Goal: Task Accomplishment & Management: Complete application form

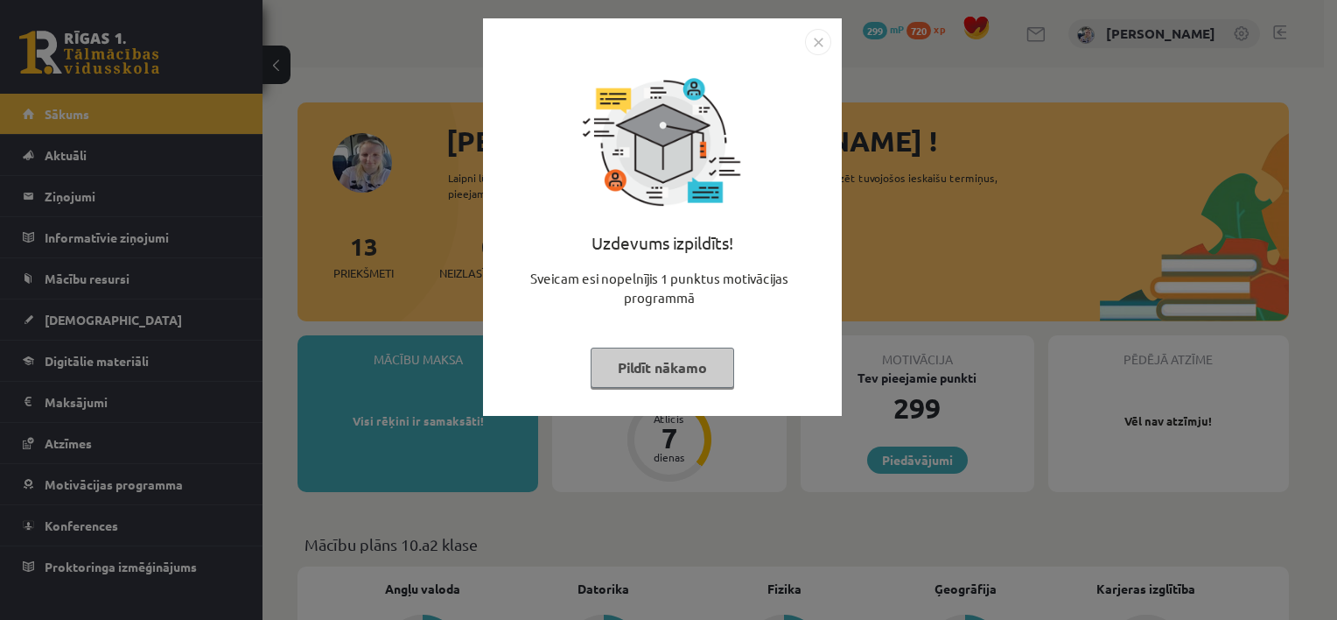
click at [662, 347] on button "Pildīt nākamo" at bounding box center [663, 367] width 144 height 40
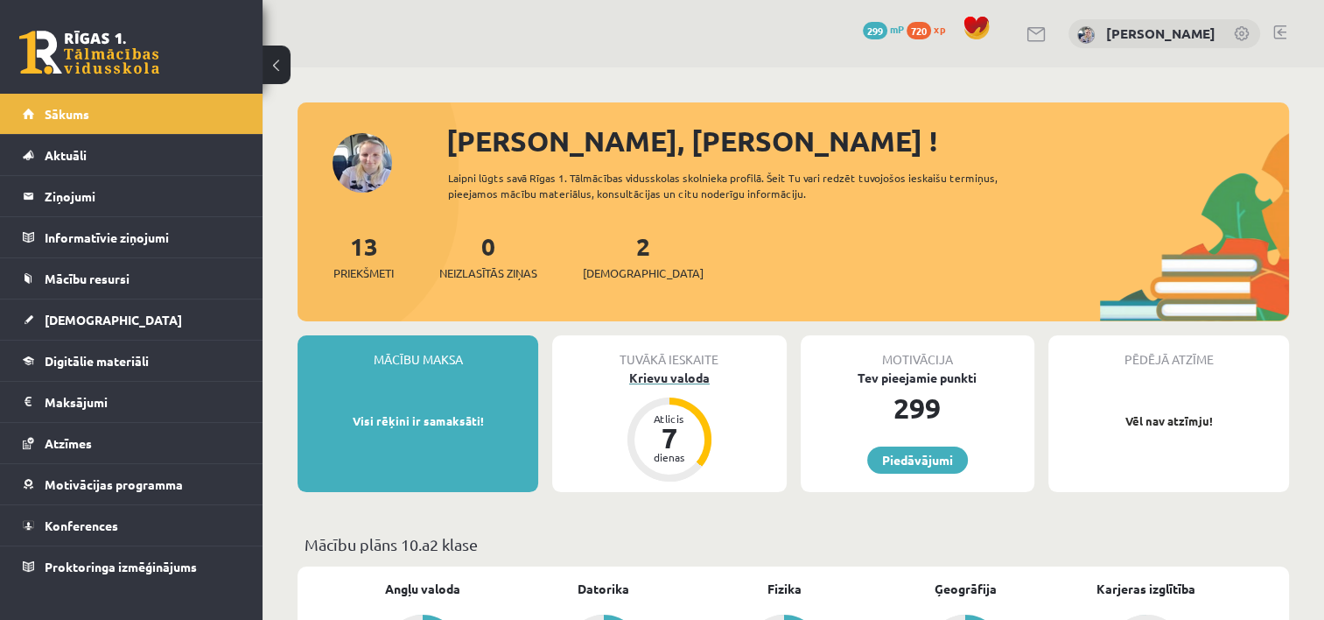
click at [656, 377] on div "Krievu valoda" at bounding box center [669, 377] width 234 height 18
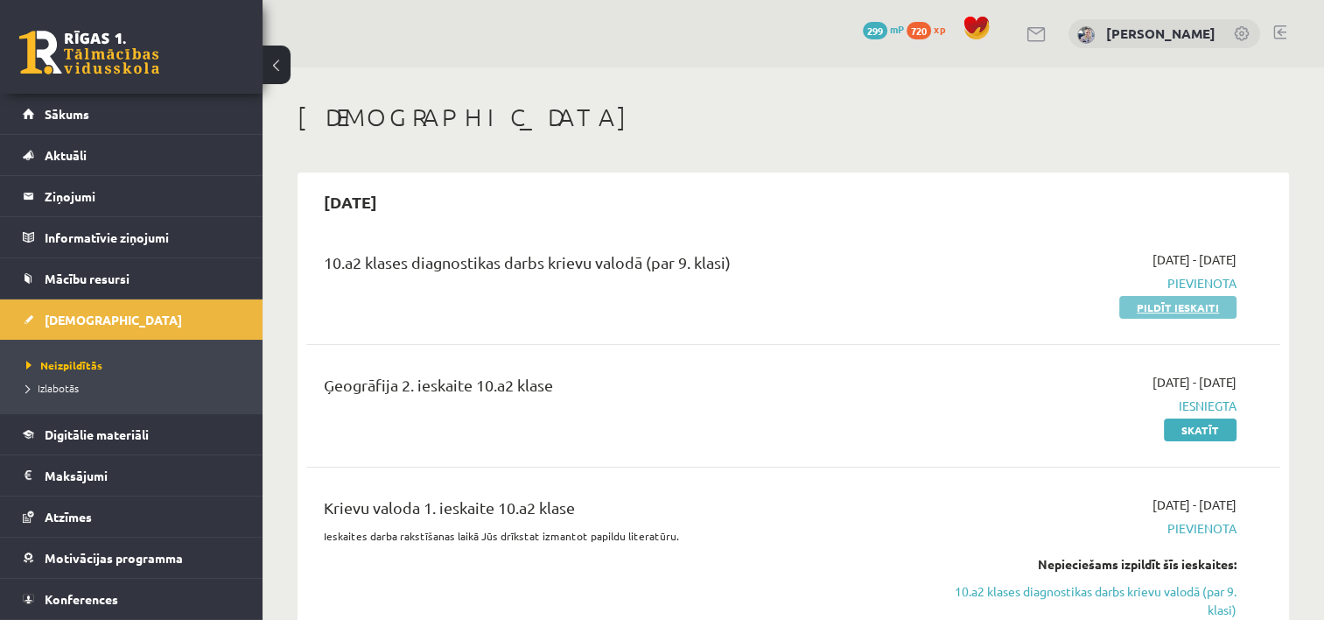
click at [1201, 314] on link "Pildīt ieskaiti" at bounding box center [1177, 307] width 117 height 23
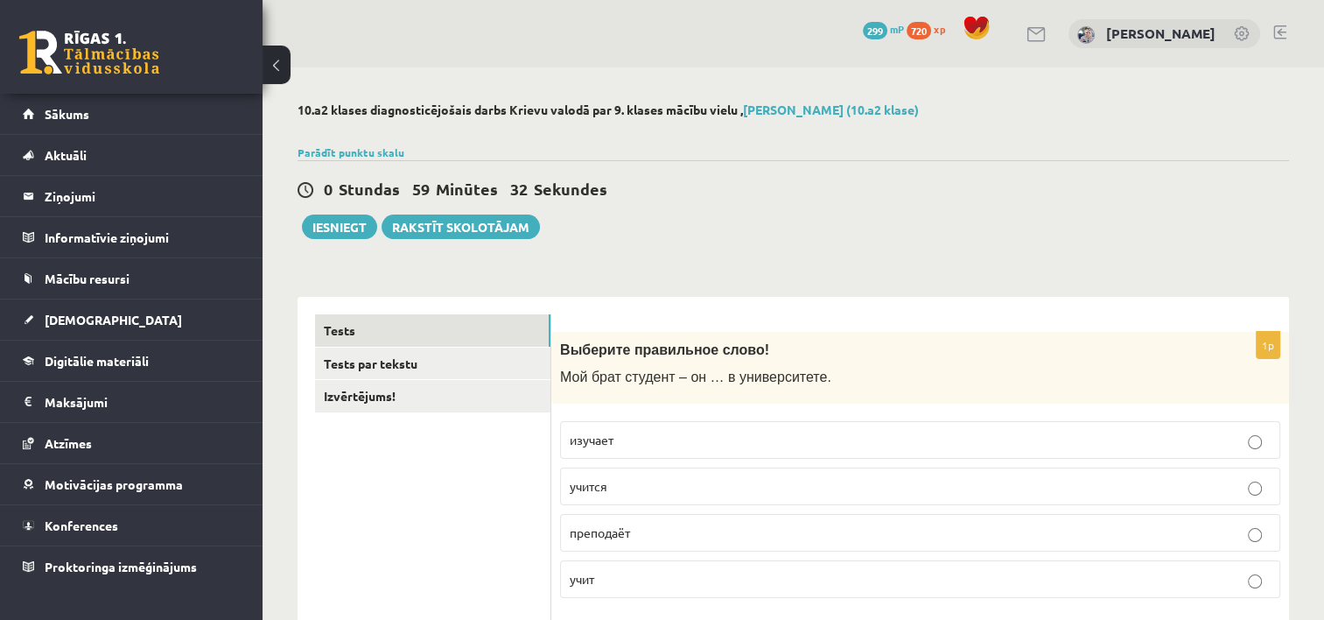
click at [689, 496] on label "учится" at bounding box center [920, 486] width 720 height 38
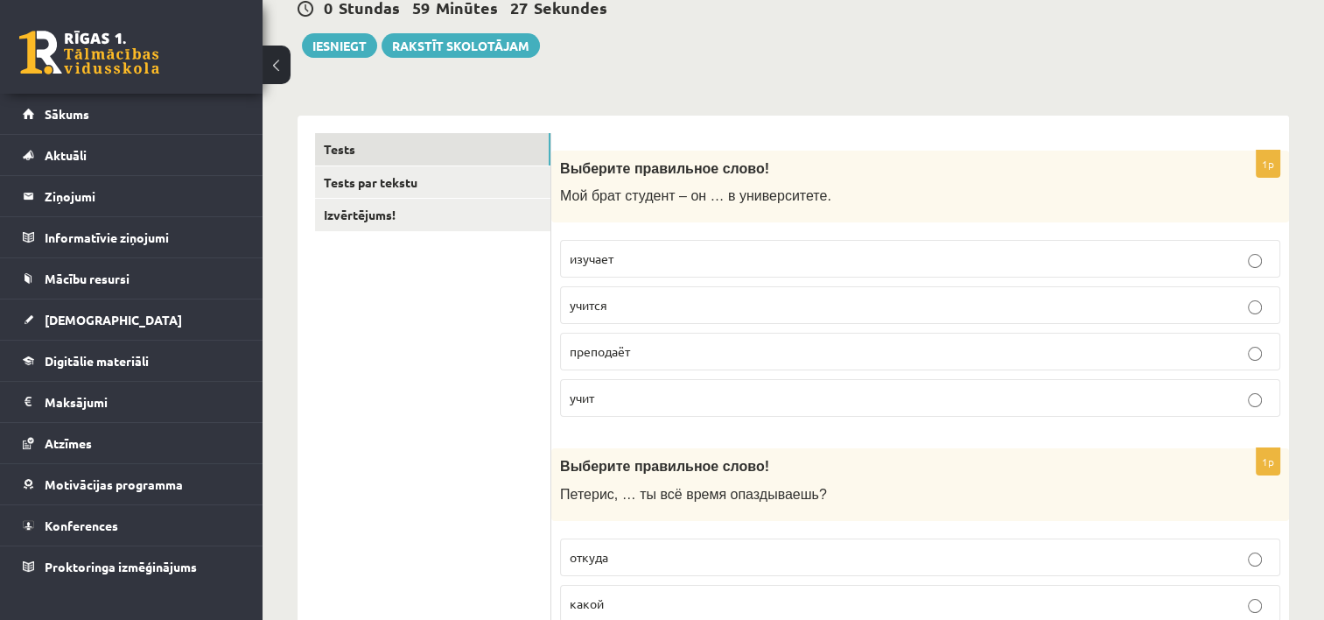
scroll to position [188, 0]
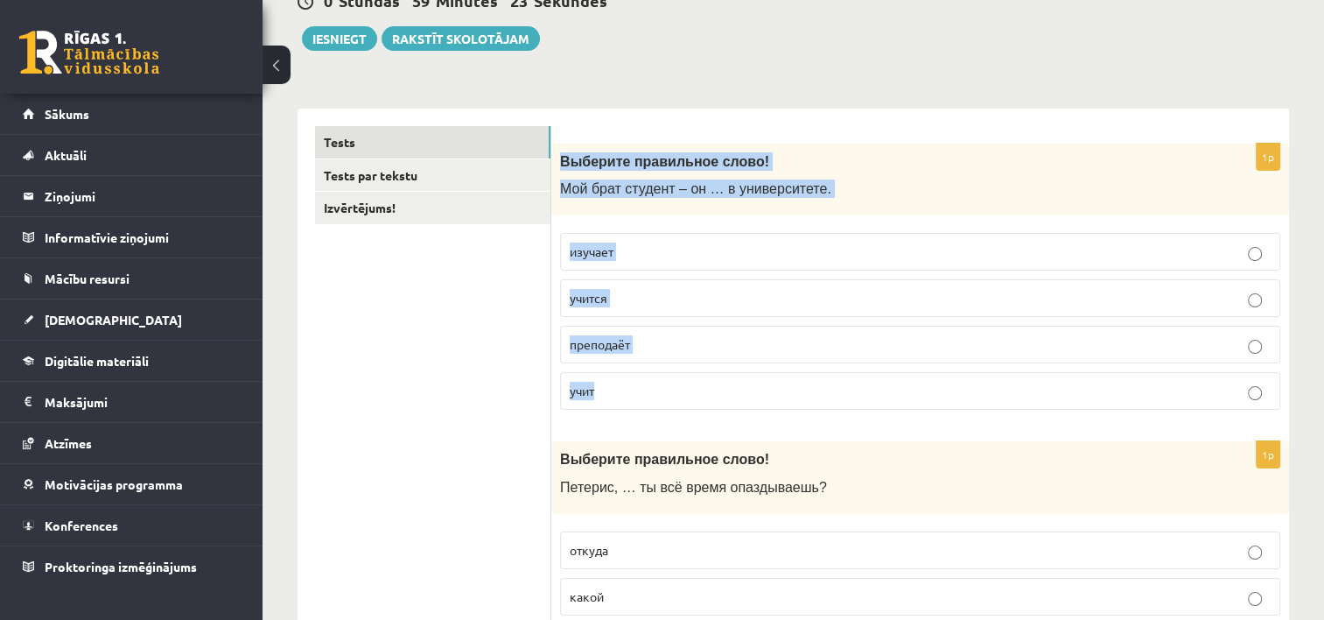
drag, startPoint x: 557, startPoint y: 152, endPoint x: 701, endPoint y: 392, distance: 280.0
click at [701, 392] on div "1p Выберите правильное слово! Мой брат студент – он … в университете. изучает у…" at bounding box center [920, 284] width 738 height 281
copy div "Выберите правильное слово! Мой брат студент – он … в университете. изучает учит…"
click at [739, 302] on p "учится" at bounding box center [920, 298] width 701 height 18
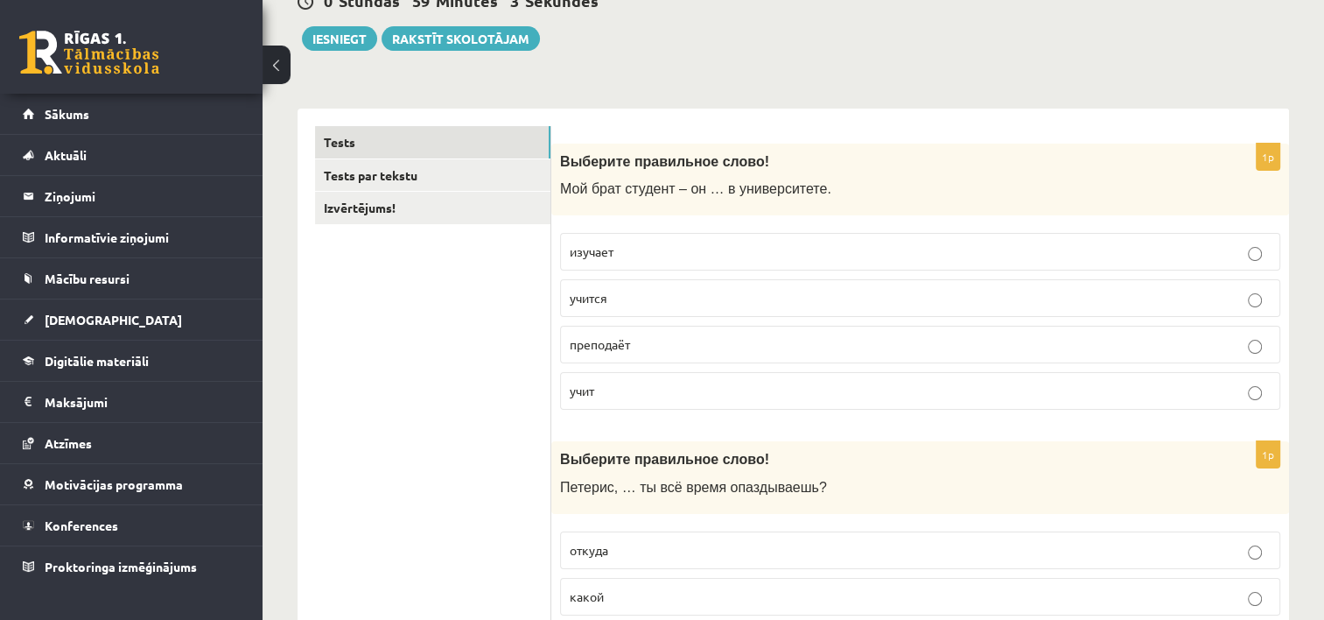
click at [1159, 291] on p "учится" at bounding box center [920, 298] width 701 height 18
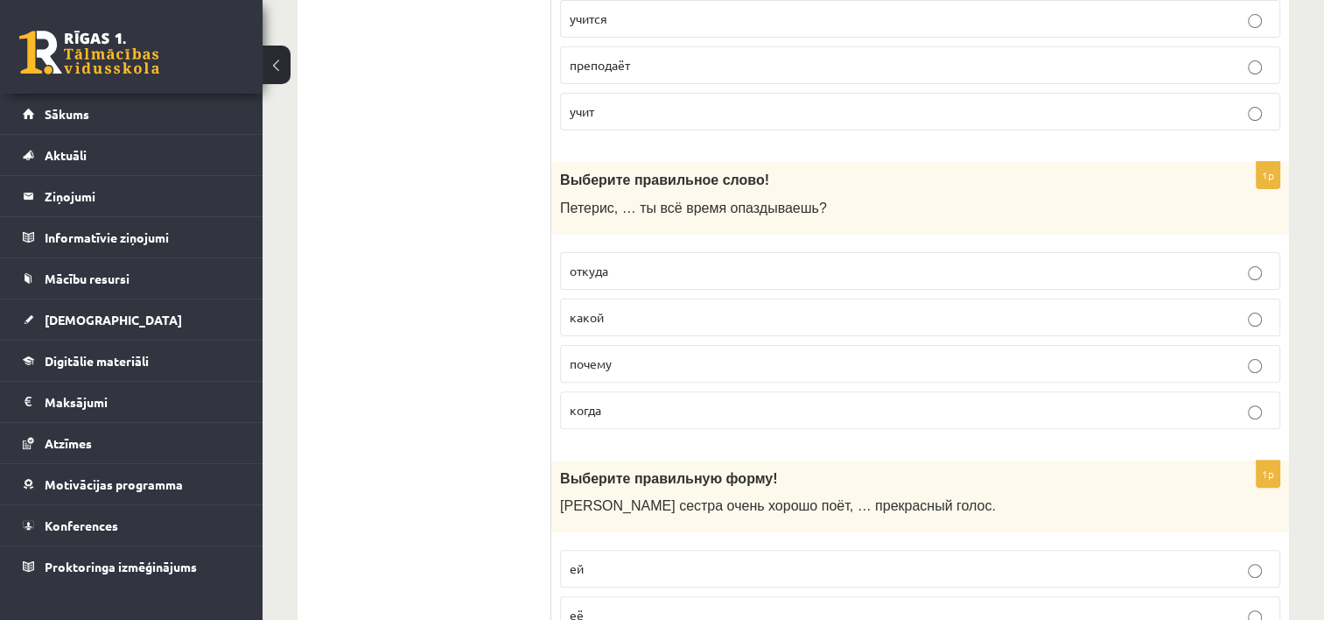
scroll to position [474, 0]
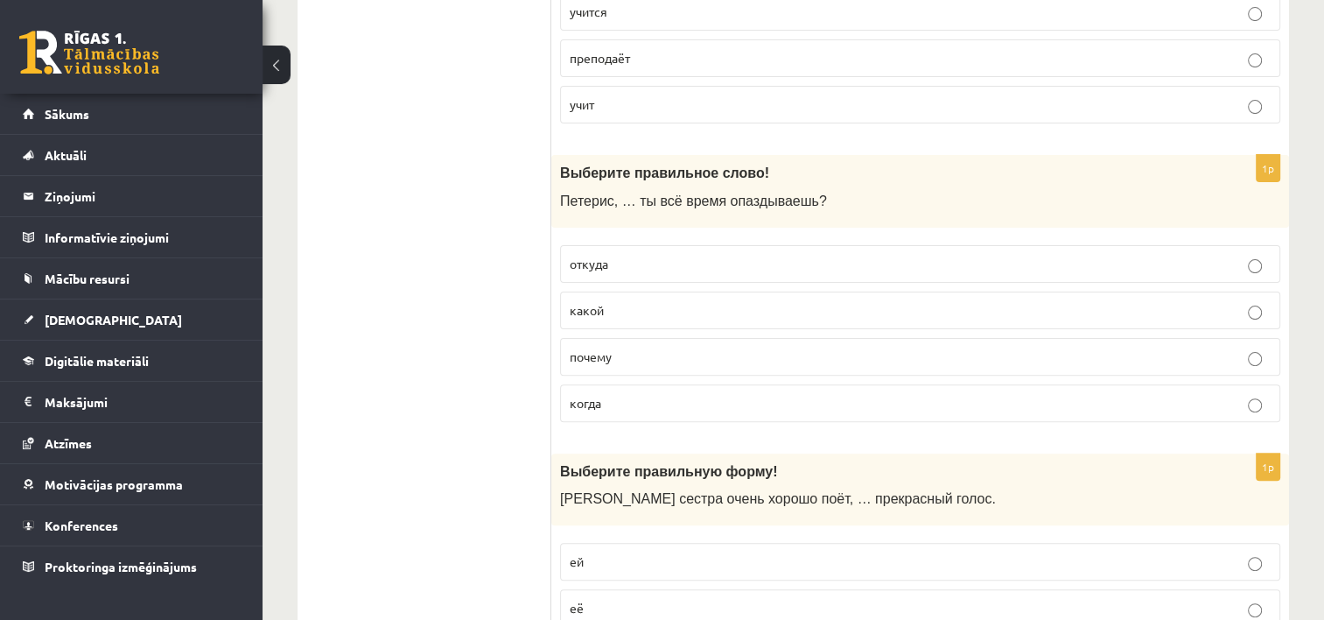
click at [1244, 347] on p "почему" at bounding box center [920, 356] width 701 height 18
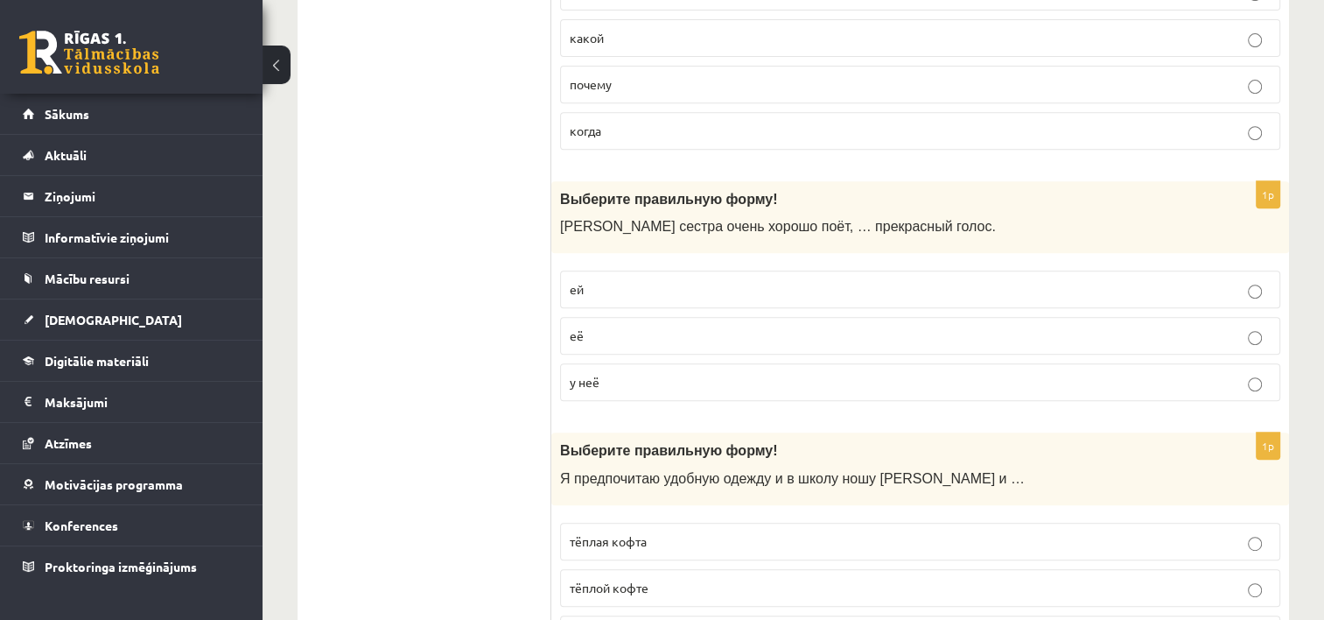
scroll to position [761, 0]
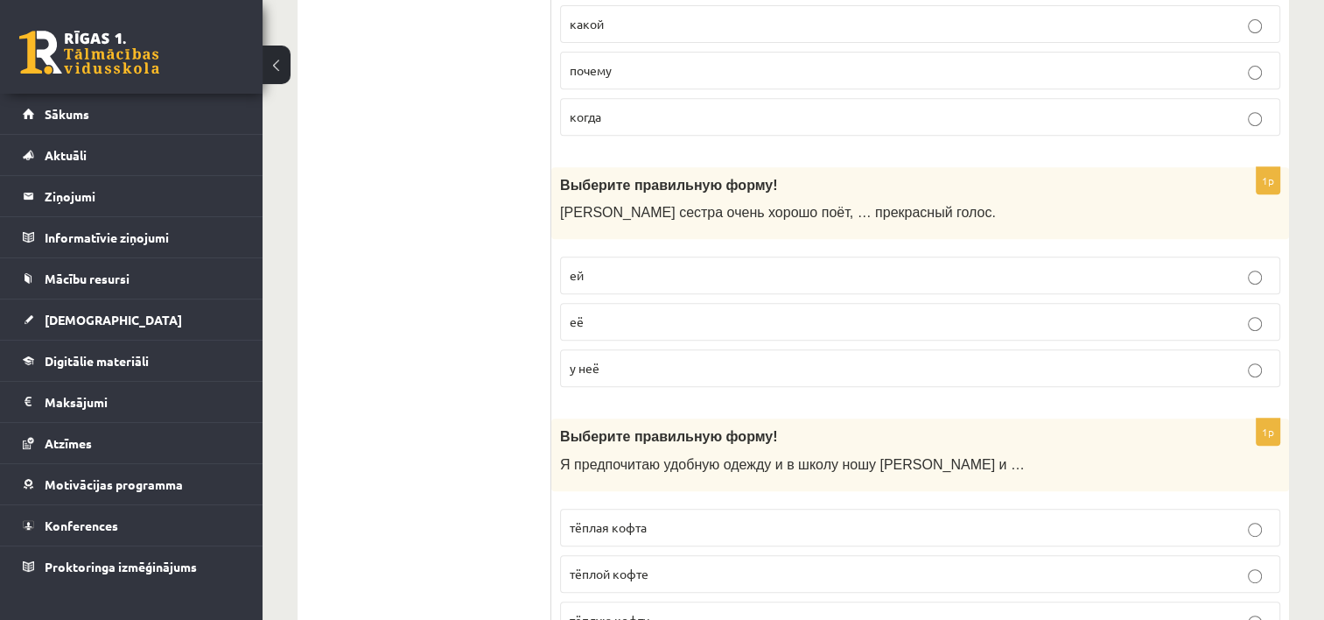
click at [1168, 361] on p "у неё" at bounding box center [920, 368] width 701 height 18
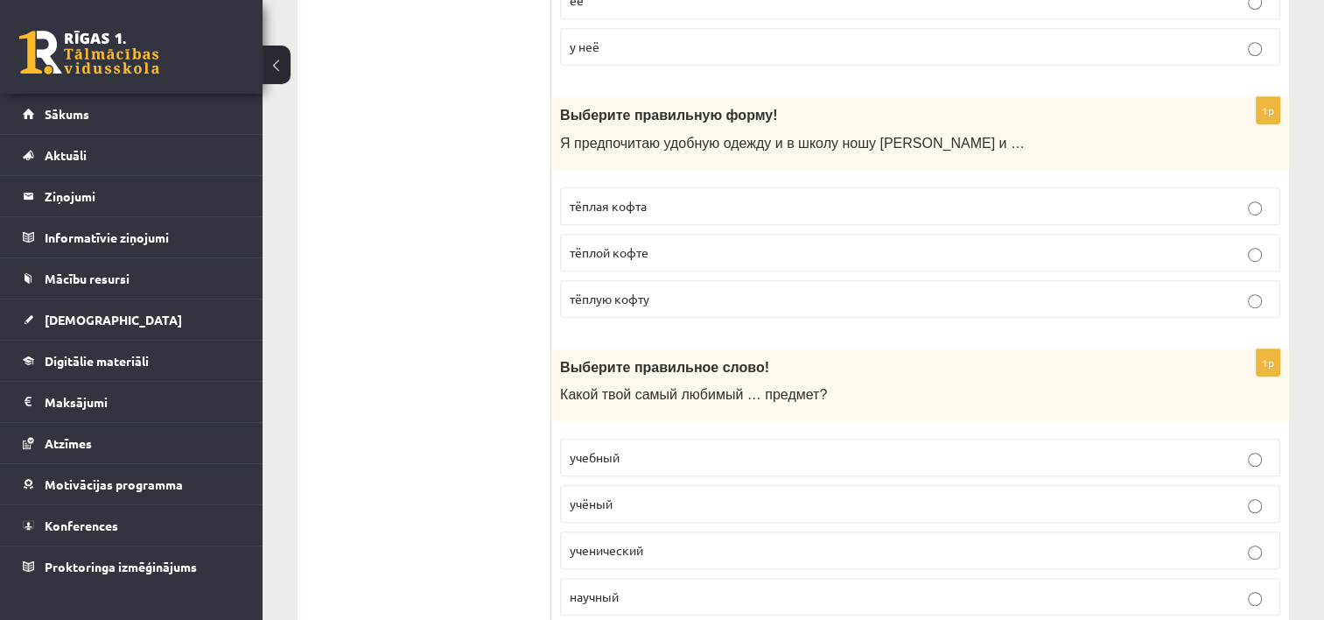
scroll to position [1089, 0]
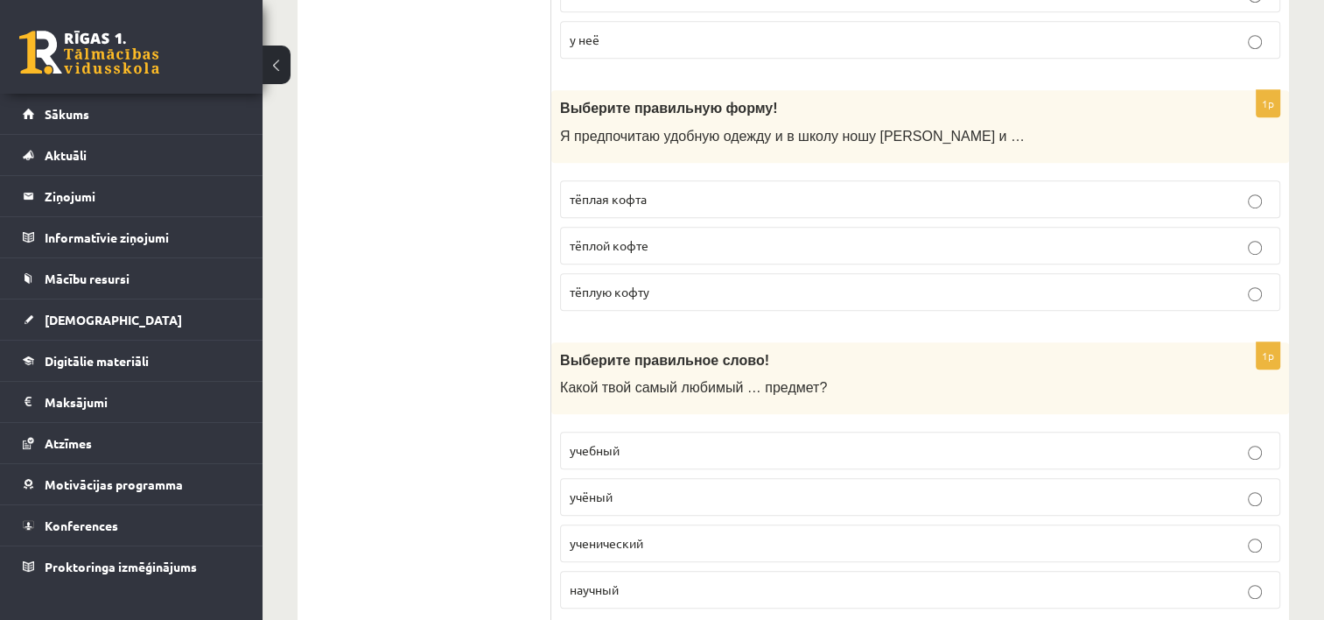
click at [1246, 288] on p "тёплую кофту" at bounding box center [920, 292] width 701 height 18
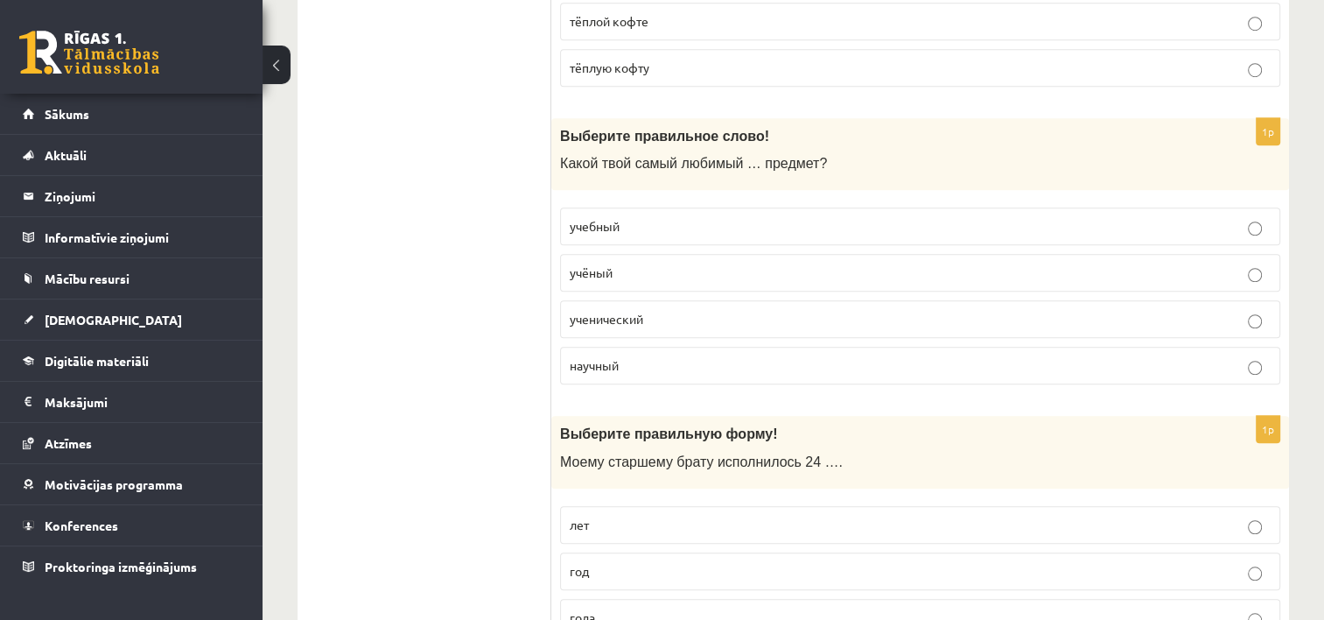
scroll to position [1320, 0]
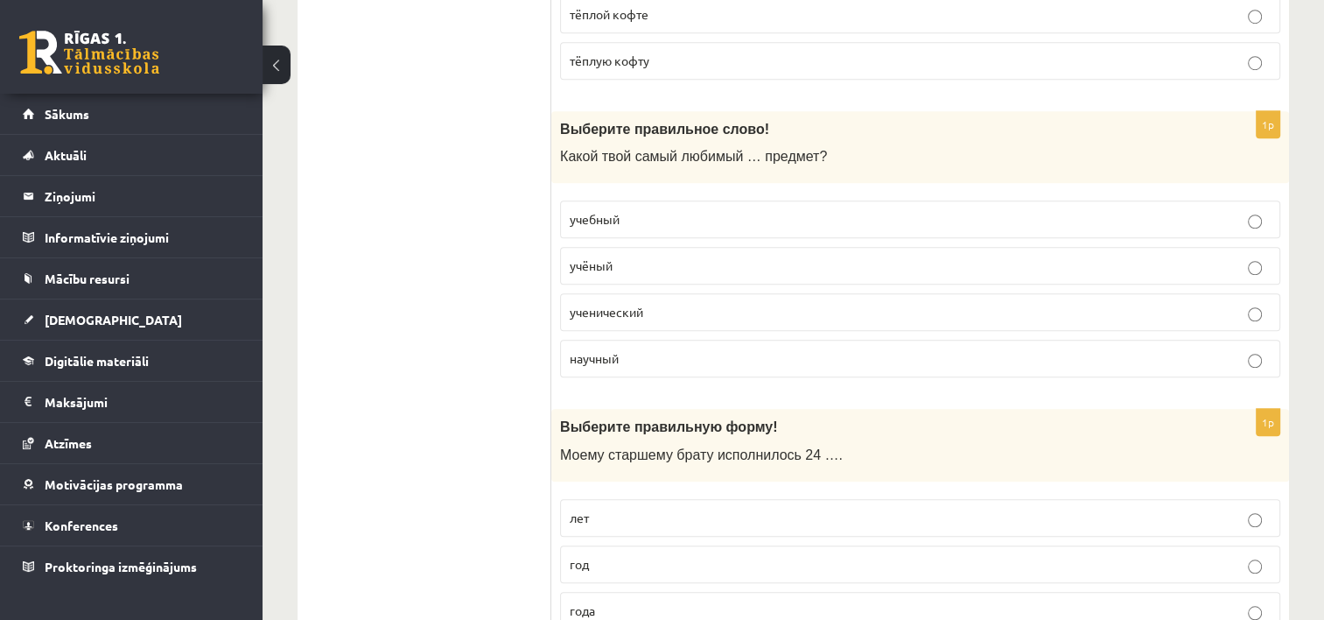
click at [1212, 218] on p "учебный" at bounding box center [920, 219] width 701 height 18
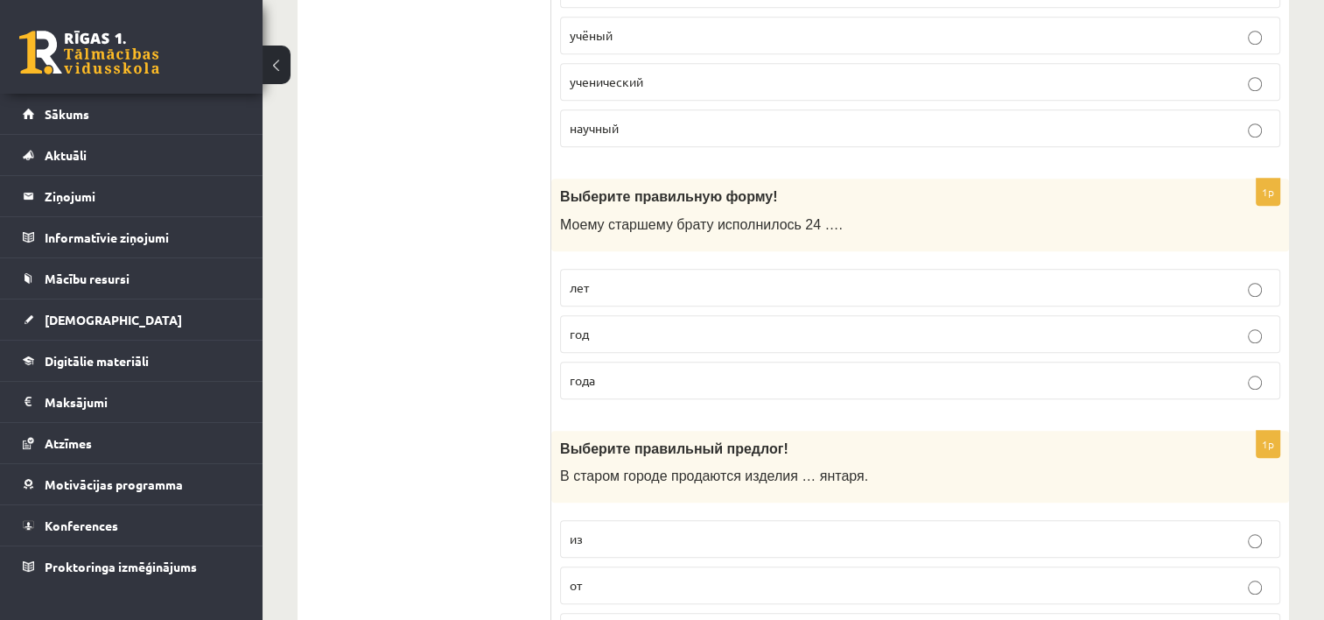
scroll to position [1564, 0]
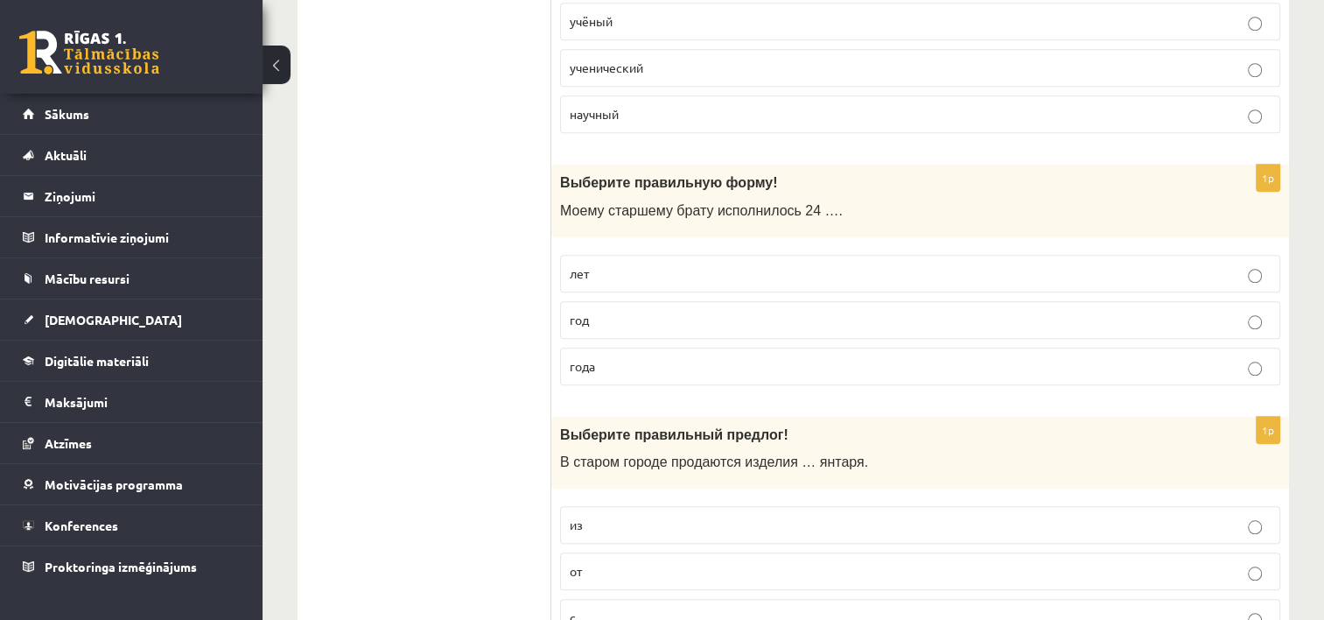
click at [1243, 273] on p "лет" at bounding box center [920, 273] width 701 height 18
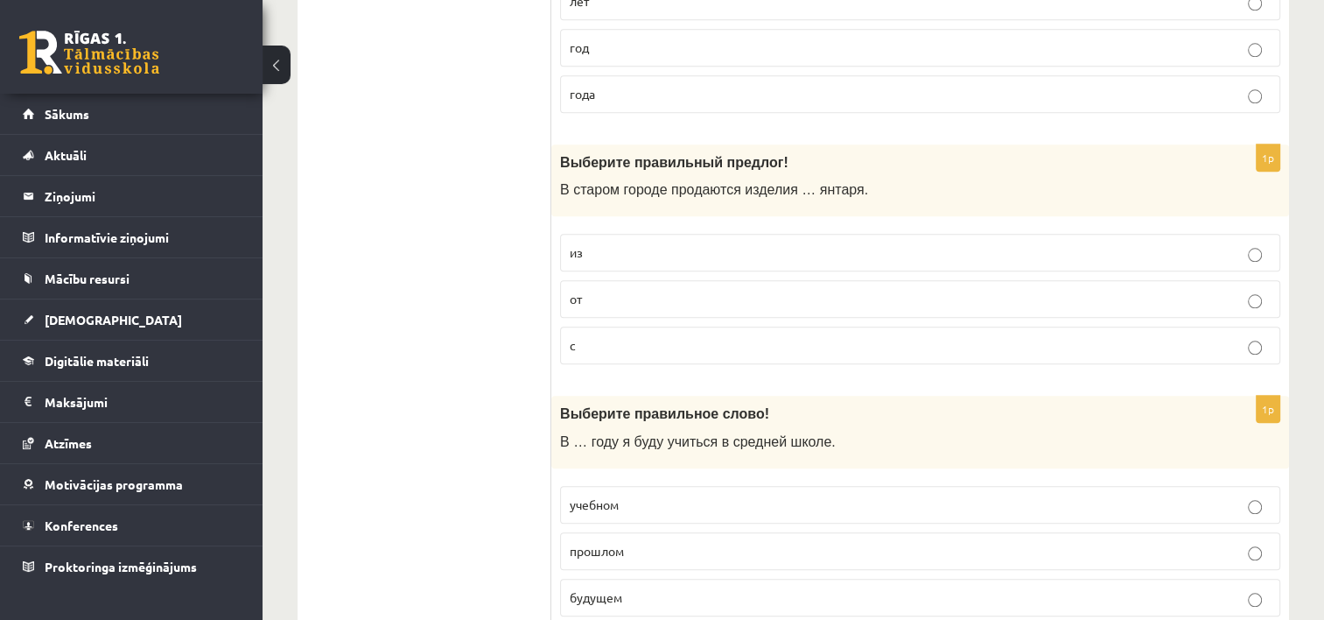
scroll to position [1871, 0]
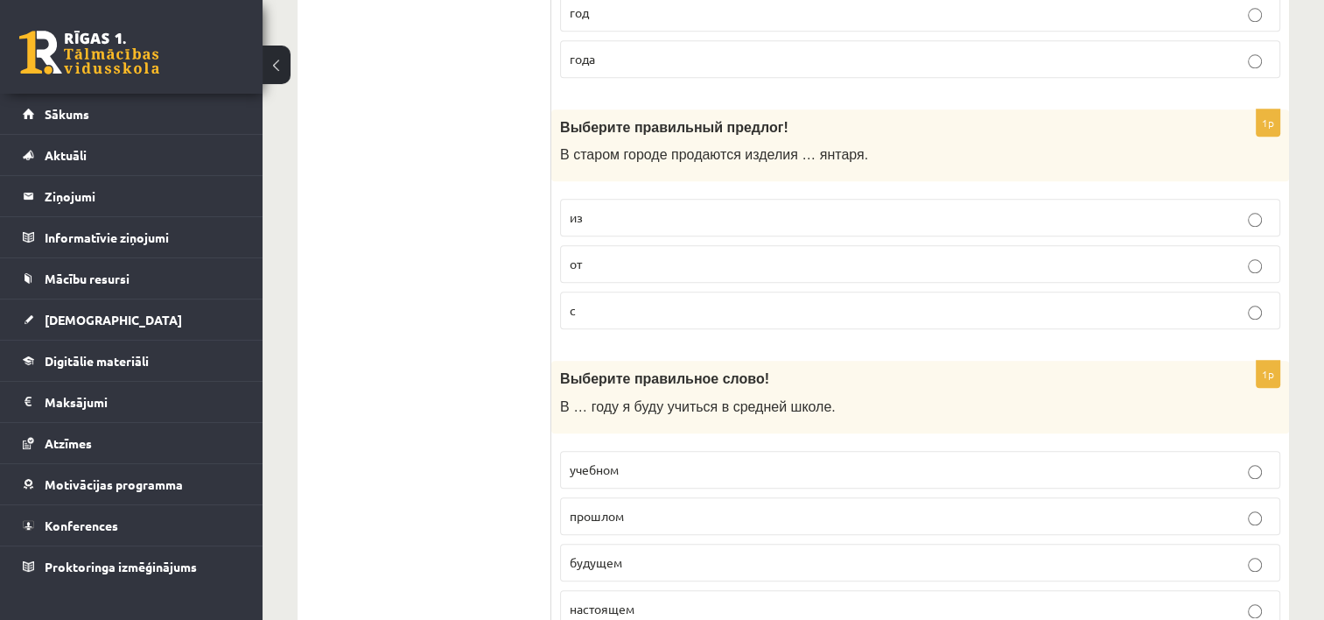
click at [1239, 210] on p "из" at bounding box center [920, 217] width 701 height 18
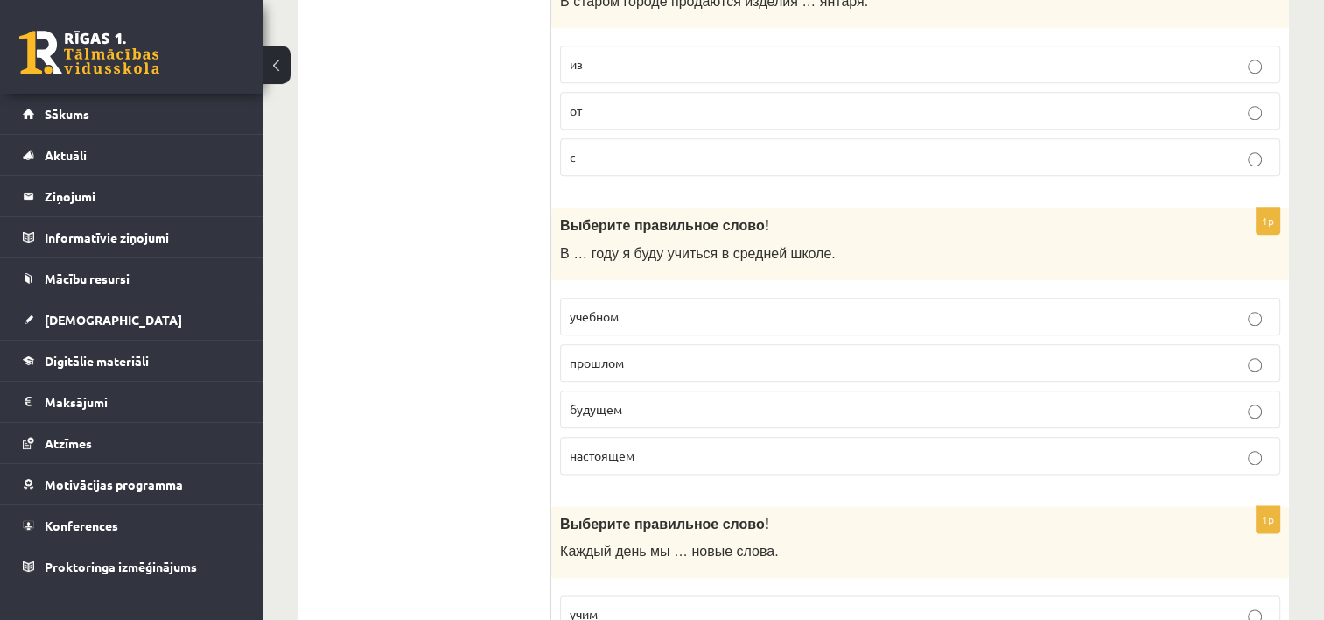
scroll to position [2053, 0]
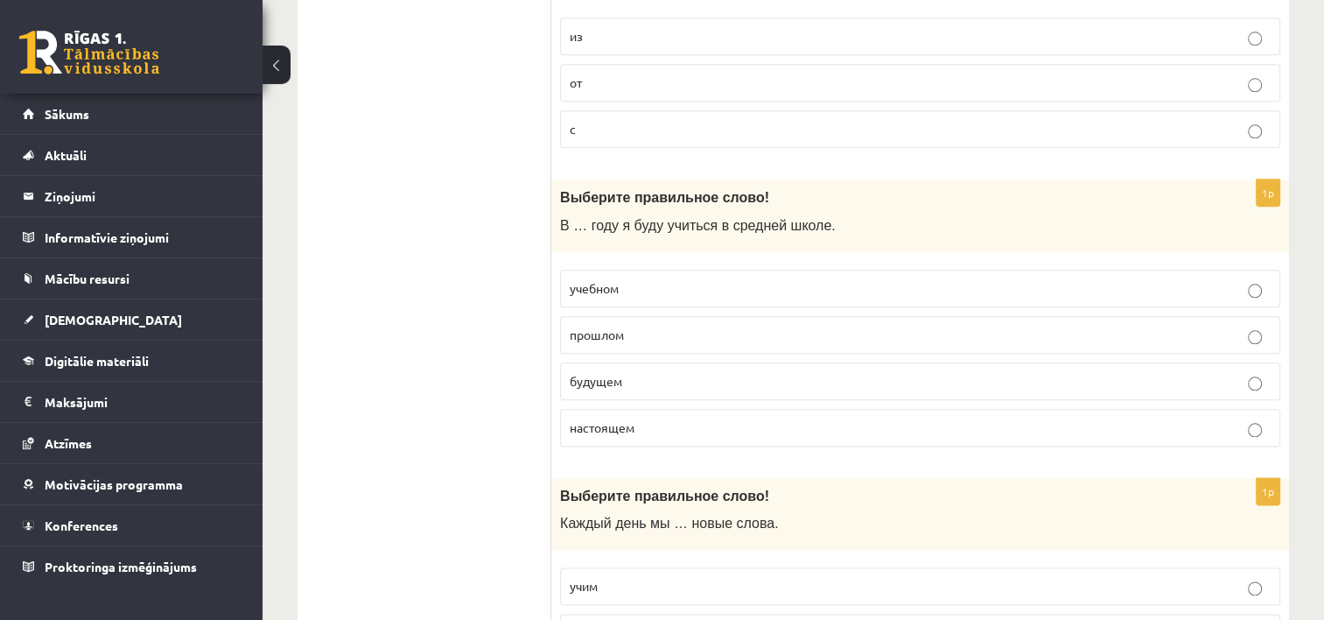
click at [1257, 372] on p "будущем" at bounding box center [920, 381] width 701 height 18
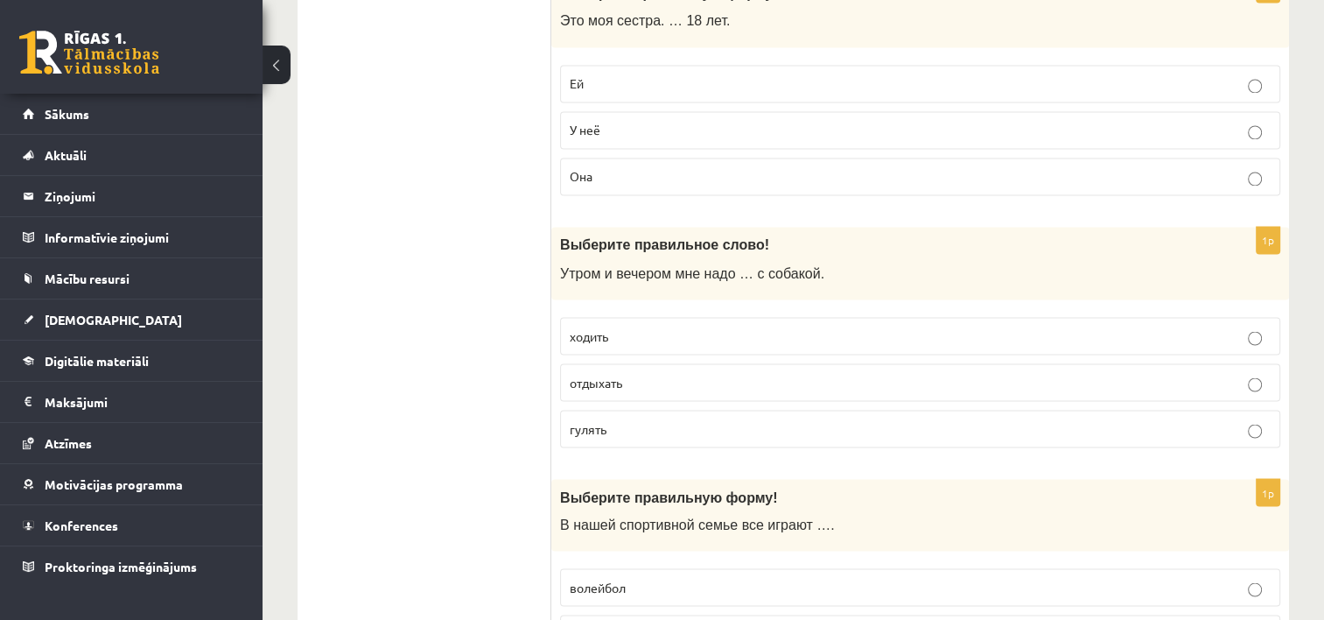
scroll to position [3065, 0]
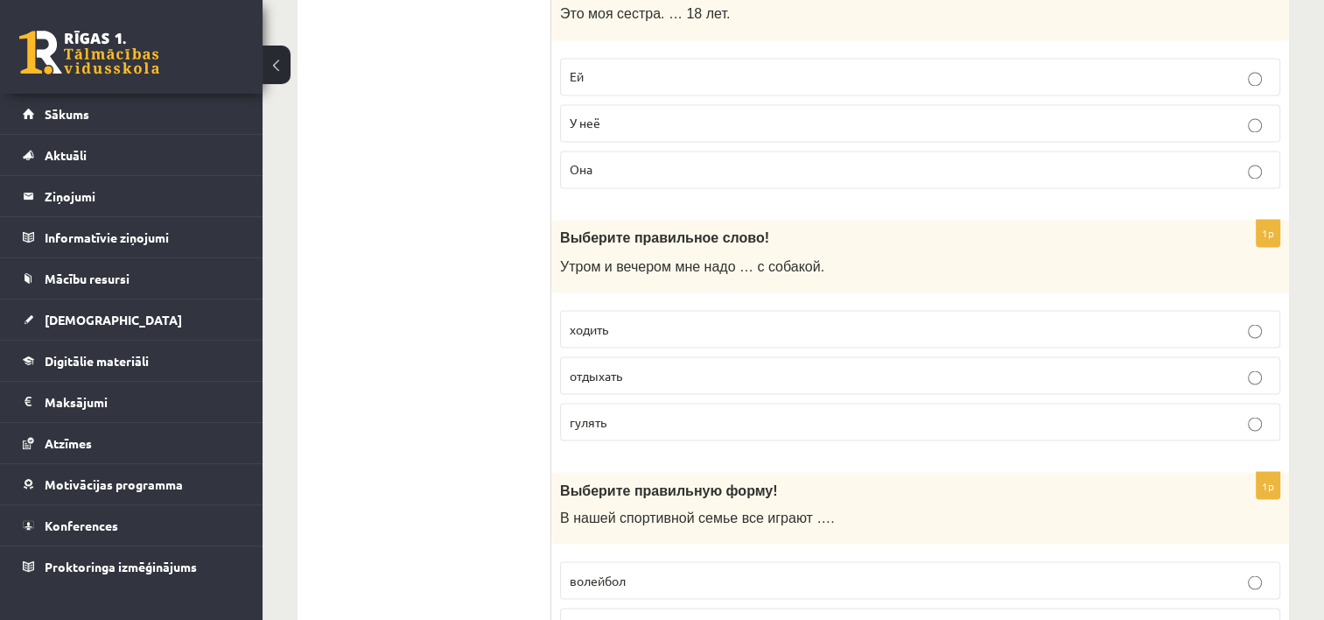
click at [1246, 412] on p "гулять" at bounding box center [920, 421] width 701 height 18
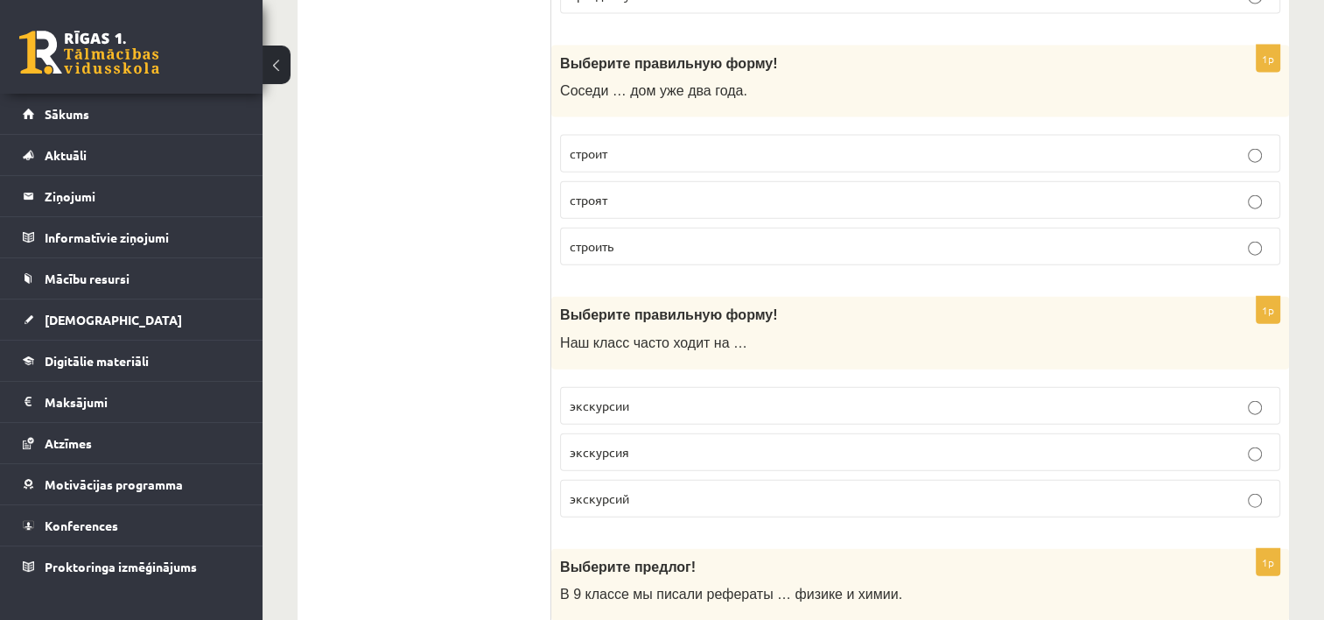
scroll to position [4002, 0]
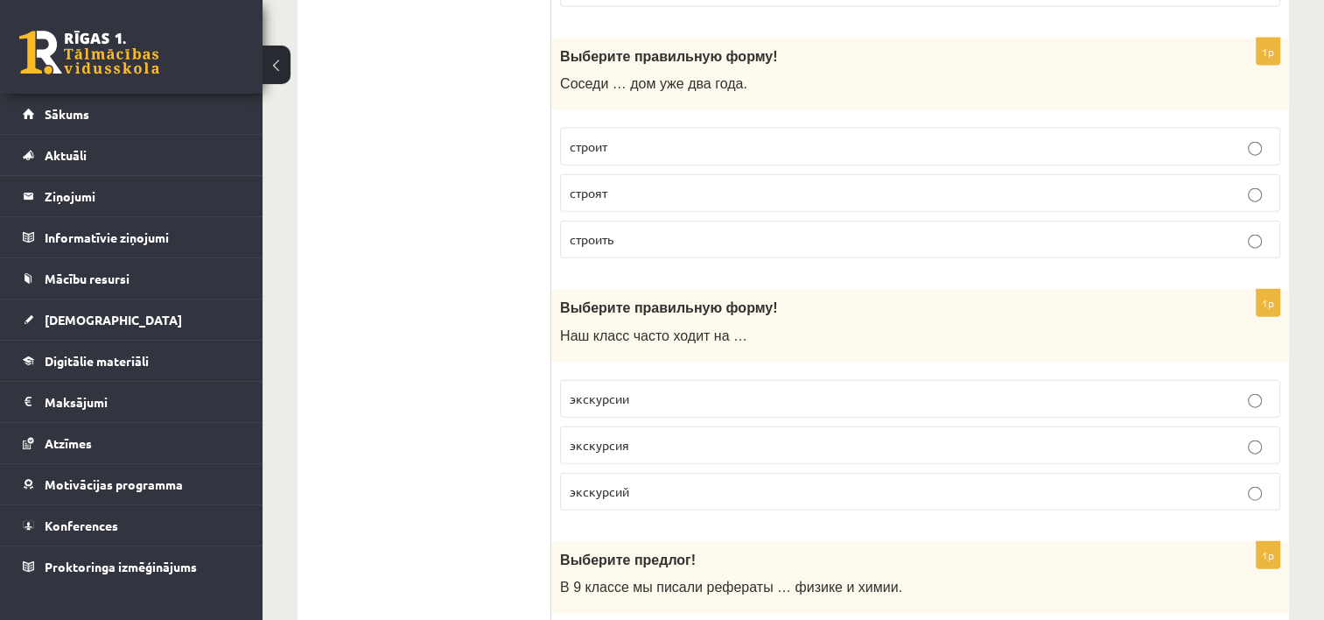
click at [1246, 184] on p "строят" at bounding box center [920, 193] width 701 height 18
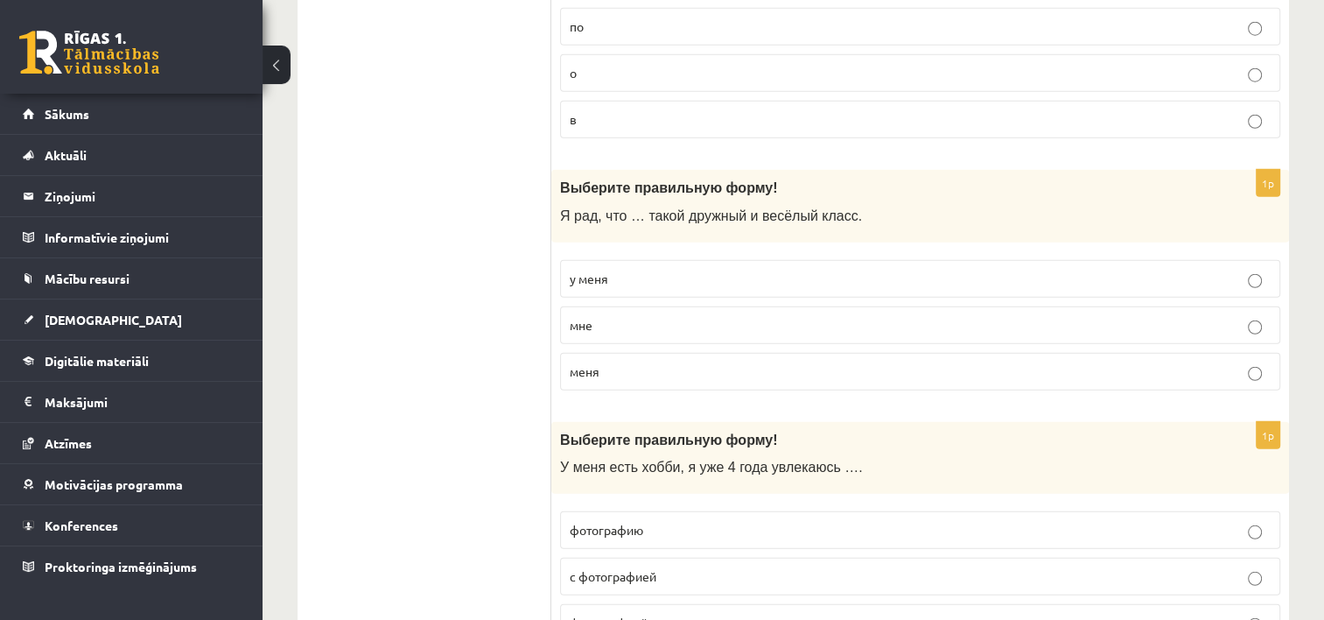
scroll to position [4699, 0]
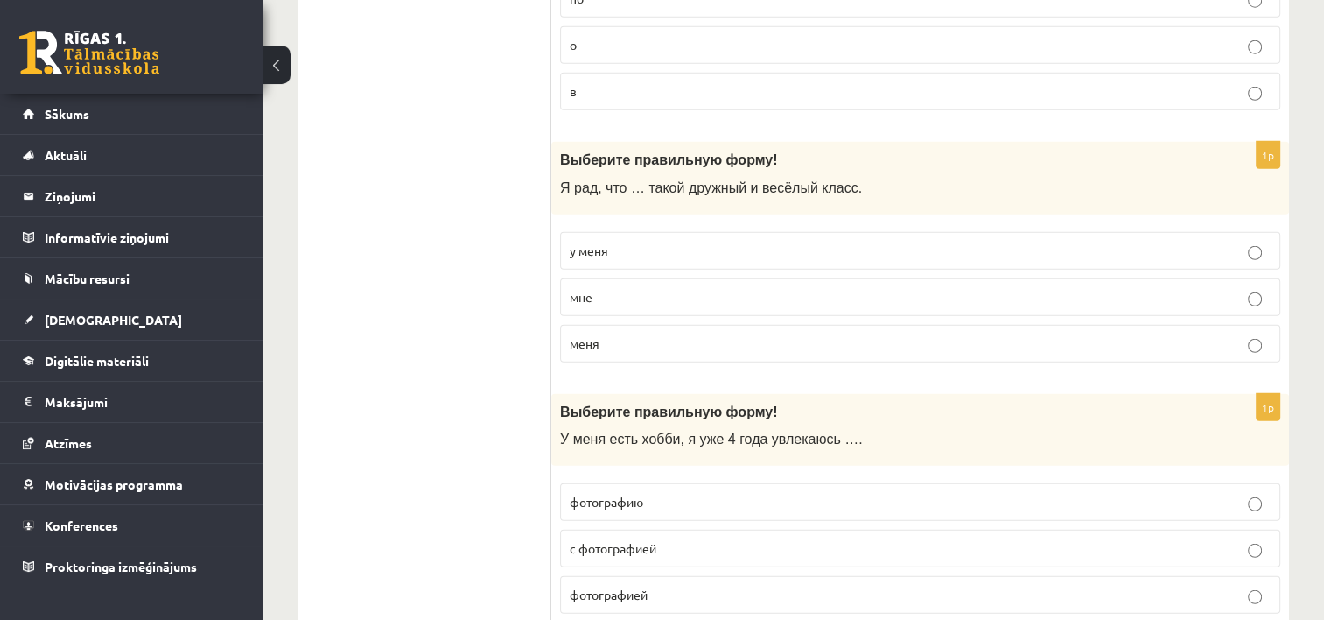
click at [1243, 242] on p "у меня" at bounding box center [920, 251] width 701 height 18
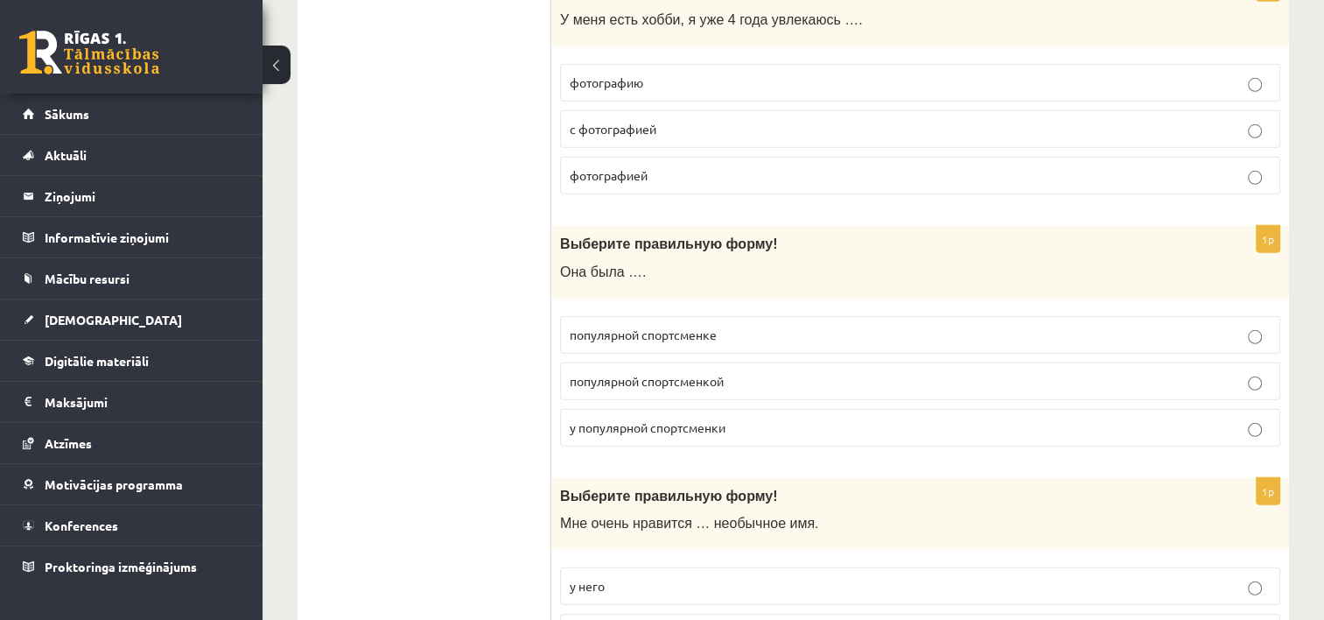
scroll to position [5175, 0]
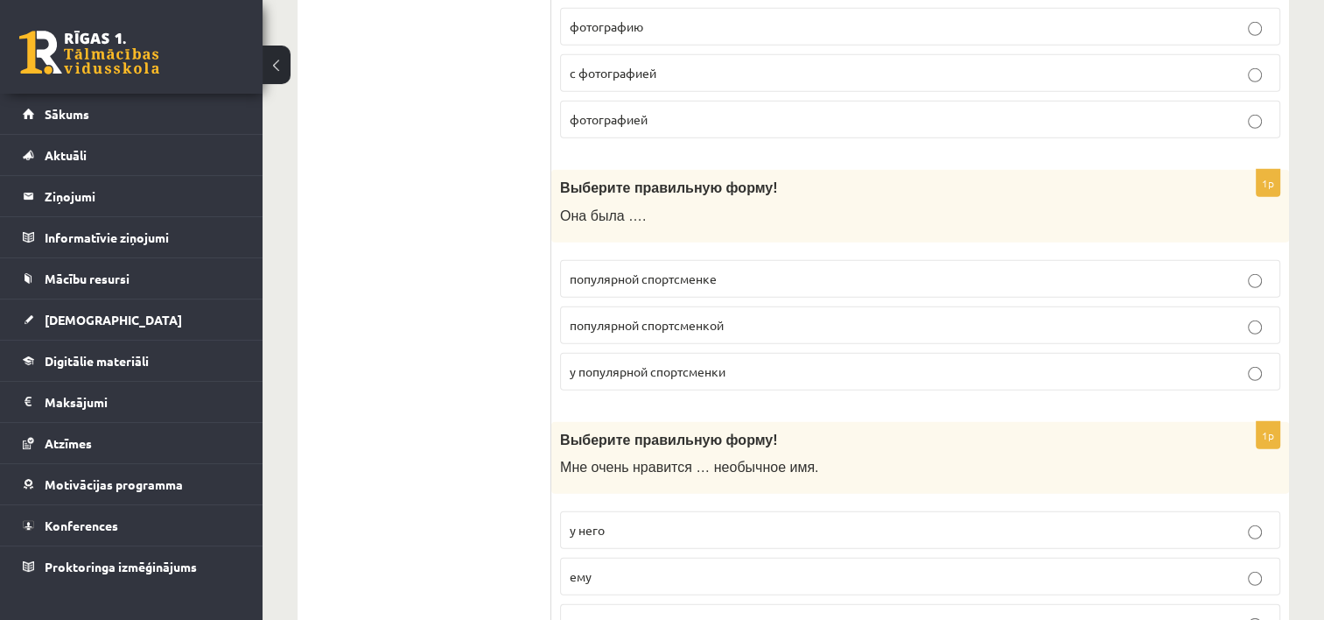
click at [1262, 353] on label "у популярной спортсменки" at bounding box center [920, 372] width 720 height 38
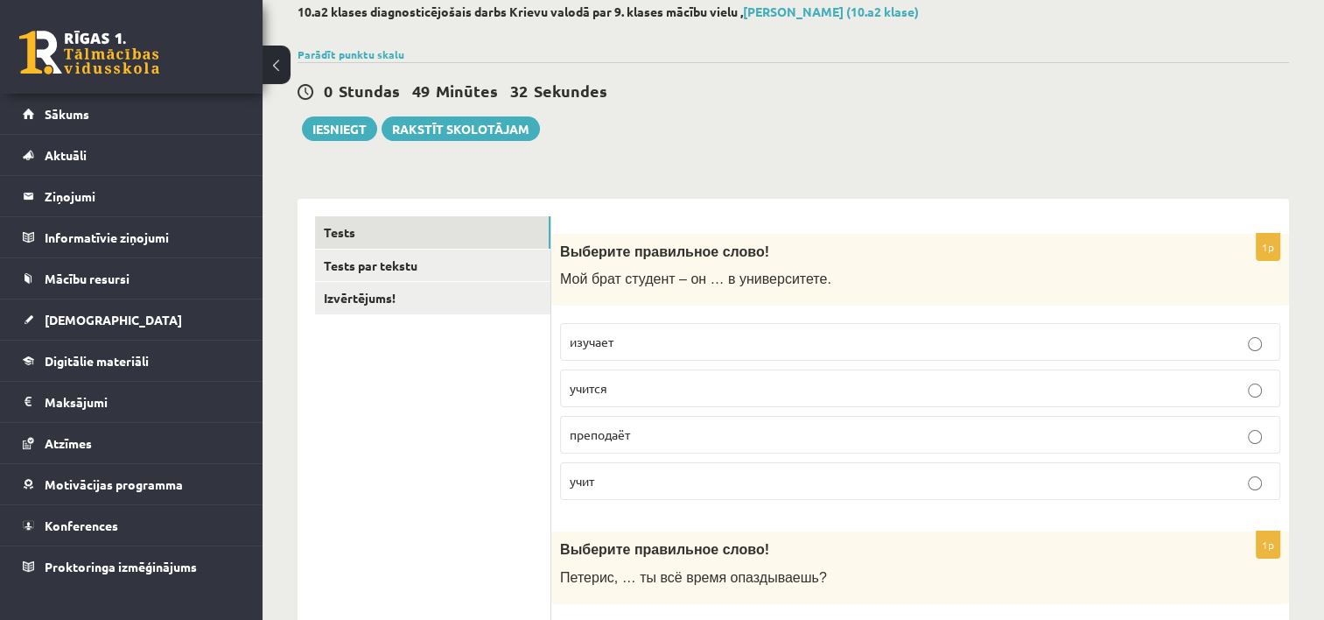
scroll to position [91, 0]
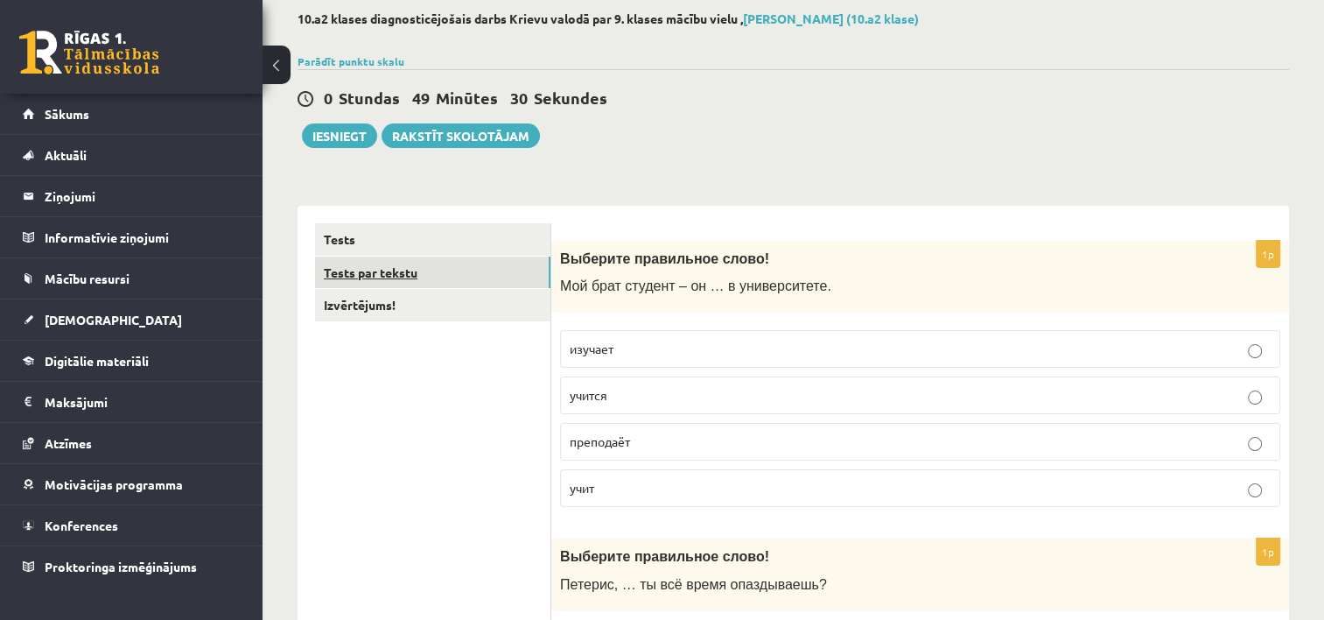
click at [371, 273] on link "Tests par tekstu" at bounding box center [432, 272] width 235 height 32
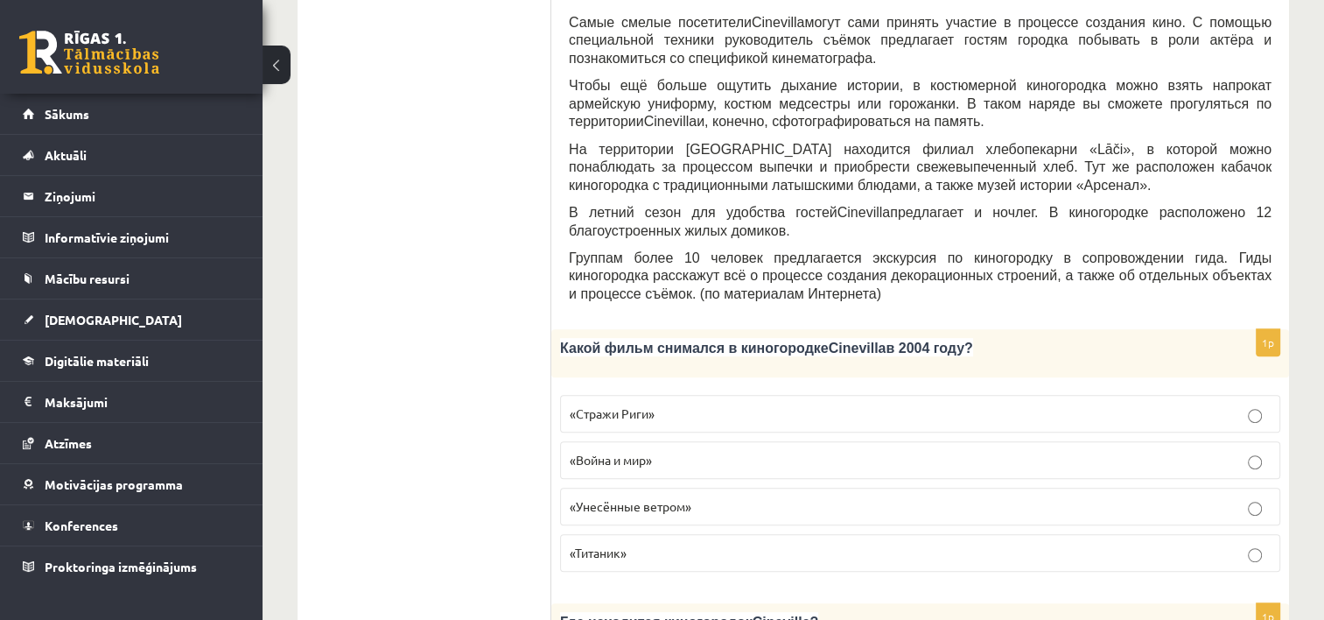
scroll to position [631, 0]
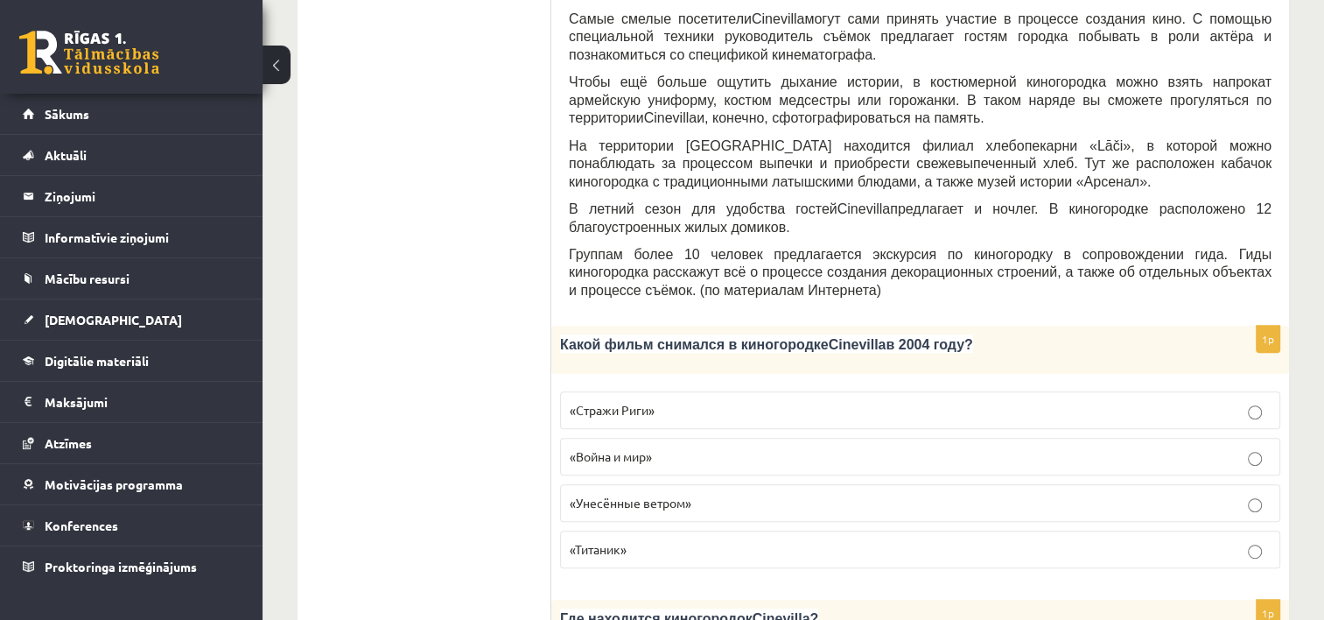
click at [1228, 391] on label "«Стражи Риги»" at bounding box center [920, 410] width 720 height 38
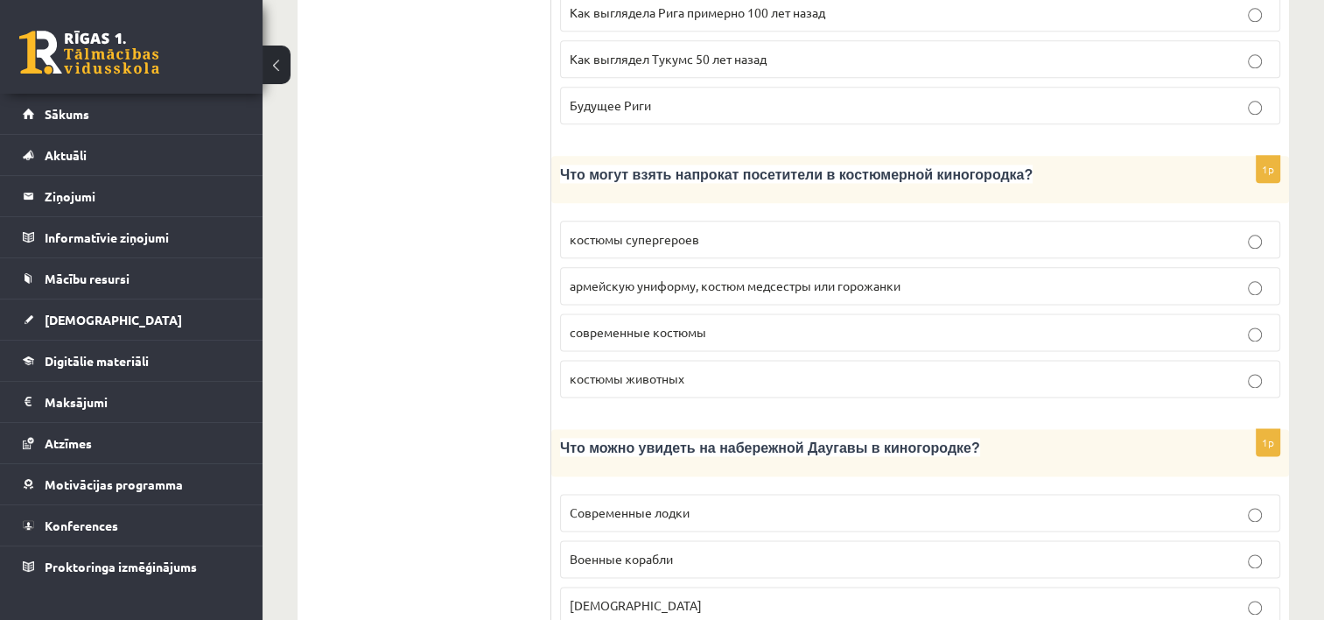
scroll to position [2192, 0]
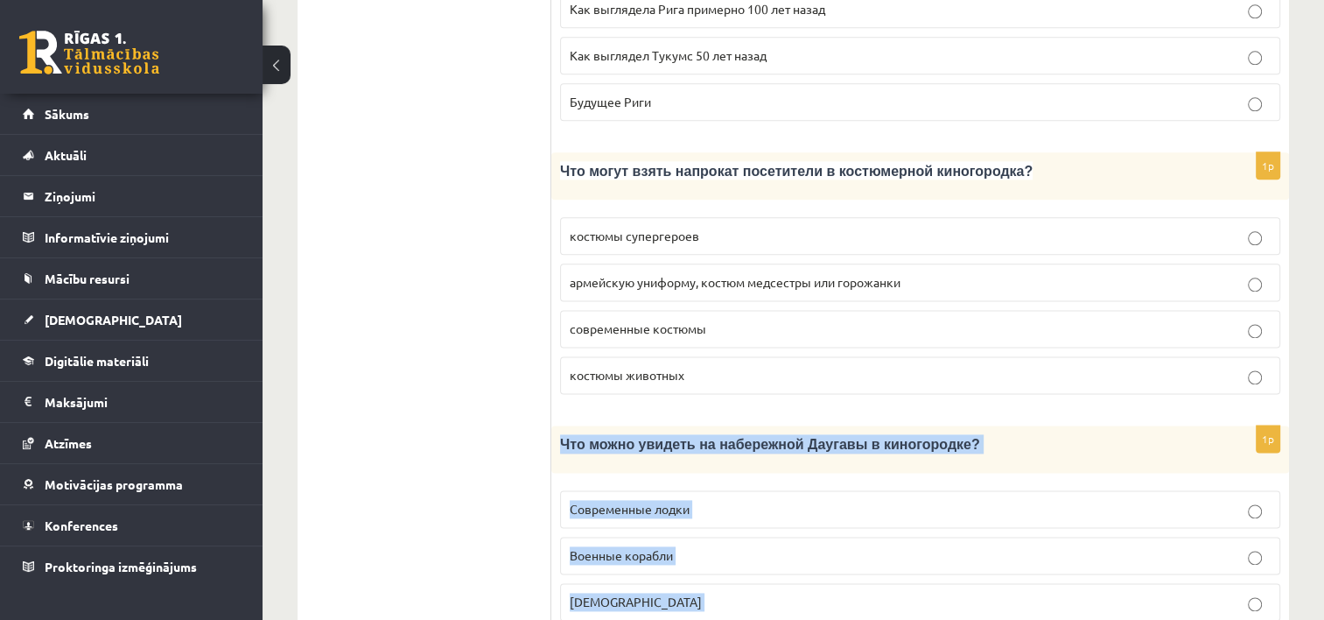
drag, startPoint x: 557, startPoint y: 367, endPoint x: 805, endPoint y: 562, distance: 316.1
click at [805, 562] on div "1p Что можно увидеть на набережной Даугавы в киногородке? Современные лодки Вое…" at bounding box center [920, 553] width 738 height 256
copy div "Что можно увидеть на набережной Даугавы в киногородке? Современные лодки Военны…"
click at [832, 509] on fieldset "Современные лодки Военные корабли Кораблики Подводные лодки" at bounding box center [920, 576] width 720 height 191
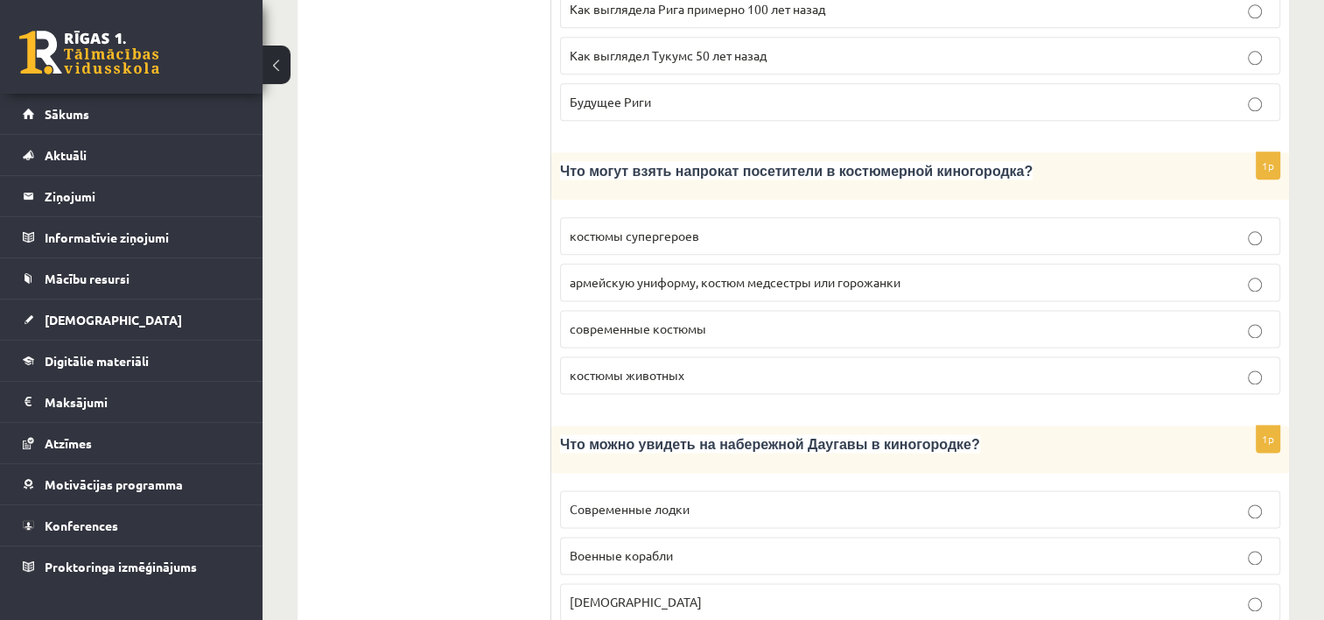
click at [1175, 481] on fieldset "Современные лодки Военные корабли Кораблики Подводные лодки" at bounding box center [920, 576] width 720 height 191
click at [1172, 583] on label "Кораблики" at bounding box center [920, 602] width 720 height 38
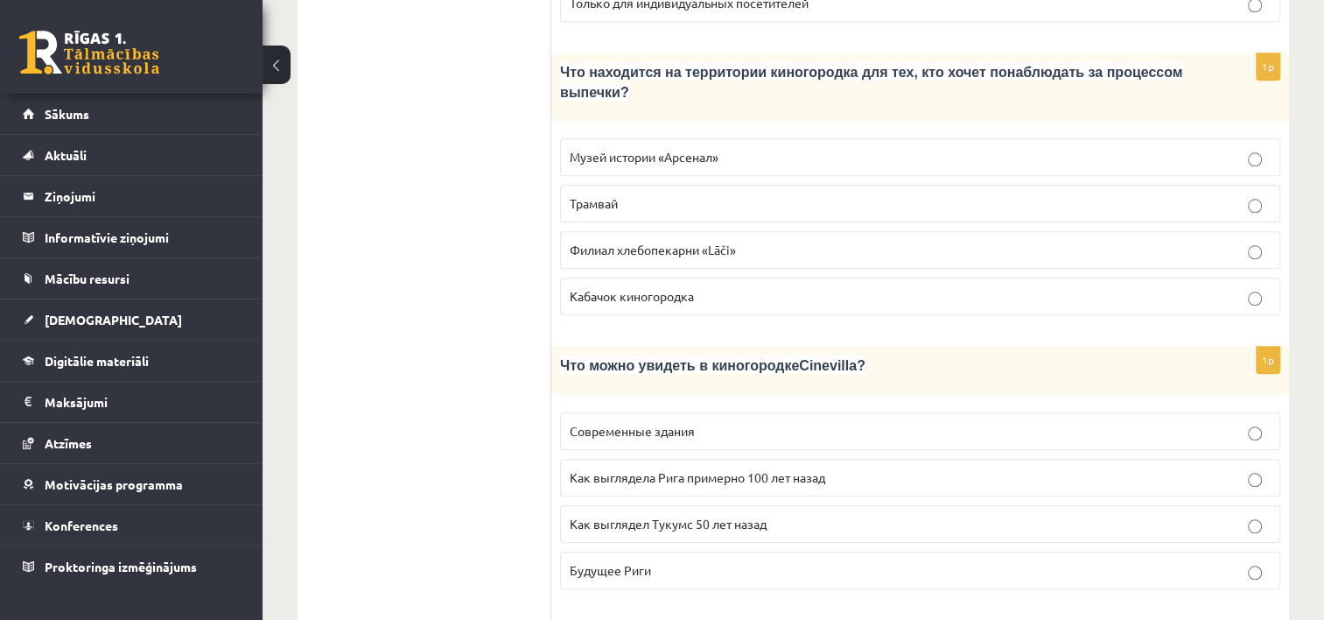
scroll to position [2510, 0]
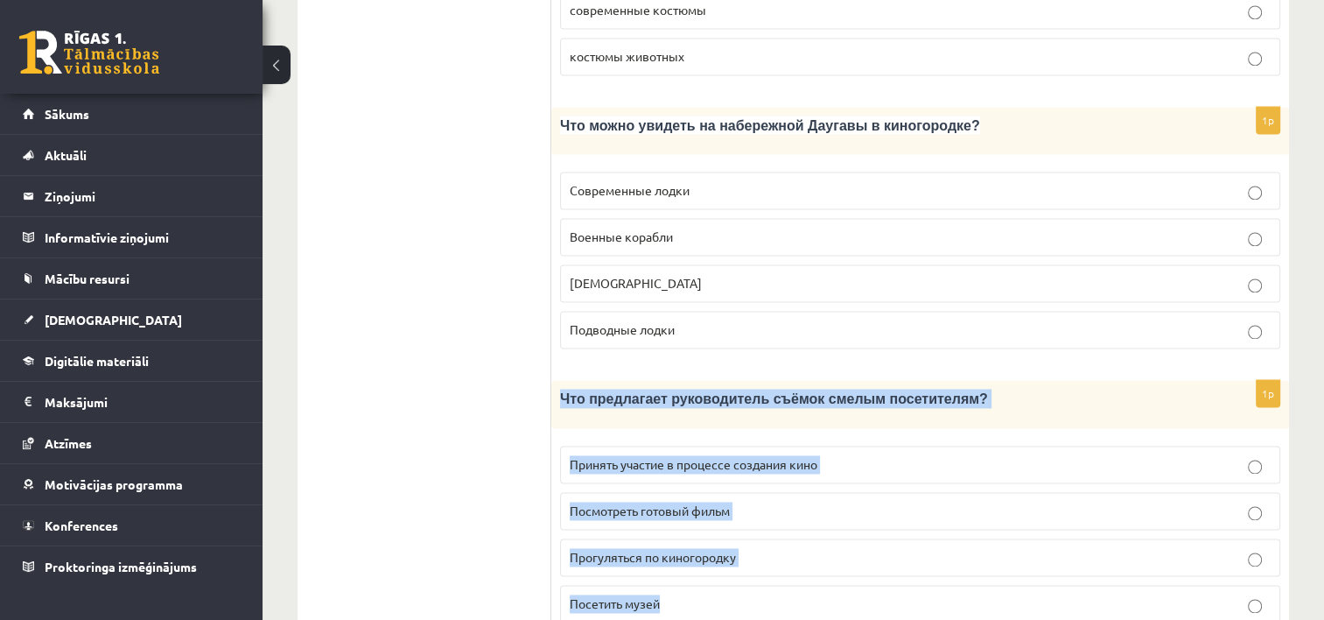
drag, startPoint x: 559, startPoint y: 328, endPoint x: 775, endPoint y: 539, distance: 301.4
click at [775, 539] on div "1p Что предлагает руководитель съёмок смелым посетителям? Принять участие в про…" at bounding box center [920, 508] width 738 height 256
copy div "Что предлагает руководитель съёмок смелым посетителям? Принять участие в процес…"
click at [804, 548] on p "Прогуляться по киногородку" at bounding box center [920, 557] width 701 height 18
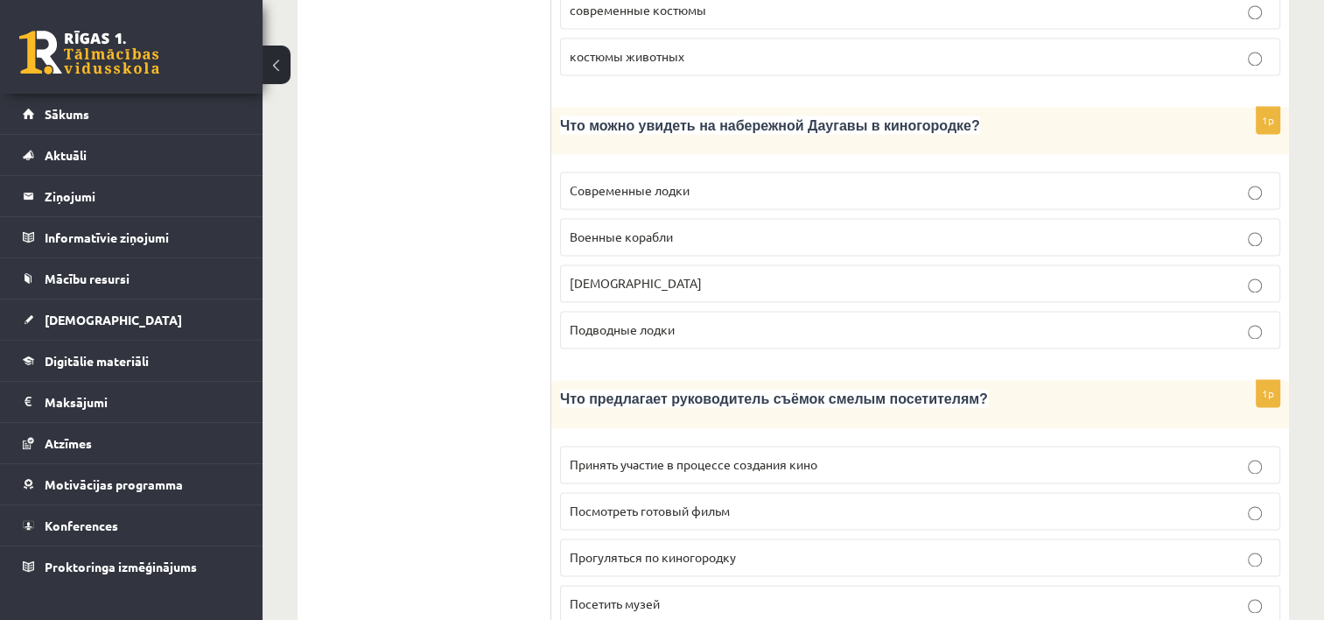
click at [1148, 492] on label "Посмотреть готовый фильм" at bounding box center [920, 511] width 720 height 38
click at [1154, 455] on p "Принять участие в процессе создания кино" at bounding box center [920, 464] width 701 height 18
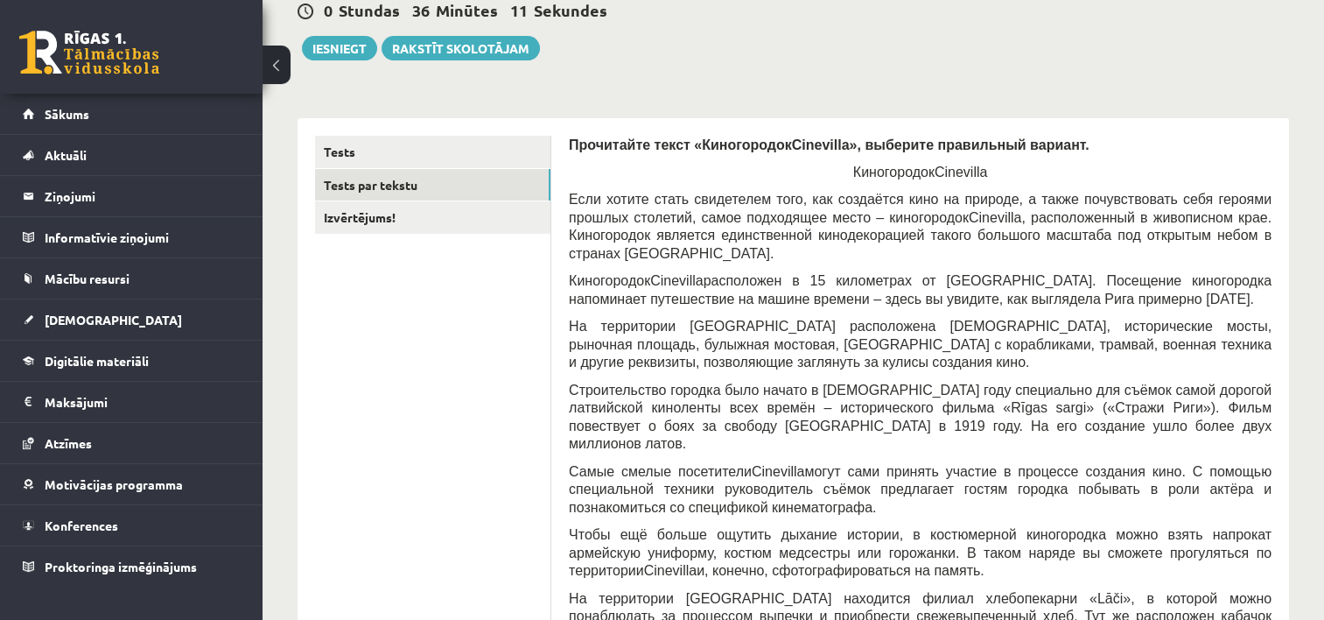
scroll to position [168, 0]
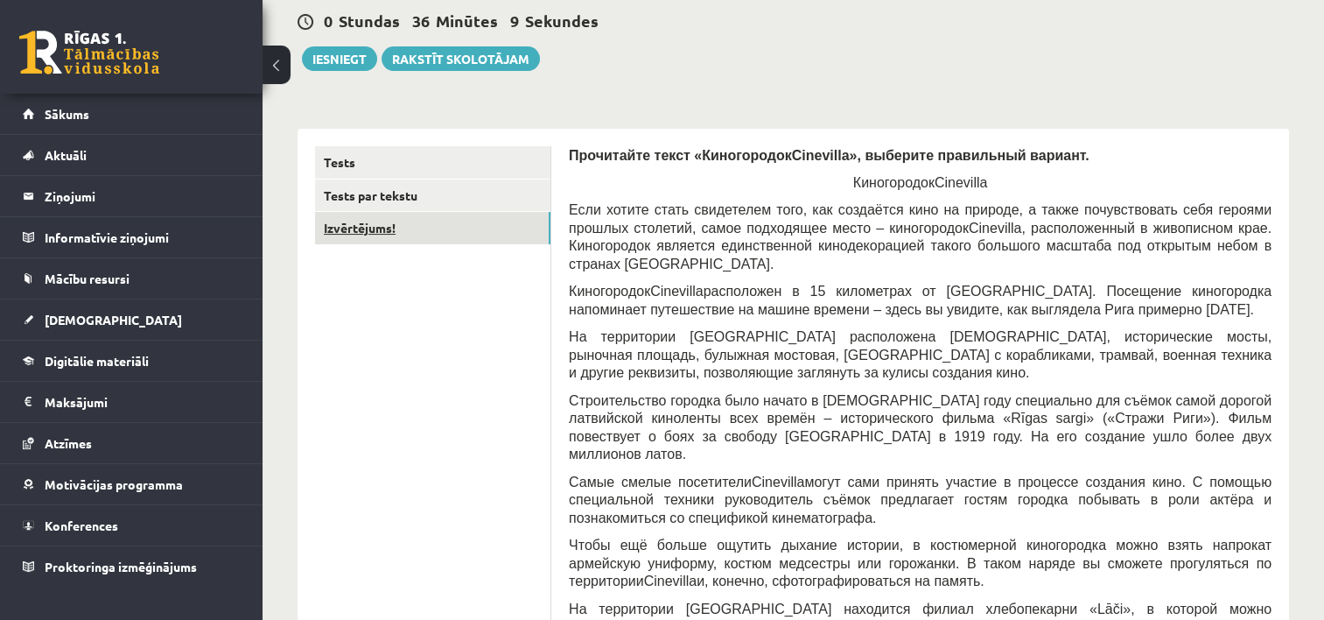
click at [424, 223] on link "Izvērtējums!" at bounding box center [432, 228] width 235 height 32
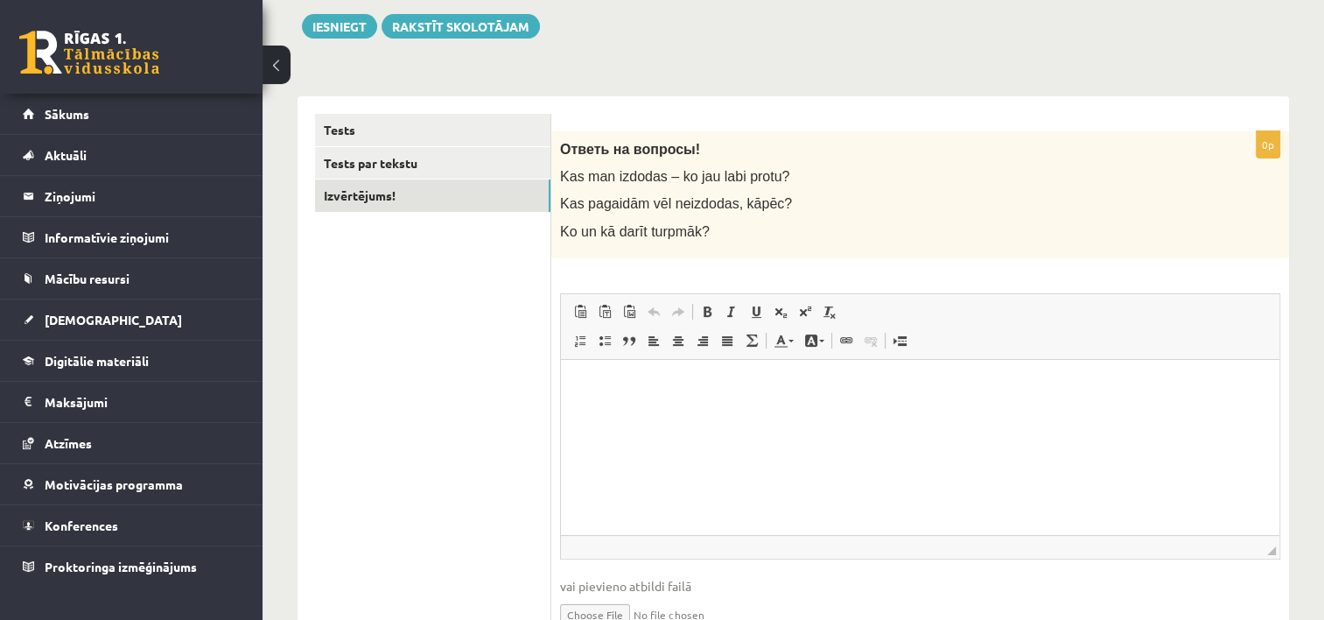
scroll to position [214, 0]
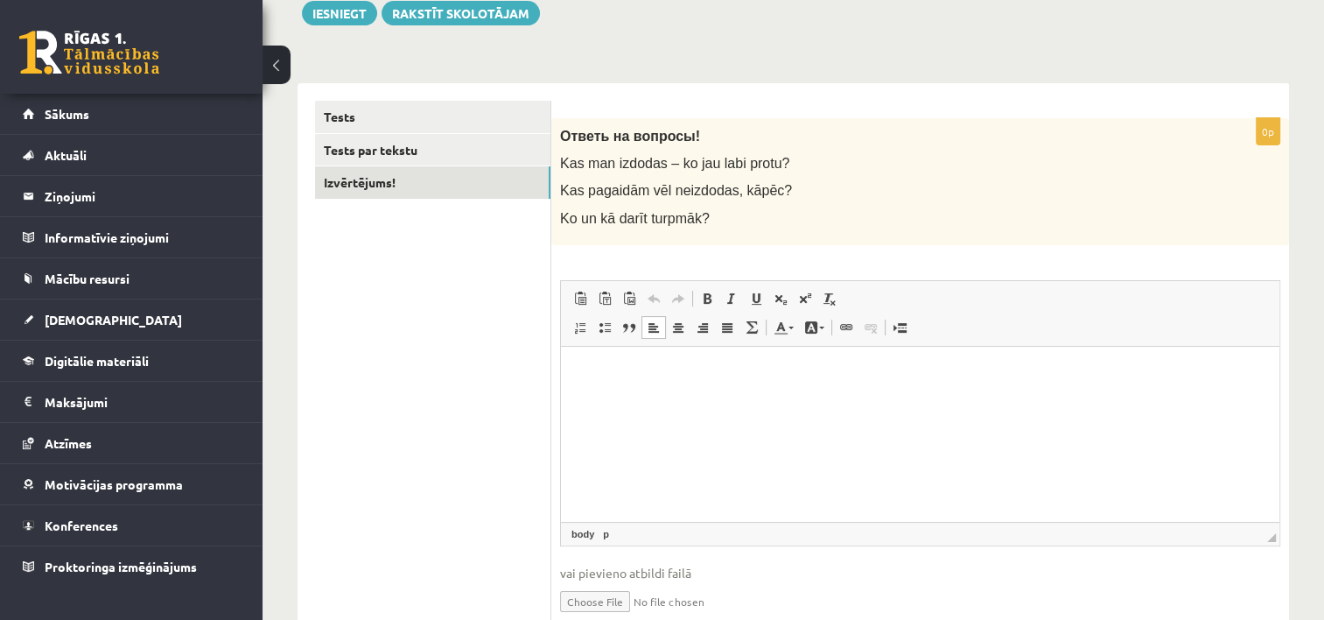
click at [836, 399] on html at bounding box center [920, 372] width 719 height 53
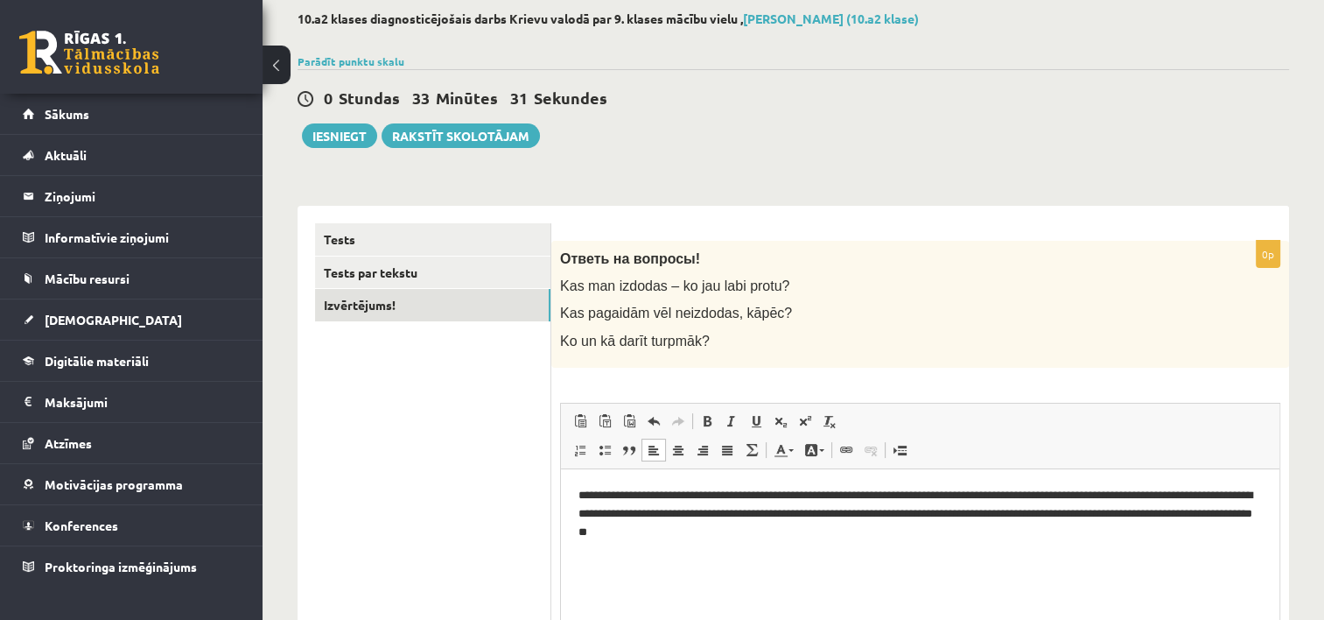
scroll to position [74, 0]
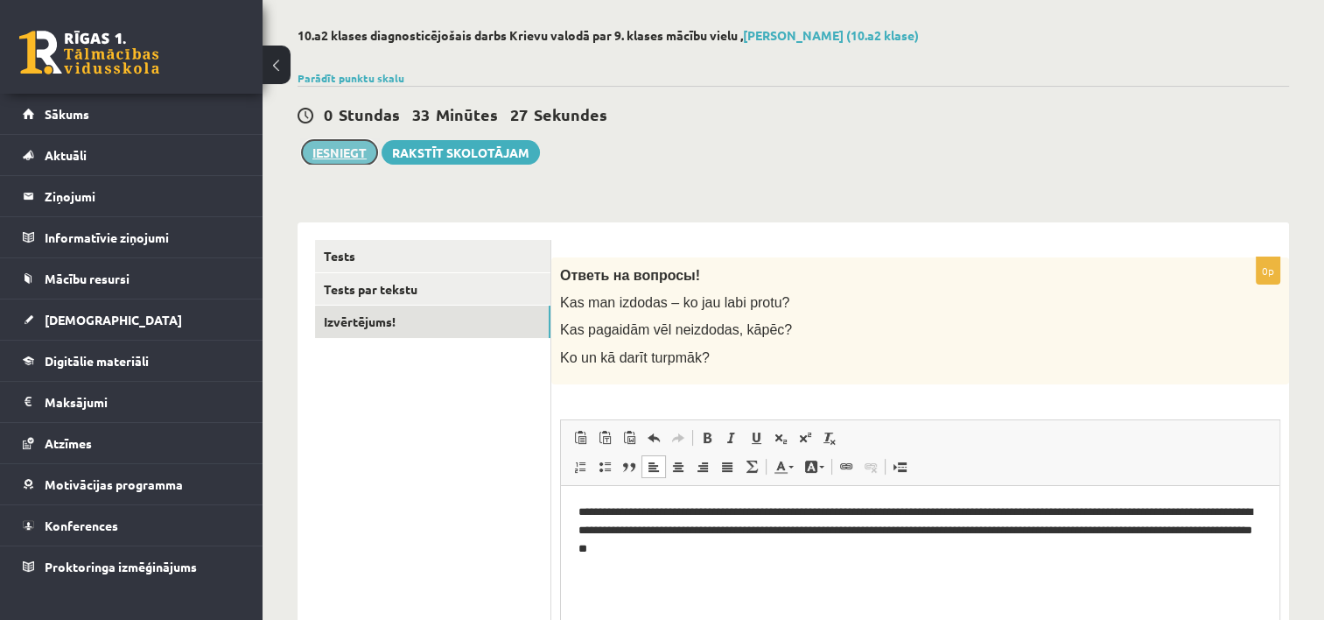
click at [333, 160] on button "Iesniegt" at bounding box center [339, 152] width 75 height 25
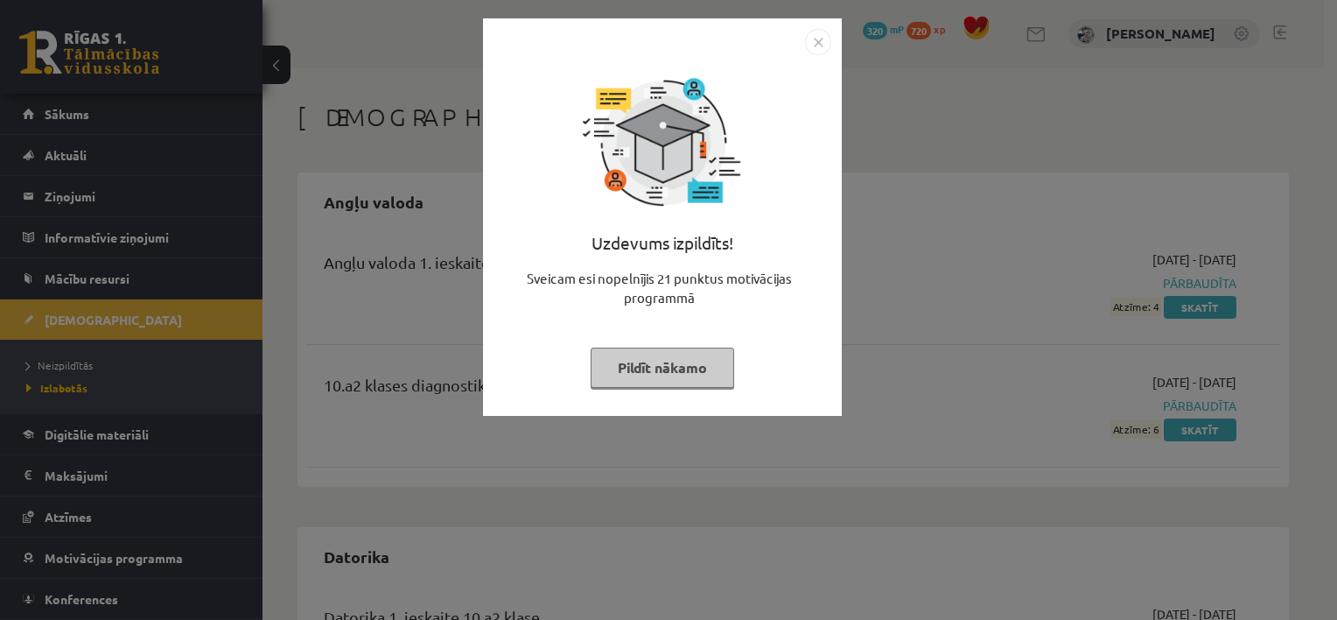
click at [637, 368] on button "Pildīt nākamo" at bounding box center [663, 367] width 144 height 40
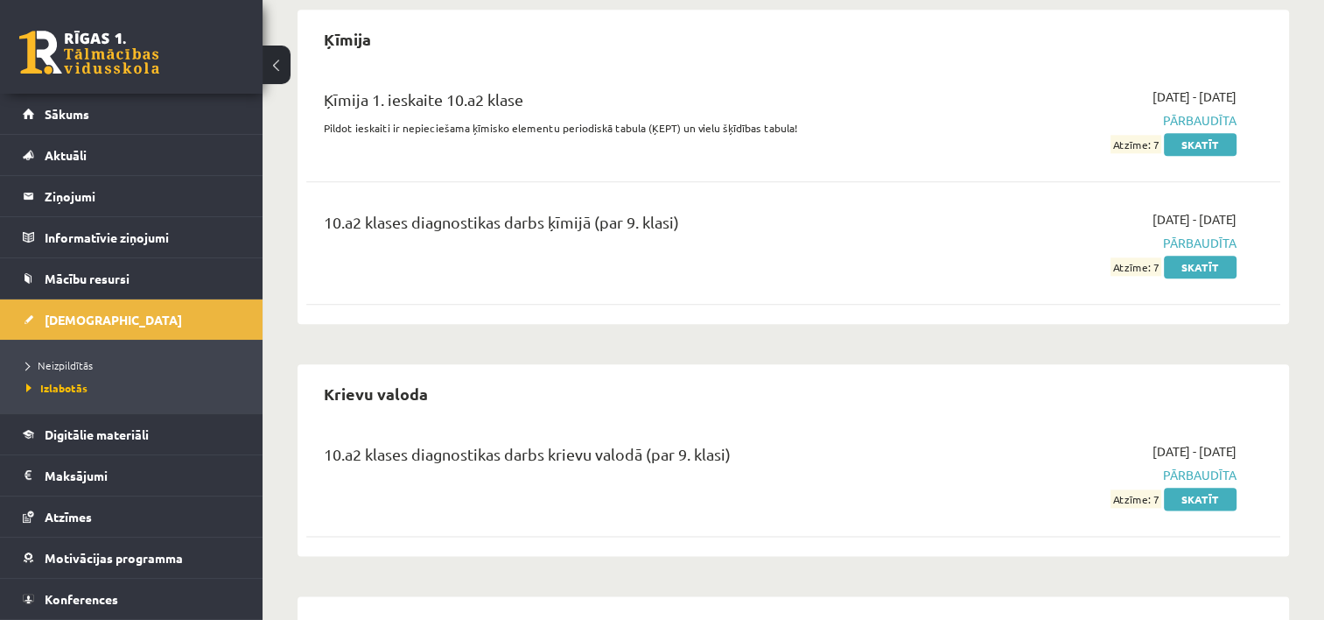
scroll to position [1996, 0]
click at [1190, 486] on link "Skatīt" at bounding box center [1200, 497] width 73 height 23
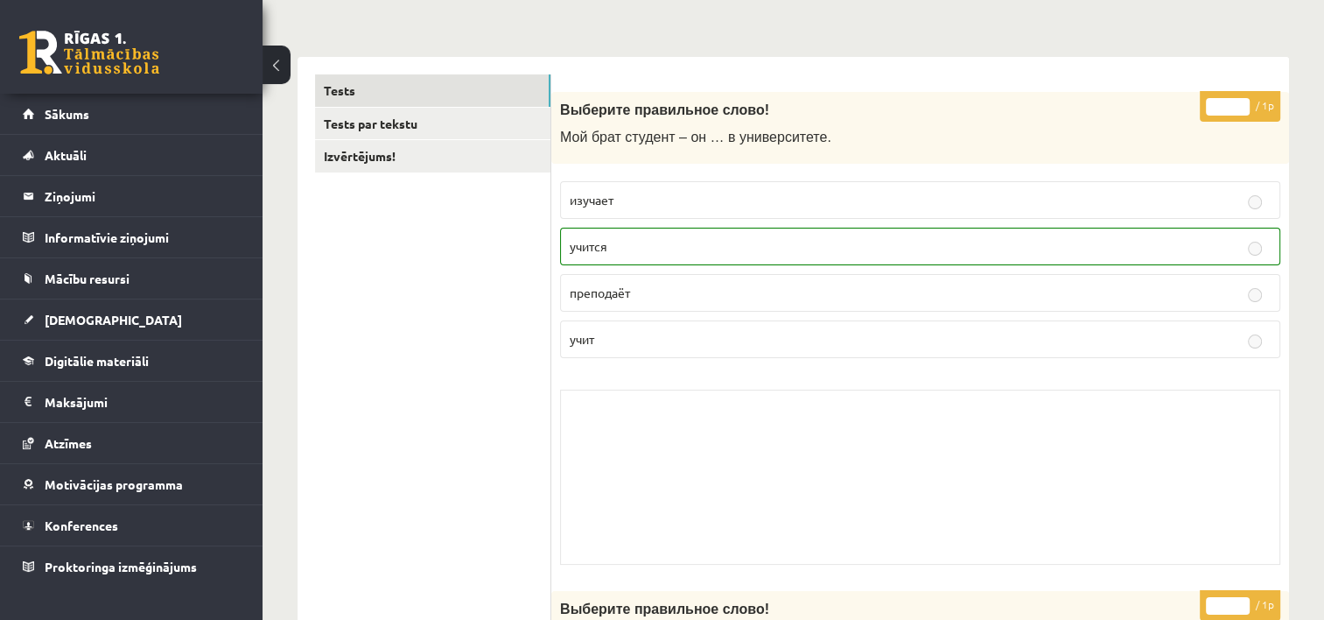
scroll to position [245, 0]
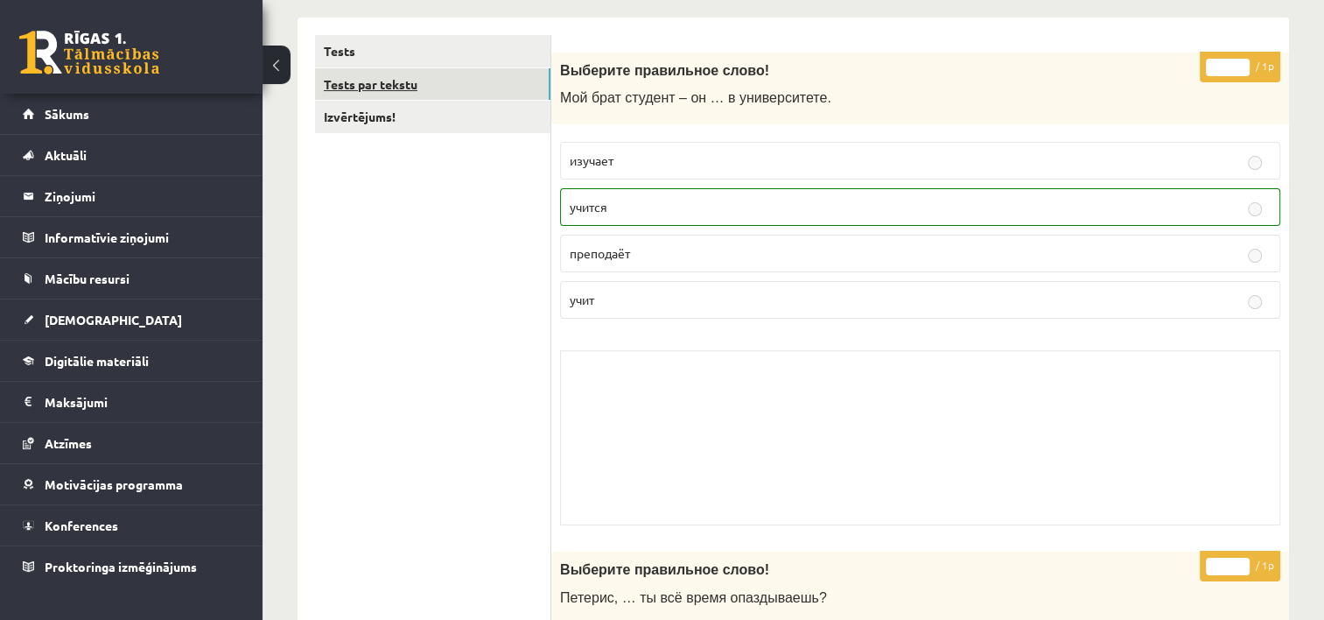
click at [428, 88] on link "Tests par tekstu" at bounding box center [432, 84] width 235 height 32
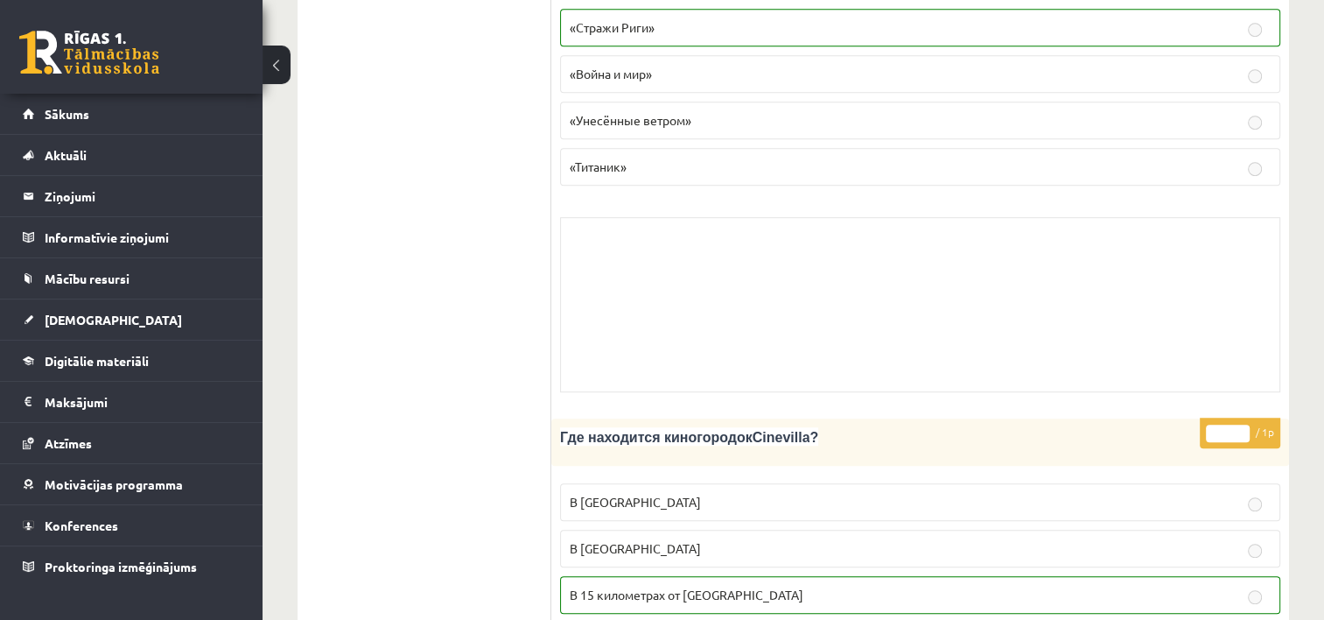
scroll to position [0, 0]
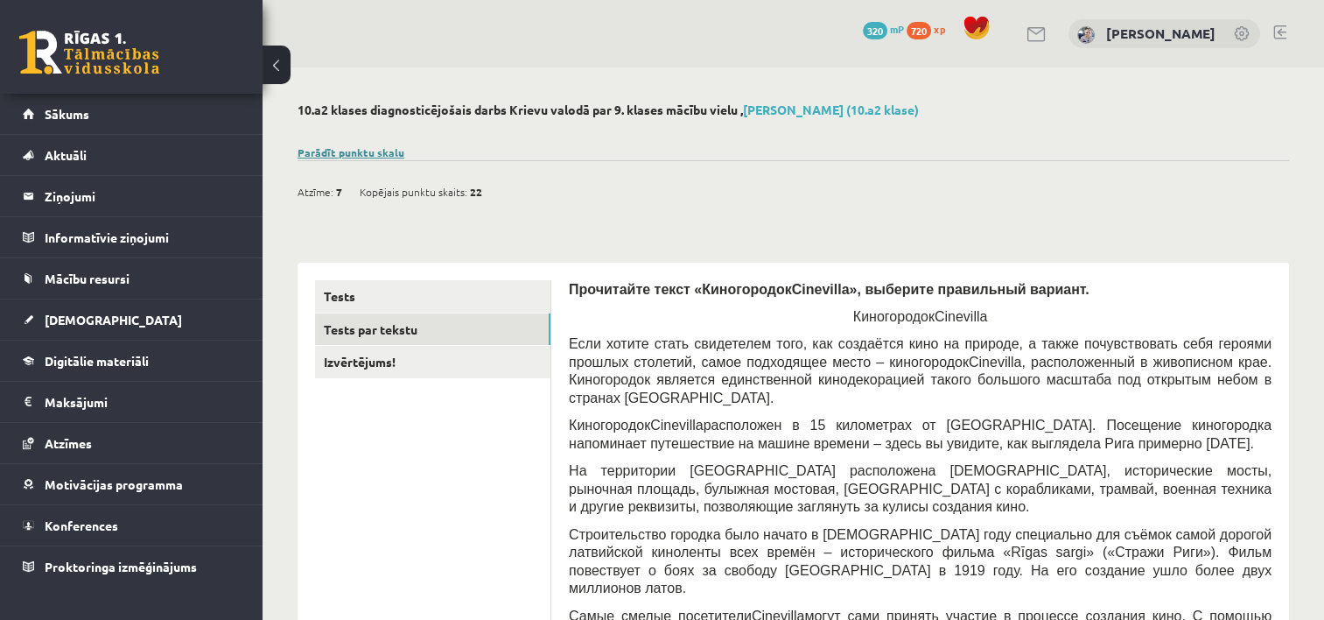
click at [376, 147] on link "Parādīt punktu skalu" at bounding box center [351, 152] width 107 height 14
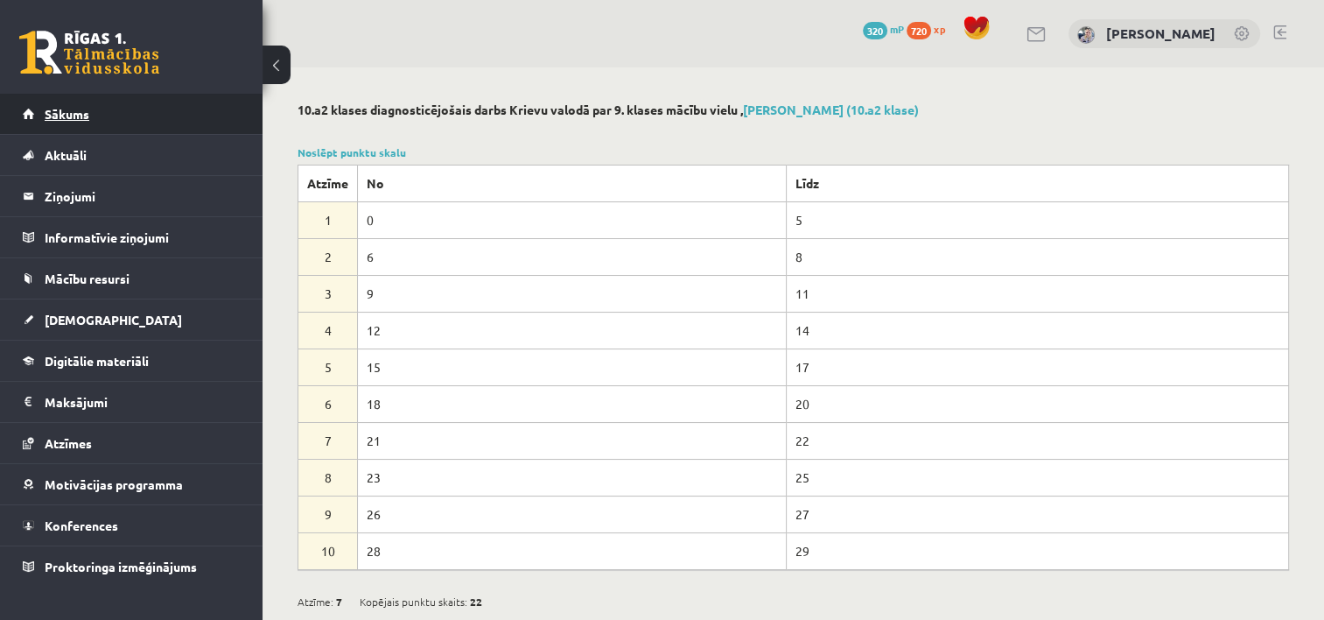
click at [125, 119] on link "Sākums" at bounding box center [132, 114] width 218 height 40
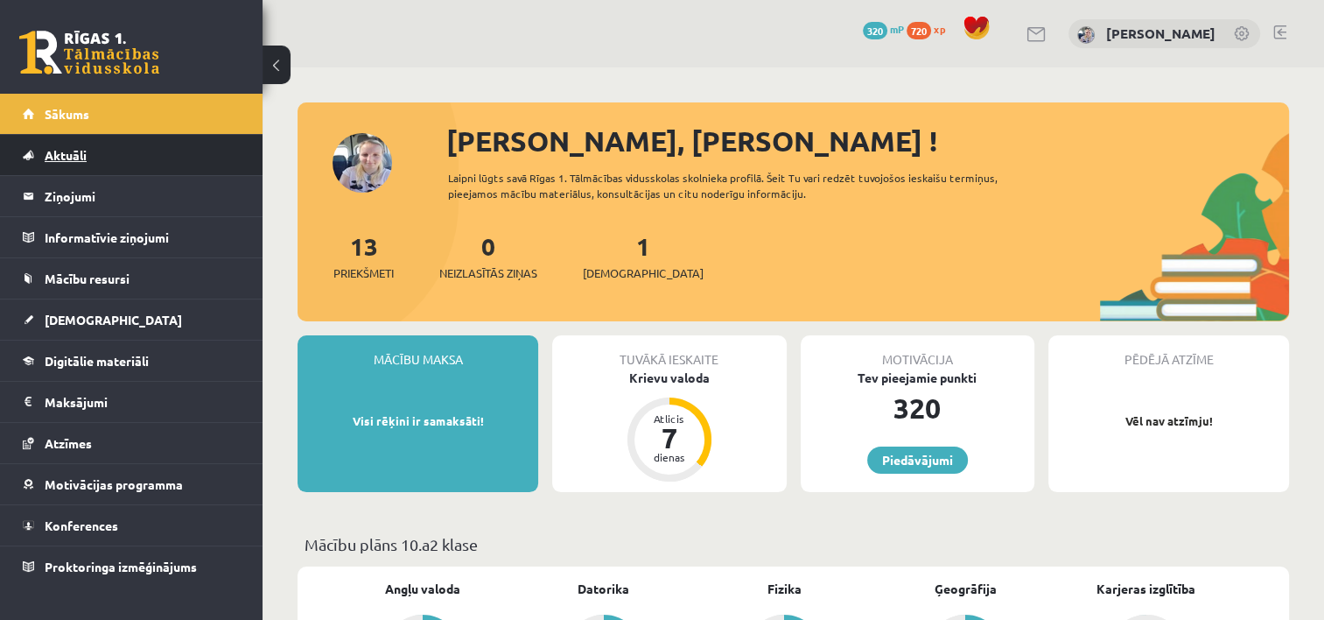
click at [140, 149] on link "Aktuāli" at bounding box center [132, 155] width 218 height 40
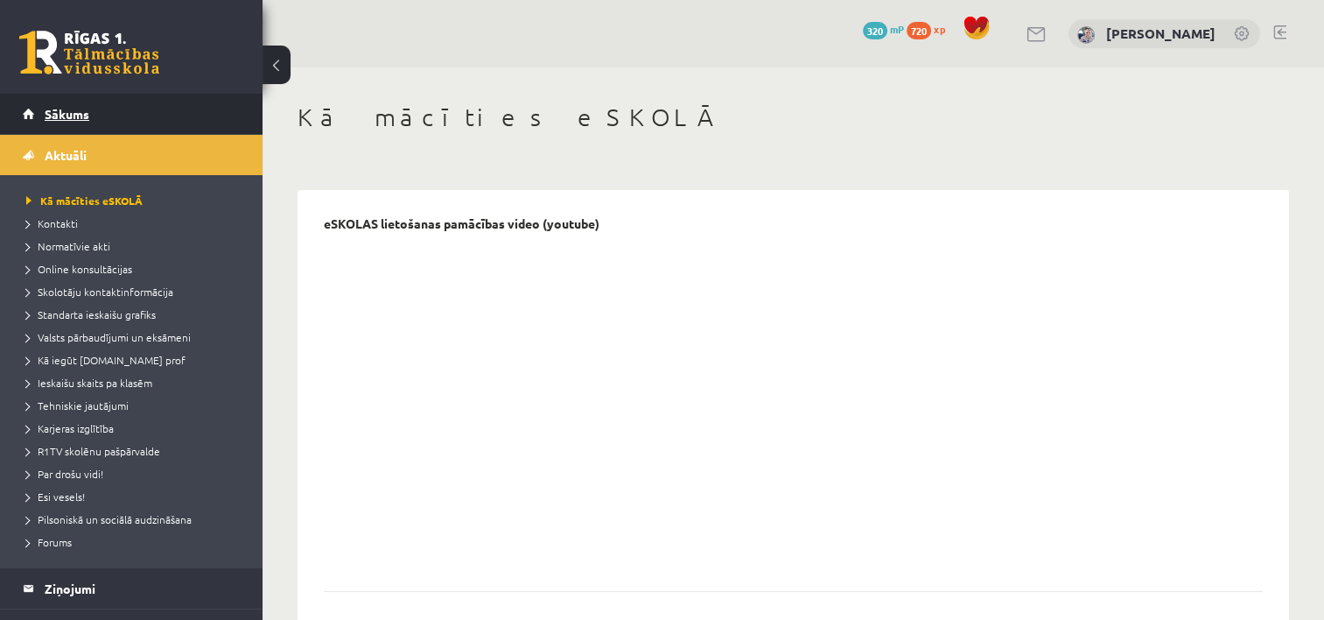
click at [144, 130] on link "Sākums" at bounding box center [132, 114] width 218 height 40
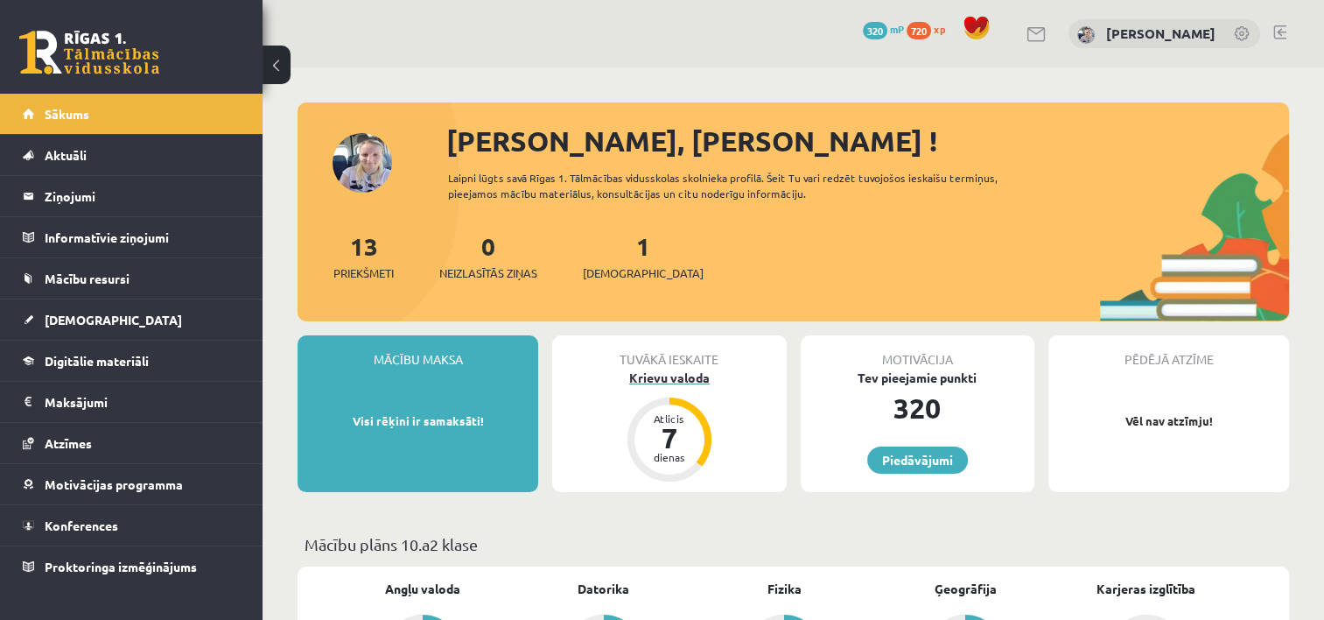
click at [651, 379] on div "Krievu valoda" at bounding box center [669, 377] width 234 height 18
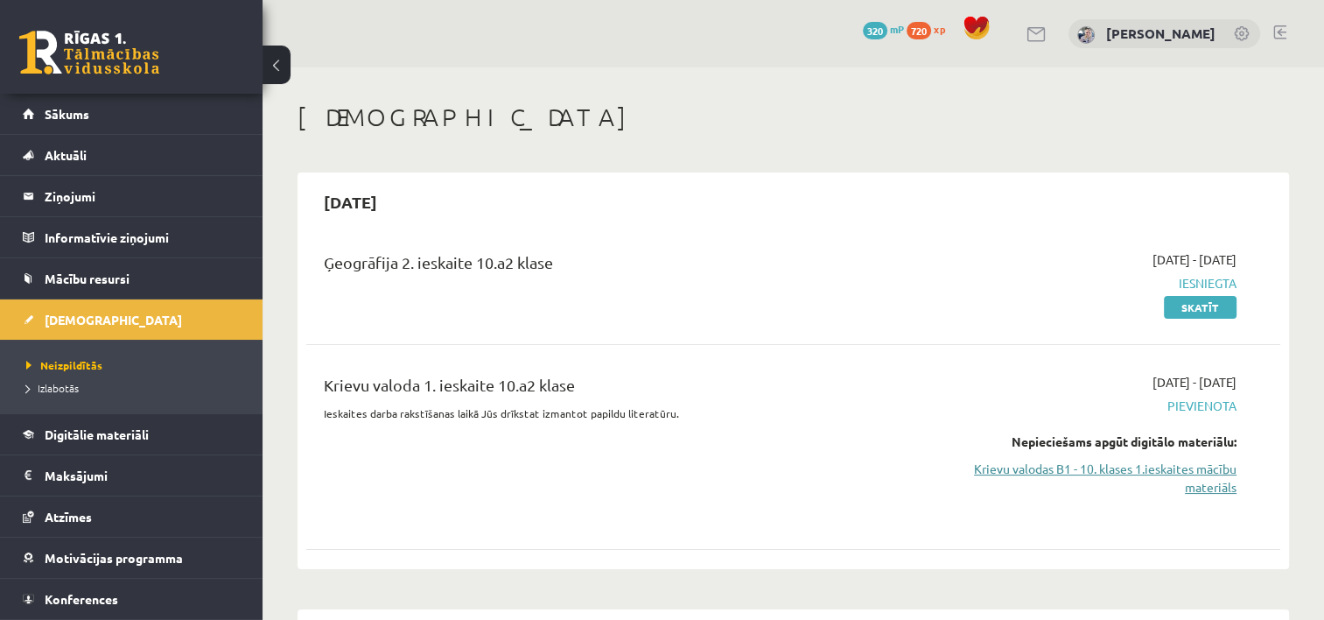
click at [1126, 473] on link "Krievu valodas B1 - 10. klases 1.ieskaites mācību materiāls" at bounding box center [1093, 478] width 287 height 37
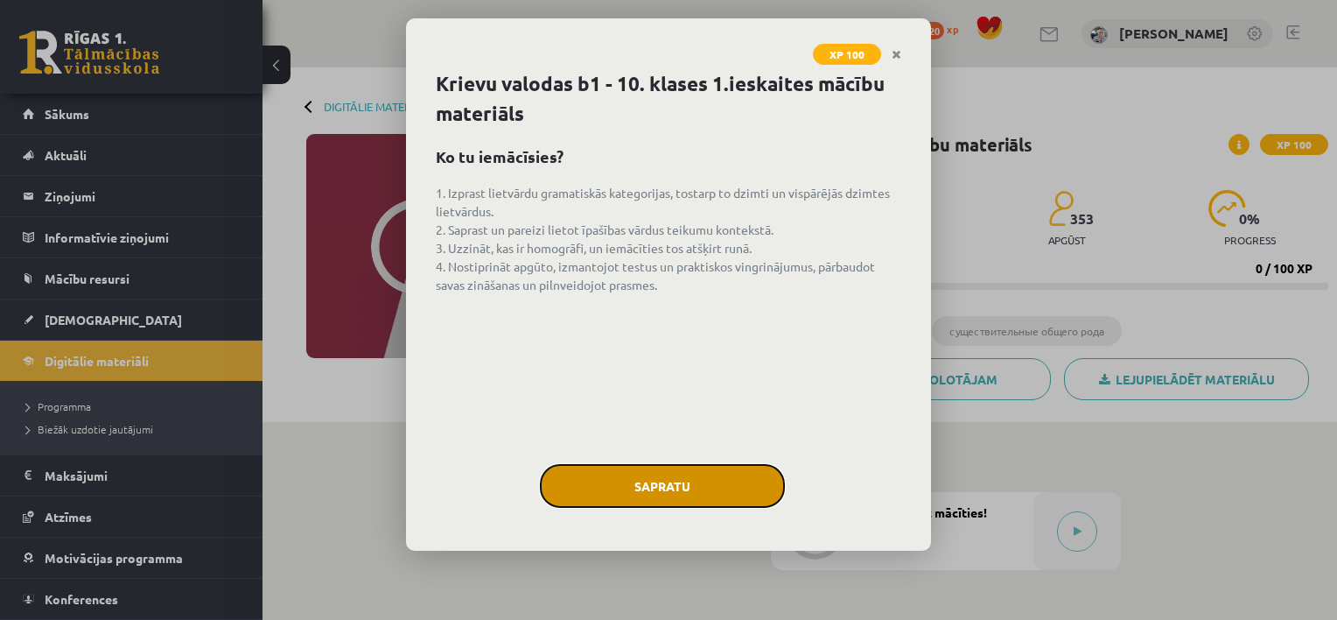
click at [661, 485] on button "Sapratu" at bounding box center [662, 486] width 245 height 44
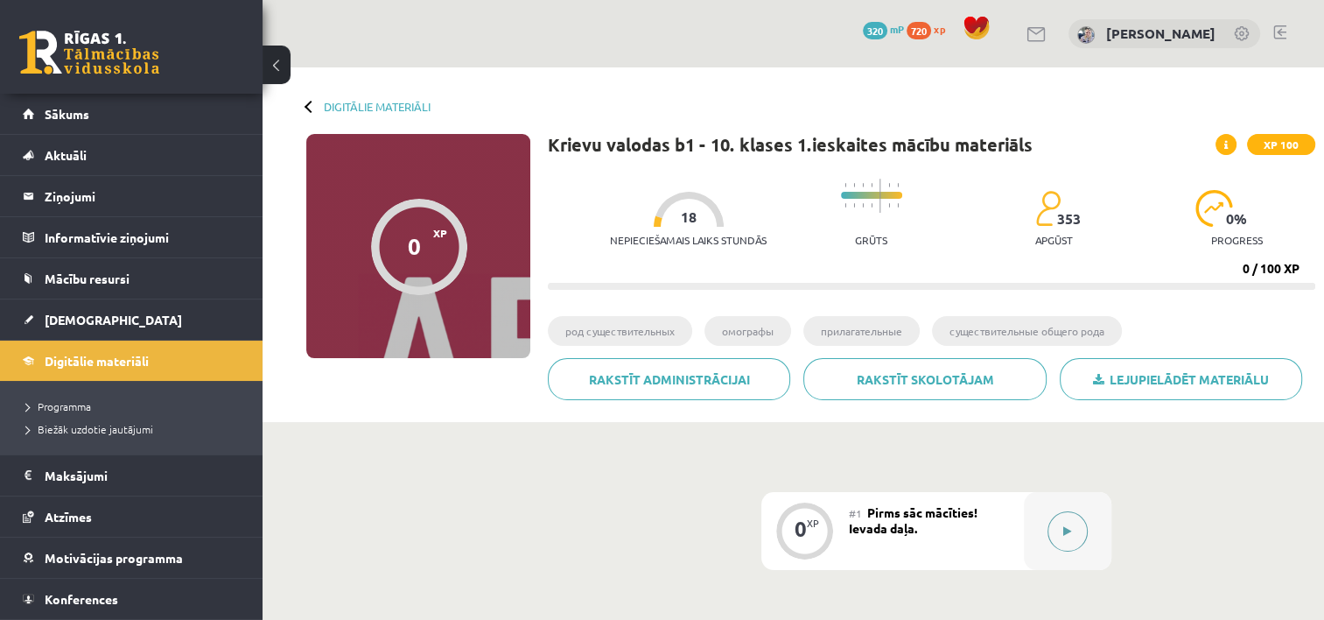
click at [1057, 516] on button at bounding box center [1068, 531] width 40 height 40
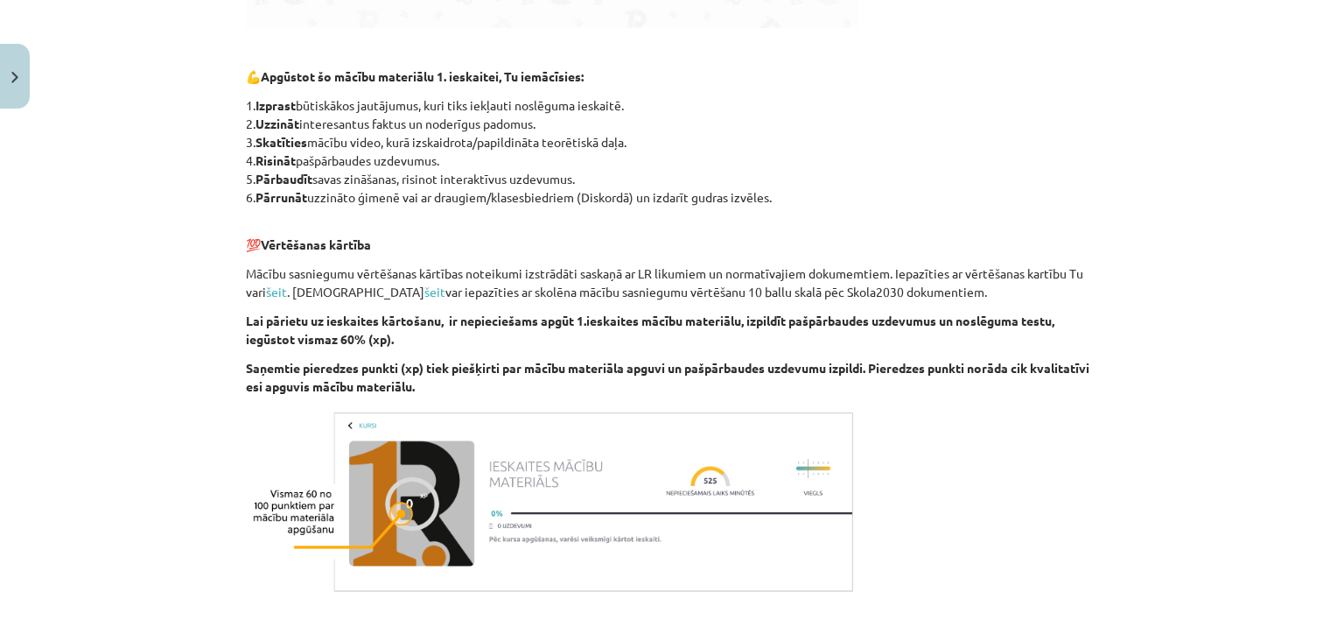
scroll to position [1014, 0]
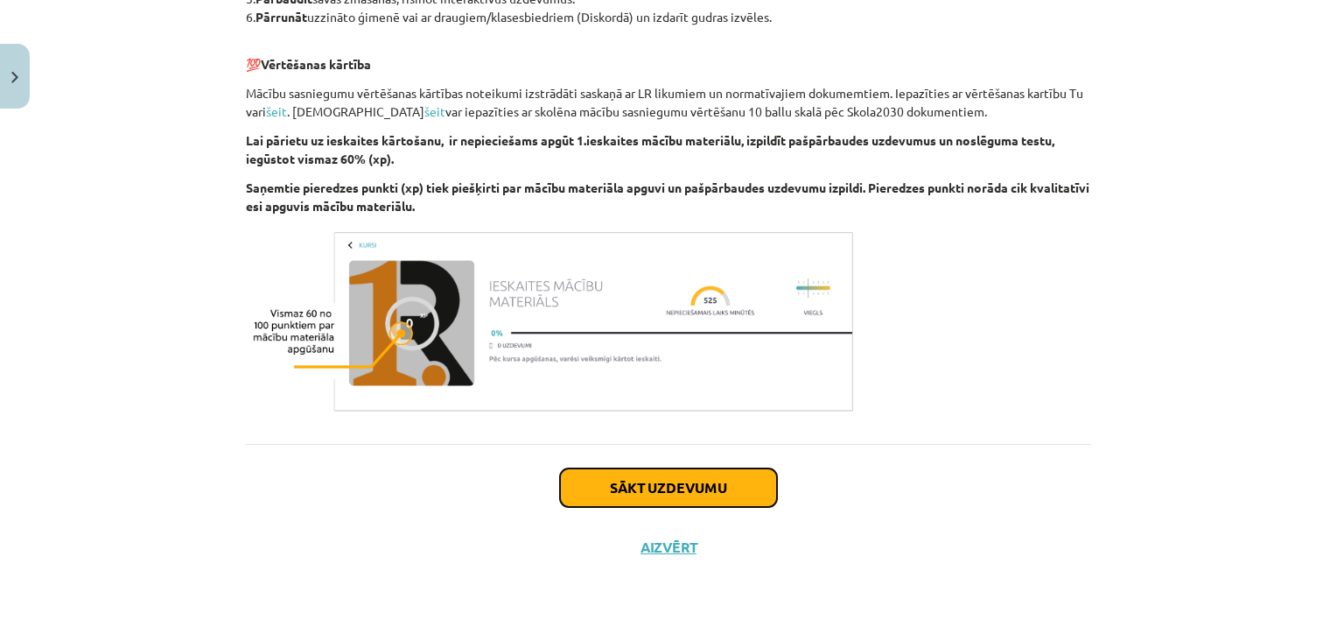
click at [724, 488] on button "Sākt uzdevumu" at bounding box center [668, 487] width 217 height 39
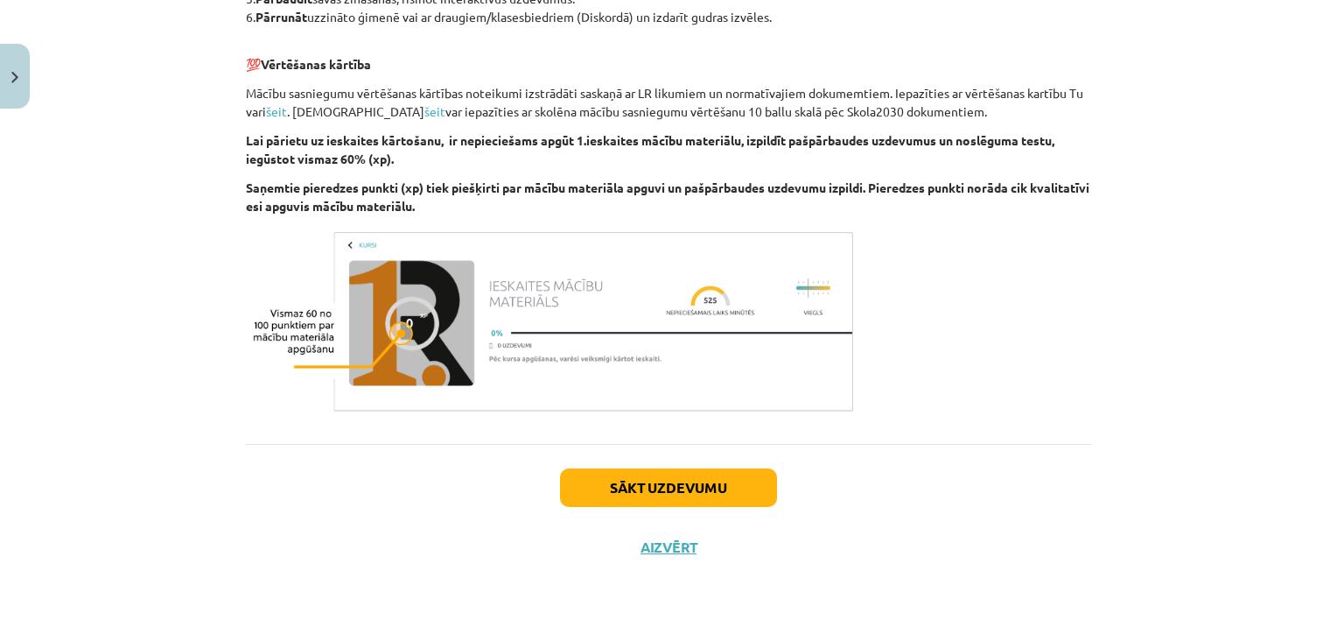
scroll to position [44, 0]
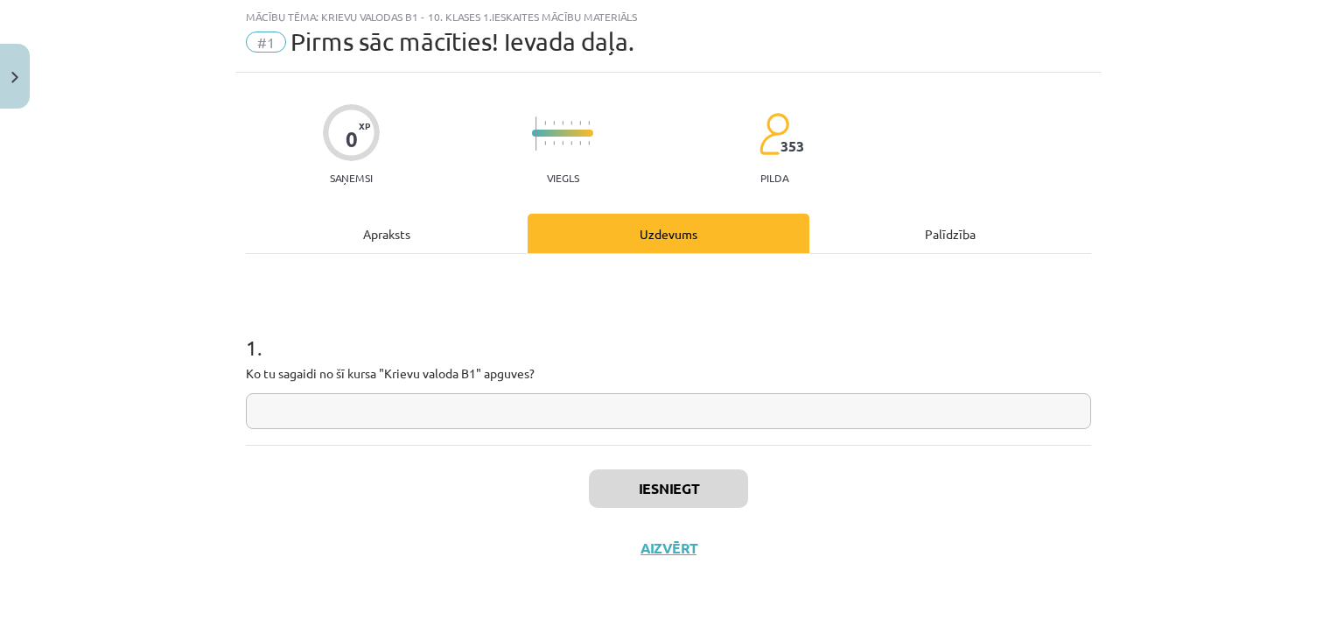
click at [576, 420] on input "text" at bounding box center [669, 411] width 846 height 36
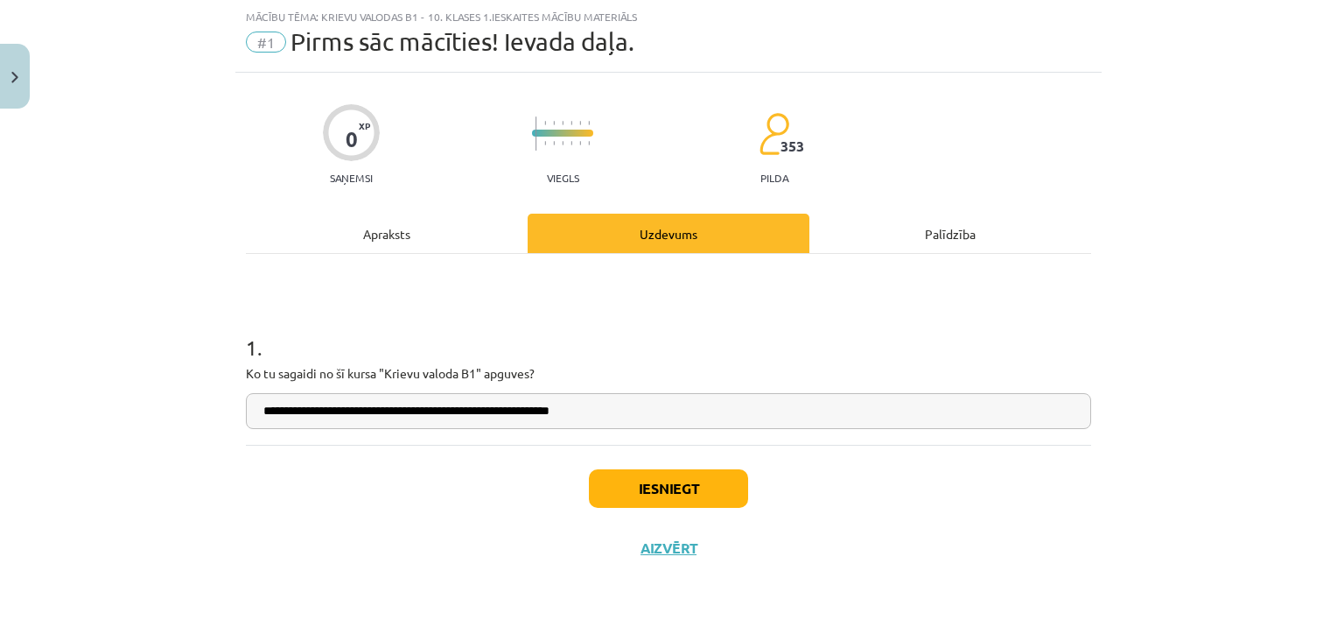
type input "**********"
click at [595, 486] on button "Iesniegt" at bounding box center [668, 488] width 159 height 39
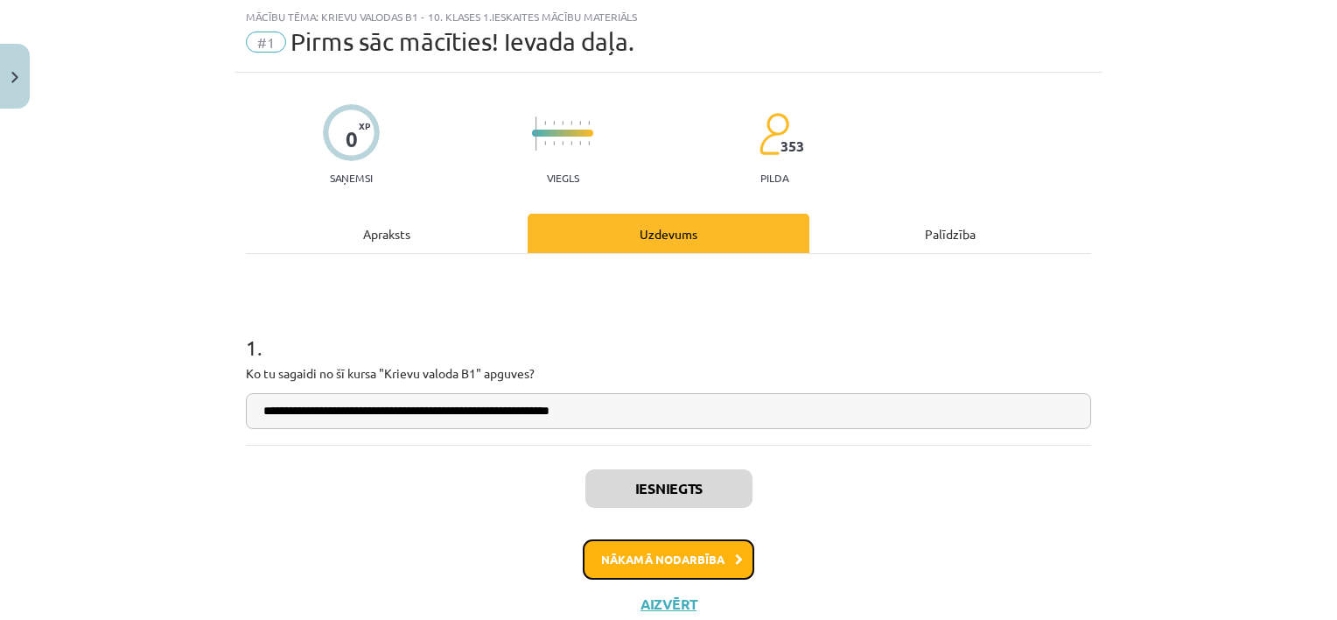
click at [694, 553] on button "Nākamā nodarbība" at bounding box center [669, 559] width 172 height 40
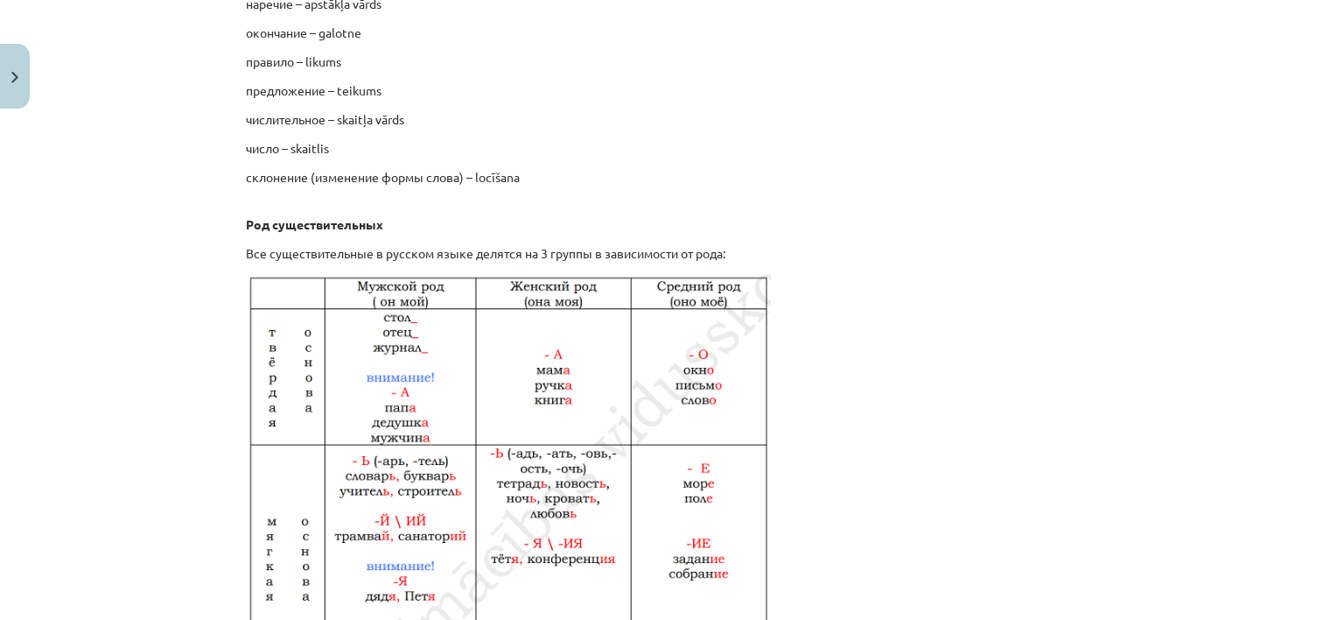
scroll to position [902, 0]
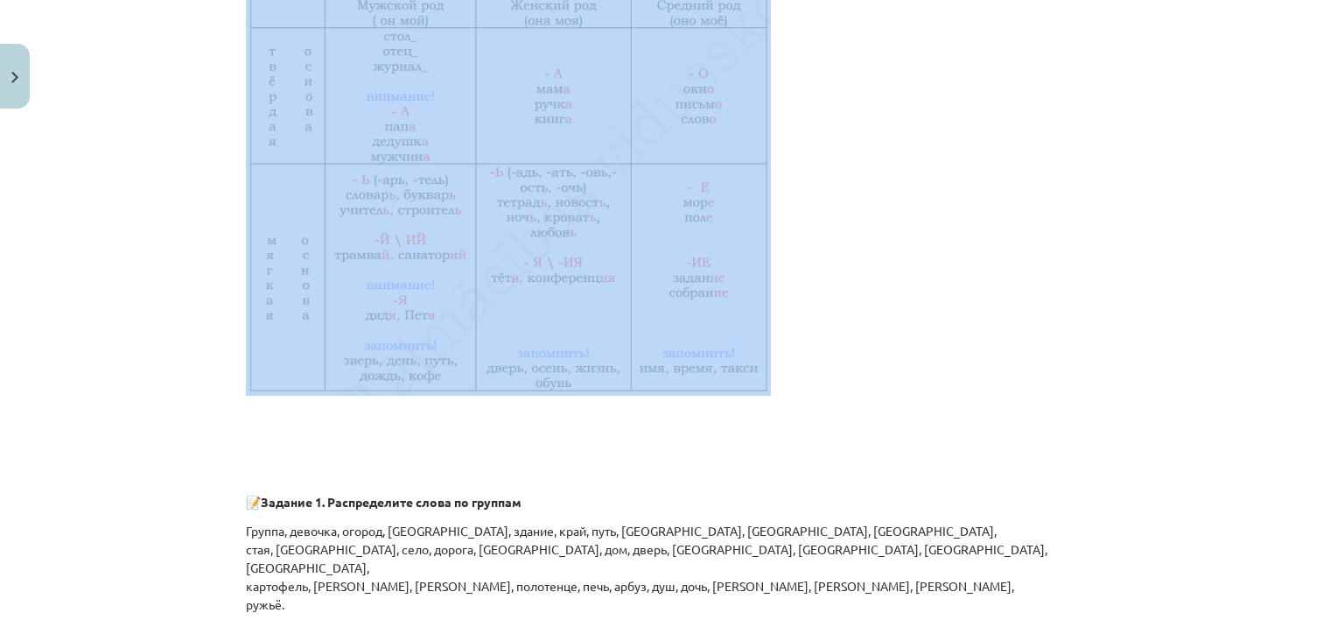
drag, startPoint x: 232, startPoint y: 119, endPoint x: 782, endPoint y: 401, distance: 617.7
drag, startPoint x: 782, startPoint y: 401, endPoint x: 667, endPoint y: 305, distance: 149.7
drag, startPoint x: 667, startPoint y: 305, endPoint x: 452, endPoint y: 201, distance: 238.8
drag, startPoint x: 452, startPoint y: 201, endPoint x: 826, endPoint y: 112, distance: 385.1
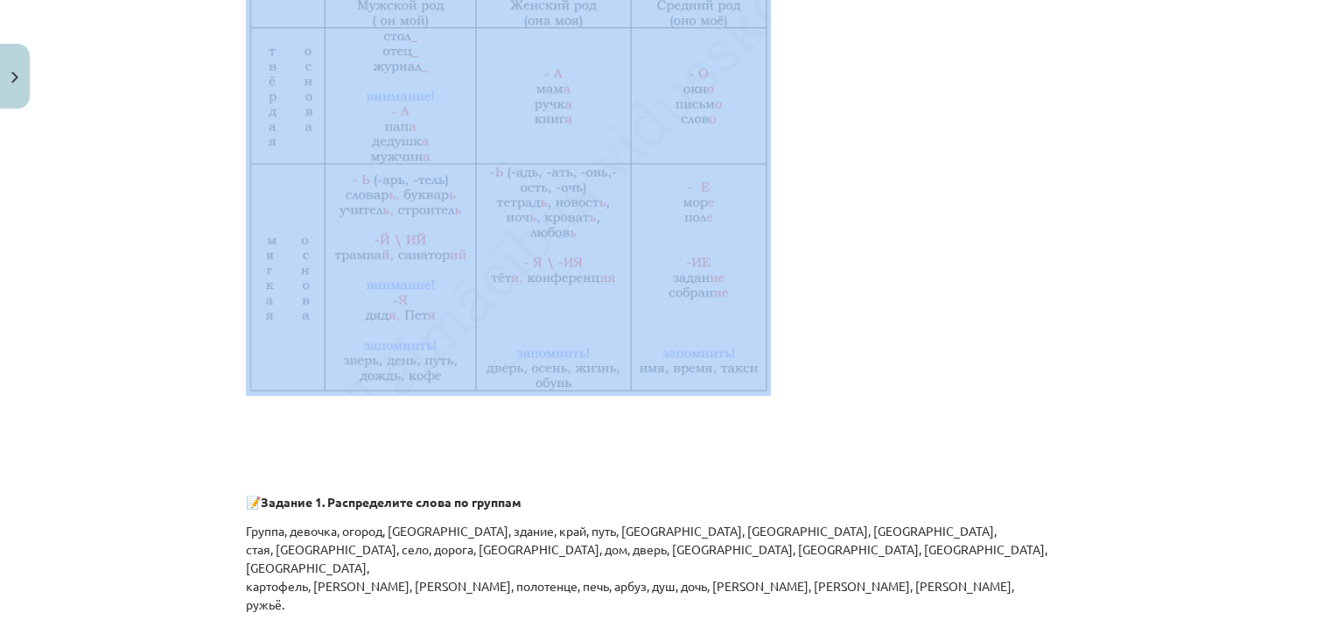
click at [826, 112] on p at bounding box center [669, 194] width 846 height 404
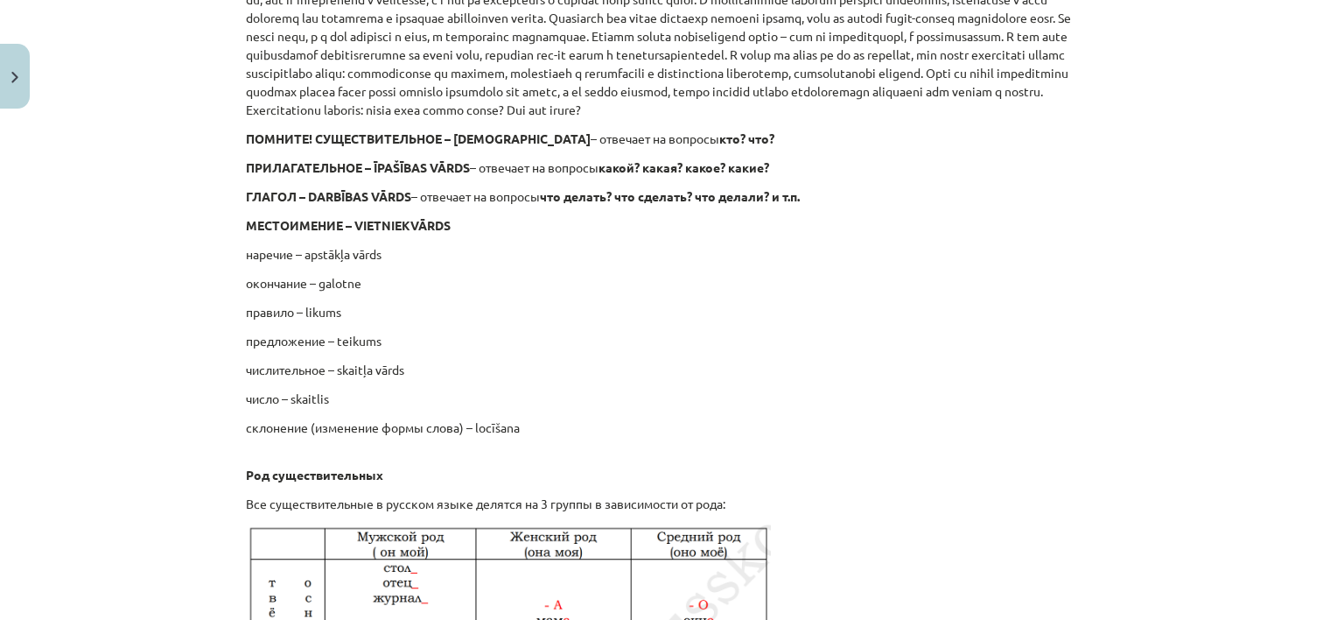
scroll to position [340, 0]
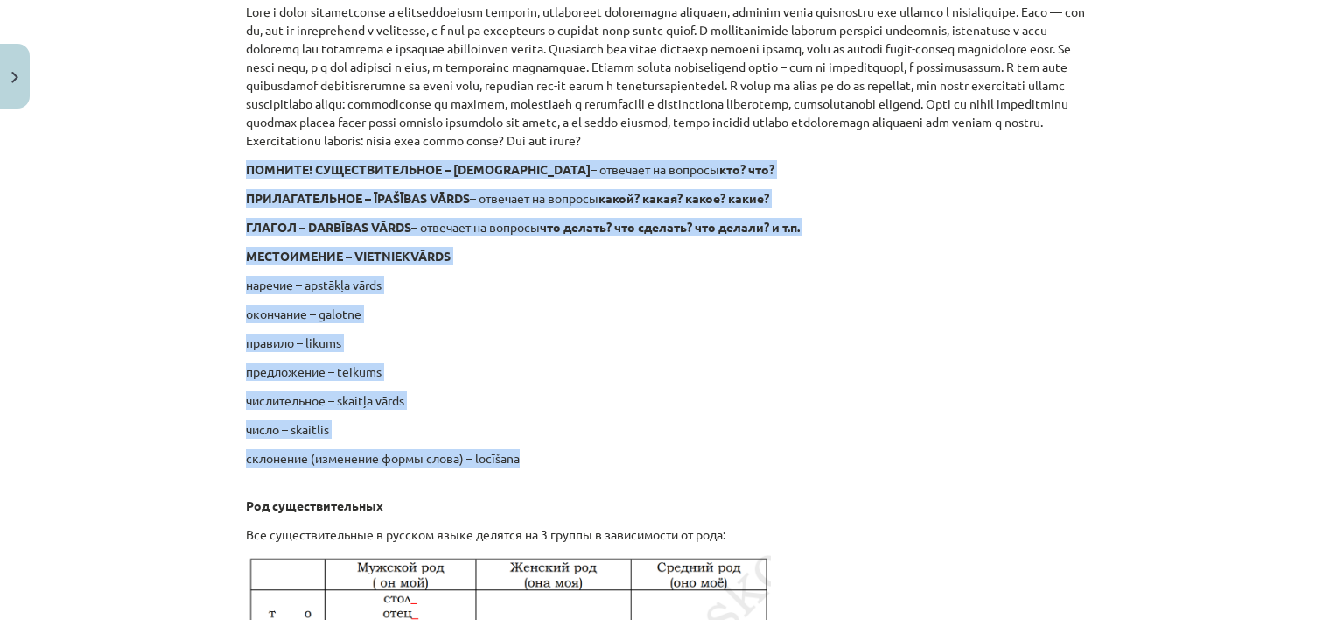
drag, startPoint x: 228, startPoint y: 180, endPoint x: 546, endPoint y: 480, distance: 437.2
click at [546, 480] on div "Mācību tēma: Krievu valodas b1 - 10. klases 1.ieskaites mācību materiāls #2 Род…" at bounding box center [668, 310] width 1337 height 620
click at [468, 352] on p "правило – likums" at bounding box center [669, 342] width 846 height 18
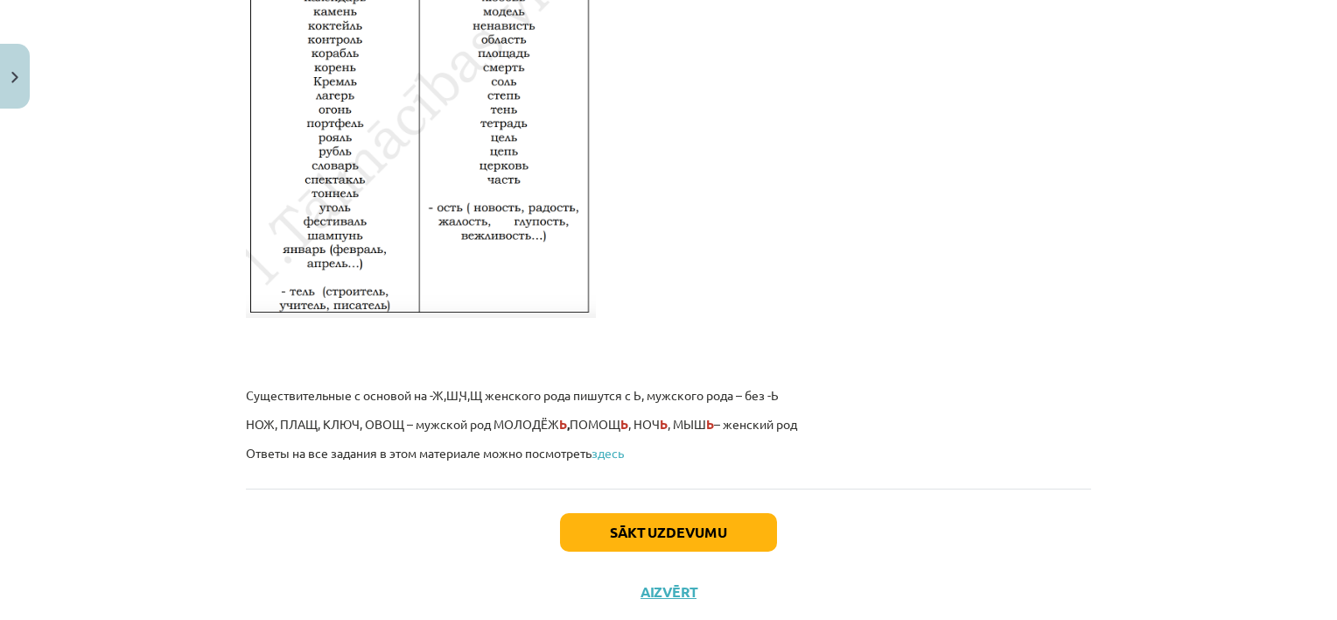
scroll to position [3004, 0]
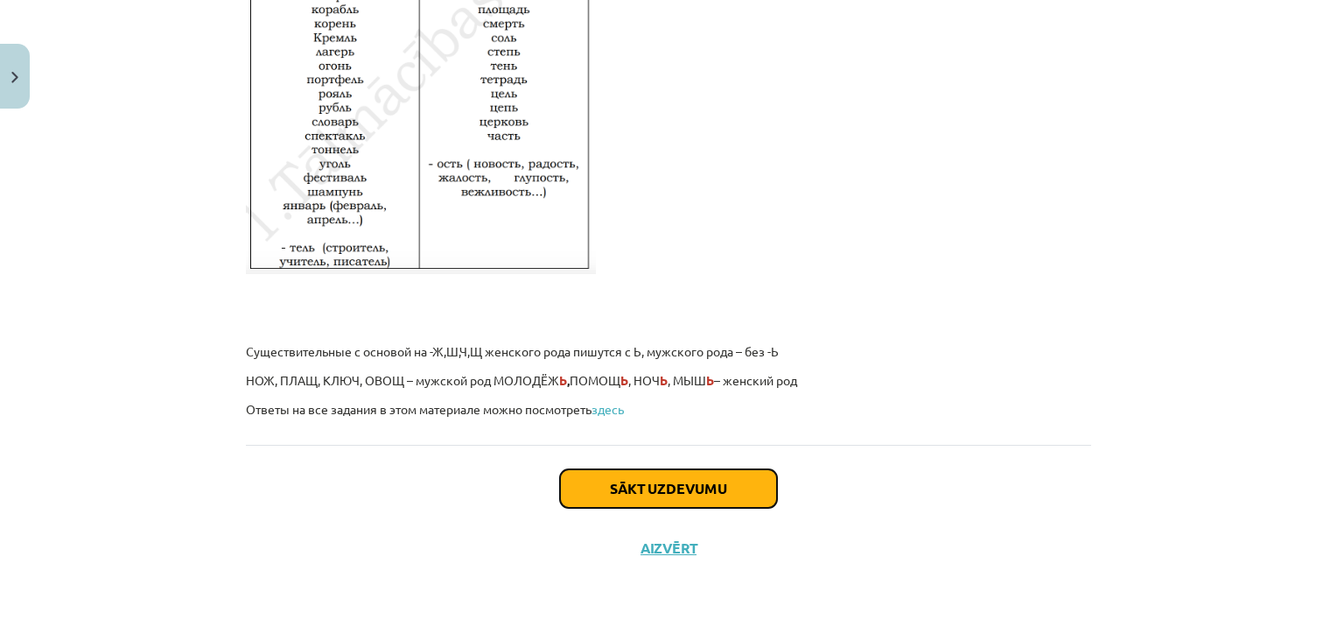
click at [697, 480] on button "Sākt uzdevumu" at bounding box center [668, 488] width 217 height 39
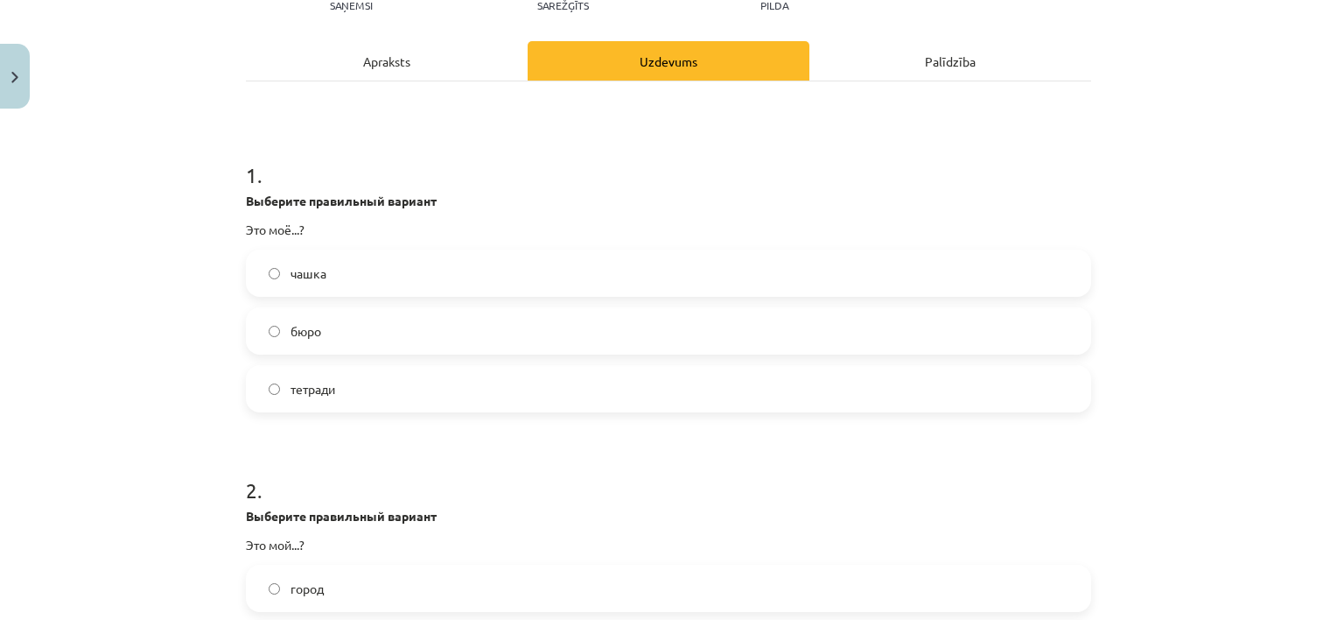
scroll to position [218, 0]
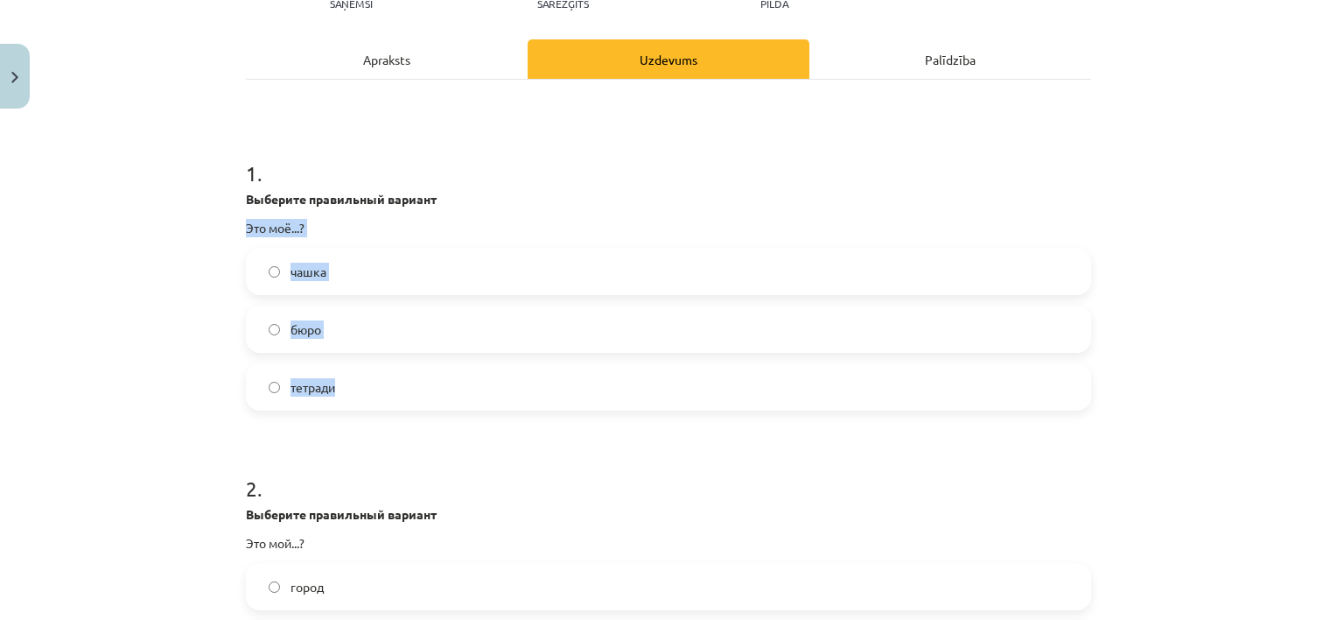
drag, startPoint x: 228, startPoint y: 221, endPoint x: 340, endPoint y: 384, distance: 197.9
click at [340, 384] on div "12 XP Saņemsi Sarežģīts 353 pilda Apraksts Uzdevums Palīdzība 1 . Выберите прав…" at bounding box center [668, 549] width 867 height 1302
copy div "Это моё...? чашка бюро тетради"
click at [389, 326] on label "бюро" at bounding box center [669, 329] width 842 height 44
click at [1164, 271] on div "Mācību tēma: Krievu valodas b1 - 10. klases 1.ieskaites mācību materiāls #2 Род…" at bounding box center [668, 310] width 1337 height 620
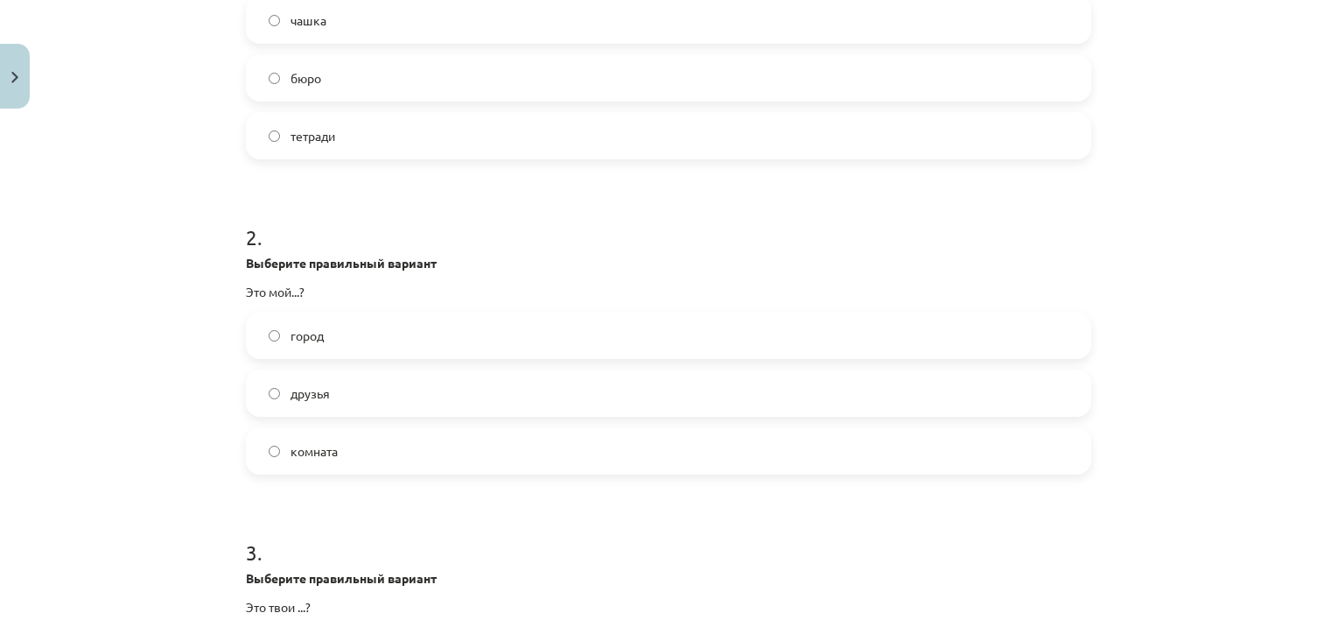
scroll to position [476, 0]
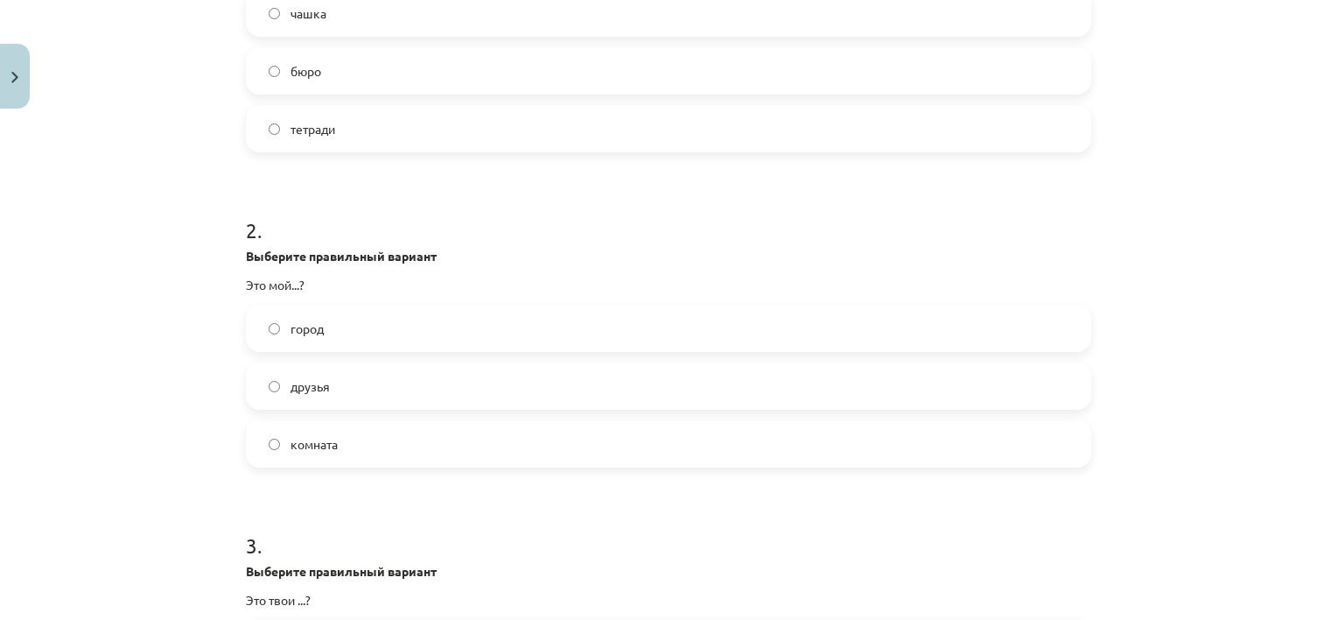
click at [366, 327] on label "город" at bounding box center [669, 328] width 842 height 44
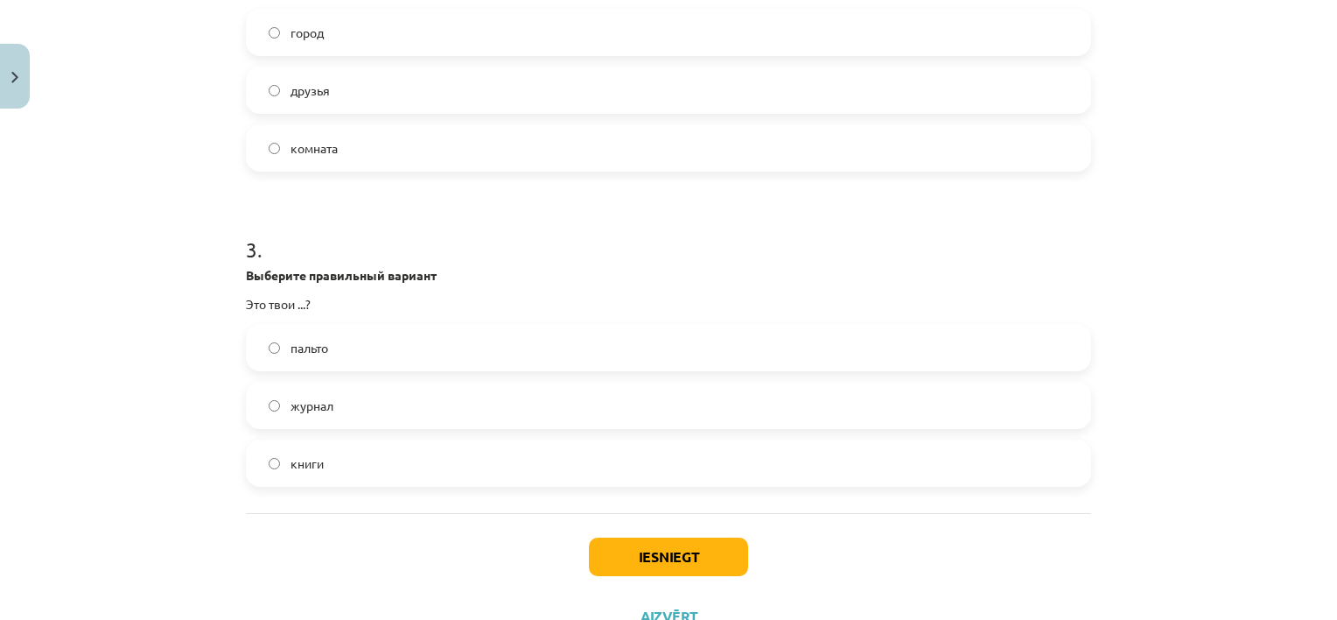
scroll to position [777, 0]
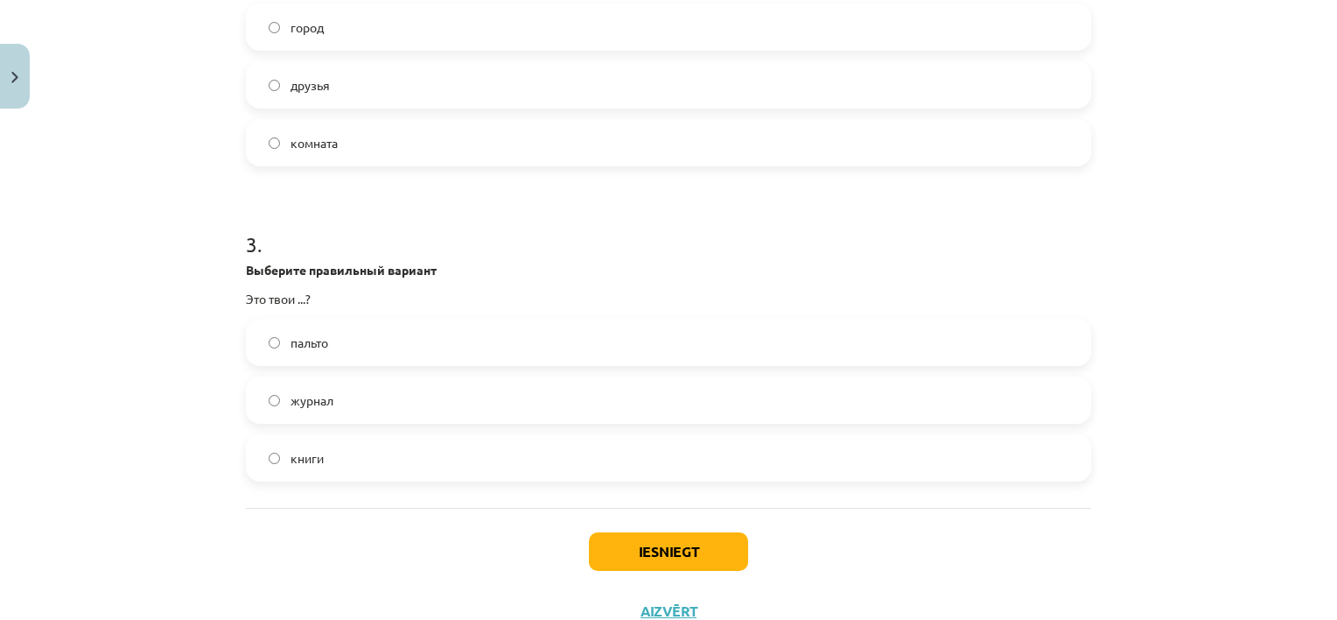
click at [896, 401] on label "журнал" at bounding box center [669, 400] width 842 height 44
click at [647, 541] on button "Iesniegt" at bounding box center [668, 551] width 159 height 39
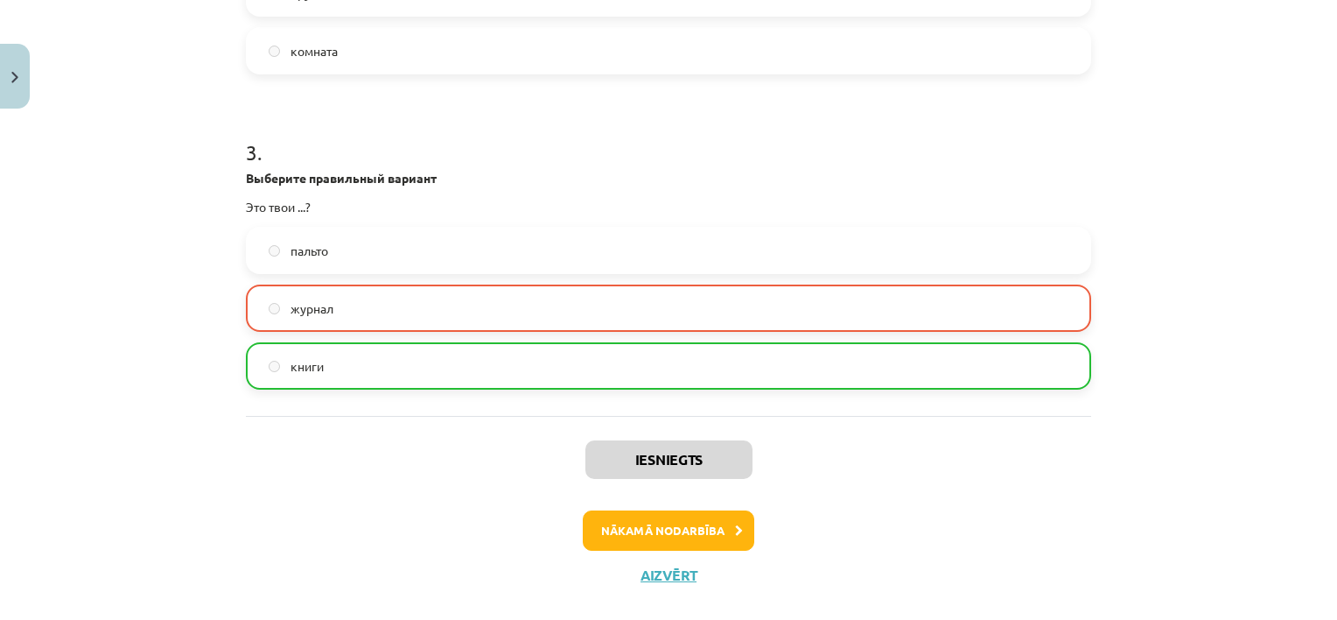
scroll to position [896, 0]
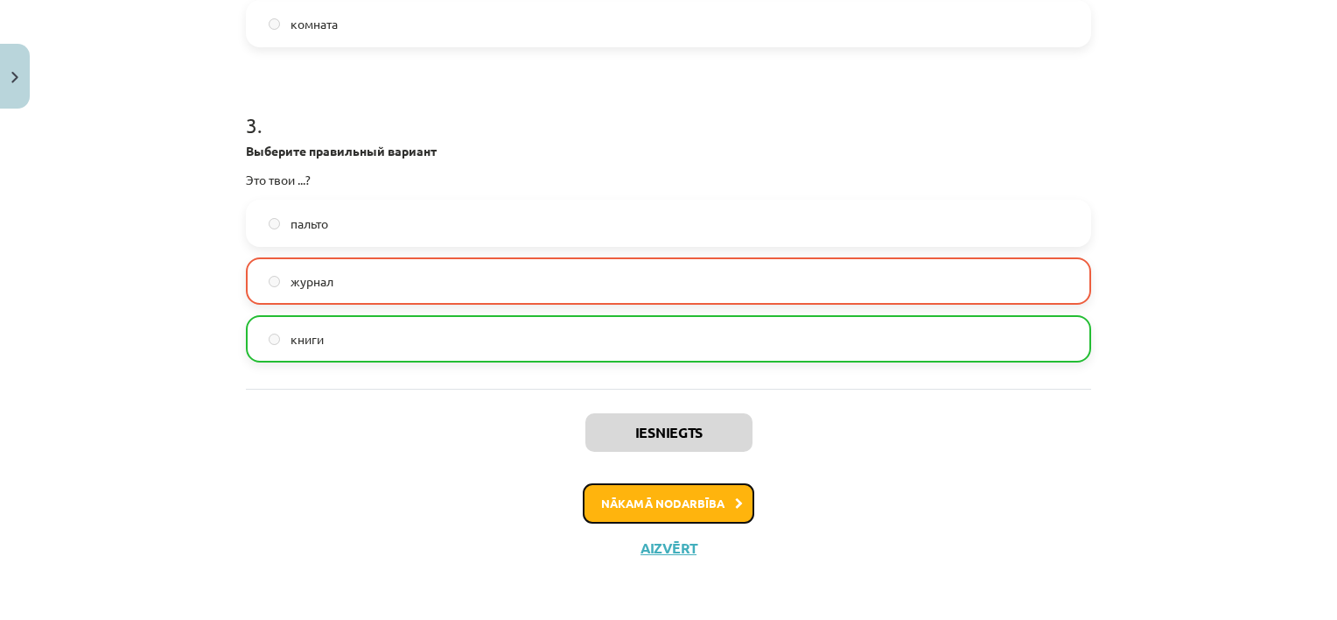
click at [634, 503] on button "Nākamā nodarbība" at bounding box center [669, 503] width 172 height 40
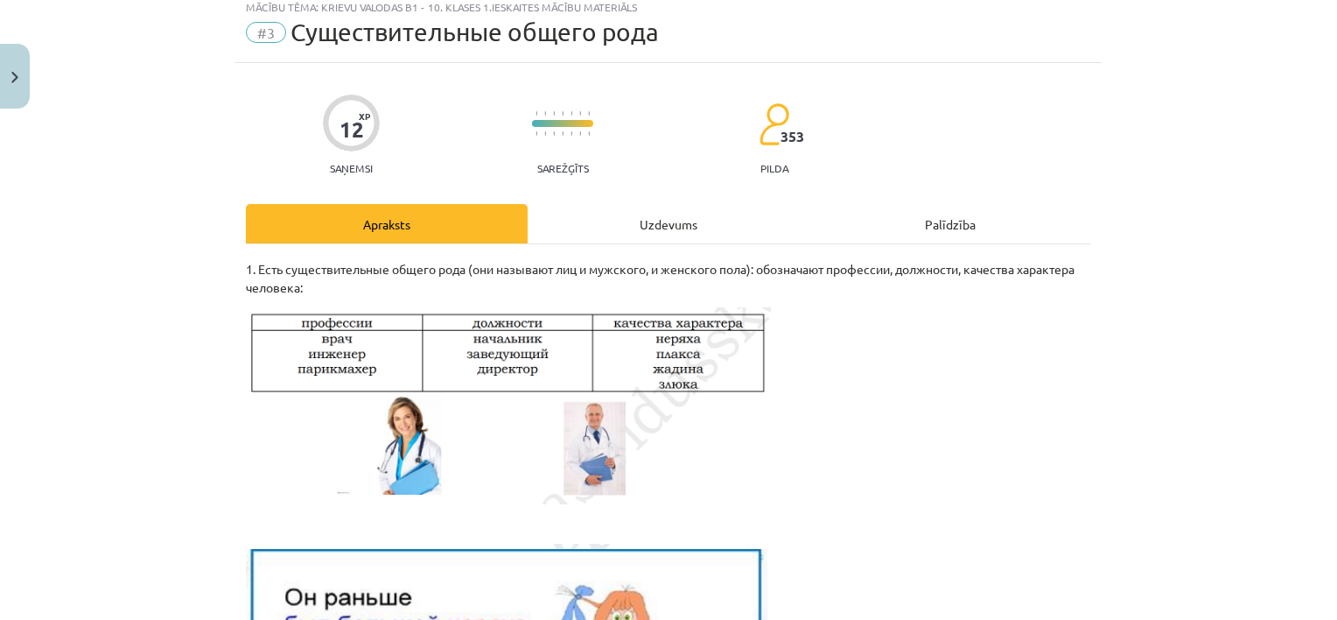
scroll to position [44, 0]
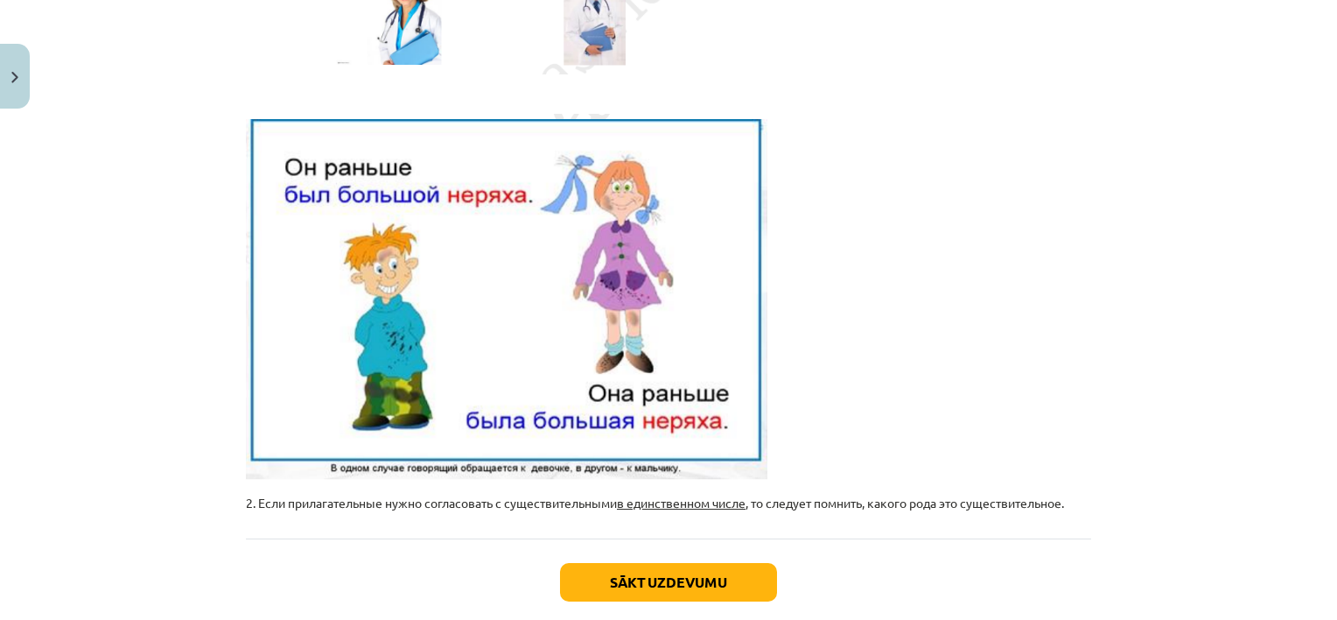
scroll to position [578, 0]
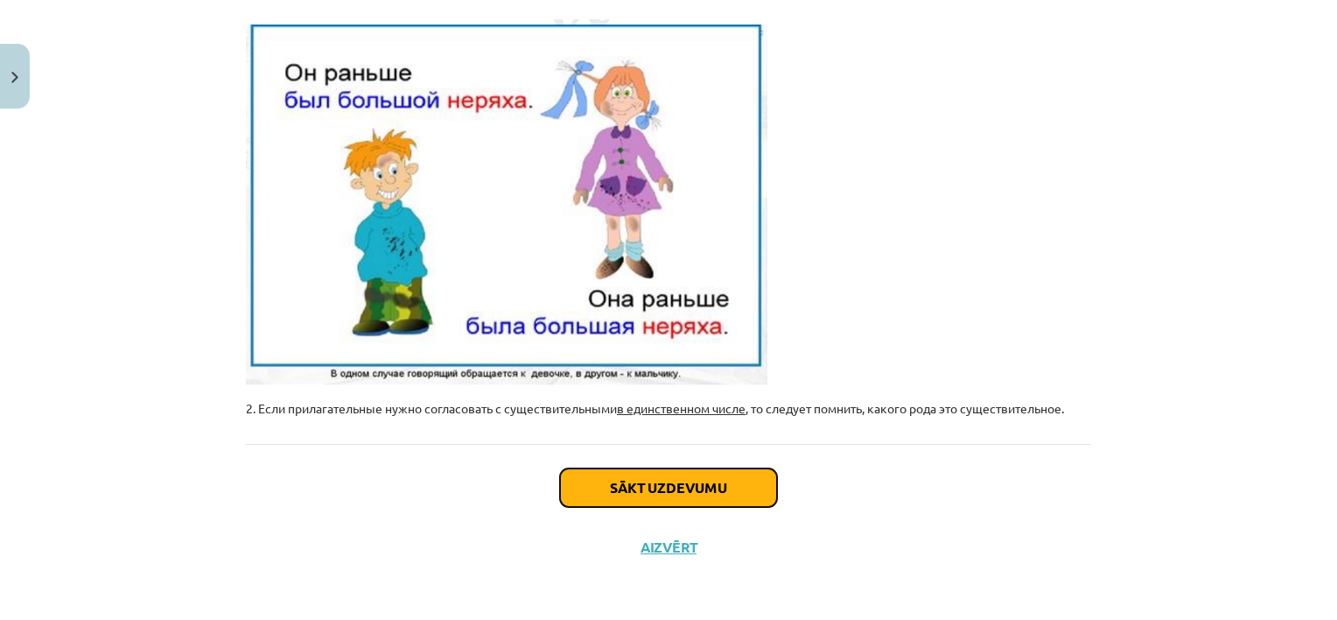
click at [679, 487] on button "Sākt uzdevumu" at bounding box center [668, 487] width 217 height 39
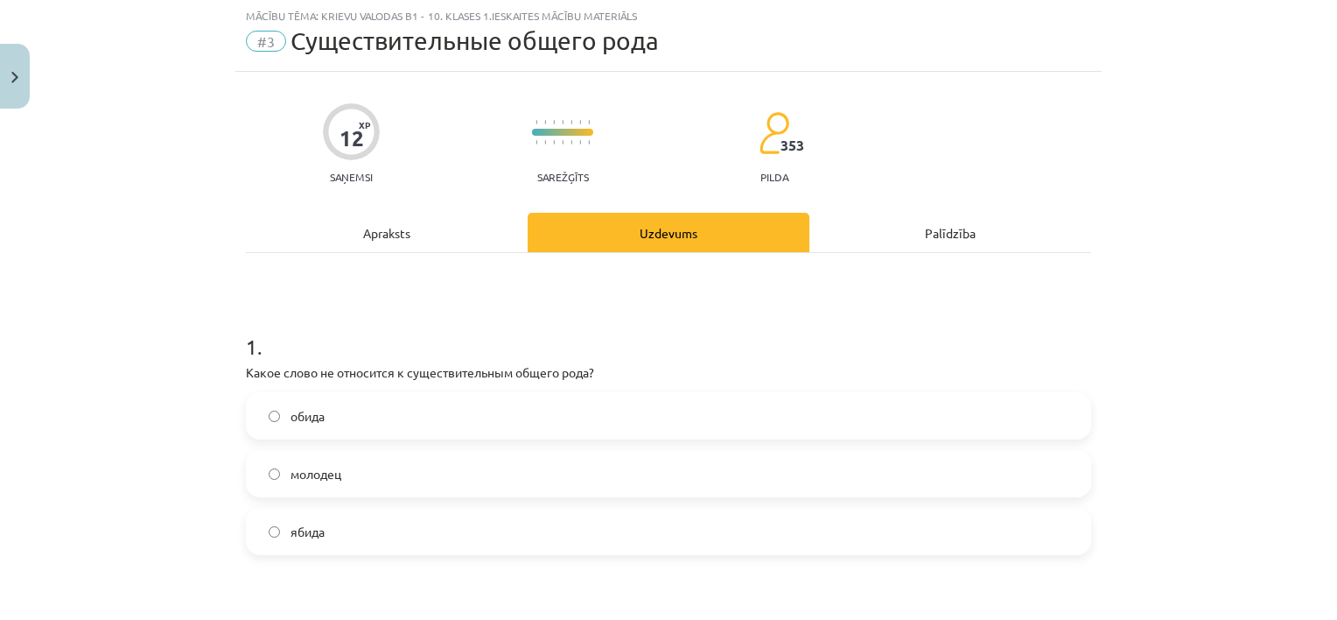
scroll to position [44, 0]
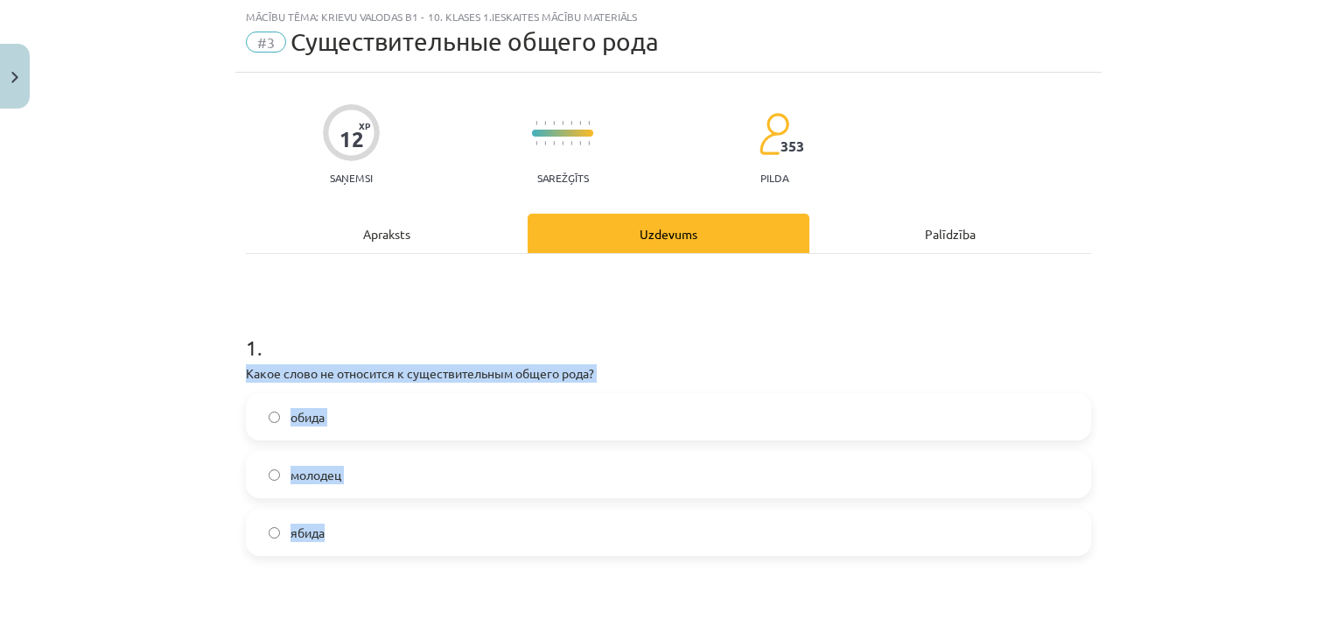
drag, startPoint x: 226, startPoint y: 367, endPoint x: 327, endPoint y: 536, distance: 197.1
click at [327, 536] on div "Mācību tēma: Krievu valodas b1 - 10. klases 1.ieskaites mācību materiāls #3 Cущ…" at bounding box center [668, 310] width 1337 height 620
copy div "Какое слово не относится к существительным общего рода? обида молодец ябида"
click at [346, 534] on label "ябида" at bounding box center [669, 532] width 842 height 44
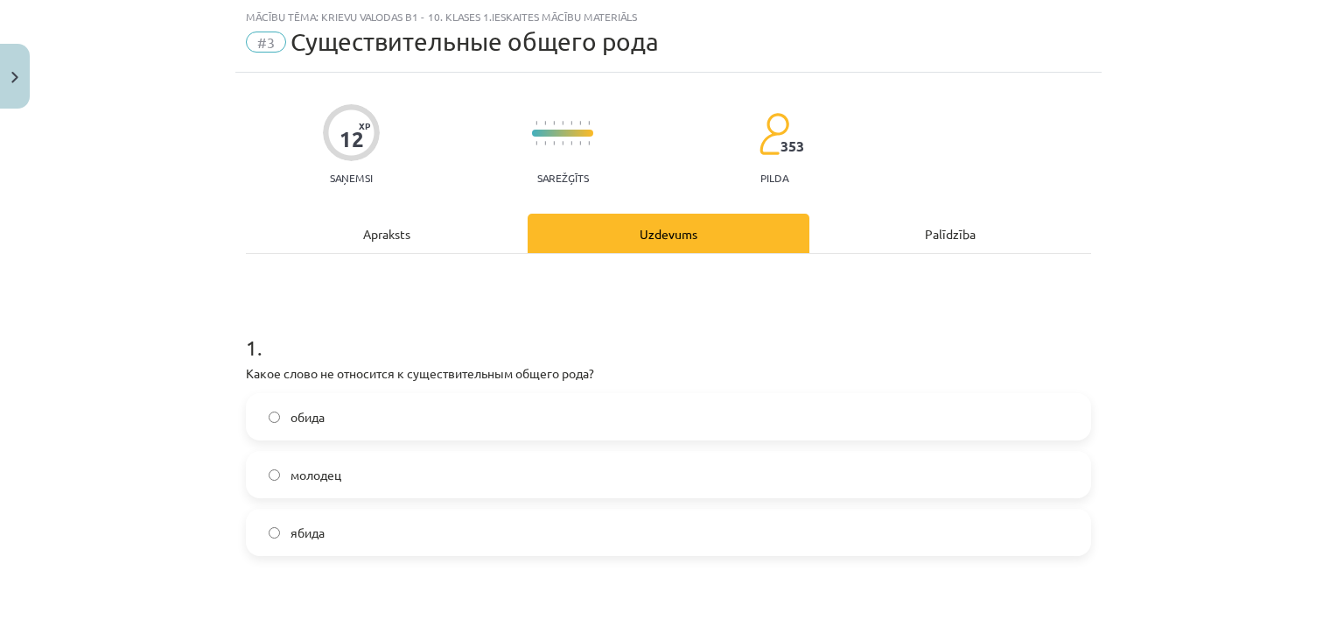
click at [1180, 306] on div "Mācību tēma: Krievu valodas b1 - 10. klases 1.ieskaites mācību materiāls #3 Cущ…" at bounding box center [668, 310] width 1337 height 620
click at [892, 406] on label "обида" at bounding box center [669, 417] width 842 height 44
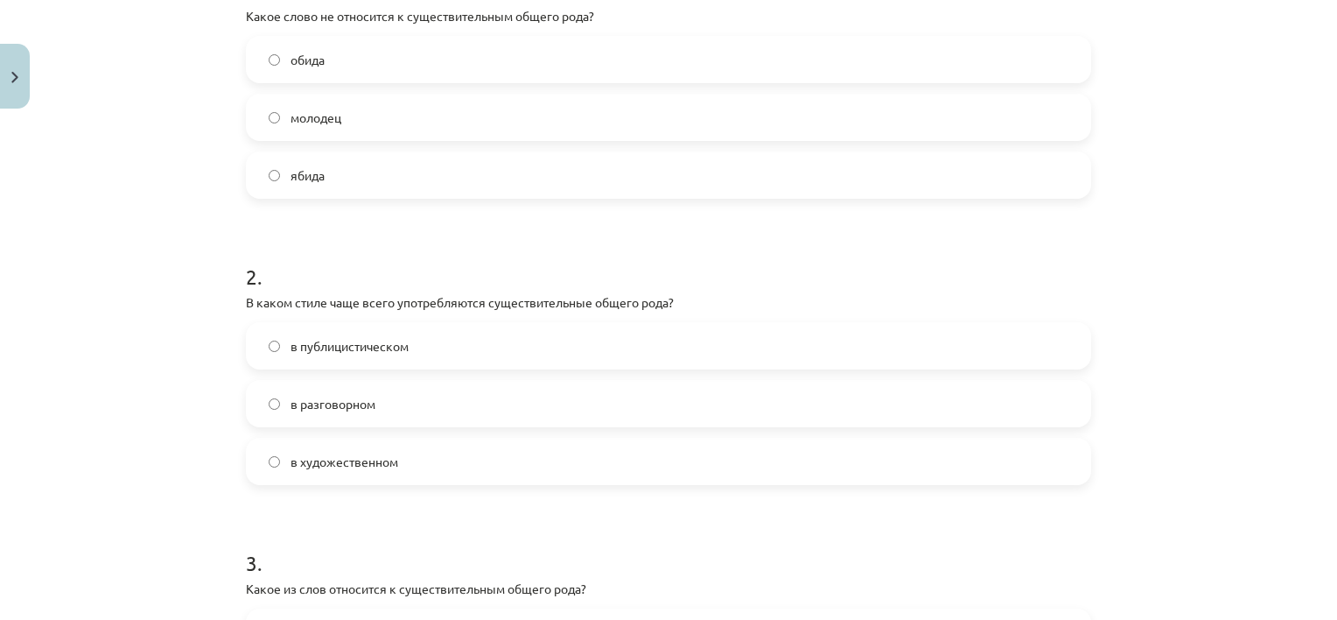
scroll to position [403, 0]
click at [266, 298] on p "В каком стиле чаще всего употребляются существительные общего рода?" at bounding box center [669, 300] width 846 height 18
copy div "В каком стиле чаще всего употребляются существительные общего рода?"
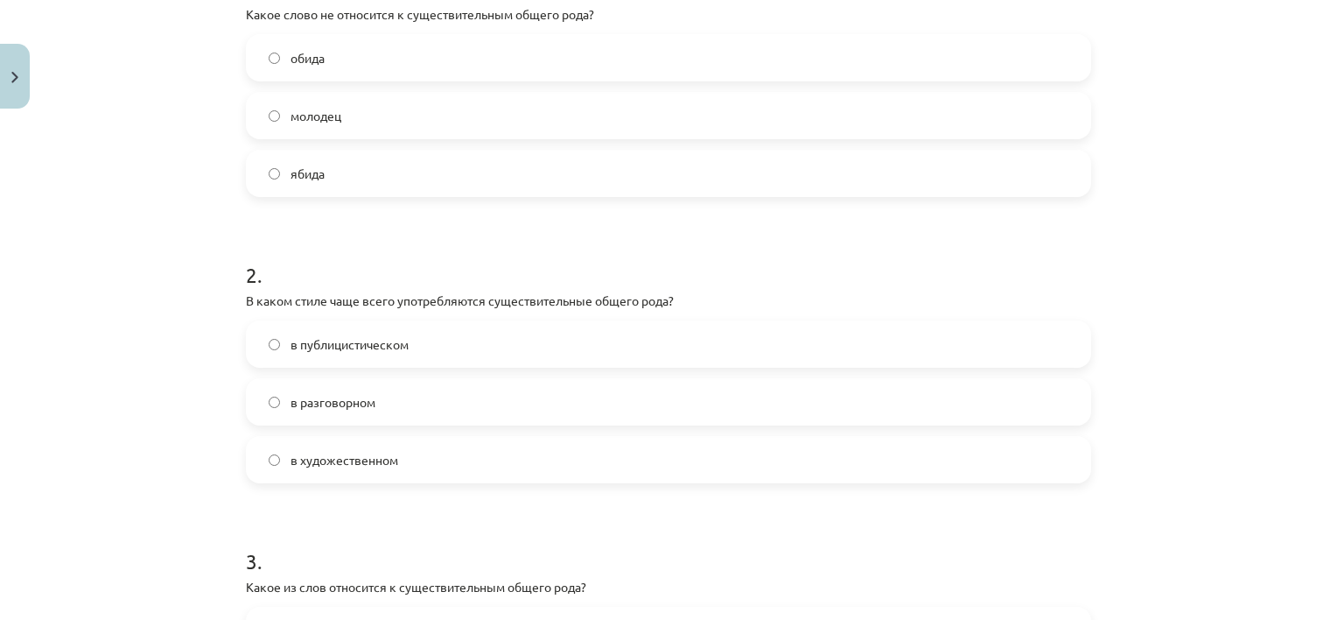
click at [296, 242] on h1 "2 ." at bounding box center [669, 259] width 846 height 54
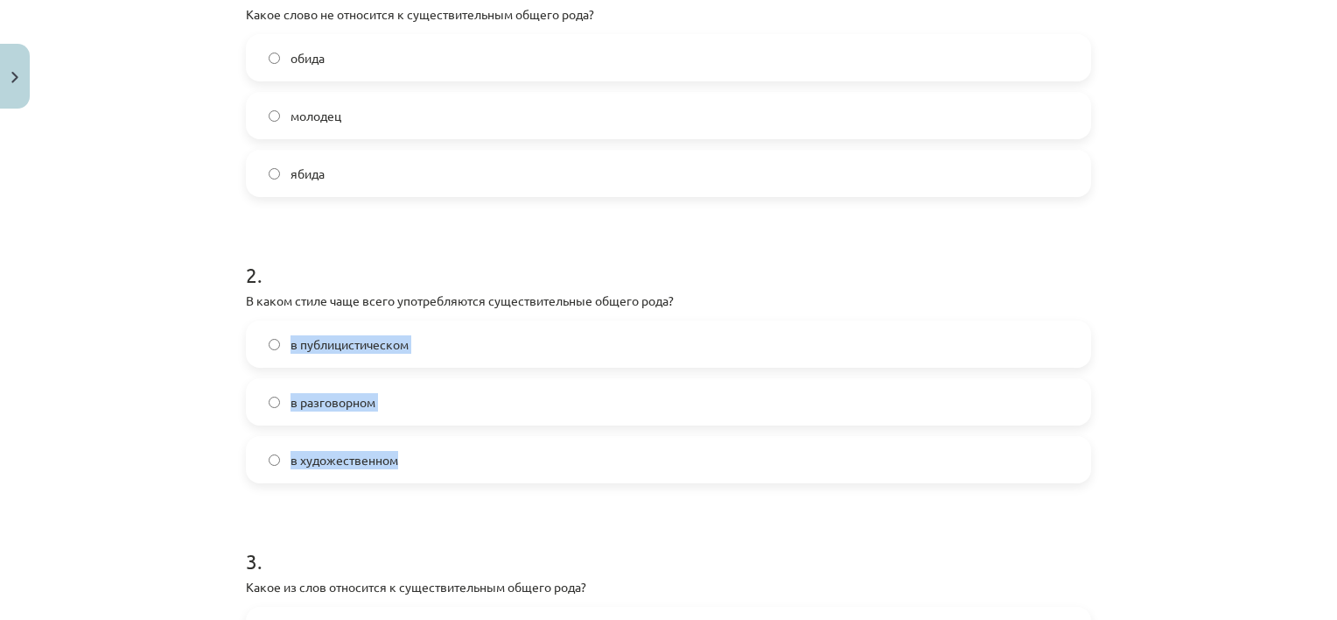
drag, startPoint x: 433, startPoint y: 465, endPoint x: 277, endPoint y: 350, distance: 194.2
click at [277, 350] on div "в публицистическом в разговорном в художественном" at bounding box center [669, 401] width 846 height 163
copy div "в публицистическом в разговорном в художественном"
click at [206, 368] on div "Mācību tēma: Krievu valodas b1 - 10. klases 1.ieskaites mācību materiāls #3 Cущ…" at bounding box center [668, 310] width 1337 height 620
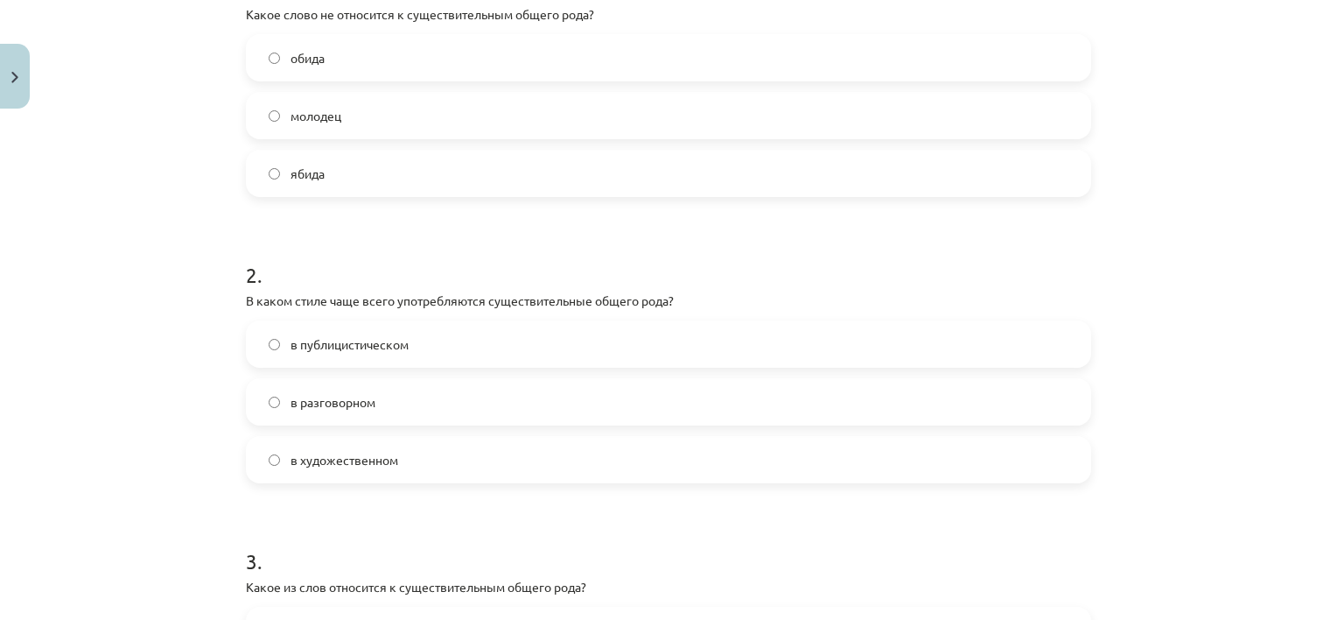
click at [277, 399] on label "в разговорном" at bounding box center [669, 402] width 842 height 44
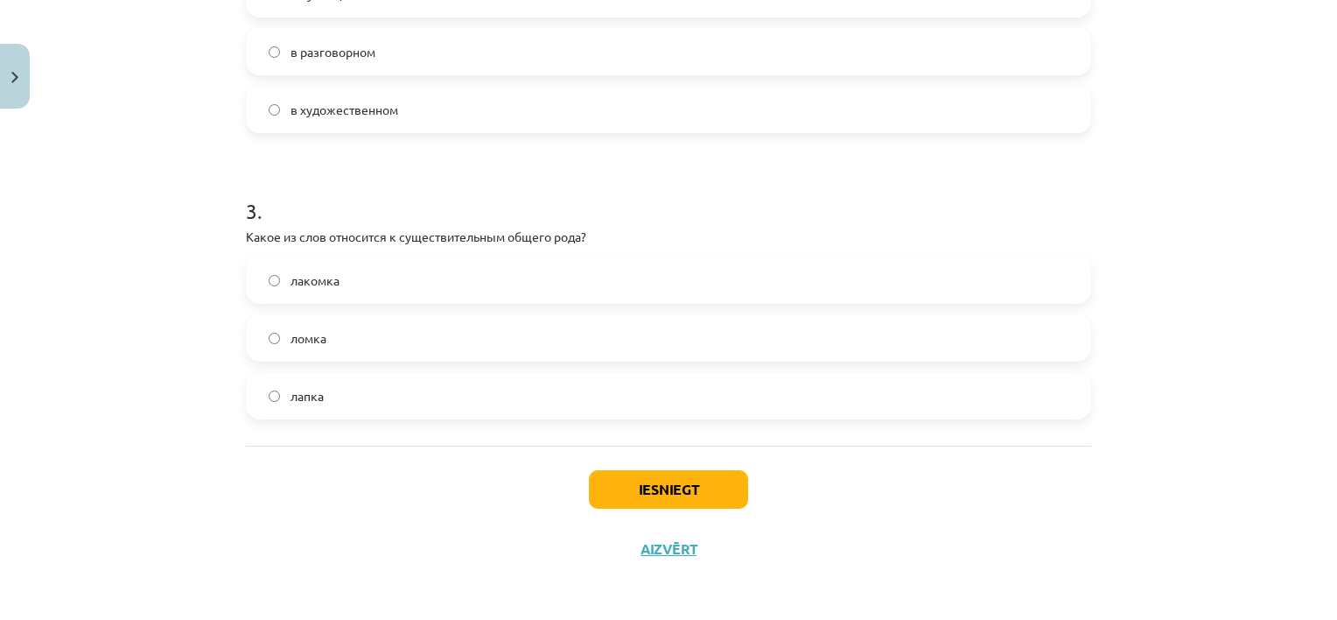
scroll to position [754, 0]
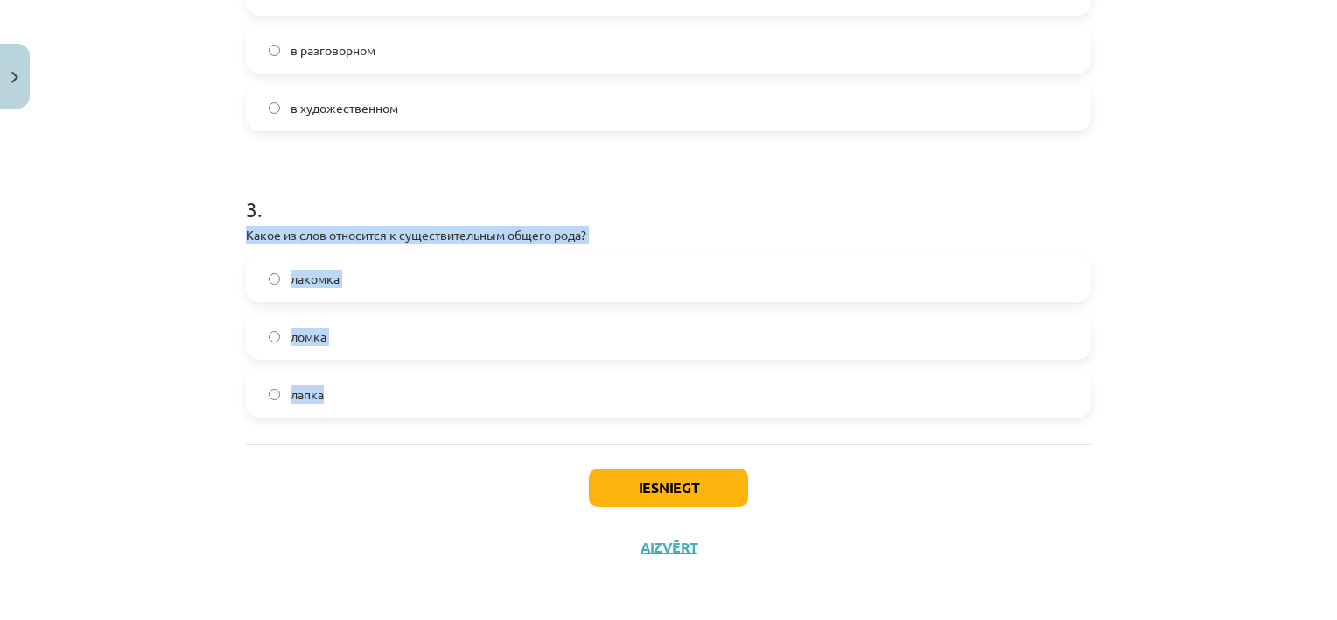
drag, startPoint x: 227, startPoint y: 235, endPoint x: 340, endPoint y: 379, distance: 183.3
click at [340, 379] on div "Mācību tēma: Krievu valodas b1 - 10. klases 1.ieskaites mācību materiāls #3 Cущ…" at bounding box center [668, 310] width 1337 height 620
copy div "Какое из слов относится к существительным общего рода? лакомка ломка лапка"
click at [1200, 385] on div "Mācību tēma: Krievu valodas b1 - 10. klases 1.ieskaites mācību materiāls #3 Cущ…" at bounding box center [668, 310] width 1337 height 620
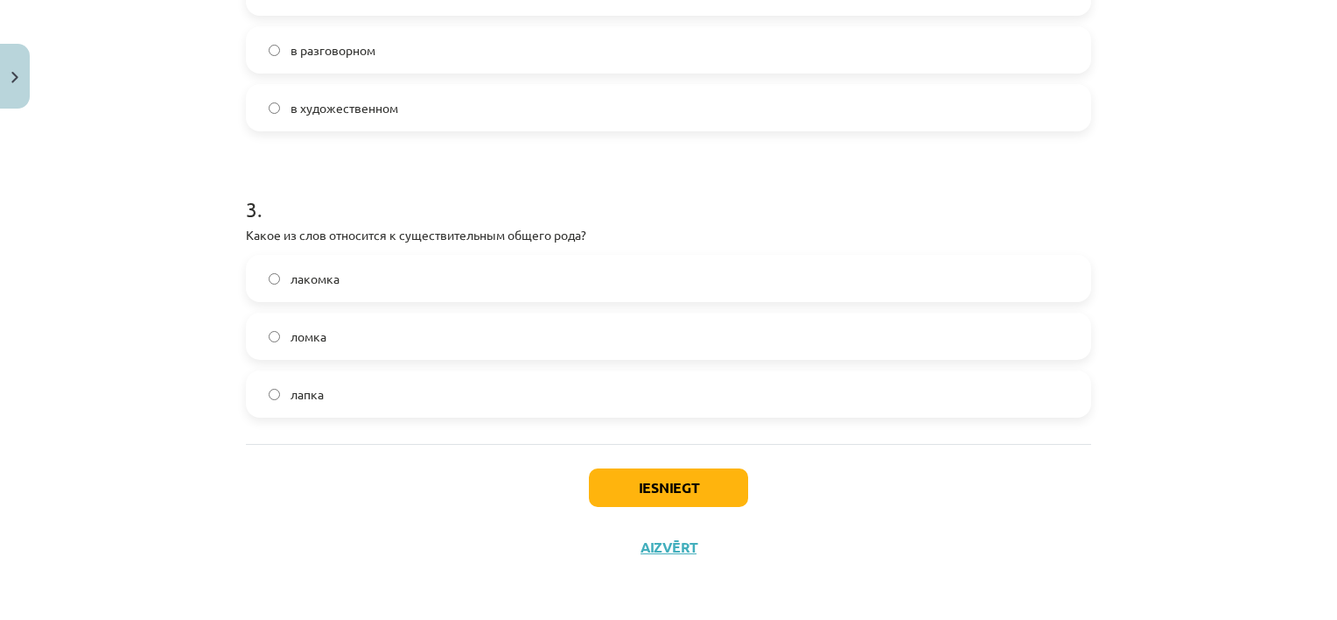
click at [609, 274] on label "лакомка" at bounding box center [669, 278] width 842 height 44
click at [596, 492] on button "Iesniegt" at bounding box center [668, 487] width 159 height 39
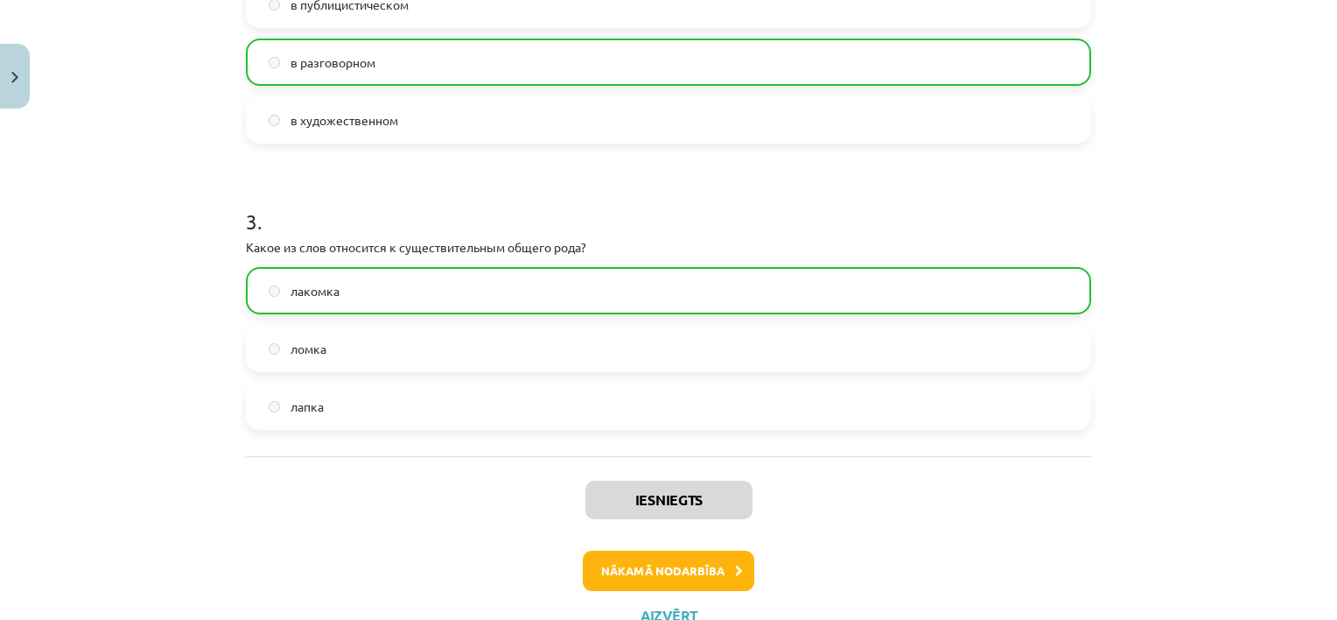
scroll to position [810, 0]
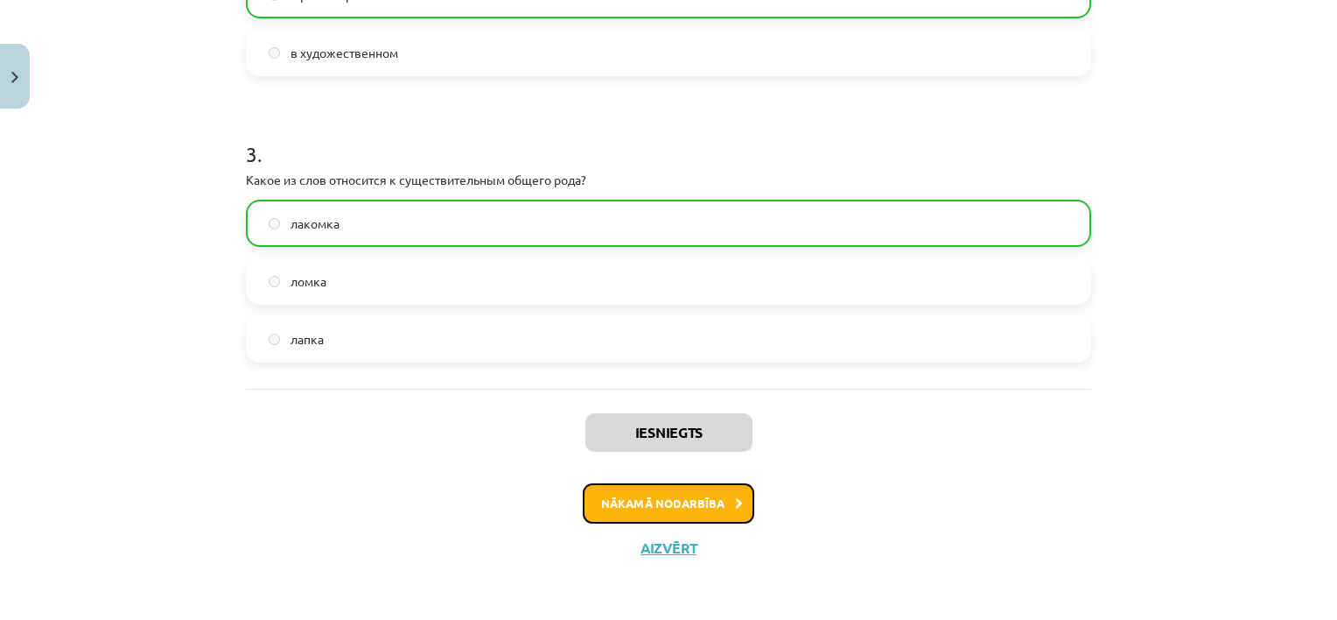
click at [614, 508] on button "Nākamā nodarbība" at bounding box center [669, 503] width 172 height 40
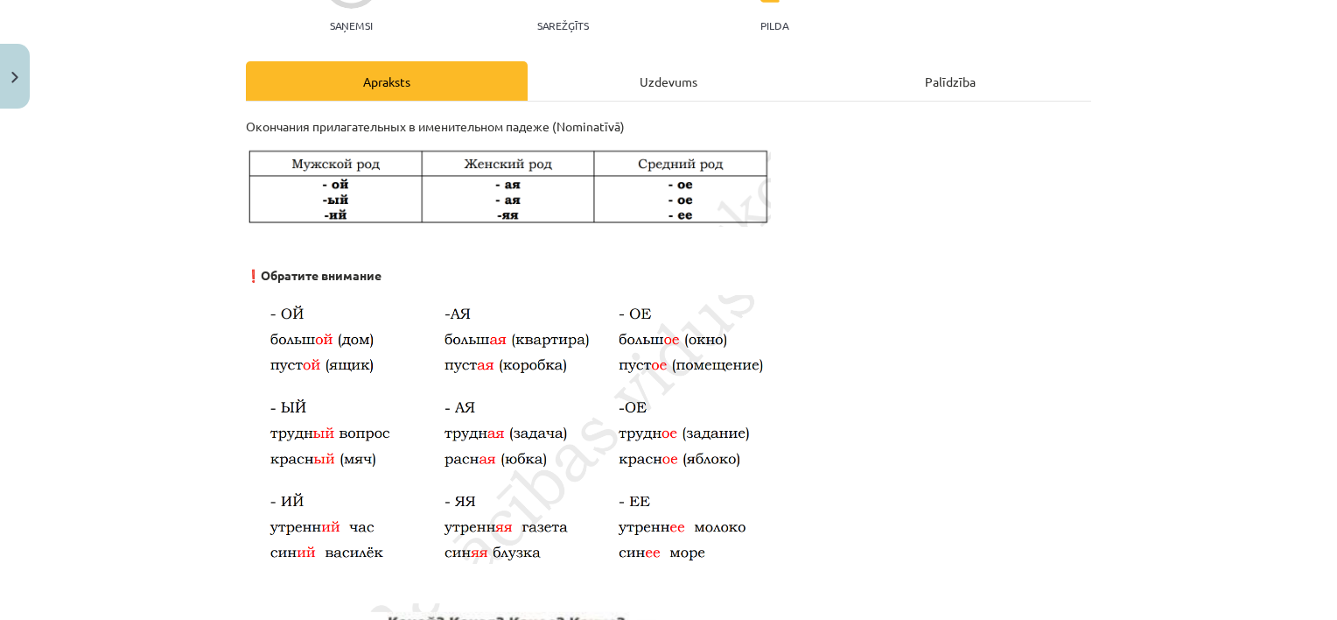
scroll to position [192, 0]
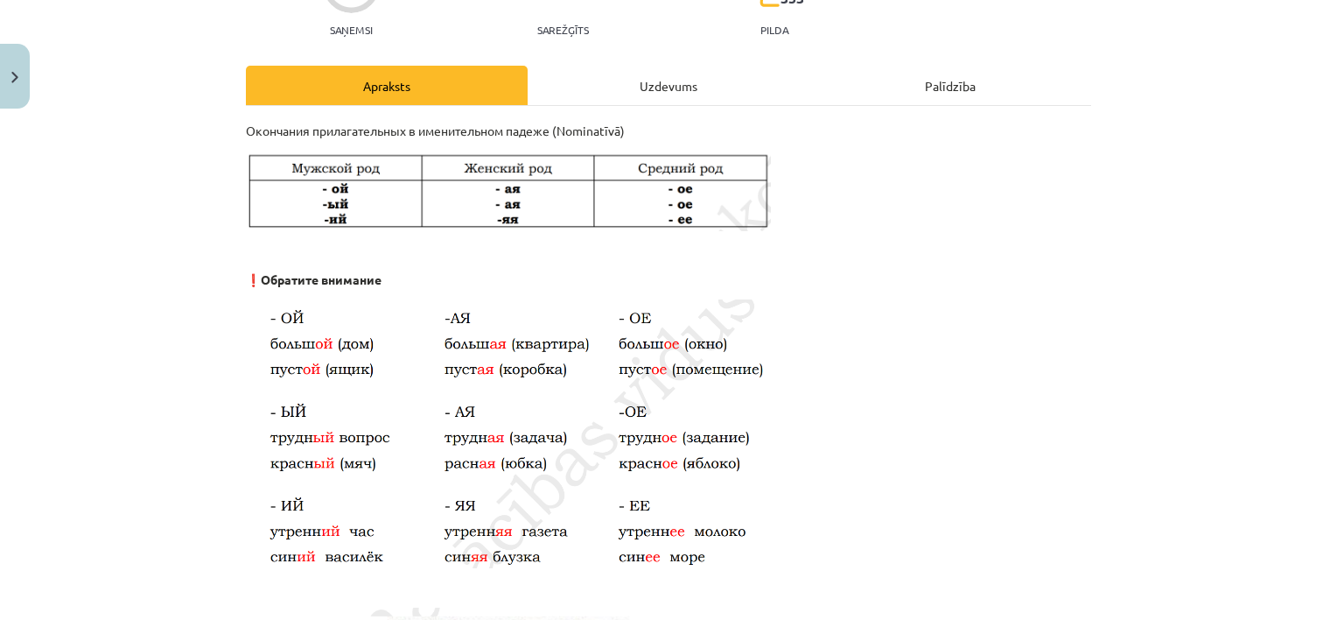
click at [660, 165] on img at bounding box center [508, 191] width 525 height 81
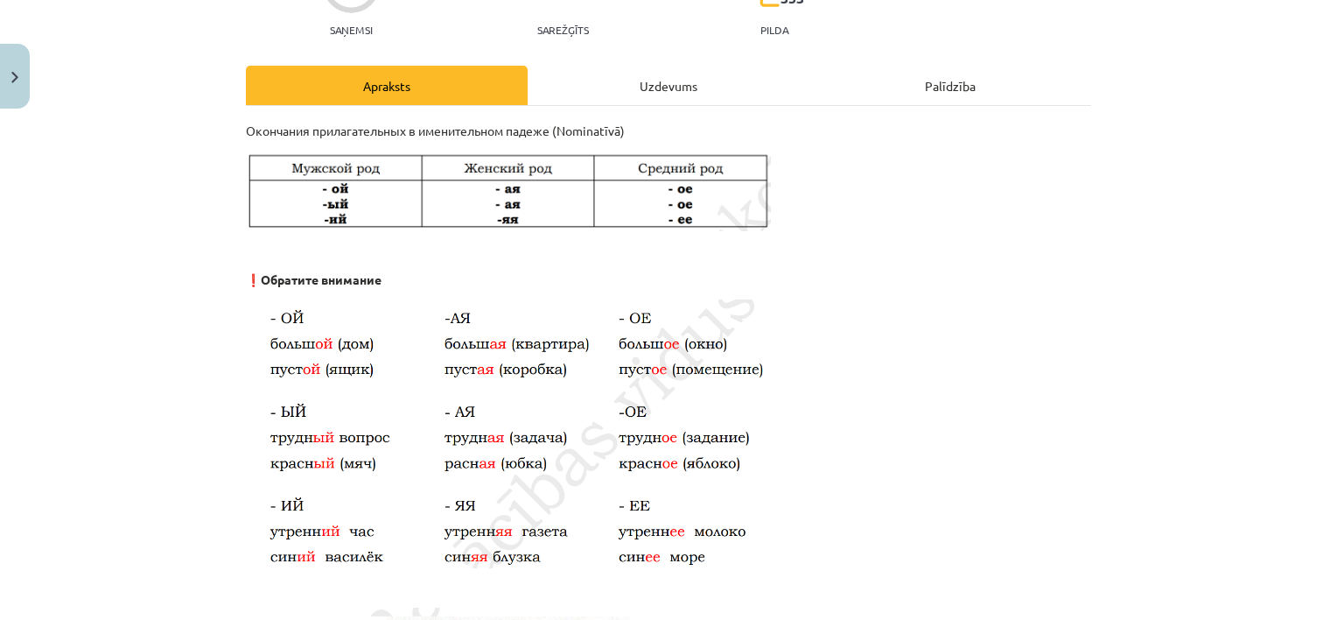
click at [660, 165] on img at bounding box center [508, 191] width 525 height 81
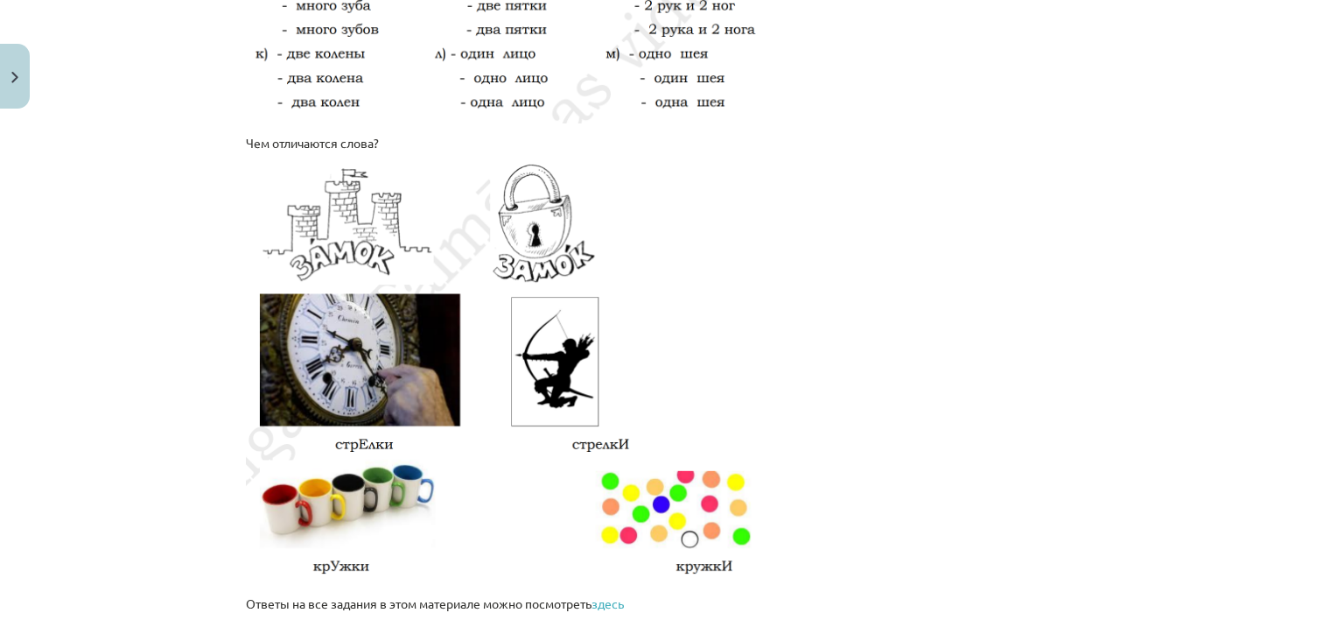
scroll to position [3028, 0]
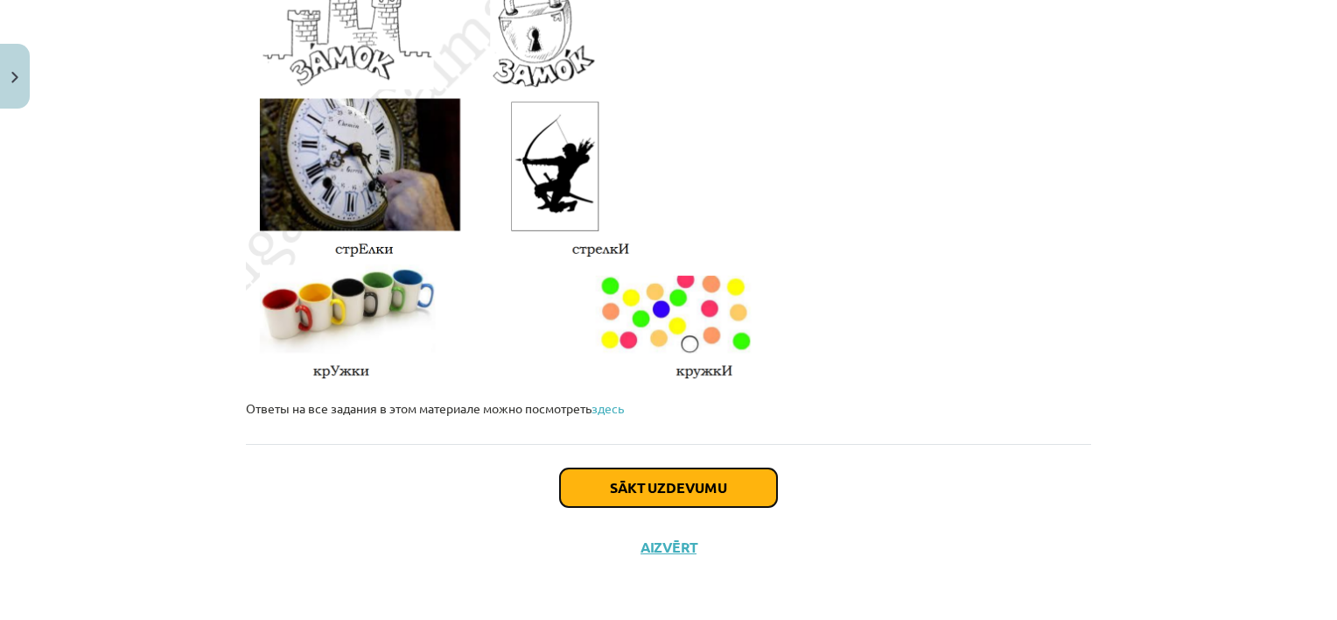
click at [693, 476] on button "Sākt uzdevumu" at bounding box center [668, 487] width 217 height 39
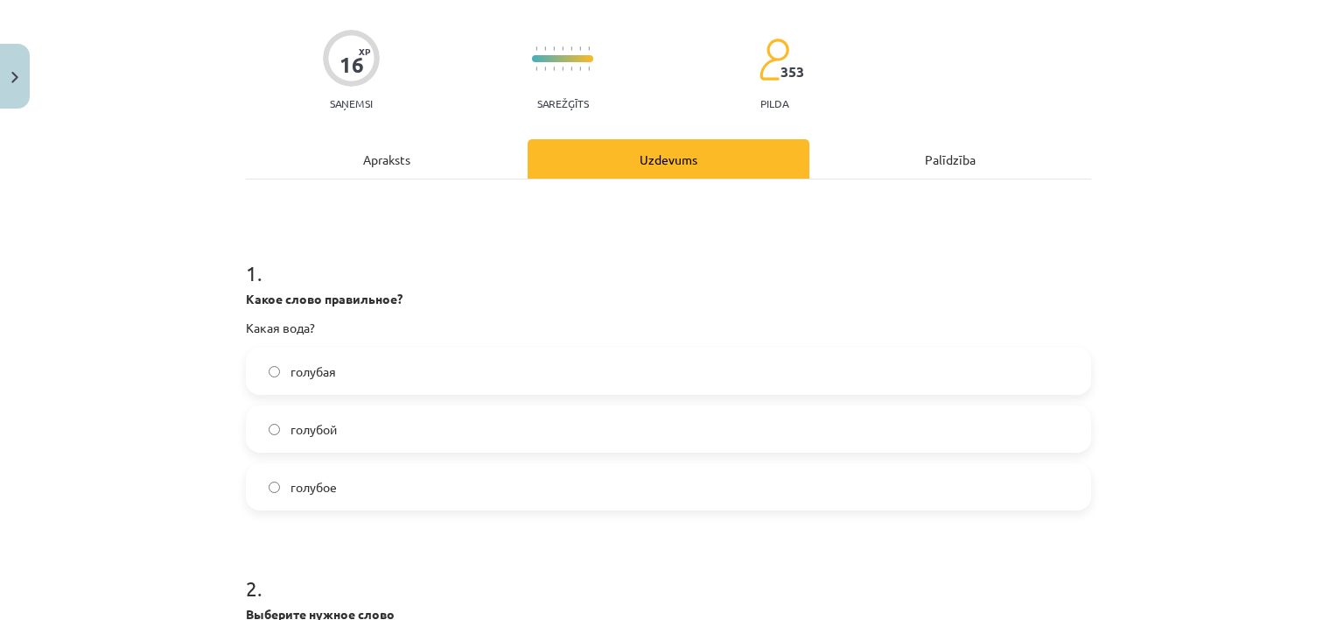
scroll to position [166, 0]
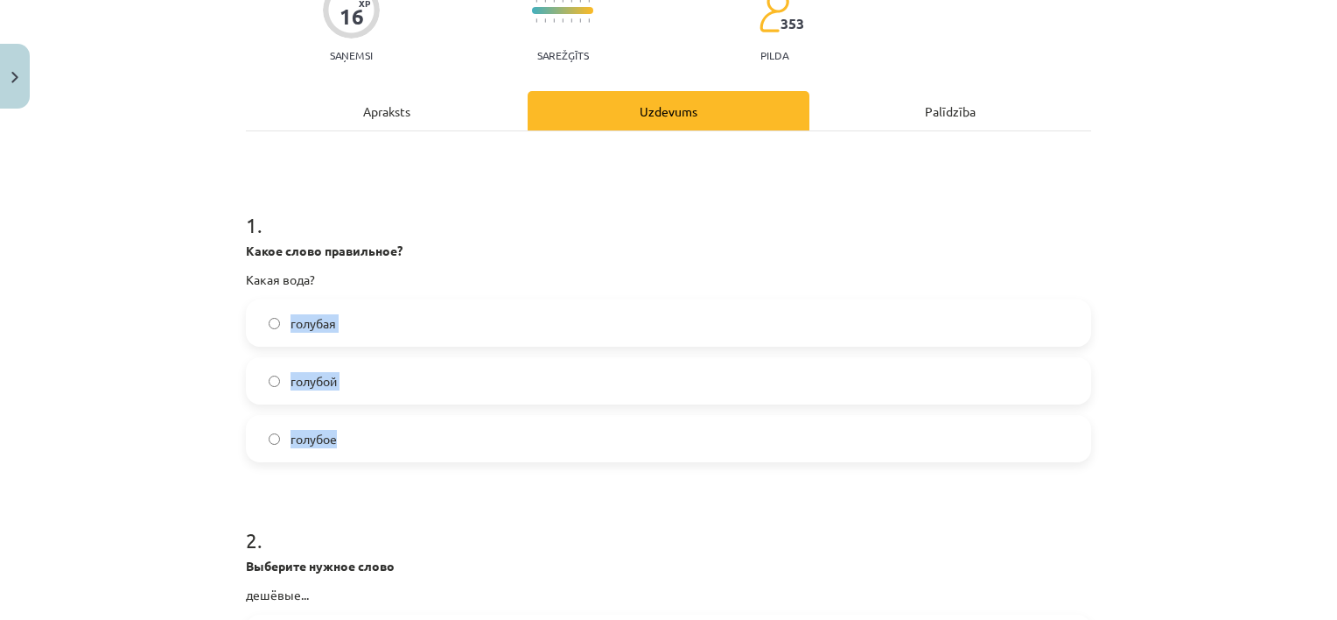
drag, startPoint x: 263, startPoint y: 301, endPoint x: 339, endPoint y: 419, distance: 140.6
click at [339, 419] on div "голубая голубой голубое" at bounding box center [669, 380] width 846 height 163
copy div "голубая голубой голубое"
click at [372, 368] on label "голубой" at bounding box center [669, 381] width 842 height 44
click at [402, 312] on label "голубая" at bounding box center [669, 323] width 842 height 44
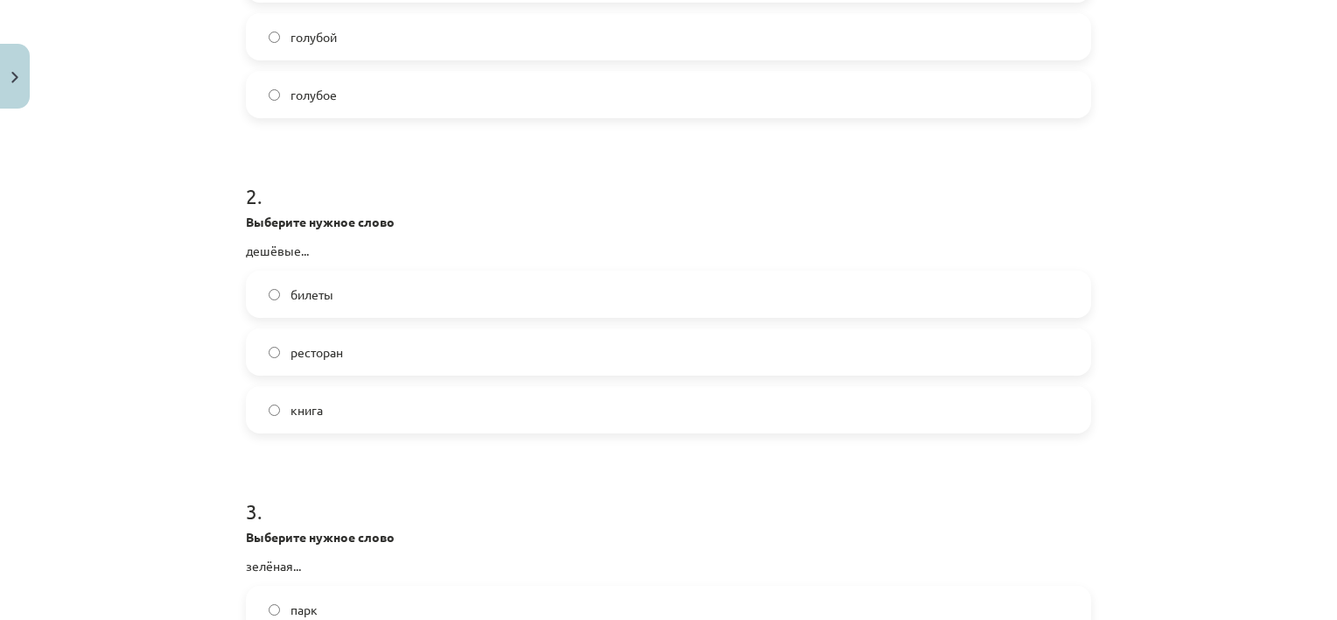
scroll to position [515, 0]
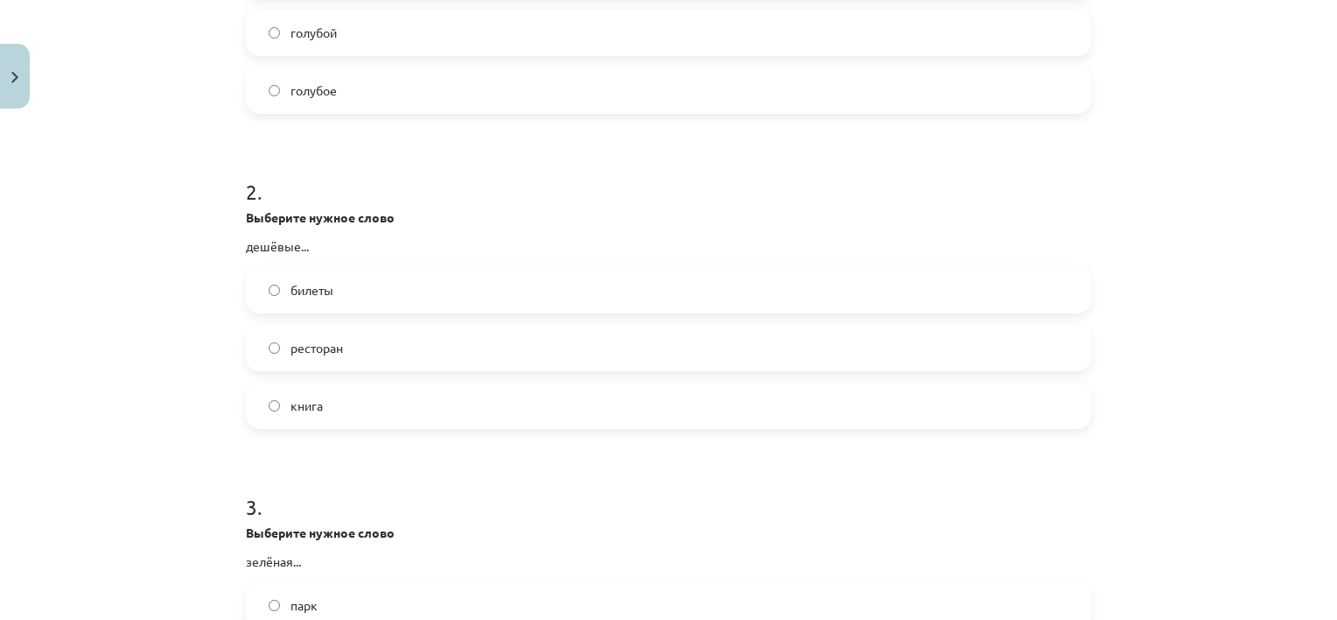
click at [246, 245] on p "дешёвые..." at bounding box center [669, 246] width 846 height 18
copy div "дешёвые..."
click at [195, 259] on div "Mācību tēma: Krievu valodas b1 - 10. klases 1.ieskaites mācību materiāls #4 При…" at bounding box center [668, 310] width 1337 height 620
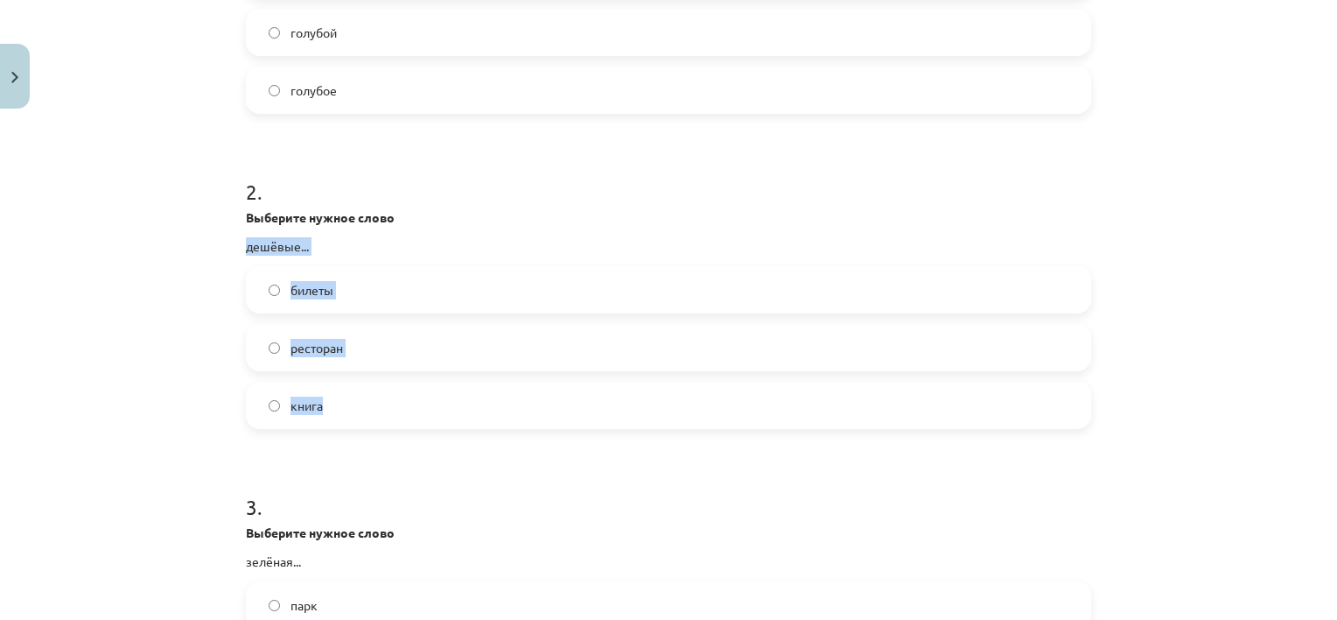
drag, startPoint x: 234, startPoint y: 242, endPoint x: 339, endPoint y: 415, distance: 202.6
click at [339, 415] on div "16 XP Saņemsi Sarežģīts 353 pilda Apraksts Uzdevums Palīdzība 1 . Какое слово п…" at bounding box center [668, 410] width 867 height 1617
copy div "дешёвые... билеты ресторан книга"
click at [381, 347] on label "ресторан" at bounding box center [669, 348] width 842 height 44
click at [351, 286] on label "билеты" at bounding box center [669, 290] width 842 height 44
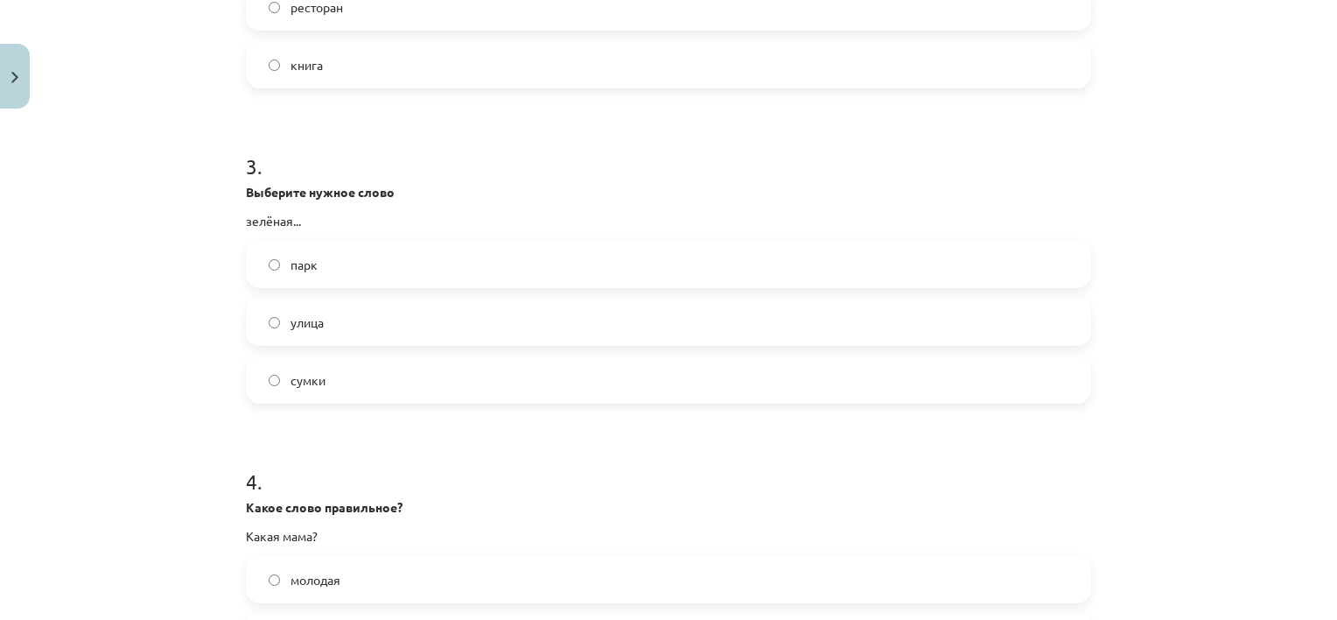
scroll to position [861, 0]
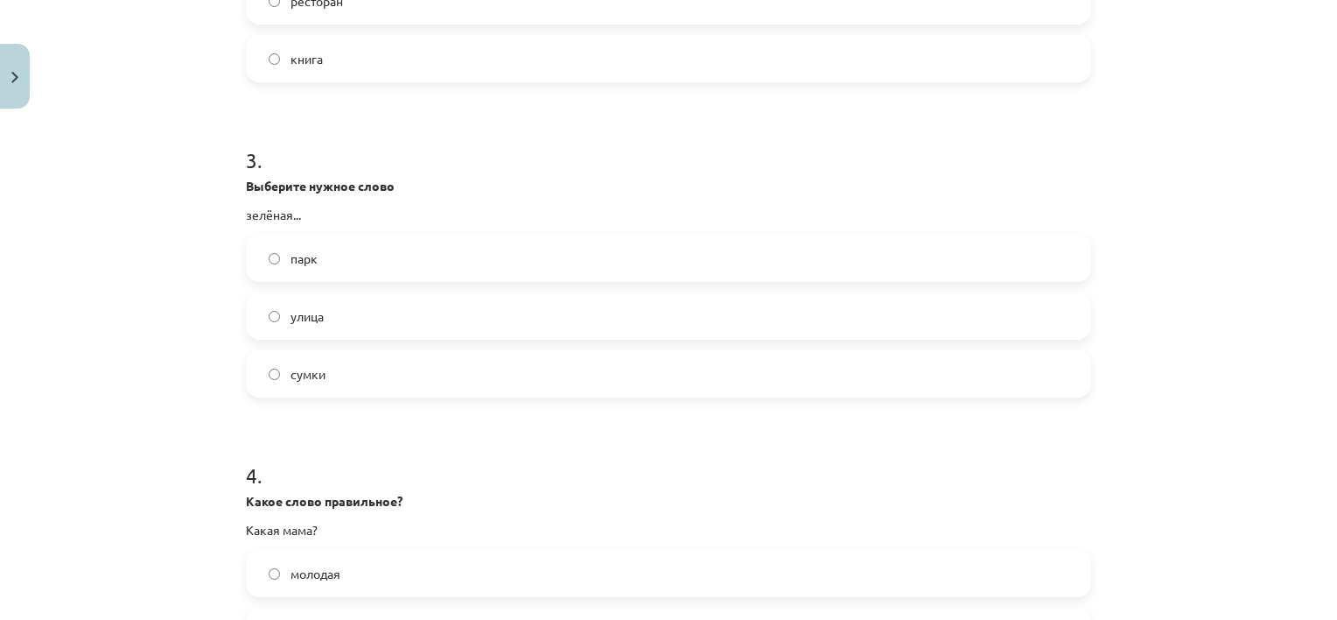
click at [333, 329] on label "улица" at bounding box center [669, 316] width 842 height 44
drag, startPoint x: 233, startPoint y: 228, endPoint x: 326, endPoint y: 357, distance: 158.6
click at [326, 357] on div "16 XP Saņemsi Sarežģīts 353 pilda Apraksts Uzdevums Palīdzība 1 . Какое слово п…" at bounding box center [668, 63] width 867 height 1617
copy div "парк улица сумки"
click at [362, 299] on label "улица" at bounding box center [669, 316] width 842 height 44
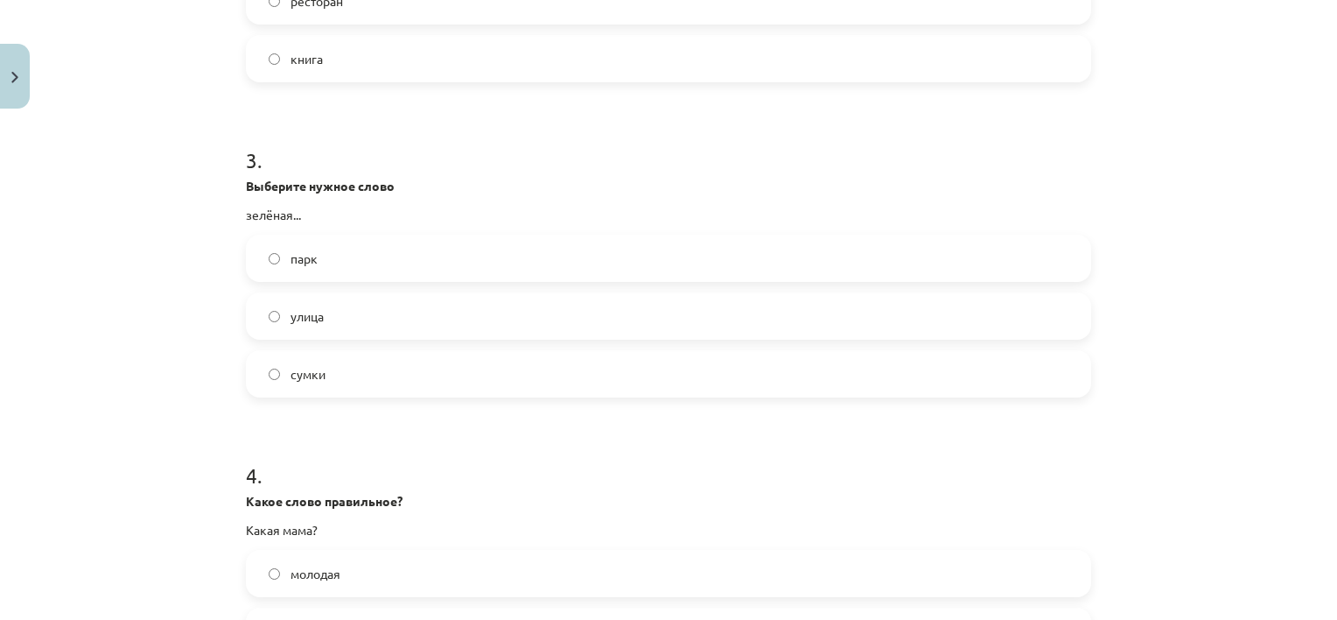
click at [269, 210] on p "зелёная..." at bounding box center [669, 215] width 846 height 18
copy div "зелёная..."
click at [141, 282] on div "Mācību tēma: Krievu valodas b1 - 10. klases 1.ieskaites mācību materiāls #4 При…" at bounding box center [668, 310] width 1337 height 620
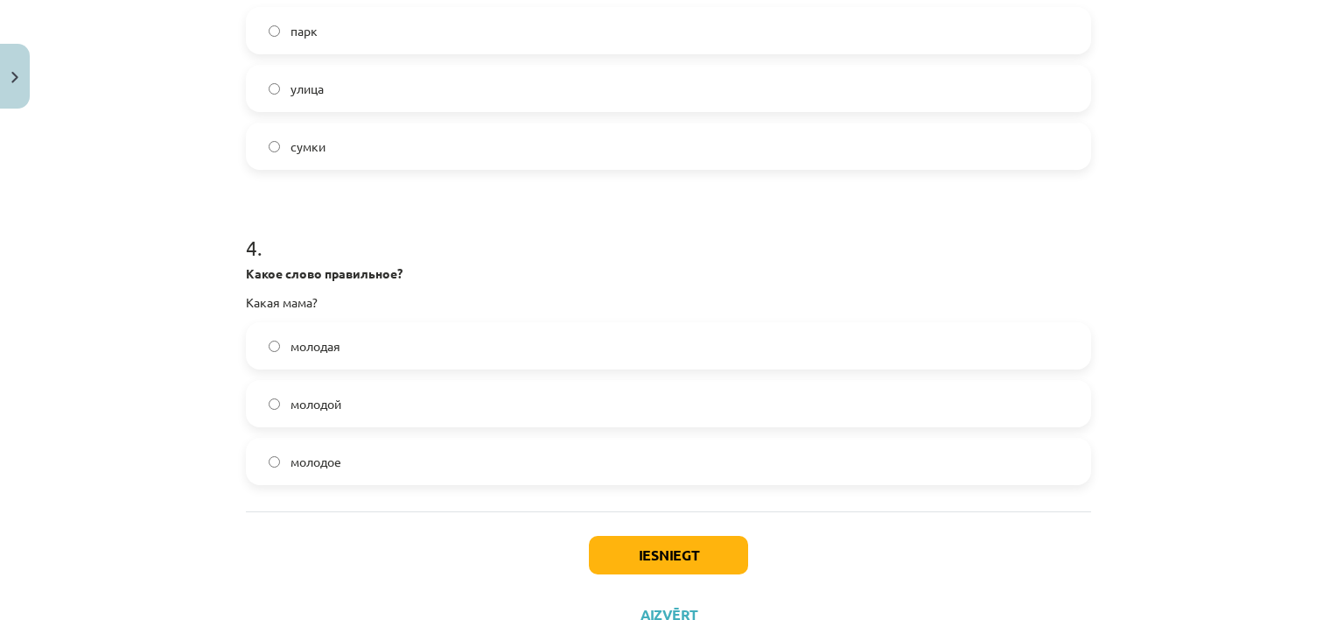
scroll to position [1156, 0]
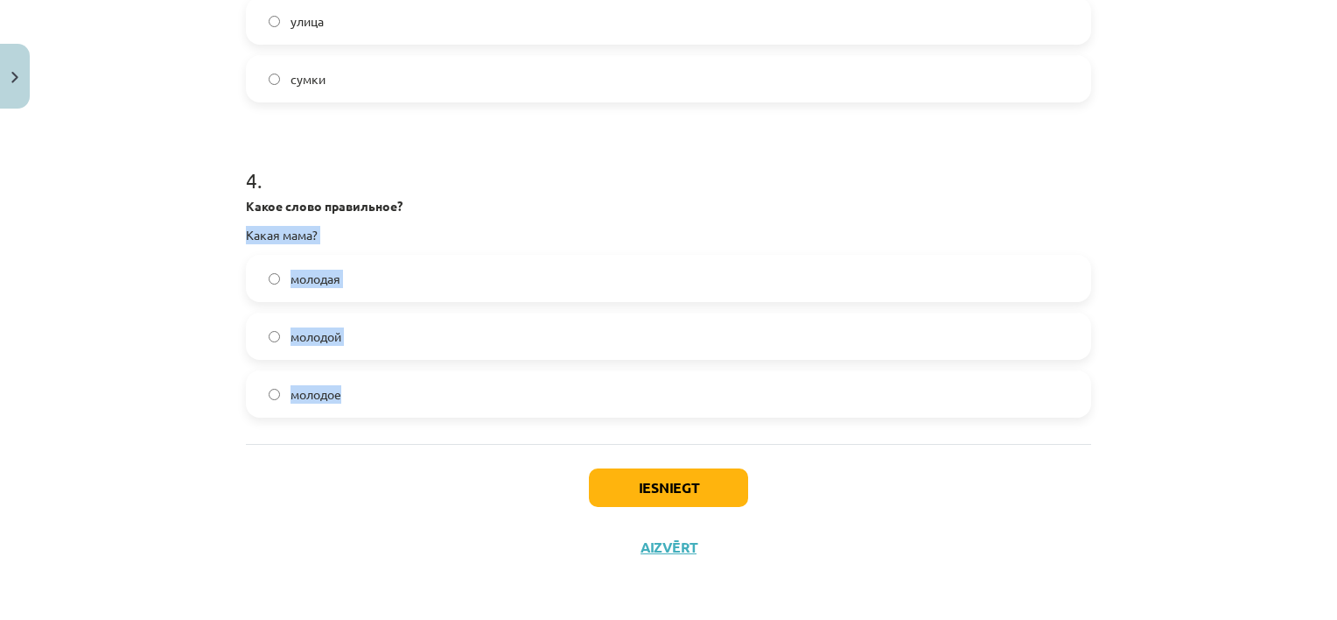
drag, startPoint x: 227, startPoint y: 228, endPoint x: 340, endPoint y: 411, distance: 215.0
click at [340, 411] on div "Mācību tēma: Krievu valodas b1 - 10. klases 1.ieskaites mācību materiāls #4 При…" at bounding box center [668, 310] width 1337 height 620
copy div "Какая мама? молодая молодой молодое"
click at [419, 263] on label "молодая" at bounding box center [669, 278] width 842 height 44
click at [1230, 304] on div "Mācību tēma: Krievu valodas b1 - 10. klases 1.ieskaites mācību materiāls #4 При…" at bounding box center [668, 310] width 1337 height 620
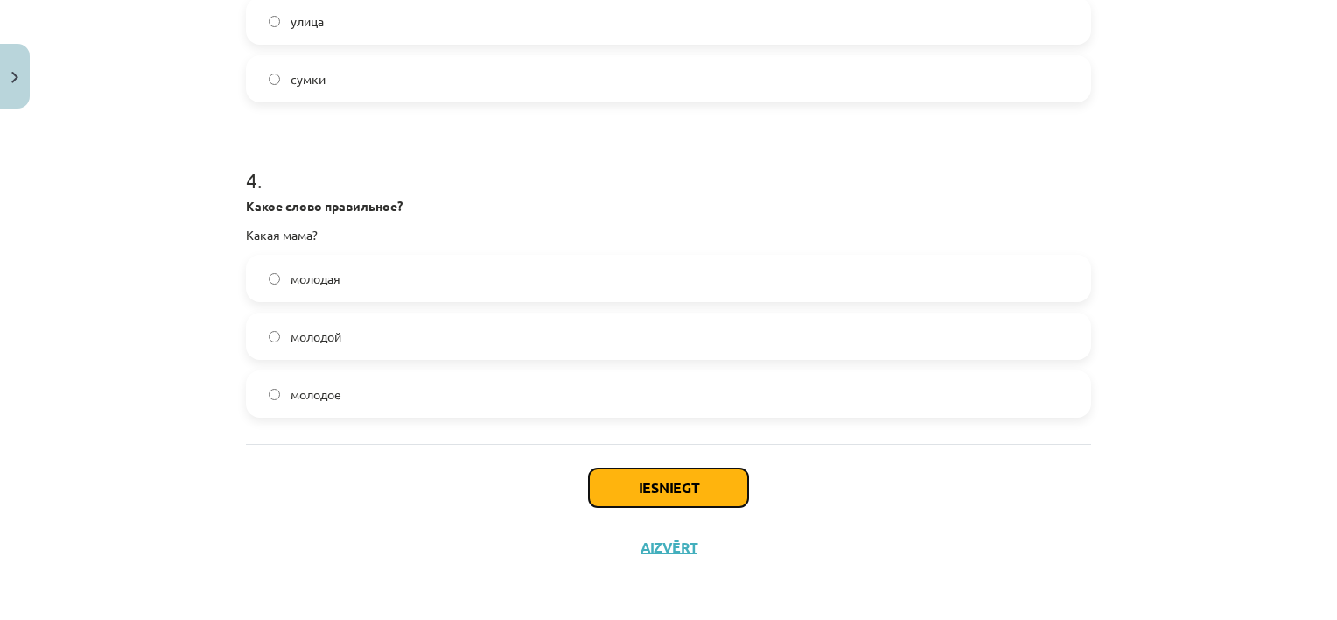
click at [668, 481] on button "Iesniegt" at bounding box center [668, 487] width 159 height 39
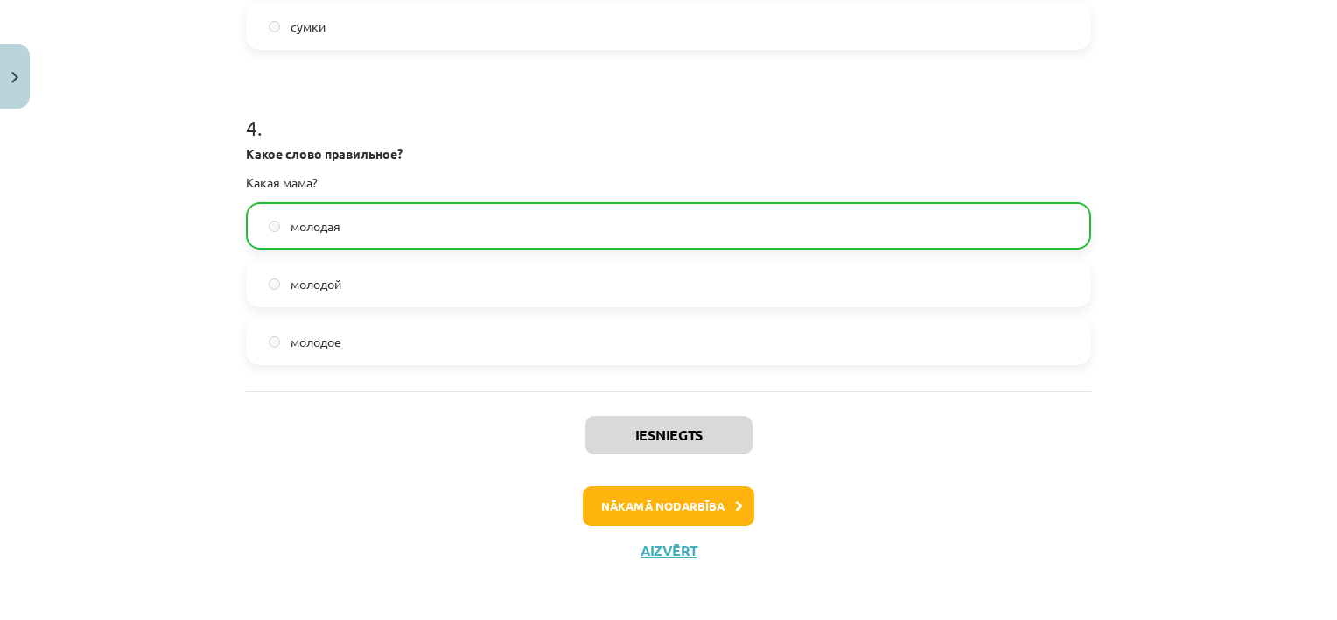
scroll to position [1211, 0]
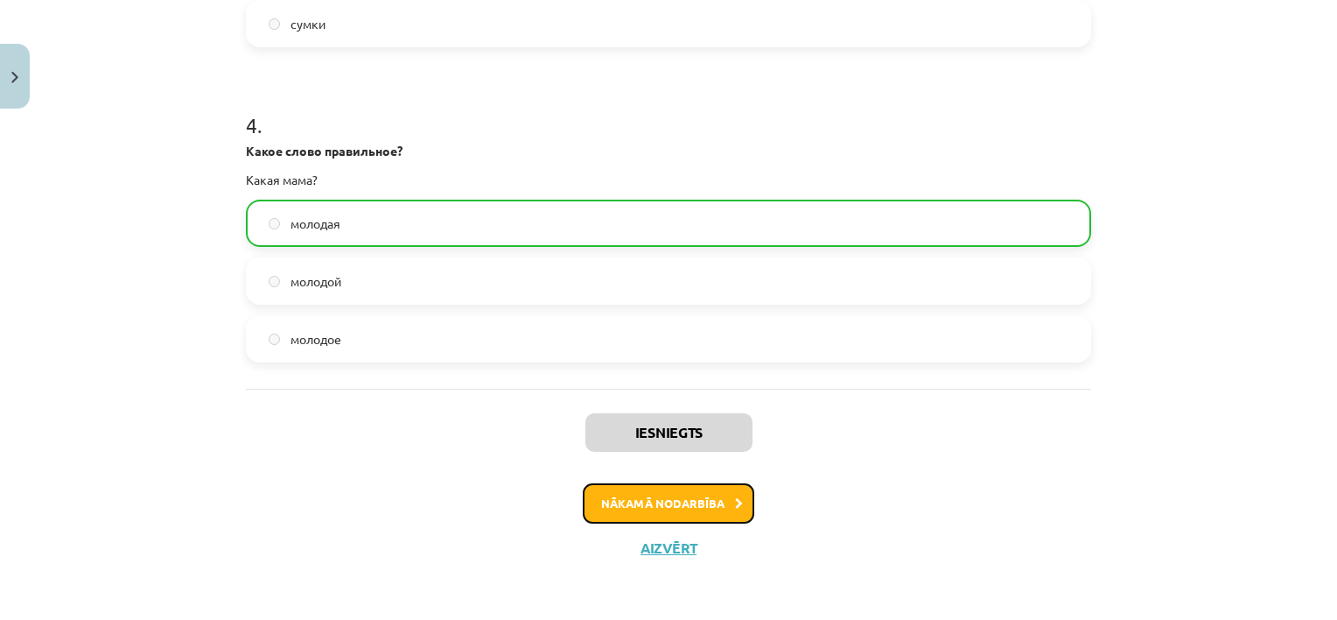
click at [621, 501] on button "Nākamā nodarbība" at bounding box center [669, 503] width 172 height 40
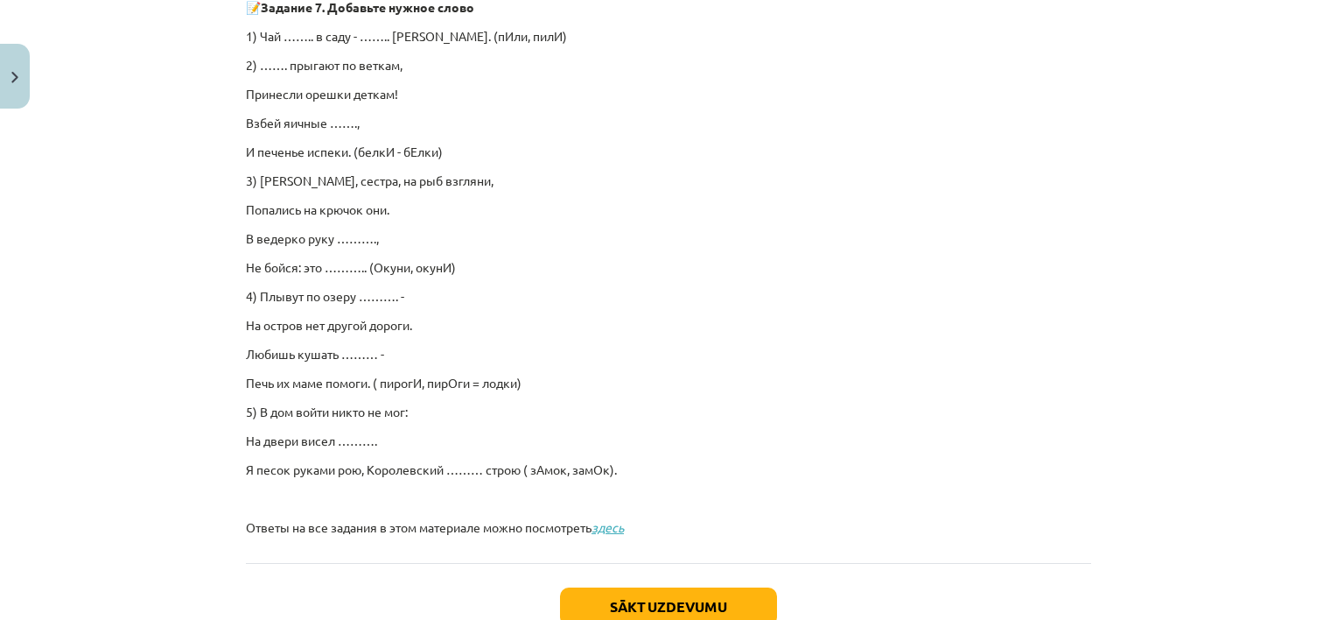
scroll to position [1251, 0]
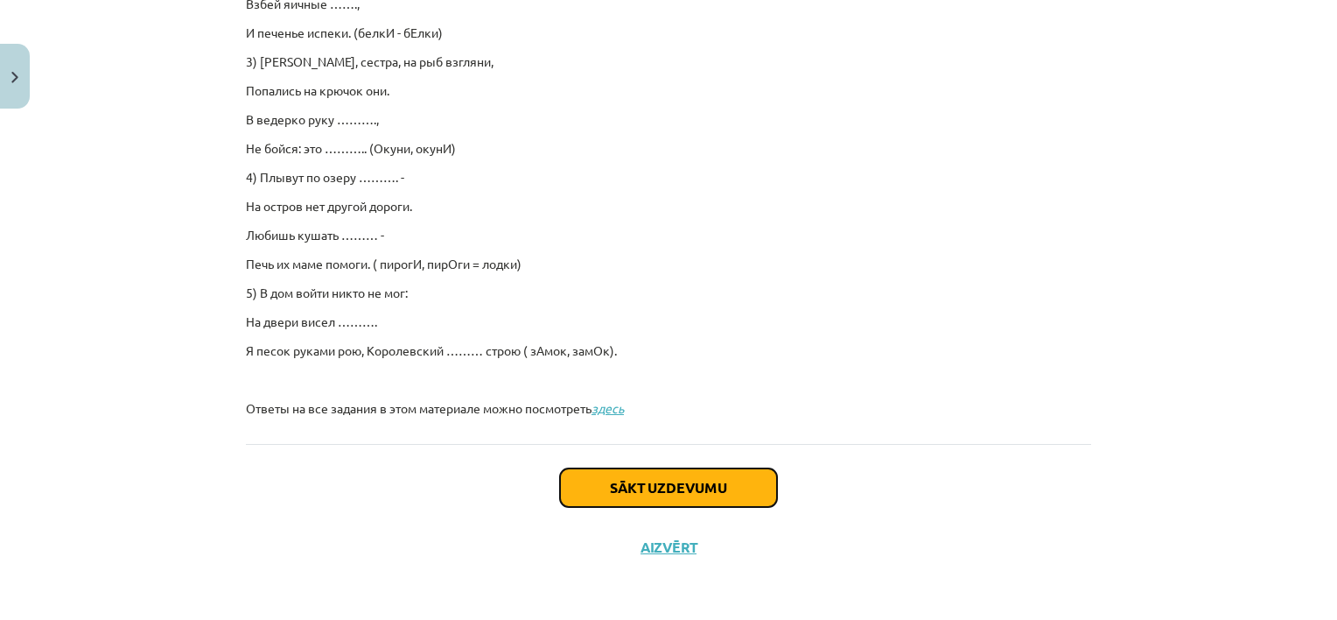
click at [639, 491] on button "Sākt uzdevumu" at bounding box center [668, 487] width 217 height 39
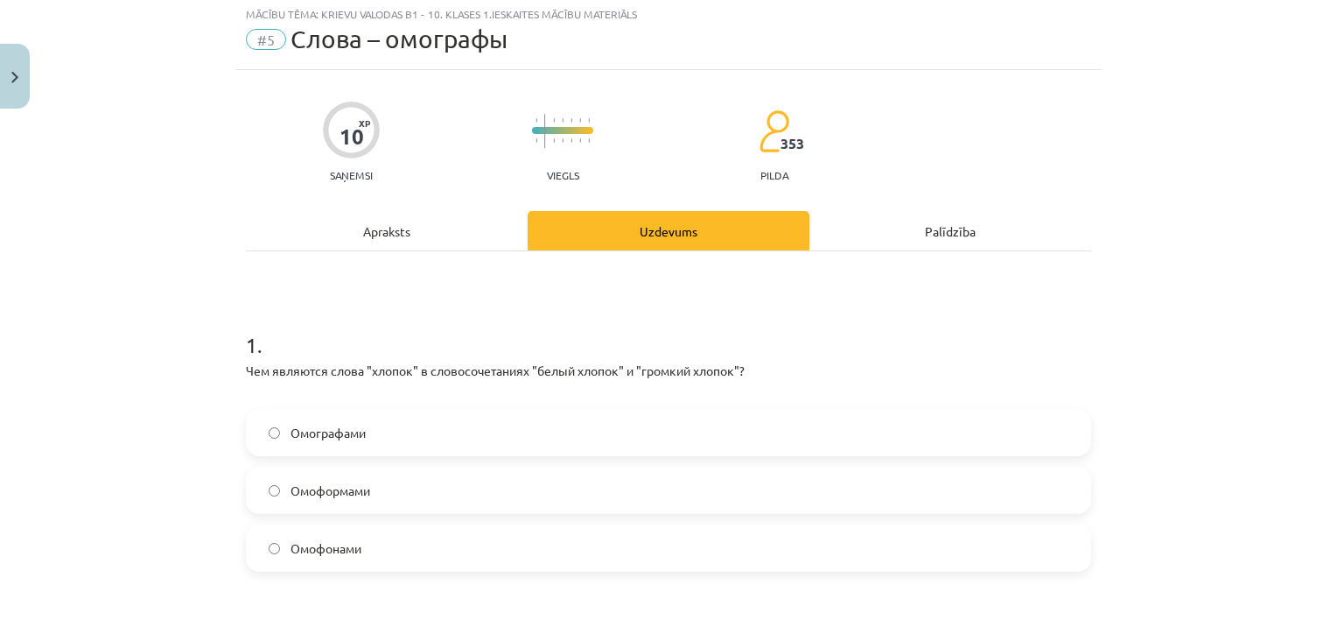
scroll to position [44, 0]
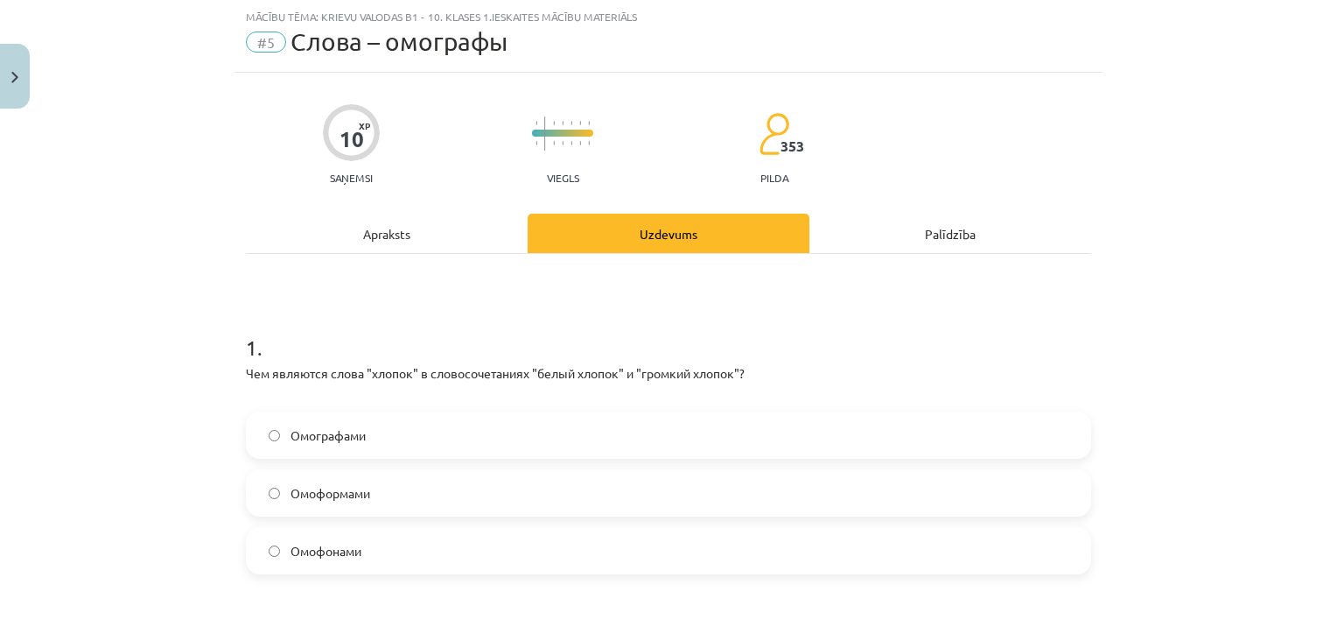
click at [566, 374] on p "Чем являются слова "хлопок" в словосочетаниях "белый хлопок" и "громкий хлопок"?" at bounding box center [669, 382] width 846 height 37
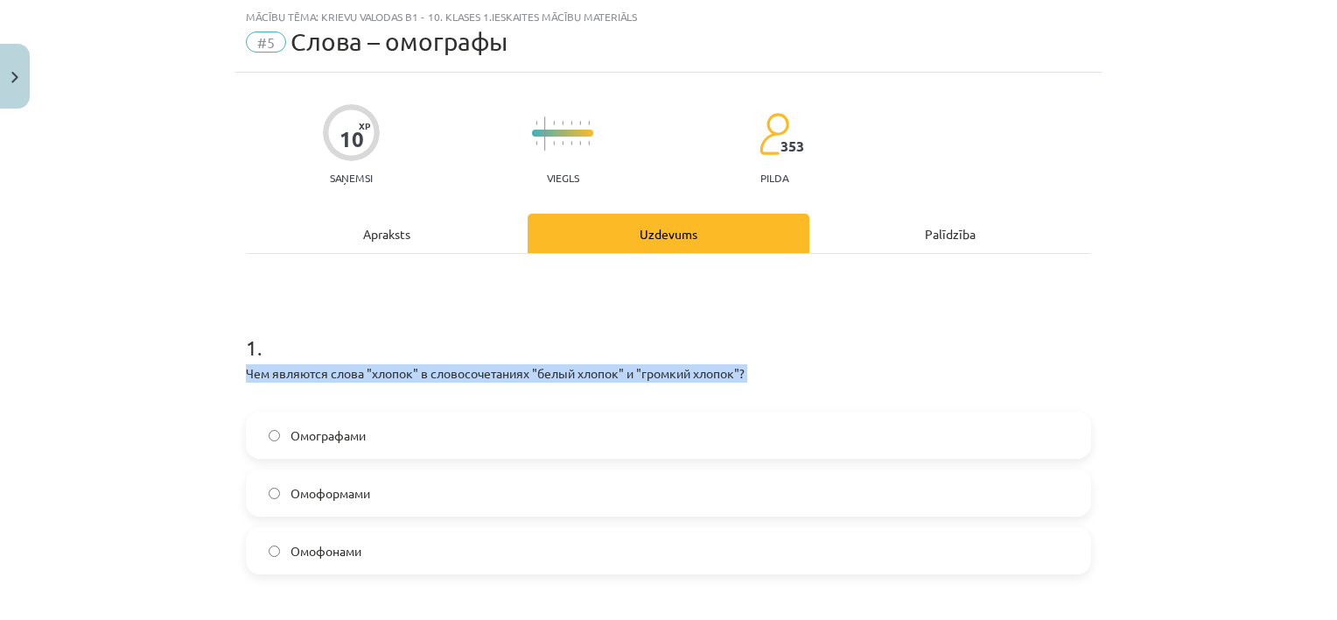
click at [566, 374] on p "Чем являются слова "хлопок" в словосочетаниях "белый хлопок" и "громкий хлопок"?" at bounding box center [669, 382] width 846 height 37
copy p "Чем являются слова "хлопок" в словосочетаниях "белый хлопок" и "громкий хлопок"?"
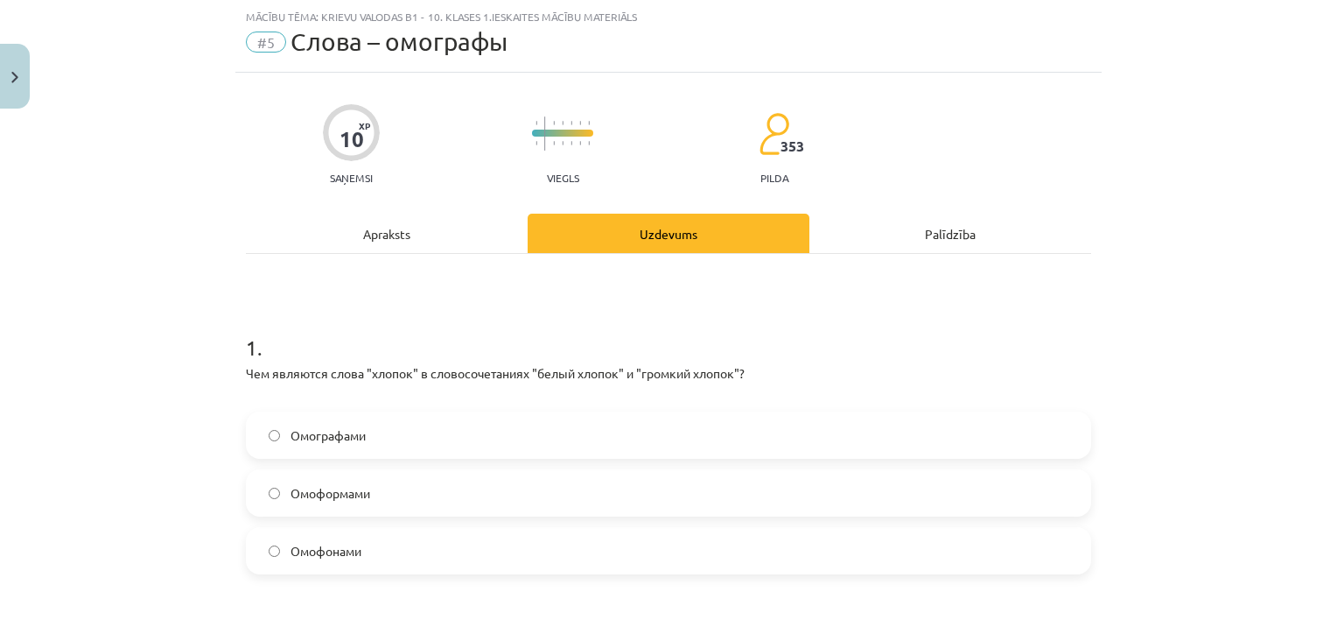
drag, startPoint x: 239, startPoint y: 417, endPoint x: 285, endPoint y: 434, distance: 49.6
click at [285, 434] on div "Омографами Омоформами Омофонами" at bounding box center [669, 492] width 846 height 163
drag, startPoint x: 404, startPoint y: 582, endPoint x: 273, endPoint y: 412, distance: 214.1
click at [273, 412] on form "1 . Чем являются слова "хлопок" в словосочетаниях "белый хлопок" и "громкий хло…" at bounding box center [669, 626] width 846 height 642
copy form "Омографами Омоформами Омофонами 2 ."
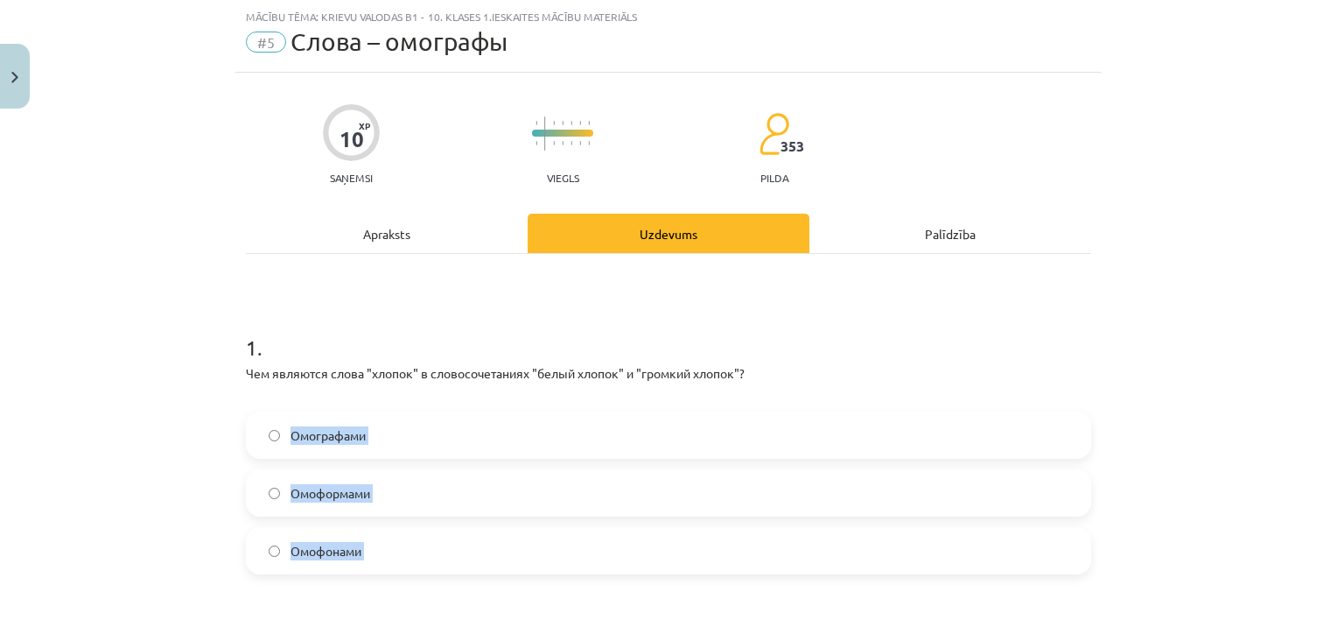
click at [196, 463] on div "Mācību tēma: Krievu valodas b1 - 10. klases 1.ieskaites mācību materiāls #5 Сло…" at bounding box center [668, 310] width 1337 height 620
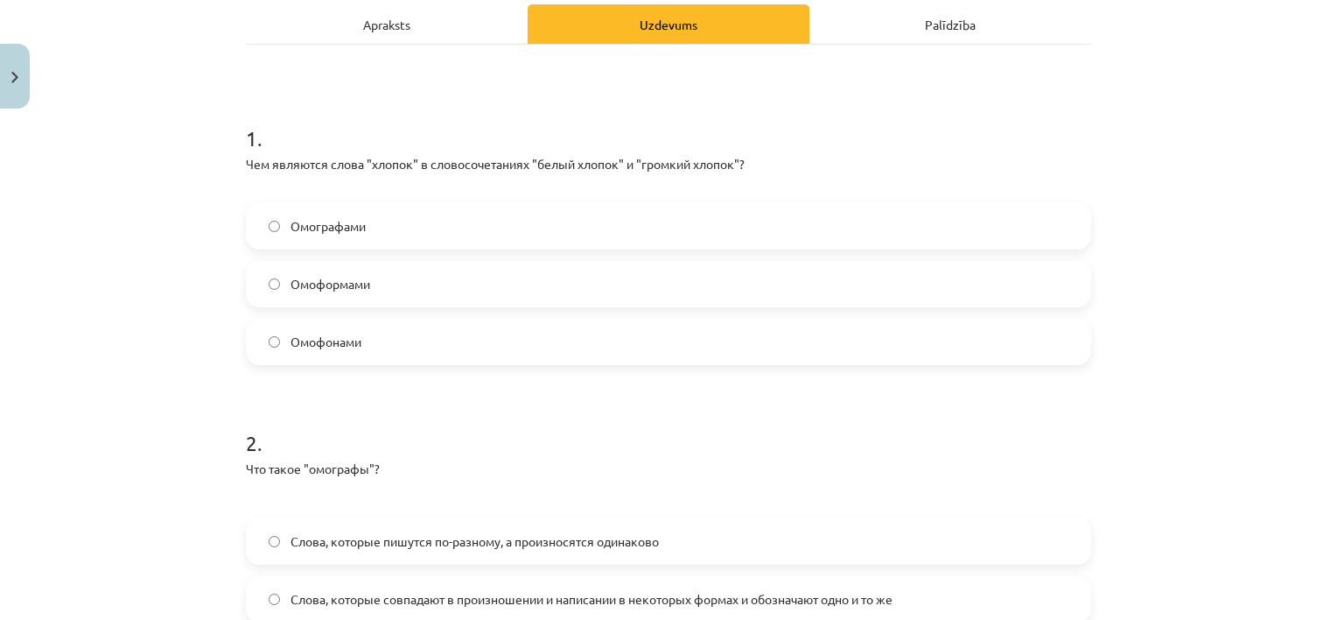
scroll to position [255, 0]
click at [444, 279] on label "Омоформами" at bounding box center [669, 282] width 842 height 44
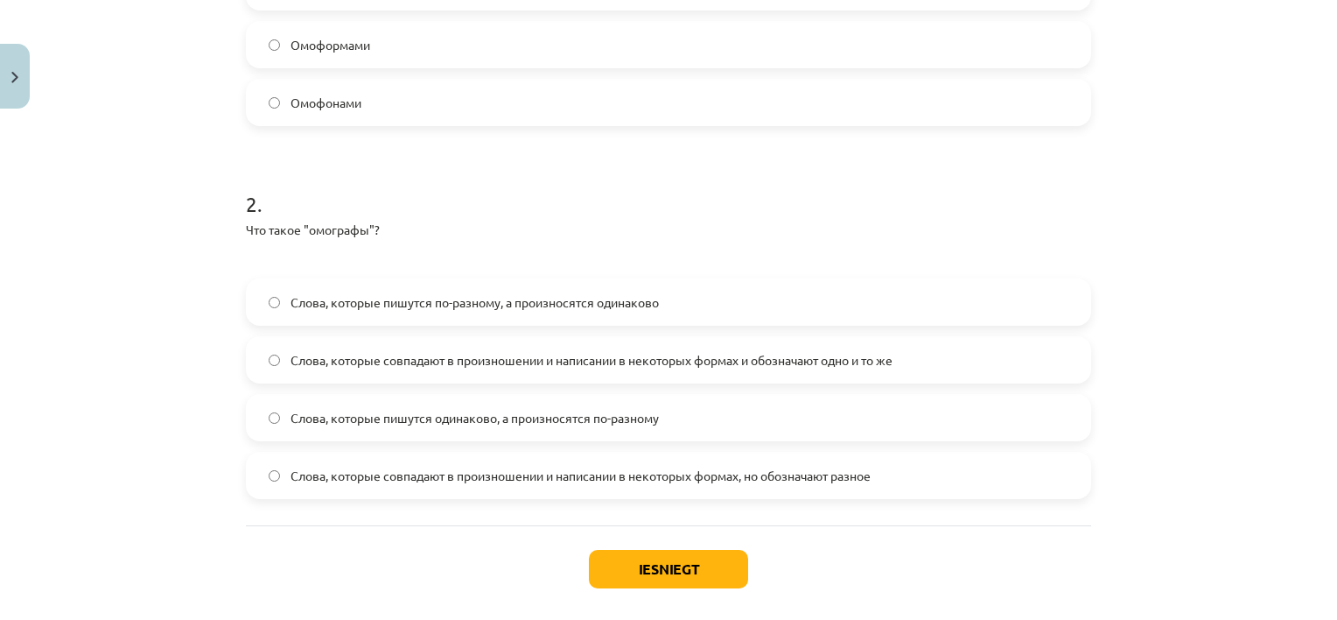
scroll to position [496, 0]
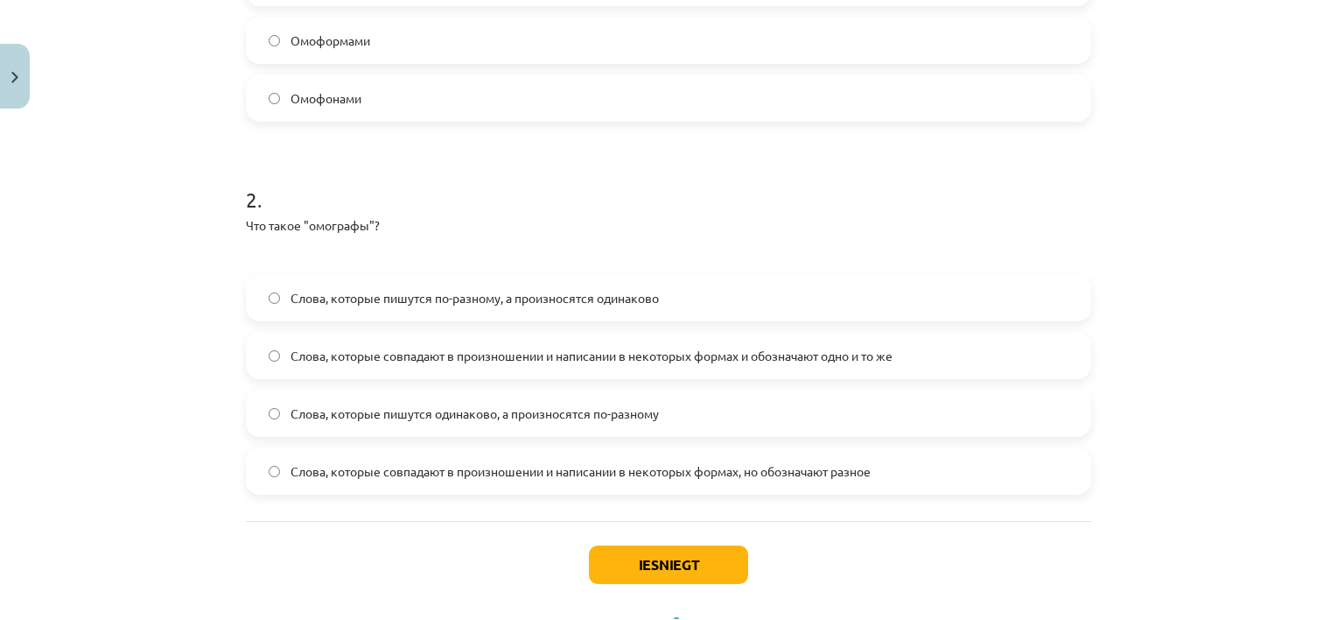
drag, startPoint x: 234, startPoint y: 220, endPoint x: 921, endPoint y: 467, distance: 730.4
click at [921, 467] on div "10 XP Saņemsi Viegls 353 pilda Apraksts Uzdevums Palīdzība 1 . Чем являются сло…" at bounding box center [668, 137] width 867 height 1034
copy div "Что такое "омографы"? Слова, которые пишутся по-разному, а произносятся одинако…"
click at [957, 410] on label "Слова, которые пишутся одинаково, а произносятся по-разному" at bounding box center [669, 413] width 842 height 44
click at [1135, 343] on div "Mācību tēma: Krievu valodas b1 - 10. klases 1.ieskaites mācību materiāls #5 Сло…" at bounding box center [668, 310] width 1337 height 620
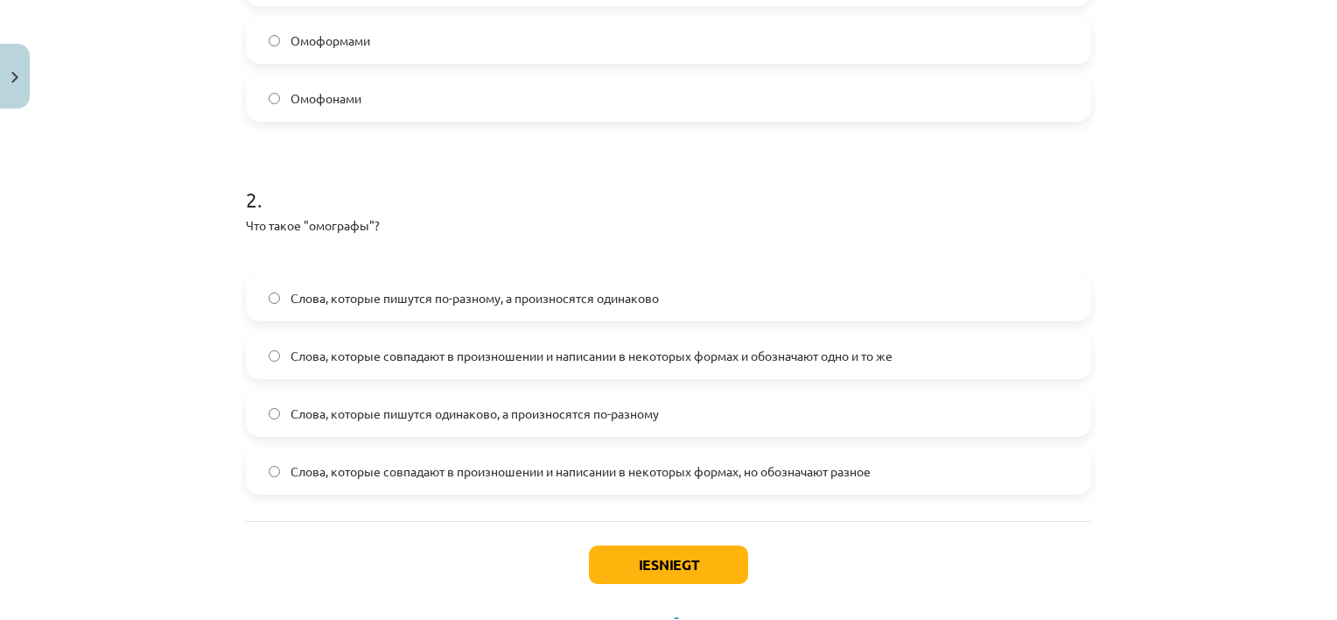
click at [930, 396] on label "Слова, которые пишутся одинаково, а произносятся по-разному" at bounding box center [669, 413] width 842 height 44
click at [685, 571] on button "Iesniegt" at bounding box center [668, 564] width 159 height 39
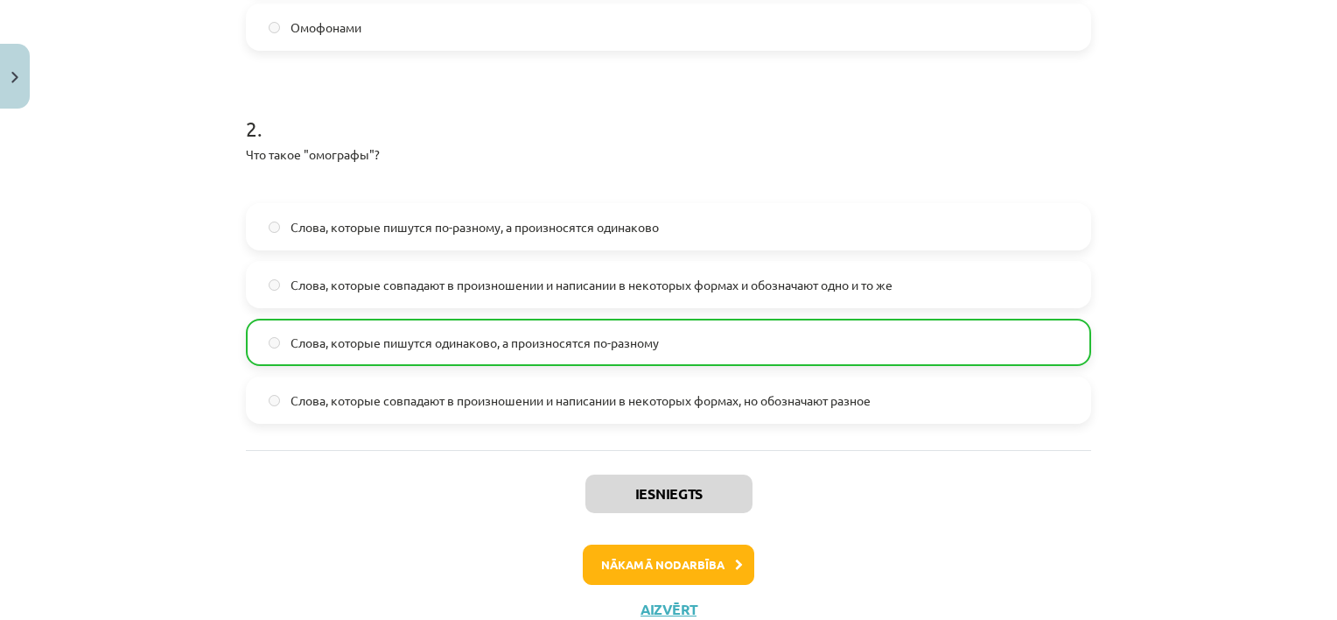
scroll to position [628, 0]
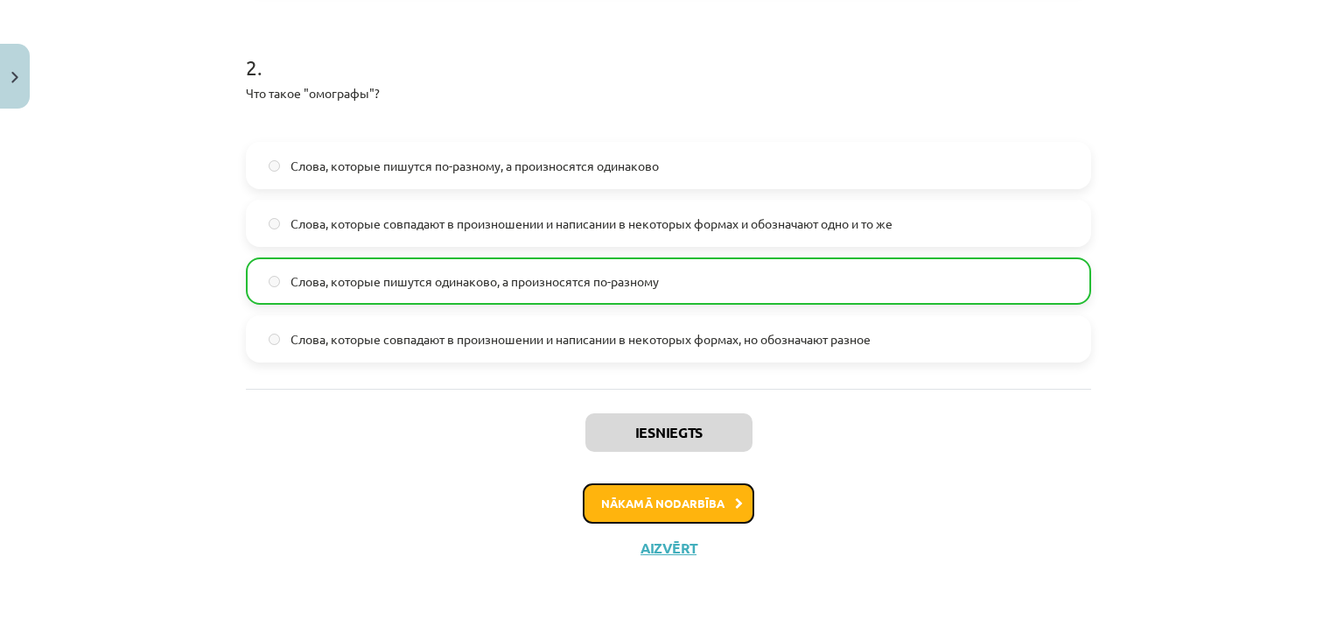
click at [714, 502] on button "Nākamā nodarbība" at bounding box center [669, 503] width 172 height 40
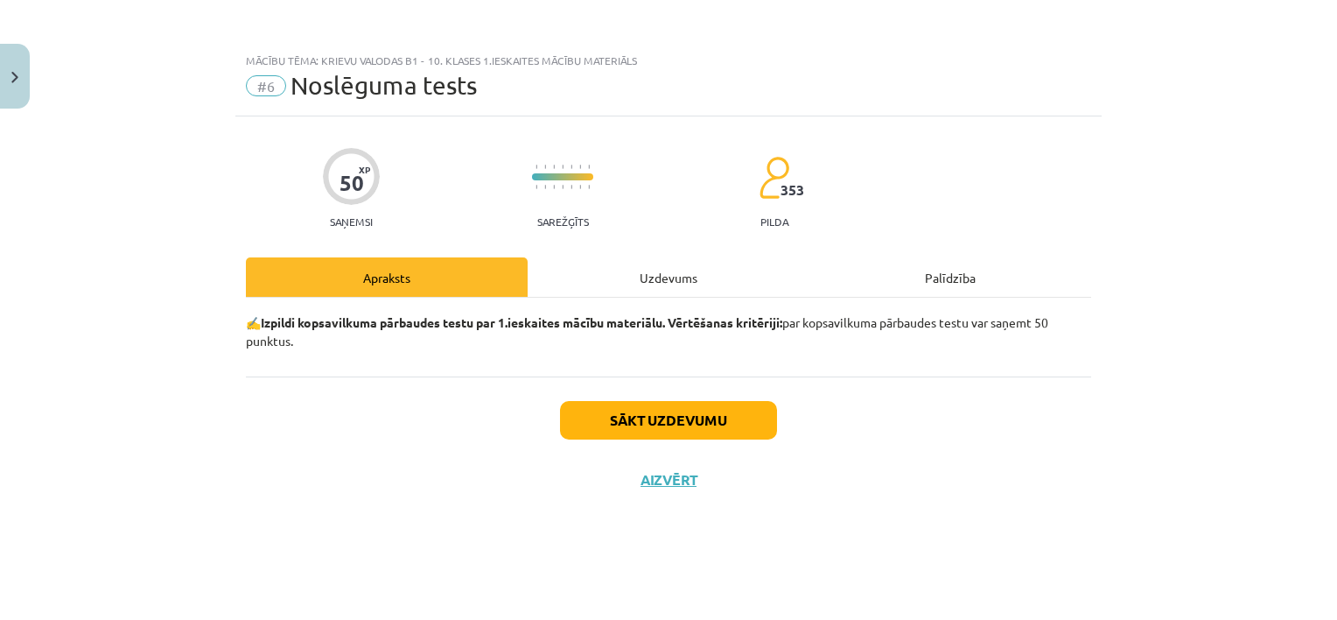
scroll to position [0, 0]
click at [734, 413] on button "Sākt uzdevumu" at bounding box center [668, 420] width 217 height 39
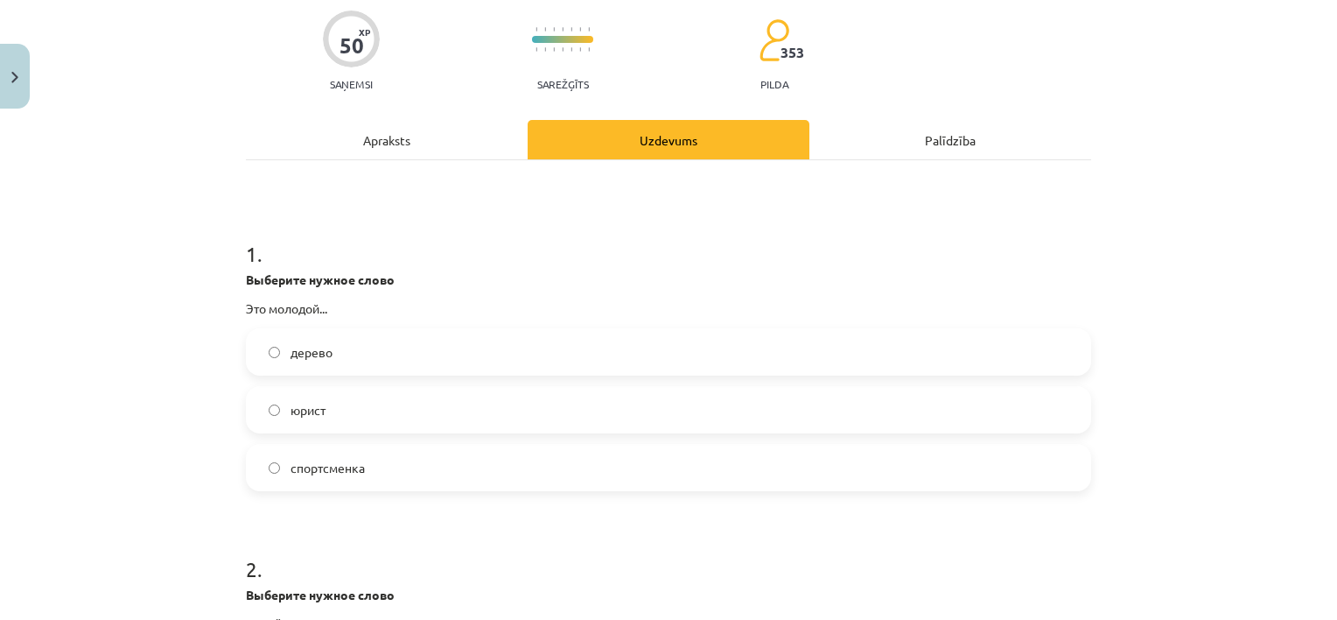
scroll to position [202, 0]
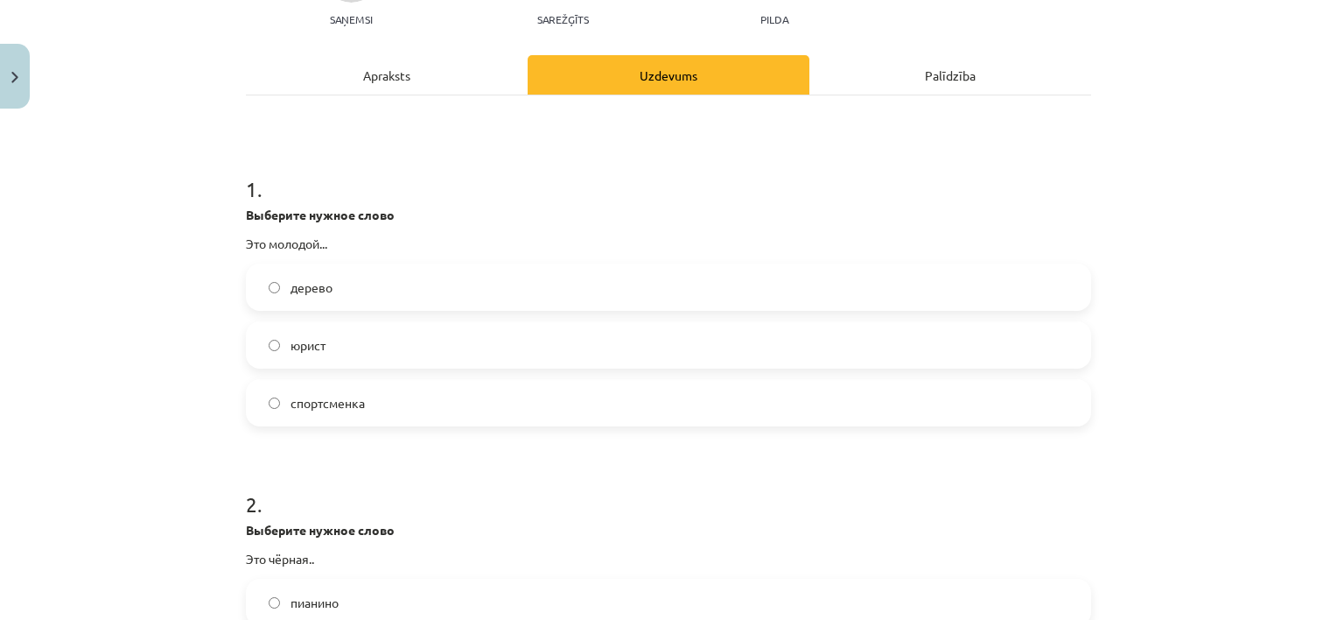
click at [284, 297] on label "дерево" at bounding box center [669, 287] width 842 height 44
drag, startPoint x: 234, startPoint y: 221, endPoint x: 238, endPoint y: 282, distance: 60.6
drag, startPoint x: 238, startPoint y: 282, endPoint x: 262, endPoint y: 276, distance: 24.4
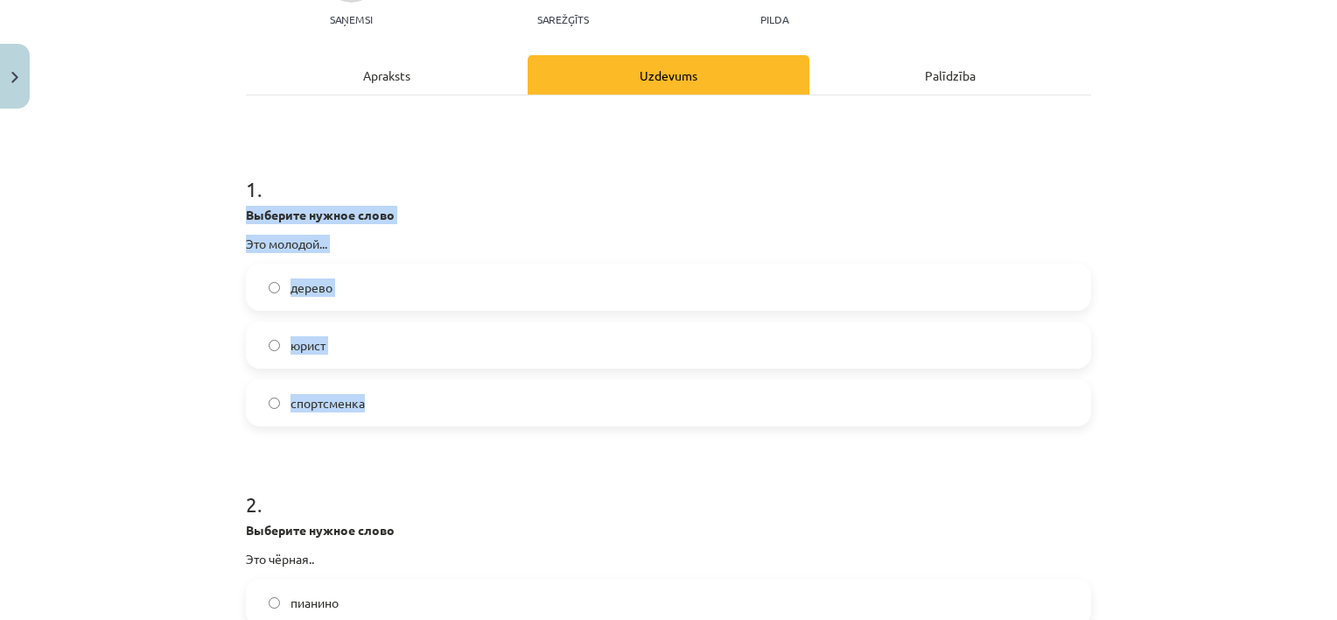
drag, startPoint x: 238, startPoint y: 213, endPoint x: 382, endPoint y: 392, distance: 229.8
copy div "Выберите нужное слово Это молодой... дерево юрист спортсменка"
click at [1175, 371] on div "Mācību tēma: Krievu valodas b1 - 10. klases 1.ieskaites mācību materiāls #6 Nos…" at bounding box center [668, 310] width 1337 height 620
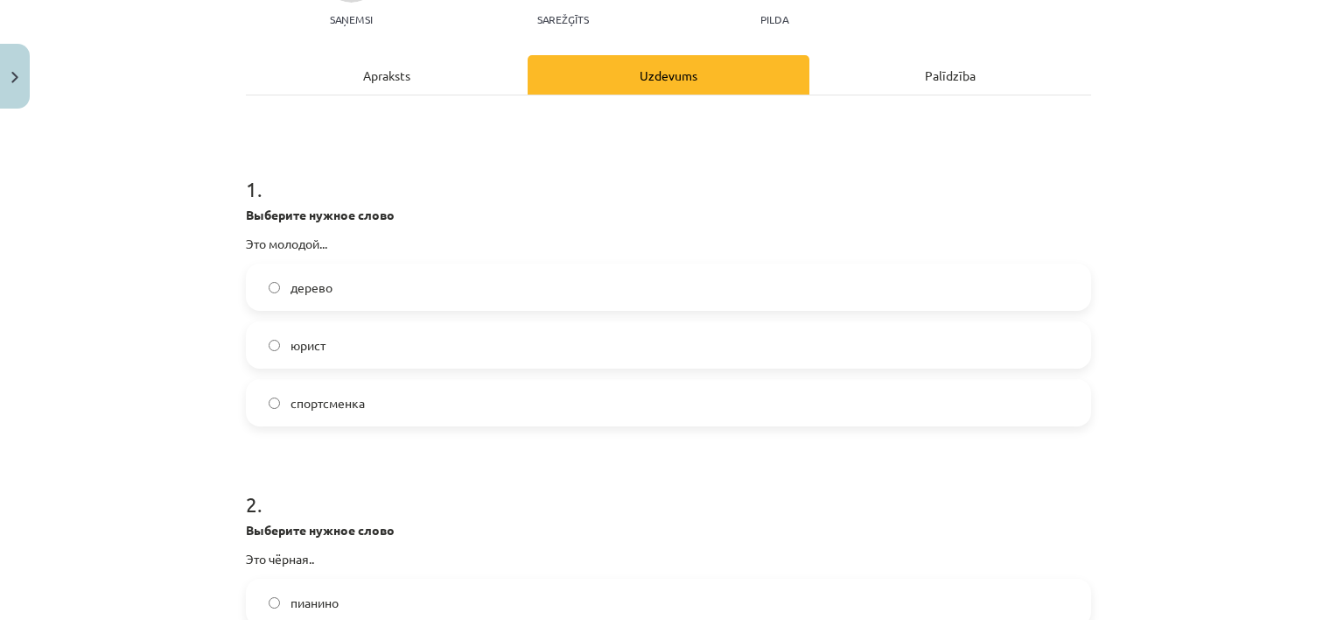
click at [644, 335] on label "юрист" at bounding box center [669, 345] width 842 height 44
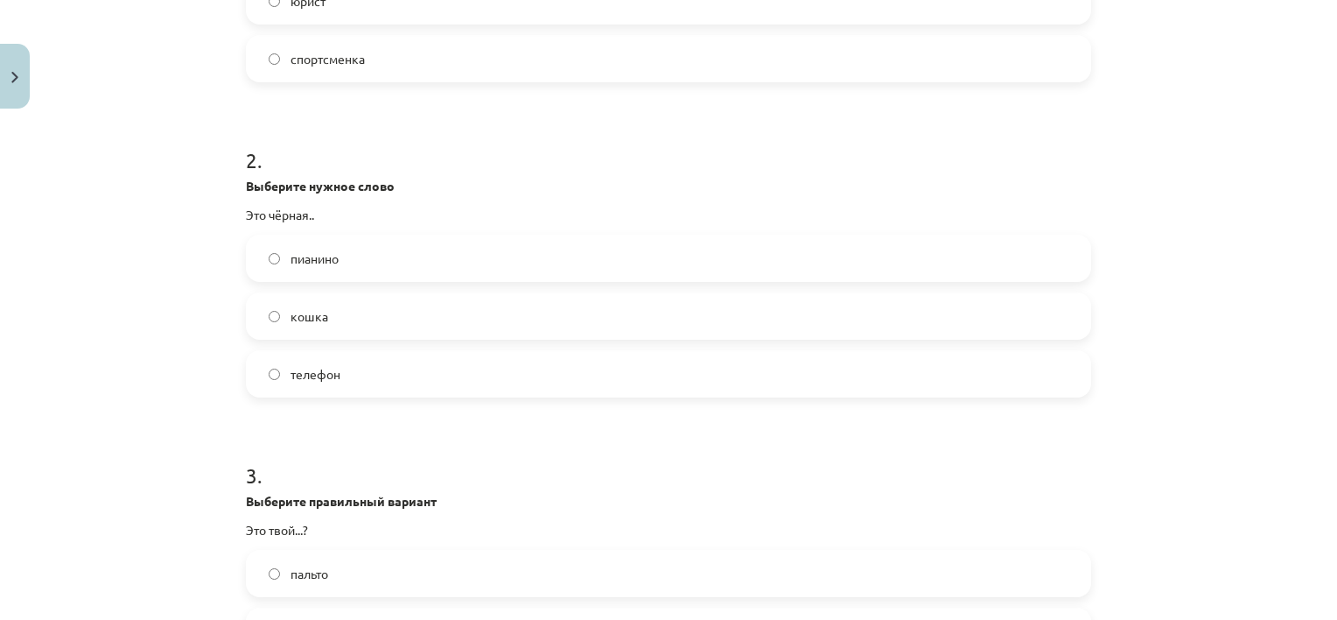
scroll to position [559, 0]
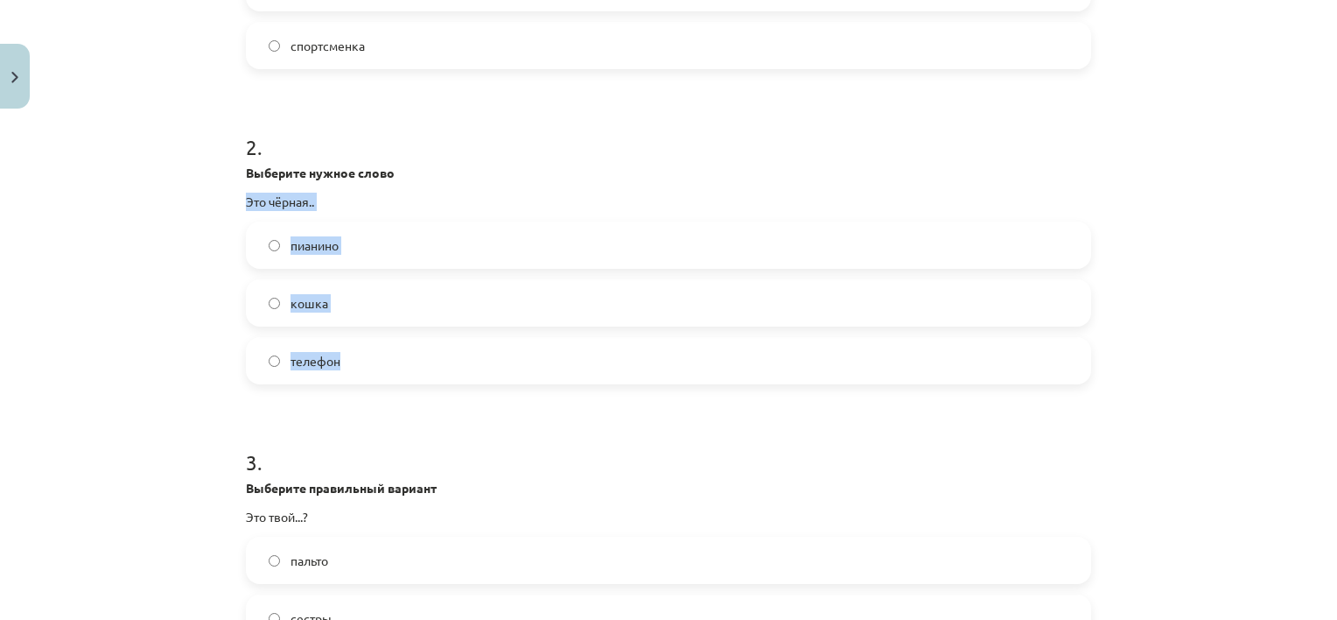
drag, startPoint x: 230, startPoint y: 202, endPoint x: 364, endPoint y: 333, distance: 186.9
click at [405, 279] on div "кошка" at bounding box center [669, 302] width 846 height 47
click at [326, 300] on label "кошка" at bounding box center [669, 303] width 842 height 44
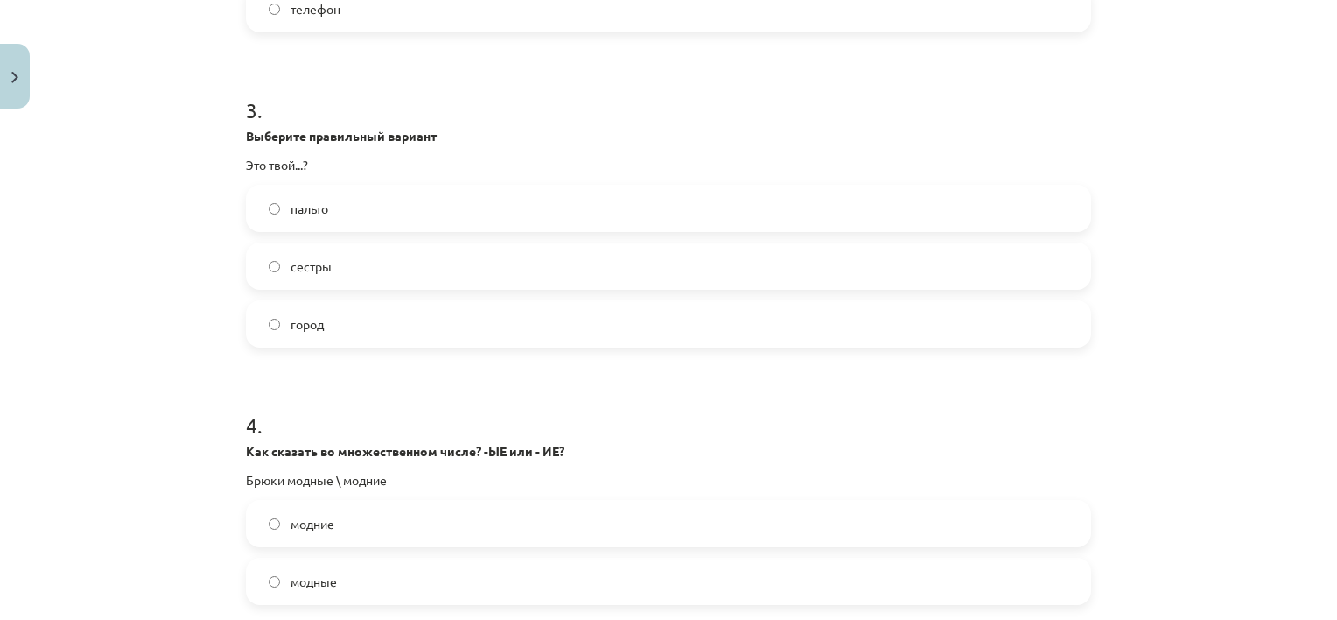
scroll to position [920, 0]
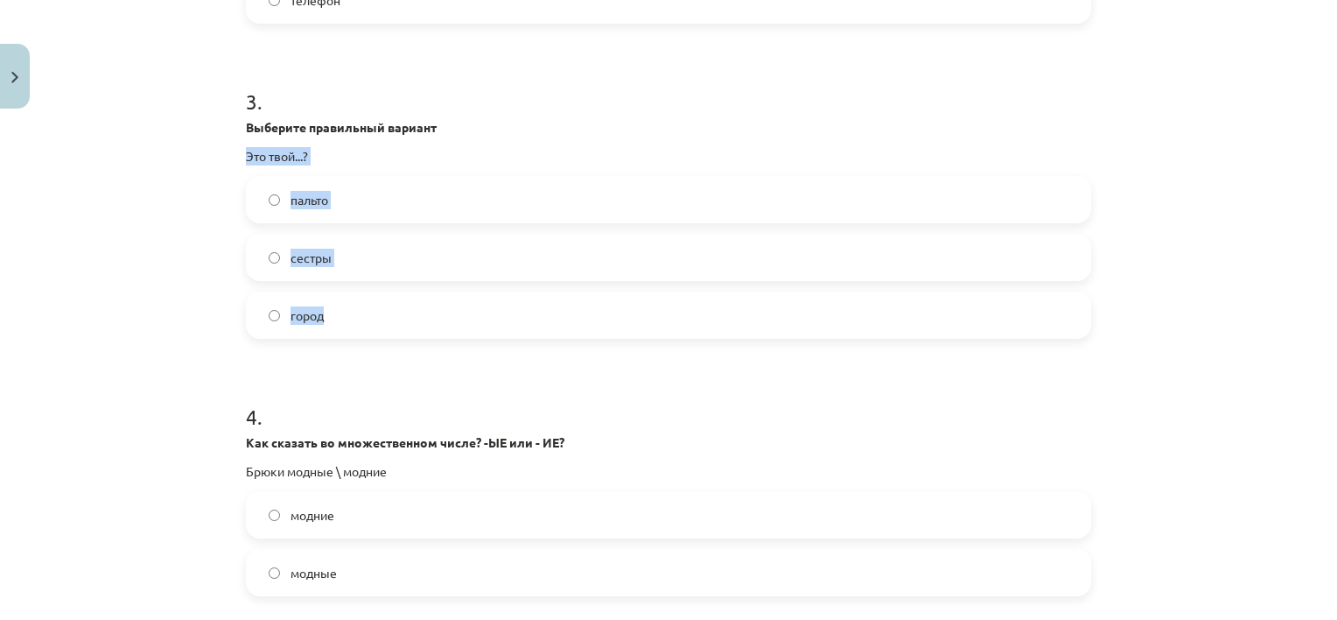
drag, startPoint x: 224, startPoint y: 144, endPoint x: 339, endPoint y: 309, distance: 201.3
click at [339, 309] on div "Mācību tēma: Krievu valodas b1 - 10. klases 1.ieskaites mācību materiāls #6 Nos…" at bounding box center [668, 310] width 1337 height 620
click at [386, 249] on label "сестры" at bounding box center [669, 257] width 842 height 44
click at [394, 200] on label "пальто" at bounding box center [669, 200] width 842 height 44
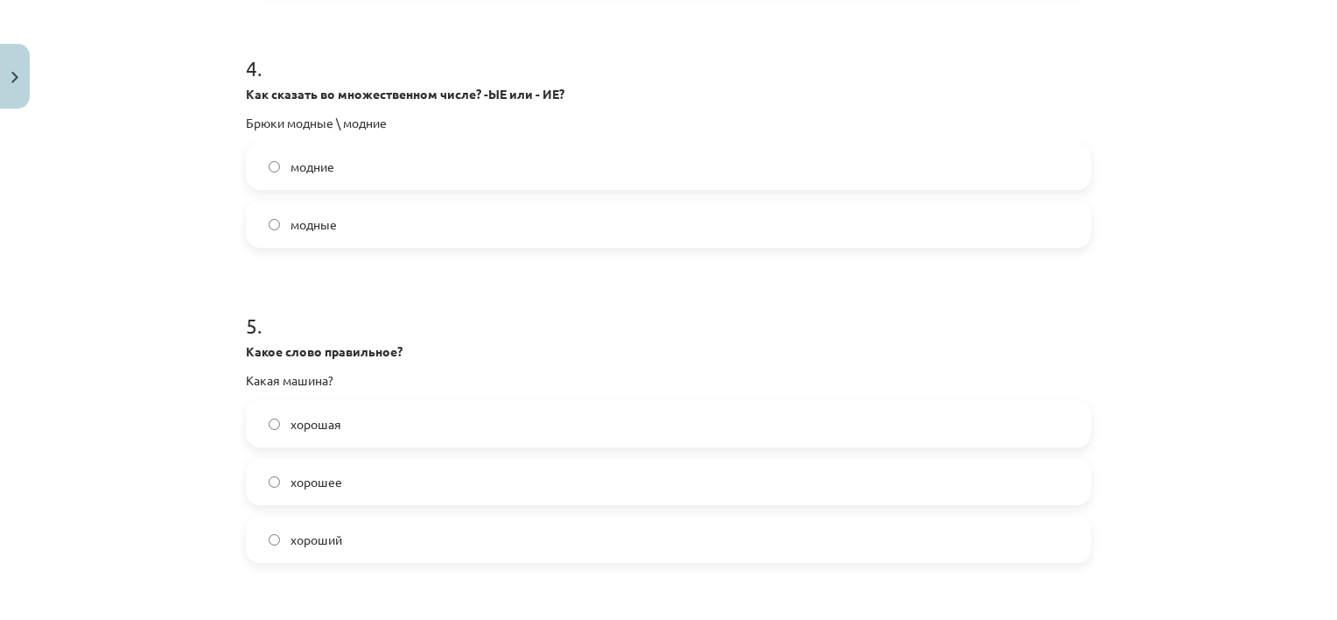
scroll to position [1256, 0]
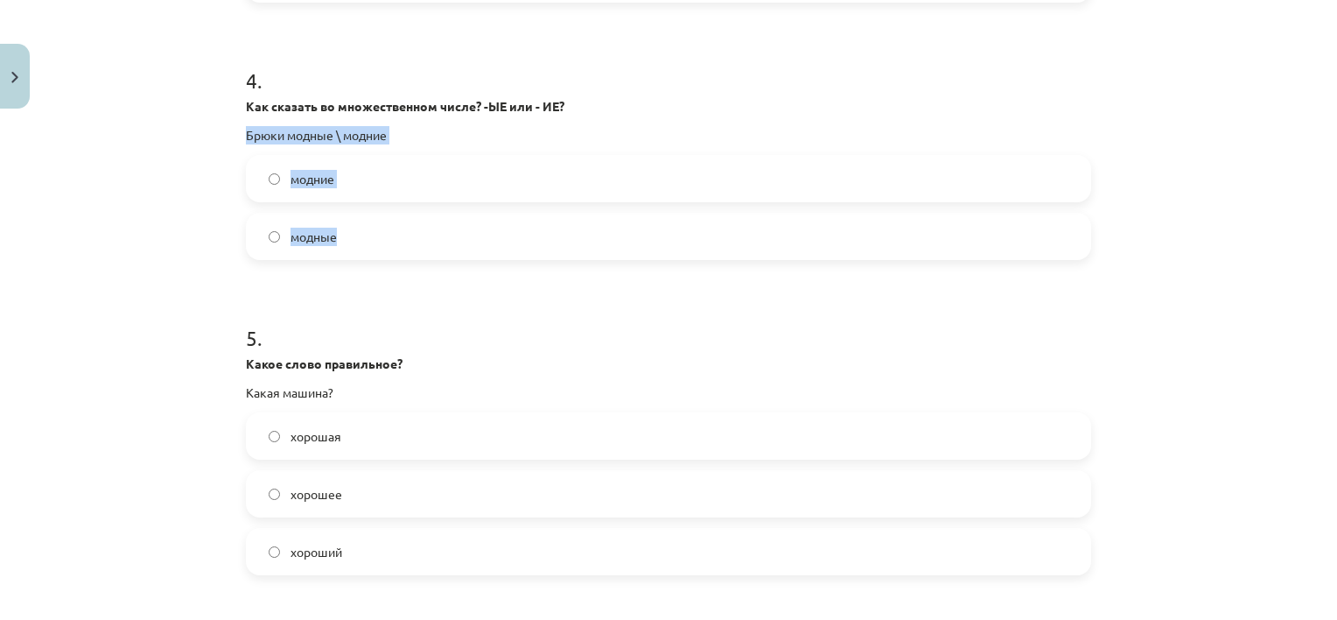
drag, startPoint x: 221, startPoint y: 125, endPoint x: 353, endPoint y: 220, distance: 162.5
click at [353, 220] on div "Mācību tēma: Krievu valodas b1 - 10. klases 1.ieskaites mācību materiāls #6 Nos…" at bounding box center [668, 310] width 1337 height 620
click at [184, 303] on div "Mācību tēma: Krievu valodas b1 - 10. klases 1.ieskaites mācību materiāls #6 Nos…" at bounding box center [668, 310] width 1337 height 620
click at [550, 170] on label "модние" at bounding box center [669, 179] width 842 height 44
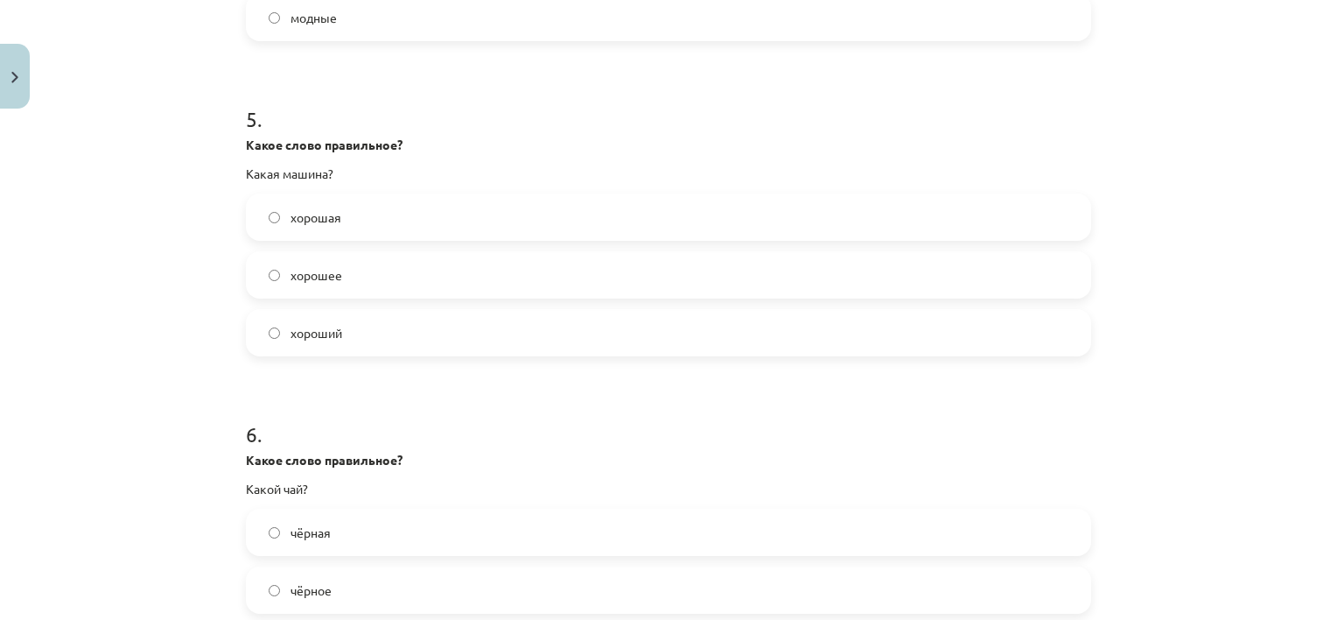
scroll to position [1484, 0]
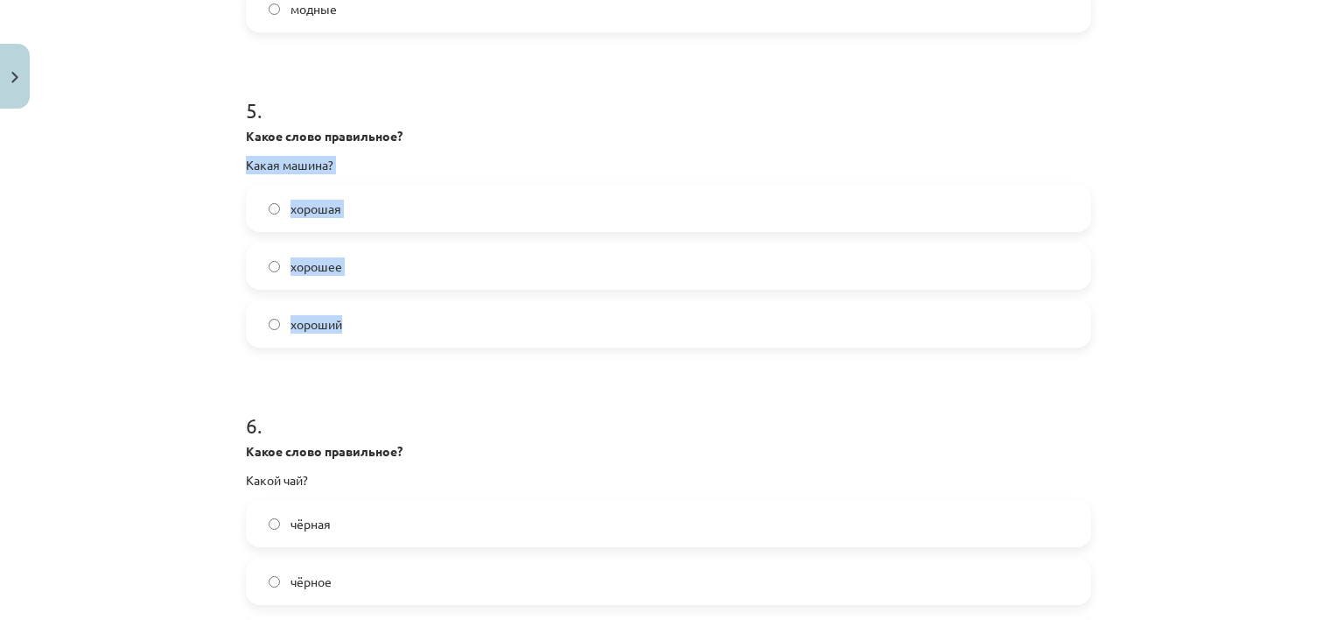
drag, startPoint x: 231, startPoint y: 160, endPoint x: 364, endPoint y: 329, distance: 215.0
click at [364, 329] on div "50 XP Saņemsi Sarežģīts 353 pilda Apraksts Uzdevums Palīdzība 1 . Выберите нужн…" at bounding box center [668, 357] width 867 height 3449
click at [1214, 354] on div "Mācību tēma: Krievu valodas b1 - 10. klases 1.ieskaites mācību materiāls #6 Nos…" at bounding box center [668, 310] width 1337 height 620
click at [912, 200] on label "хорошая" at bounding box center [669, 208] width 842 height 44
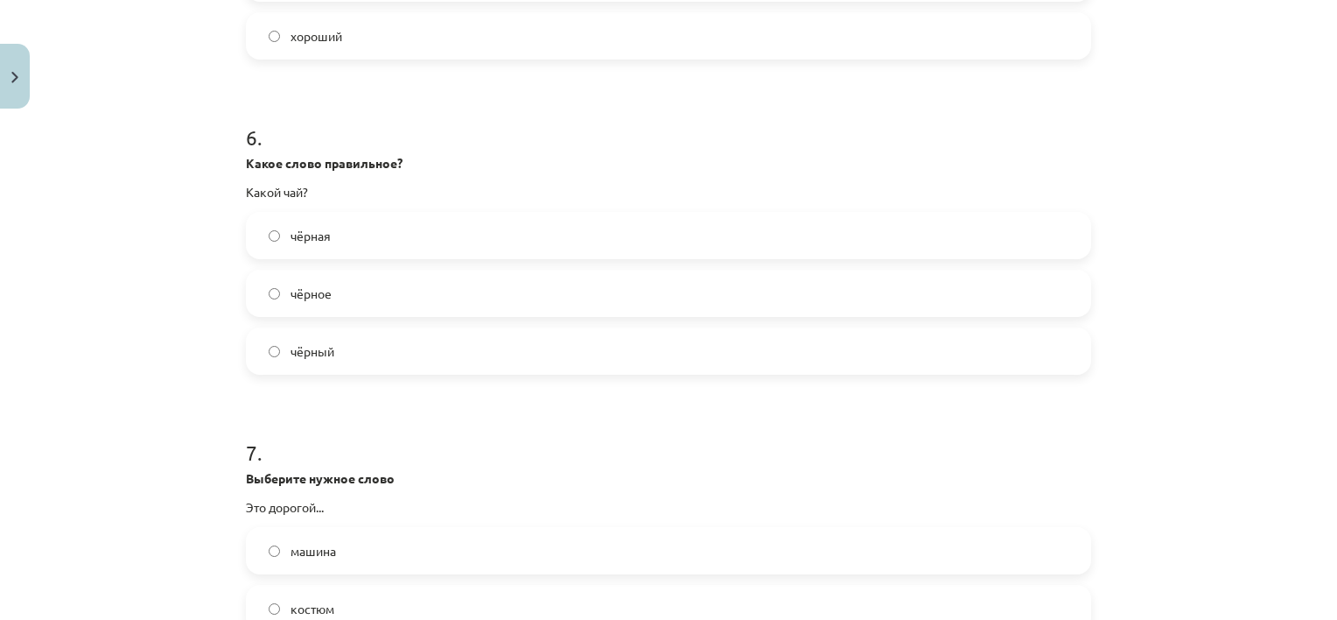
scroll to position [1823, 0]
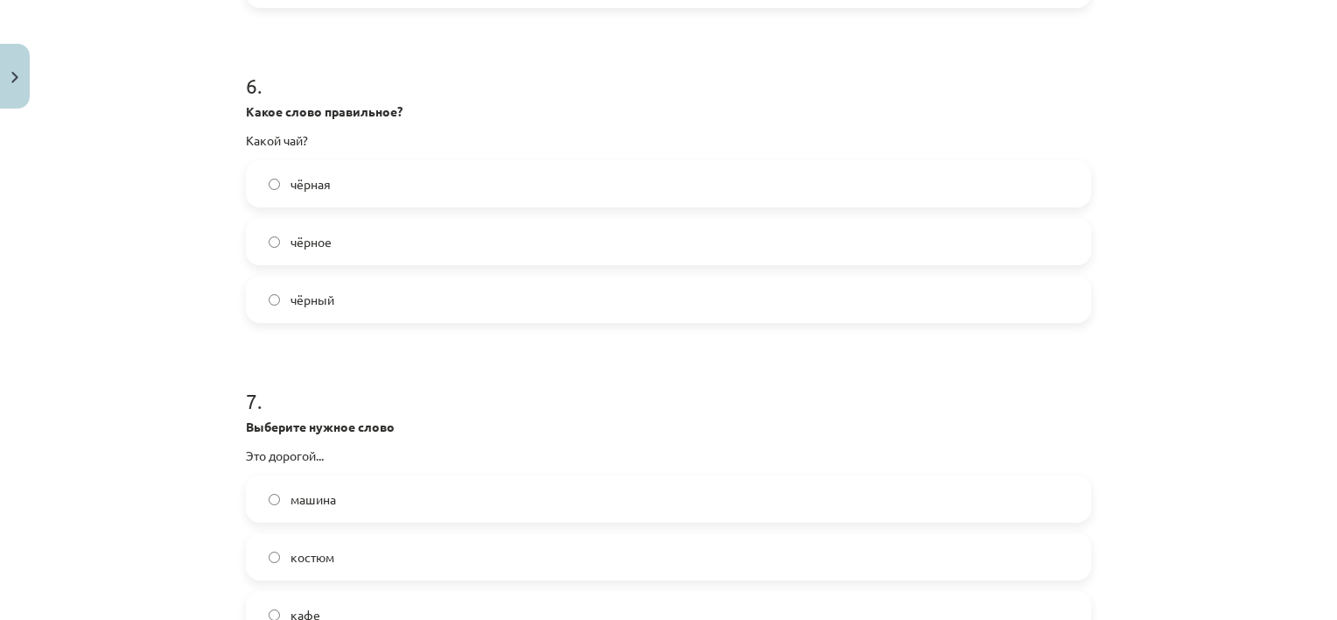
click at [914, 238] on label "чёрное" at bounding box center [669, 242] width 842 height 44
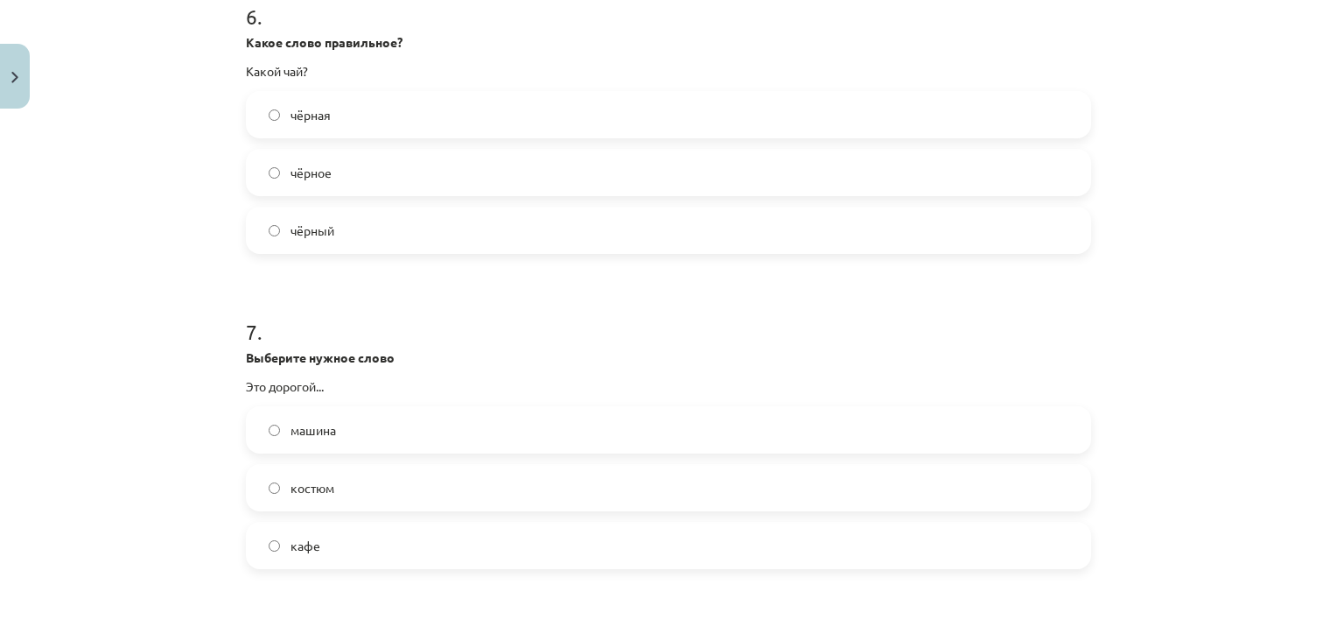
scroll to position [1905, 0]
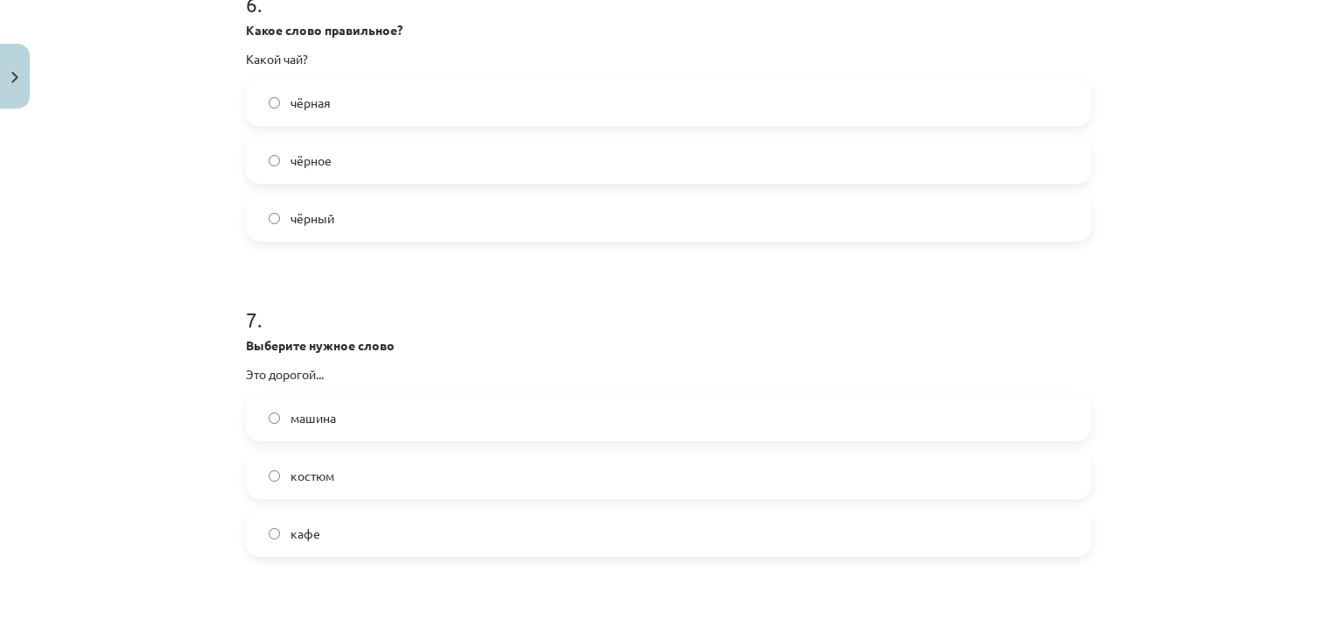
click at [1064, 225] on label "чёрный" at bounding box center [669, 218] width 842 height 44
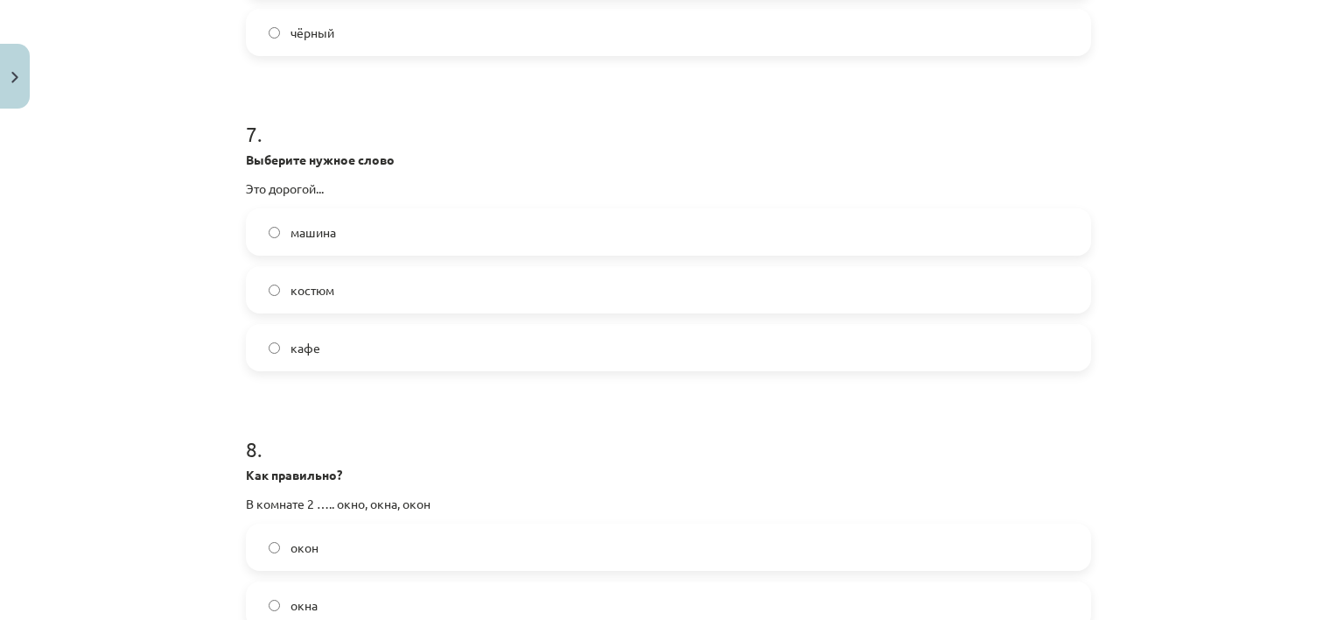
scroll to position [2099, 0]
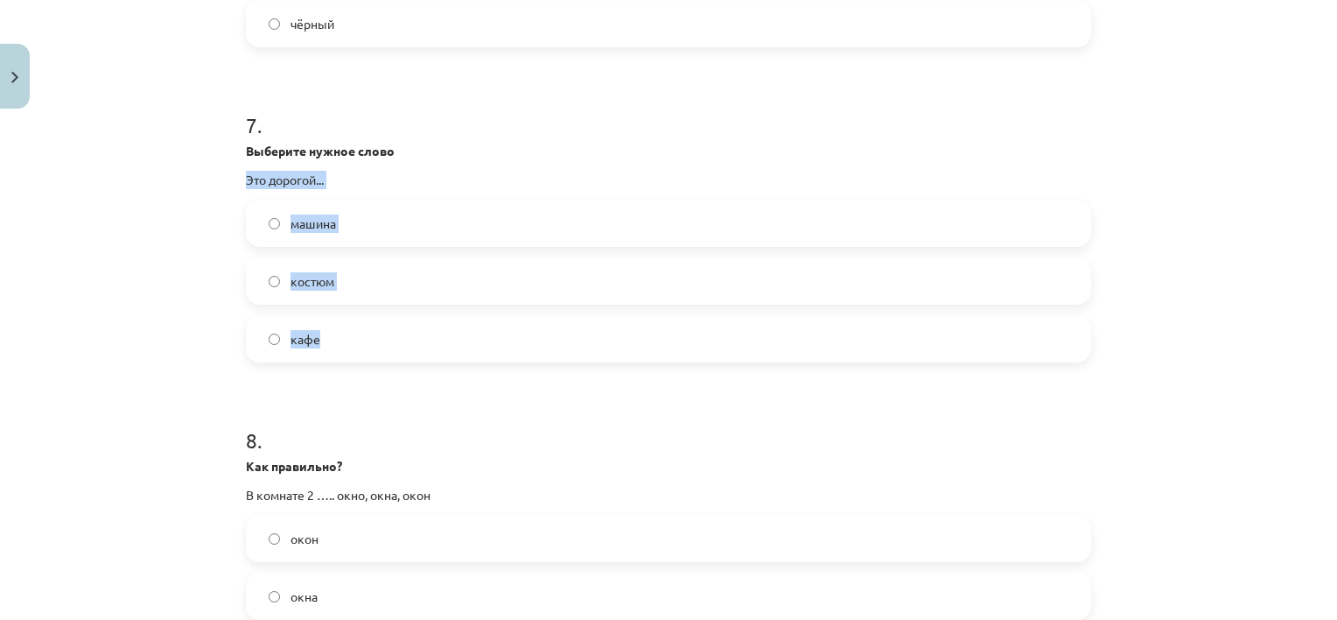
drag, startPoint x: 228, startPoint y: 177, endPoint x: 347, endPoint y: 324, distance: 189.2
click at [347, 324] on div "Mācību tēma: Krievu valodas b1 - 10. klases 1.ieskaites mācību materiāls #6 Nos…" at bounding box center [668, 310] width 1337 height 620
click at [383, 265] on label "костюм" at bounding box center [669, 281] width 842 height 44
drag, startPoint x: 228, startPoint y: 178, endPoint x: 343, endPoint y: 343, distance: 201.8
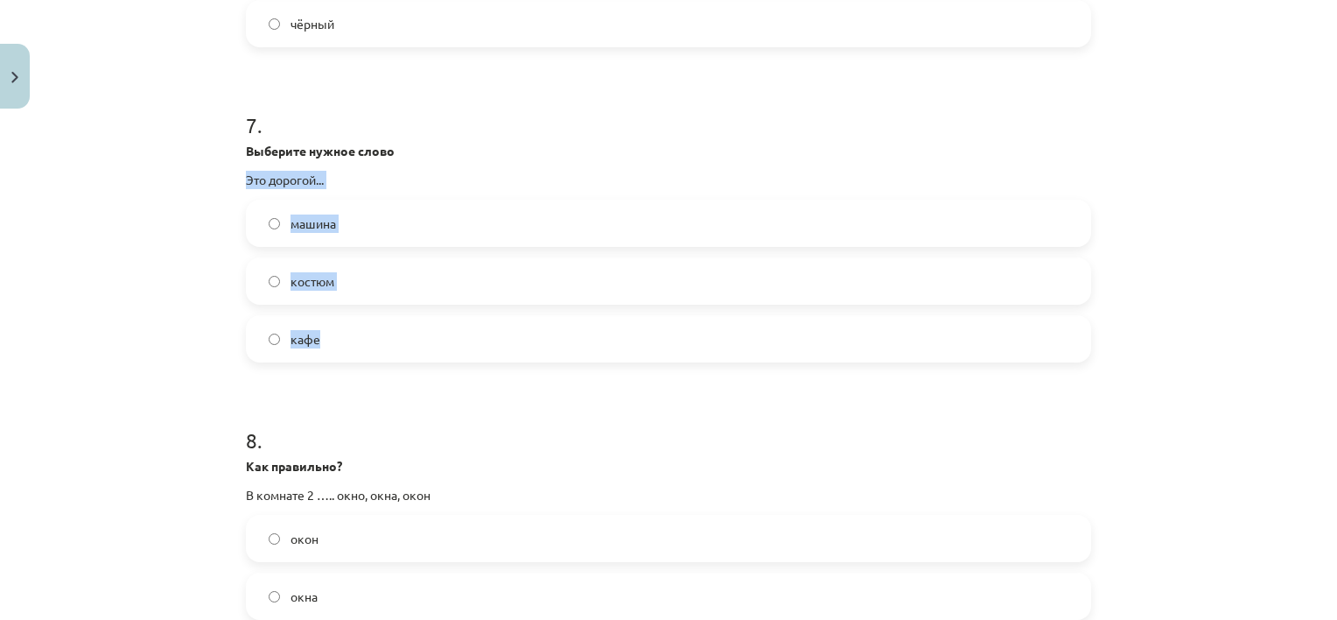
click at [197, 289] on div "Mācību tēma: Krievu valodas b1 - 10. klases 1.ieskaites mācību materiāls #6 Nos…" at bounding box center [668, 310] width 1337 height 620
click at [190, 347] on div "Mācību tēma: Krievu valodas b1 - 10. klases 1.ieskaites mācību materiāls #6 Nos…" at bounding box center [668, 310] width 1337 height 620
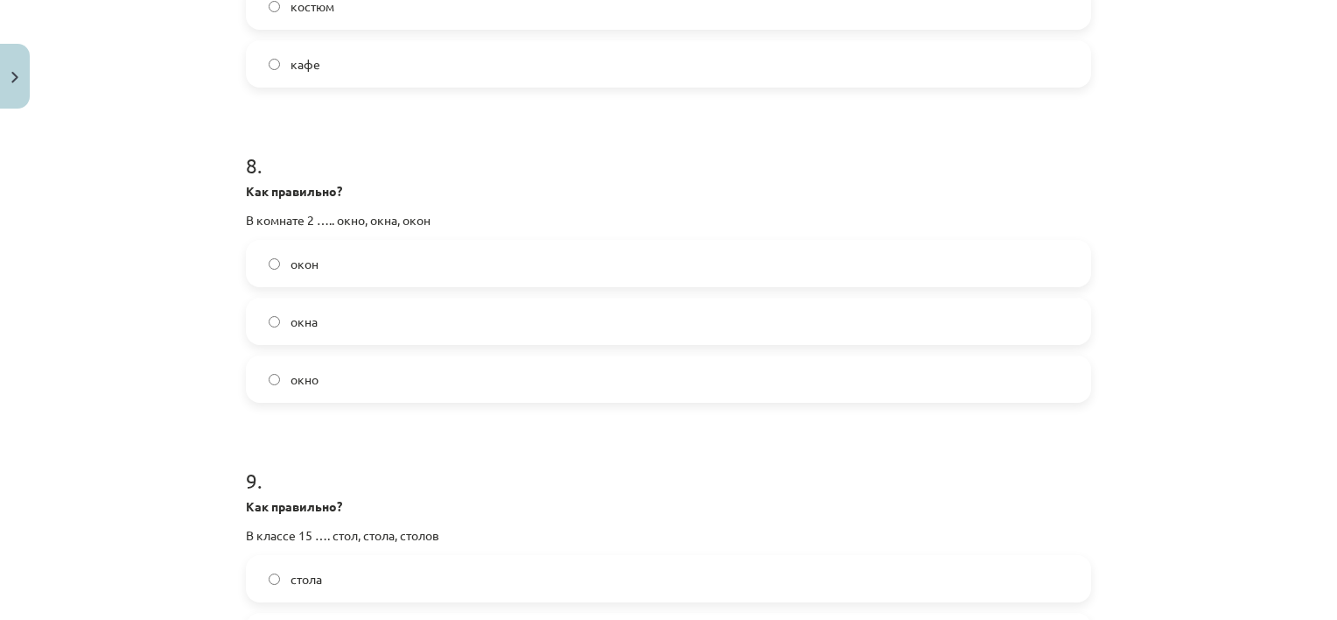
scroll to position [2378, 0]
click at [302, 310] on span "окна" at bounding box center [304, 317] width 27 height 18
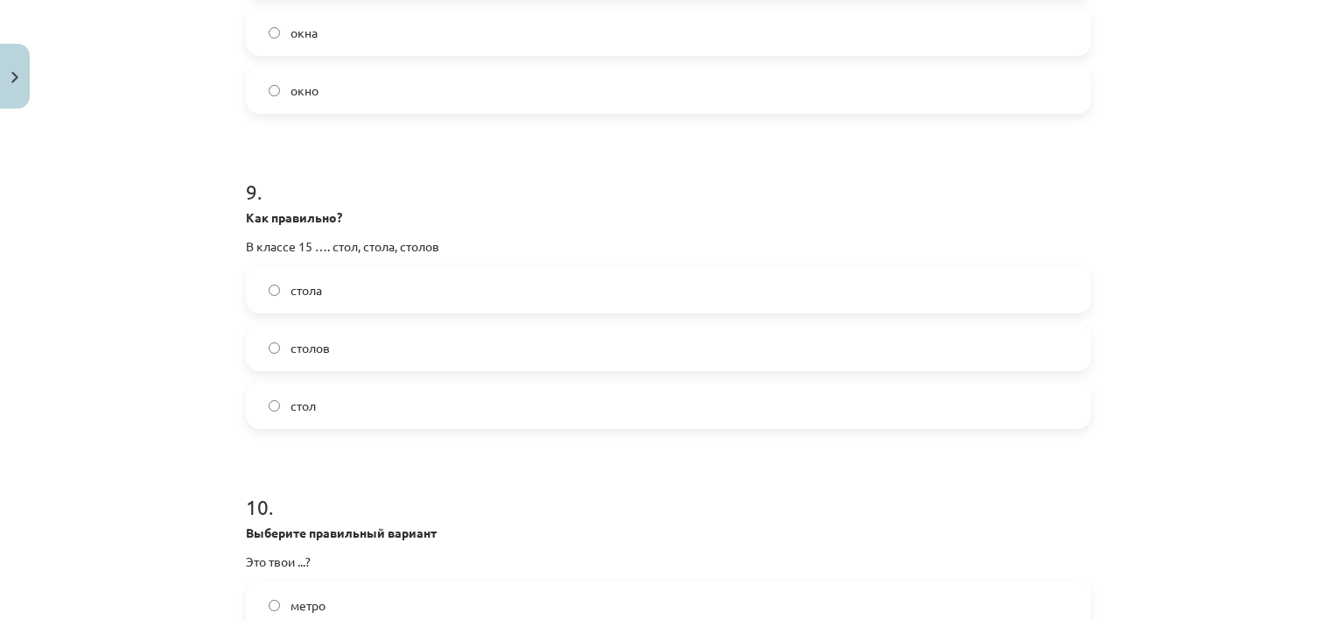
scroll to position [2667, 0]
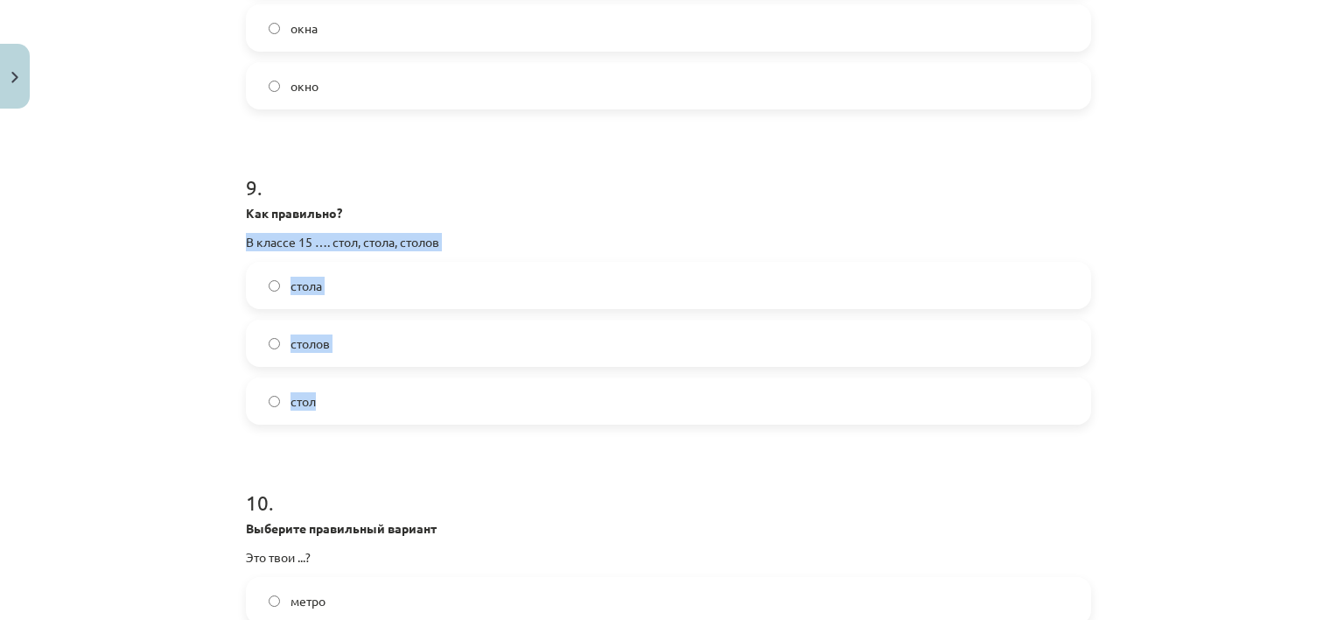
drag, startPoint x: 228, startPoint y: 230, endPoint x: 372, endPoint y: 376, distance: 205.5
click at [372, 376] on div "Mācību tēma: Krievu valodas b1 - 10. klases 1.ieskaites mācību materiāls #6 Nos…" at bounding box center [668, 310] width 1337 height 620
click at [421, 319] on div "столов" at bounding box center [669, 342] width 846 height 47
click at [1152, 410] on div "Mācību tēma: Krievu valodas b1 - 10. klases 1.ieskaites mācību materiāls #6 Nos…" at bounding box center [668, 310] width 1337 height 620
click at [773, 348] on label "столов" at bounding box center [669, 343] width 842 height 44
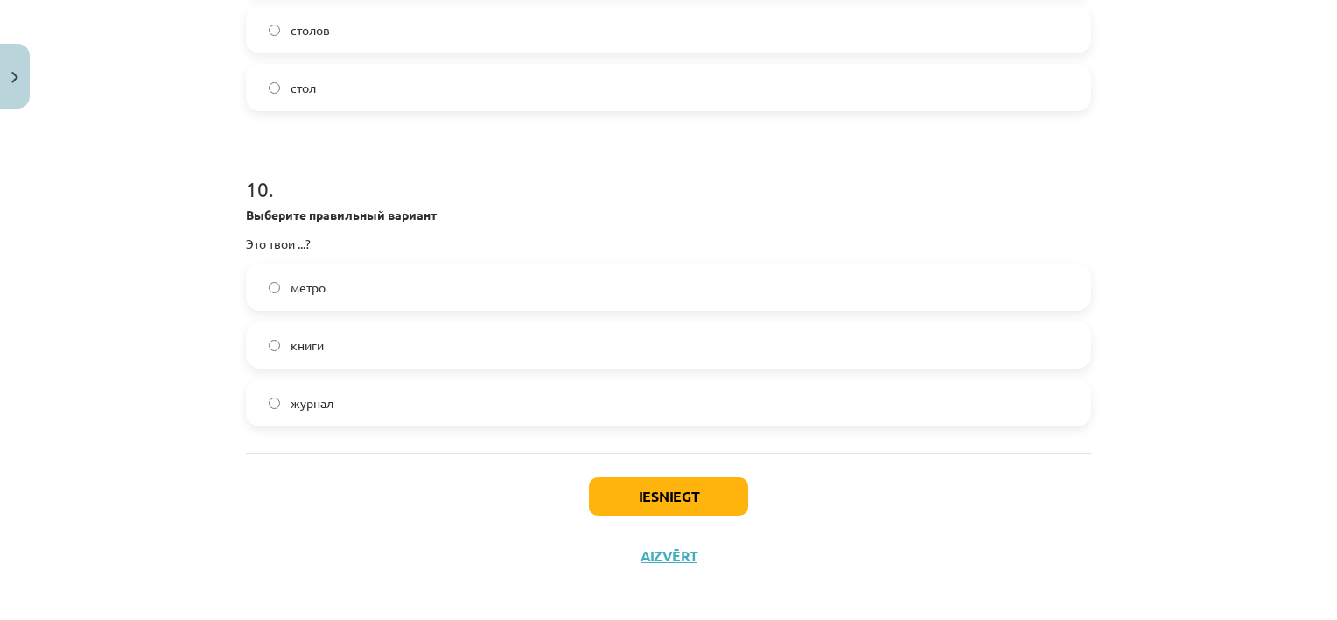
scroll to position [2989, 0]
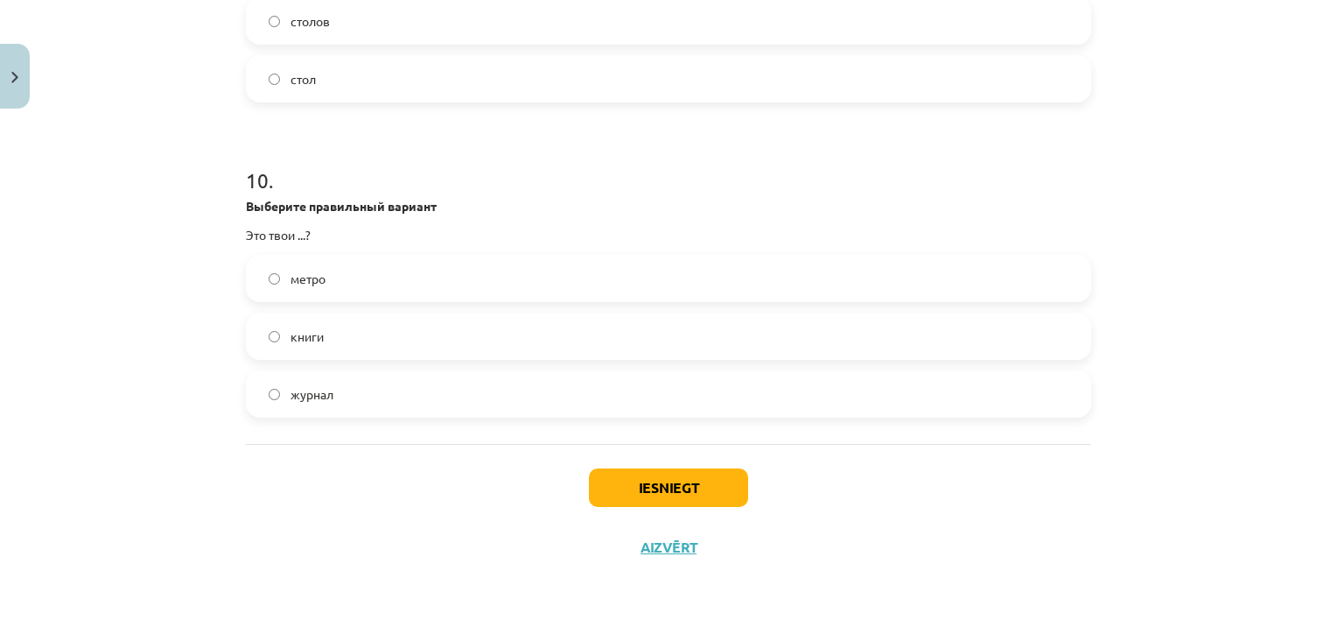
click at [508, 341] on label "книги" at bounding box center [669, 336] width 842 height 44
click at [659, 480] on button "Iesniegt" at bounding box center [668, 487] width 159 height 39
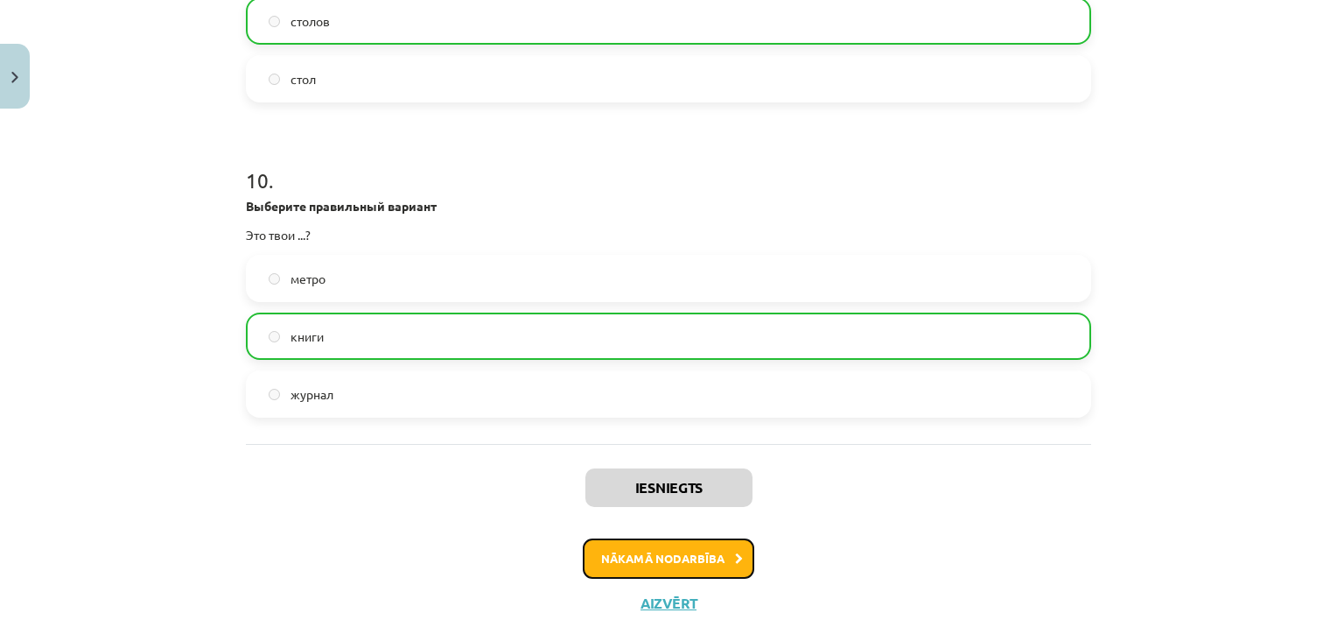
click at [687, 560] on button "Nākamā nodarbība" at bounding box center [669, 558] width 172 height 40
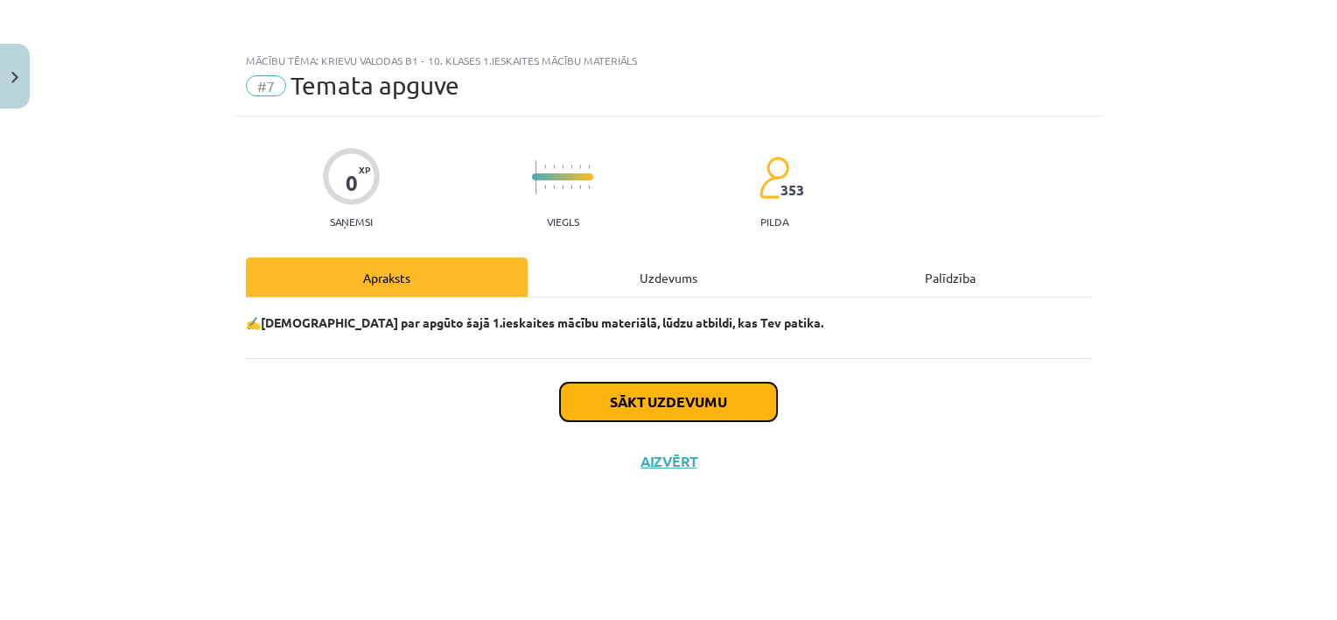
click at [641, 399] on button "Sākt uzdevumu" at bounding box center [668, 401] width 217 height 39
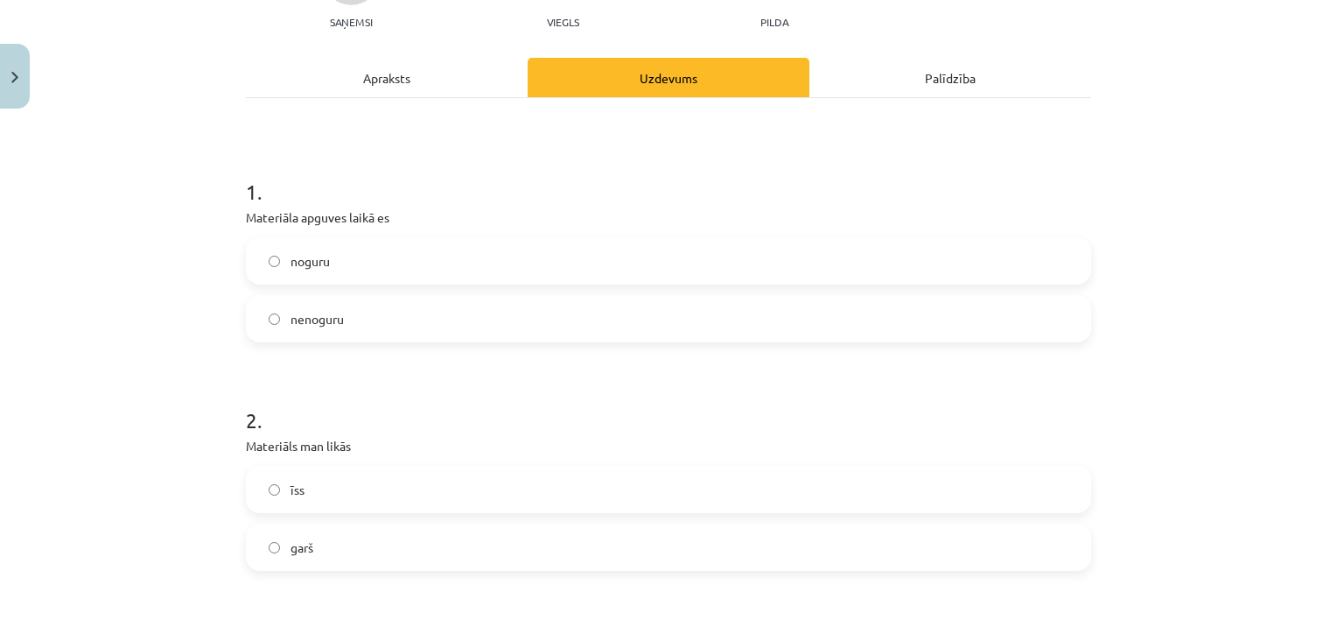
scroll to position [350, 0]
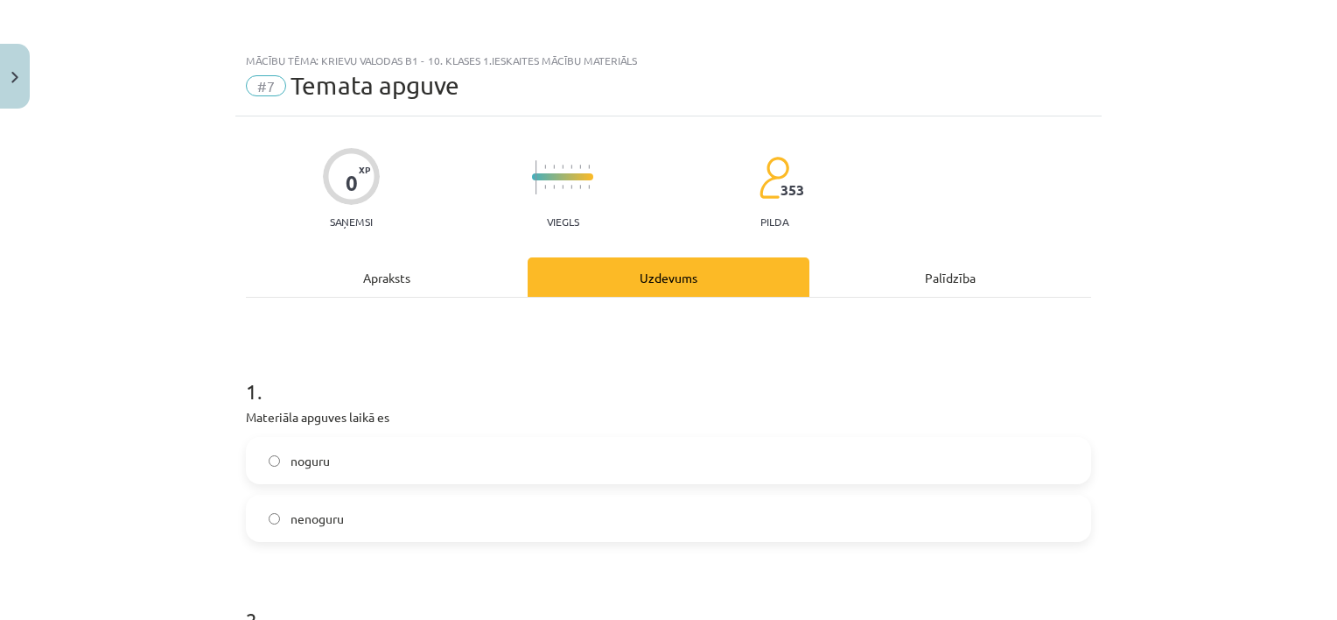
scroll to position [350, 0]
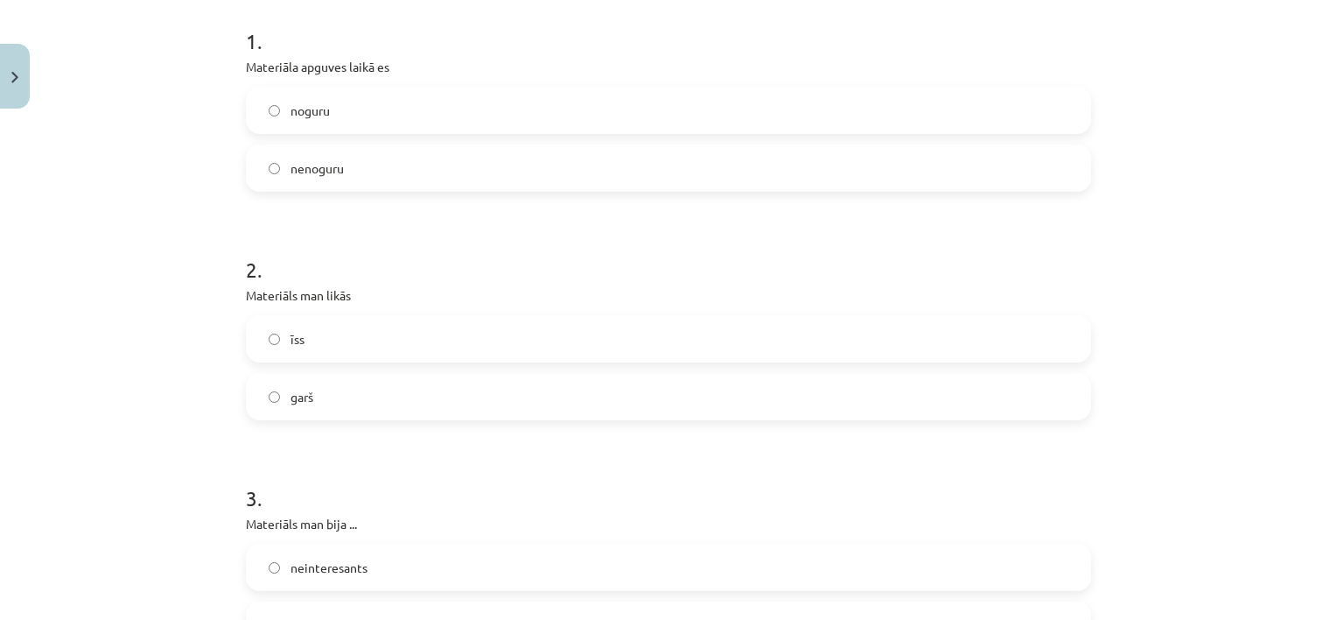
click at [707, 345] on label "īss" at bounding box center [669, 339] width 842 height 44
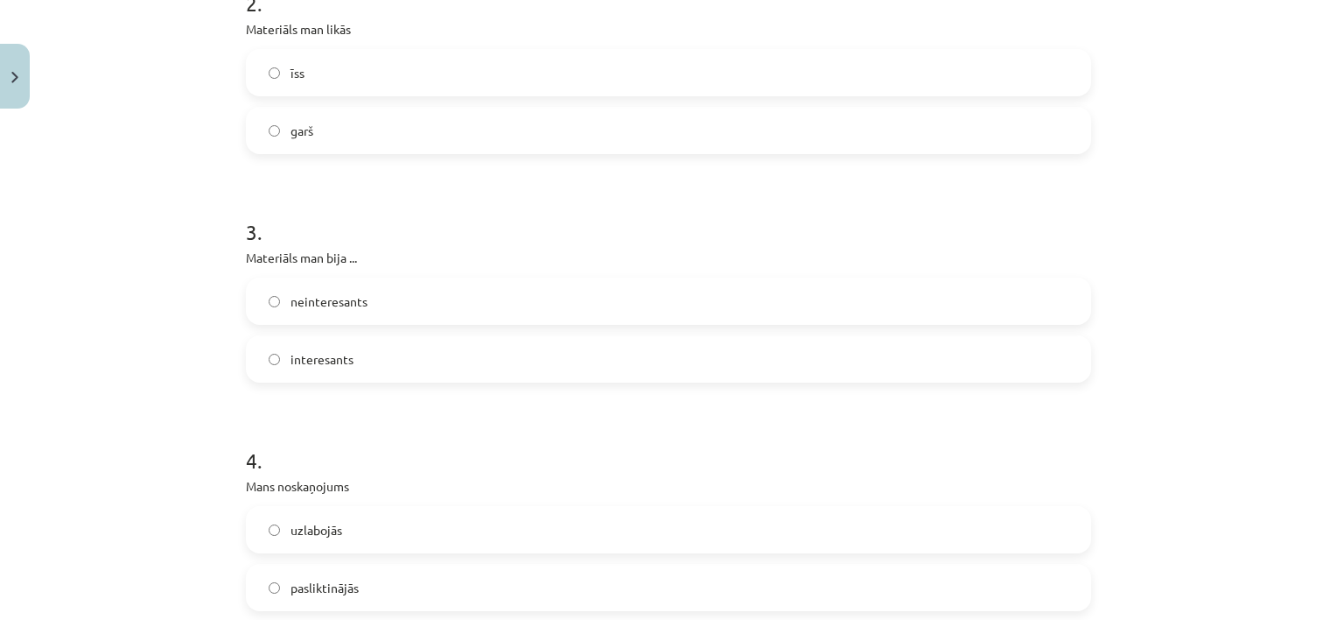
scroll to position [636, 0]
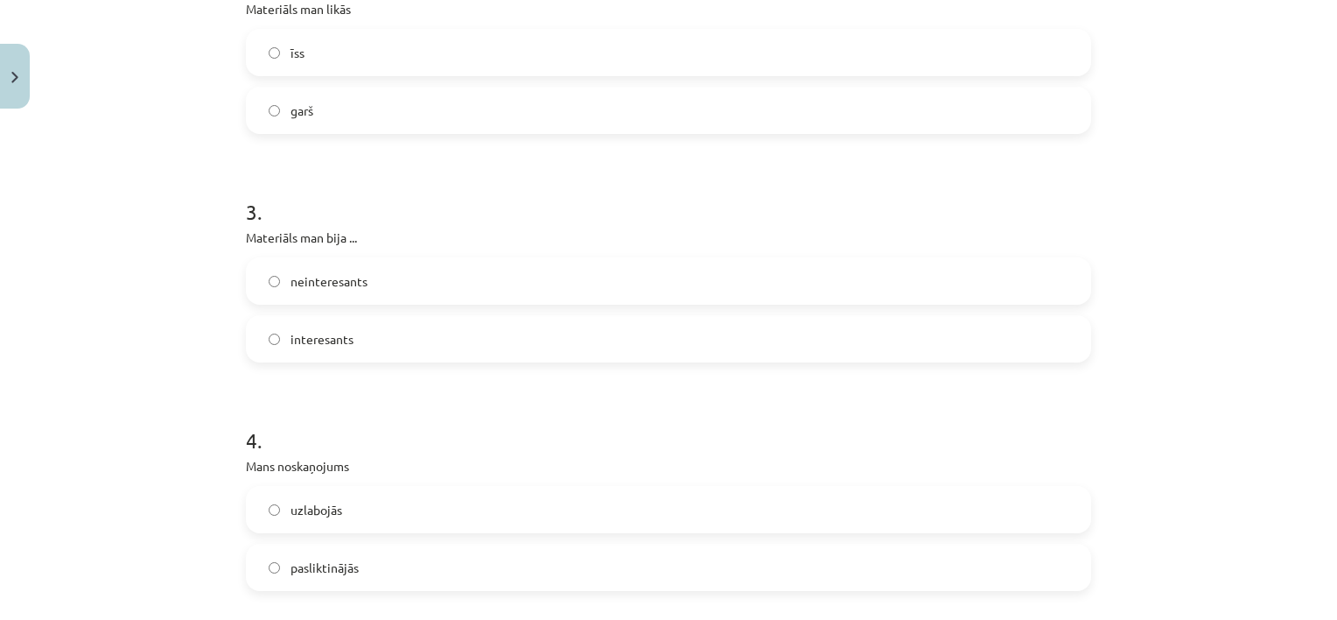
click at [951, 340] on label "interesants" at bounding box center [669, 339] width 842 height 44
click at [661, 501] on label "uzlabojās" at bounding box center [669, 510] width 842 height 44
drag, startPoint x: 1322, startPoint y: 254, endPoint x: 1325, endPoint y: 295, distance: 41.3
click at [1325, 295] on div "Mācību tēma: Krievu valodas b1 - 10. klases 1.ieskaites mācību materiāls #7 Tem…" at bounding box center [668, 310] width 1337 height 620
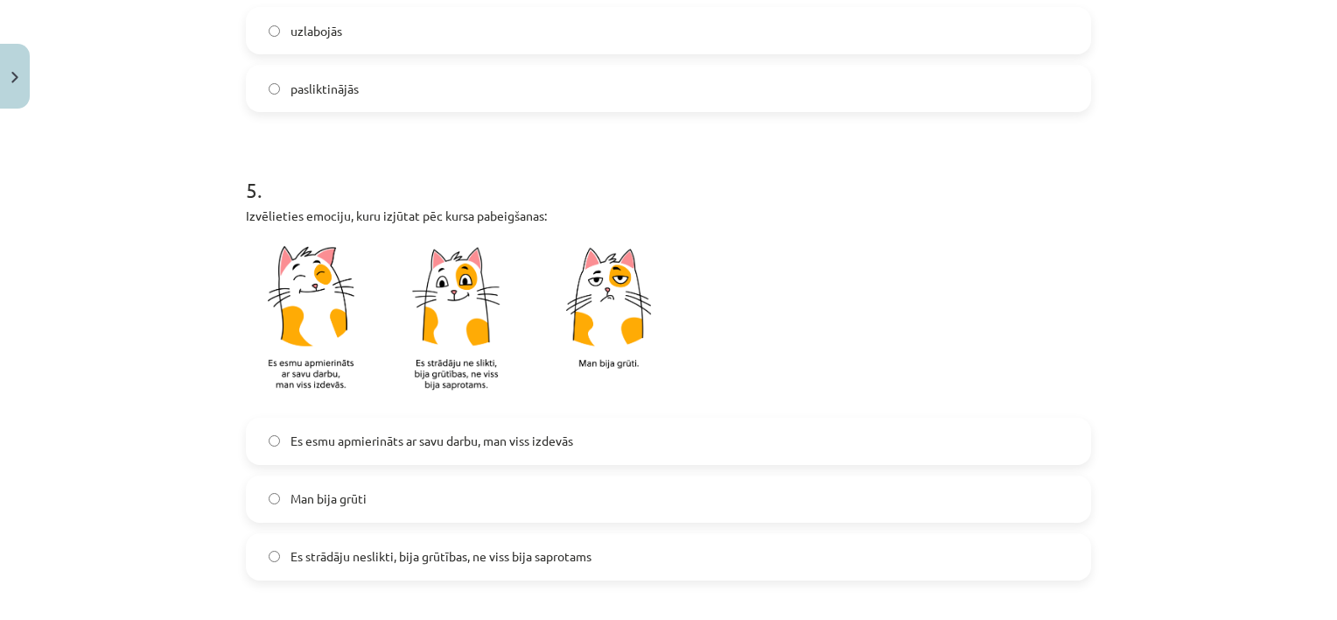
scroll to position [1143, 0]
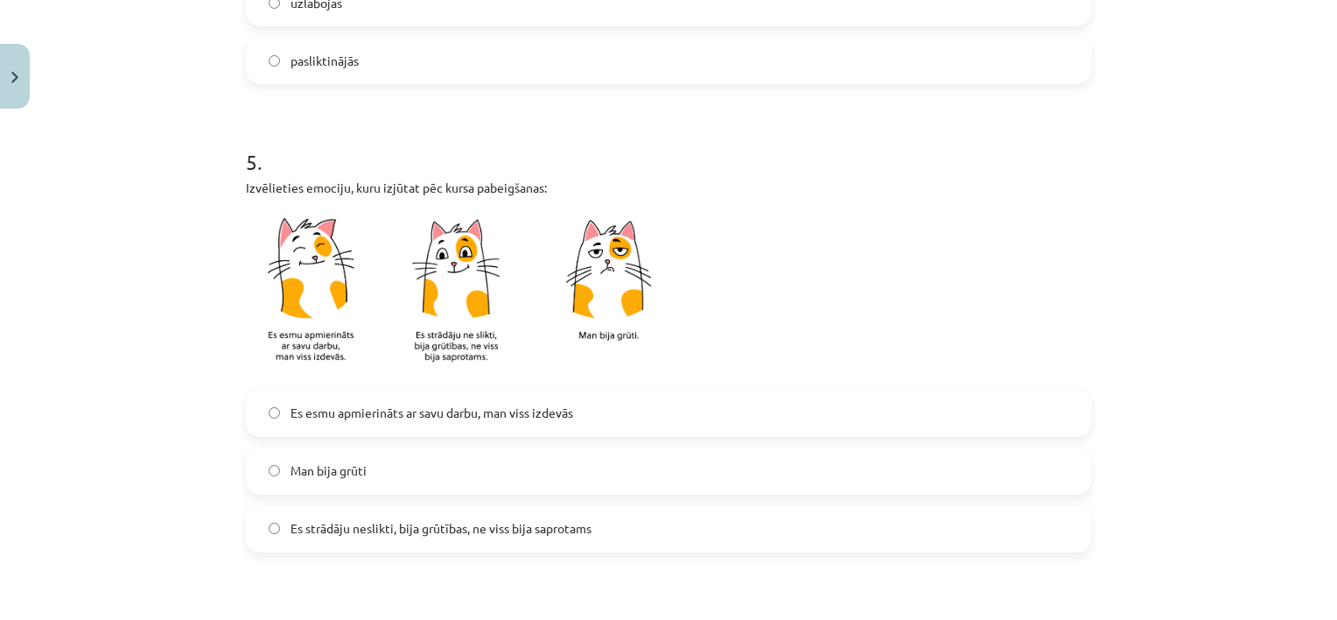
click at [768, 406] on label "Es esmu apmierināts ar savu darbu, man viss izdevās" at bounding box center [669, 413] width 842 height 44
click at [777, 524] on label "Es strādāju neslikti, bija grūtības, ne viss bija saprotams" at bounding box center [669, 529] width 842 height 44
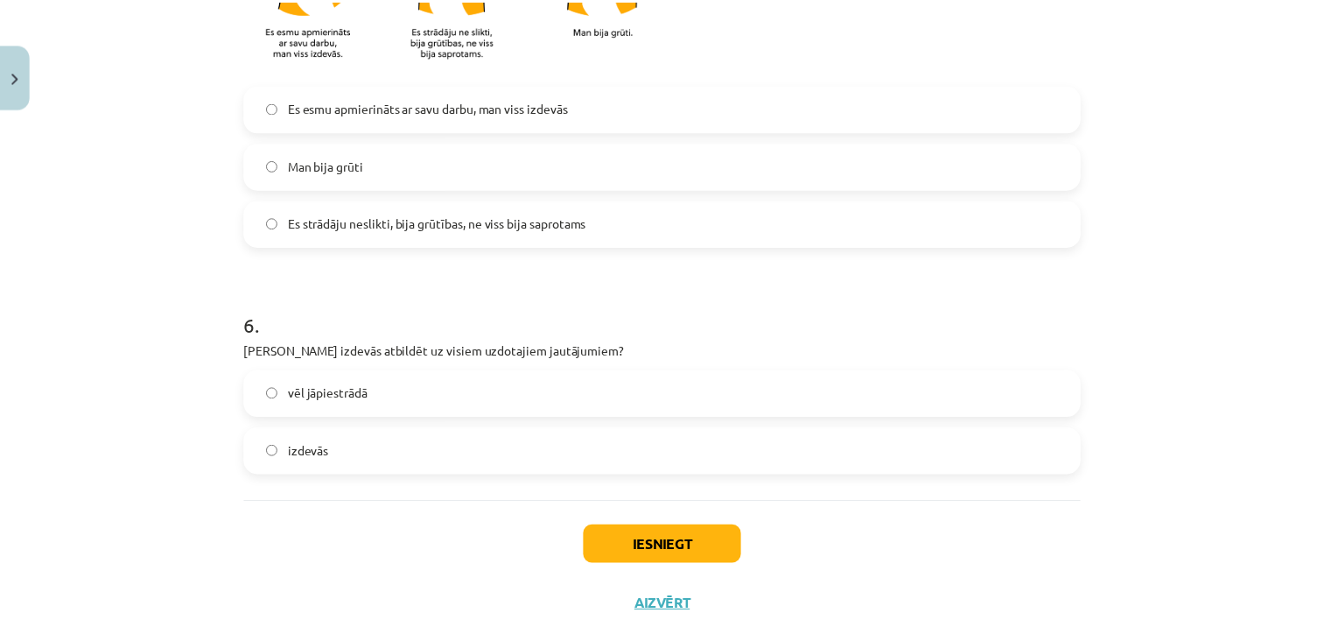
scroll to position [1449, 0]
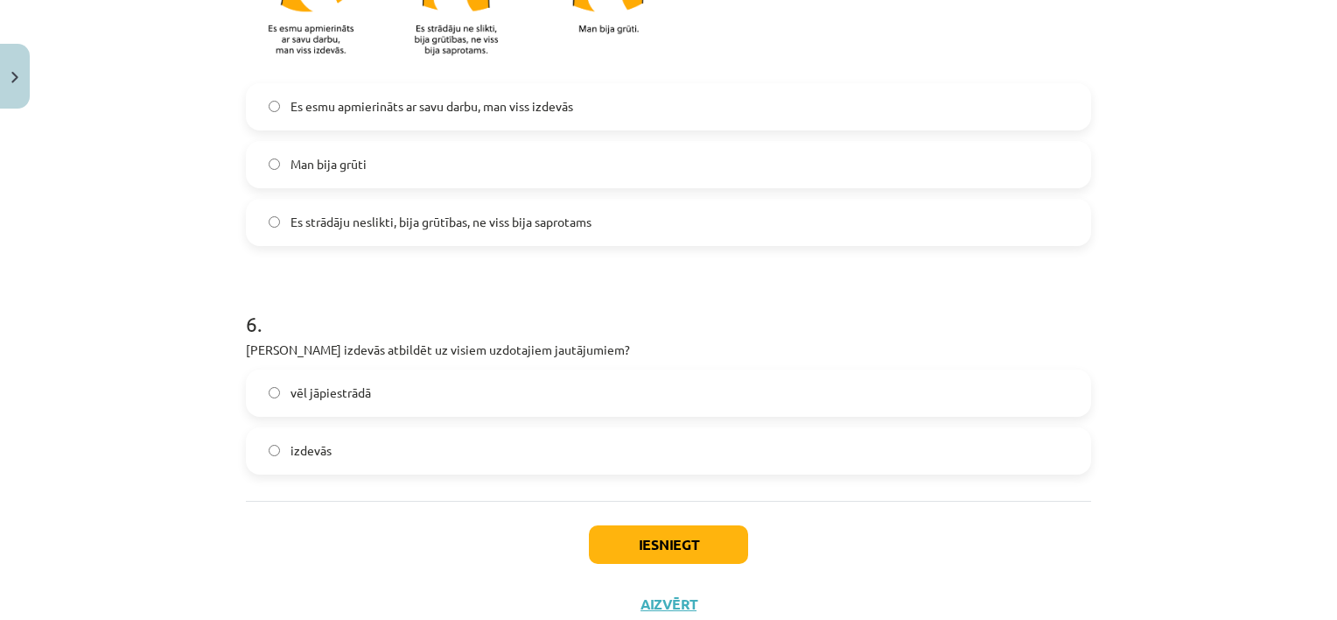
click at [829, 397] on label "vēl jāpiestrādā" at bounding box center [669, 393] width 842 height 44
click at [662, 537] on button "Iesniegt" at bounding box center [668, 544] width 159 height 39
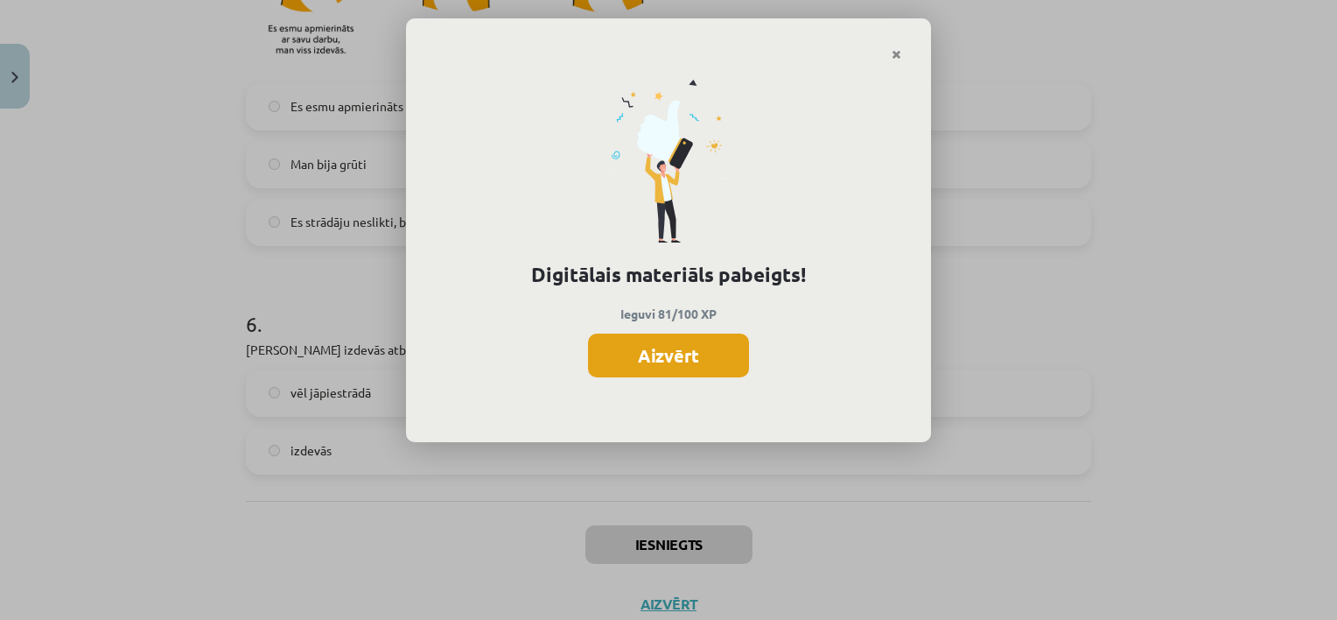
click at [647, 354] on button "Aizvērt" at bounding box center [668, 355] width 161 height 44
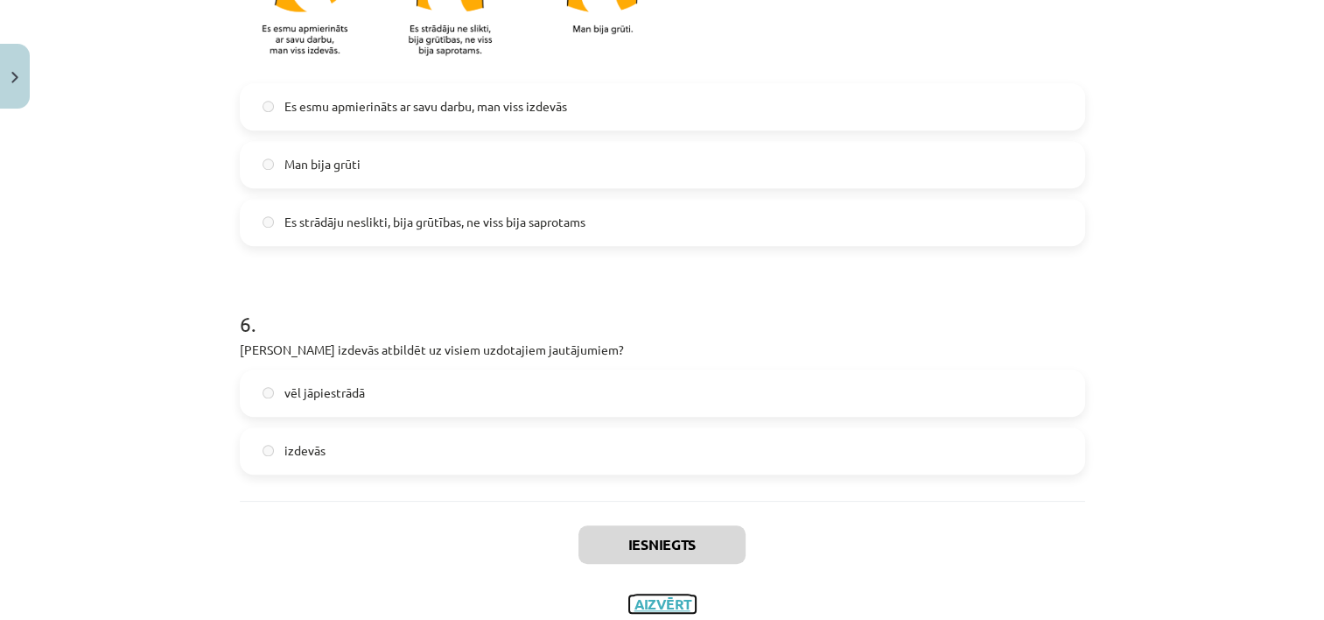
click at [648, 599] on button "Aizvērt" at bounding box center [662, 604] width 67 height 18
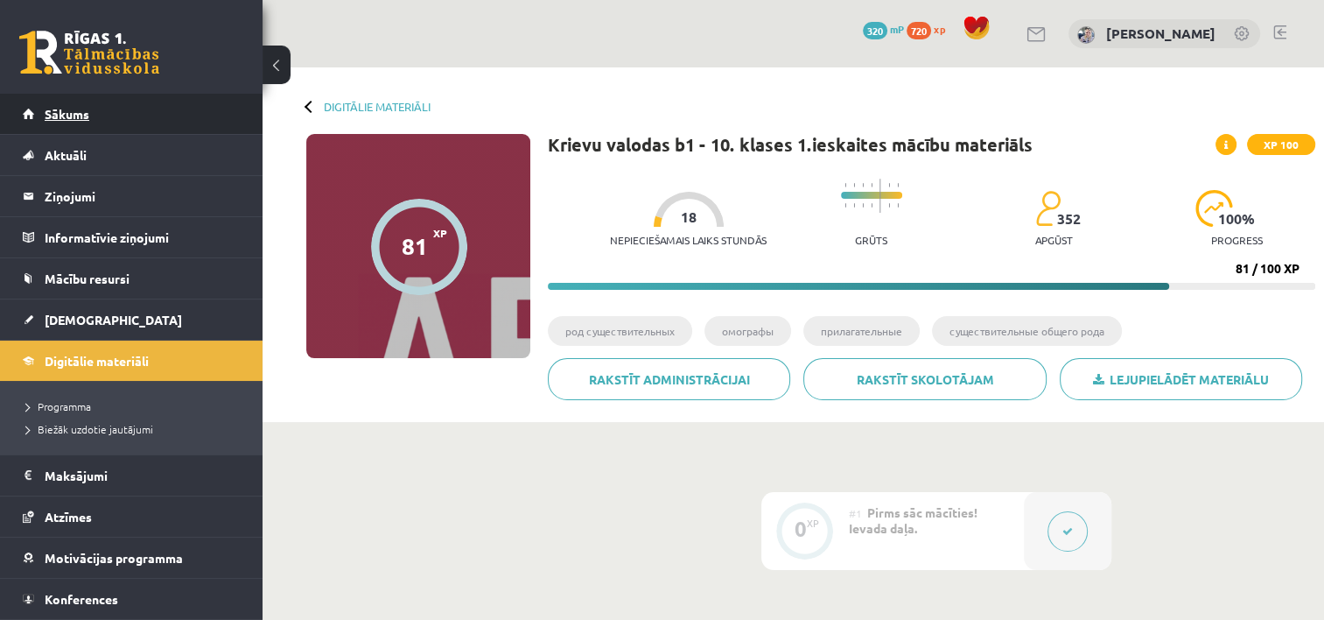
click at [91, 111] on link "Sākums" at bounding box center [132, 114] width 218 height 40
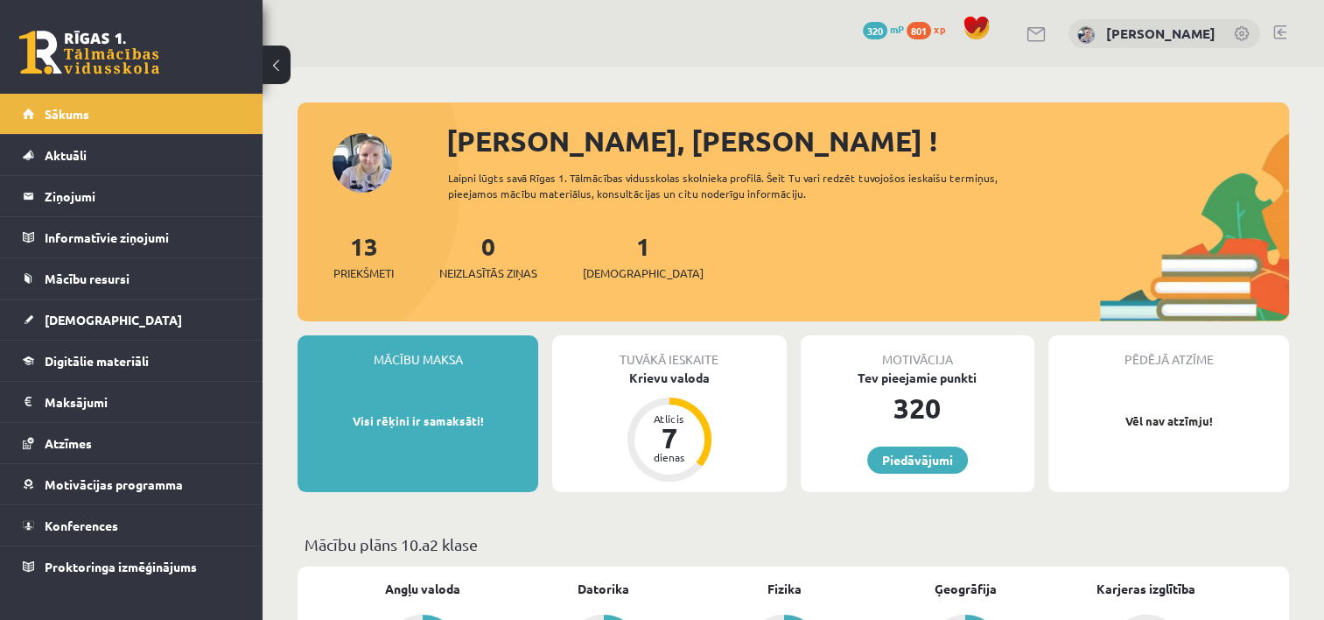
click at [607, 260] on div "1 Ieskaites" at bounding box center [643, 255] width 121 height 54
click at [607, 277] on span "[DEMOGRAPHIC_DATA]" at bounding box center [643, 273] width 121 height 18
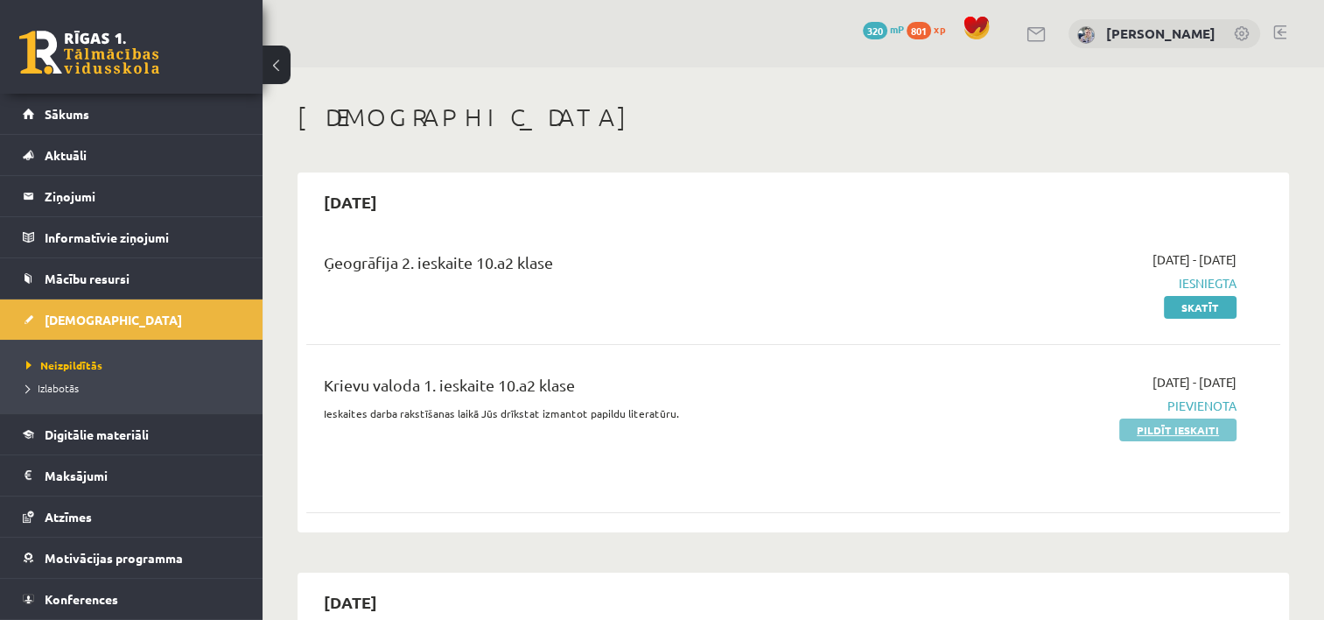
click at [1160, 427] on link "Pildīt ieskaiti" at bounding box center [1177, 429] width 117 height 23
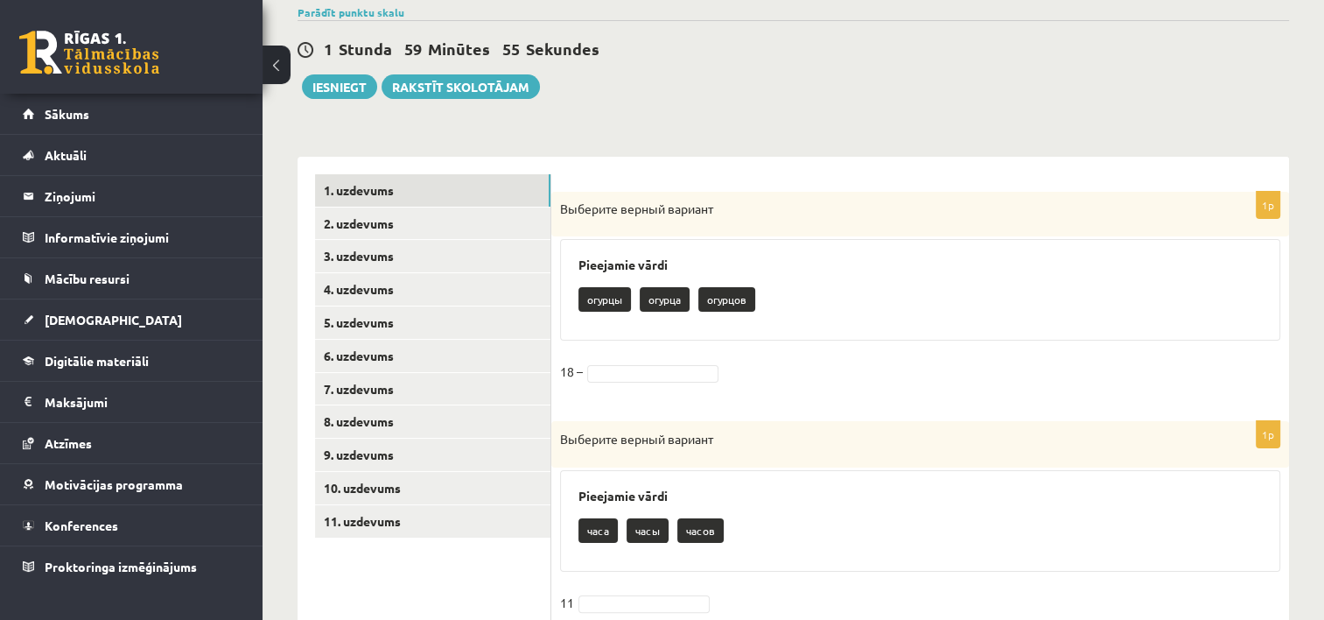
scroll to position [207, 0]
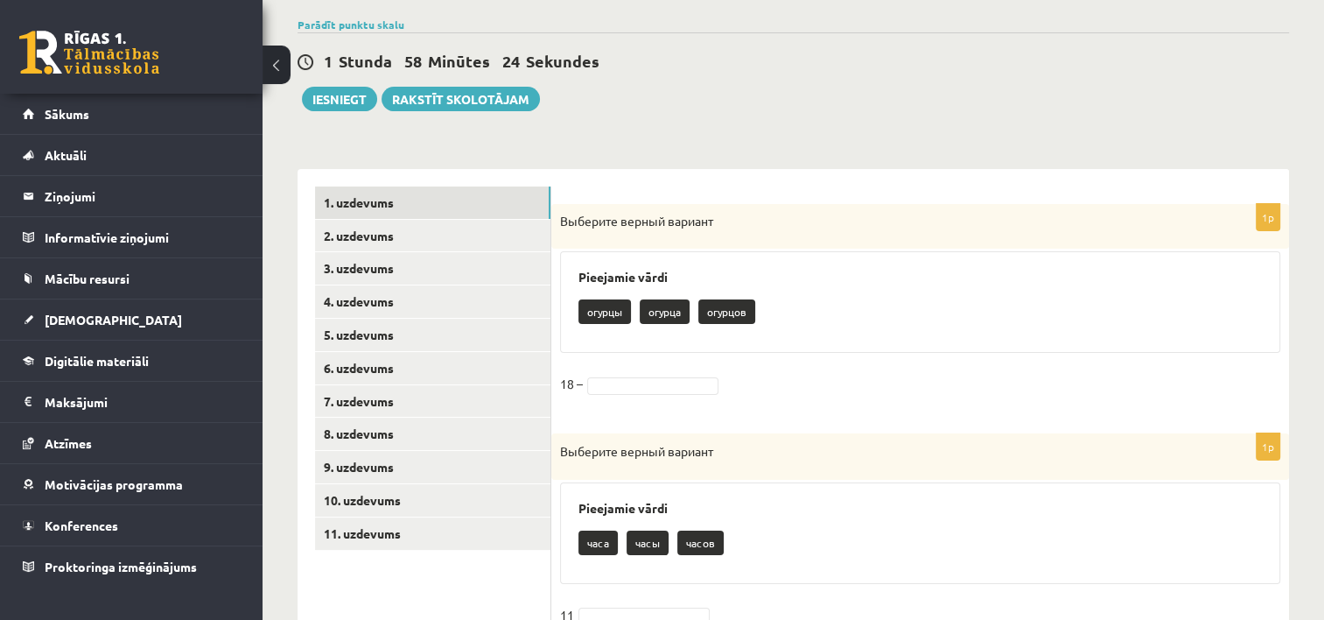
click at [726, 310] on p "огурцов" at bounding box center [726, 311] width 57 height 25
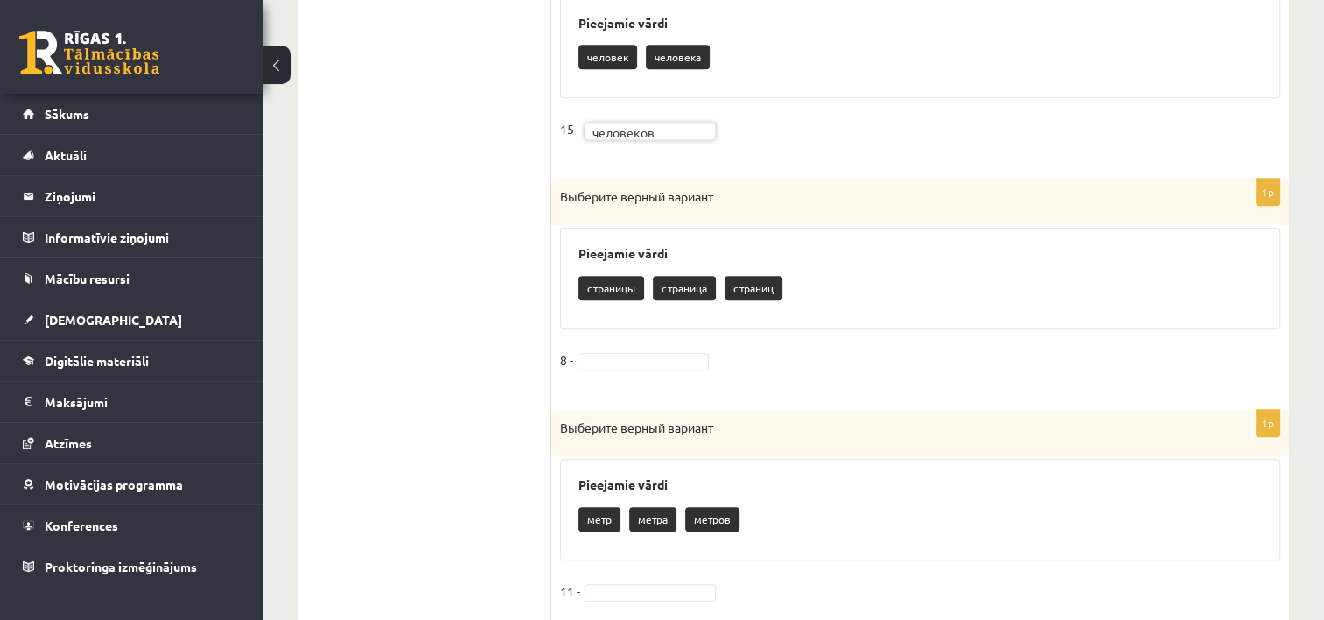
scroll to position [1390, 0]
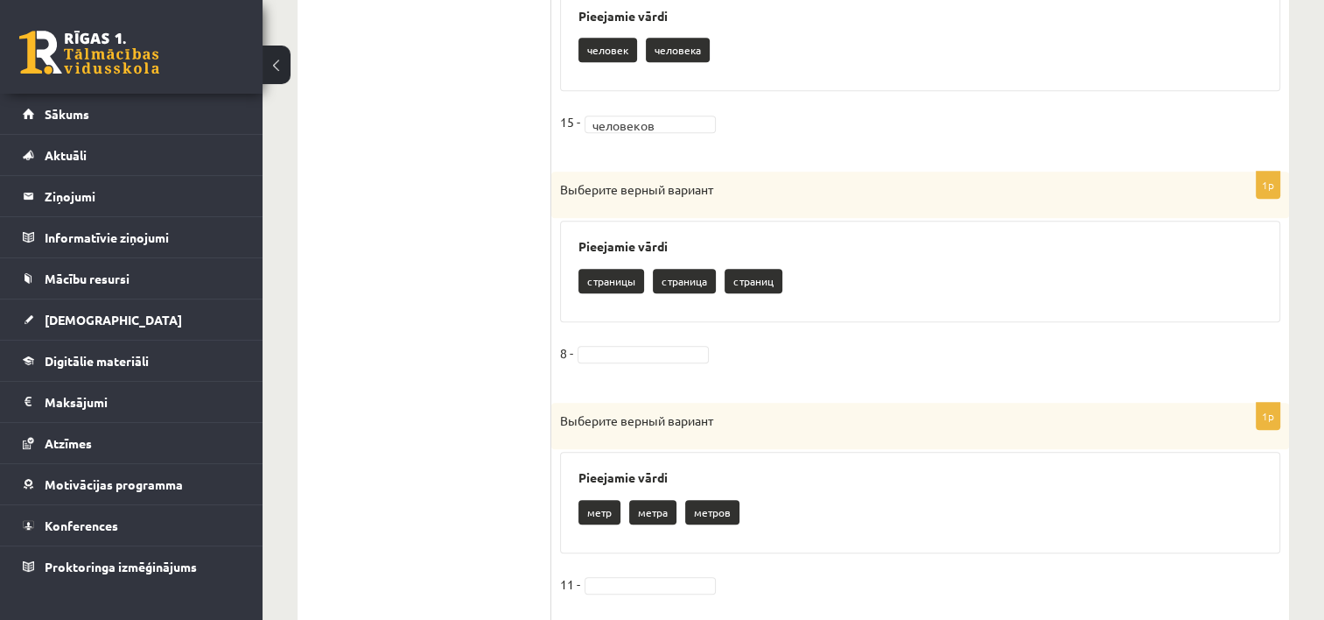
click at [1135, 291] on div "страницы страница страниц" at bounding box center [921, 283] width 684 height 41
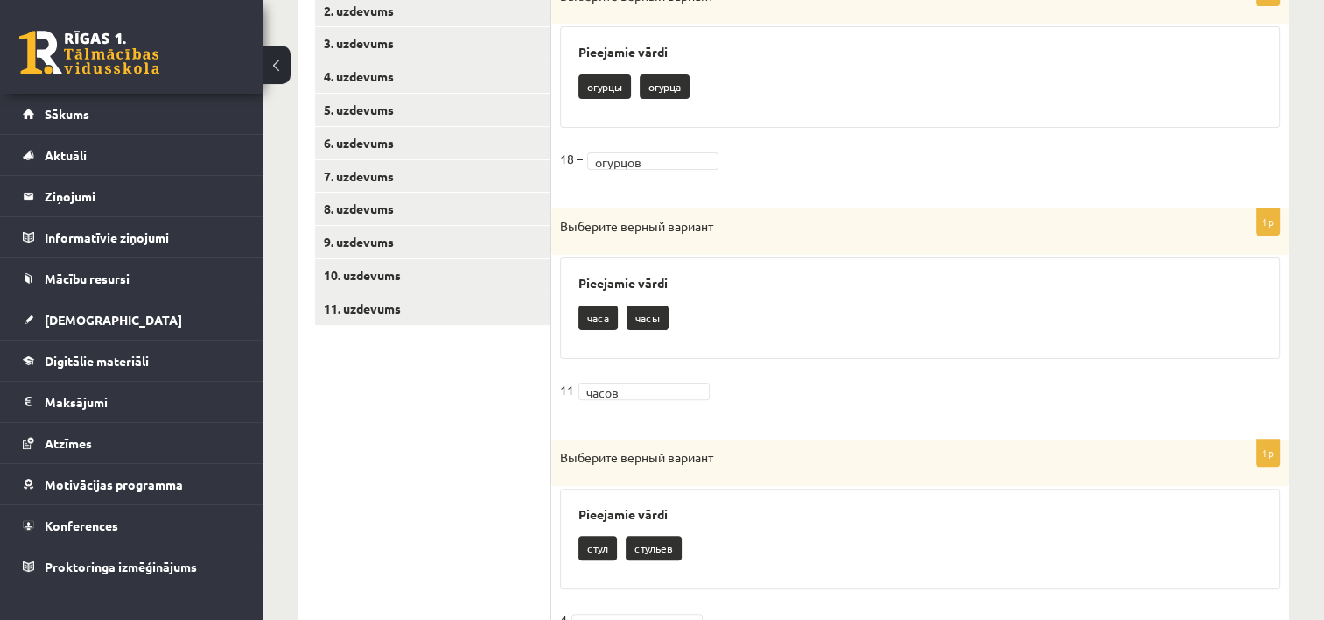
scroll to position [429, 0]
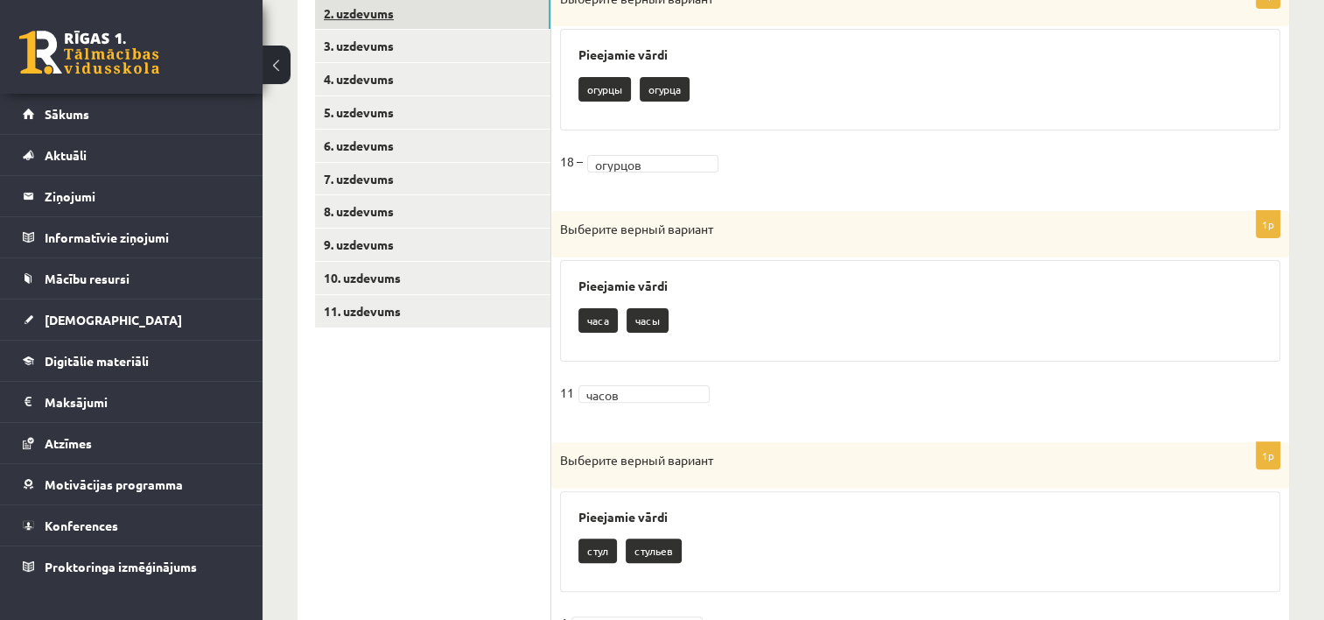
click at [422, 7] on link "2. uzdevums" at bounding box center [432, 13] width 235 height 32
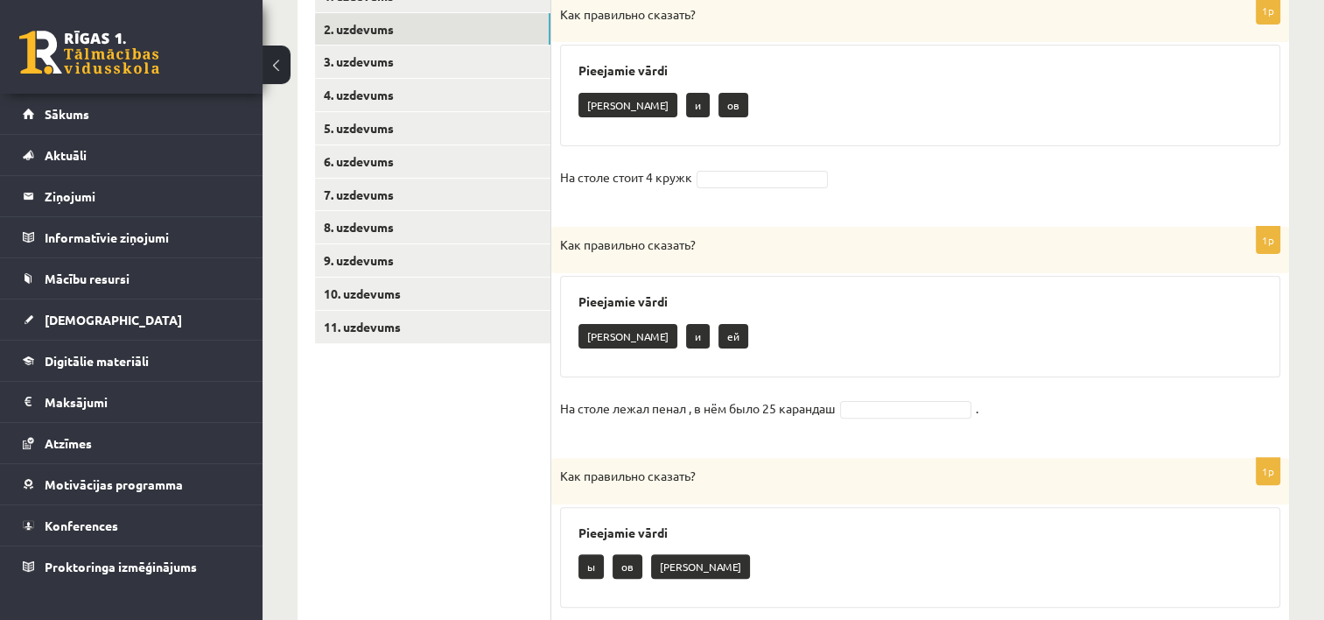
scroll to position [418, 0]
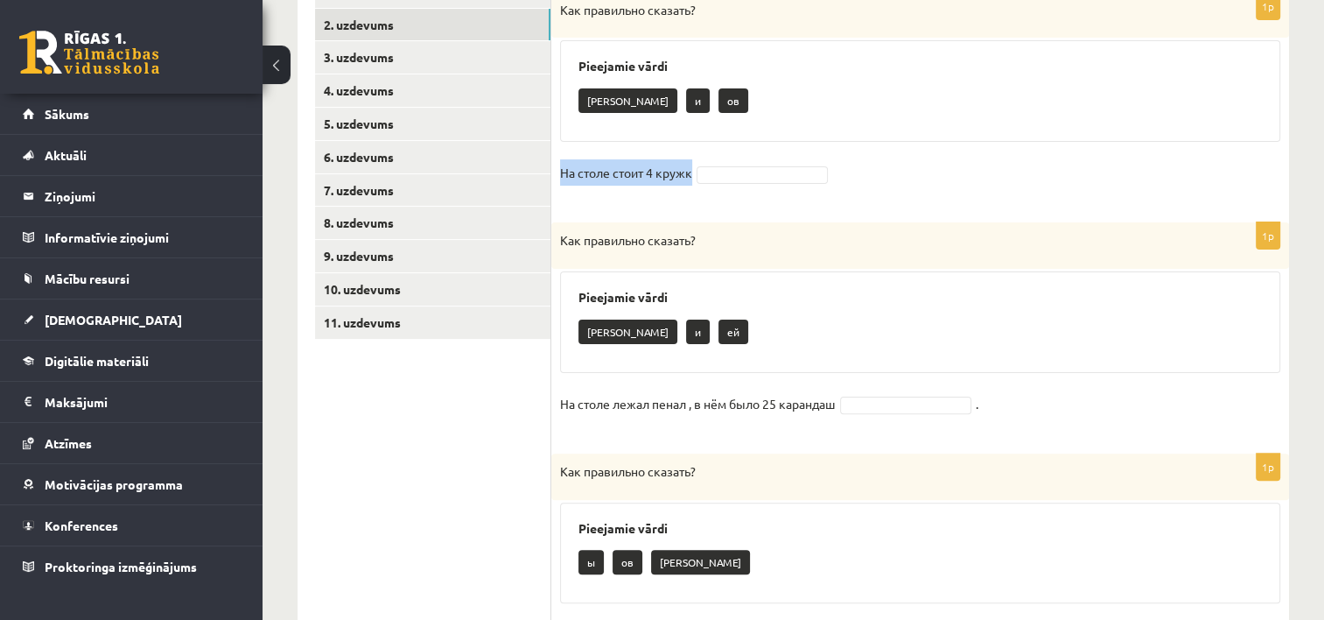
drag, startPoint x: 558, startPoint y: 172, endPoint x: 676, endPoint y: 187, distance: 119.2
click at [676, 187] on div "1p Как правильно сказать? Pieejamie vārdi а и ов На столе стоит 4 кружк" at bounding box center [920, 99] width 738 height 212
copy p "На столе стоит 4 кружк"
click at [676, 198] on div "1p Как правильно сказать? Pieejamie vārdi а и ов На столе стоит 4 кружк" at bounding box center [920, 99] width 738 height 212
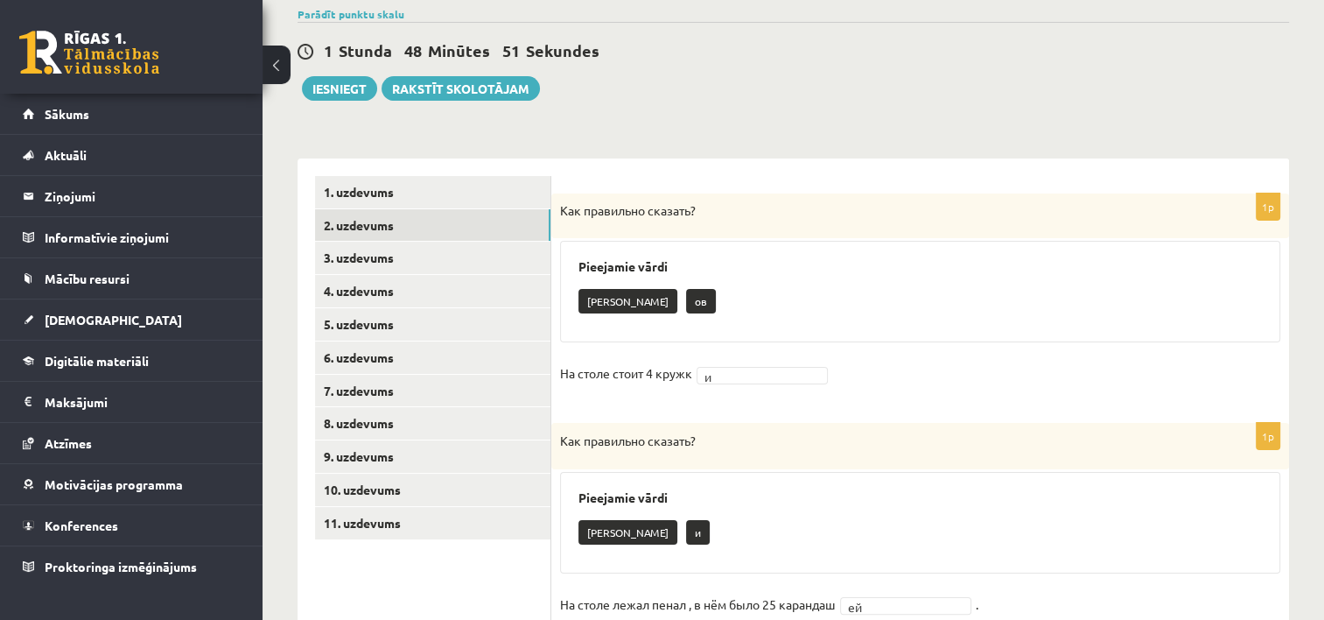
scroll to position [144, 0]
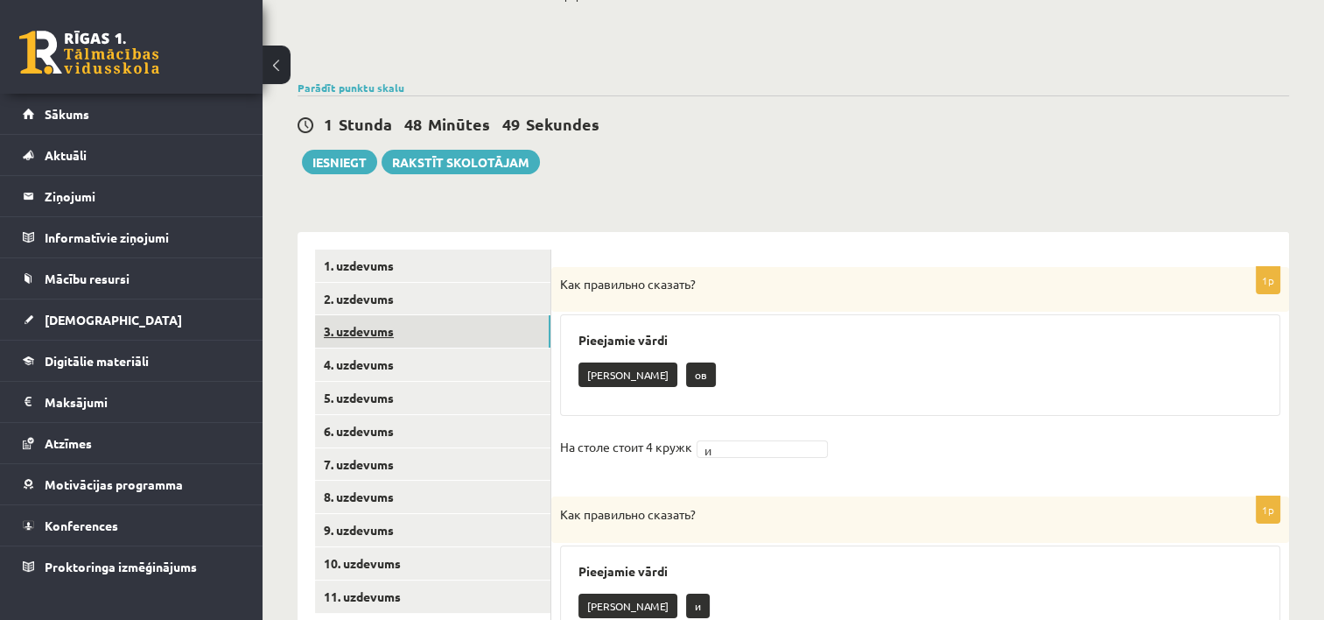
click at [319, 328] on link "3. uzdevums" at bounding box center [432, 331] width 235 height 32
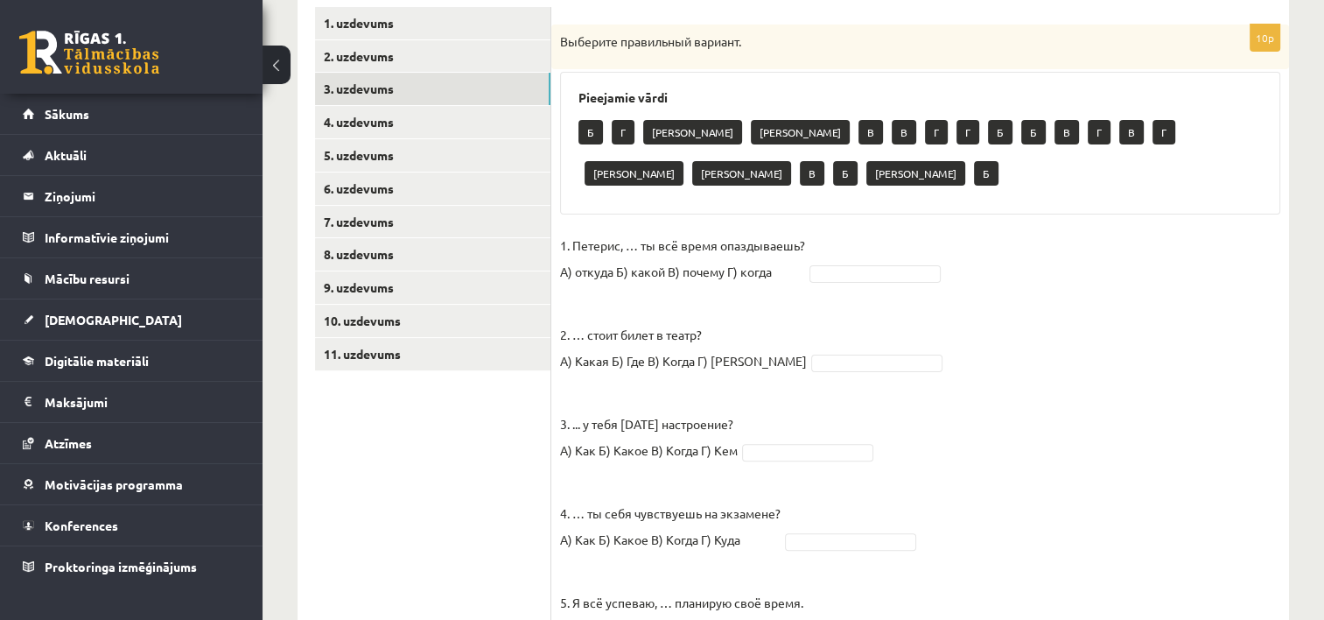
scroll to position [396, 0]
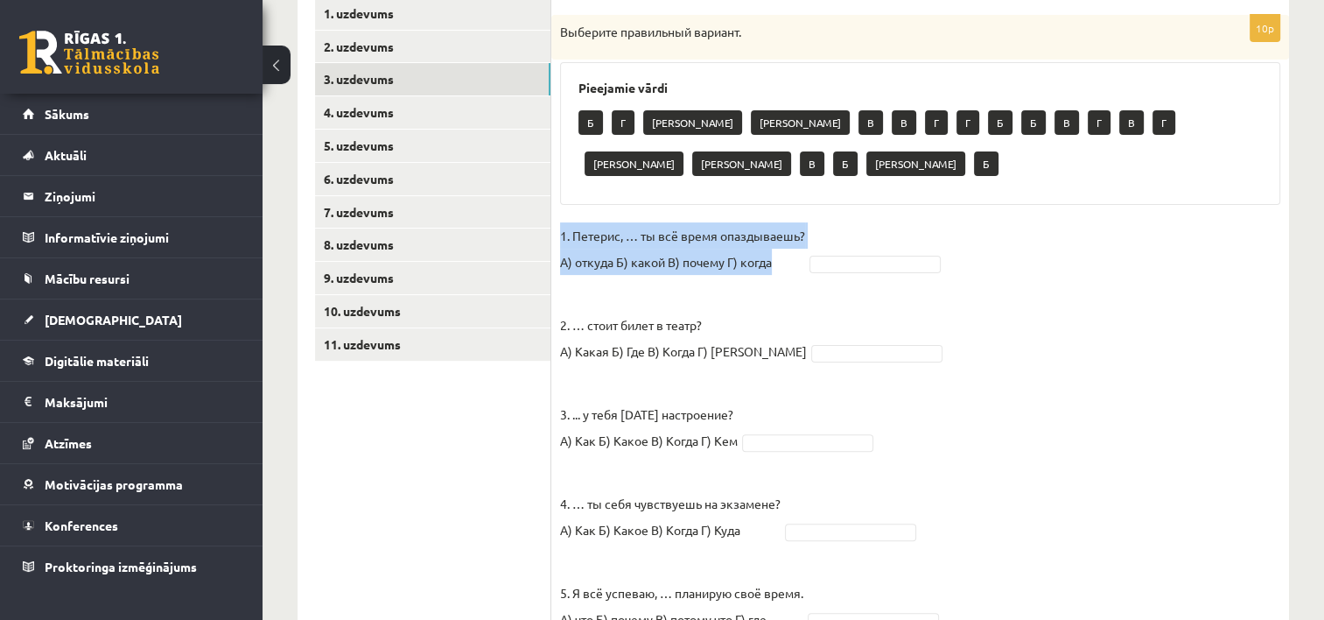
drag, startPoint x: 558, startPoint y: 179, endPoint x: 777, endPoint y: 218, distance: 222.3
click at [777, 218] on div "10p Выберите правильный вариант. Pieejamie vārdi Б Г А А В В Г Г Б Б В Г В Г А …" at bounding box center [920, 556] width 738 height 1083
copy p "1. Петерис, … ты всё время опаздываешь? А) откуда Б) какой В) почему Г) когда"
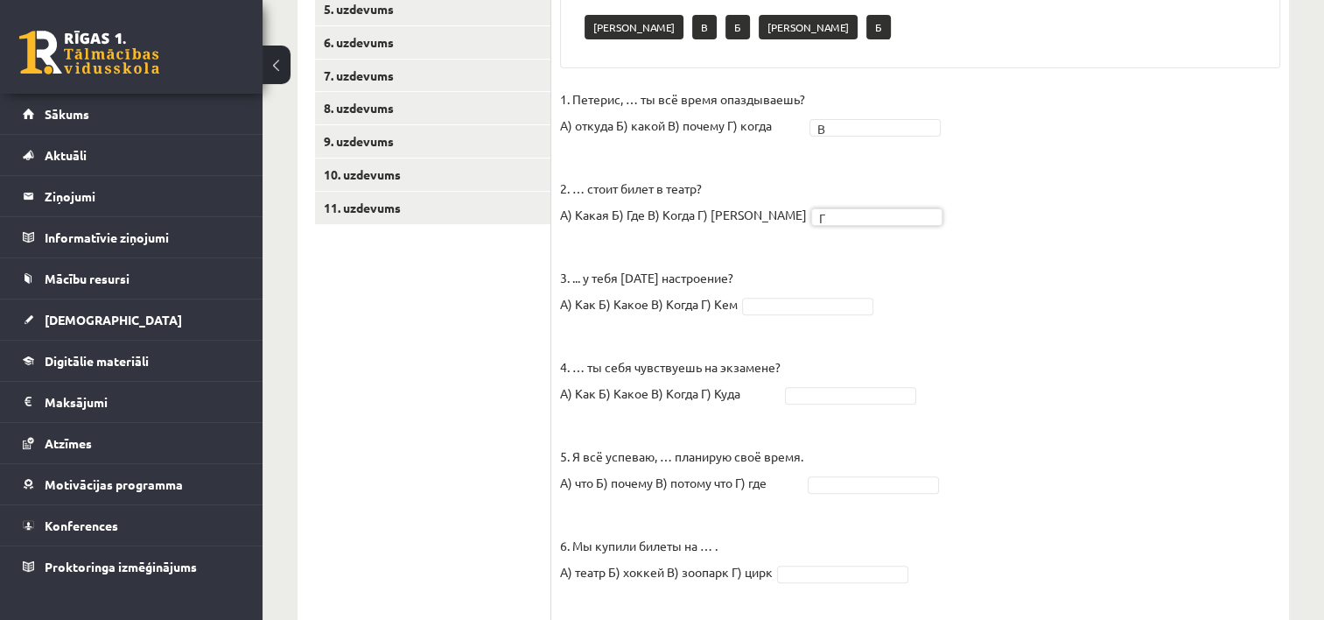
scroll to position [537, 0]
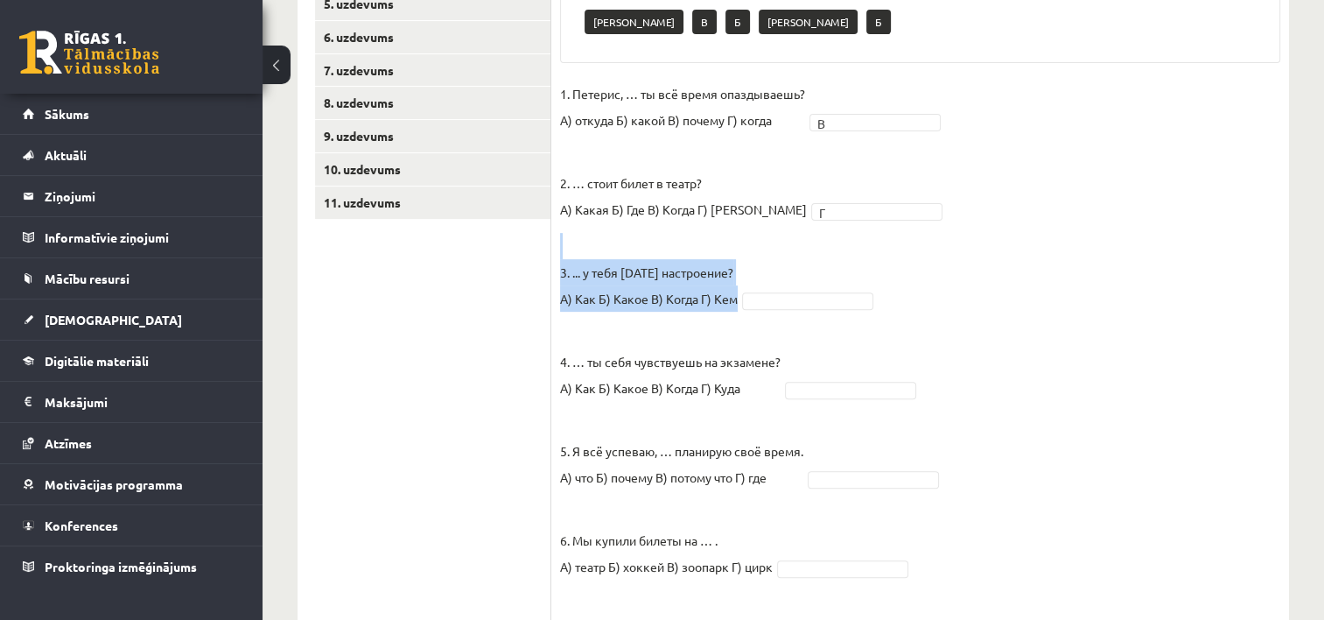
drag, startPoint x: 556, startPoint y: 228, endPoint x: 735, endPoint y: 261, distance: 182.5
click at [735, 261] on div "10p Выберите правильный вариант. Pieejamie vārdi Б А А В Г Г Б Б В Г В Г А А В …" at bounding box center [920, 414] width 738 height 1083
copy p "3. ... у тебя сегодня настроение? А) Как Б) Какое В) Когда Г) Кем"
click at [724, 249] on p "3. ... у тебя сегодня настроение? А) Как Б) Какое В) Когда Г) Кем" at bounding box center [649, 272] width 178 height 79
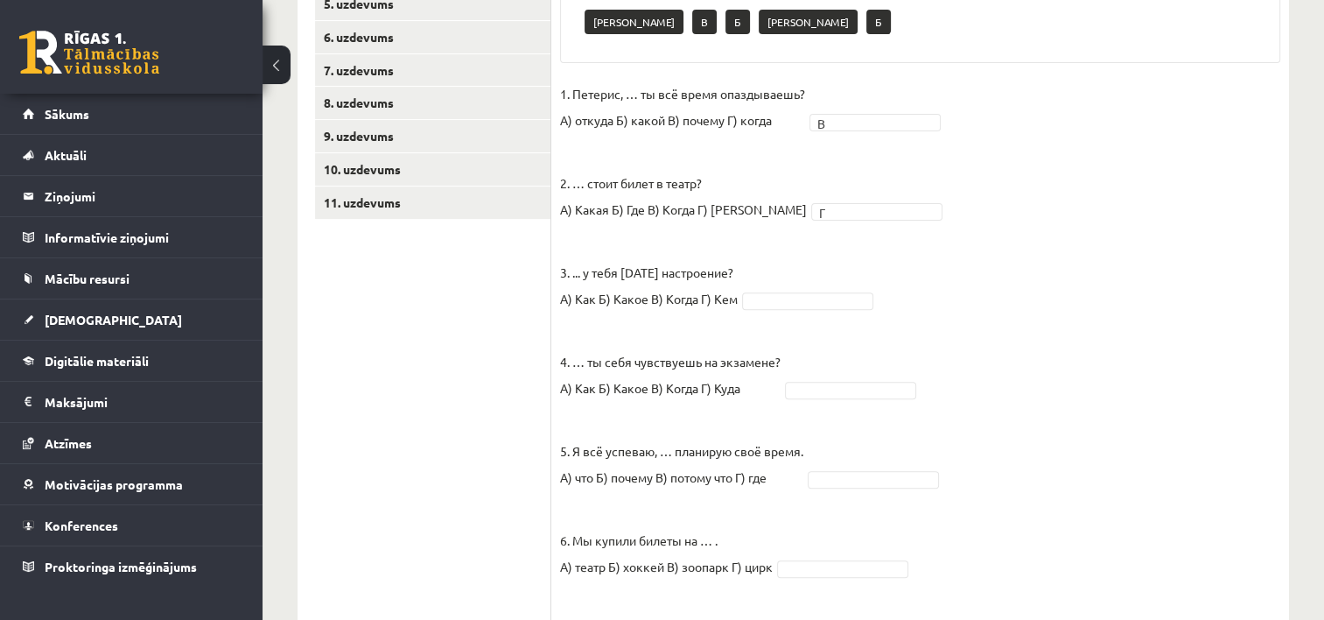
click at [1124, 432] on fieldset "1. Петерис, … ты всё время опаздываешь? А) откуда Б) какой В) почему Г) когда В…" at bounding box center [920, 514] width 720 height 867
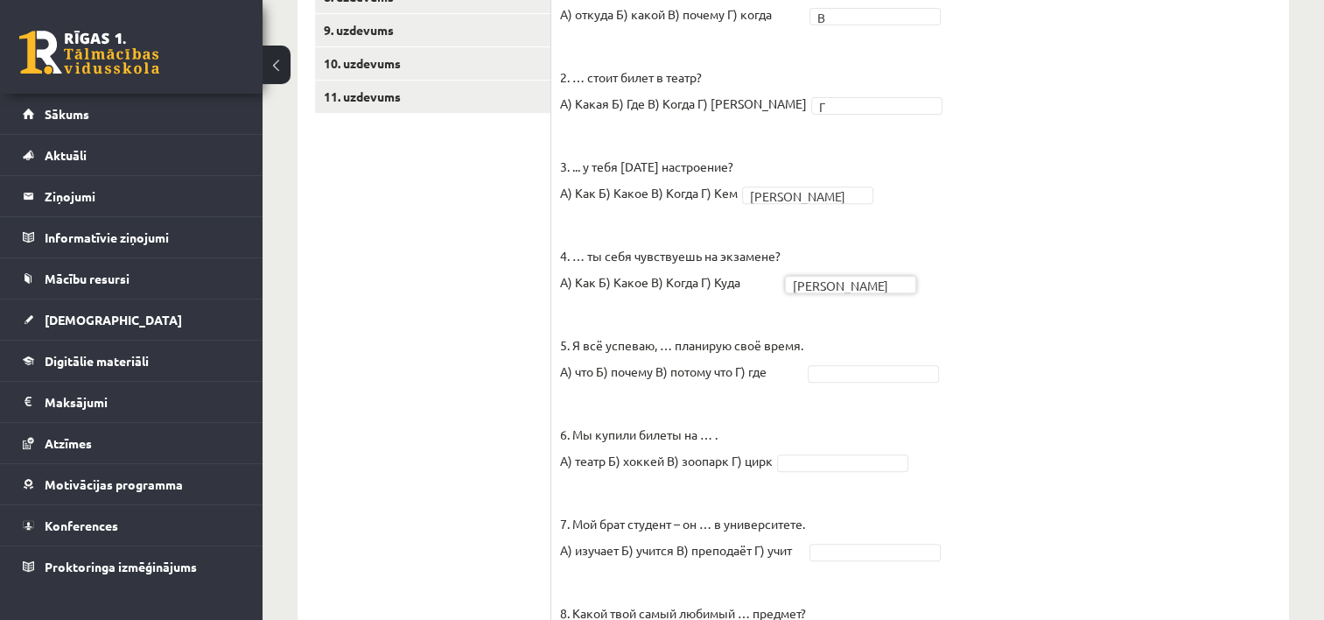
scroll to position [655, 0]
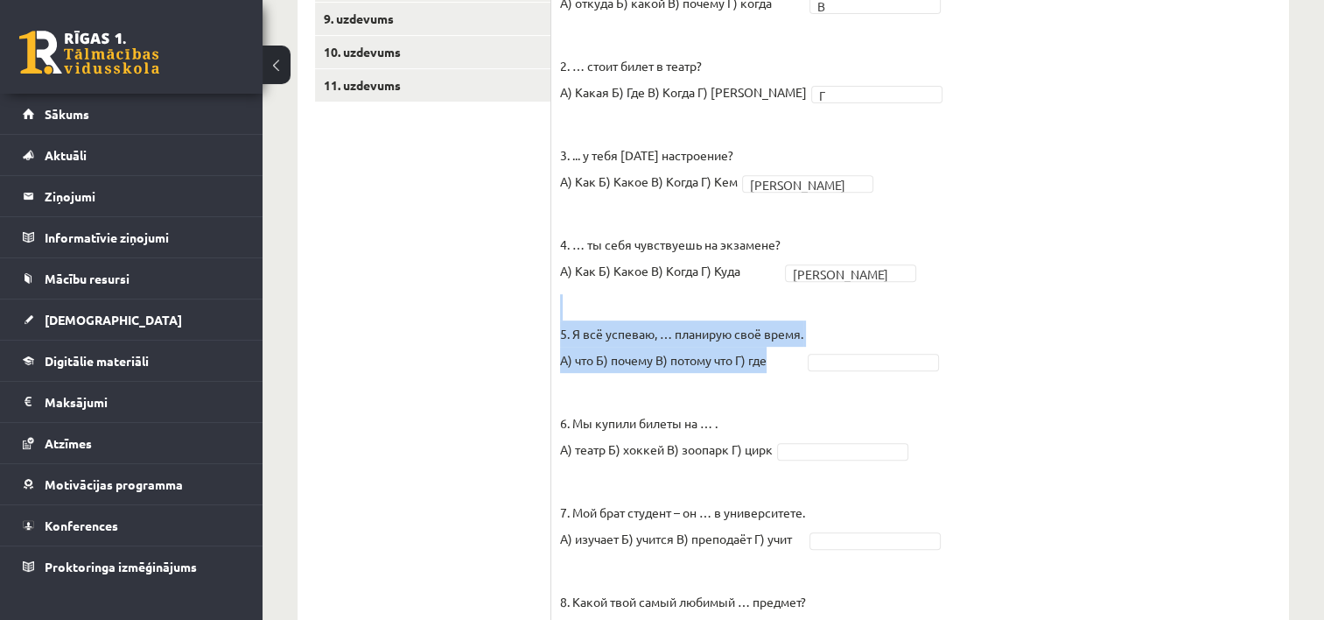
drag, startPoint x: 557, startPoint y: 284, endPoint x: 770, endPoint y: 340, distance: 220.6
click at [770, 340] on div "10p Выберите правильный вариант. Pieejamie vārdi Б В Г Б Б В Г В Г А А В Б А Б …" at bounding box center [920, 297] width 738 height 1083
copy p "5. Я всё успеваю, … планирую своё время. А) что Б) почему В) потому что Г) где"
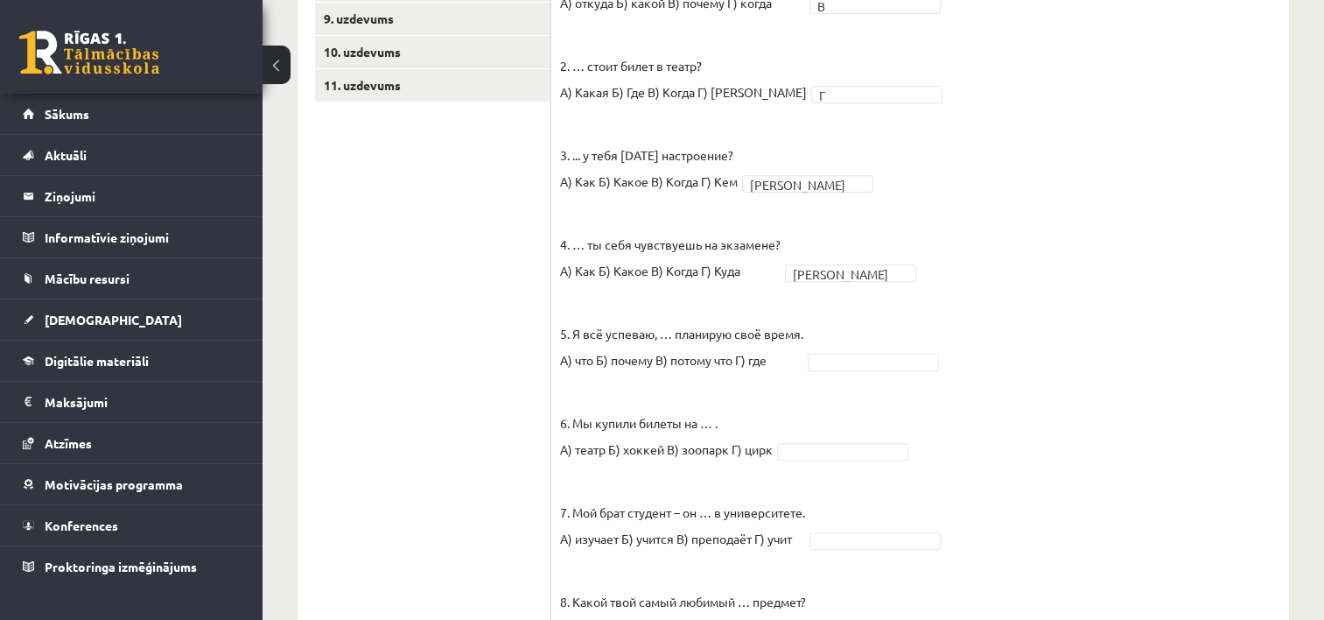
click at [972, 347] on fieldset "1. Петерис, … ты всё время опаздываешь? А) откуда Б) какой В) почему Г) когда В…" at bounding box center [920, 396] width 720 height 867
click at [1179, 431] on fieldset "1. Петерис, … ты всё время опаздываешь? А) откуда Б) какой В) почему Г) когда В…" at bounding box center [920, 396] width 720 height 867
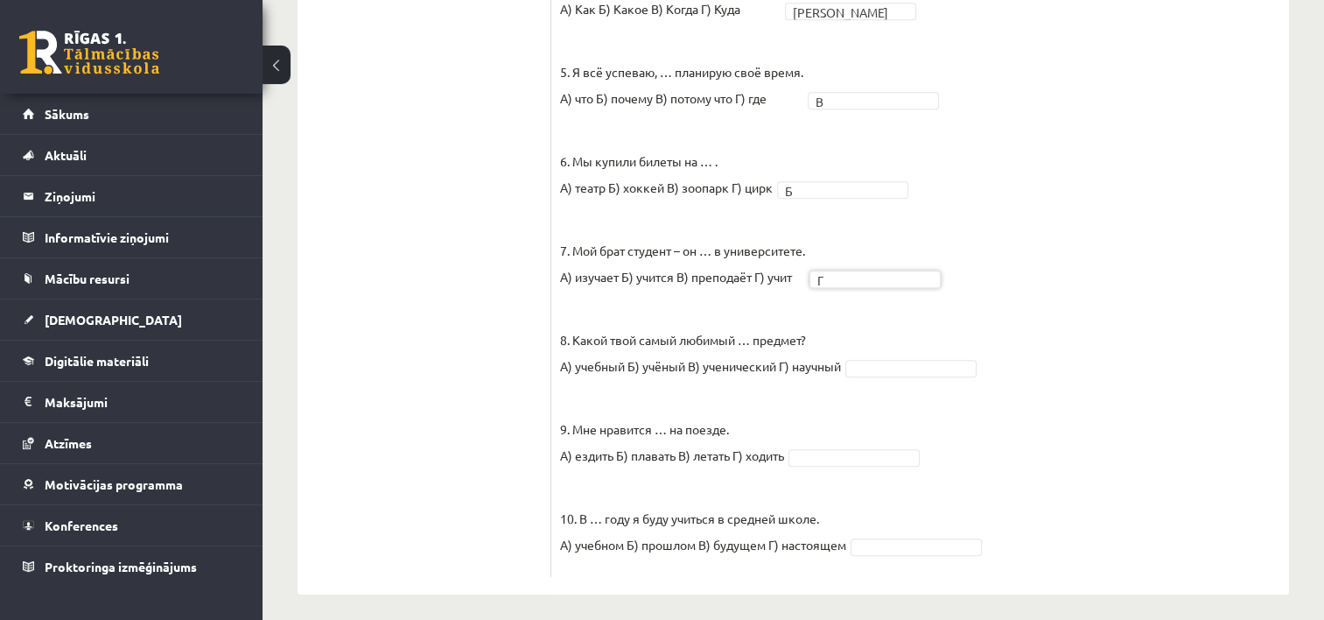
scroll to position [885, 0]
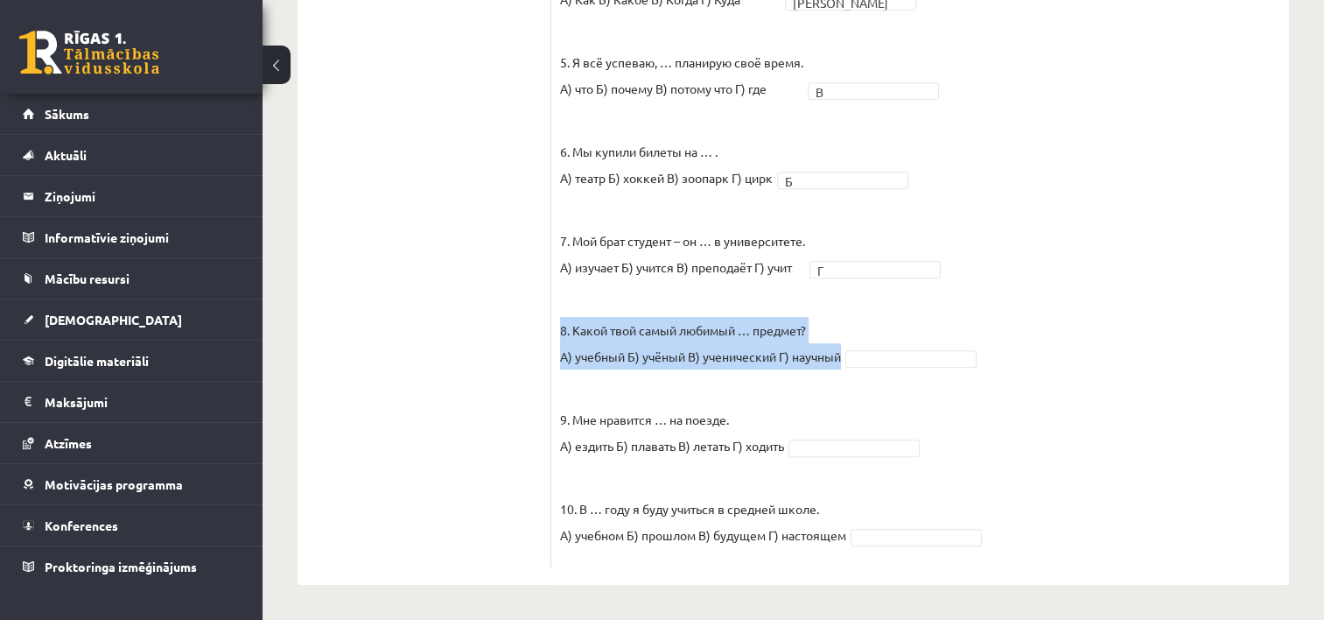
drag, startPoint x: 562, startPoint y: 318, endPoint x: 802, endPoint y: 371, distance: 245.7
click at [802, 371] on fieldset "1. Петерис, … ты всё время опаздываешь? А) откуда Б) какой В) почему Г) когда В…" at bounding box center [920, 125] width 720 height 867
copy p "8. Какой твой самый любимый … предмет? А) учебный Б) учёный В) ученический Г) н…"
click at [814, 323] on p "8. Какой твой самый любимый … предмет? А) учебный Б) учёный В) ученический Г) н…" at bounding box center [700, 330] width 281 height 79
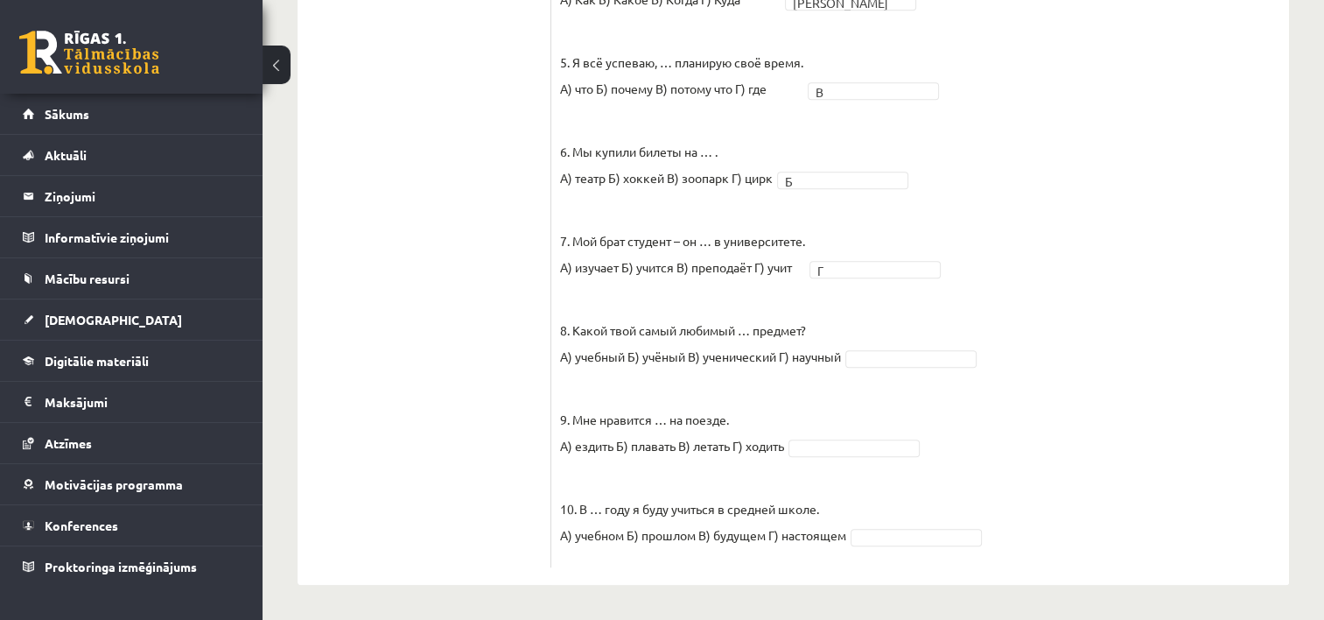
click at [1099, 366] on fieldset "1. Петерис, … ты всё время опаздываешь? А) откуда Б) какой В) почему Г) когда В…" at bounding box center [920, 125] width 720 height 867
click at [555, 414] on div "10p Выберите правильный вариант. Pieejamie vārdi Б Б В Г В Г А В Б А Б Г 1. Пет…" at bounding box center [920, 47] width 738 height 1042
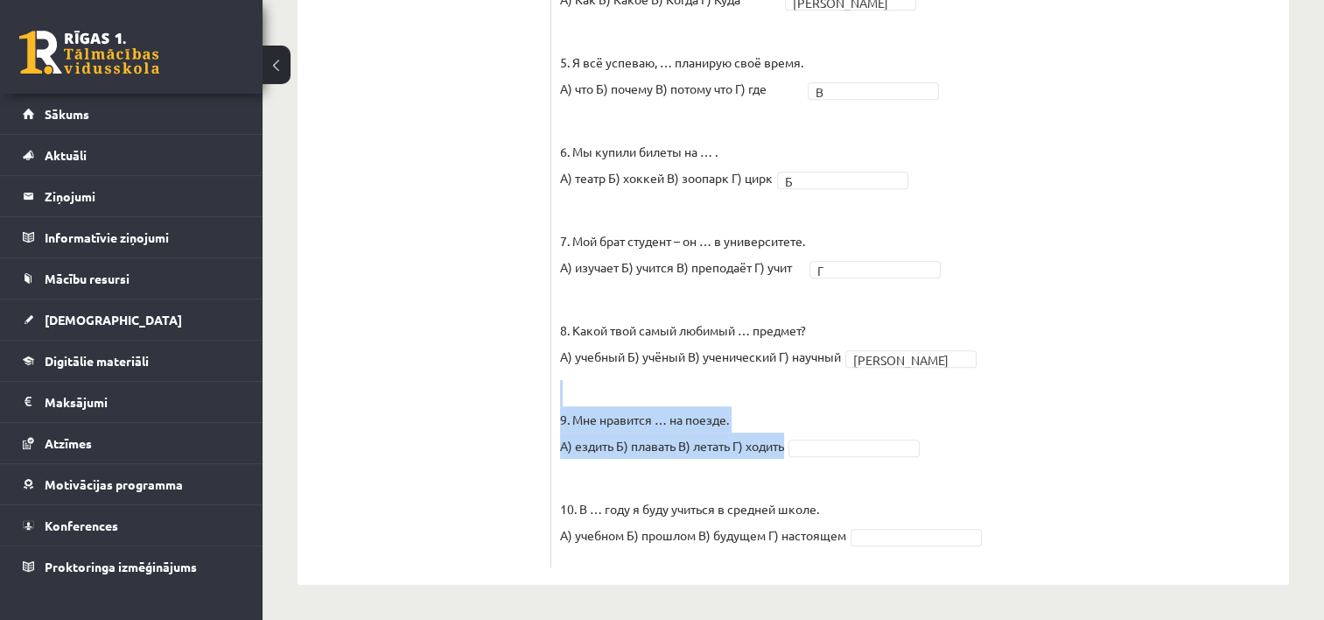
drag, startPoint x: 555, startPoint y: 414, endPoint x: 728, endPoint y: 462, distance: 179.9
click at [728, 462] on div "10p Выберите правильный вариант. Pieejamie vārdi Б Б В Г В Г А В Б А Б Г 1. Пет…" at bounding box center [920, 47] width 738 height 1042
copy p "9. Мне нравится … на поезде. А) ездить Б) плавать В) летать Г) ходить"
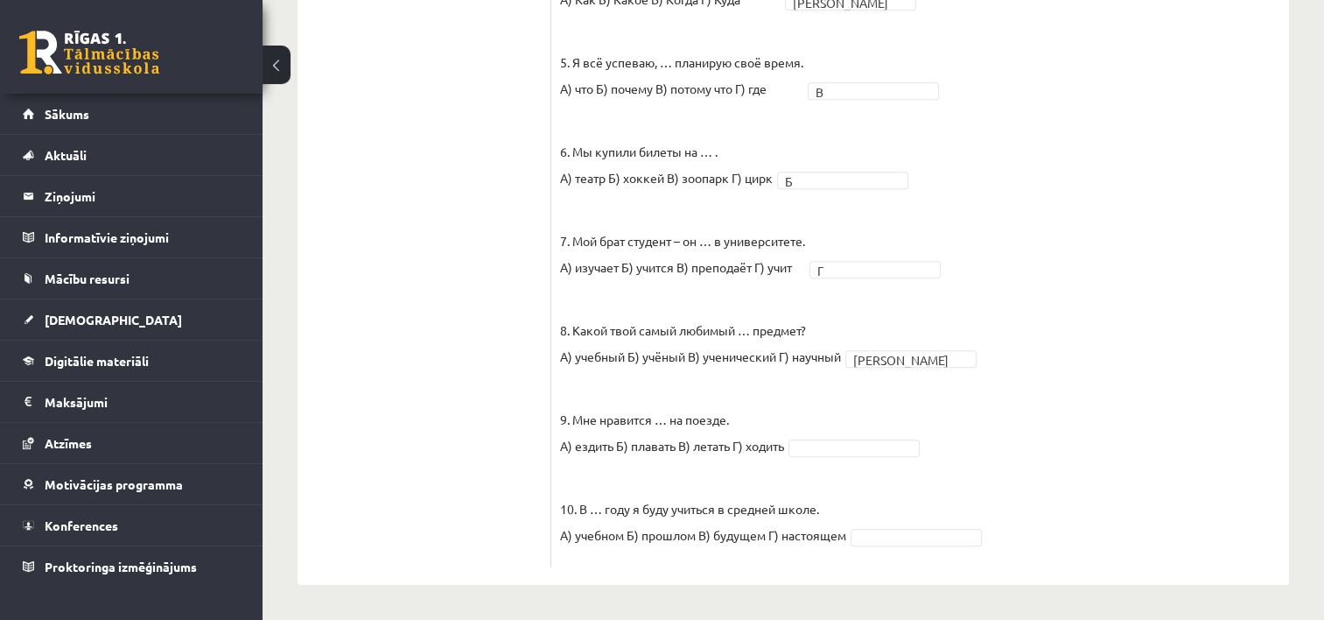
click at [473, 479] on ul "1. uzdevums 2. uzdevums 3. uzdevums 4. uzdevums 5. uzdevums 6. uzdevums 7. uzde…" at bounding box center [433, 37] width 236 height 1059
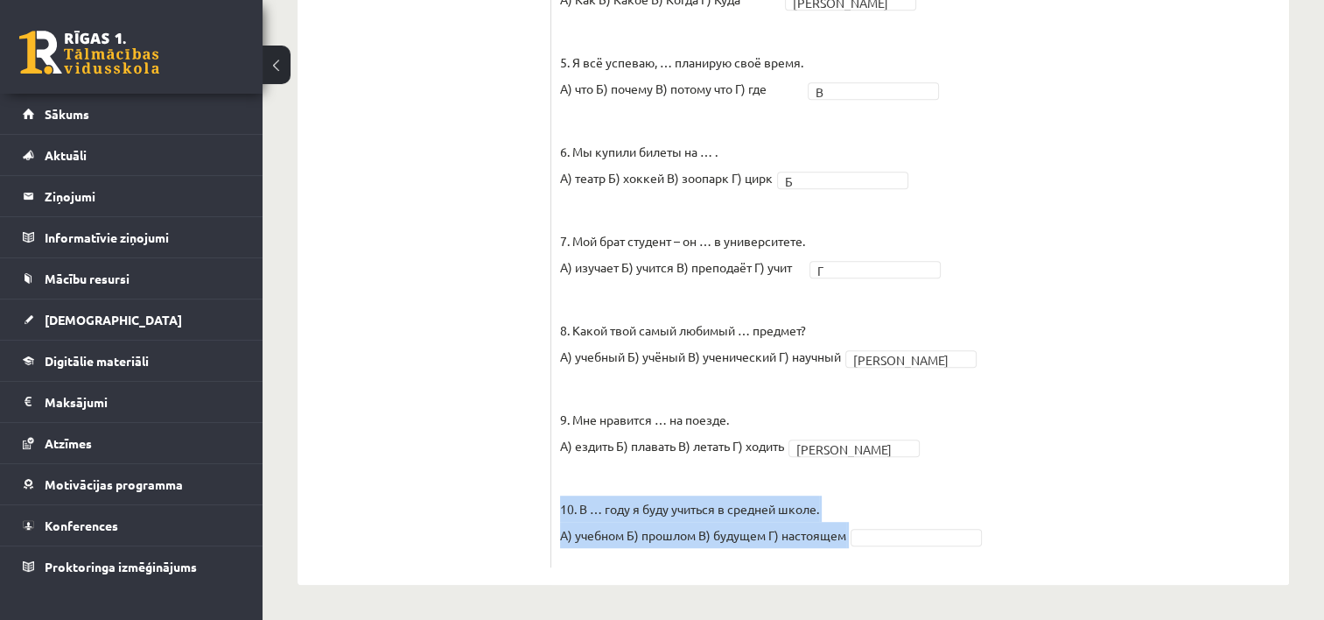
drag, startPoint x: 561, startPoint y: 504, endPoint x: 861, endPoint y: 530, distance: 301.3
click at [861, 530] on fieldset "1. Петерис, … ты всё время опаздываешь? А) откуда Б) какой В) почему Г) когда В…" at bounding box center [920, 125] width 720 height 867
copy fieldset "10. В … году я буду учиться в средней школе. А) учебном Б) прошлом В) будущем Г…"
click at [867, 500] on fieldset "1. Петерис, … ты всё время опаздываешь? А) откуда Б) какой В) почему Г) когда В…" at bounding box center [920, 125] width 720 height 867
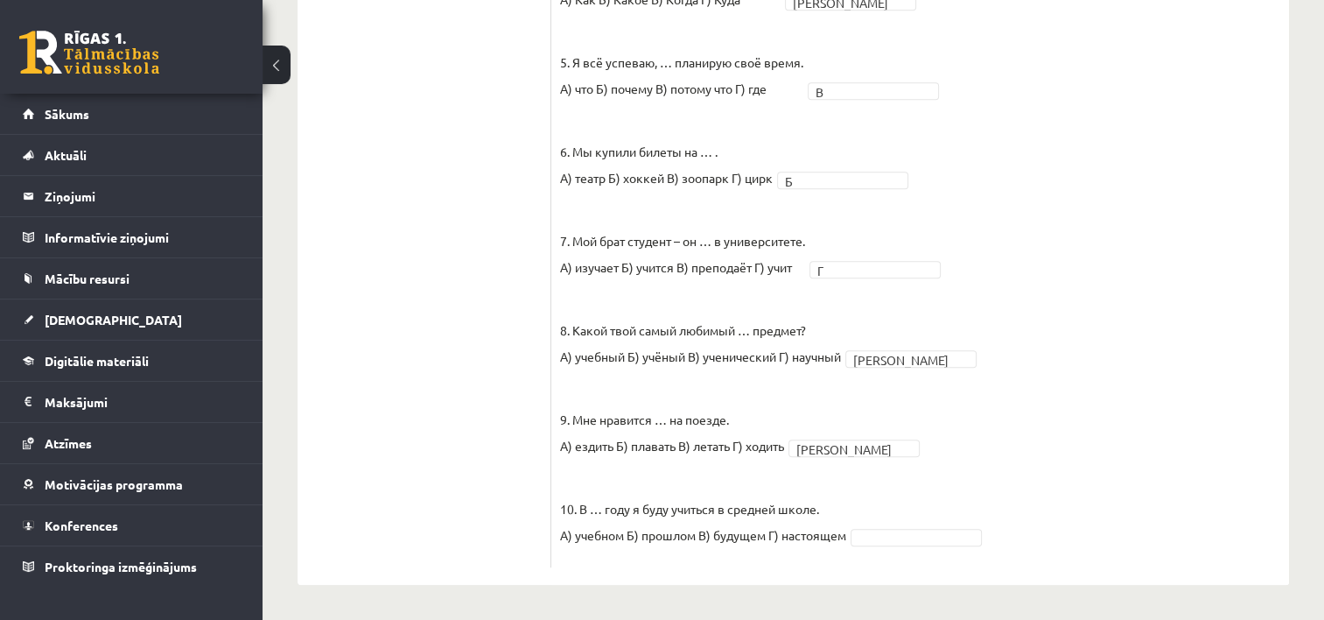
click at [1082, 397] on fieldset "1. Петерис, … ты всё время опаздываешь? А) откуда Б) какой В) почему Г) когда В…" at bounding box center [920, 125] width 720 height 867
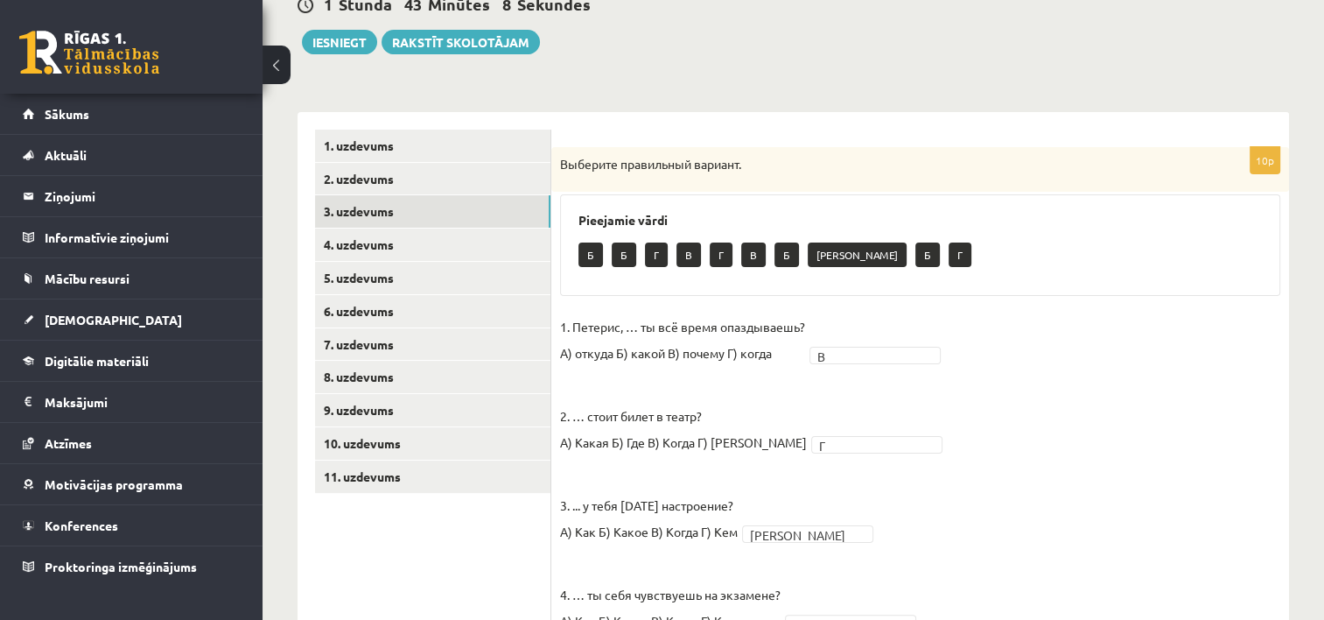
scroll to position [262, 0]
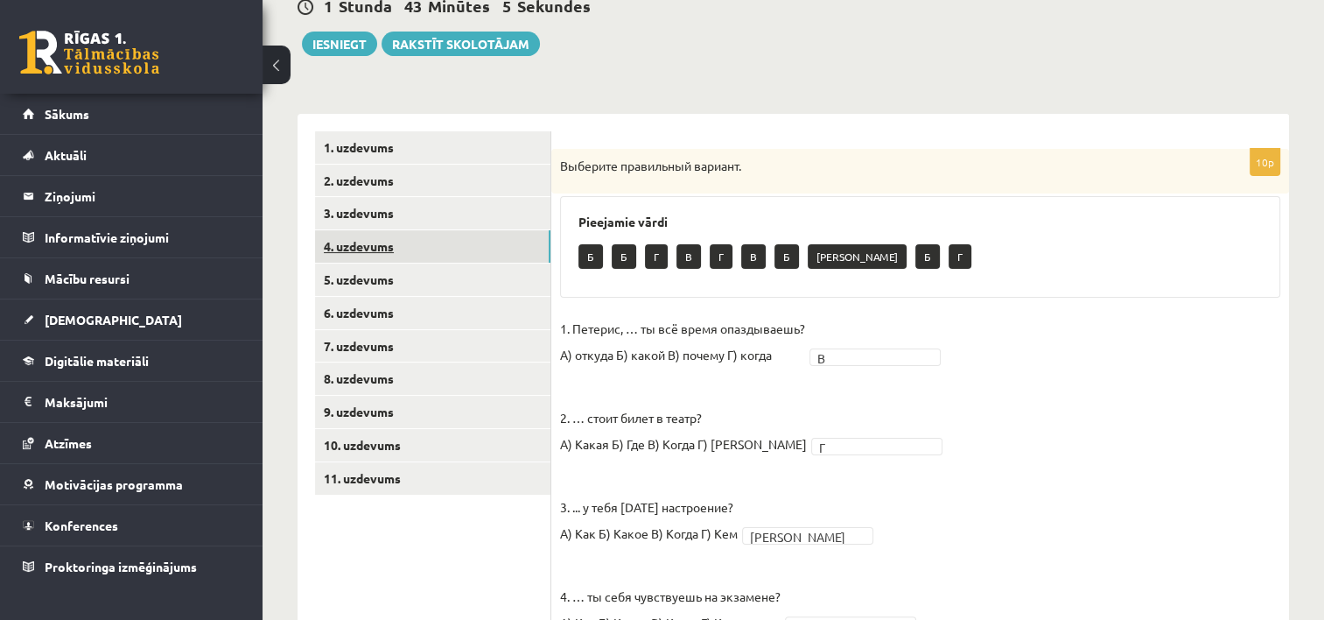
click at [461, 242] on link "4. uzdevums" at bounding box center [432, 246] width 235 height 32
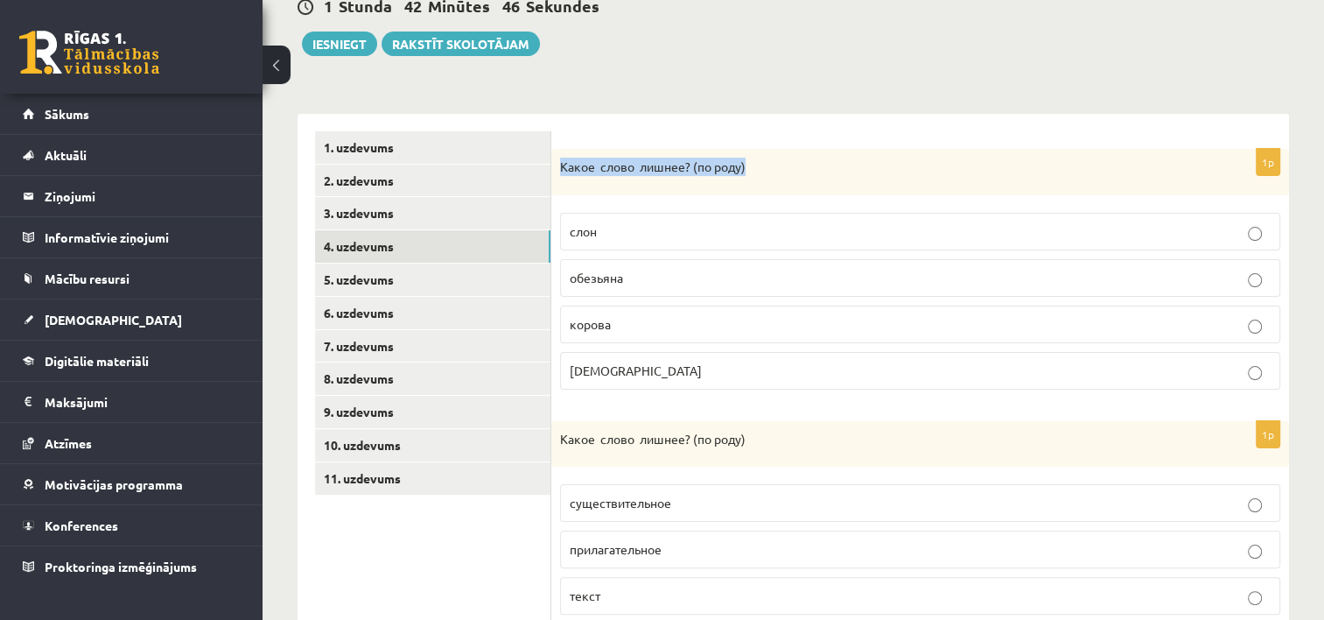
drag, startPoint x: 558, startPoint y: 158, endPoint x: 758, endPoint y: 172, distance: 200.9
click at [758, 172] on div "Какое слово лишнее? ( по родy)" at bounding box center [920, 172] width 738 height 46
copy p "Какое слово лишнее? ( по родy)"
click at [799, 165] on p "Какое слово лишнее? ( по родy)" at bounding box center [876, 167] width 633 height 18
drag, startPoint x: 560, startPoint y: 216, endPoint x: 649, endPoint y: 360, distance: 169.0
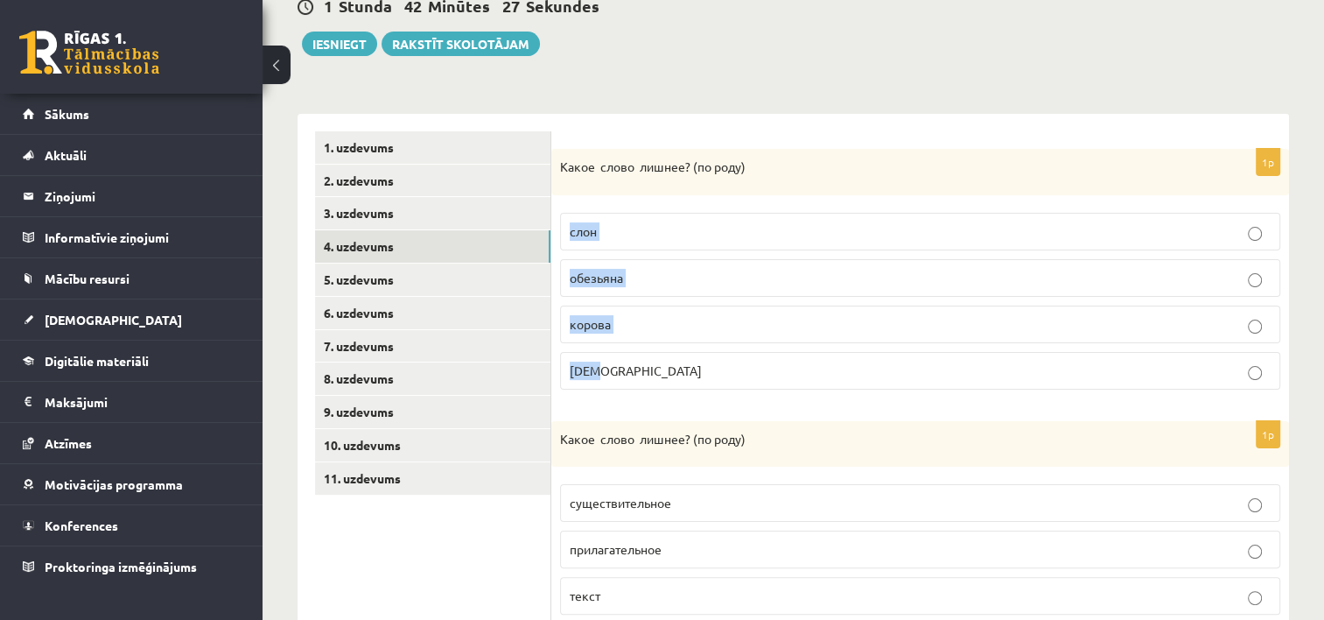
click at [649, 360] on fieldset "слон обезьяна корова муха" at bounding box center [920, 299] width 720 height 191
copy fieldset "слон обезьяна корова муха"
click at [695, 361] on p "муха" at bounding box center [920, 370] width 701 height 18
click at [691, 237] on p "слон" at bounding box center [920, 231] width 701 height 18
drag, startPoint x: 559, startPoint y: 159, endPoint x: 677, endPoint y: 363, distance: 235.3
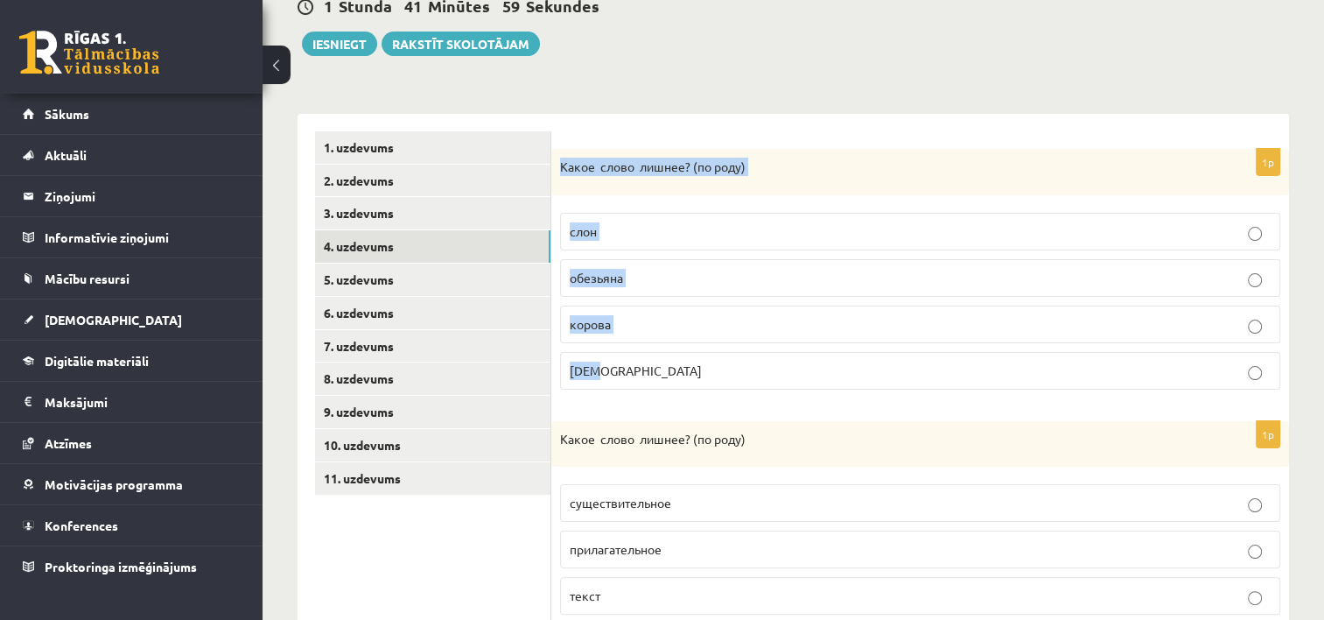
click at [677, 363] on div "1p Какое слово лишнее? ( по родy) слон обезьяна корова муха" at bounding box center [920, 276] width 738 height 255
copy div "Какое слово лишнее? ( по родy) слон обезьяна корова муха"
click at [728, 235] on p "слон" at bounding box center [920, 231] width 701 height 18
click at [1124, 234] on p "слон" at bounding box center [920, 231] width 701 height 18
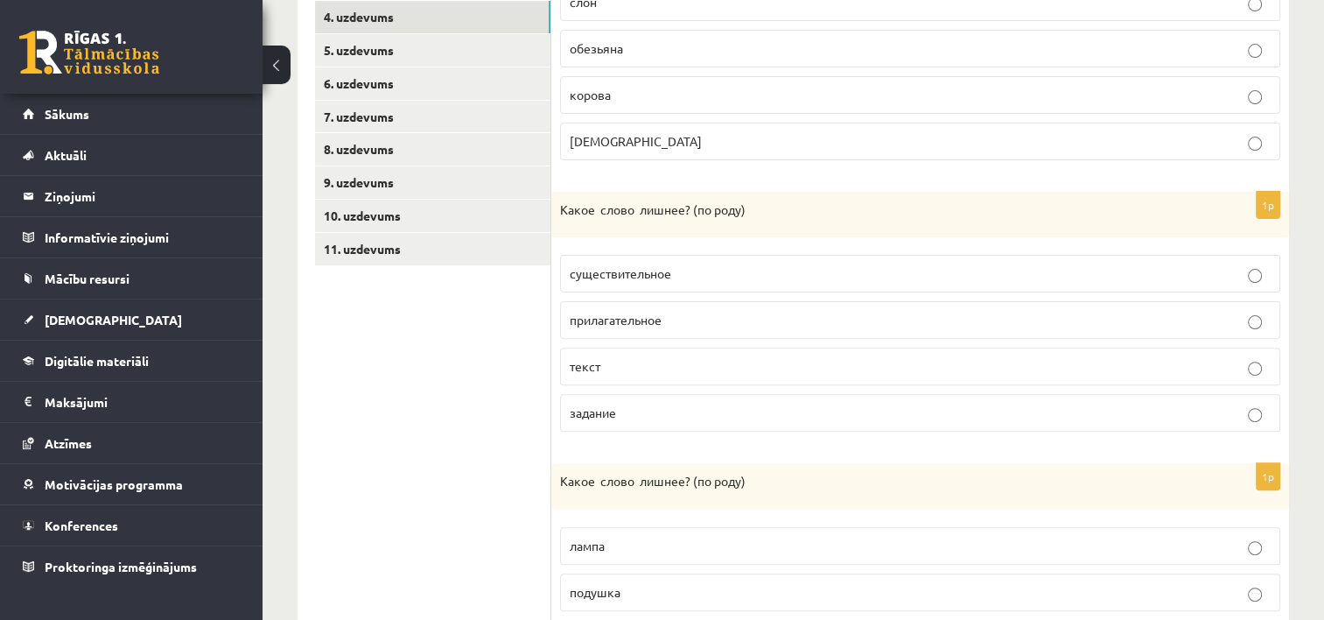
scroll to position [497, 0]
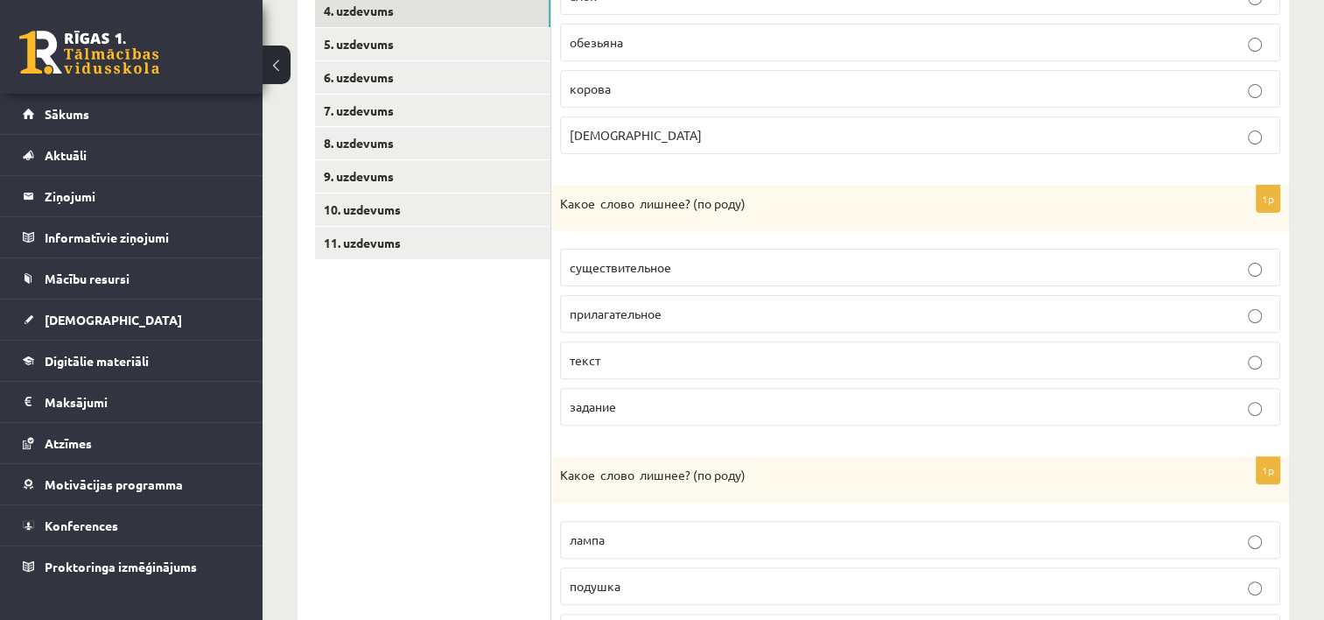
click at [1103, 354] on p "текст" at bounding box center [920, 360] width 701 height 18
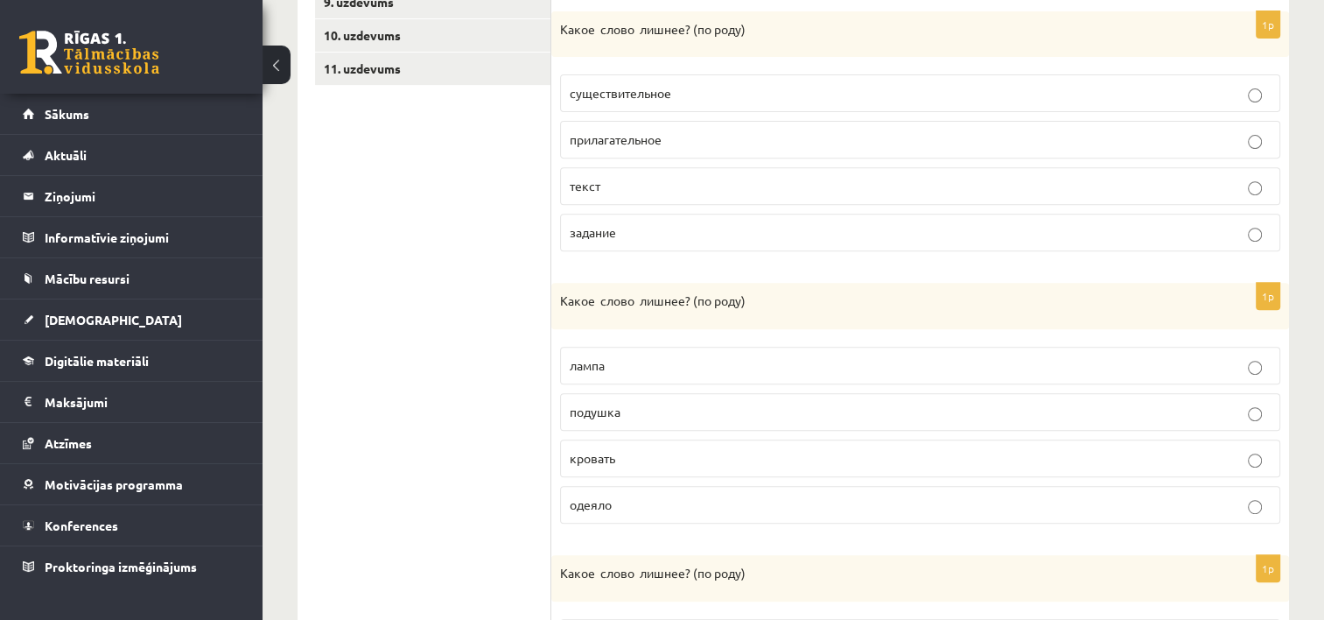
scroll to position [677, 0]
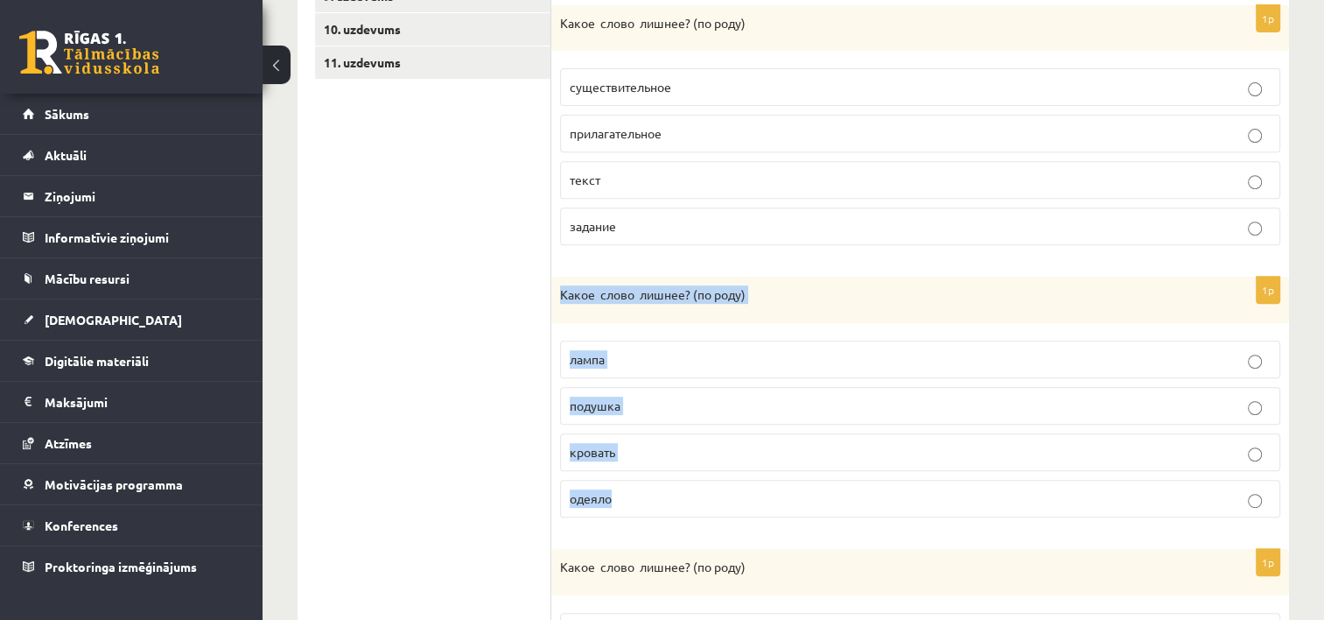
drag, startPoint x: 558, startPoint y: 286, endPoint x: 675, endPoint y: 474, distance: 221.7
click at [675, 474] on div "1p Какое слово лишнее? ( по родy) лампа подушка кровать одеяло" at bounding box center [920, 404] width 738 height 255
click at [1131, 390] on label "подушка" at bounding box center [920, 406] width 720 height 38
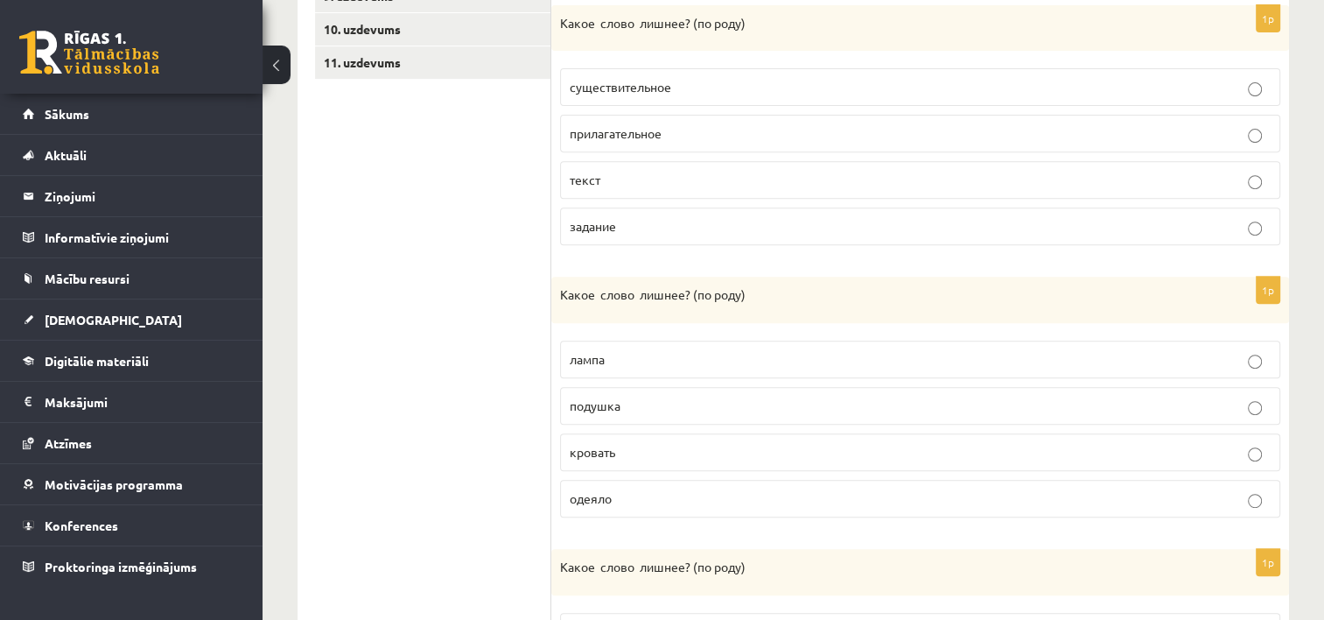
click at [1112, 489] on p "одеяло" at bounding box center [920, 498] width 701 height 18
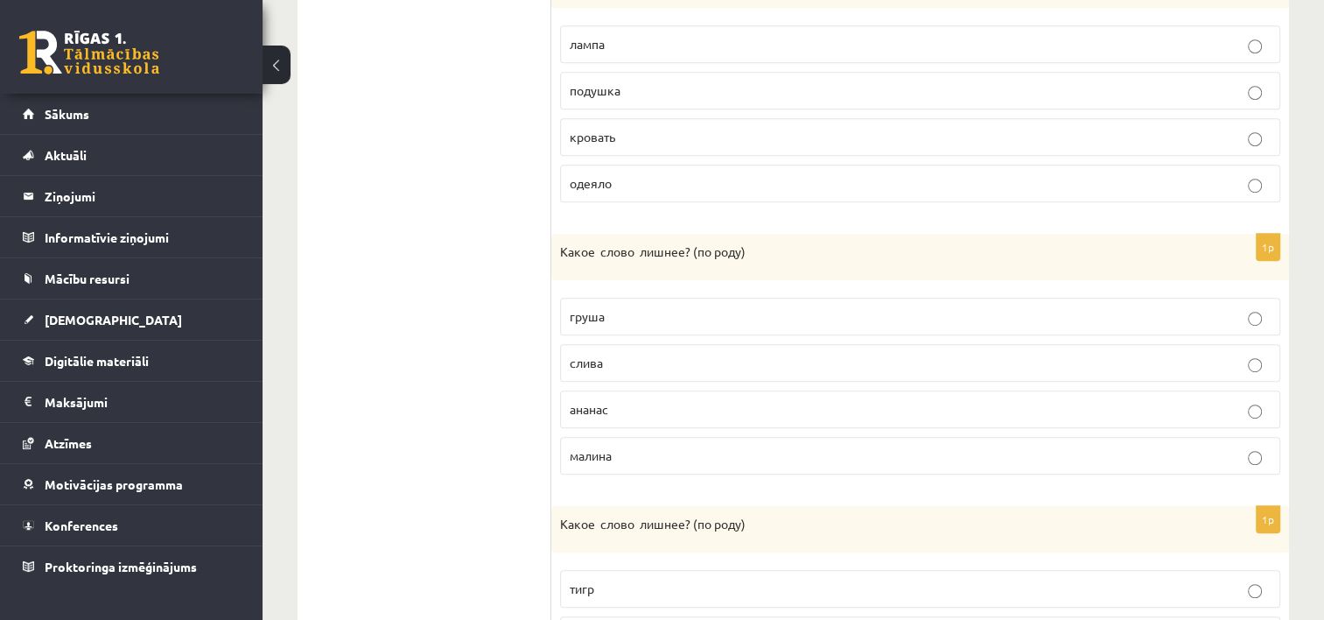
scroll to position [998, 0]
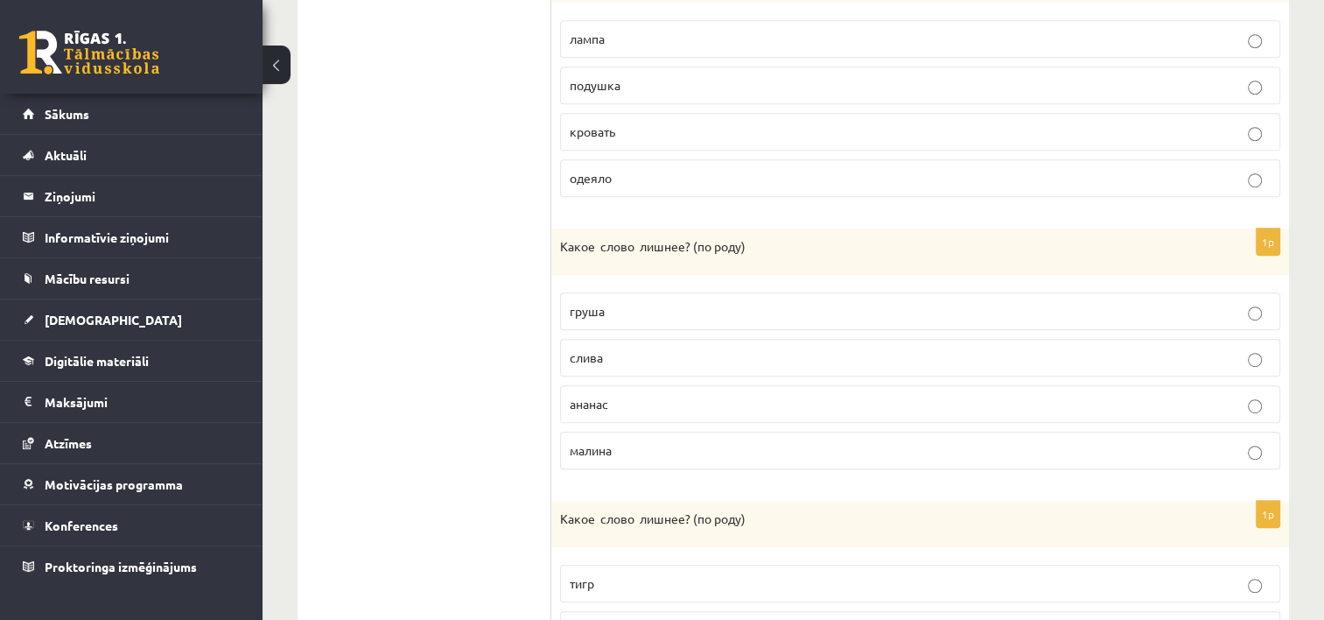
click at [1005, 410] on label "ананас" at bounding box center [920, 404] width 720 height 38
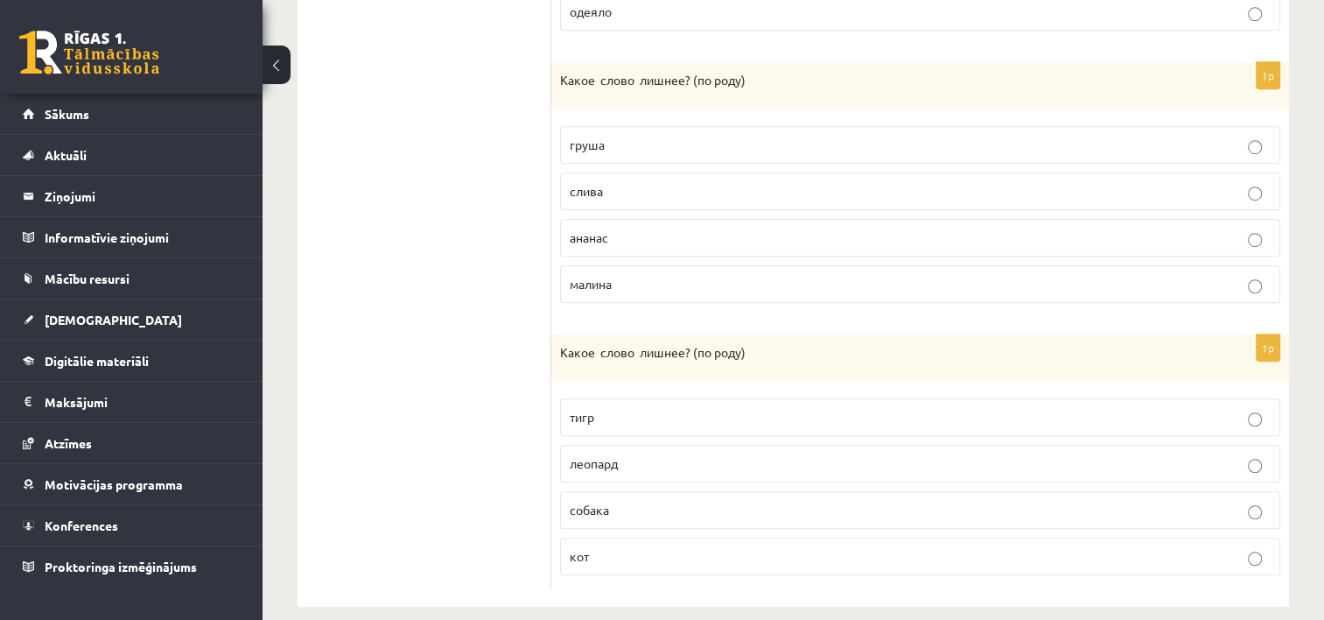
scroll to position [1179, 0]
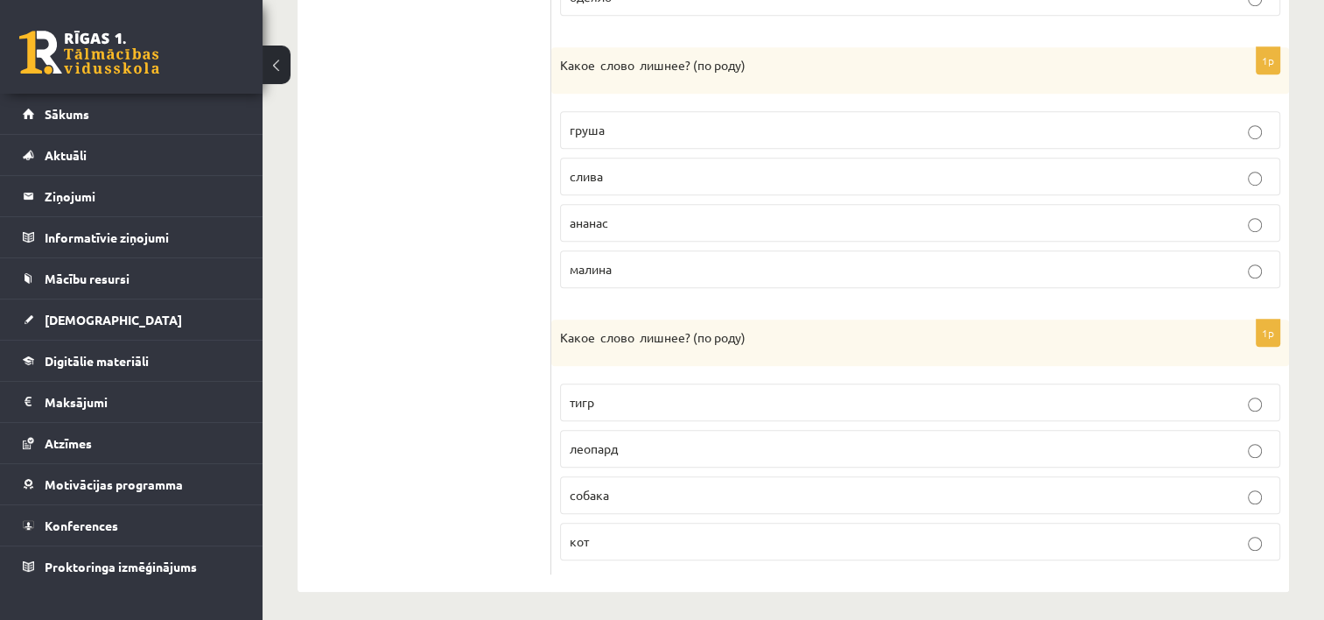
click at [770, 446] on p "леопард" at bounding box center [920, 448] width 701 height 18
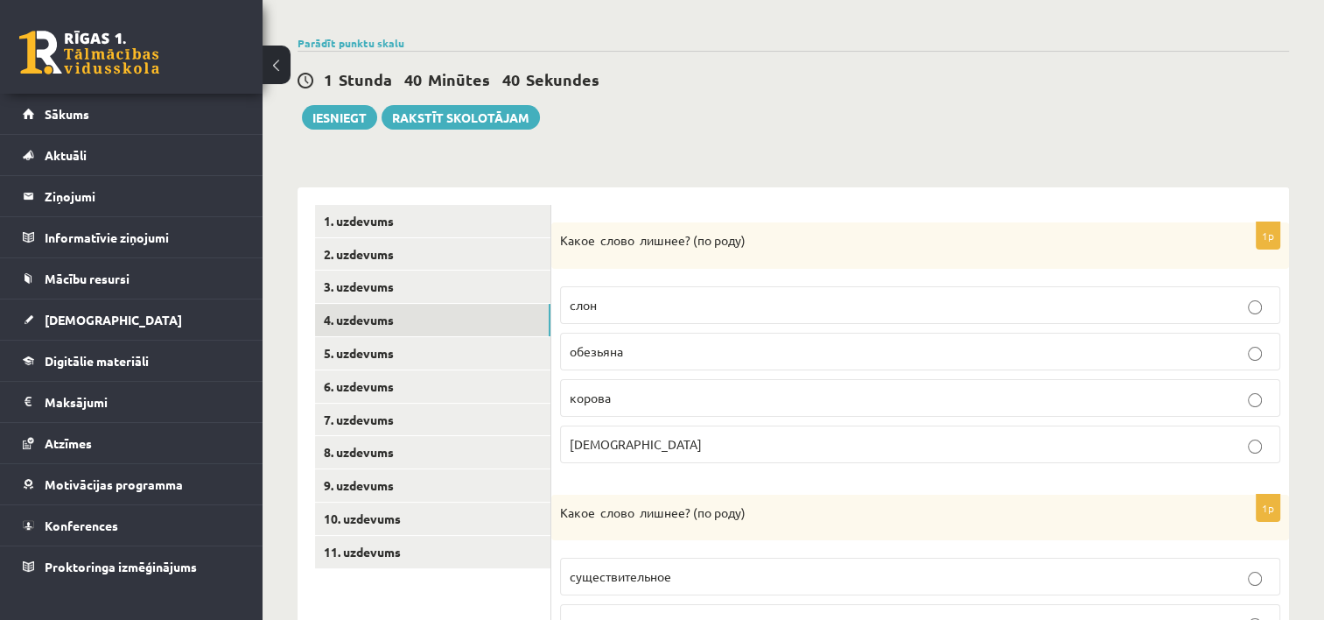
scroll to position [186, 0]
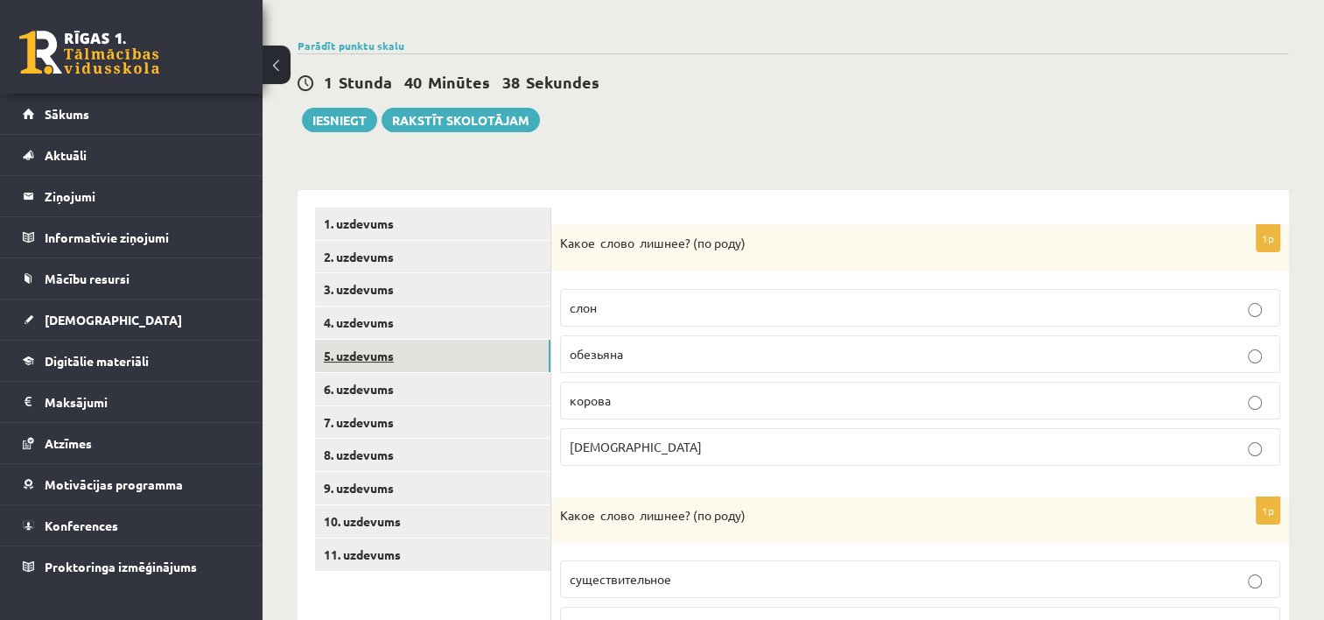
click at [431, 352] on link "5. uzdevums" at bounding box center [432, 356] width 235 height 32
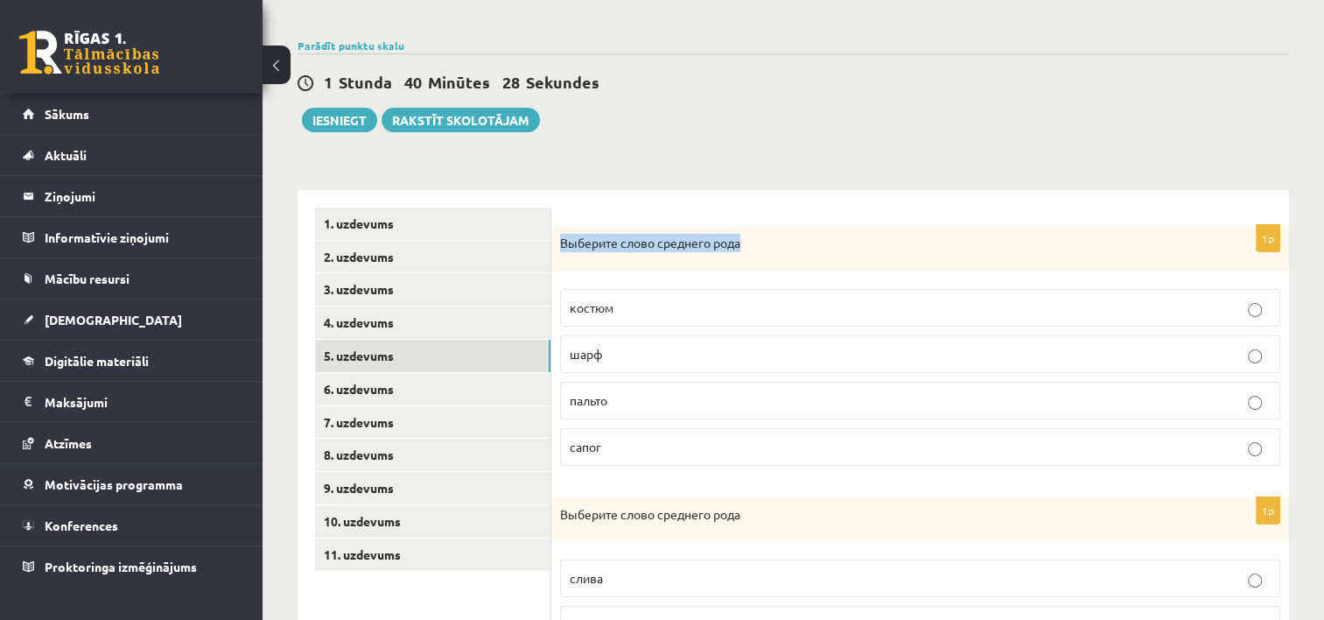
drag, startPoint x: 558, startPoint y: 234, endPoint x: 750, endPoint y: 239, distance: 191.8
click at [750, 239] on div "Выберите слово среднего рода" at bounding box center [920, 248] width 738 height 46
click at [775, 256] on div "Выберите слово среднего рода" at bounding box center [920, 248] width 738 height 46
drag, startPoint x: 558, startPoint y: 233, endPoint x: 652, endPoint y: 430, distance: 218.1
click at [652, 430] on div "1p Выберите слово среднего рода костюм шарф пальто сапог" at bounding box center [920, 352] width 738 height 255
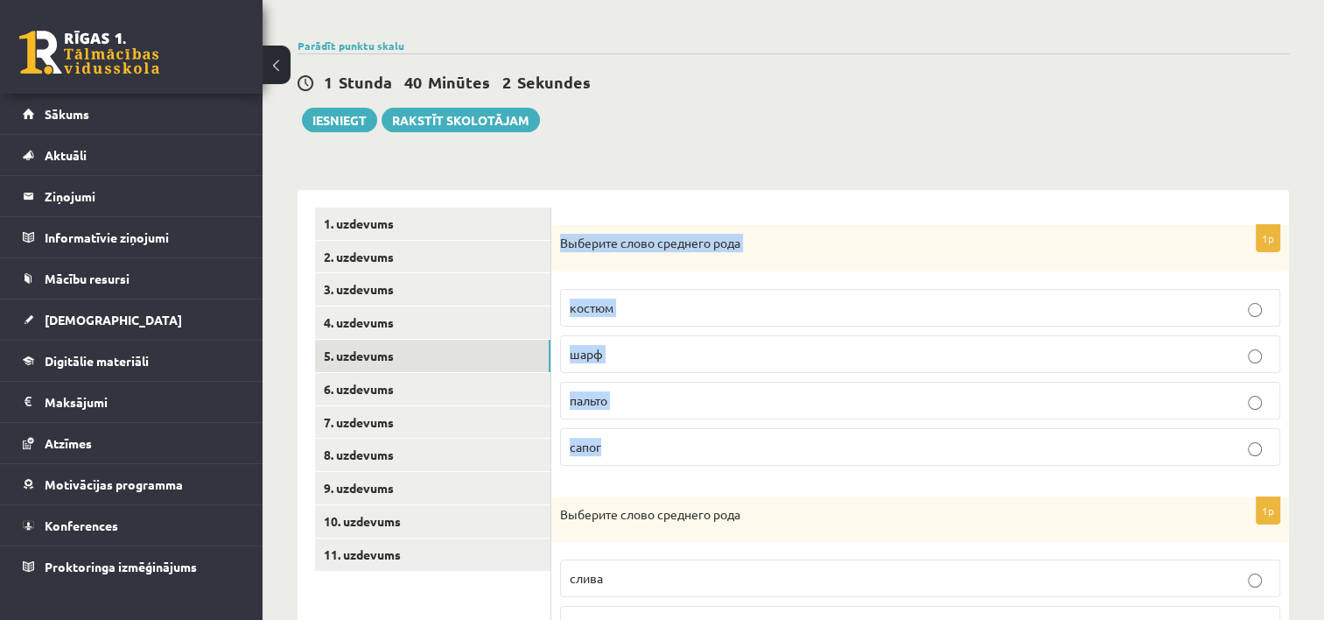
click at [676, 416] on label "пальто" at bounding box center [920, 401] width 720 height 38
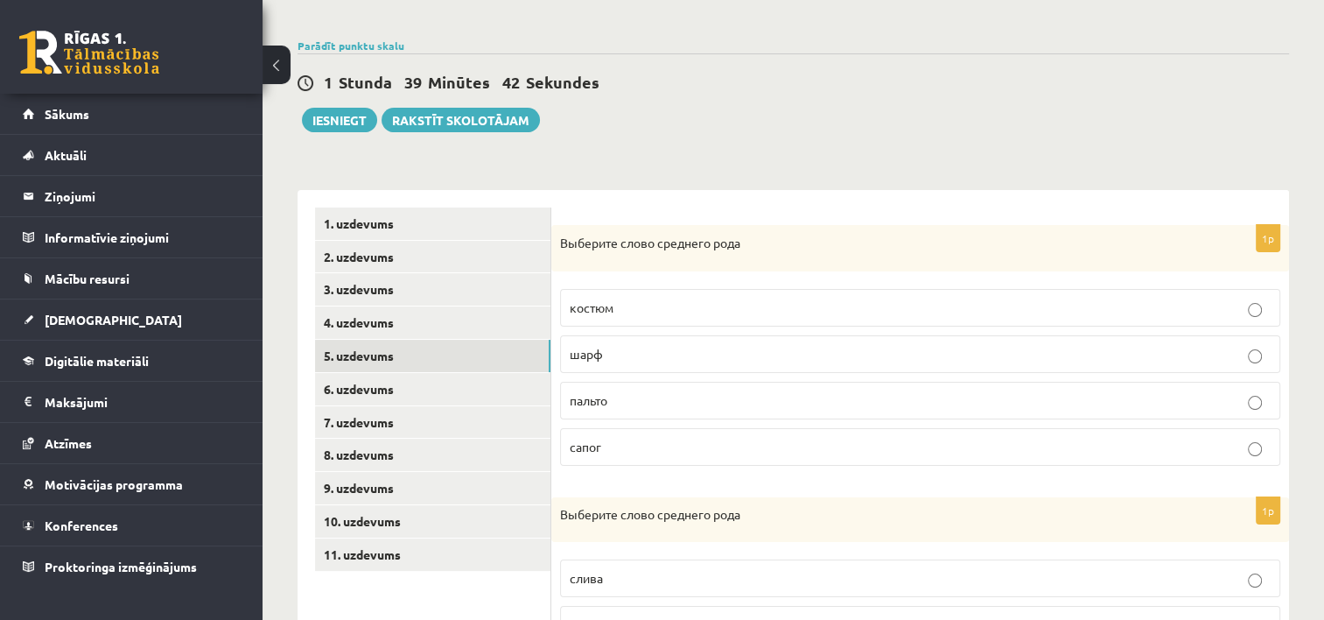
click at [1126, 414] on label "пальто" at bounding box center [920, 401] width 720 height 38
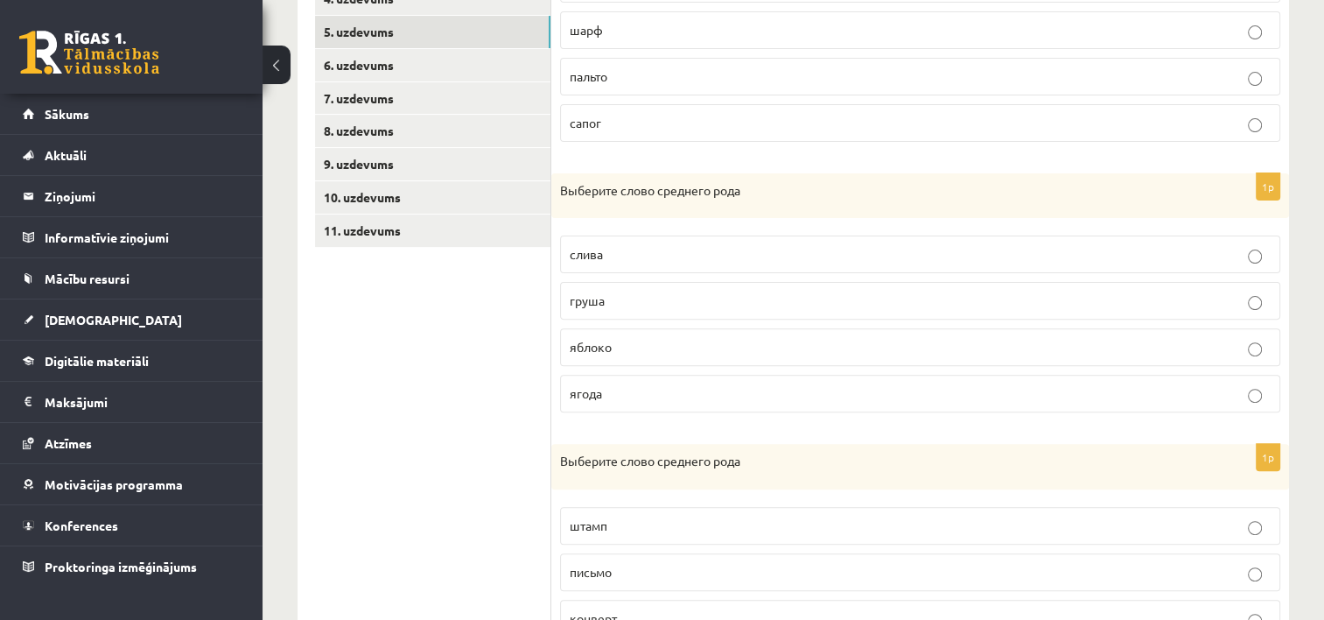
scroll to position [511, 0]
drag, startPoint x: 567, startPoint y: 236, endPoint x: 642, endPoint y: 370, distance: 153.2
click at [642, 370] on fieldset "слива груша яблоко ягода" at bounding box center [920, 320] width 720 height 191
click at [663, 320] on fieldset "слива груша яблоко ягода" at bounding box center [920, 320] width 720 height 191
drag, startPoint x: 560, startPoint y: 178, endPoint x: 703, endPoint y: 214, distance: 147.1
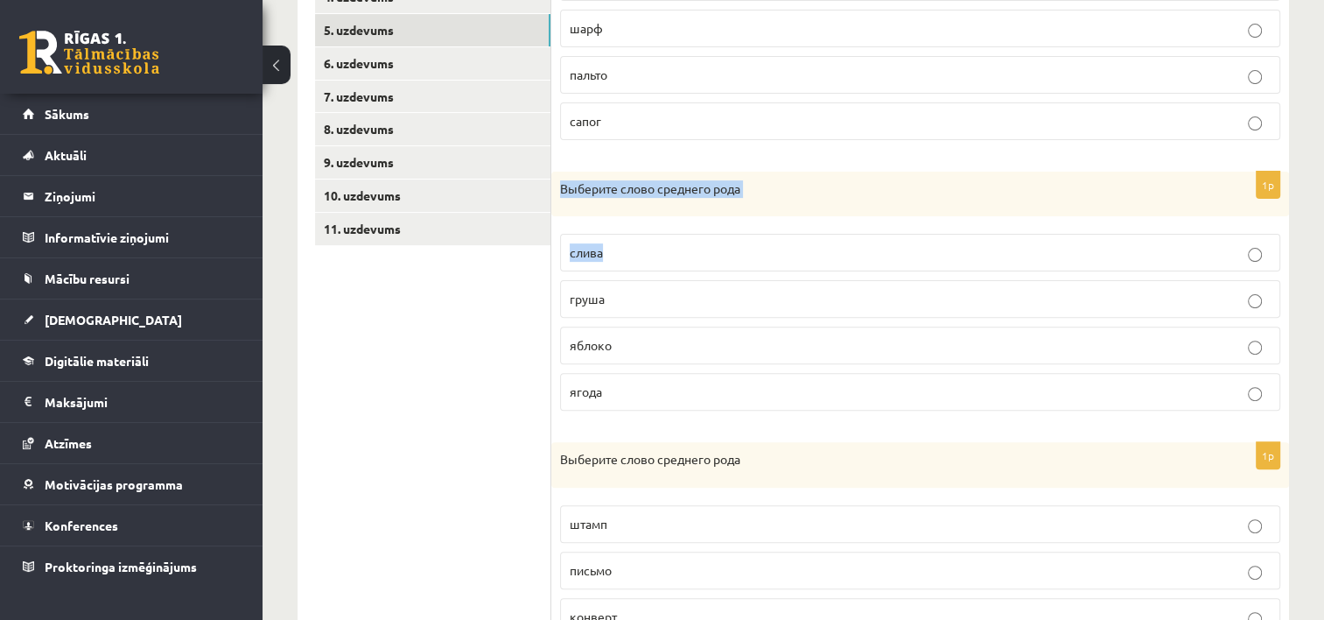
click at [703, 214] on div "Выберите слово среднего рода" at bounding box center [920, 195] width 738 height 46
drag, startPoint x: 703, startPoint y: 214, endPoint x: 693, endPoint y: 242, distance: 29.6
click at [693, 243] on p "слива" at bounding box center [920, 252] width 701 height 18
click at [1138, 285] on label "груша" at bounding box center [920, 299] width 720 height 38
click at [1136, 337] on p "яблоко" at bounding box center [920, 345] width 701 height 18
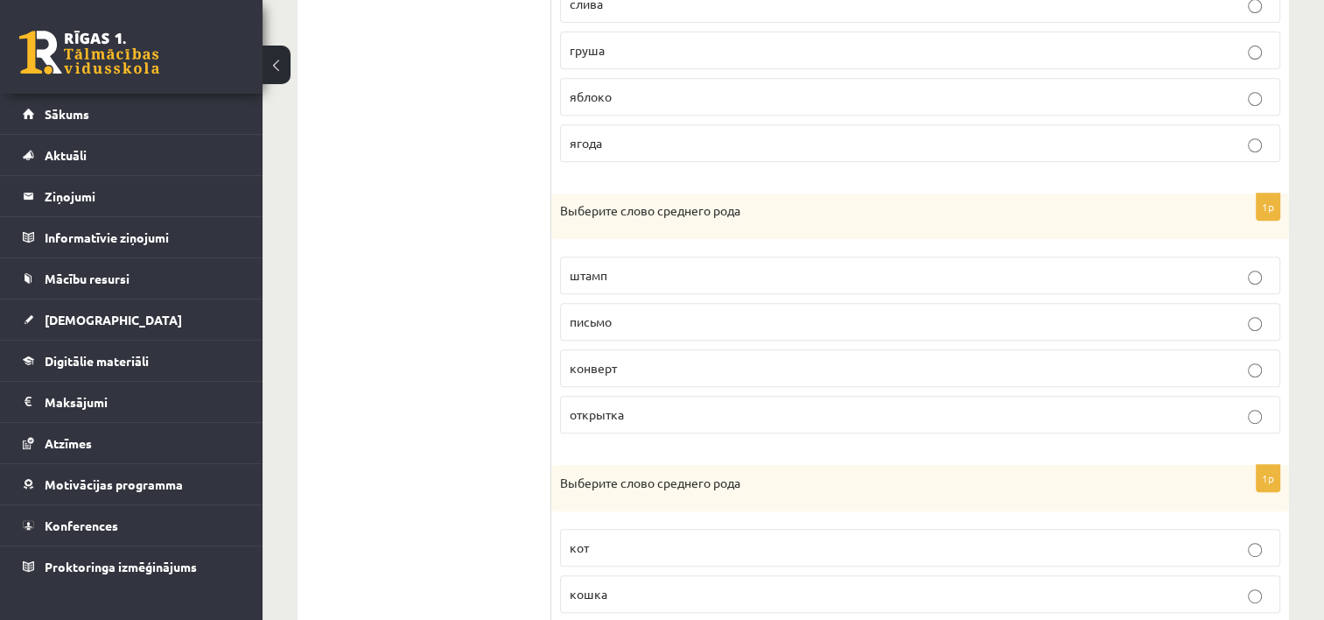
scroll to position [762, 0]
click at [1233, 312] on p "письмо" at bounding box center [920, 319] width 701 height 18
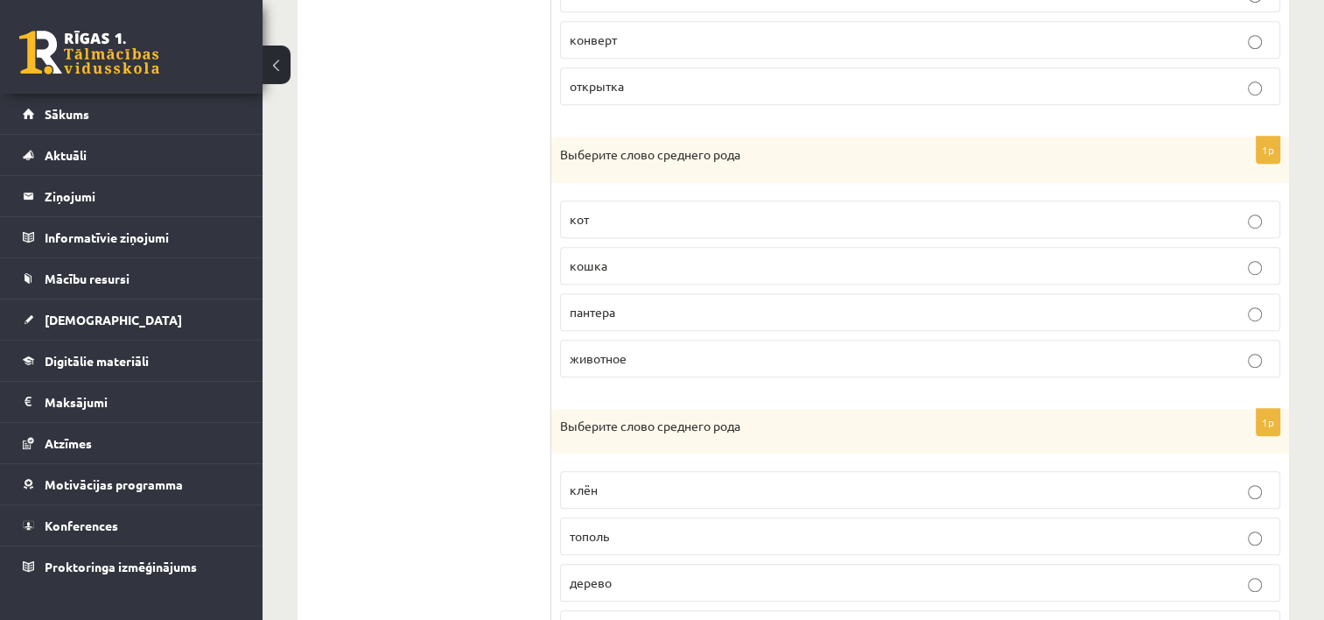
scroll to position [1175, 0]
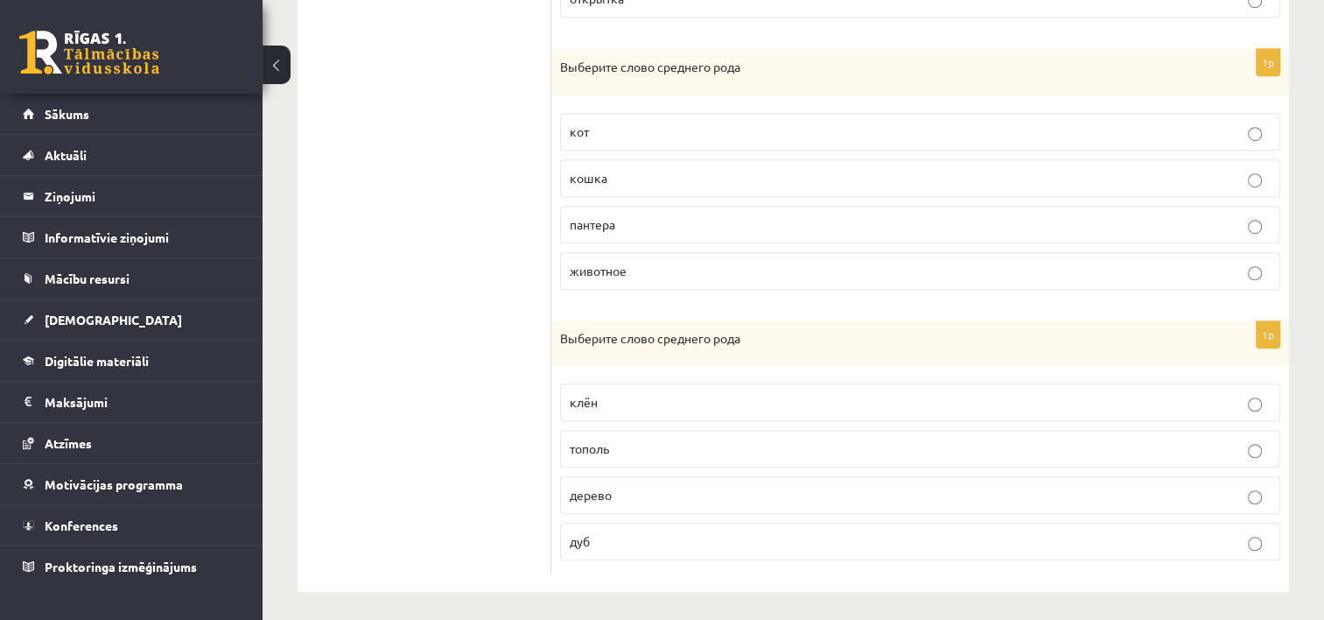
click at [820, 402] on p "клён" at bounding box center [920, 402] width 701 height 18
click at [855, 476] on label "дерево" at bounding box center [920, 495] width 720 height 38
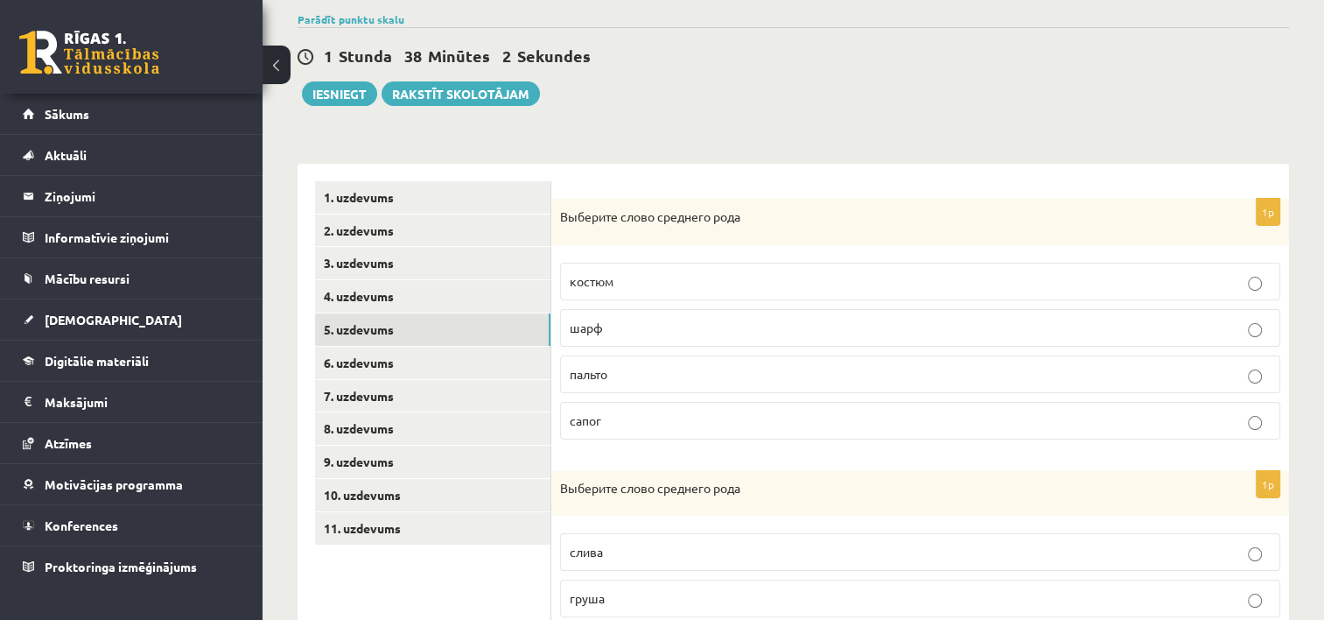
scroll to position [203, 0]
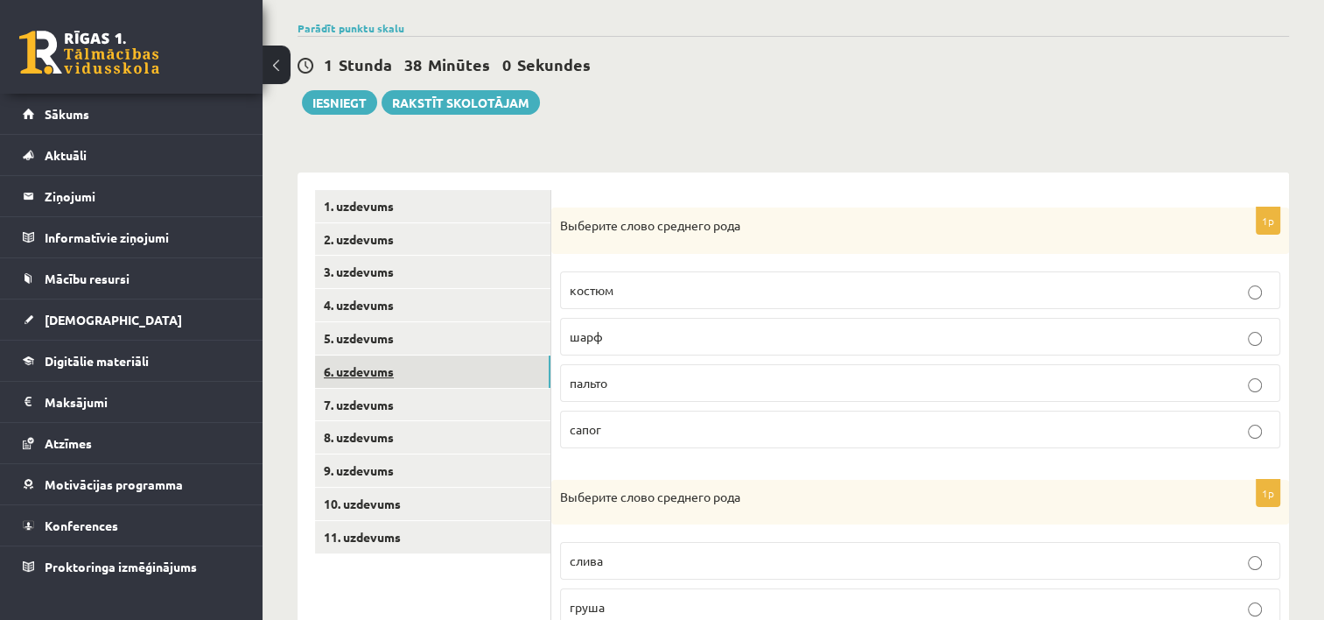
click at [478, 372] on link "6. uzdevums" at bounding box center [432, 371] width 235 height 32
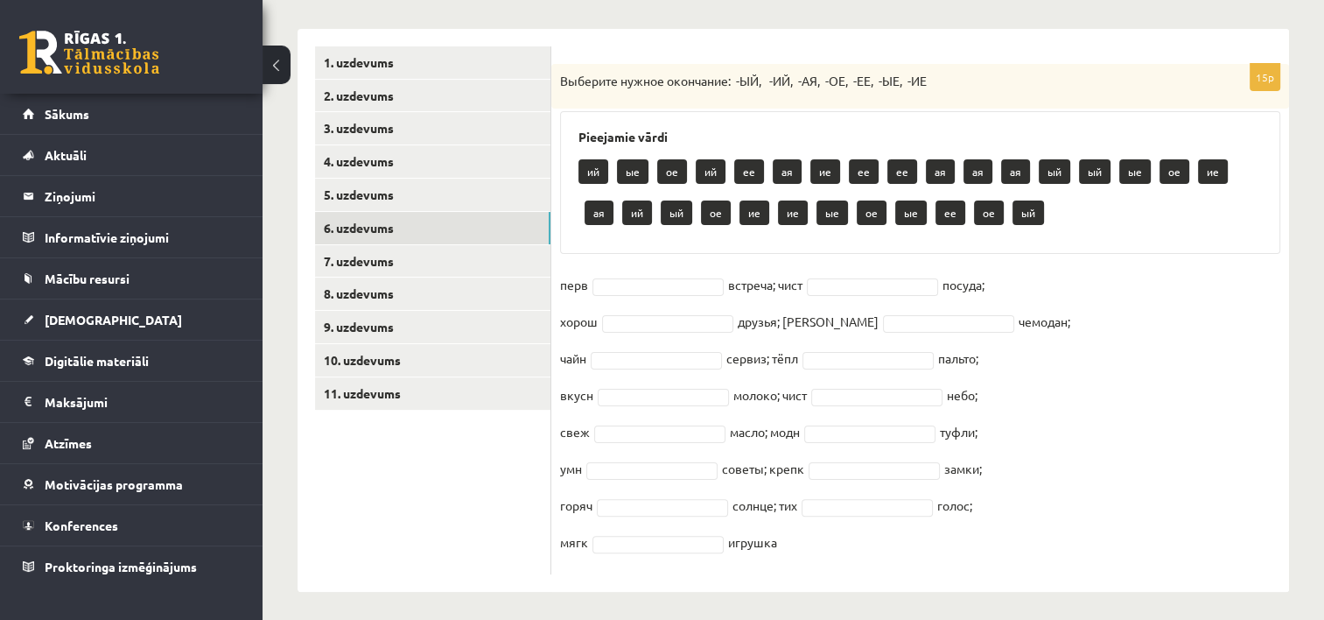
scroll to position [354, 0]
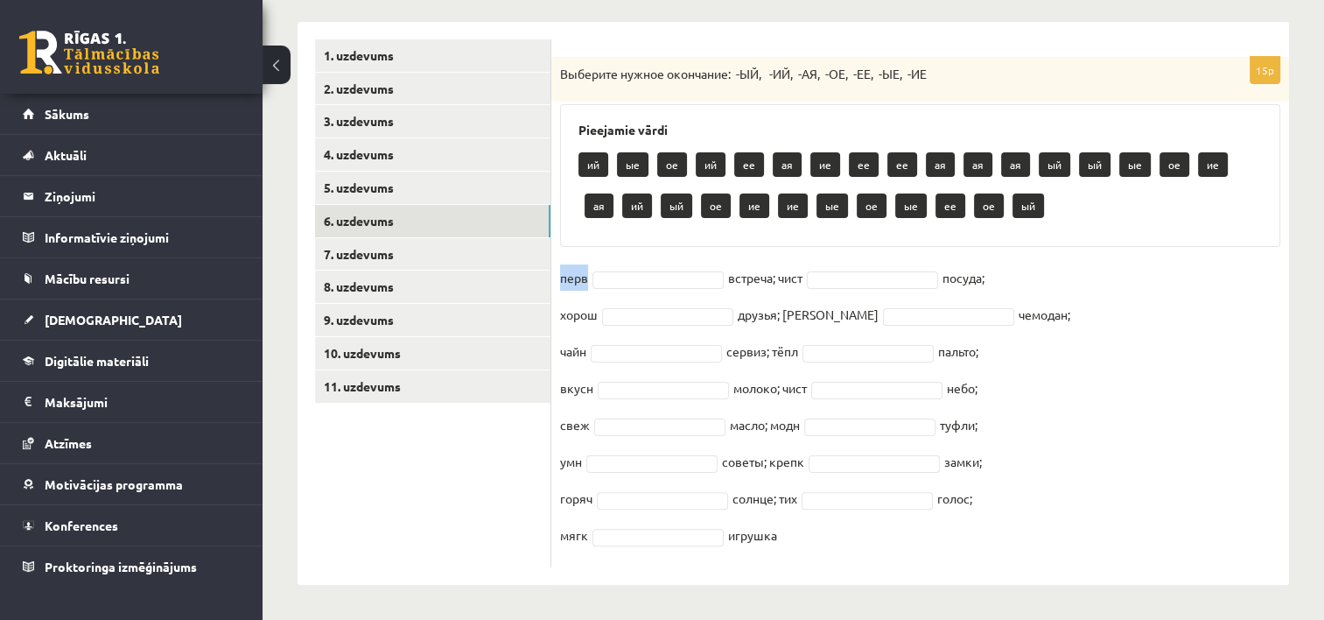
drag, startPoint x: 558, startPoint y: 277, endPoint x: 586, endPoint y: 277, distance: 28.0
click at [586, 277] on div "15p Выберите нужное окончание: -ЫЙ, -ИЙ, -АЯ, -ОЕ, -ЕЕ, -ЫЕ, -ИЕ Pieejamie vārd…" at bounding box center [920, 312] width 738 height 510
click at [572, 295] on fieldset "перв встреча; чист посуда; хорош друзья; дорожн чемодан; чайн сервиз; тёпл паль…" at bounding box center [920, 411] width 720 height 294
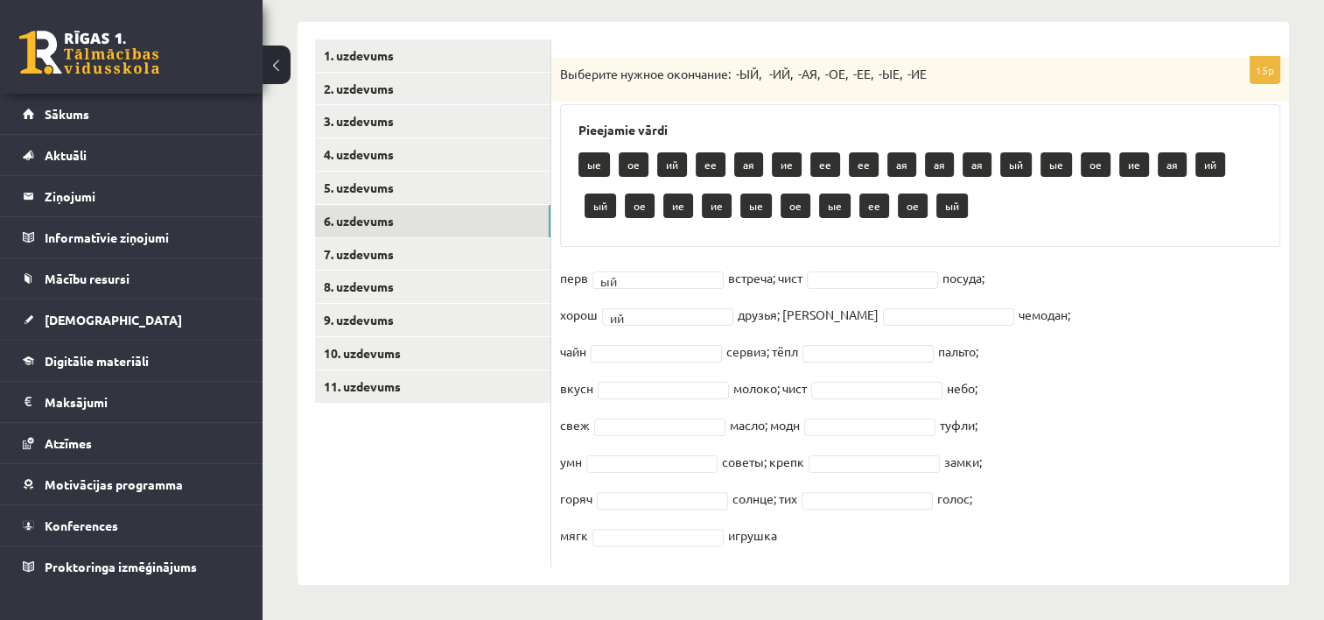
drag, startPoint x: 731, startPoint y: 279, endPoint x: 807, endPoint y: 277, distance: 76.2
click at [807, 277] on fieldset "перв ый ** встреча; чист посуда; хорош ий ** друзья; дорожн чемодан; чайн серви…" at bounding box center [920, 411] width 720 height 294
click at [988, 293] on fieldset "перв ый ** встреча; чист посуда; хорош ий ** друзья; дорожн чемодан; чайн серви…" at bounding box center [920, 411] width 720 height 294
click at [966, 280] on fieldset "перв ый ** встреча; чист посуда; хорош ий ** друзья; дорожн чемодан; чайн серви…" at bounding box center [920, 411] width 720 height 294
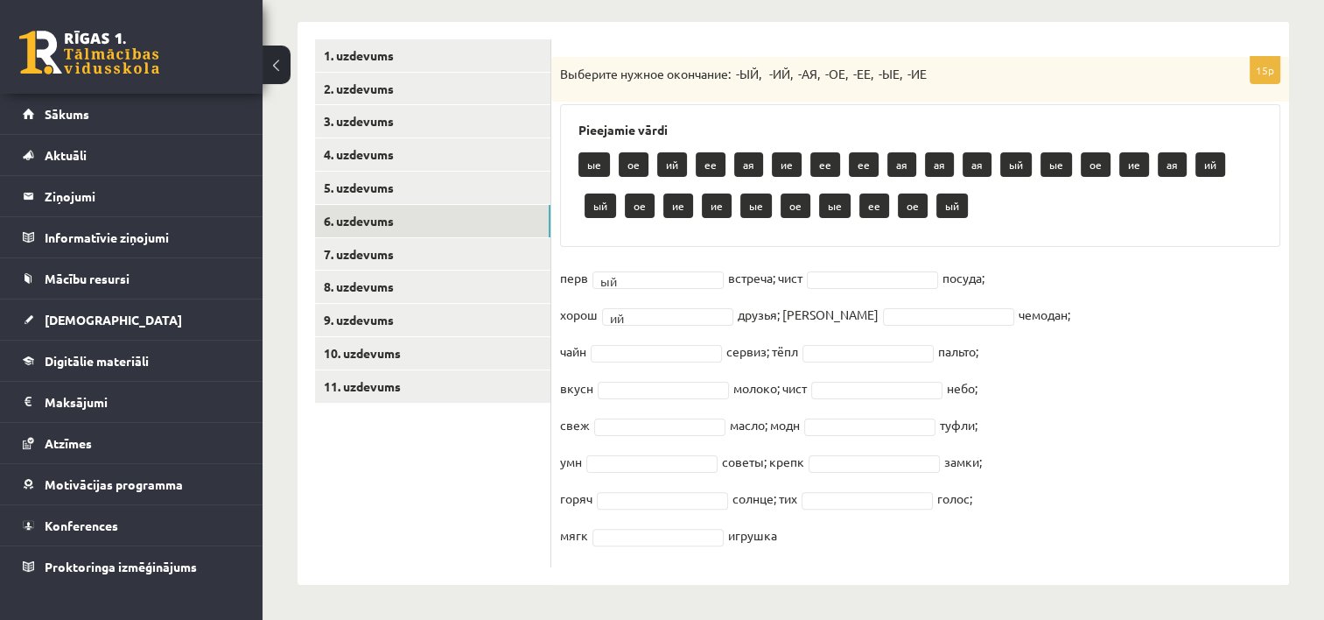
click at [1022, 266] on fieldset "перв ый ** встреча; чист посуда; хорош ий ** друзья; дорожн чемодан; чайн серви…" at bounding box center [920, 411] width 720 height 294
click at [783, 272] on fieldset "перв ый ** встреча; чист посуда; хорош ий ** друзья; дорожн чемодан; чайн серви…" at bounding box center [920, 411] width 720 height 294
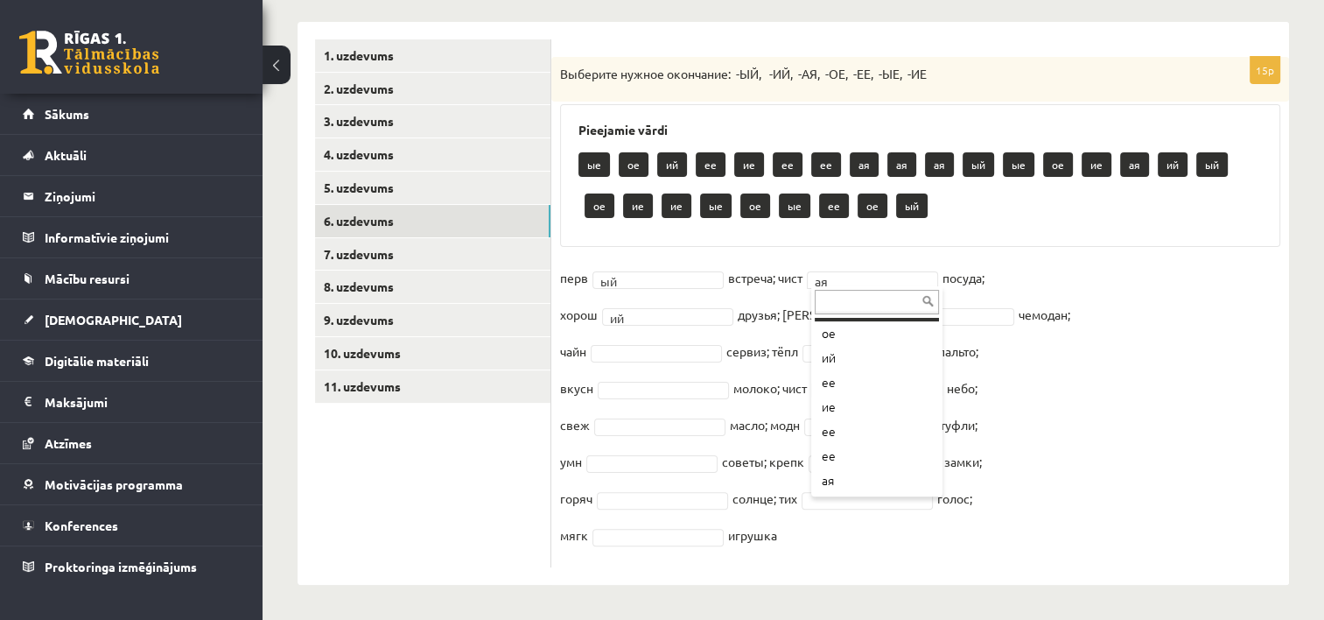
scroll to position [25, 0]
click at [892, 324] on fieldset "перв ый ** встреча; чист ие ** посуда; хорош ий ** друзья; дорожн чемодан; чайн…" at bounding box center [920, 411] width 720 height 294
click at [810, 318] on fieldset "перв ый ** встреча; чист ие ** посуда; хорош ий ** друзья; дорожн чемодан; чайн…" at bounding box center [920, 411] width 720 height 294
click at [812, 321] on fieldset "перв ый ** встреча; чист ие ** посуда; хорош ий ** друзья; дорожн чемодан; чайн…" at bounding box center [920, 411] width 720 height 294
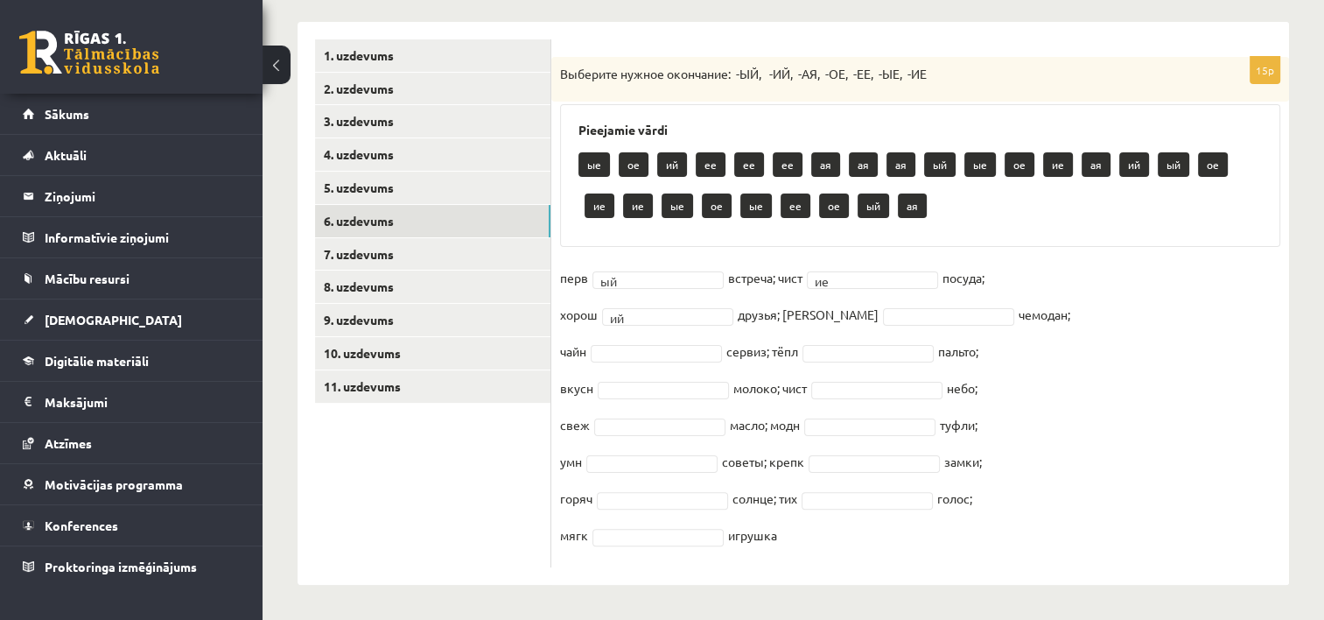
click at [995, 319] on fieldset "перв ый ** встреча; чист ие ** посуда; хорош ий ** друзья; дорожн чемодан; чайн…" at bounding box center [920, 411] width 720 height 294
click at [817, 313] on fieldset "перв ый ** встреча; чист ие ** посуда; хорош ий ** друзья; дорожн чемодан; чайн…" at bounding box center [920, 411] width 720 height 294
click at [1007, 312] on fieldset "перв ый ** встреча; чист ие ** посуда; хорош ий ** друзья; дорожн чемодан; чайн…" at bounding box center [920, 411] width 720 height 294
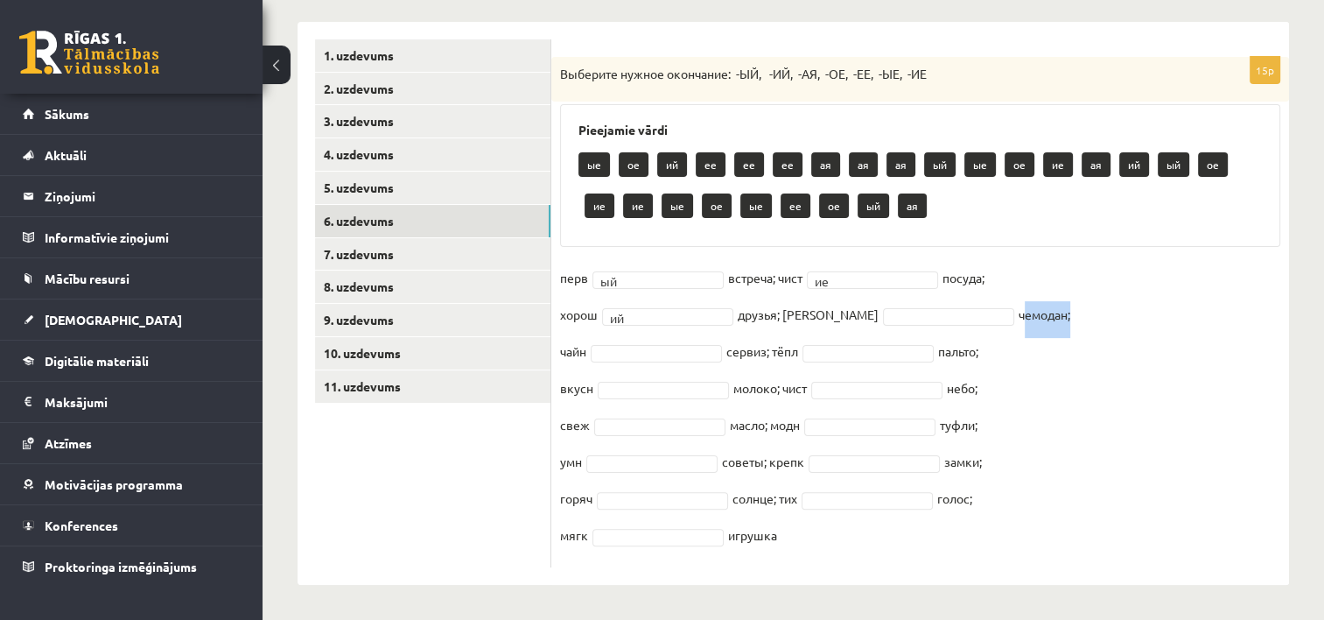
click at [1007, 312] on fieldset "перв ый ** встреча; чист ие ** посуда; хорош ий ** друзья; дорожн чемодан; чайн…" at bounding box center [920, 411] width 720 height 294
drag, startPoint x: 784, startPoint y: 319, endPoint x: 1036, endPoint y: 322, distance: 252.1
click at [1036, 322] on fieldset "перв ый ** встреча; чист ие ** посуда; хорош ий ** друзья; дорожн чемодан; чайн…" at bounding box center [920, 411] width 720 height 294
click at [1059, 346] on fieldset "перв ый ** встреча; чист ие ** посуда; хорош ий ** друзья; дорожн чемодан; чайн…" at bounding box center [920, 411] width 720 height 294
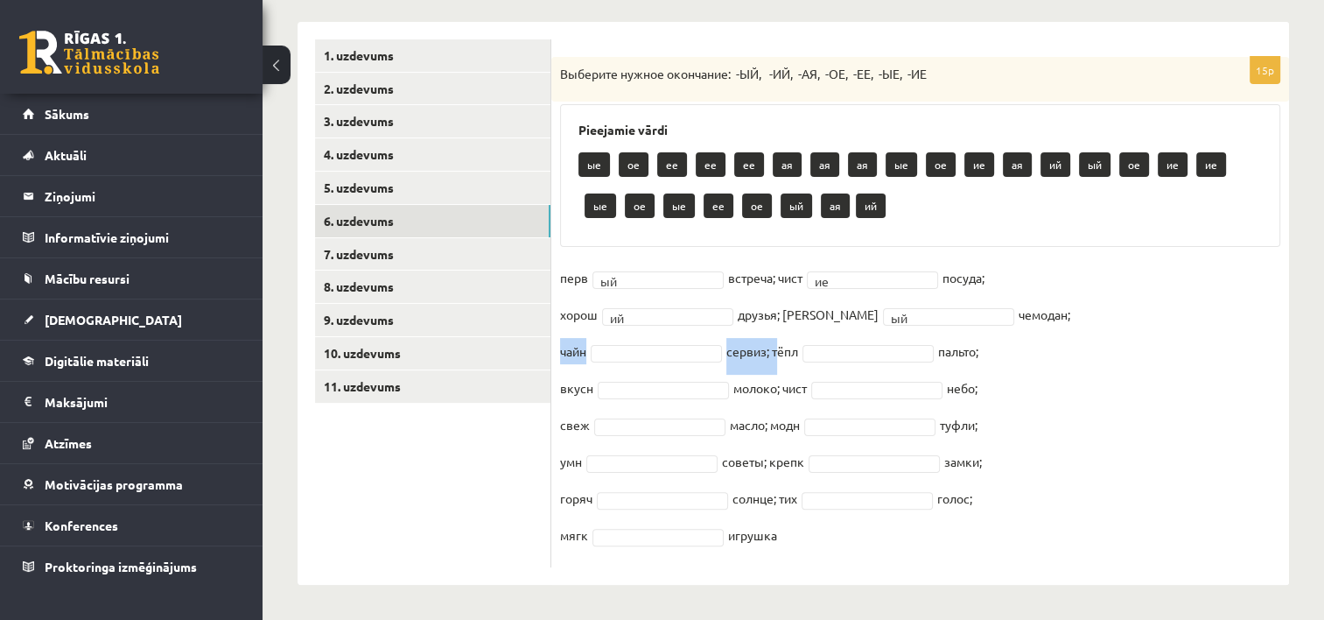
drag, startPoint x: 560, startPoint y: 351, endPoint x: 778, endPoint y: 361, distance: 218.2
click at [778, 361] on fieldset "перв ый ** встреча; чист ие ** посуда; хорош ий ** друзья; дорожн ый ** чемодан…" at bounding box center [920, 411] width 720 height 294
click at [678, 364] on fieldset "перв ый ** встреча; чист ие ** посуда; хорош ий ** друзья; дорожн ый ** чемодан…" at bounding box center [920, 411] width 720 height 294
click at [964, 351] on fieldset "перв ый ** встреча; чист ие ** посуда; хорош ий ** друзья; дорожн ый ** чемодан…" at bounding box center [920, 411] width 720 height 294
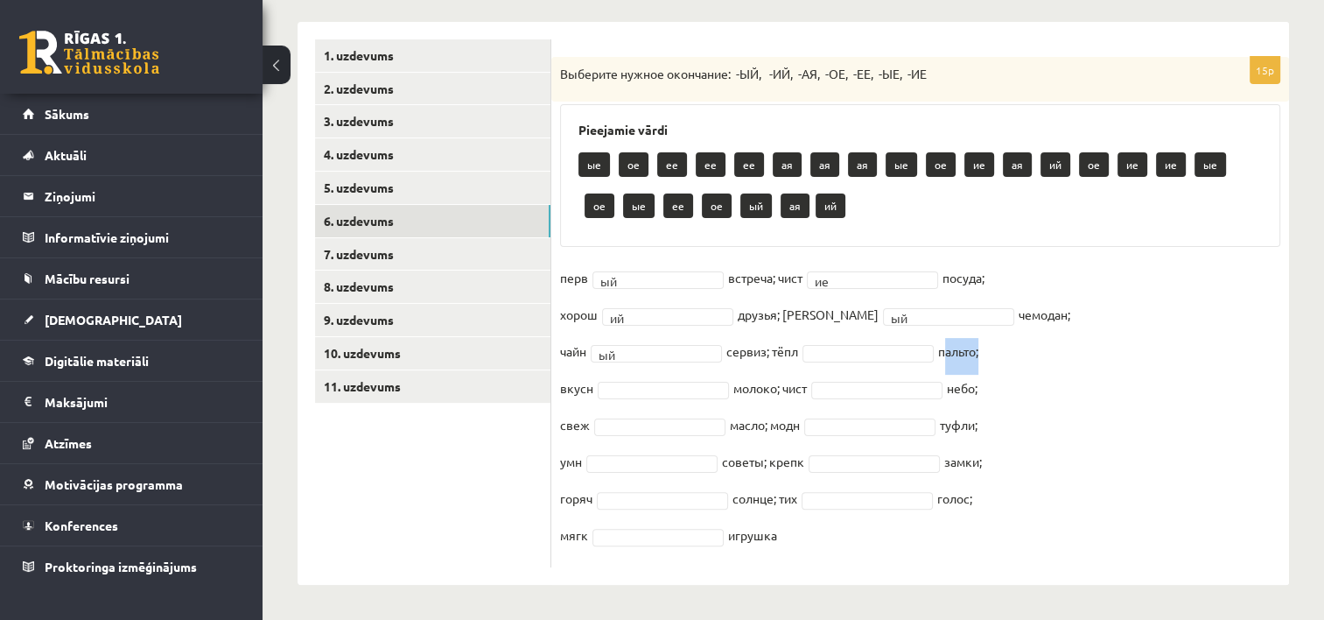
click at [964, 351] on fieldset "перв ый ** встреча; чист ие ** посуда; хорош ий ** друзья; дорожн ый ** чемодан…" at bounding box center [920, 411] width 720 height 294
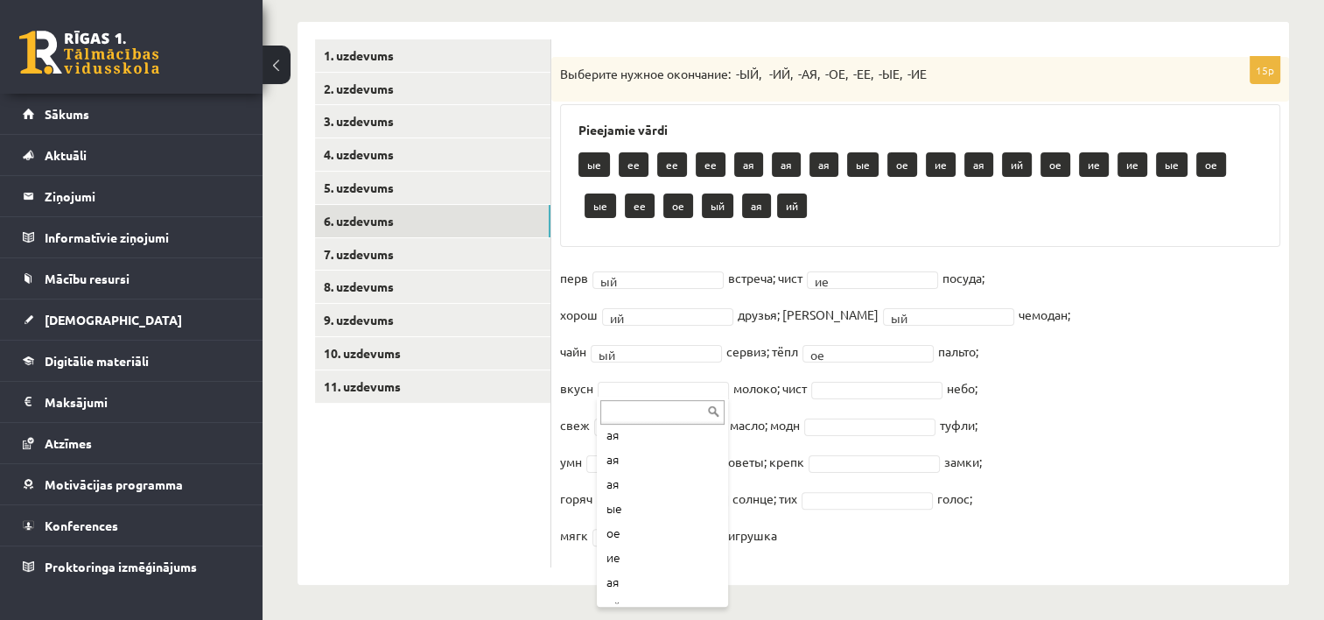
scroll to position [140, 0]
click at [965, 391] on fieldset "перв ый ** встреча; чист ие ** посуда; хорош ий ** друзья; дорожн ый ** чемодан…" at bounding box center [920, 411] width 720 height 294
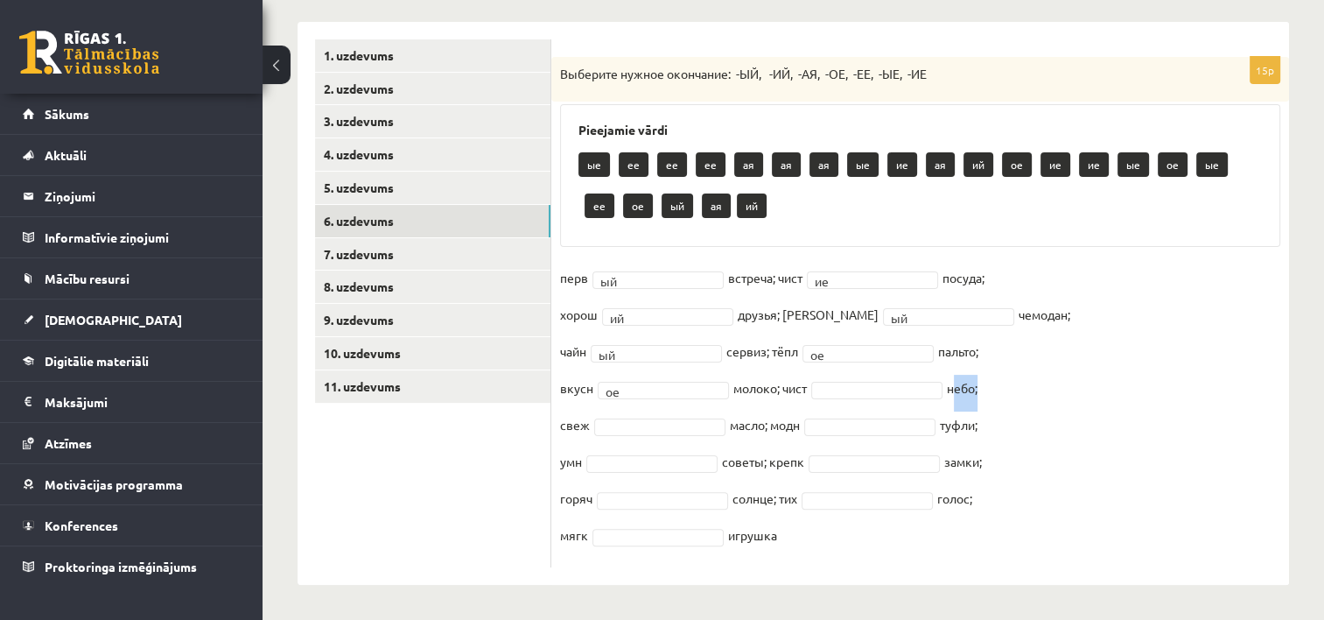
click at [965, 391] on fieldset "перв ый ** встреча; чист ие ** посуда; хорош ий ** друзья; дорожн ый ** чемодан…" at bounding box center [920, 411] width 720 height 294
click at [1015, 404] on fieldset "перв ый ** встреча; чист ие ** посуда; хорош ий ** друзья; дорожн ый ** чемодан…" at bounding box center [920, 411] width 720 height 294
type input "*"
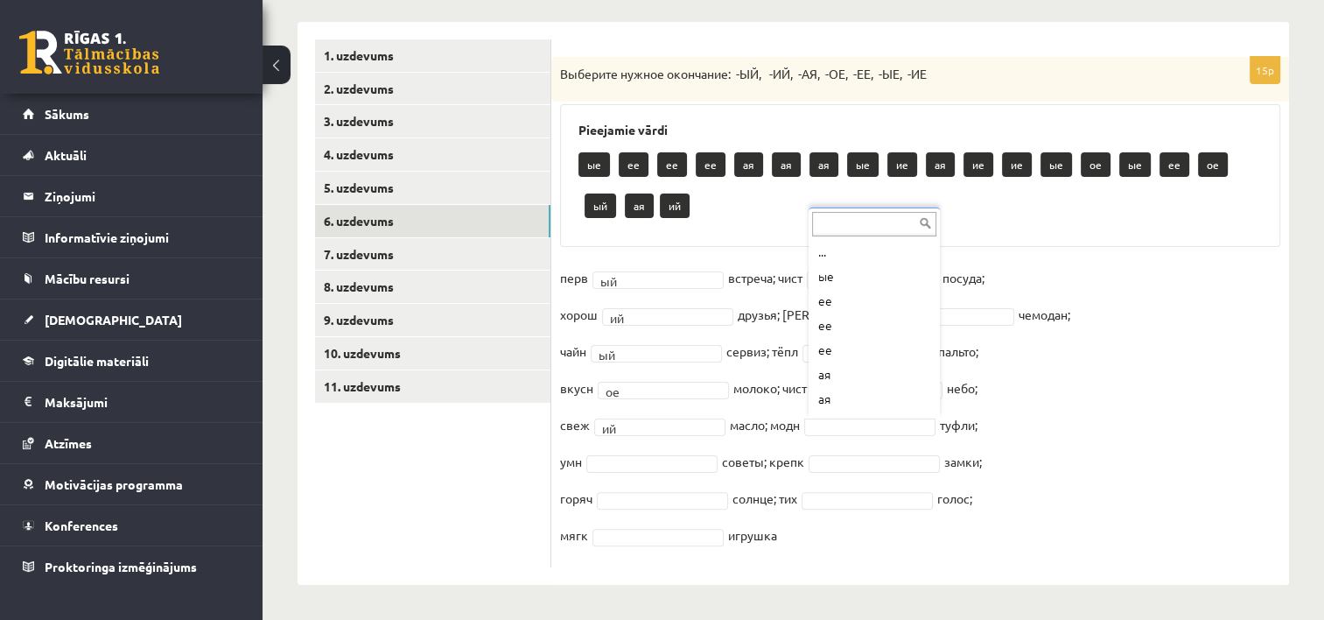
click at [937, 404] on div "... ые ее ее ее ая ая ая ые ие ая ие ие ые ое ые ее ое ый ая ий" at bounding box center [874, 312] width 131 height 211
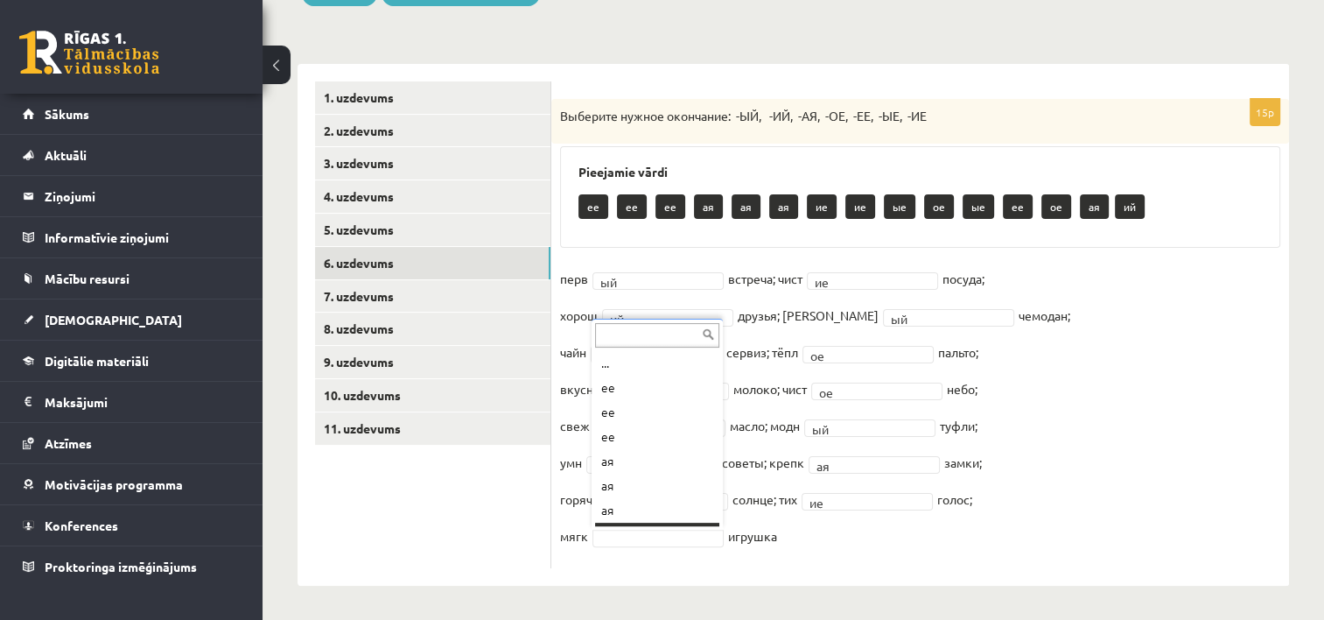
scroll to position [21, 0]
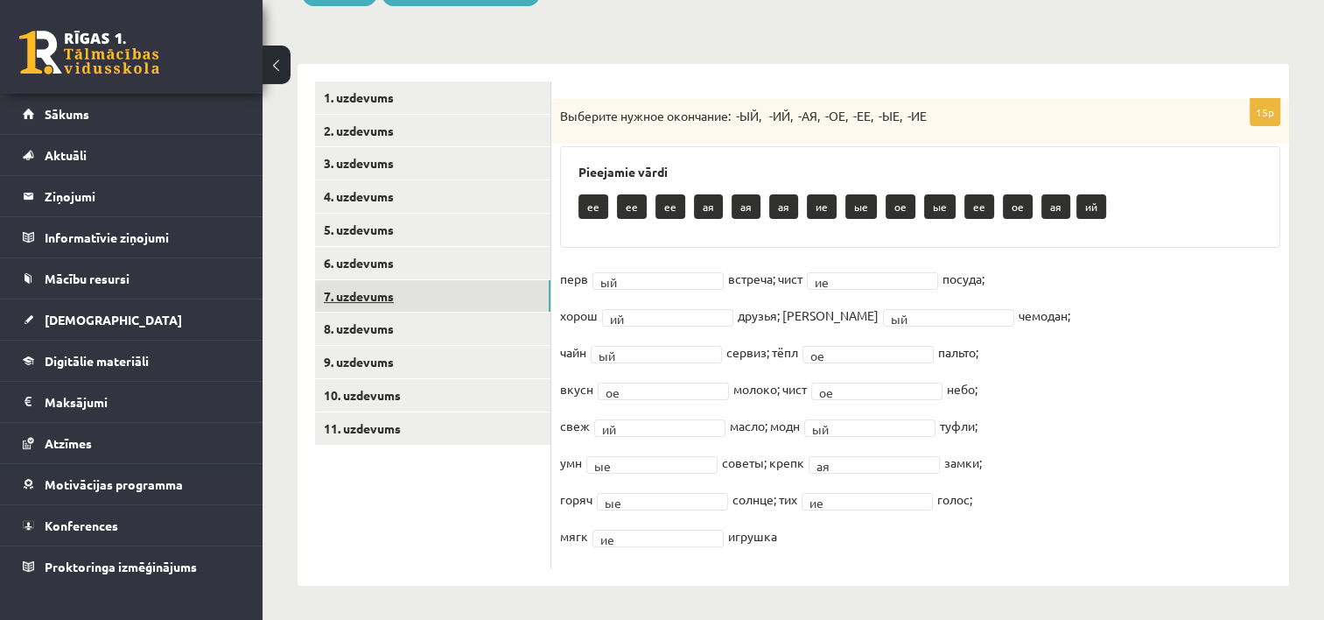
click at [483, 280] on link "7. uzdevums" at bounding box center [432, 296] width 235 height 32
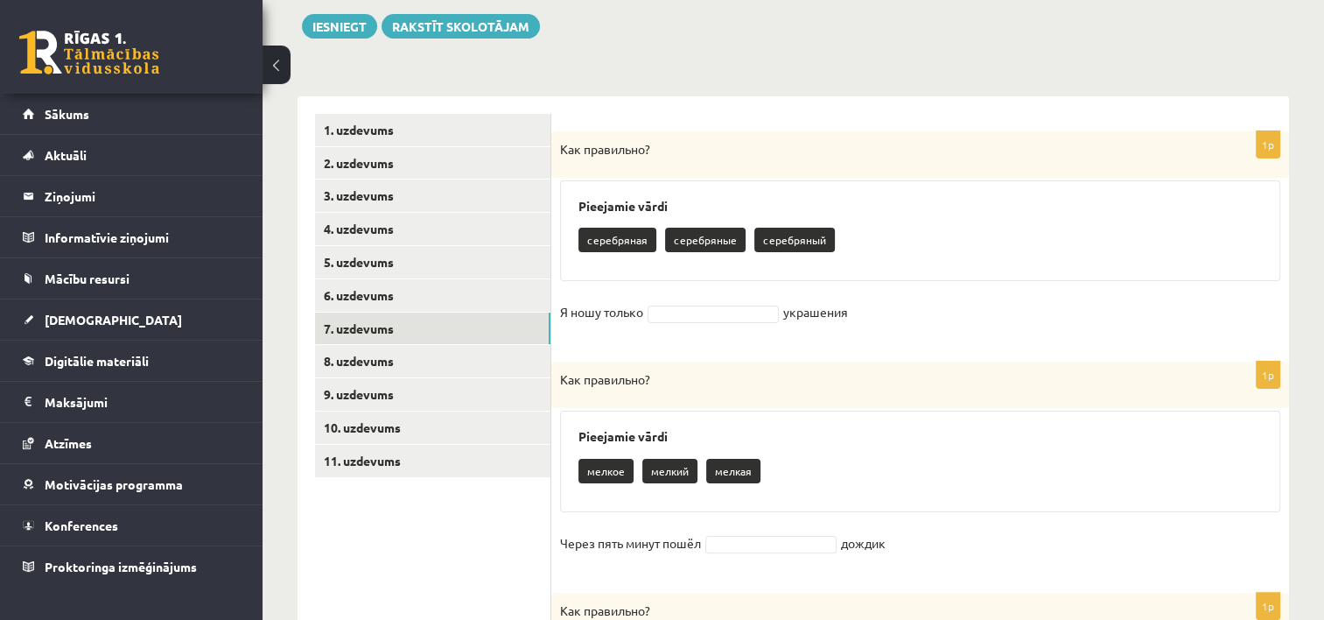
scroll to position [312, 0]
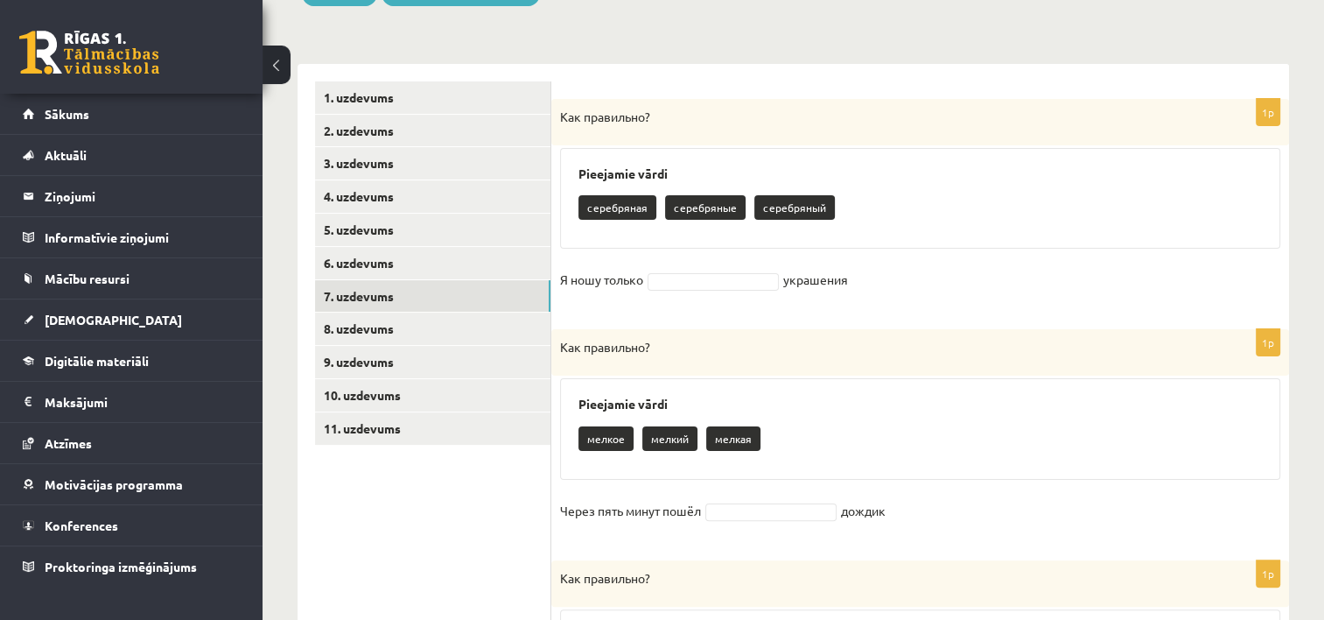
click at [812, 273] on fieldset "Я ношу только украшения" at bounding box center [920, 284] width 720 height 37
click at [893, 296] on fieldset "Я ношу только украшения" at bounding box center [920, 284] width 720 height 37
drag, startPoint x: 586, startPoint y: 207, endPoint x: 819, endPoint y: 207, distance: 233.7
click at [819, 207] on div "серебряная серебряные серебряный" at bounding box center [921, 209] width 684 height 41
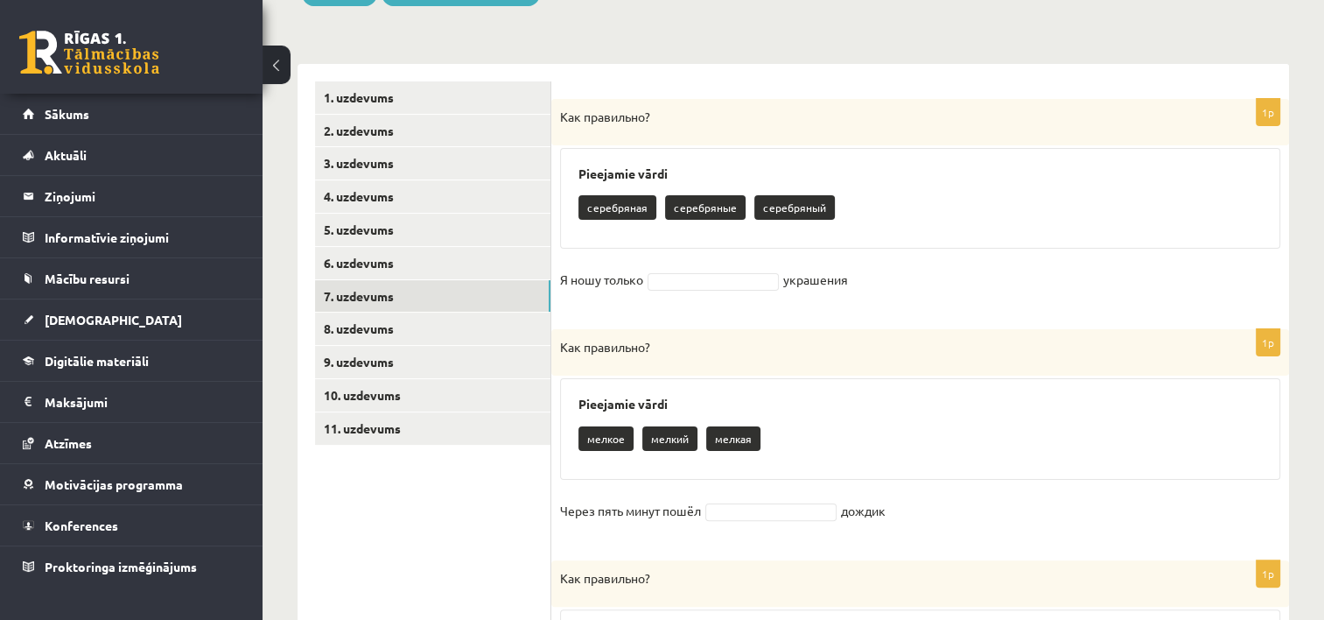
click at [862, 200] on div "серебряная серебряные серебряный" at bounding box center [921, 209] width 684 height 41
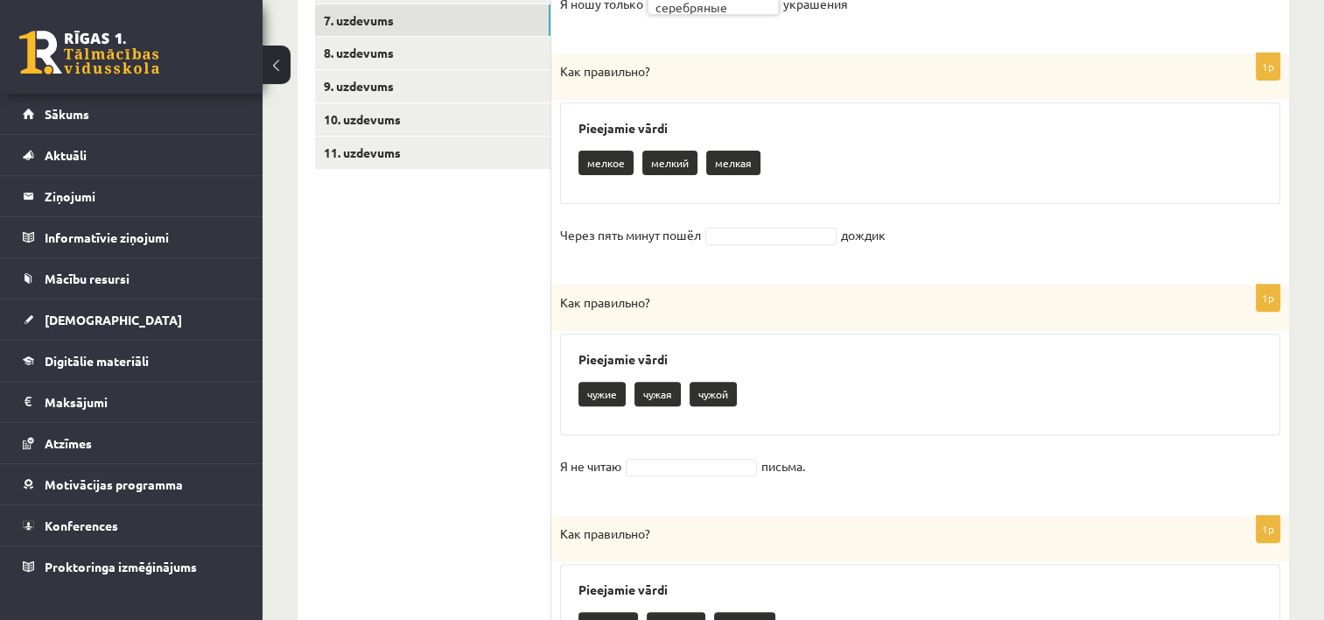
scroll to position [591, 0]
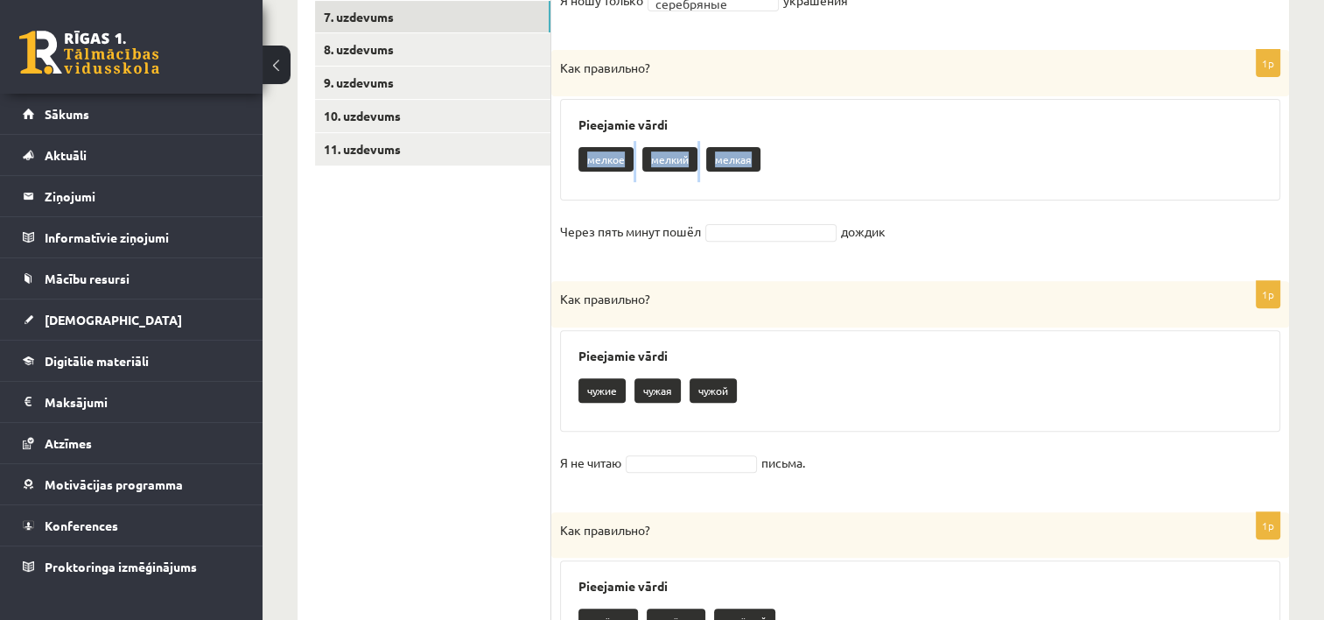
drag, startPoint x: 580, startPoint y: 158, endPoint x: 759, endPoint y: 159, distance: 178.6
click at [759, 159] on div "мелкое мелкий мелкая" at bounding box center [921, 161] width 684 height 41
click at [794, 149] on div "мелкое мелкий мелкая" at bounding box center [921, 161] width 684 height 41
drag, startPoint x: 557, startPoint y: 229, endPoint x: 915, endPoint y: 242, distance: 358.2
click at [915, 242] on div "1p Как правильно? Pieejamie vārdi мелкое мелкий мелкая Через пять минут пошёл д…" at bounding box center [920, 157] width 738 height 214
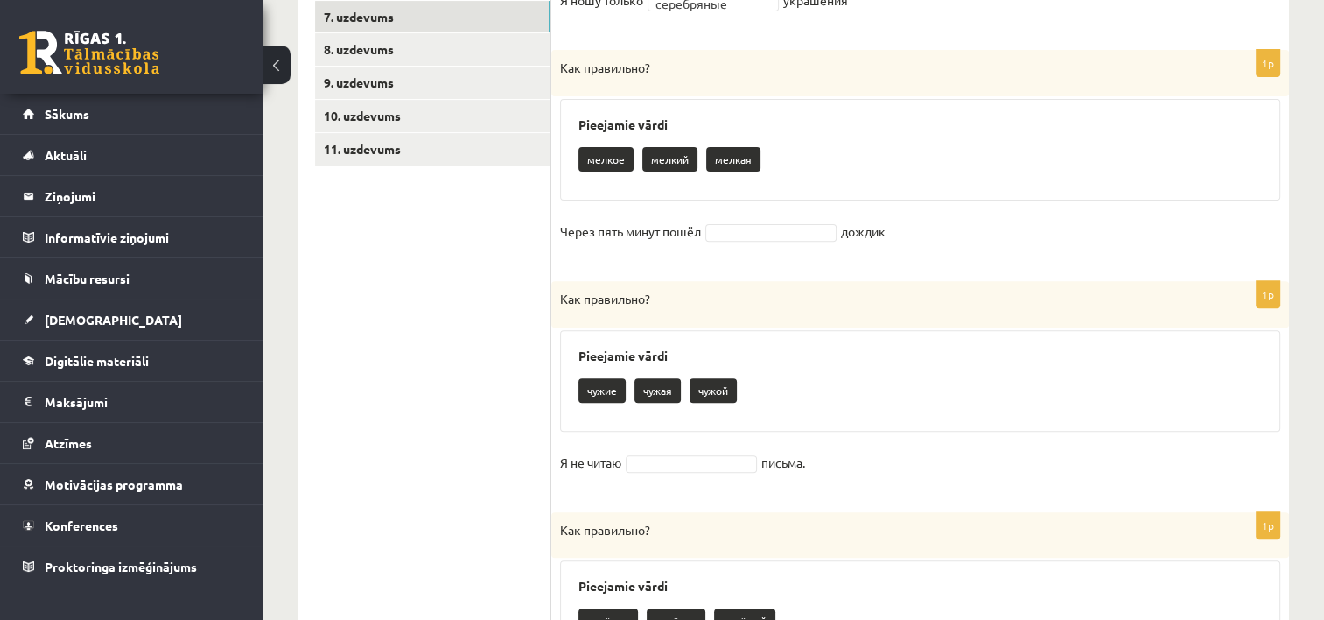
click at [917, 238] on fieldset "Через пять минут пошёл дождик" at bounding box center [920, 236] width 720 height 37
drag, startPoint x: 566, startPoint y: 146, endPoint x: 907, endPoint y: 232, distance: 351.1
click at [907, 232] on div "1p Как правильно? Pieejamie vārdi мелкое мелкий мелкая Через пять минут пошёл д…" at bounding box center [920, 157] width 738 height 214
click at [937, 242] on fieldset "Через пять минут пошёл дождик" at bounding box center [920, 236] width 720 height 37
click at [1117, 384] on div "чужие чужая чужой" at bounding box center [921, 392] width 684 height 41
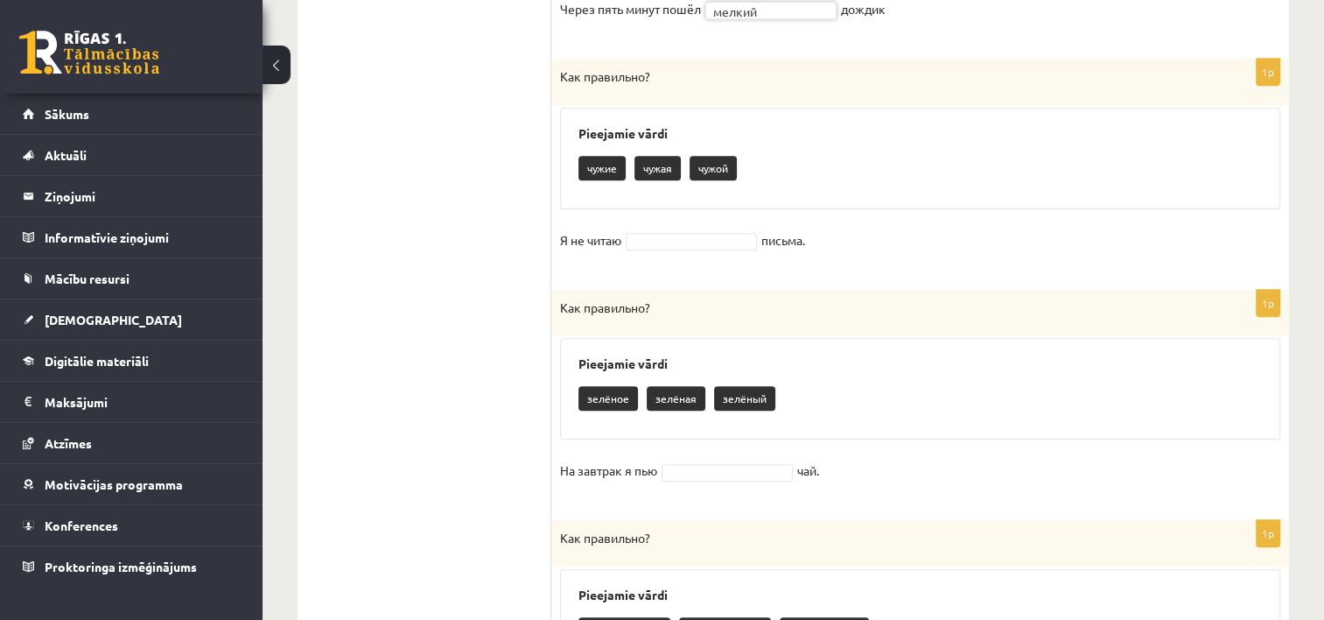
scroll to position [816, 0]
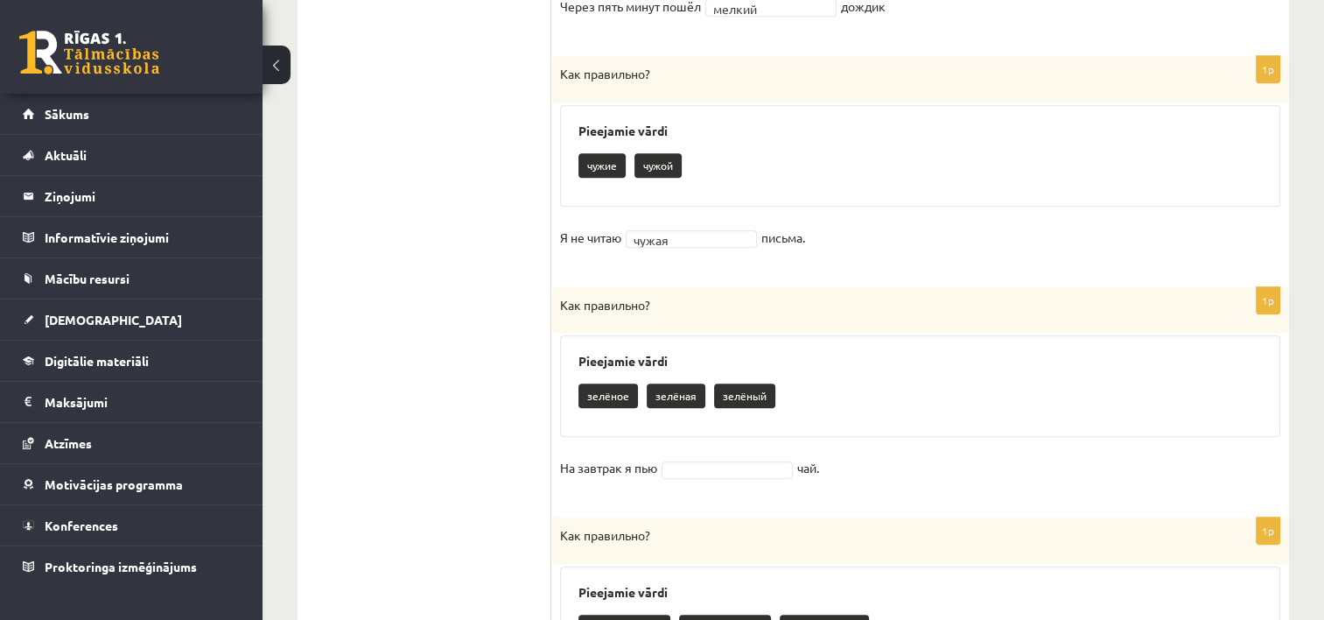
drag, startPoint x: 558, startPoint y: 236, endPoint x: 837, endPoint y: 234, distance: 279.2
click at [837, 234] on div "1p Как правильно? Pieejamie vārdi чужие чужой Я не читаю чужая ***** письма." at bounding box center [920, 163] width 738 height 214
click at [852, 266] on div "1p Как правильно? Pieejamie vārdi чужие чужой Я не читаю чужая ***** письма." at bounding box center [920, 163] width 738 height 214
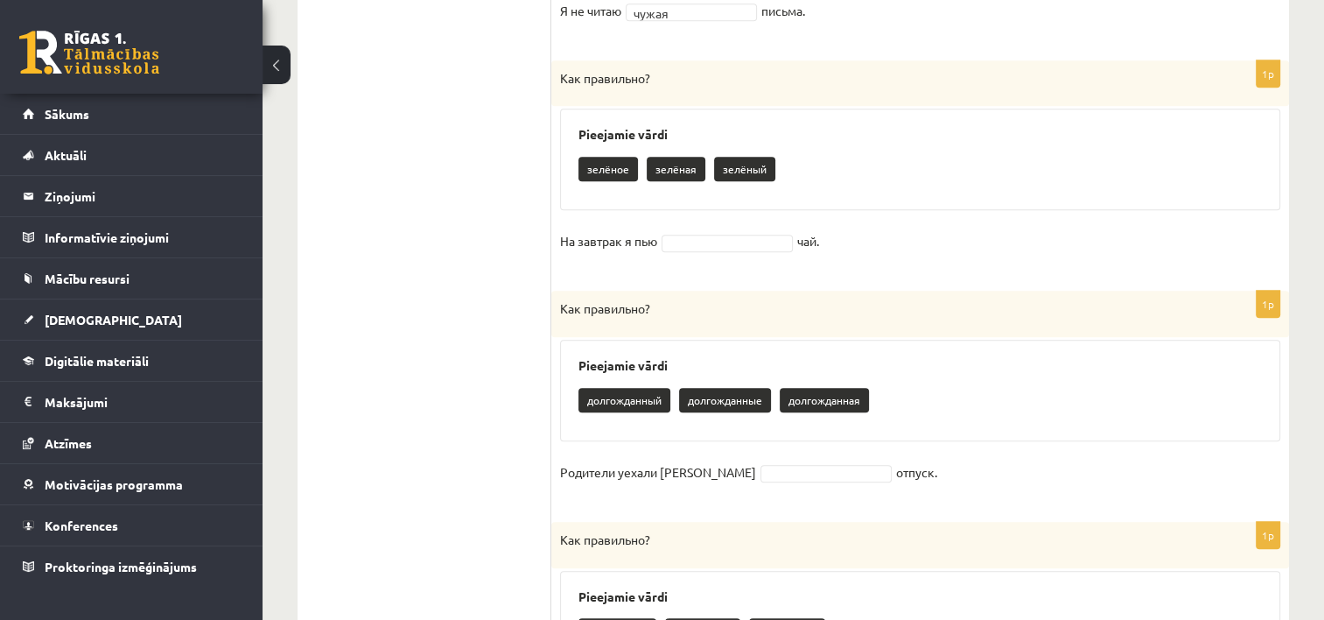
scroll to position [1046, 0]
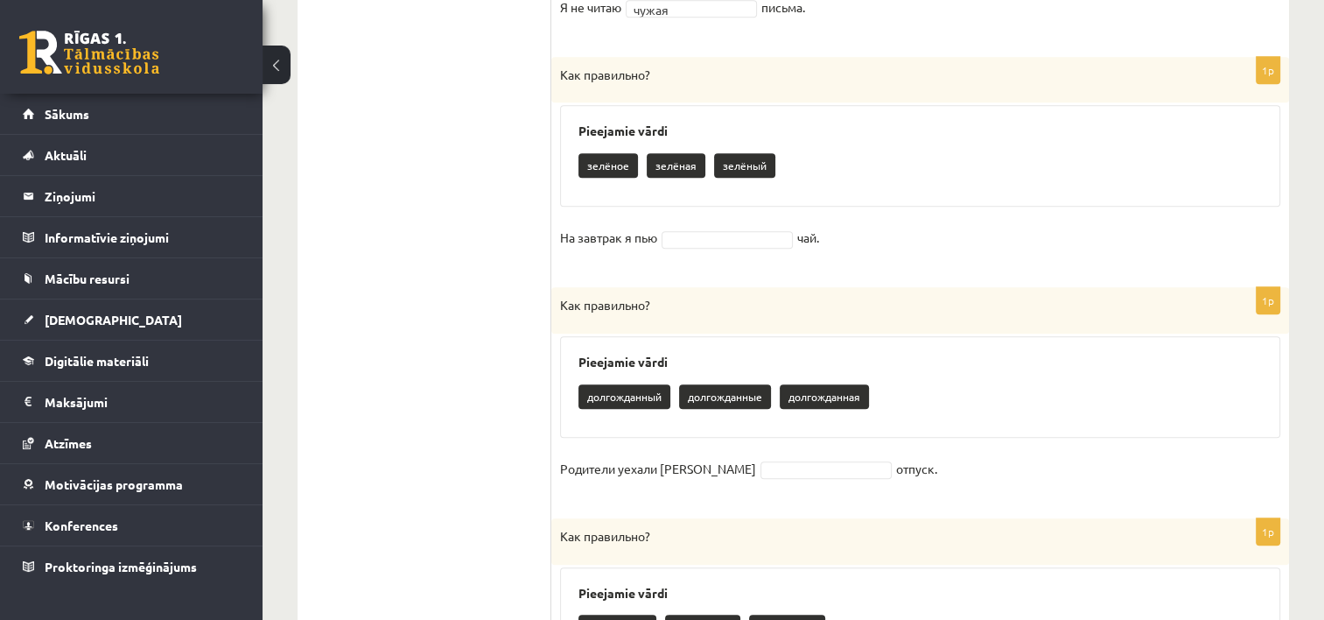
drag, startPoint x: 576, startPoint y: 165, endPoint x: 846, endPoint y: 226, distance: 276.3
click at [846, 226] on div "1p Как правильно? Pieejamie vārdi зелёное зелёная зелёный На завтрак я пью чай." at bounding box center [920, 164] width 738 height 214
click at [868, 259] on div "1p Как правильно? Pieejamie vārdi зелёное зелёная зелёный На завтрак я пью чай." at bounding box center [920, 164] width 738 height 214
click at [1121, 354] on h3 "Pieejamie vārdi" at bounding box center [921, 361] width 684 height 15
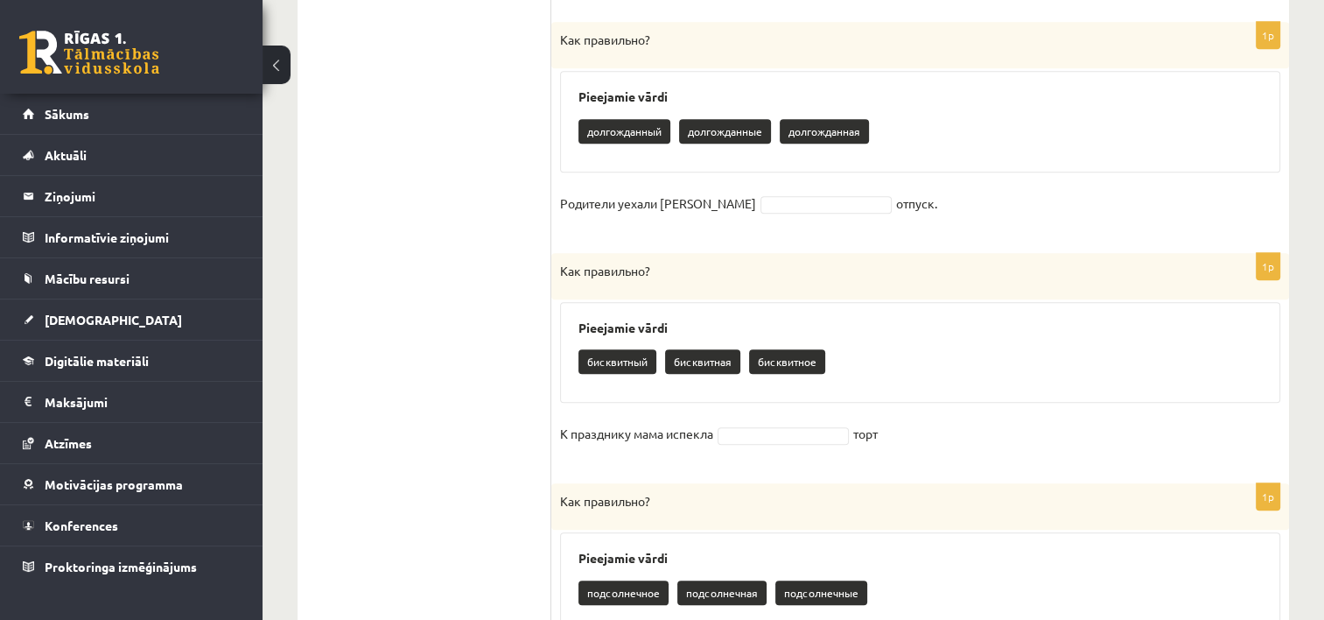
scroll to position [1315, 0]
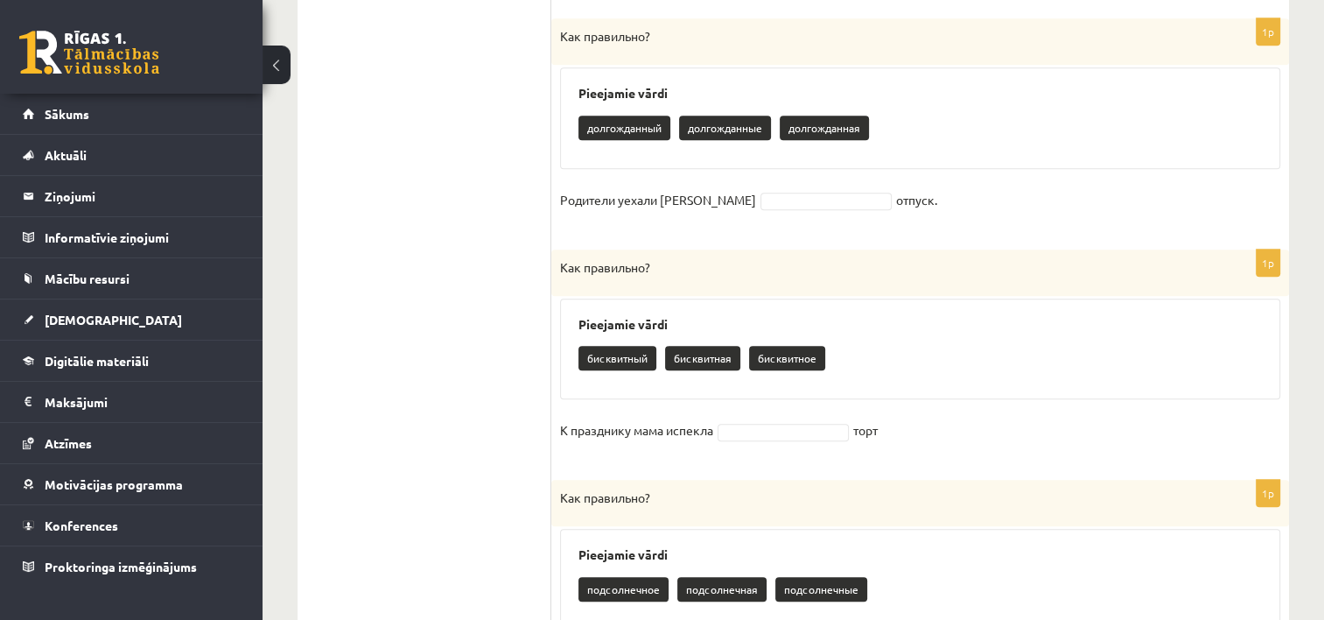
drag, startPoint x: 571, startPoint y: 116, endPoint x: 869, endPoint y: 200, distance: 310.3
click at [869, 200] on div "1p Как правильно? Pieejamie vārdi долгожданный долгожданные долгожданная Родите…" at bounding box center [920, 125] width 738 height 214
click at [896, 232] on form "**********" at bounding box center [920, 231] width 703 height 2307
click at [1092, 366] on div "бисквитный бисквитная бисквитное" at bounding box center [921, 360] width 684 height 41
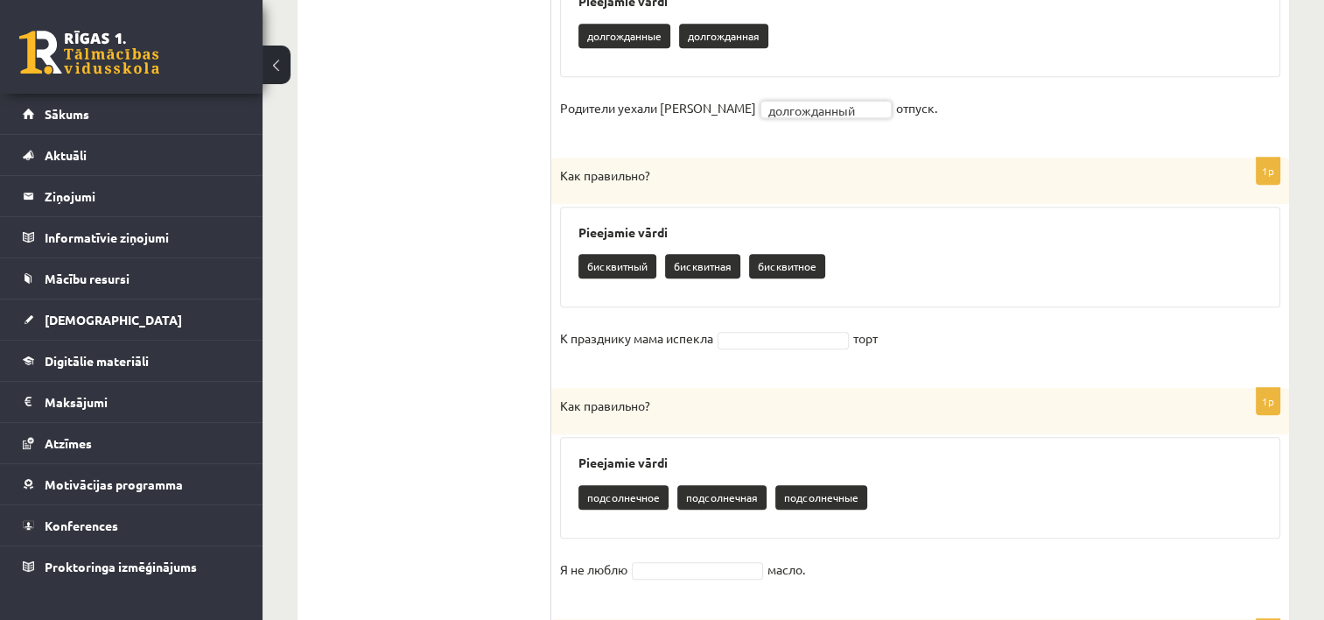
scroll to position [1475, 0]
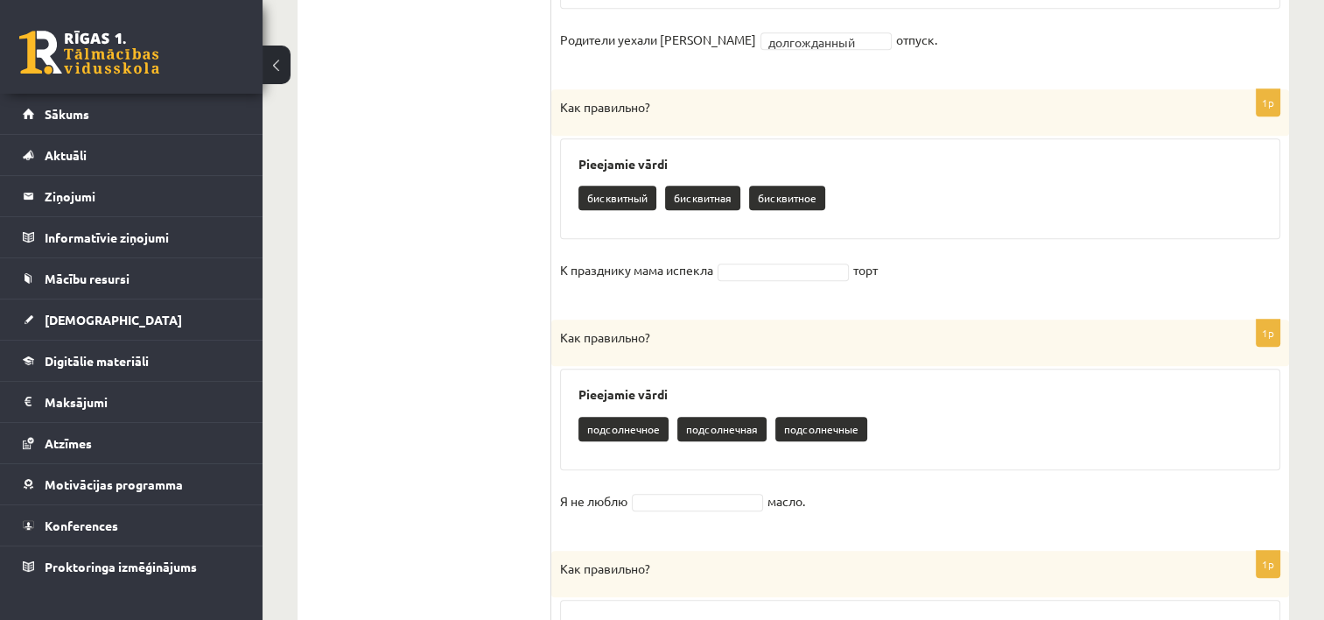
click at [754, 258] on fieldset "К празднику мама испекла торт" at bounding box center [920, 274] width 720 height 37
drag, startPoint x: 553, startPoint y: 266, endPoint x: 902, endPoint y: 265, distance: 349.2
click at [902, 265] on div "1p Как правильно? Pieejamie vārdi бисквитный бисквитная бисквитное К празднику …" at bounding box center [920, 196] width 738 height 214
click at [923, 287] on fieldset "К празднику мама испекла торт" at bounding box center [920, 274] width 720 height 37
drag, startPoint x: 571, startPoint y: 179, endPoint x: 887, endPoint y: 276, distance: 330.6
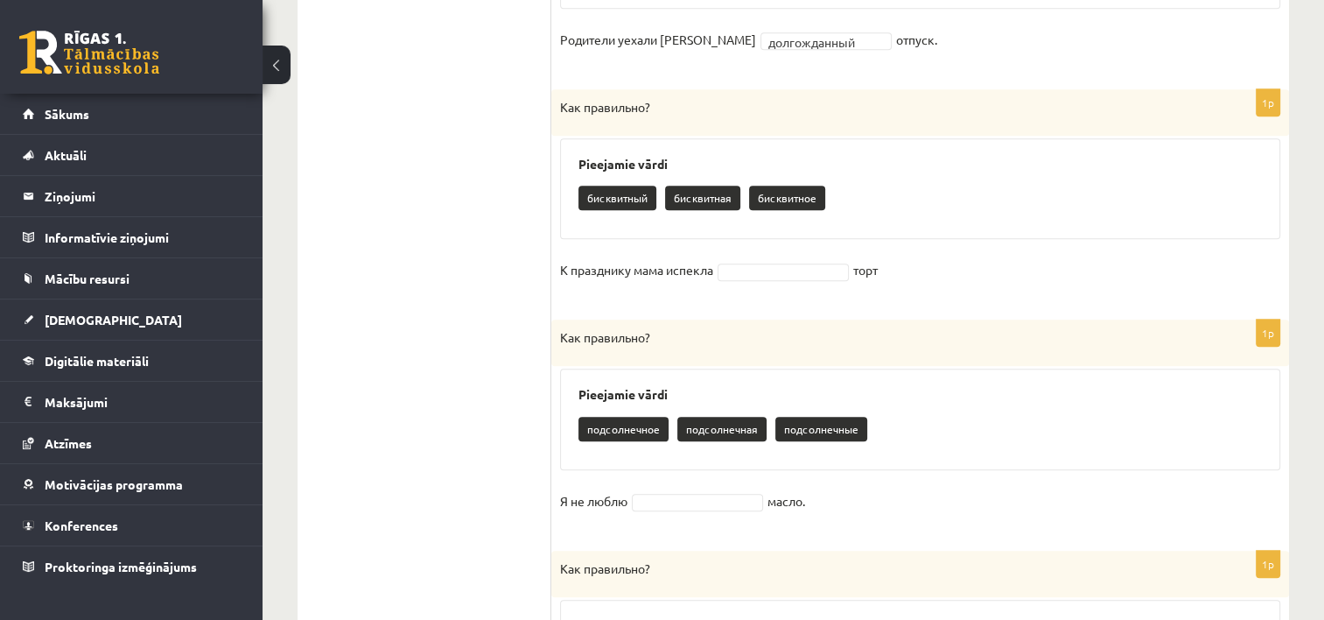
click at [887, 276] on div "1p Как правильно? Pieejamie vārdi бисквитный бисквитная бисквитное К празднику …" at bounding box center [920, 196] width 738 height 214
click at [922, 294] on div "1p Как правильно? Pieejamie vārdi бисквитный бисквитная бисквитное К празднику …" at bounding box center [920, 196] width 738 height 214
click at [1107, 353] on div "Как правильно?" at bounding box center [920, 342] width 738 height 46
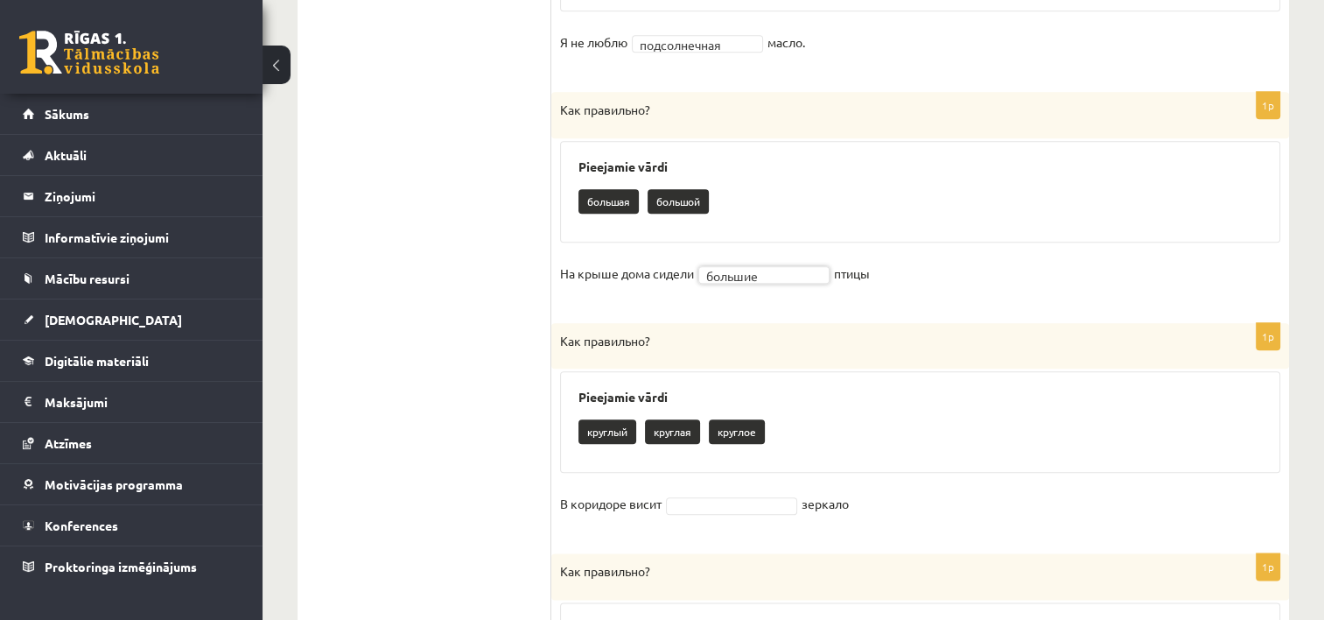
scroll to position [1911, 0]
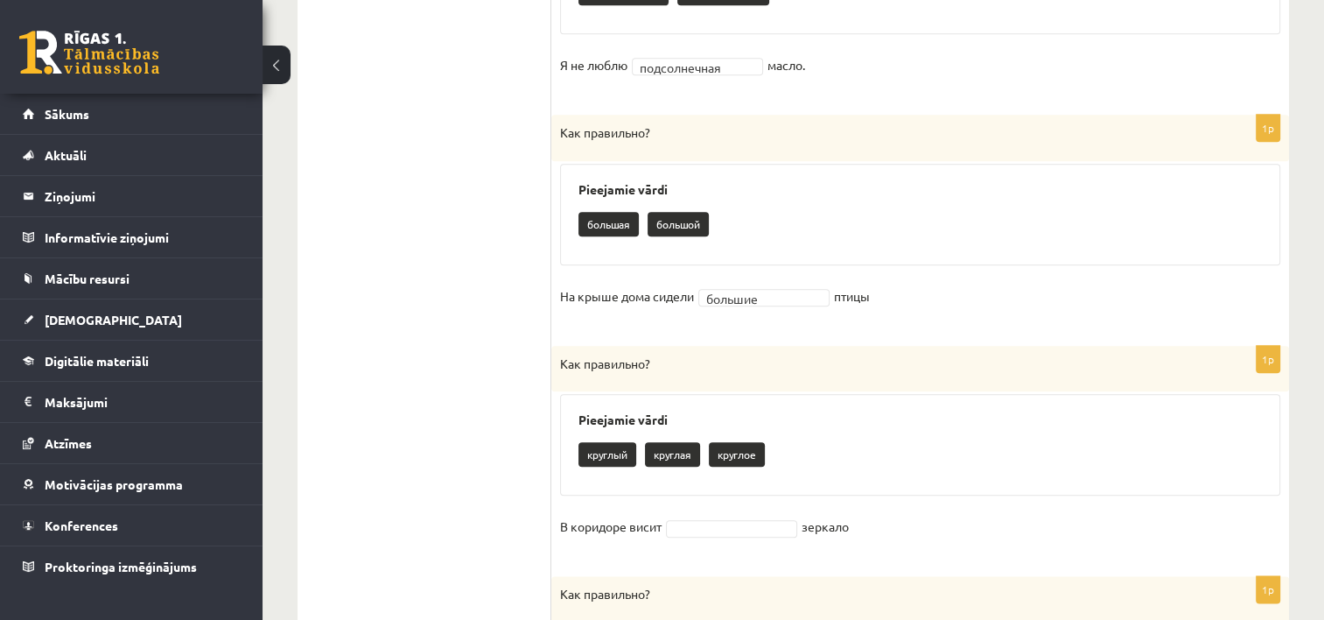
drag, startPoint x: 565, startPoint y: 177, endPoint x: 567, endPoint y: 200, distance: 23.7
click at [567, 200] on div "Pieejamie vārdi большая большой" at bounding box center [920, 215] width 720 height 102
click at [565, 203] on div "Pieejamie vārdi большая большой" at bounding box center [920, 215] width 720 height 102
drag, startPoint x: 565, startPoint y: 203, endPoint x: 924, endPoint y: 289, distance: 369.8
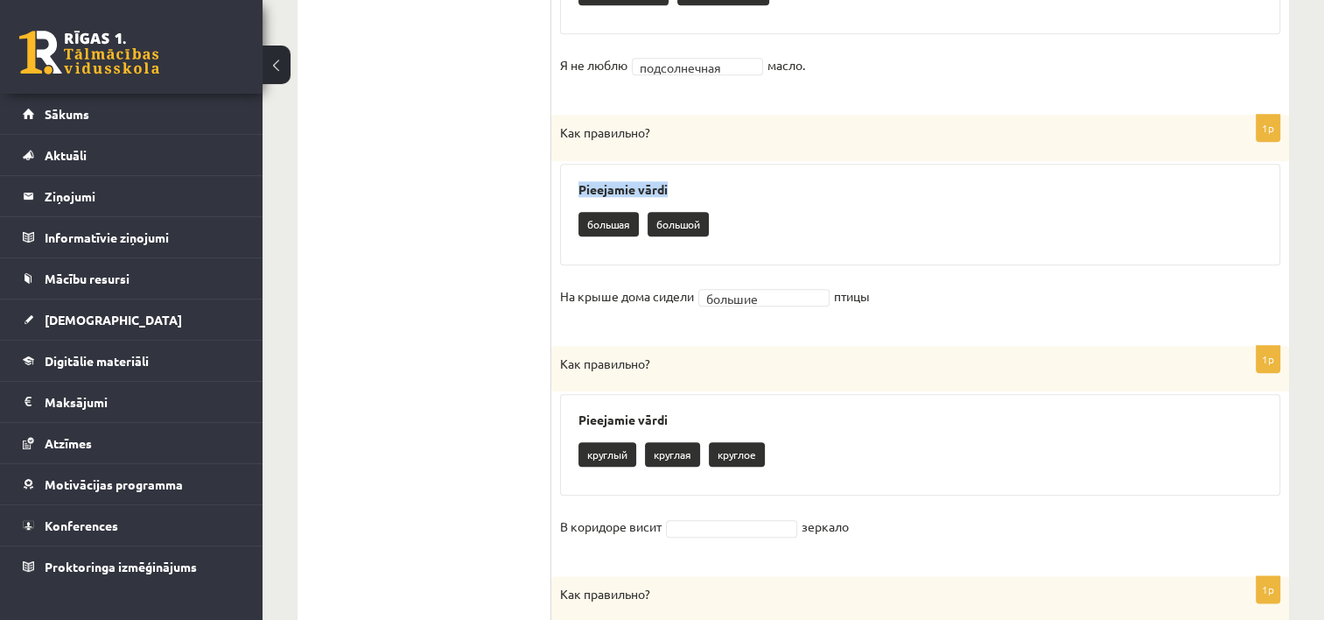
click at [924, 289] on div "1p Как правильно? Pieejamie vārdi большая большой На крыше дома сидели большие …" at bounding box center [920, 222] width 738 height 214
click at [928, 301] on fieldset "На крыше дома сидели большие ******* птицы" at bounding box center [920, 301] width 720 height 37
click at [1105, 305] on fieldset "На крыше дома сидели большие ******* птицы" at bounding box center [920, 301] width 720 height 37
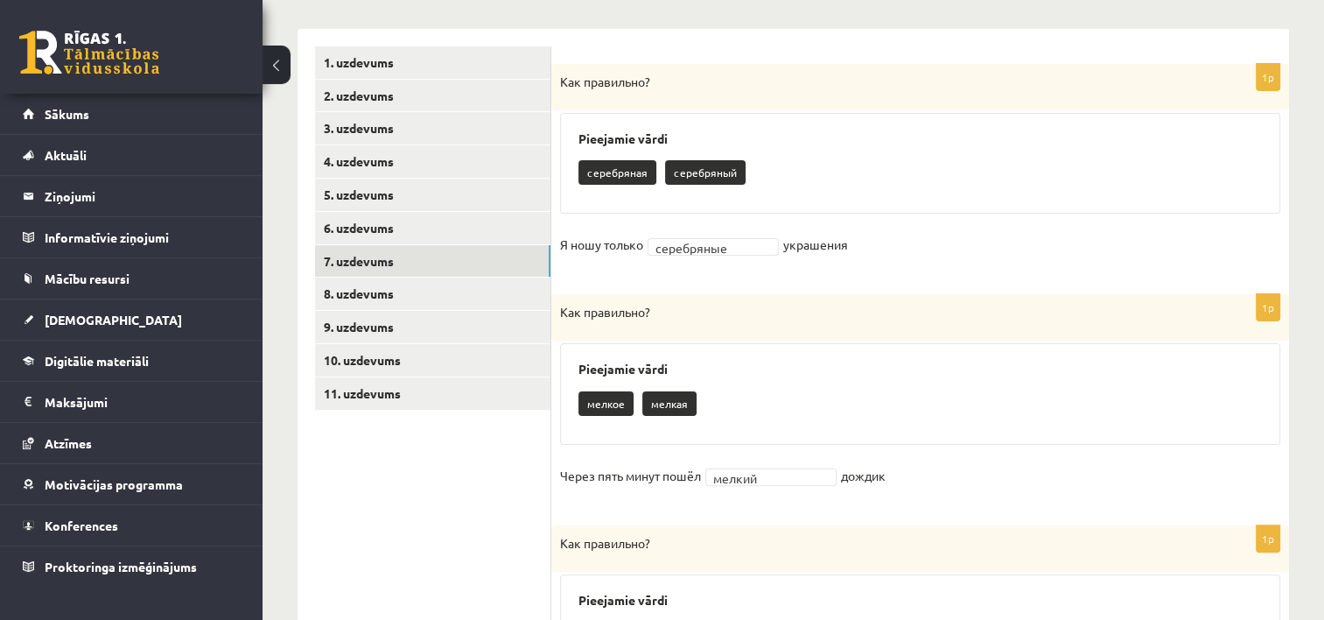
scroll to position [340, 0]
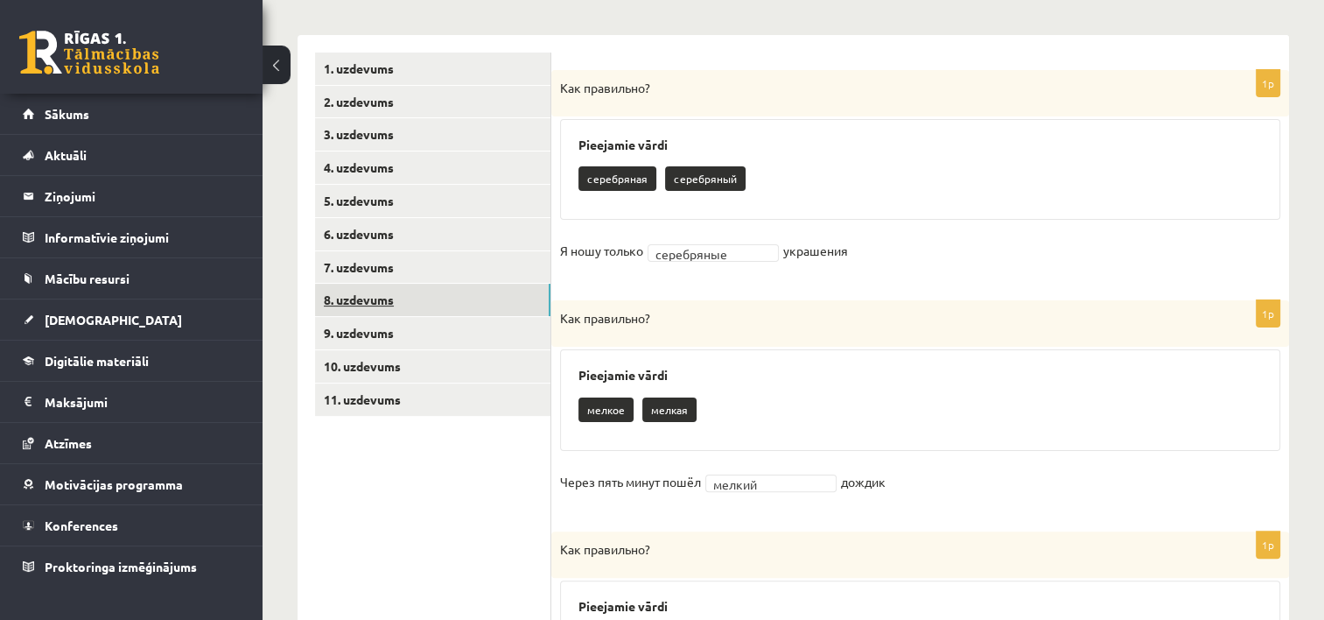
click at [519, 305] on link "8. uzdevums" at bounding box center [432, 300] width 235 height 32
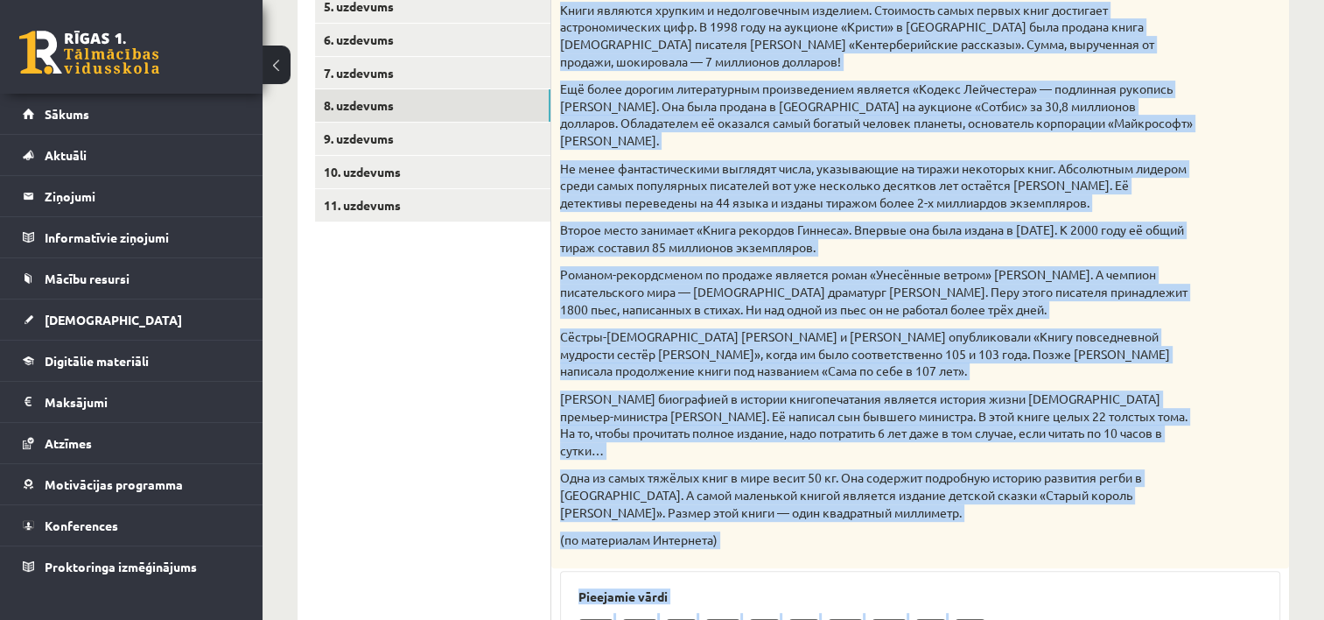
scroll to position [546, 0]
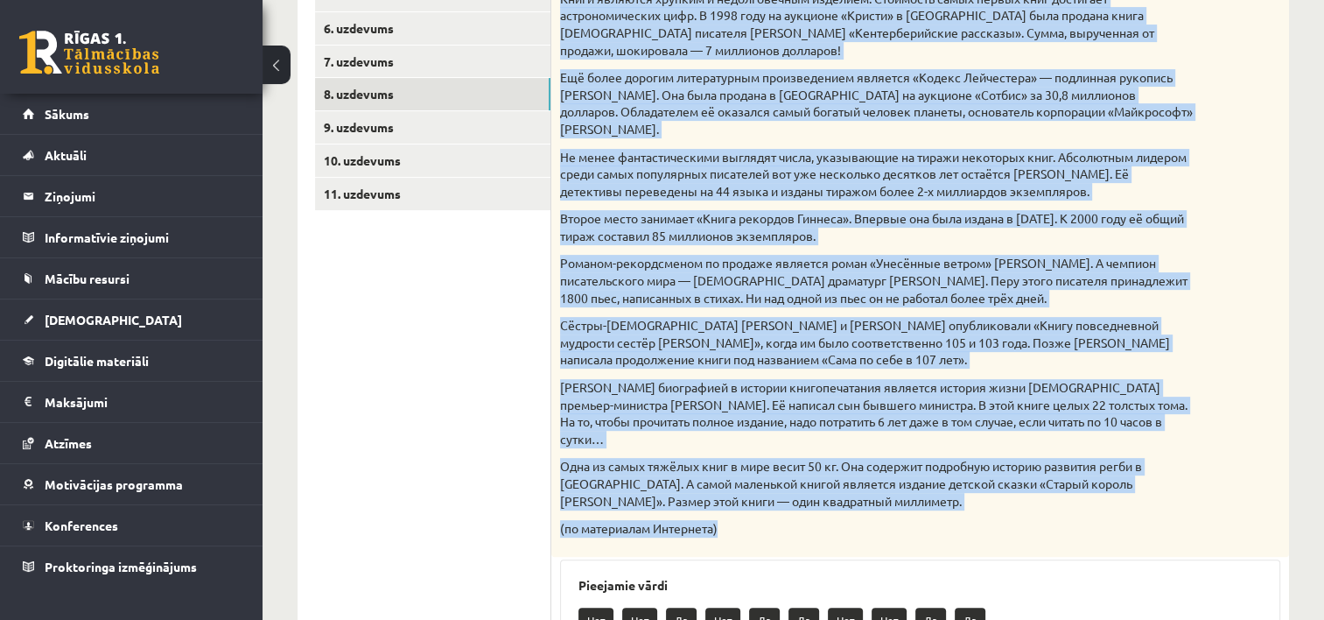
drag, startPoint x: 556, startPoint y: 102, endPoint x: 1067, endPoint y: 530, distance: 666.7
click at [1067, 530] on div "Прочитай текст. Отметь верное утверждение в соответствии с текстом. Интересные …" at bounding box center [920, 210] width 738 height 692
click at [1053, 544] on div "Прочитай текст. Отметь верное утверждение в соответствии с текстом. Интересные …" at bounding box center [920, 210] width 738 height 692
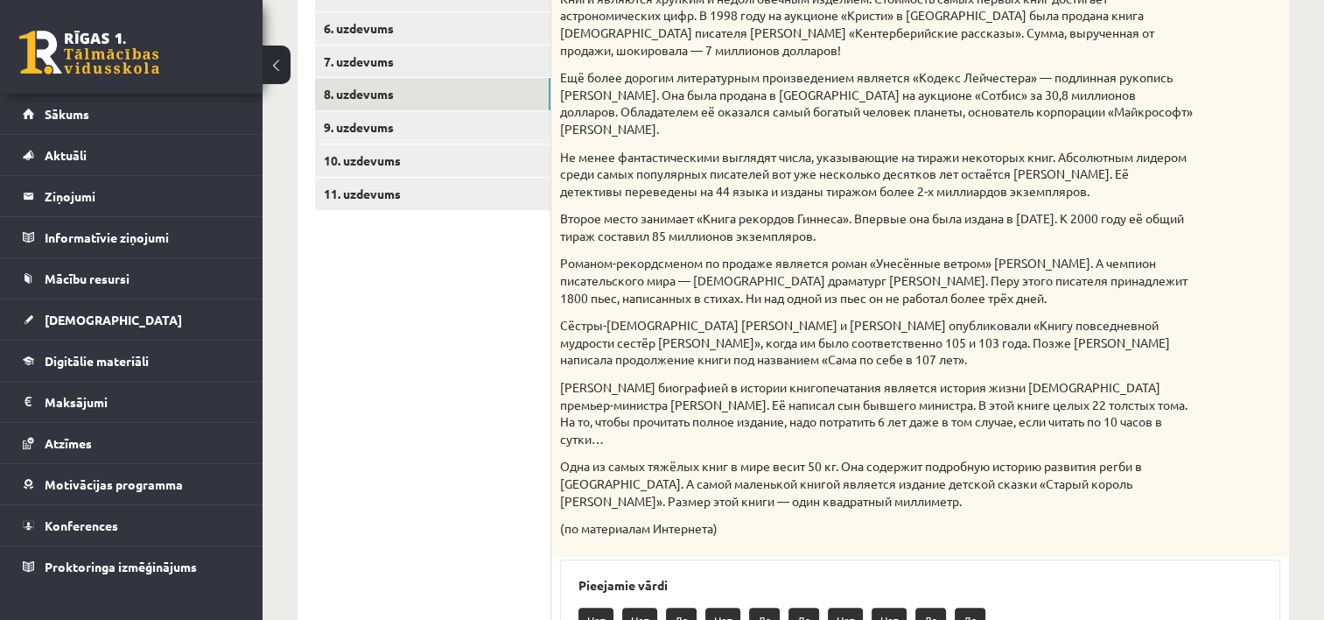
click at [1185, 518] on div "Прочитай текст. Отметь верное утверждение в соответствии с текстом. Интересные …" at bounding box center [920, 210] width 738 height 692
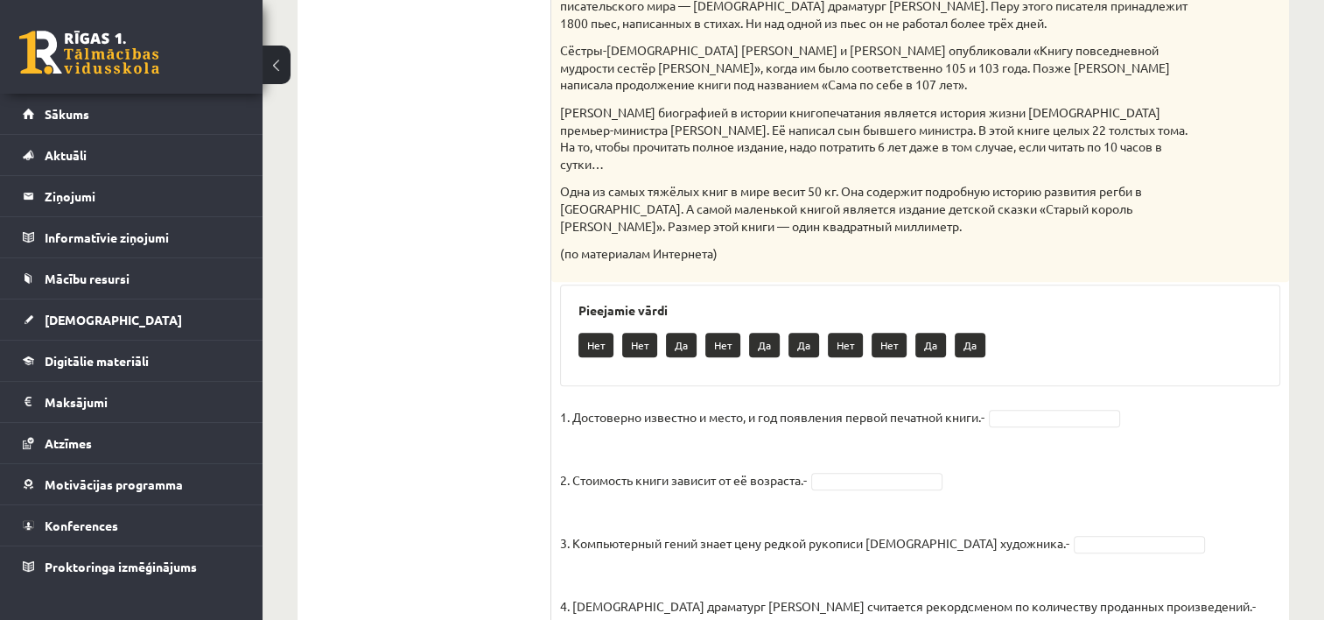
scroll to position [831, 0]
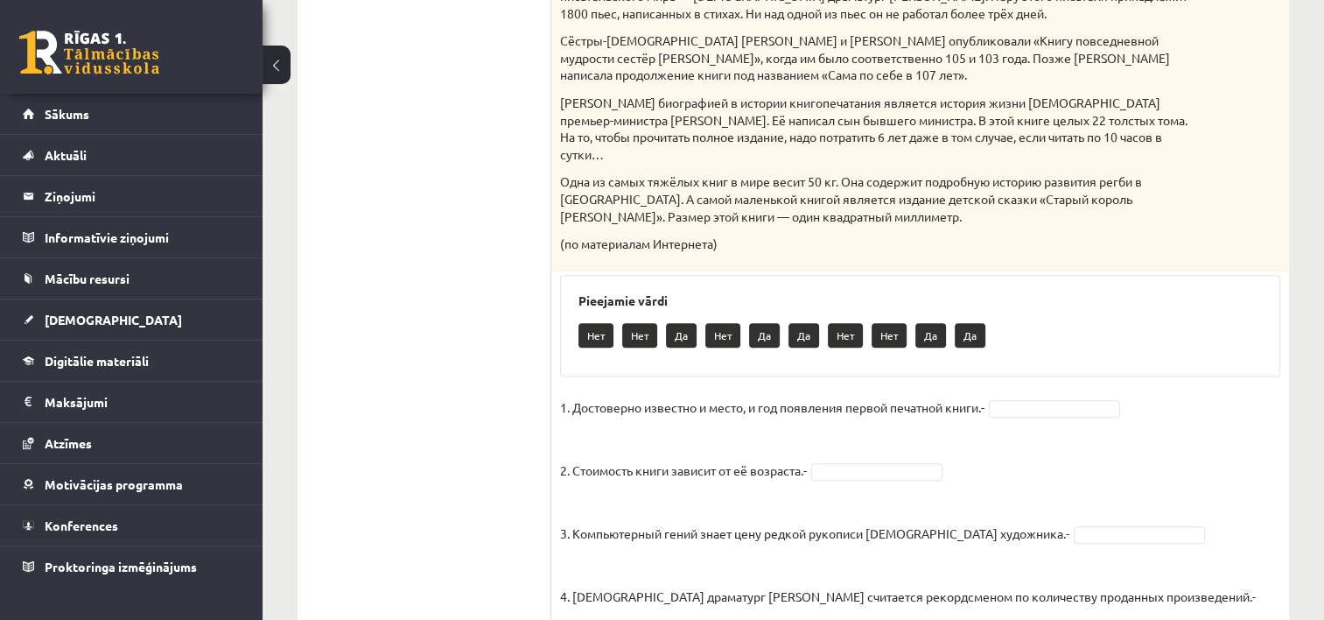
click at [896, 406] on p "1. Достоверно известно и место, и год появления первой печатной книги.-" at bounding box center [772, 407] width 425 height 26
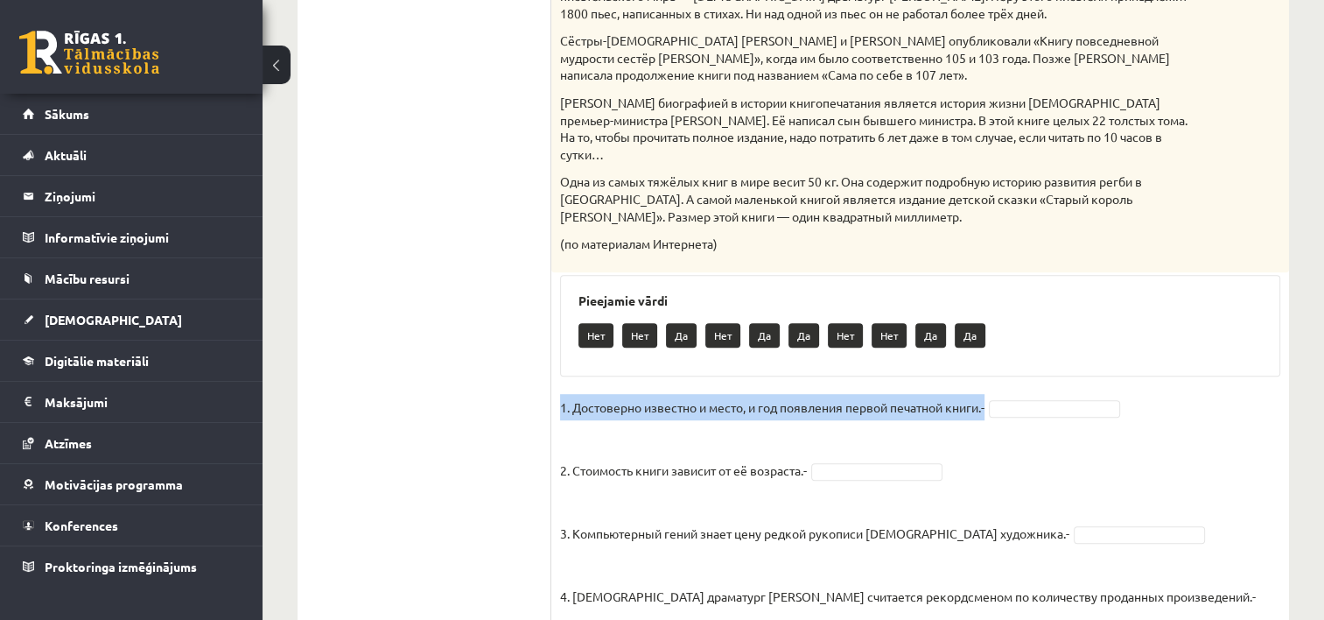
click at [896, 406] on p "1. Достоверно известно и место, и год появления первой печатной книги.-" at bounding box center [772, 407] width 425 height 26
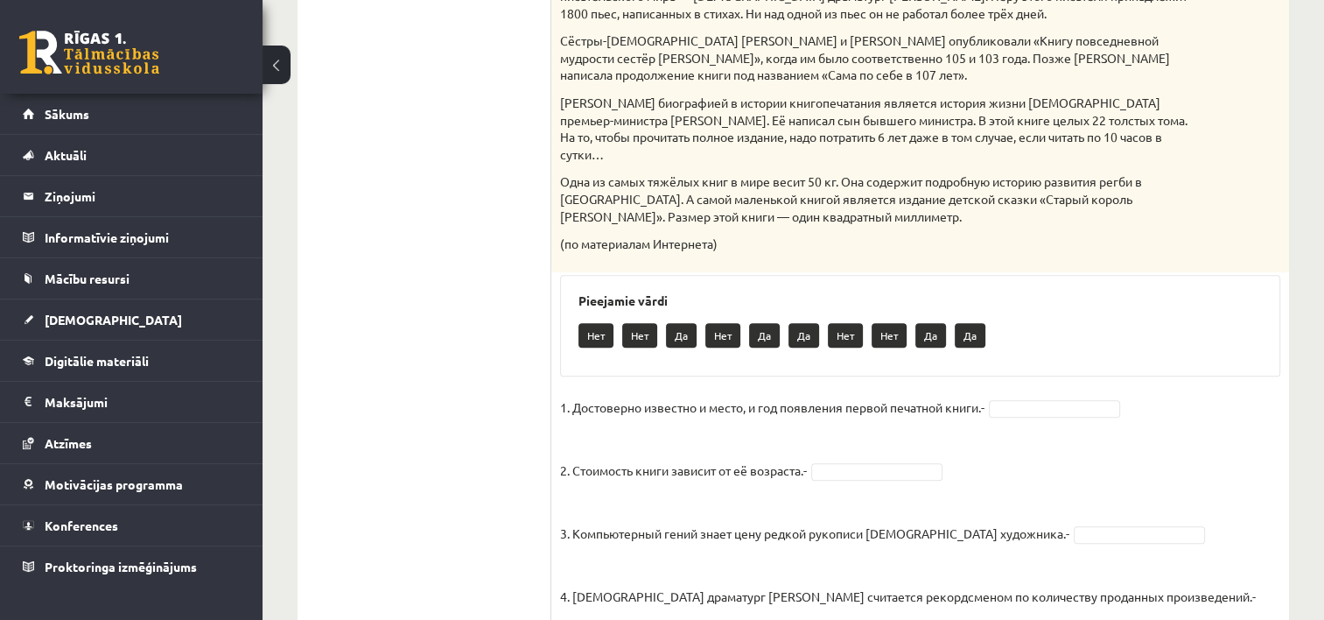
click at [1024, 460] on fieldset "1. Достоверно известно и место, и год появления первой печатной книги.- 2. Стои…" at bounding box center [920, 564] width 720 height 341
click at [1128, 455] on fieldset "1. Достоверно известно и место, и год появления первой печатной книги.- 2. Стои…" at bounding box center [920, 564] width 720 height 341
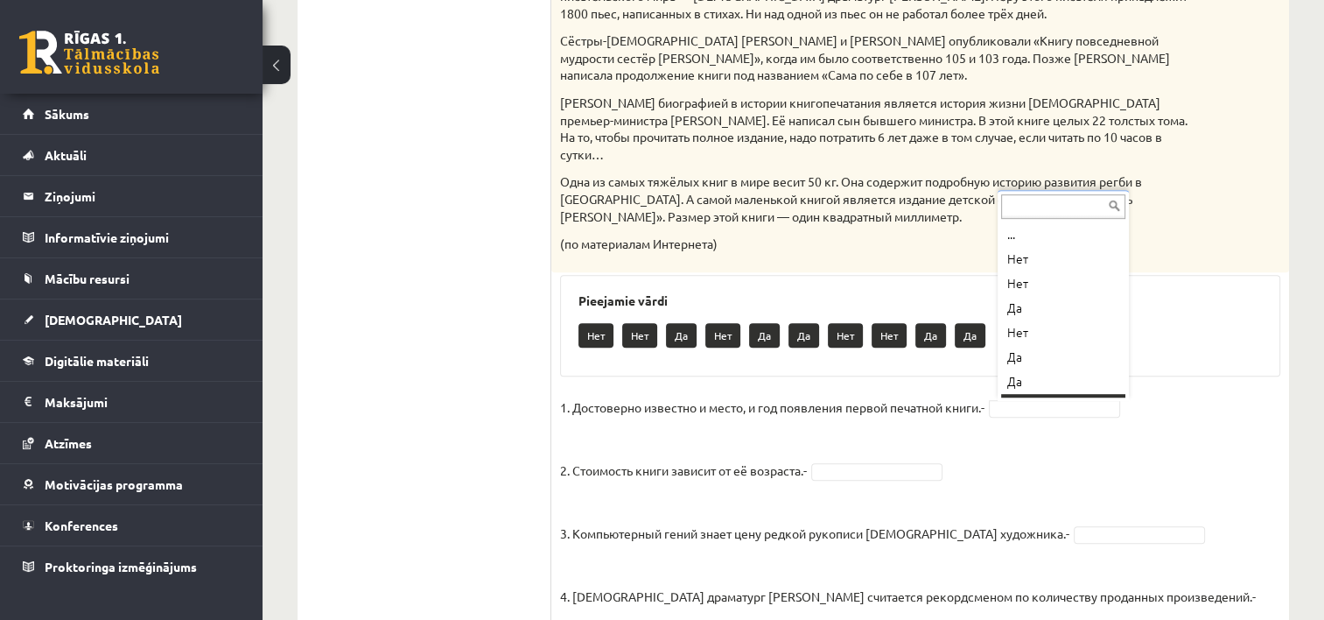
scroll to position [21, 0]
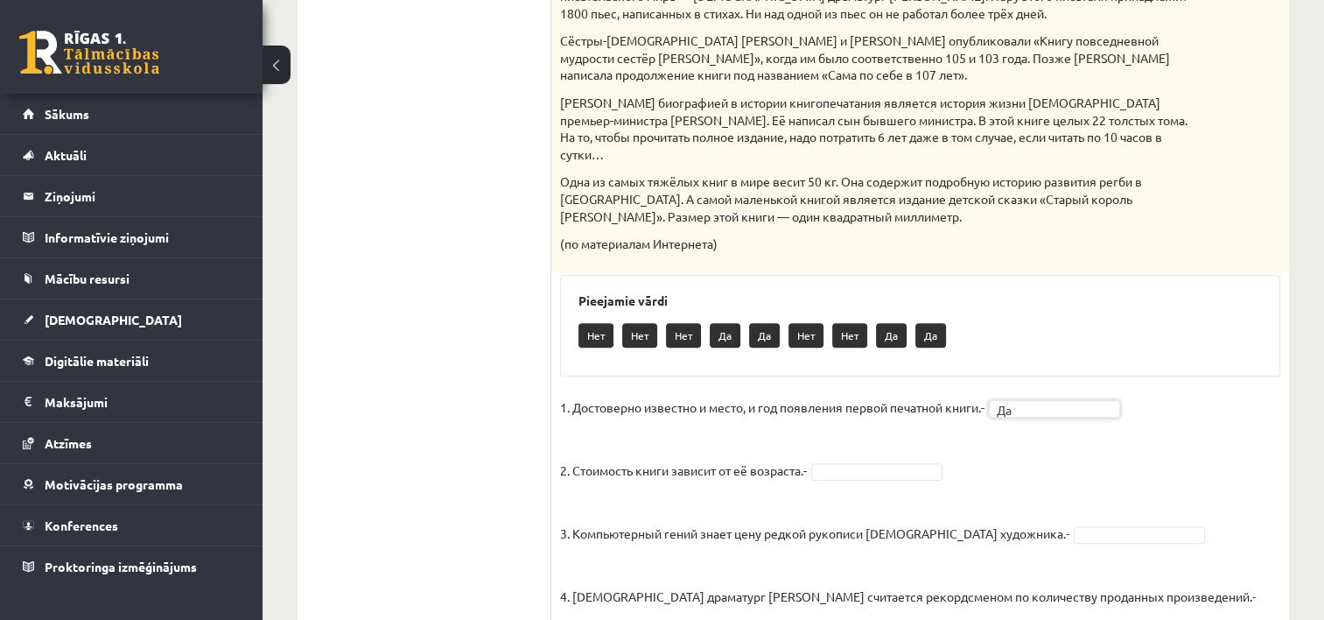
click at [696, 464] on p "2. Стоимость книги зависит от её возраста.-" at bounding box center [683, 457] width 247 height 53
click at [1138, 455] on fieldset "1. Достоверно известно и место, и год появления первой печатной книги.- Да ** 2…" at bounding box center [920, 564] width 720 height 341
click at [856, 532] on p "3. Компьютерный гений знает цену редкой рукописи итальянского художника.-" at bounding box center [814, 520] width 509 height 53
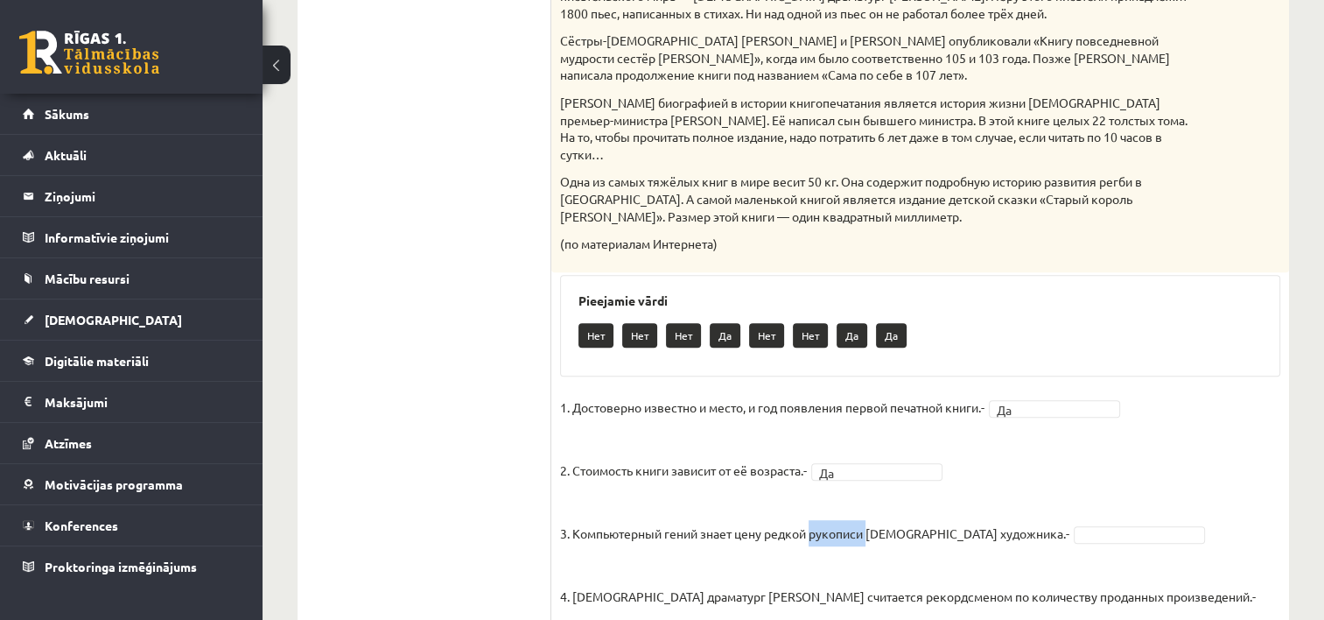
click at [856, 532] on p "3. Компьютерный гений знает цену редкой рукописи итальянского художника.-" at bounding box center [814, 520] width 509 height 53
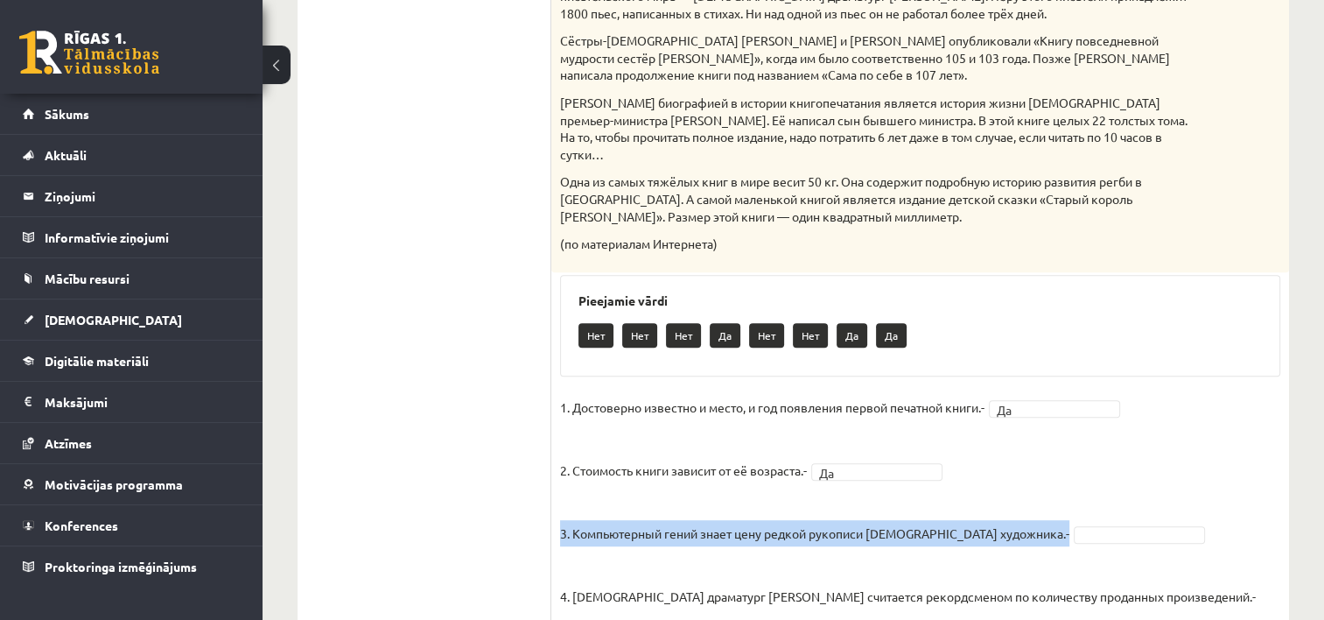
click at [856, 532] on p "3. Компьютерный гений знает цену редкой рукописи итальянского художника.-" at bounding box center [814, 520] width 509 height 53
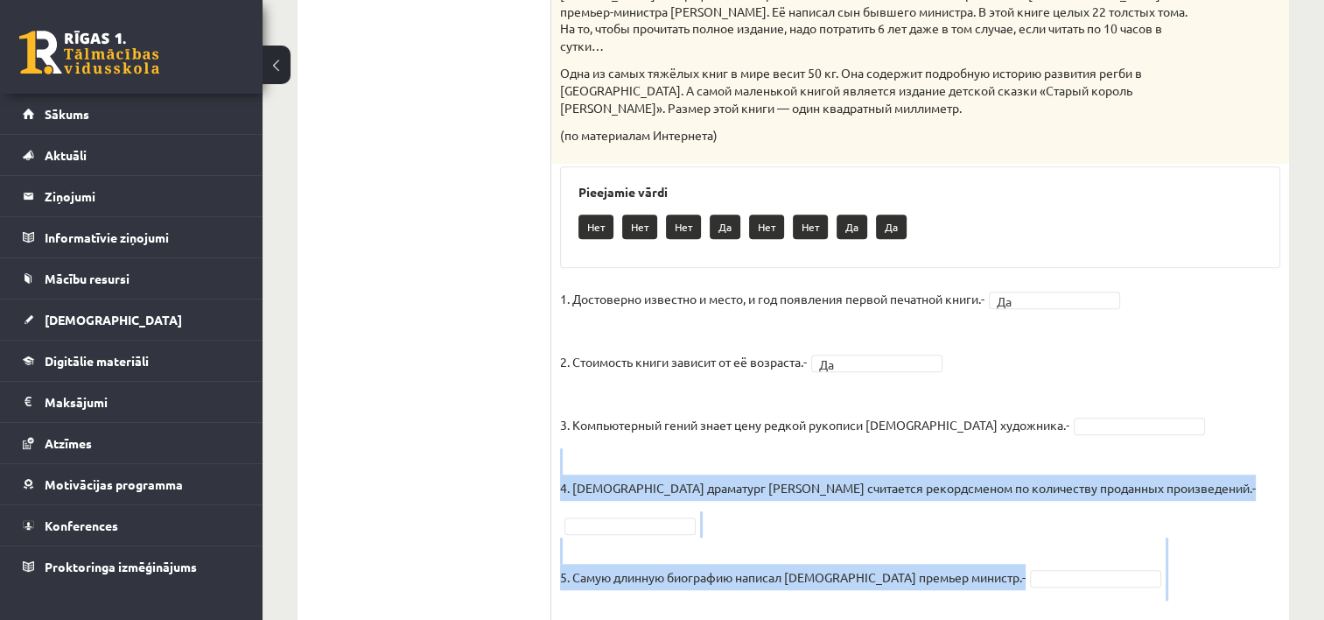
scroll to position [1007, 0]
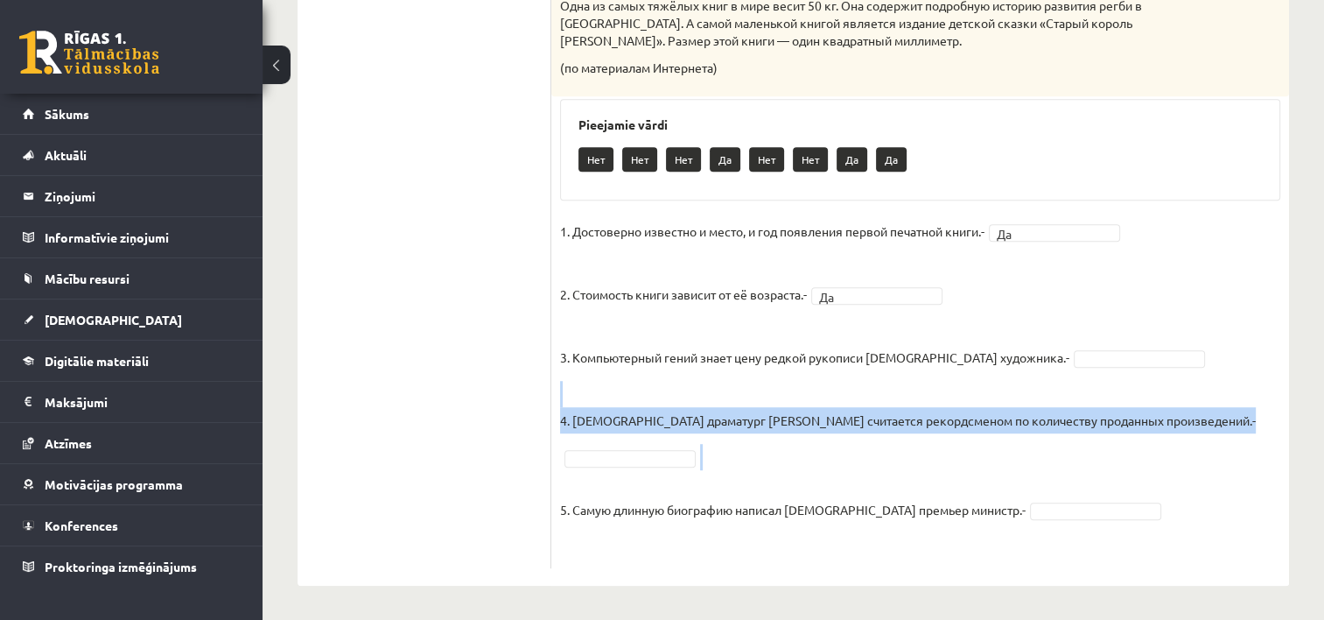
drag, startPoint x: 879, startPoint y: 572, endPoint x: 943, endPoint y: 476, distance: 115.6
click at [943, 476] on fieldset "1. Достоверно известно и место, и год появления первой печатной книги.- Да ** 2…" at bounding box center [920, 388] width 720 height 341
click at [943, 476] on p "5. Самую длинную биографию написал британский премьер министр.-" at bounding box center [793, 496] width 466 height 53
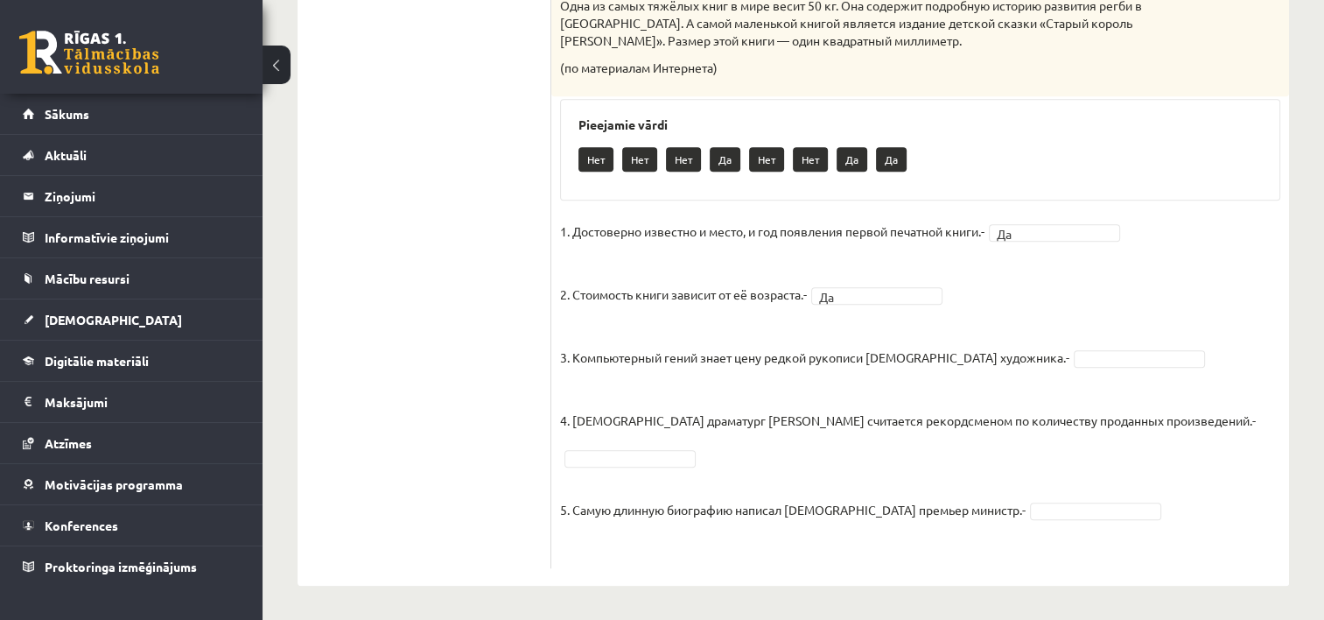
click at [1190, 300] on fieldset "1. Достоверно известно и место, и год появления первой печатной книги.- Да ** 2…" at bounding box center [920, 388] width 720 height 341
click at [806, 419] on p "4. Испанский драматург Лопе де Вега считается рекордсменом по количеству продан…" at bounding box center [908, 407] width 696 height 53
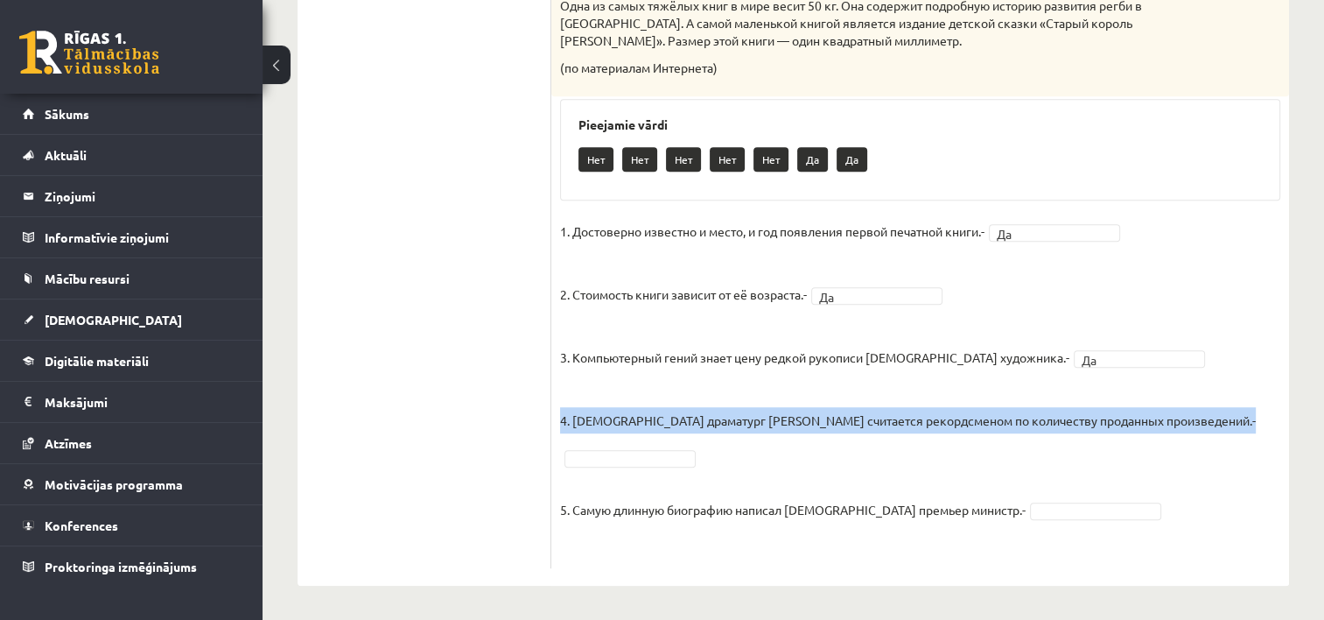
click at [806, 419] on p "4. Испанский драматург Лопе де Вега считается рекордсменом по количеству продан…" at bounding box center [908, 407] width 696 height 53
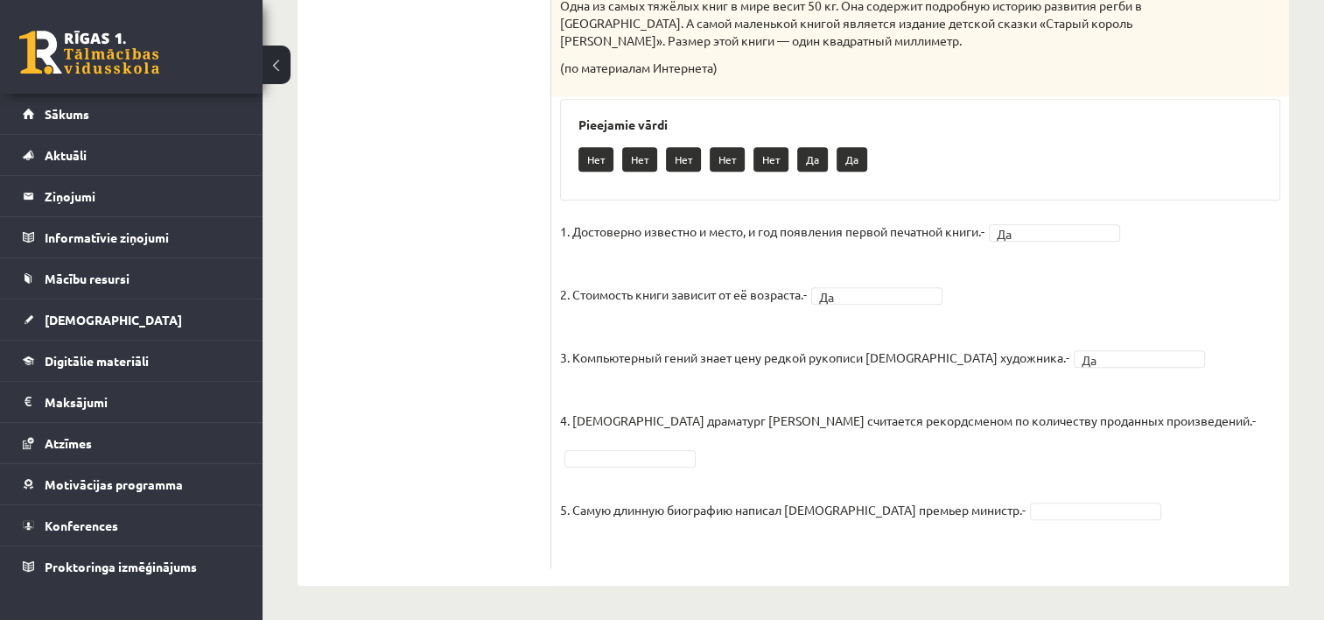
click at [798, 463] on fieldset "1. Достоверно известно и место, и год появления первой печатной книги.- Да ** 2…" at bounding box center [920, 388] width 720 height 341
click at [1131, 395] on p "4. Испанский драматург Лопе де Вега считается рекордсменом по количеству продан…" at bounding box center [908, 407] width 696 height 53
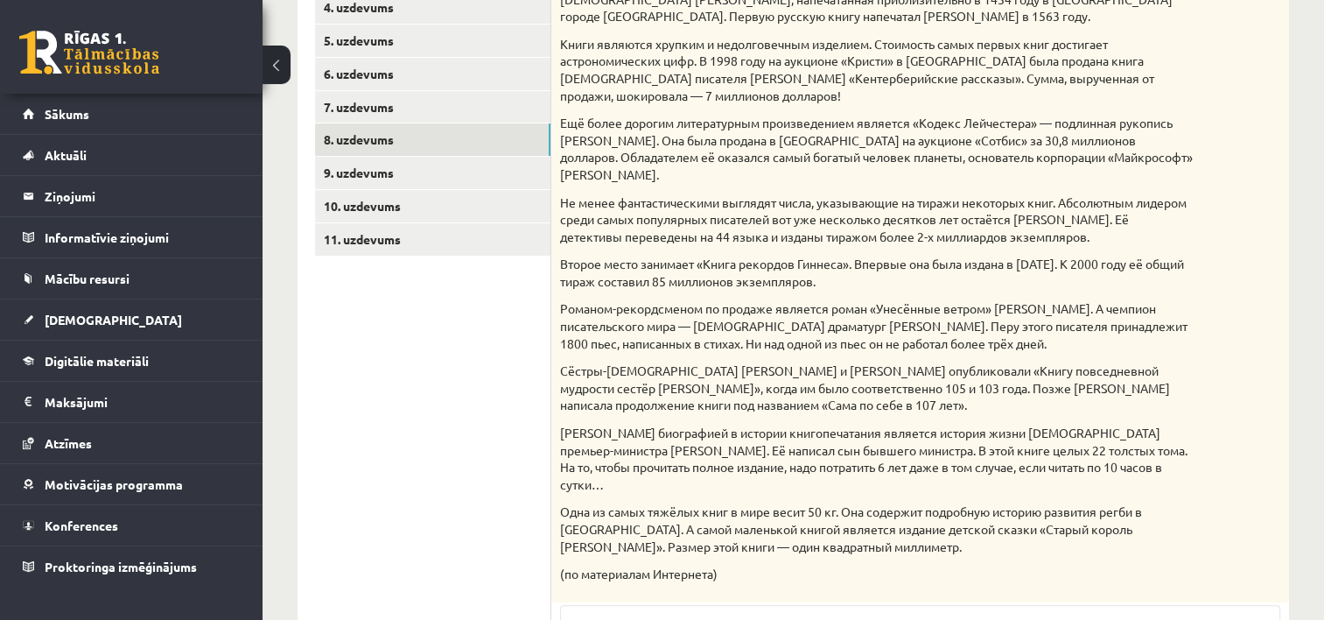
scroll to position [466, 0]
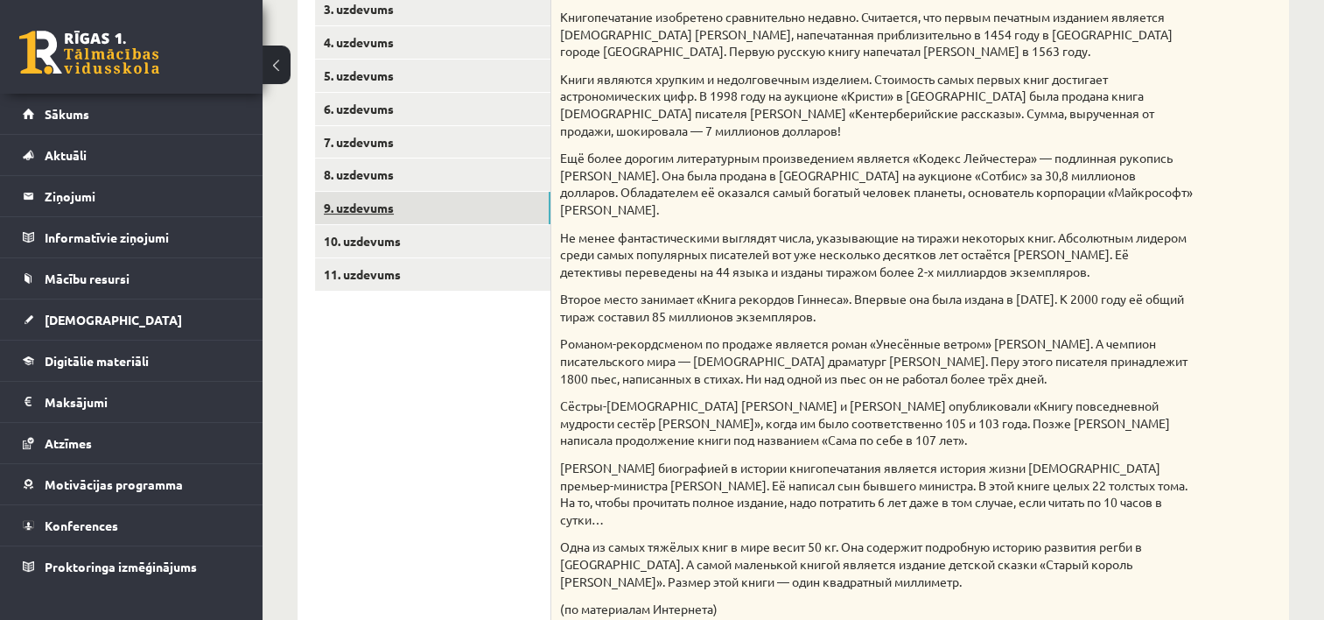
click at [354, 197] on link "9. uzdevums" at bounding box center [432, 208] width 235 height 32
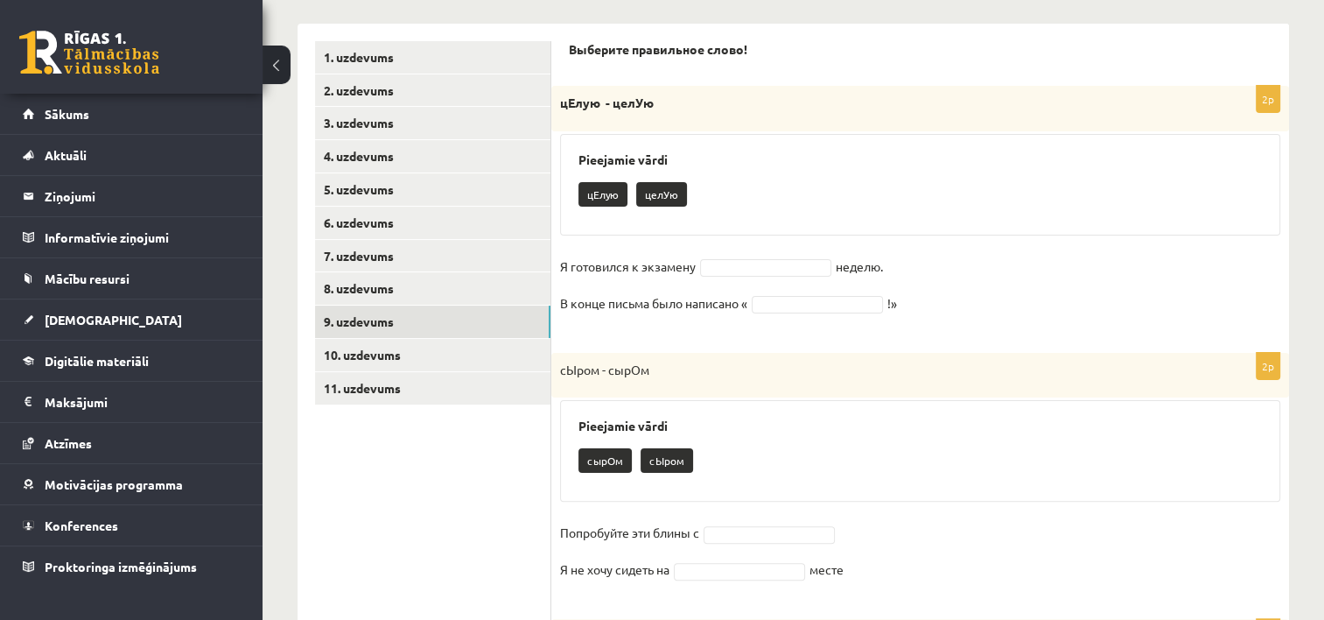
scroll to position [354, 0]
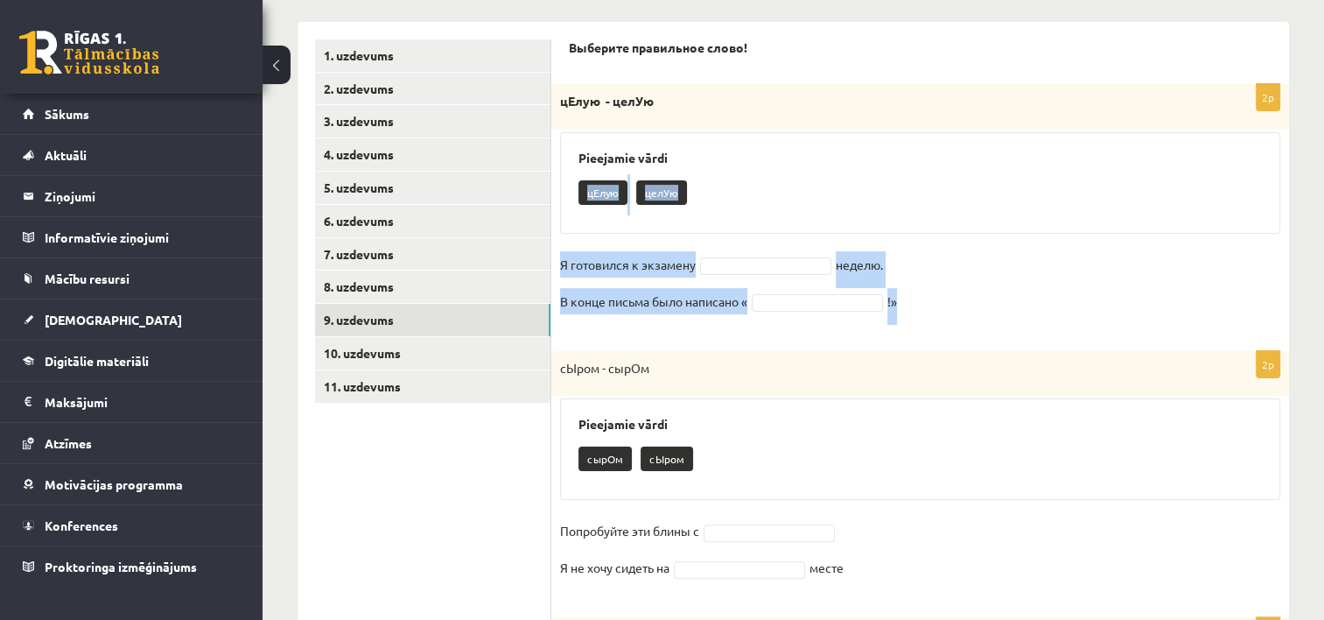
drag, startPoint x: 567, startPoint y: 175, endPoint x: 904, endPoint y: 303, distance: 360.4
click at [904, 303] on div "2p цЕлую - целУю Pieejamie vārdi цЕлую целУю Я готовился к экзамену неделю. В к…" at bounding box center [920, 208] width 738 height 249
click at [931, 296] on fieldset "Я готовился к экзамену неделю. В конце письма было написано « !»" at bounding box center [920, 288] width 720 height 74
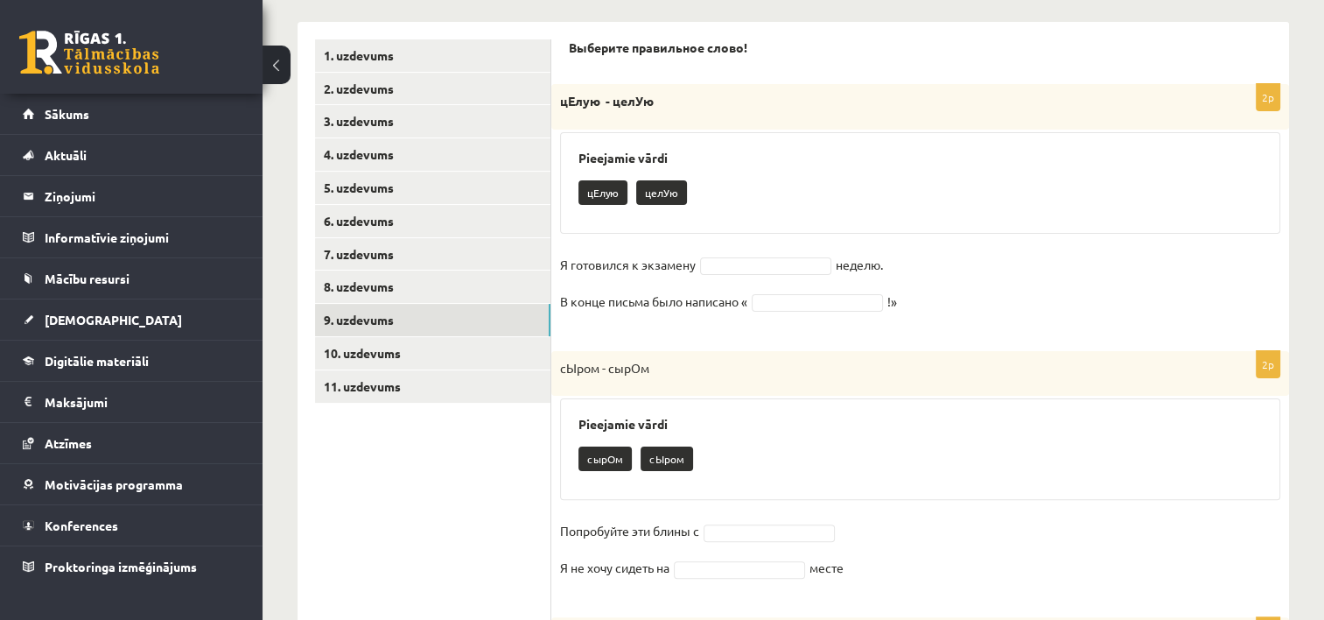
click at [1106, 303] on fieldset "Я готовился к экзамену неделю. В конце письма было написано « !»" at bounding box center [920, 288] width 720 height 74
click at [1100, 314] on fieldset "Я готовился к экзамену неделю. В конце письма было написано « !»" at bounding box center [920, 288] width 720 height 74
click at [1103, 278] on fieldset "Я готовился к экзамену неделю. В конце письма было написано « !»" at bounding box center [920, 288] width 720 height 74
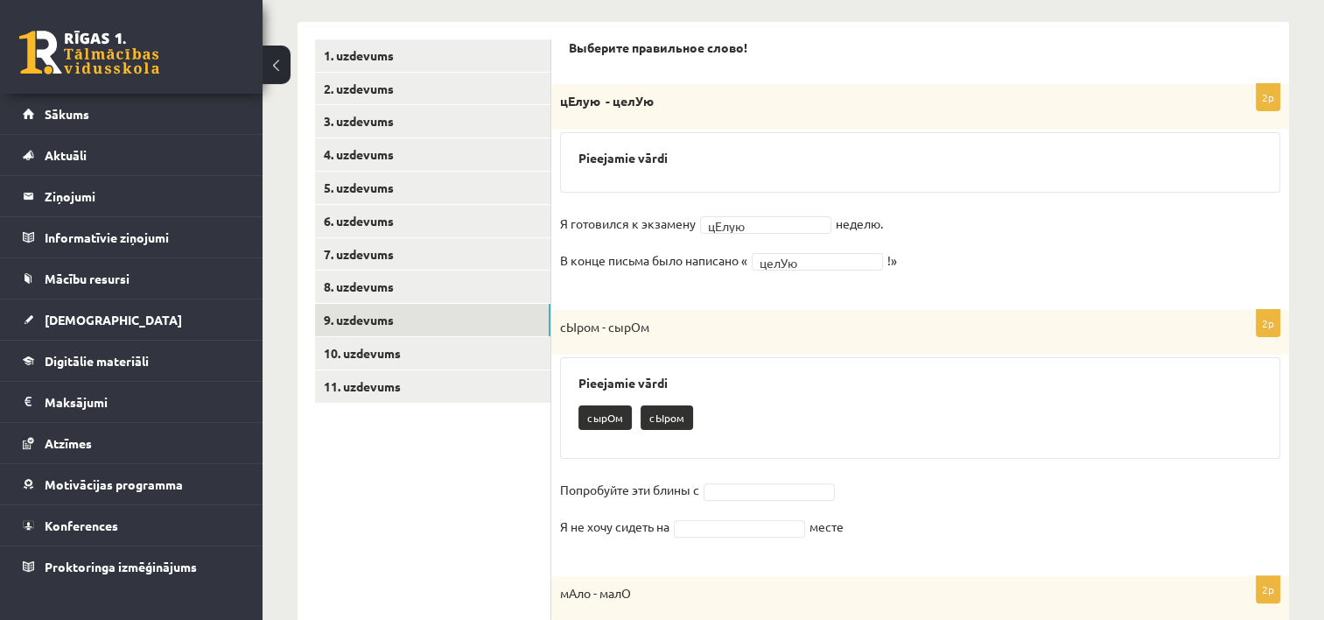
click at [620, 323] on p "сЫром - сырОм" at bounding box center [876, 328] width 633 height 18
click at [702, 361] on div "Pieejamie vārdi сырОм сЫром" at bounding box center [920, 408] width 720 height 102
click at [1120, 416] on div "сырОм сЫром" at bounding box center [921, 419] width 684 height 41
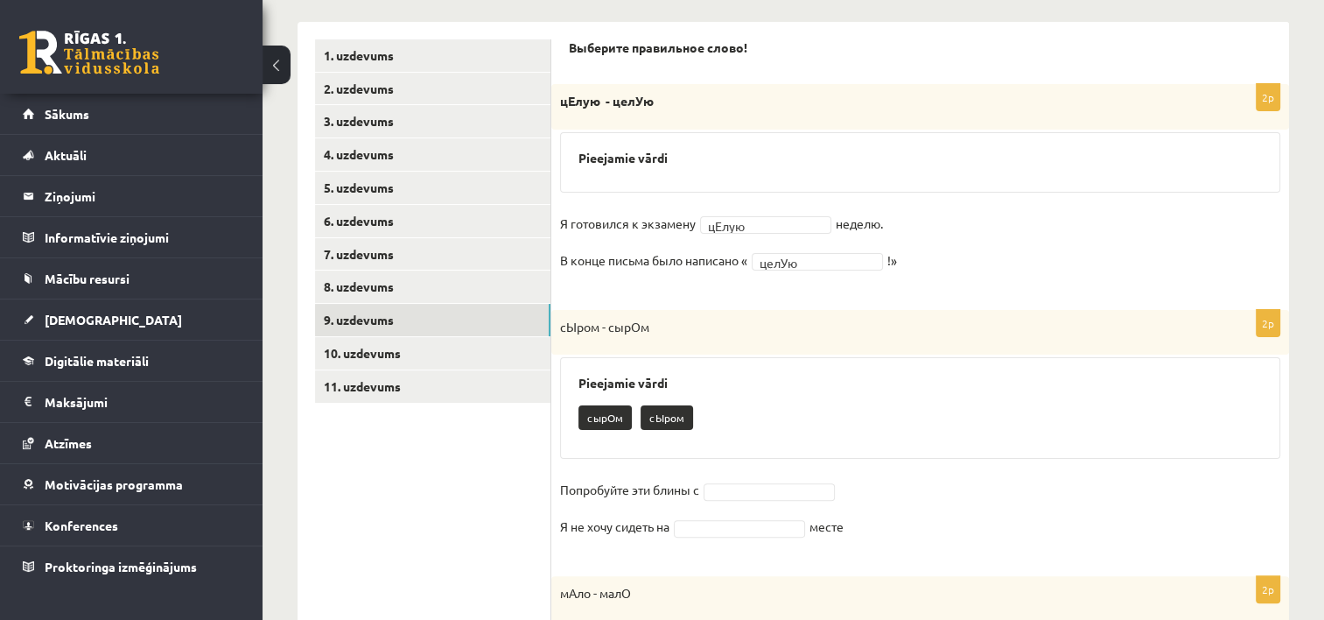
click at [599, 489] on p "Попробуйте эти блины с" at bounding box center [629, 489] width 139 height 26
click at [1125, 393] on div "Pieejamie vārdi сырОм сЫром" at bounding box center [920, 408] width 720 height 102
click at [1107, 532] on fieldset "Попробуйте эти блины с Я не хочу сидеть на месте" at bounding box center [920, 513] width 720 height 74
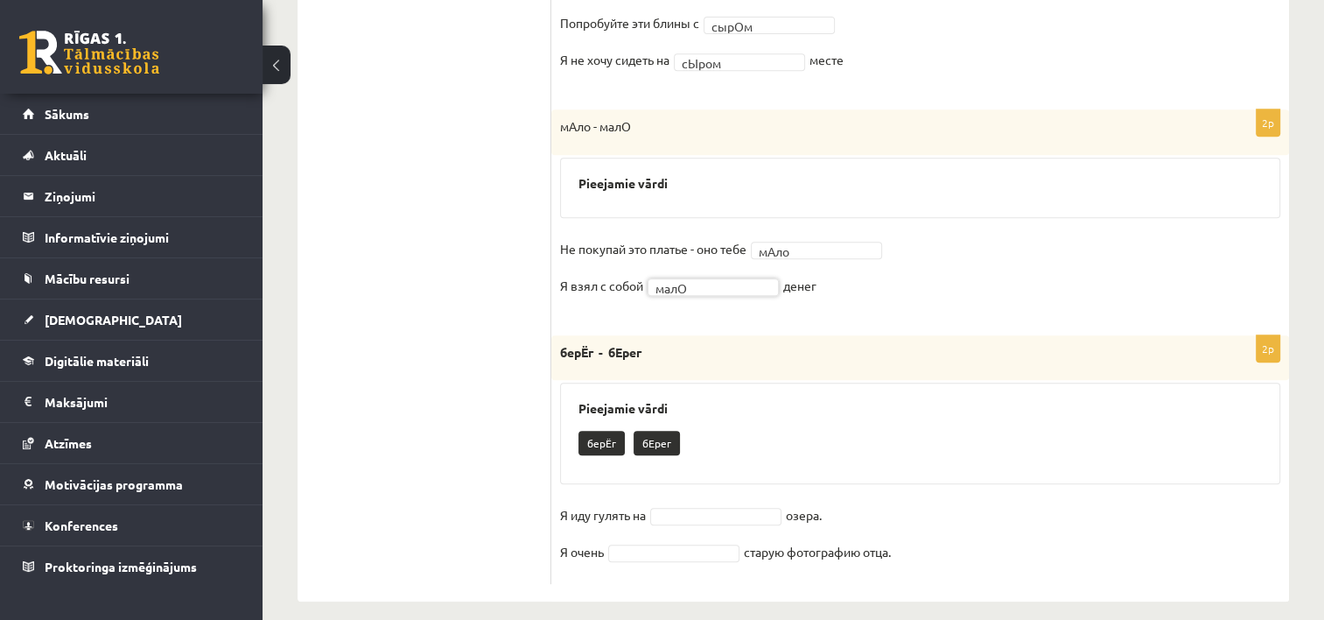
scroll to position [795, 0]
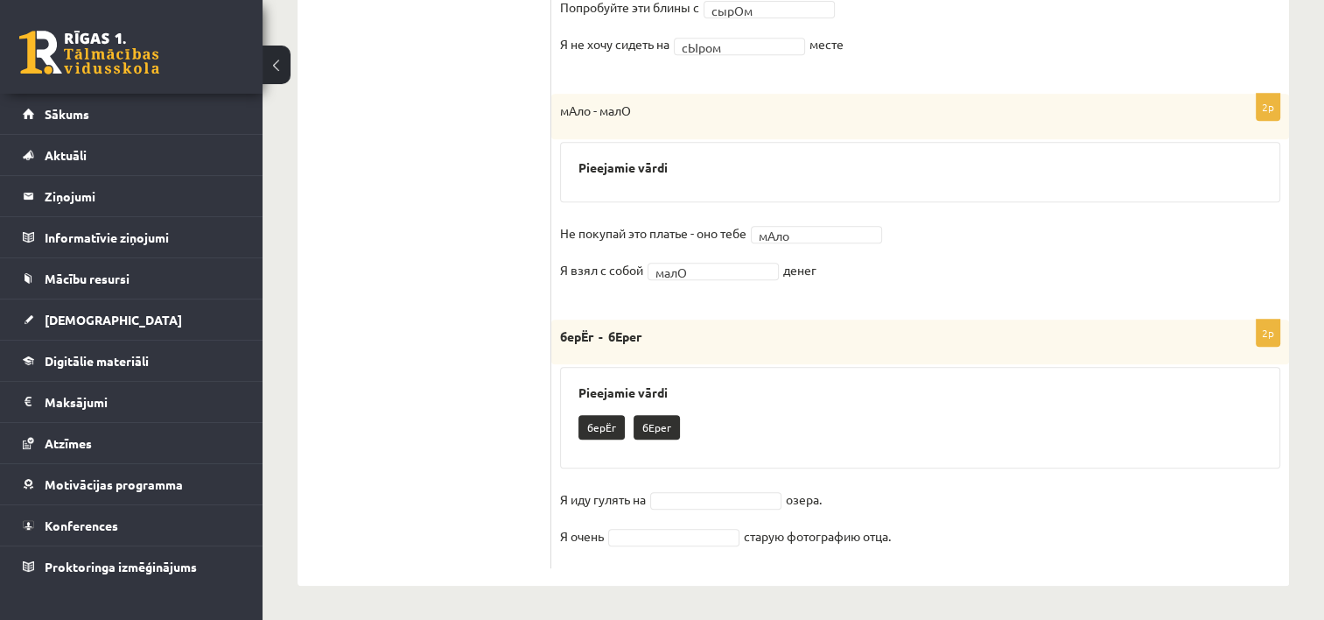
click at [598, 112] on p "мАло - малО" at bounding box center [876, 111] width 633 height 18
drag, startPoint x: 564, startPoint y: 228, endPoint x: 750, endPoint y: 229, distance: 186.4
click at [747, 229] on p "Не покупай это платье - оно тебе" at bounding box center [653, 233] width 186 height 26
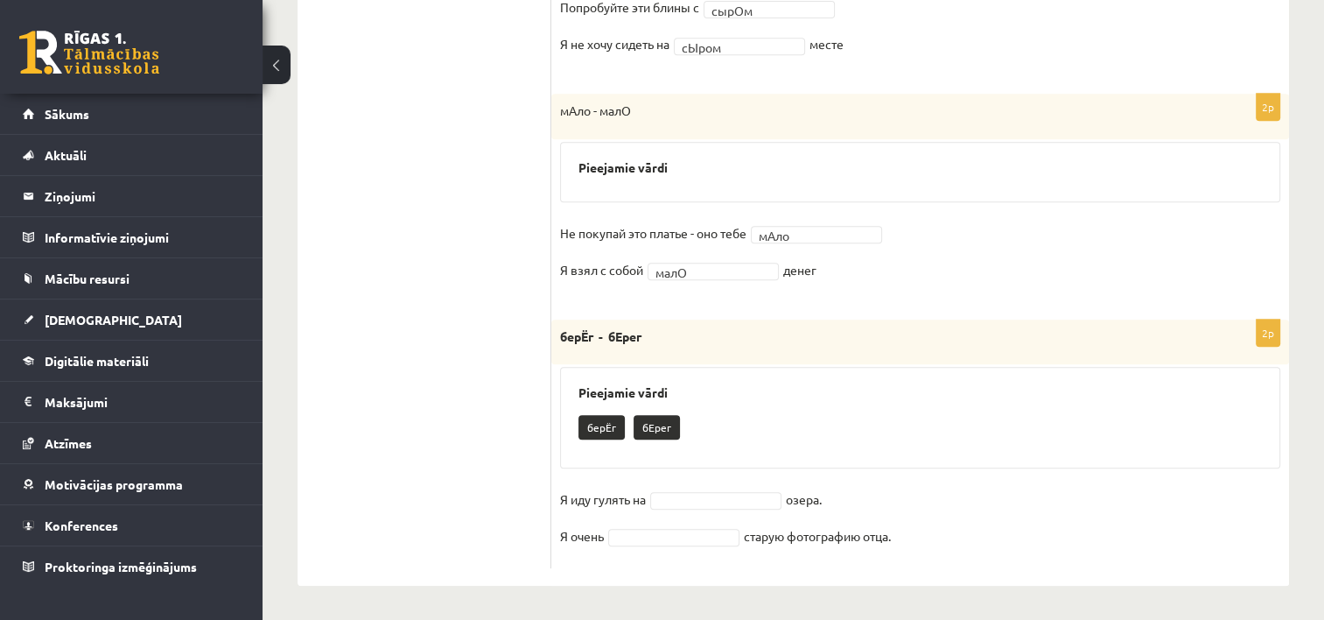
click at [1127, 253] on fieldset "Не покупай это платье - оно тебе мАло **** Я взял с собой малО **** денег" at bounding box center [920, 257] width 720 height 74
drag, startPoint x: 559, startPoint y: 333, endPoint x: 649, endPoint y: 326, distance: 89.6
click at [649, 326] on div "берЁг - бЕрег" at bounding box center [920, 342] width 738 height 46
click at [686, 353] on div "берЁг - бЕрег" at bounding box center [920, 342] width 738 height 46
click at [829, 555] on fieldset "Я иду гулять на озера. Я очень старую фотографию отца." at bounding box center [920, 523] width 720 height 74
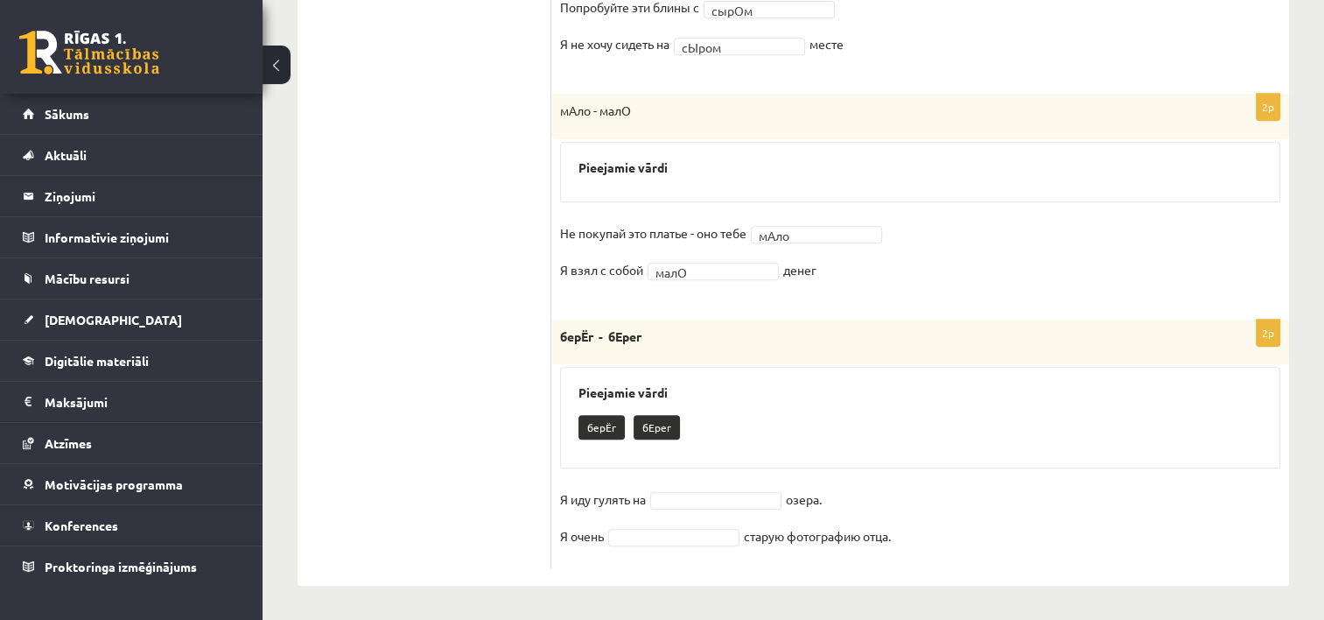
drag, startPoint x: 557, startPoint y: 499, endPoint x: 868, endPoint y: 501, distance: 311.6
click at [868, 501] on div "2p берЁг - бЕрег Pieejamie vārdi берЁг бЕрег Я иду гулять на озера. Я очень ста…" at bounding box center [920, 443] width 738 height 249
click at [886, 487] on fieldset "Я иду гулять на озера. Я очень старую фотографию отца." at bounding box center [920, 523] width 720 height 74
click at [1175, 224] on fieldset "Не покупай это платье - оно тебе мАло **** Я взял с собой малО **** денег" at bounding box center [920, 257] width 720 height 74
click at [1108, 413] on div "берЁг бЕрег" at bounding box center [921, 429] width 684 height 41
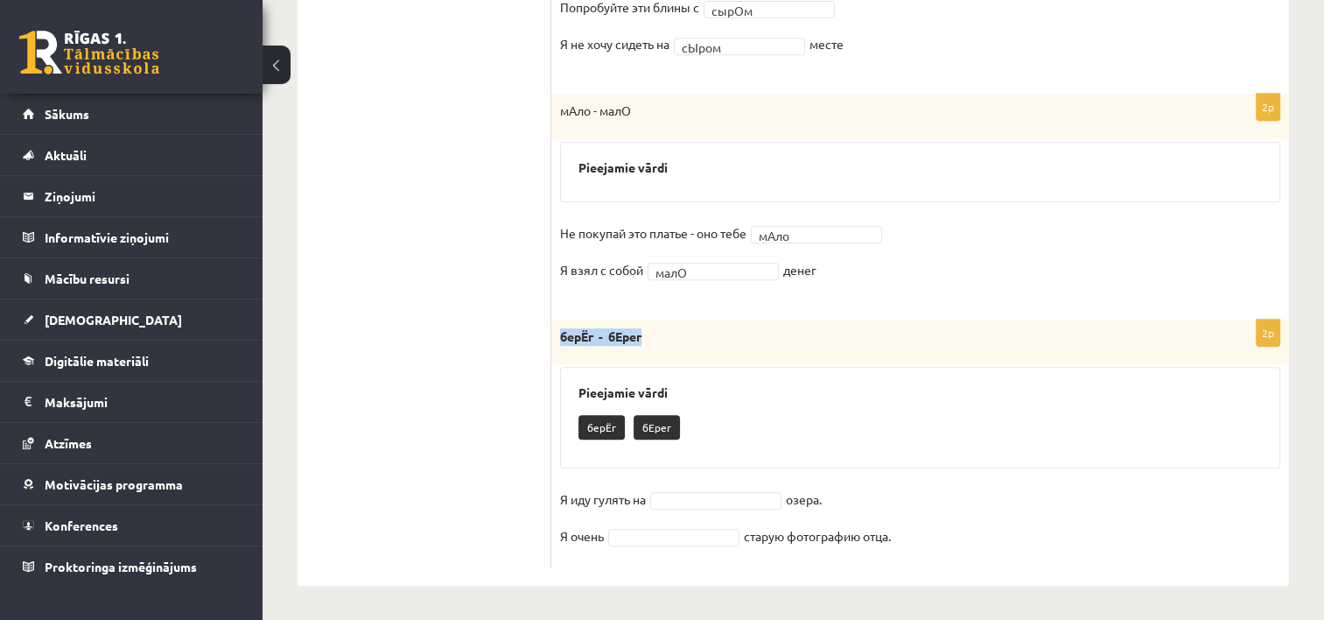
drag, startPoint x: 558, startPoint y: 331, endPoint x: 648, endPoint y: 330, distance: 90.2
click at [648, 330] on div "берЁг - бЕрег" at bounding box center [920, 342] width 738 height 46
click at [733, 417] on div "берЁг бЕрег" at bounding box center [921, 429] width 684 height 41
click at [1095, 392] on h3 "Pieejamie vārdi" at bounding box center [921, 392] width 684 height 15
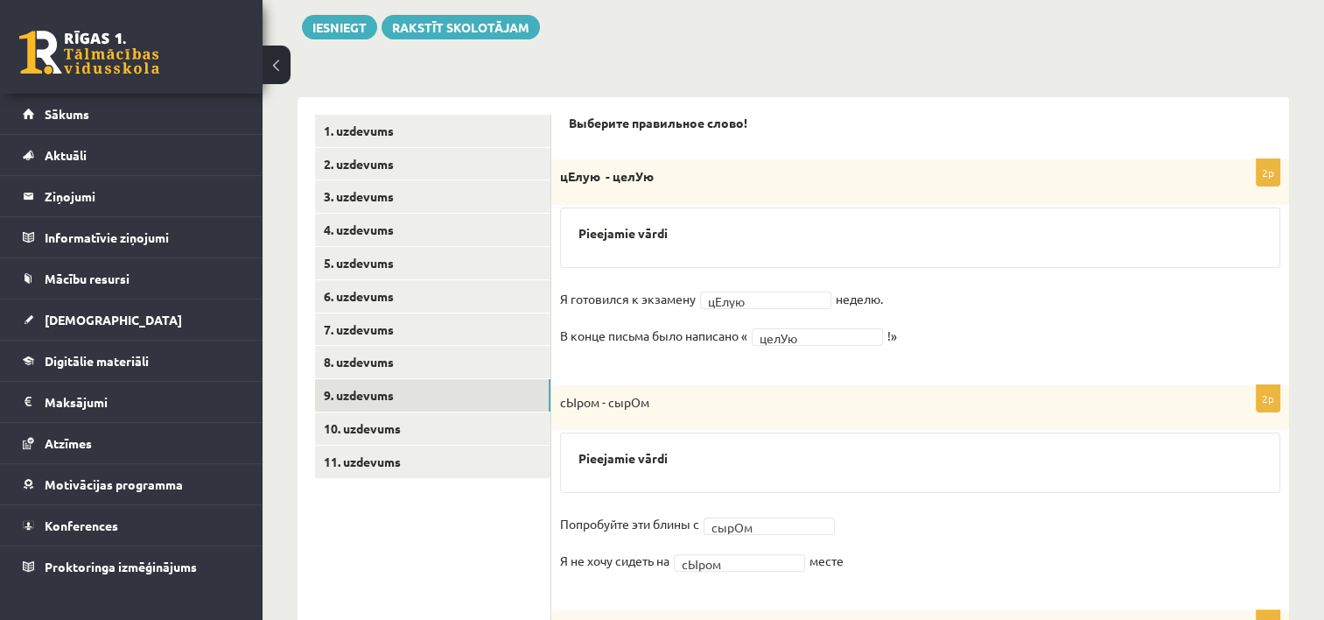
scroll to position [277, 0]
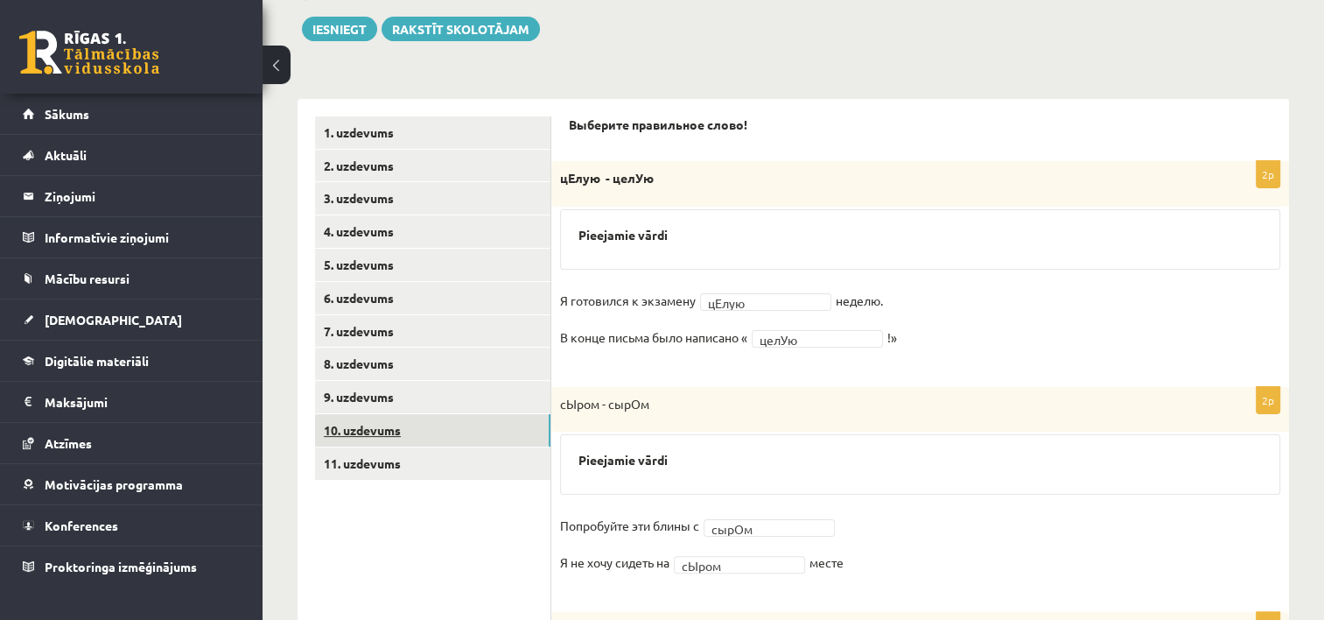
click at [462, 423] on link "10. uzdevums" at bounding box center [432, 430] width 235 height 32
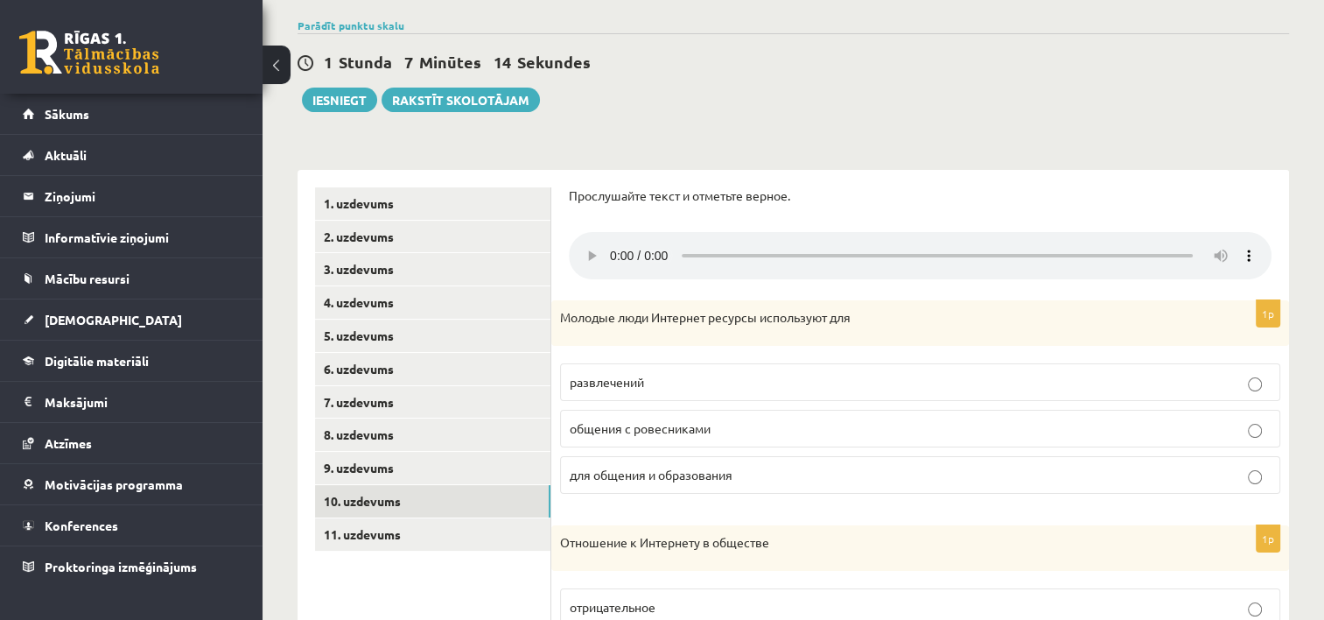
scroll to position [203, 0]
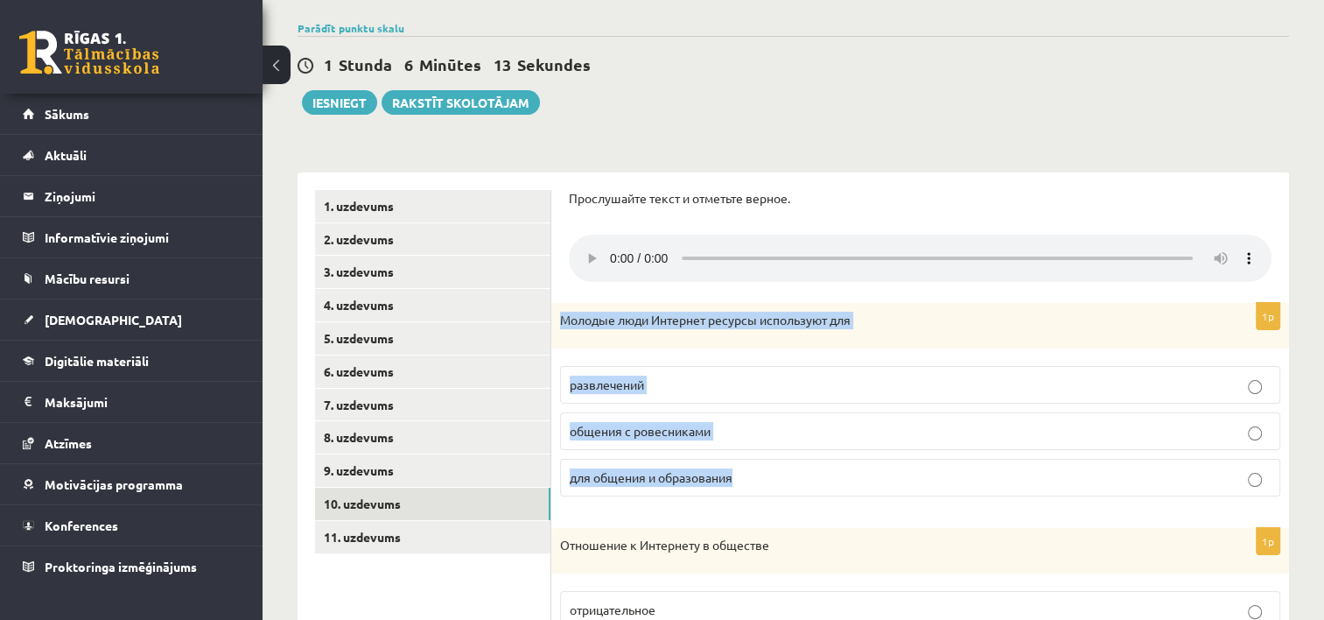
drag, startPoint x: 561, startPoint y: 312, endPoint x: 812, endPoint y: 459, distance: 290.6
click at [812, 459] on div "1p Молодые люди Интернет ресурсы используют для развлечений общения с ровесника…" at bounding box center [920, 406] width 738 height 207
click at [853, 399] on label "развлечений" at bounding box center [920, 385] width 720 height 38
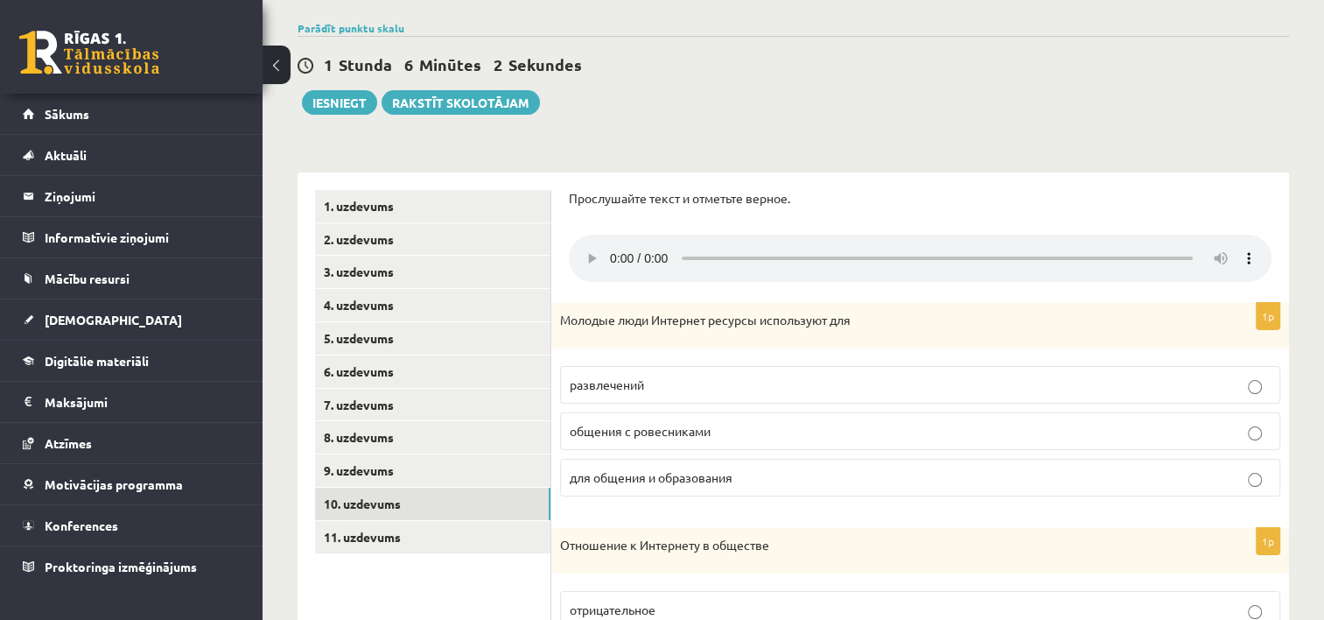
click at [1101, 382] on p "развлечений" at bounding box center [920, 384] width 701 height 18
click at [1035, 473] on p "для общения и образования" at bounding box center [920, 477] width 701 height 18
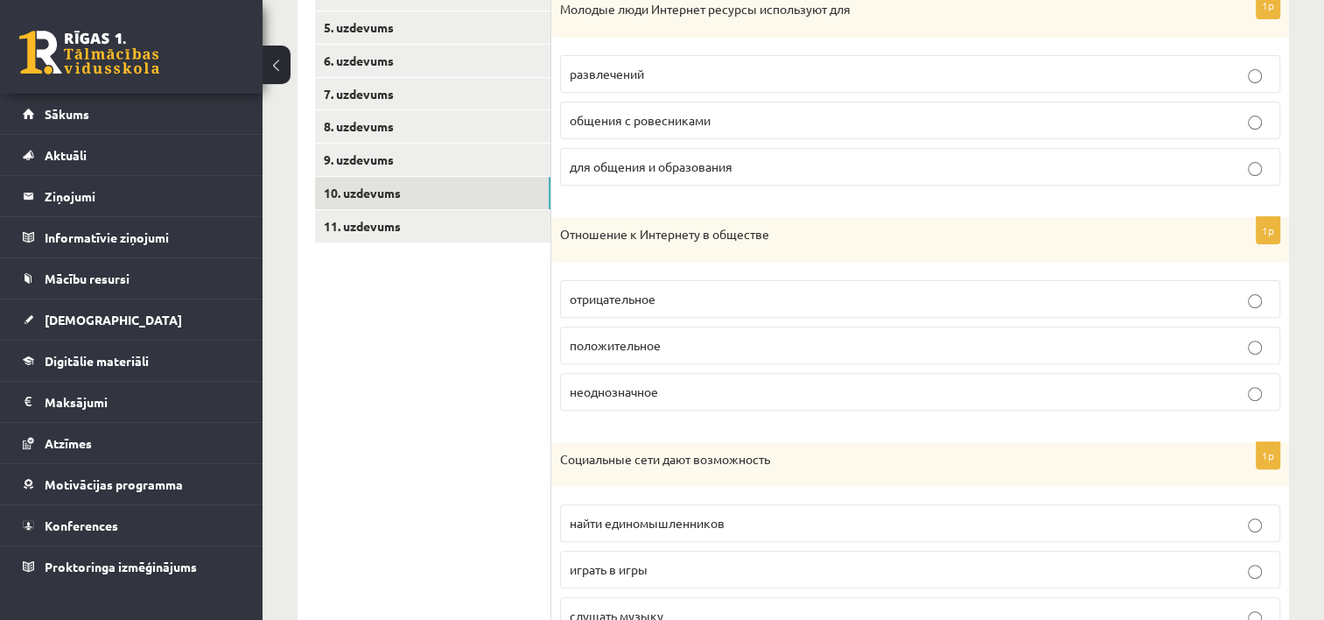
scroll to position [518, 0]
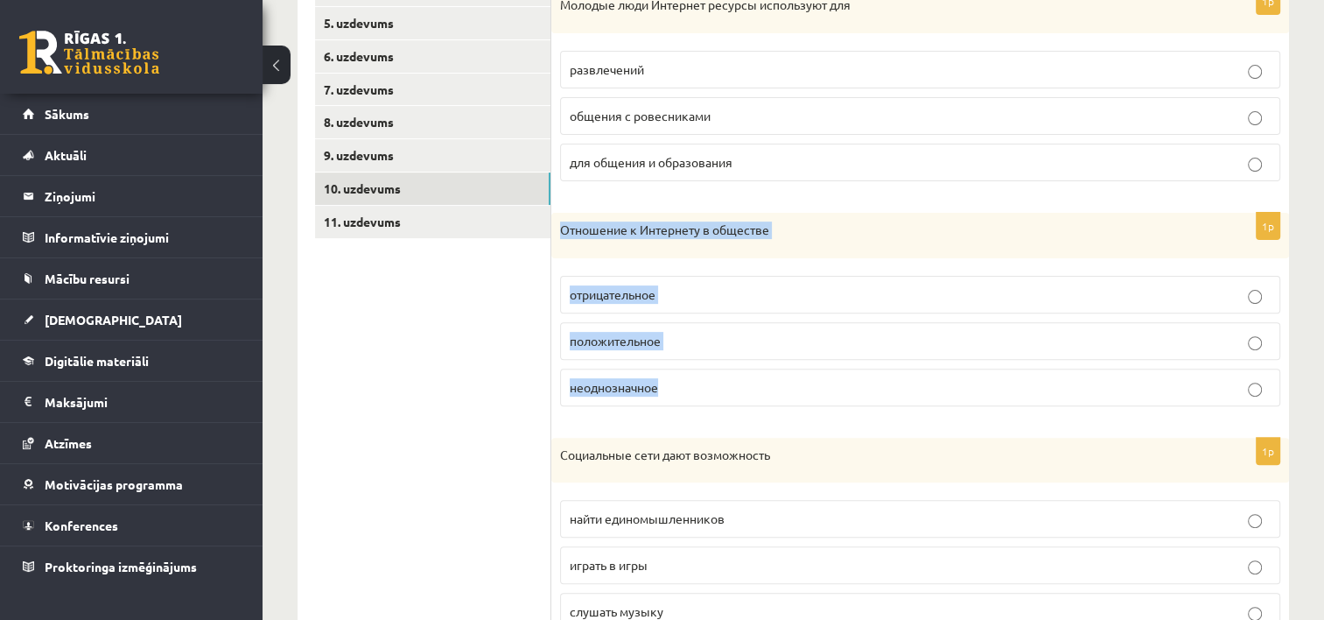
drag, startPoint x: 557, startPoint y: 221, endPoint x: 734, endPoint y: 365, distance: 229.0
click at [734, 365] on div "1p Отношение к Интернету в обществе отрицательное положительное неоднозначное" at bounding box center [920, 316] width 738 height 207
click at [771, 329] on label "положительное" at bounding box center [920, 341] width 720 height 38
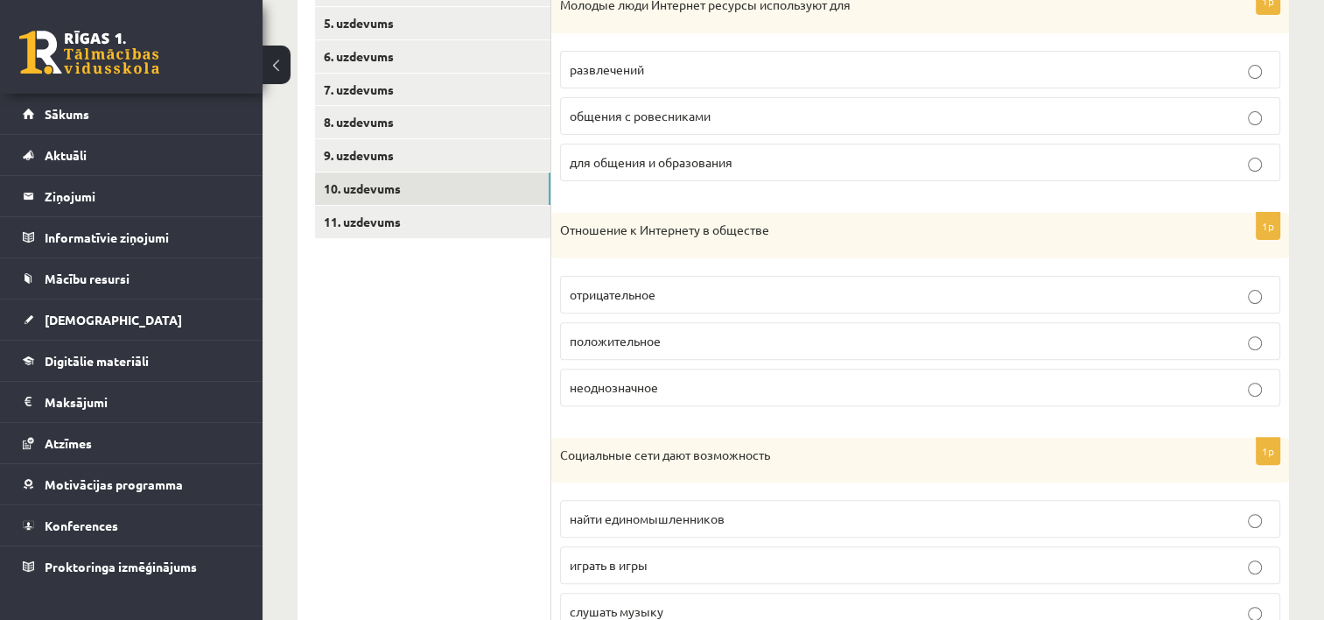
click at [1125, 333] on p "положительное" at bounding box center [920, 341] width 701 height 18
click at [1124, 378] on p "неоднозначное" at bounding box center [920, 387] width 701 height 18
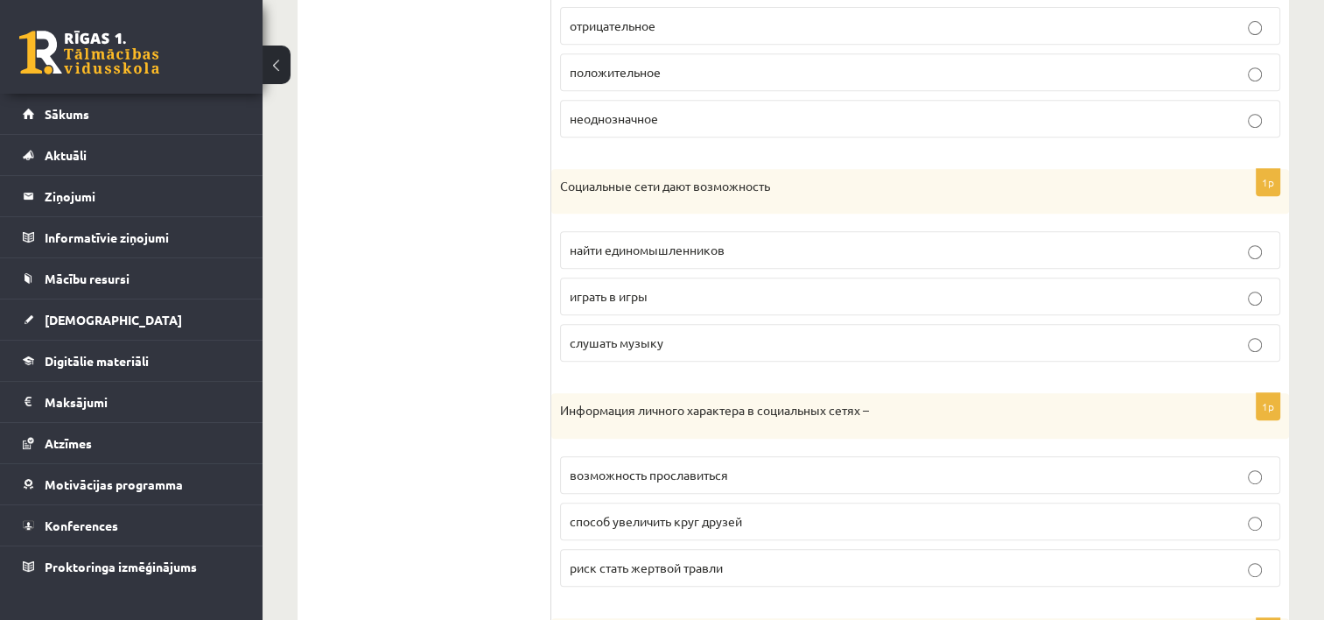
scroll to position [789, 0]
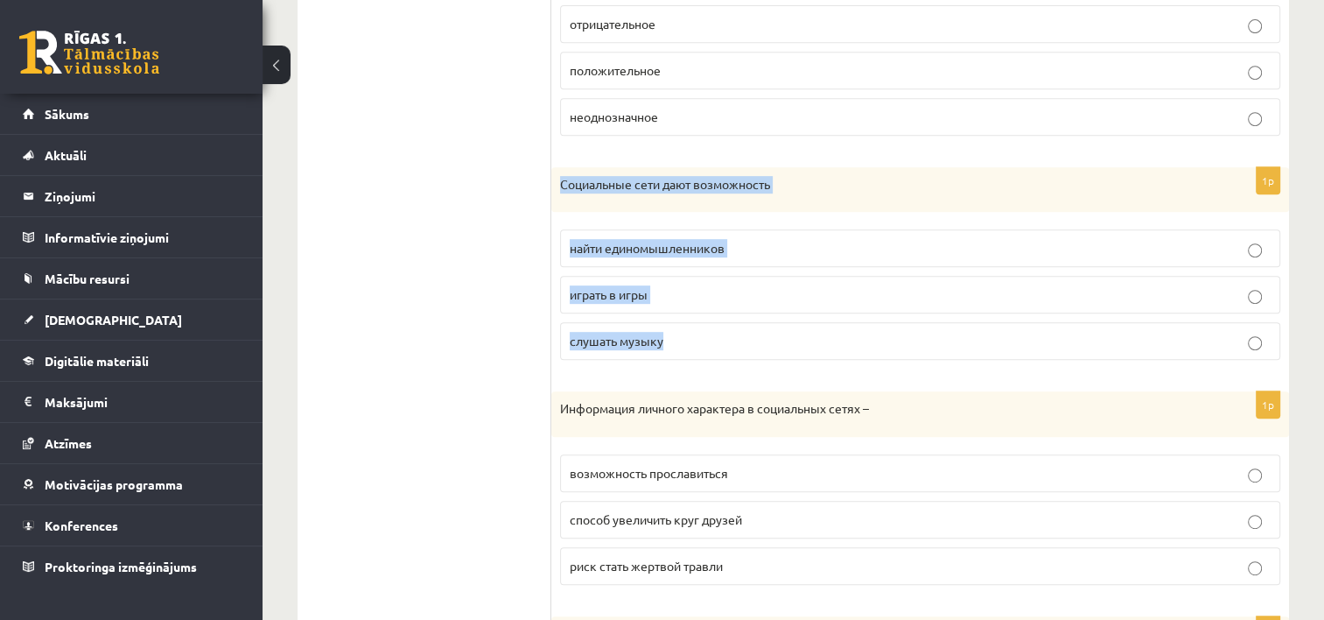
drag, startPoint x: 553, startPoint y: 174, endPoint x: 721, endPoint y: 345, distance: 239.5
click at [721, 345] on div "1p Социальные сети дают возможность найти единомышленников играть в игры слушат…" at bounding box center [920, 270] width 738 height 207
click at [760, 285] on p "играть в игры" at bounding box center [920, 294] width 701 height 18
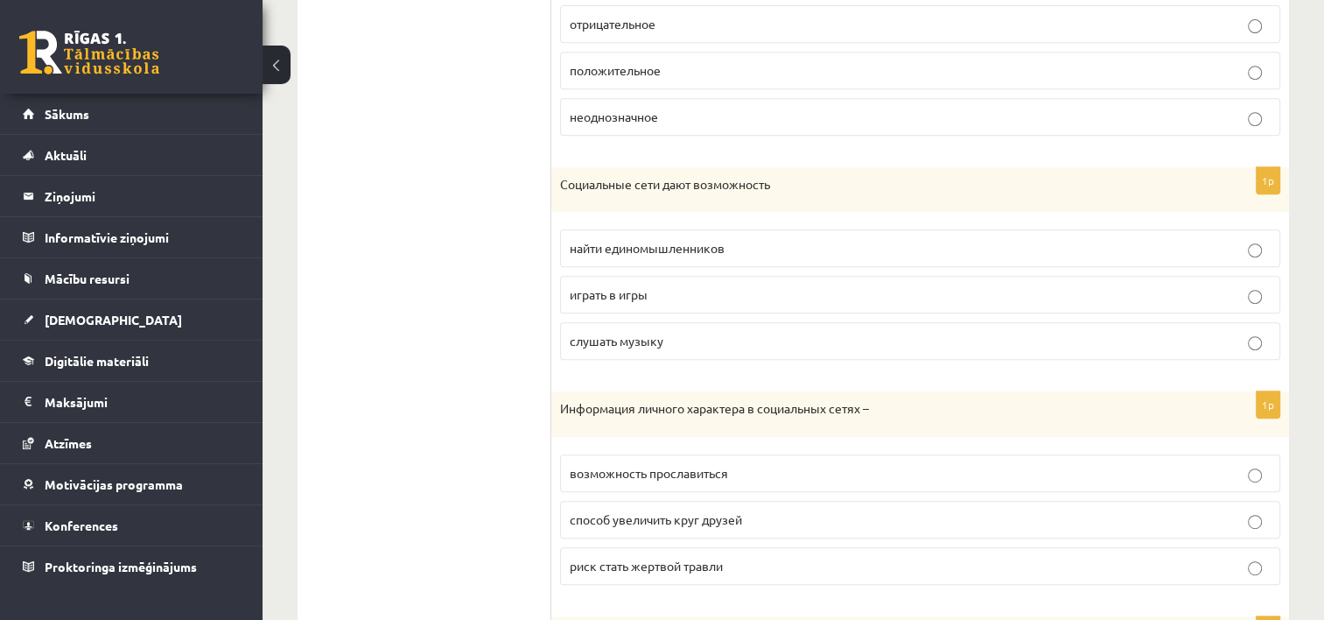
click at [1154, 277] on label "играть в игры" at bounding box center [920, 295] width 720 height 38
click at [1151, 257] on label "найти единомышленников" at bounding box center [920, 248] width 720 height 38
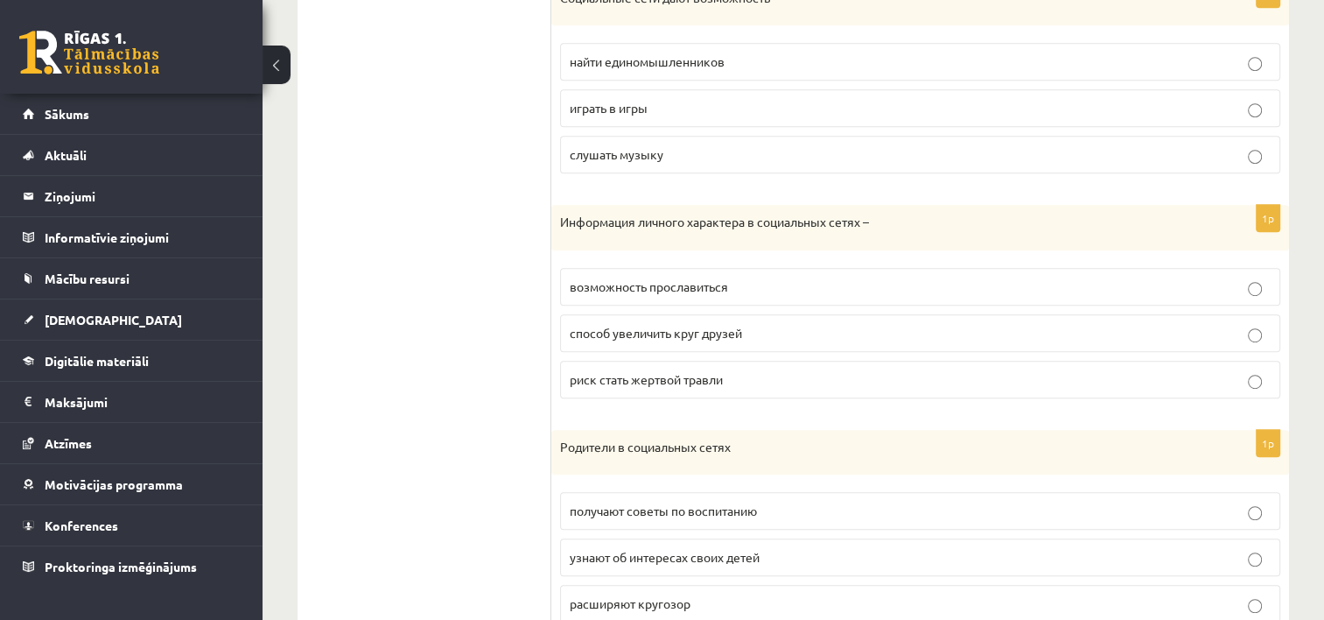
scroll to position [977, 0]
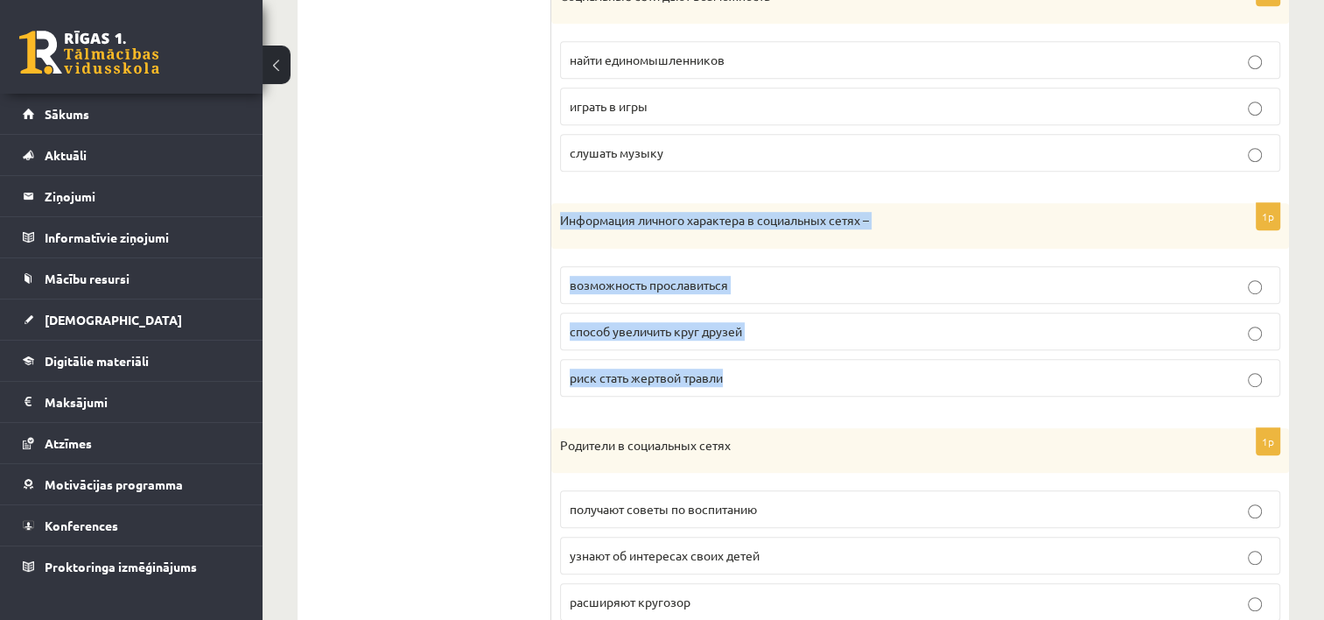
drag, startPoint x: 556, startPoint y: 210, endPoint x: 777, endPoint y: 358, distance: 266.3
click at [777, 358] on div "1p Информация личного характера в социальных сетях – возможность прославиться с…" at bounding box center [920, 306] width 738 height 207
click at [804, 305] on fieldset "возможность прославиться способ увеличить круг друзей риск стать жертвой травли" at bounding box center [920, 329] width 720 height 144
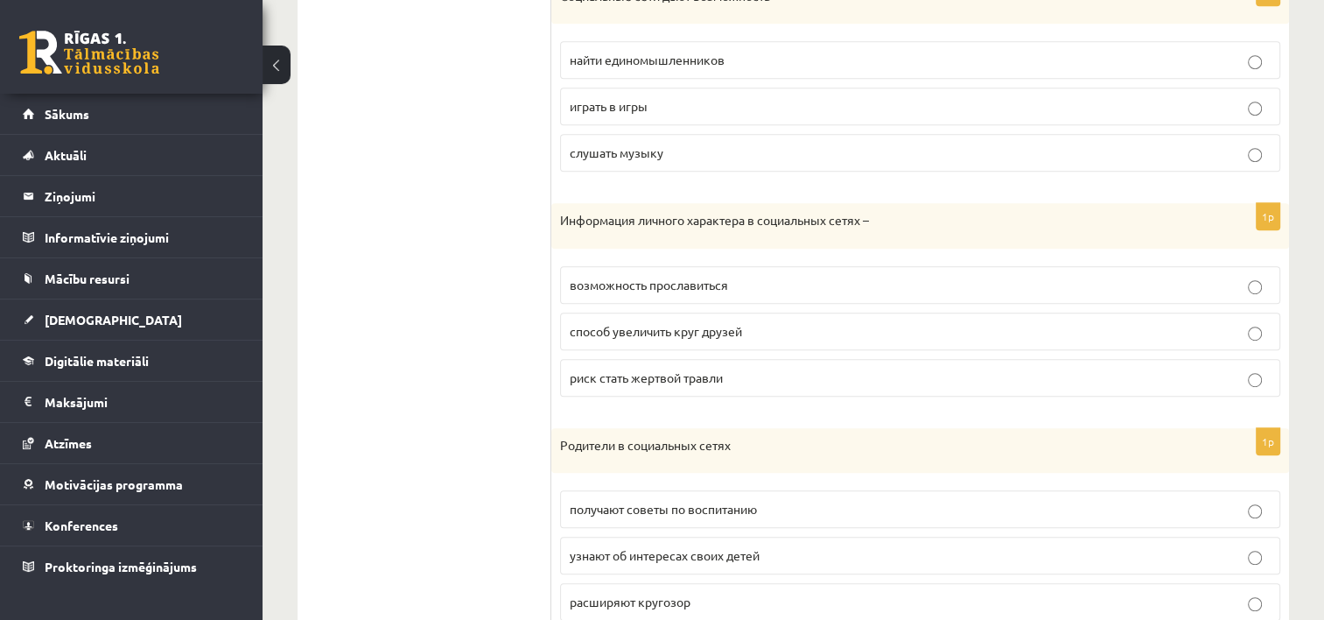
click at [1134, 331] on p "способ увеличить круг друзей" at bounding box center [920, 331] width 701 height 18
click at [1115, 375] on p "риск стать жертвой травли" at bounding box center [920, 377] width 701 height 18
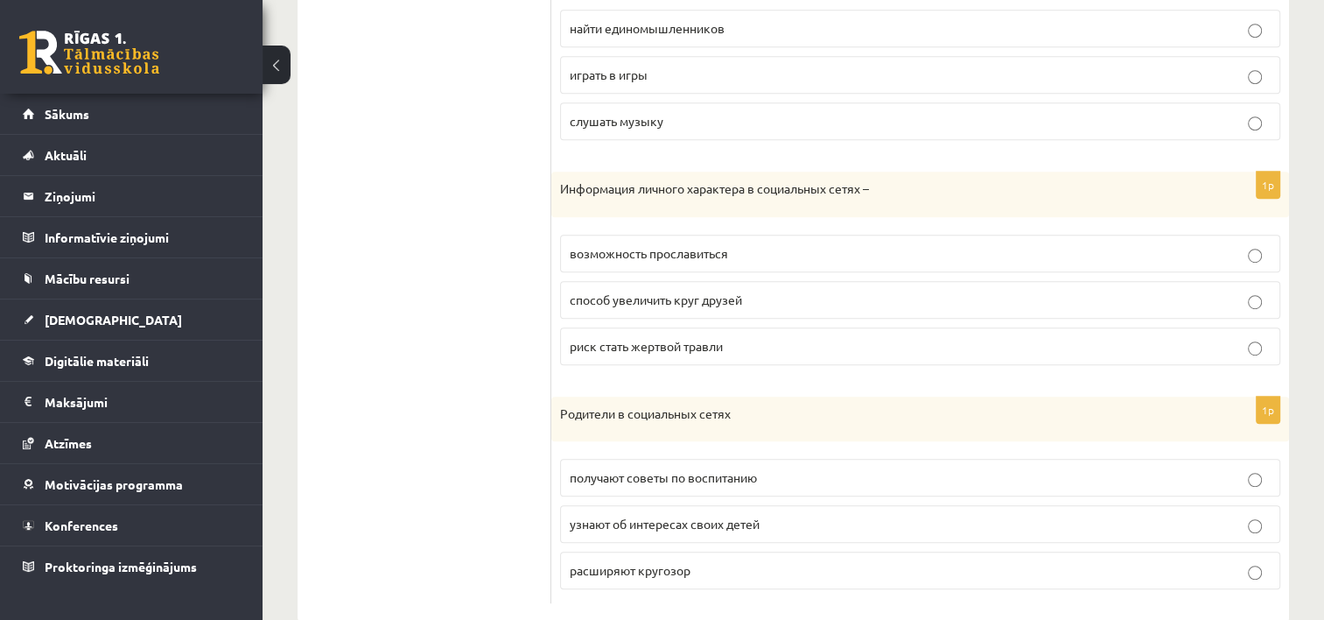
scroll to position [1040, 0]
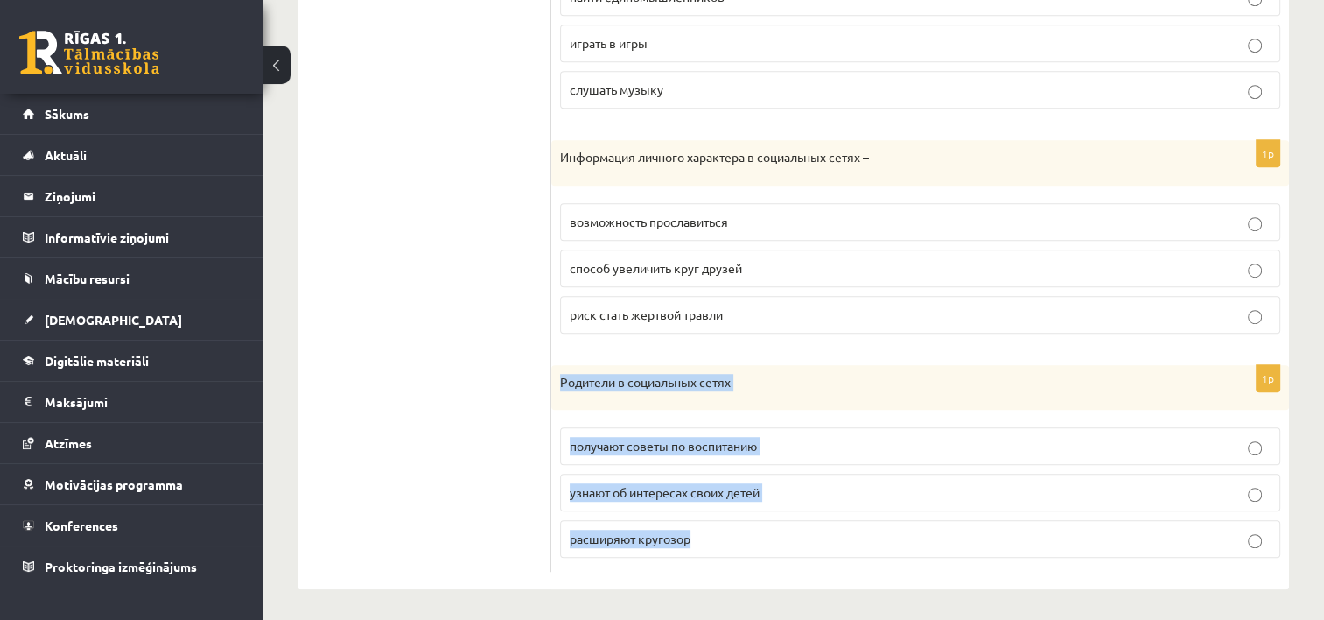
drag, startPoint x: 558, startPoint y: 369, endPoint x: 704, endPoint y: 542, distance: 225.5
click at [704, 542] on div "1p Родители в социальных сетях получают советы по воспитанию узнают об интереса…" at bounding box center [920, 468] width 738 height 207
click at [820, 488] on p "узнают об интересах своих детей" at bounding box center [920, 492] width 701 height 18
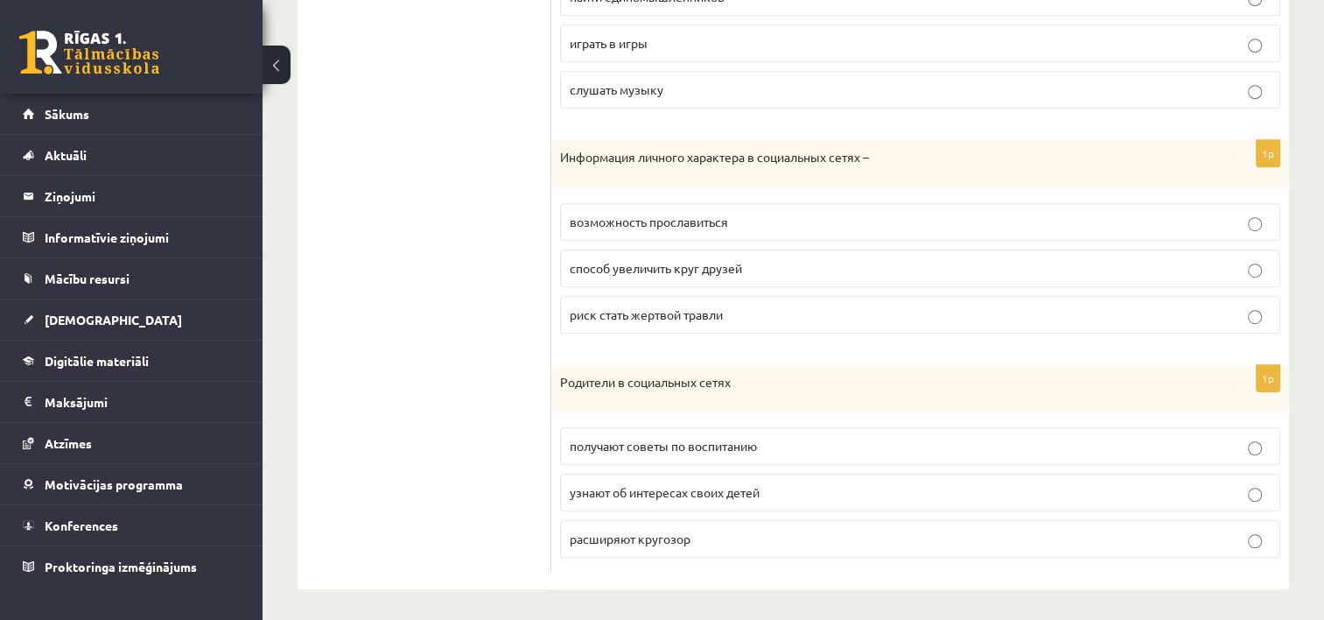
click at [1132, 483] on p "узнают об интересах своих детей" at bounding box center [920, 492] width 701 height 18
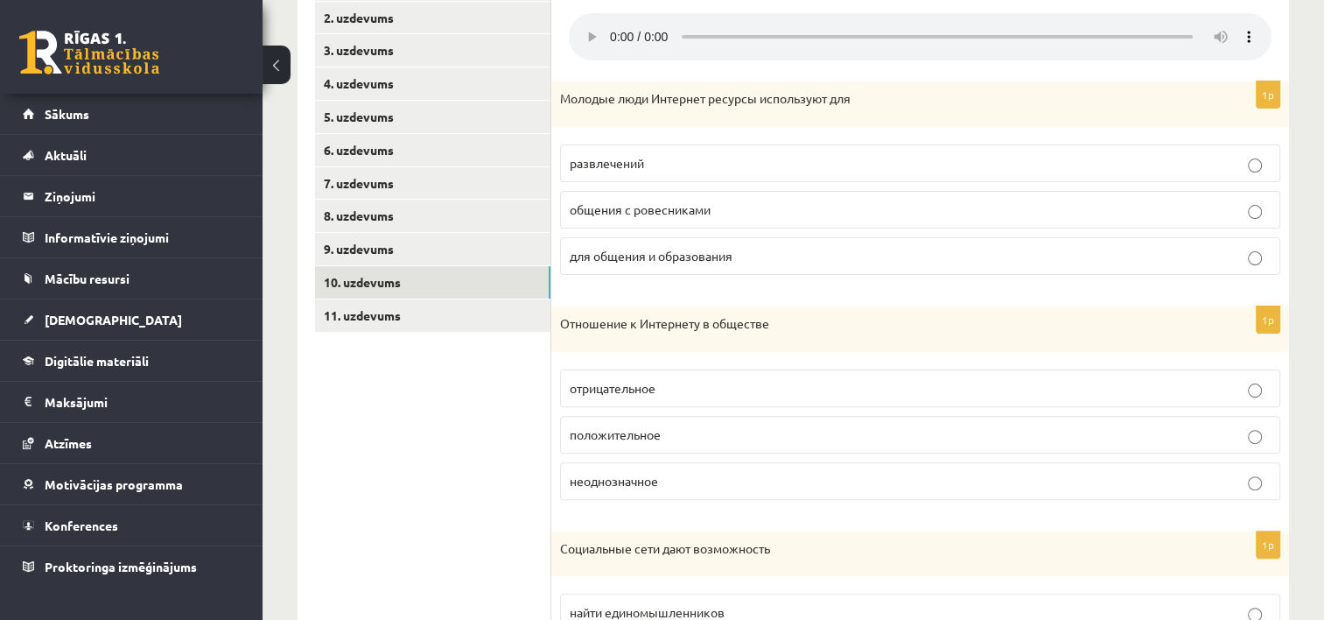
scroll to position [411, 0]
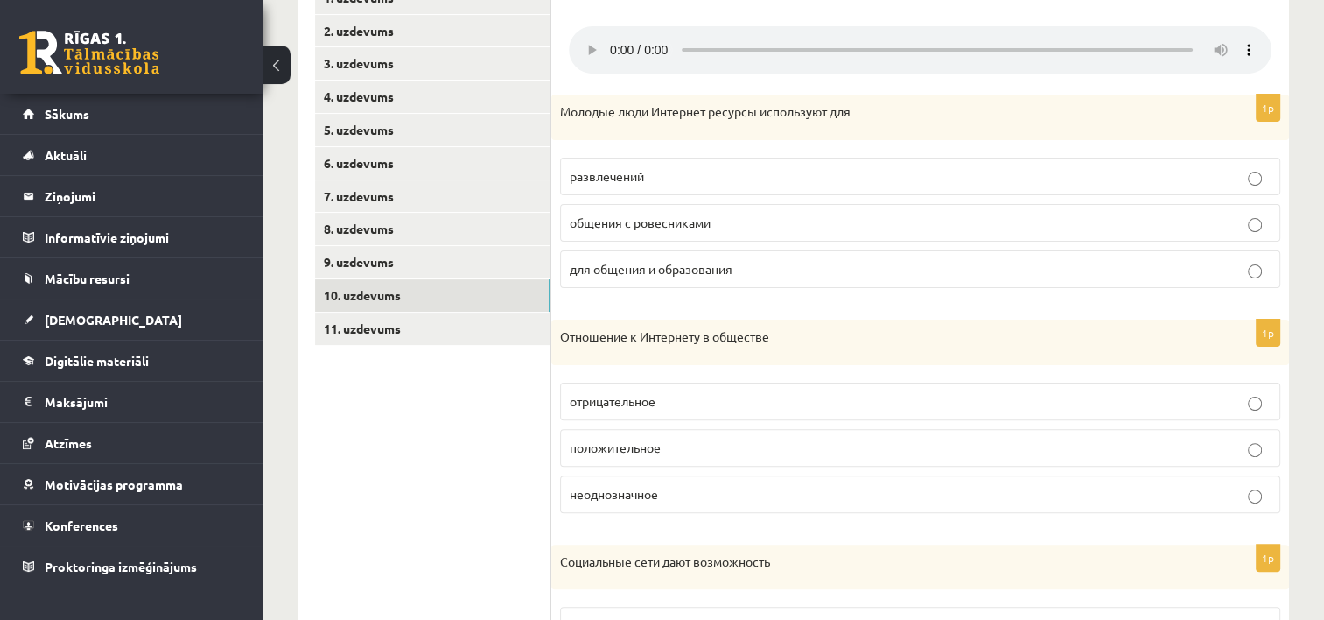
click at [1197, 216] on p "общения с ровесниками" at bounding box center [920, 223] width 701 height 18
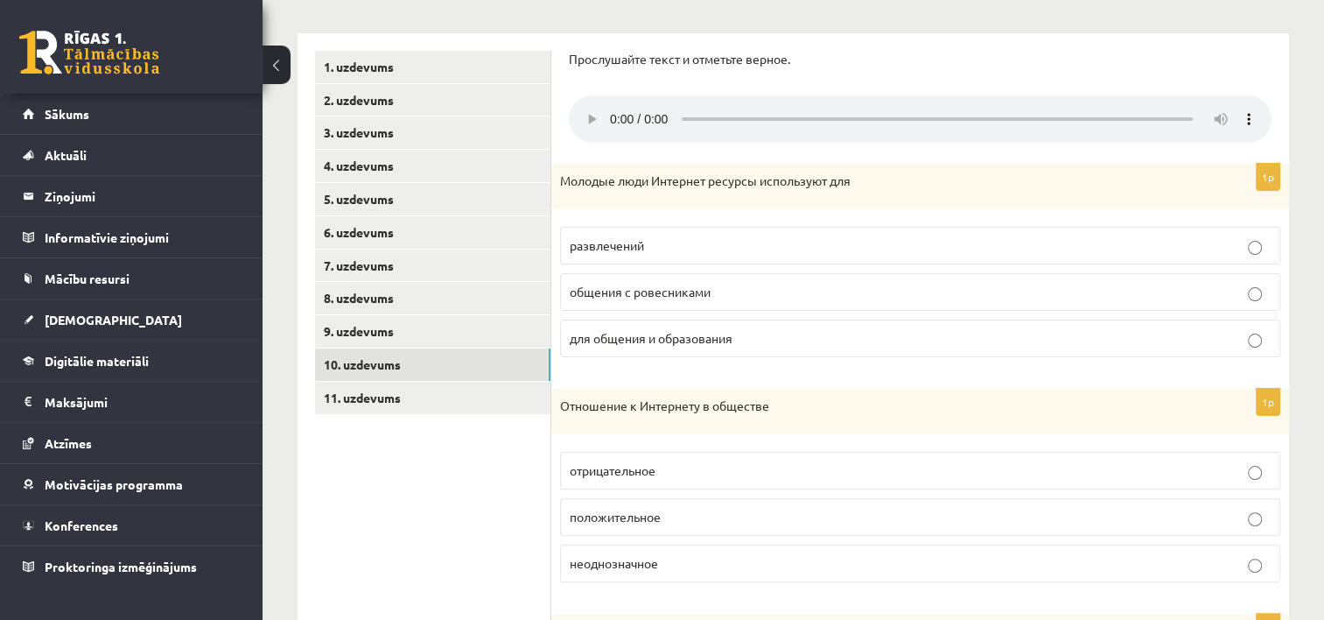
scroll to position [340, 0]
click at [1264, 75] on div "Прослушайте текст и отметьте верное." at bounding box center [920, 67] width 703 height 28
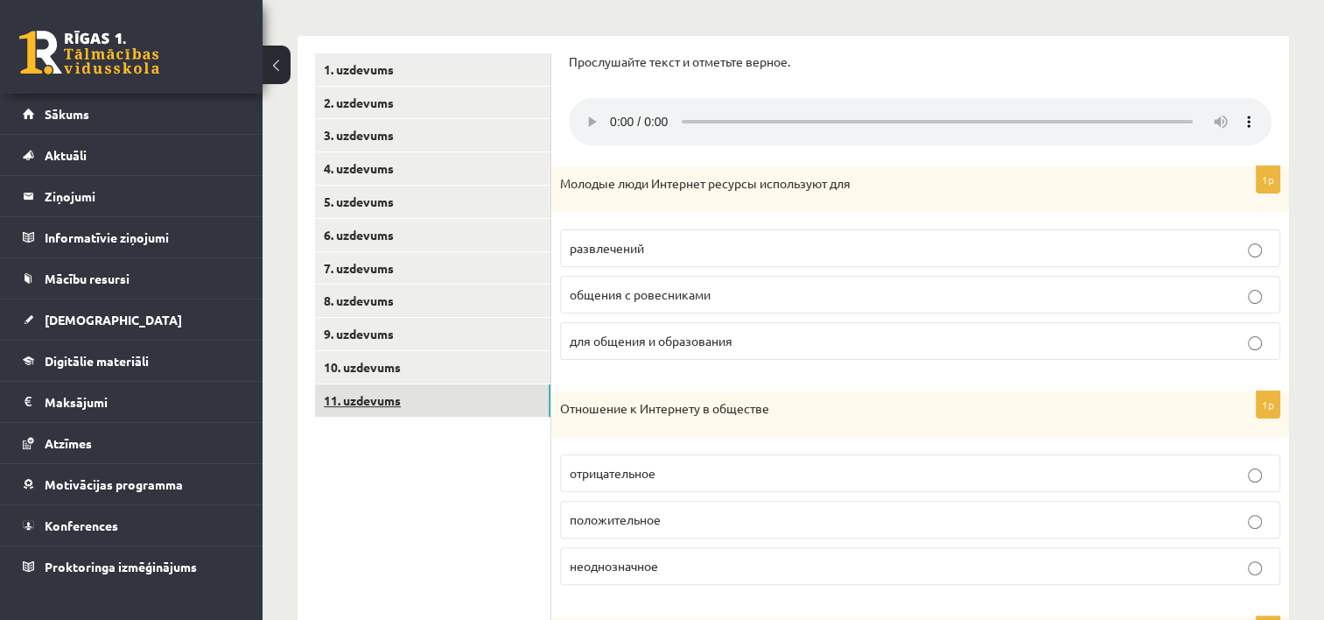
click at [390, 391] on link "11. uzdevums" at bounding box center [432, 400] width 235 height 32
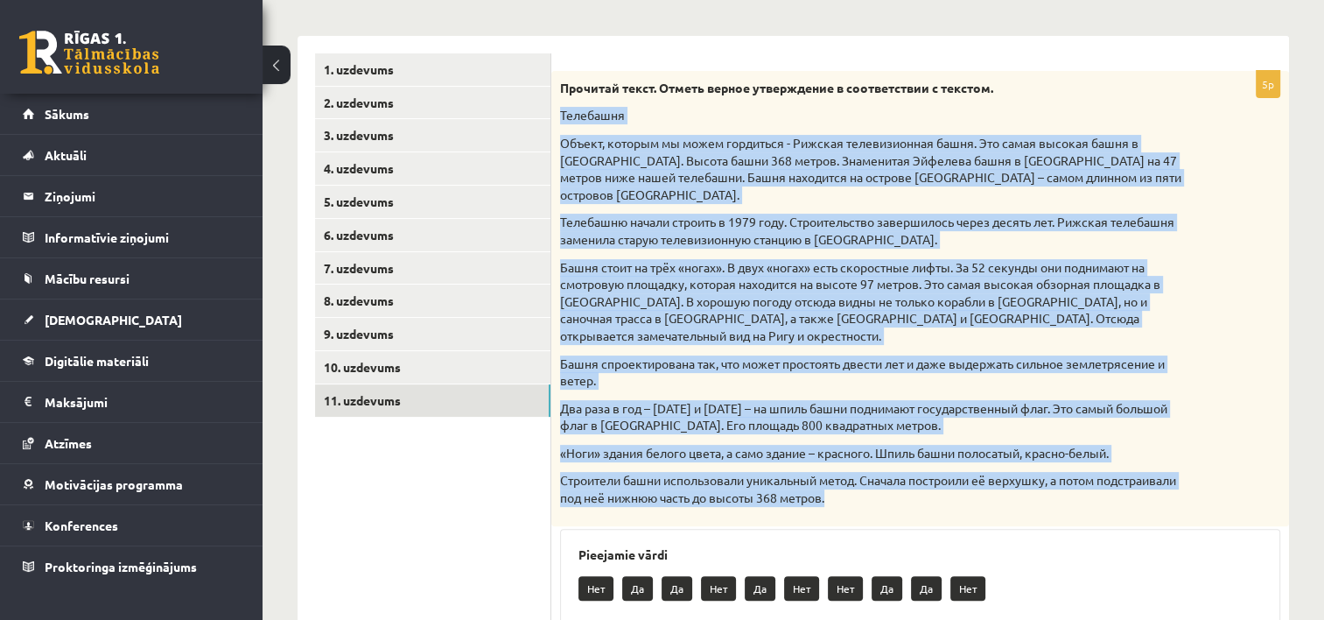
drag, startPoint x: 558, startPoint y: 103, endPoint x: 1168, endPoint y: 458, distance: 706.3
click at [1168, 458] on div "Прочитай текст. Отметь верное утверждение в соответствии с текстом. Телебашня О…" at bounding box center [920, 298] width 738 height 455
click at [1211, 473] on div "Прочитай текст. Отметь верное утверждение в соответствии с текстом. Телебашня О…" at bounding box center [920, 298] width 738 height 455
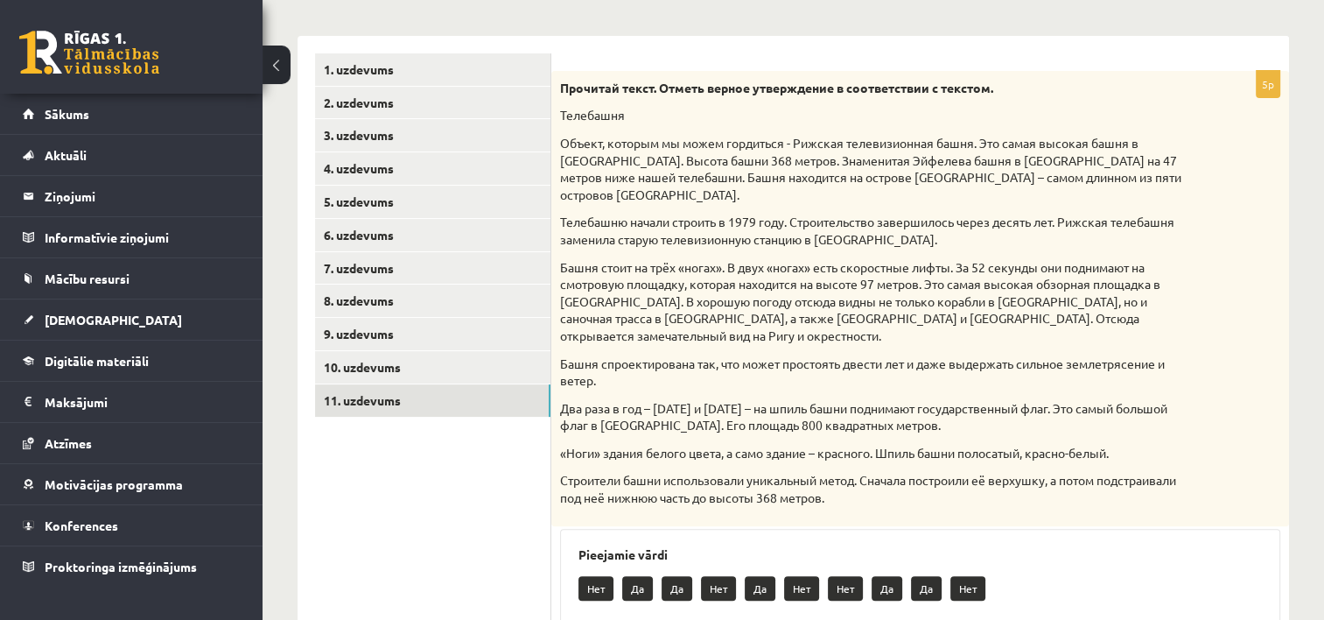
click at [1242, 446] on div "Прочитай текст. Отметь верное утверждение в соответствии с текстом. Телебашня О…" at bounding box center [920, 298] width 738 height 455
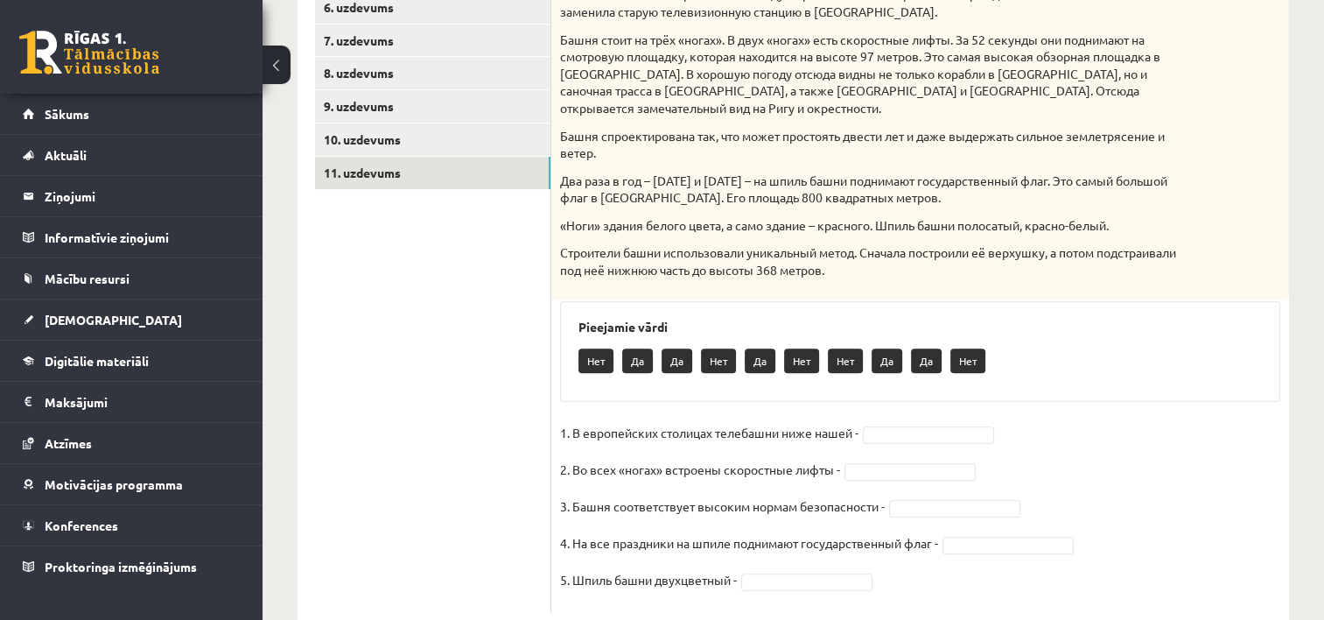
scroll to position [578, 0]
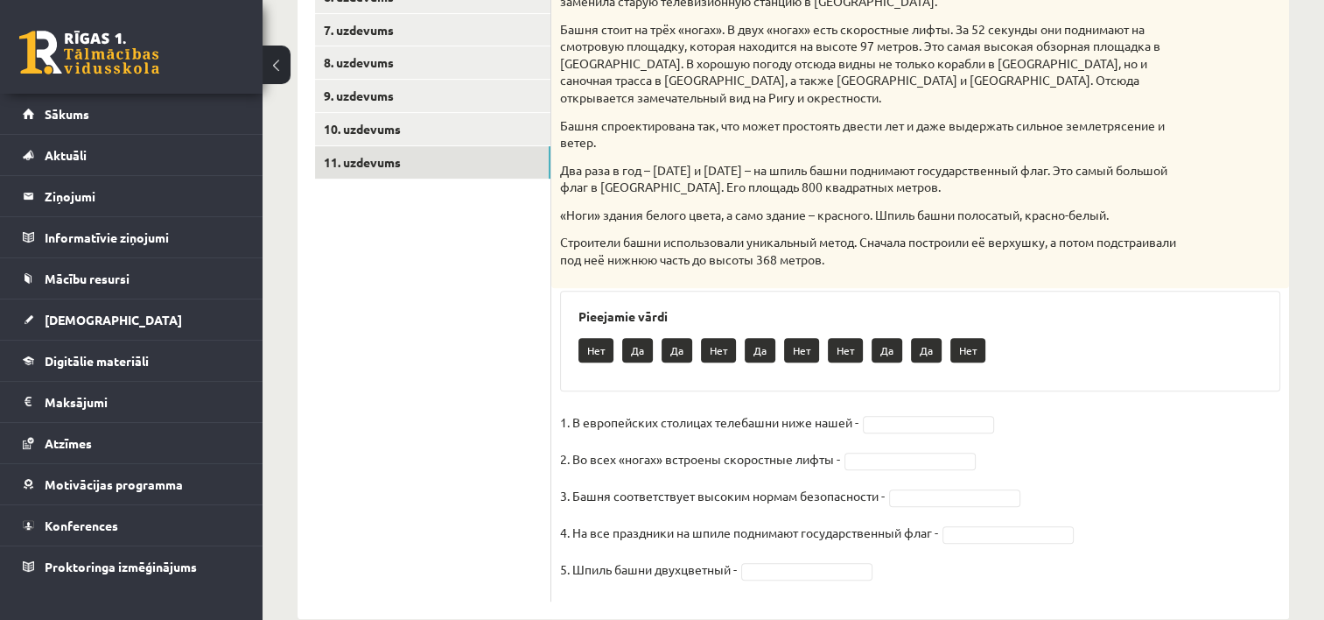
click at [802, 409] on p "1. В европейских столицах телебашни ниже нашей -" at bounding box center [709, 422] width 298 height 26
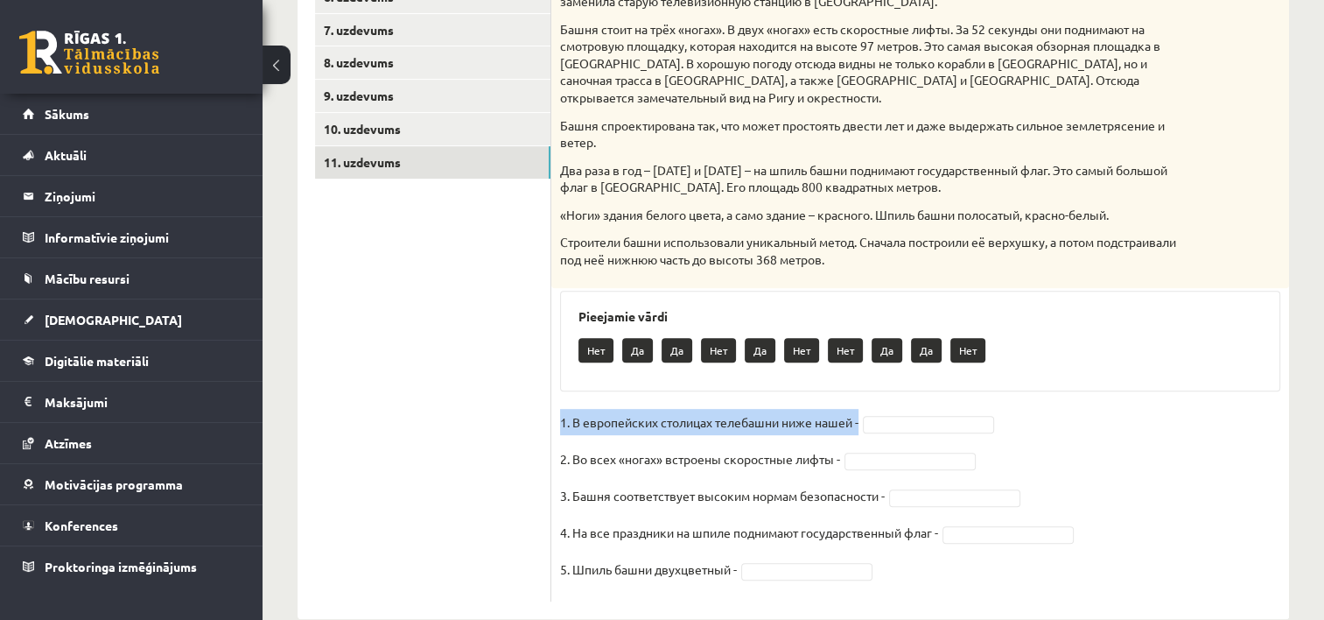
click at [802, 409] on p "1. В европейских столицах телебашни ниже нашей -" at bounding box center [709, 422] width 298 height 26
click at [795, 409] on p "1. В европейских столицах телебашни ниже нашей -" at bounding box center [709, 422] width 298 height 26
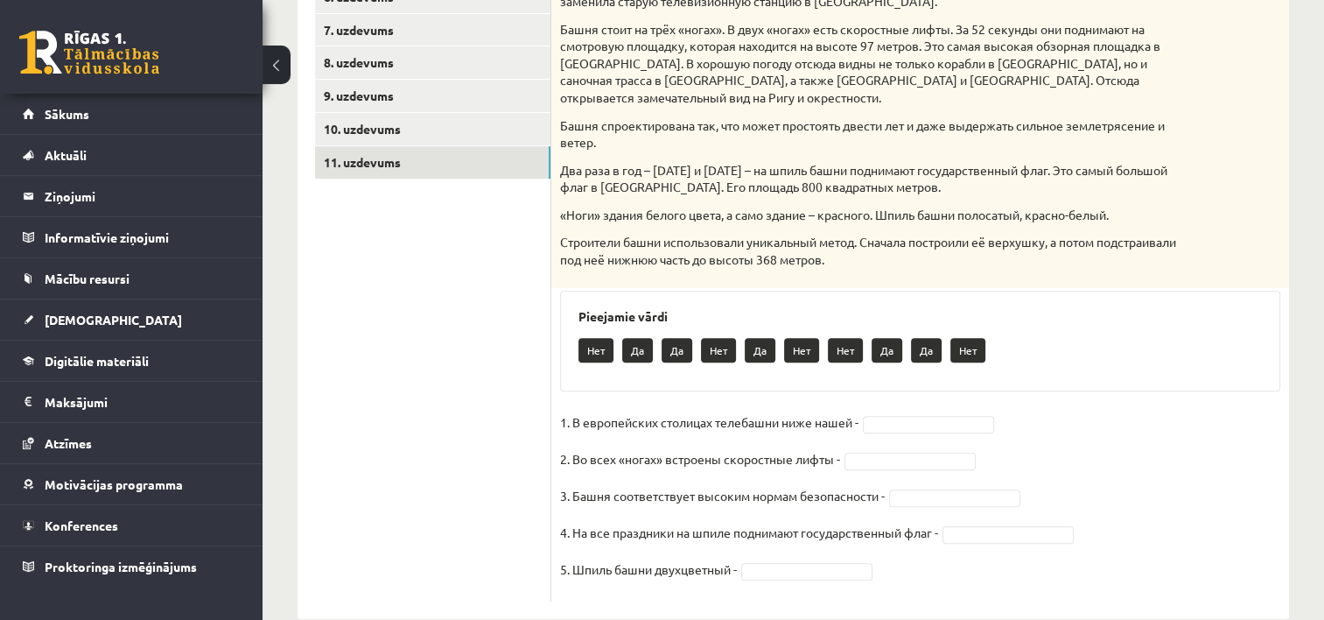
click at [1131, 459] on fieldset "1. В европейских столицах телебашни ниже нашей - 2. Во всех «ногах» встроены ск…" at bounding box center [920, 501] width 720 height 184
click at [813, 446] on p "2. Во всех «ногах» встроены скоростные лифты -" at bounding box center [700, 459] width 280 height 26
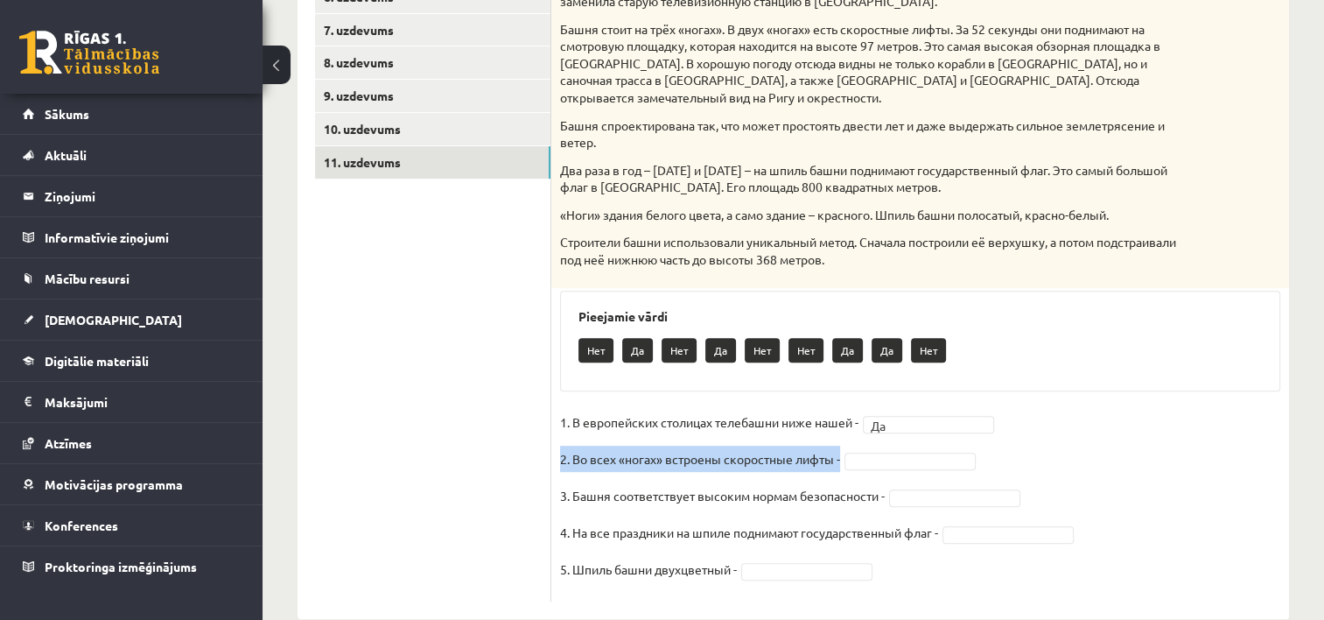
click at [813, 446] on p "2. Во всех «ногах» встроены скоростные лифты -" at bounding box center [700, 459] width 280 height 26
click at [1141, 510] on fieldset "1. В европейских столицах телебашни ниже нашей - Да ** 2. Во всех «ногах» встро…" at bounding box center [920, 501] width 720 height 184
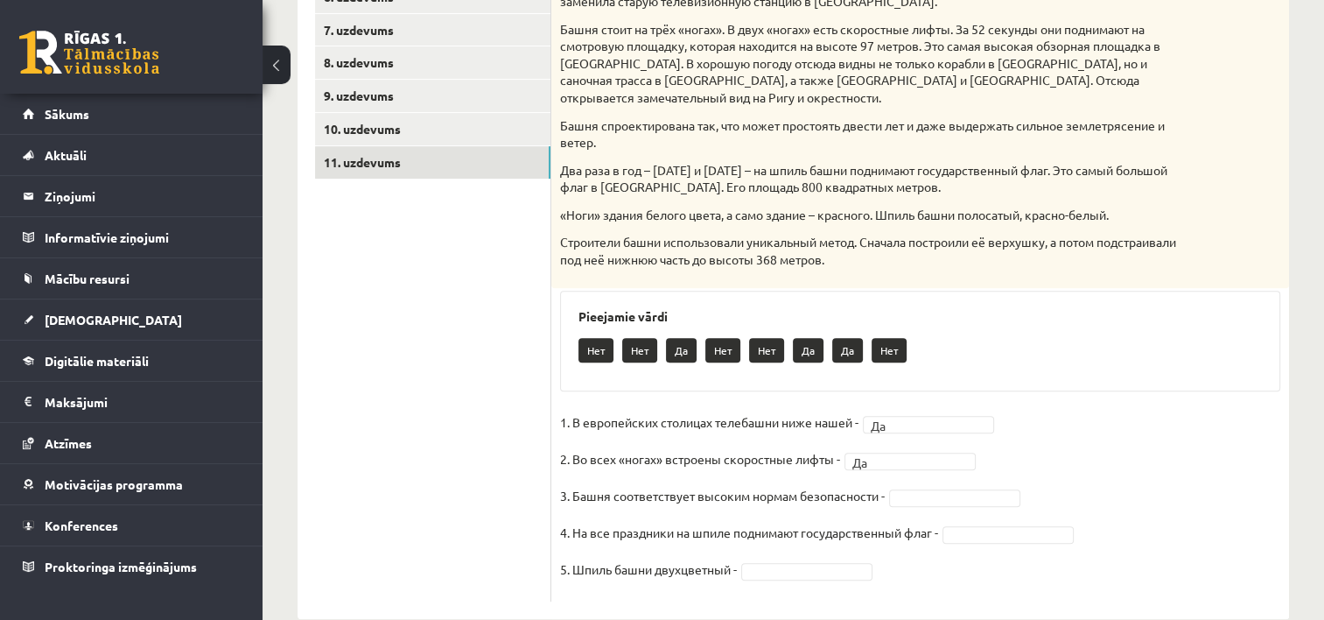
click at [832, 482] on p "3. Башня соответствует высоким нормам безопасности -" at bounding box center [722, 495] width 325 height 26
click at [1162, 409] on fieldset "1. В европейских столицах телебашни ниже нашей - Да ** 2. Во всех «ногах» встро…" at bounding box center [920, 501] width 720 height 184
click at [882, 519] on p "4. На все праздники на шпиле поднимают государственный флаг -" at bounding box center [749, 532] width 378 height 26
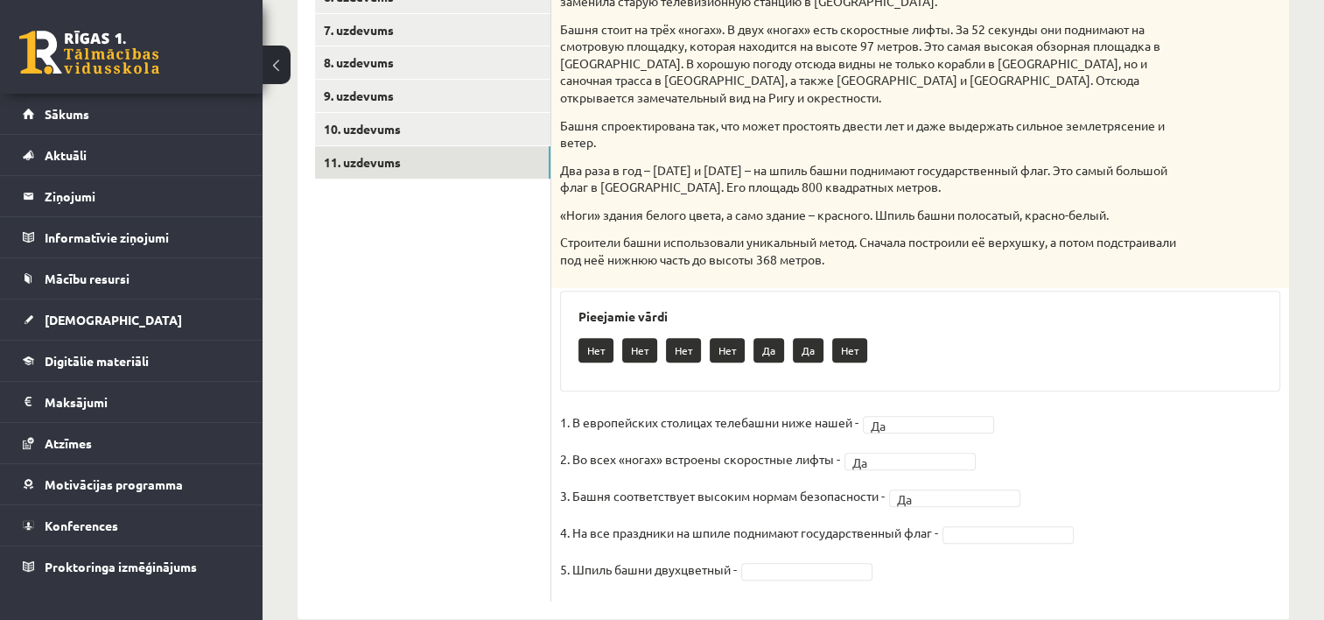
click at [882, 519] on p "4. На все праздники на шпиле поднимают государственный флаг -" at bounding box center [749, 532] width 378 height 26
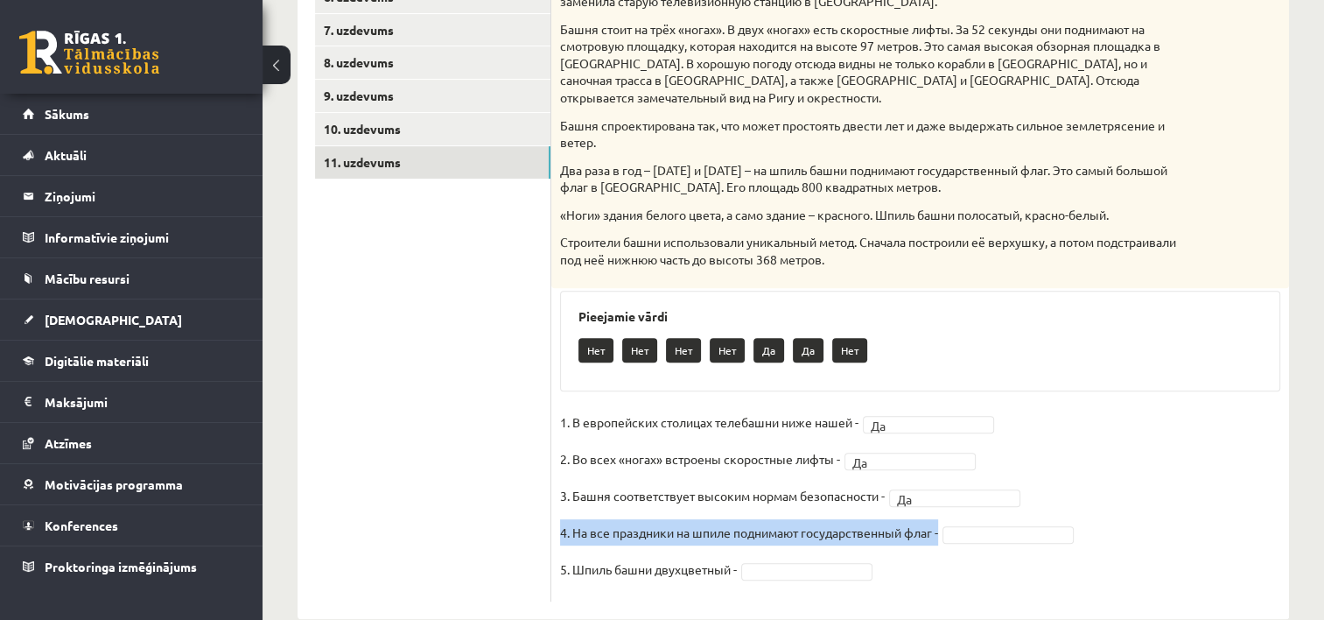
click at [882, 519] on p "4. На все праздники на шпиле поднимают государственный флаг -" at bounding box center [749, 532] width 378 height 26
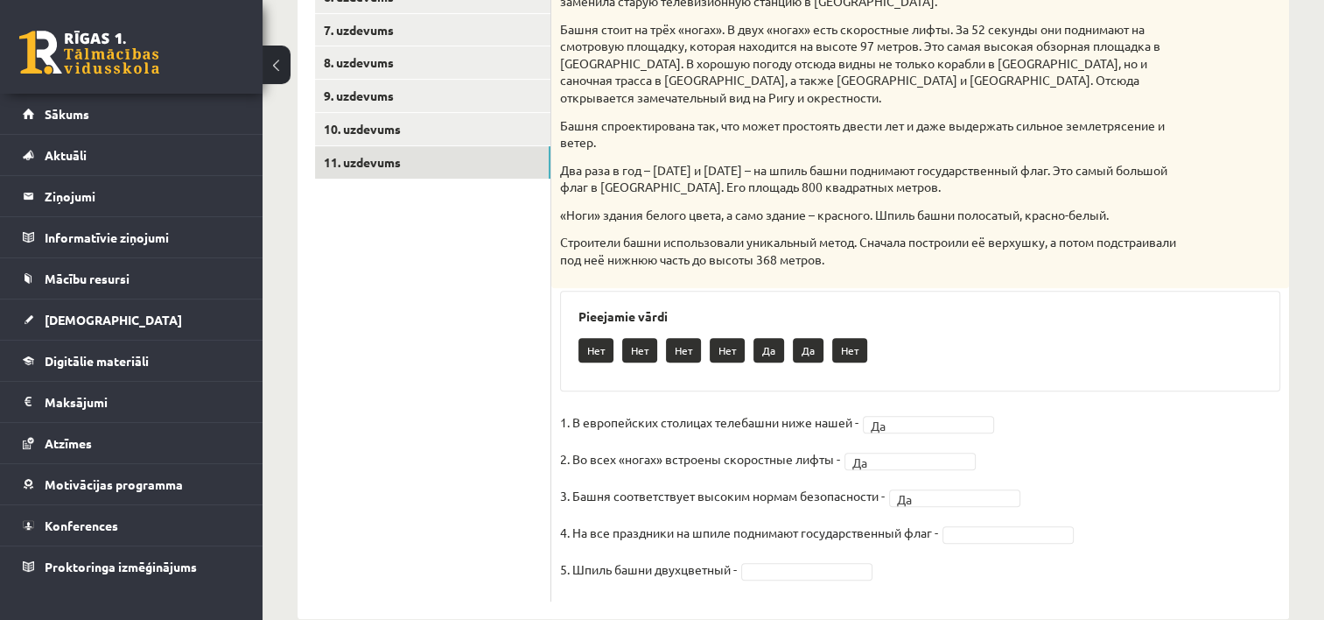
click at [1148, 415] on fieldset "1. В европейских столицах телебашни ниже нашей - Да ** 2. Во всех «ногах» встро…" at bounding box center [920, 501] width 720 height 184
click at [702, 556] on p "5. Шпиль башни двухцветный -" at bounding box center [648, 569] width 177 height 26
click at [1091, 466] on fieldset "1. В европейских столицах телебашни ниже нашей - Да ** 2. Во всех «ногах» встро…" at bounding box center [920, 501] width 720 height 184
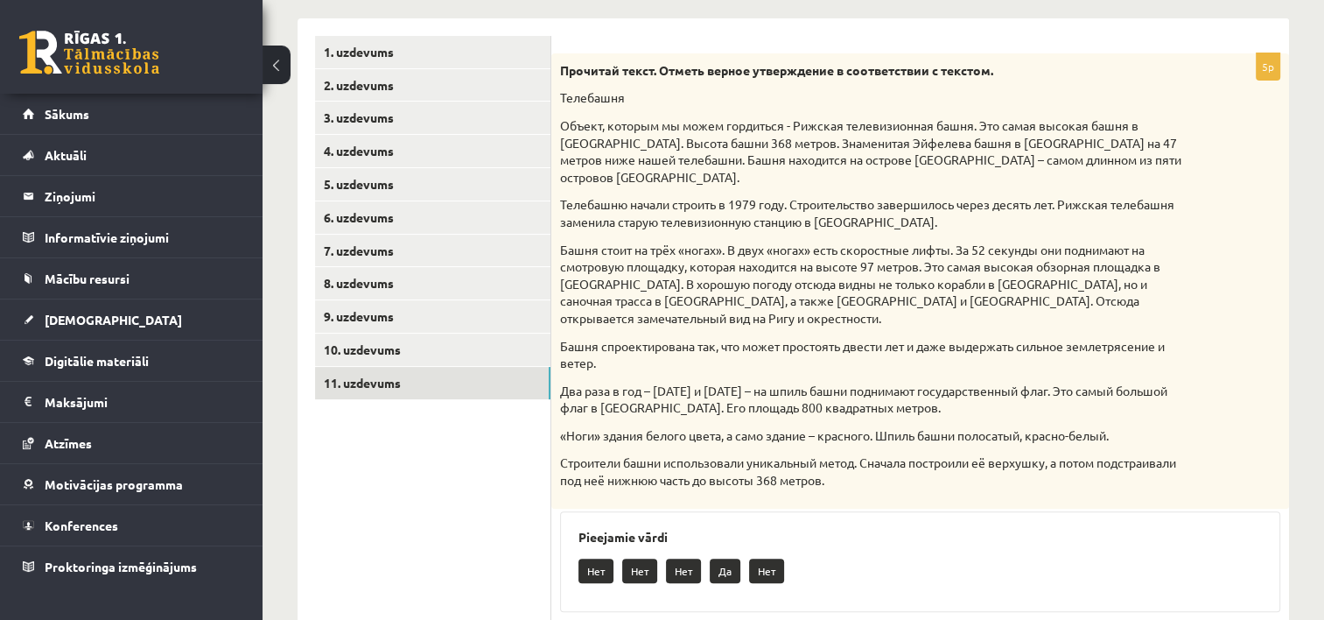
scroll to position [354, 0]
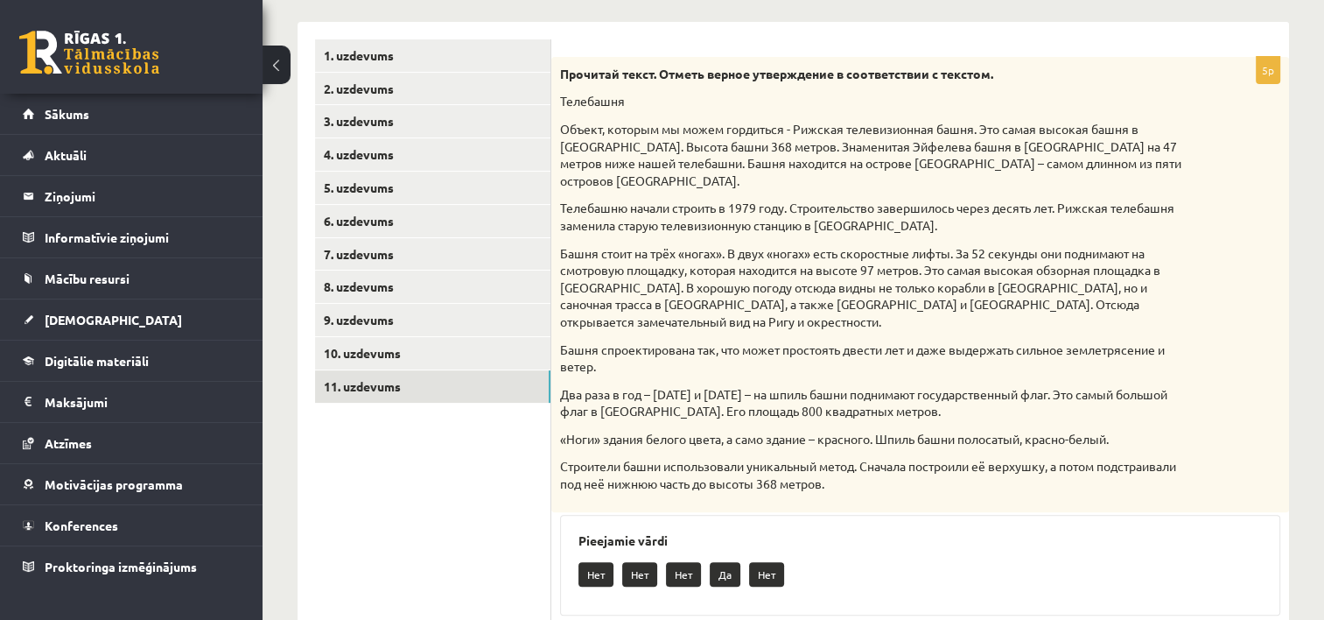
click at [1211, 388] on div "Прочитай текст. Отметь верное утверждение в соответствии с текстом. Телебашня О…" at bounding box center [920, 284] width 738 height 455
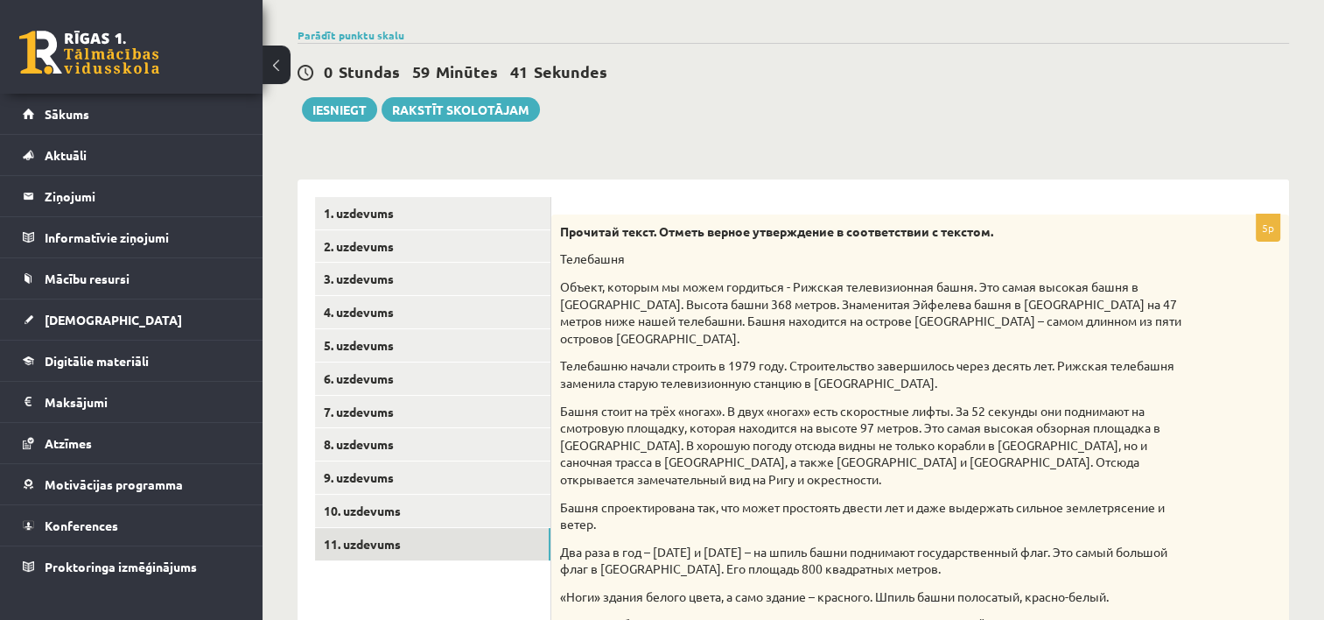
scroll to position [195, 0]
click at [343, 118] on button "Iesniegt" at bounding box center [339, 110] width 75 height 25
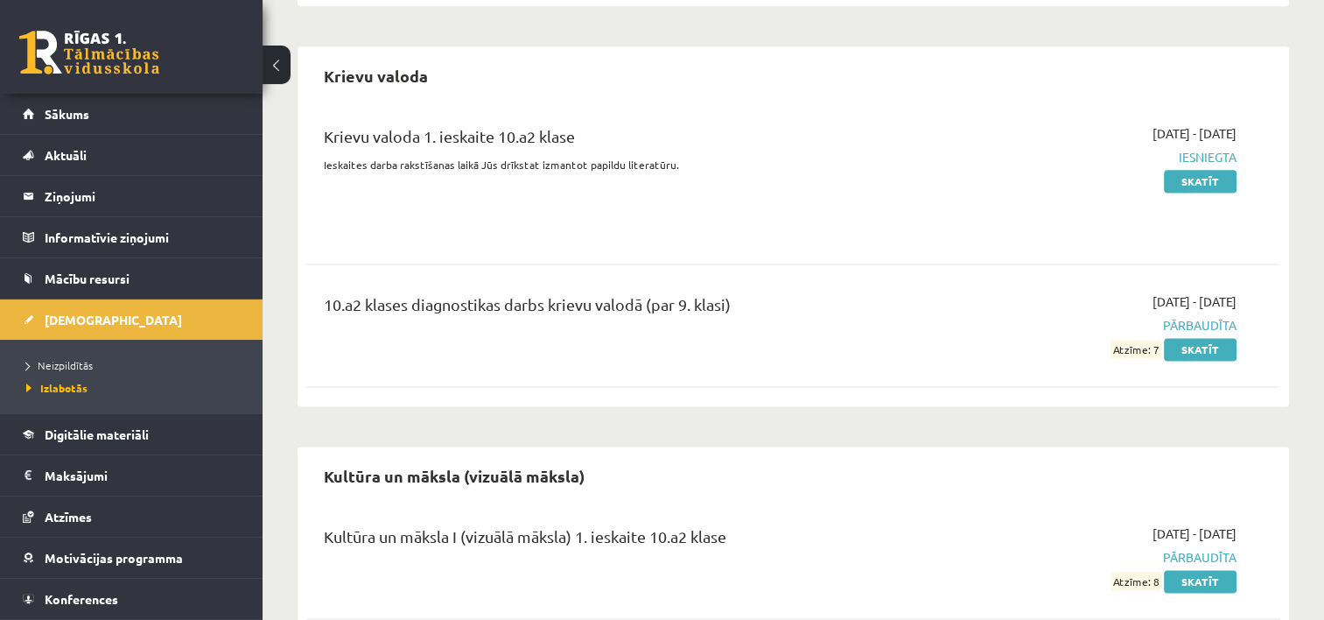
scroll to position [2311, 0]
click at [69, 127] on link "Sākums" at bounding box center [132, 114] width 218 height 40
